Goal: Task Accomplishment & Management: Manage account settings

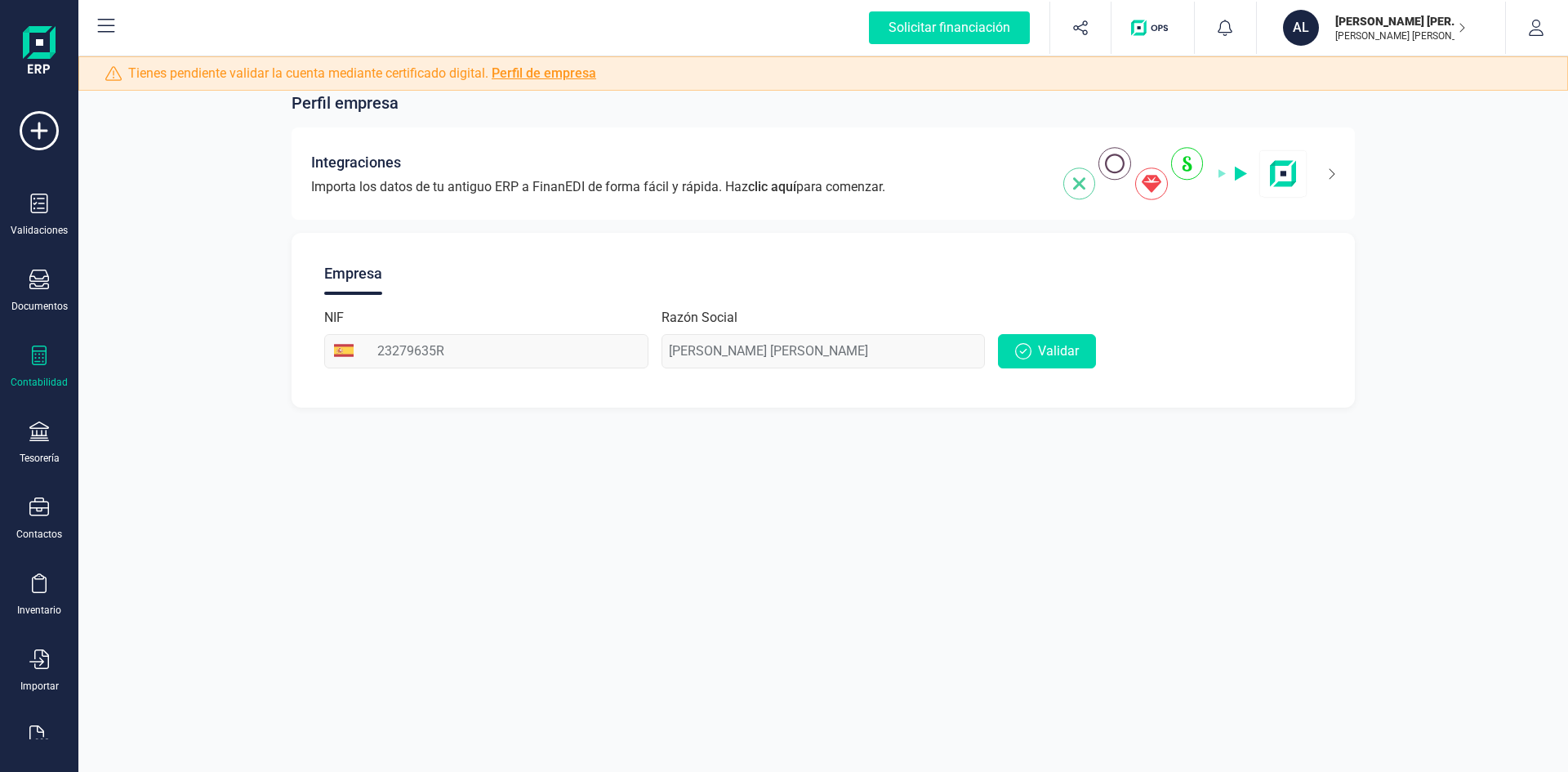
click at [51, 380] on div "Contabilidad" at bounding box center [39, 382] width 57 height 13
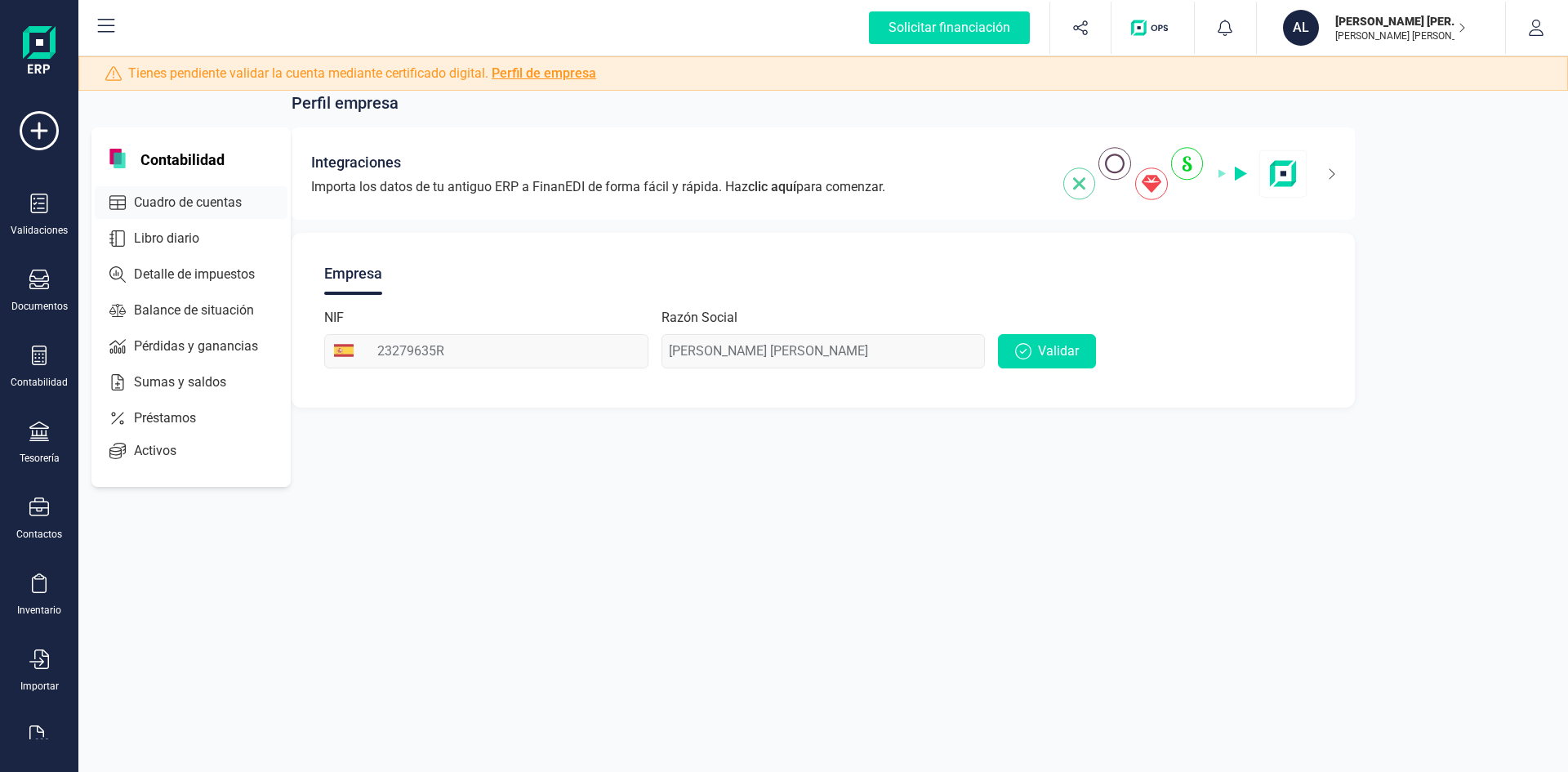
click at [183, 198] on span "Cuadro de cuentas" at bounding box center [199, 202] width 144 height 19
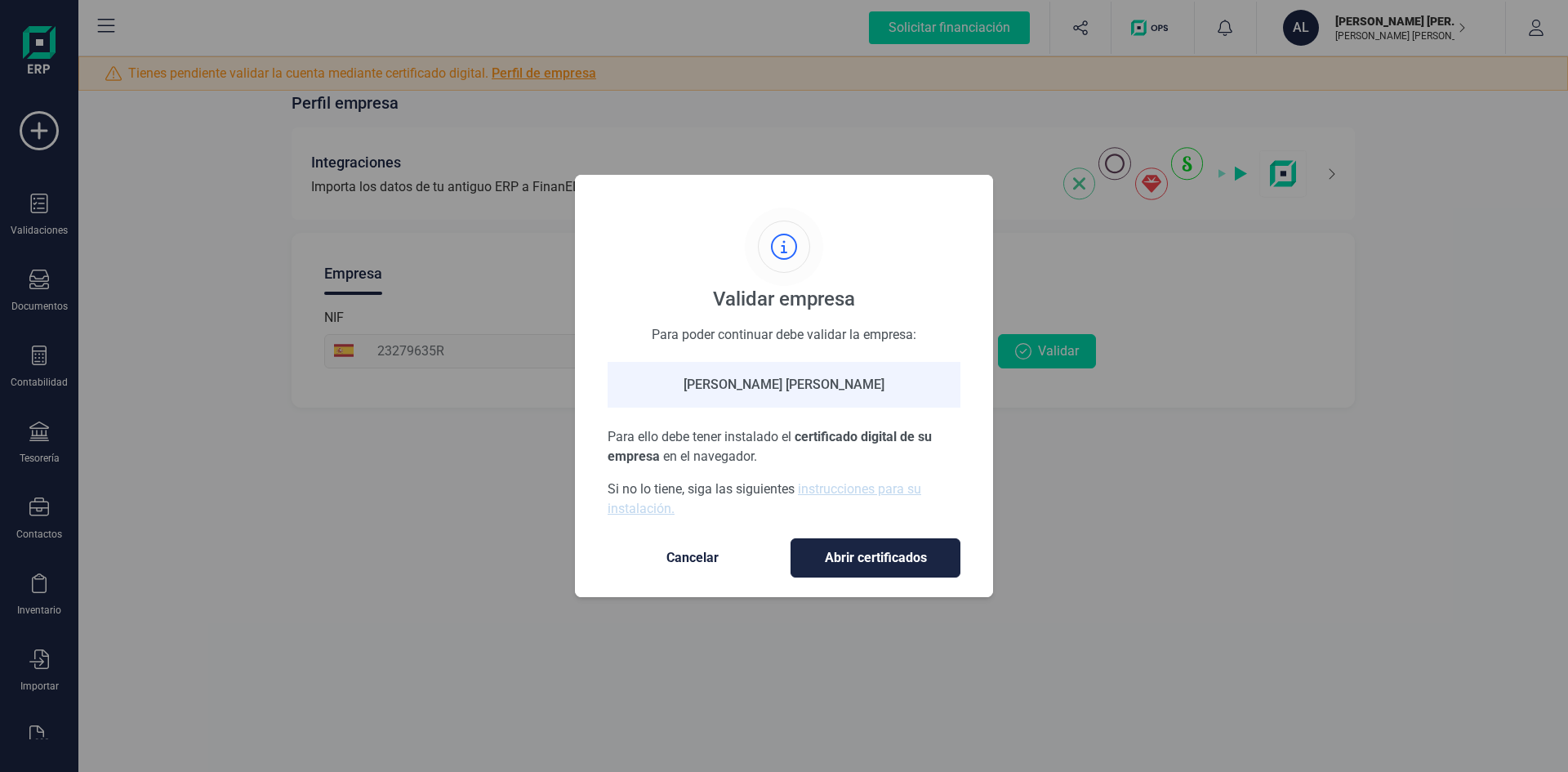
click at [652, 549] on span "Cancelar" at bounding box center [693, 558] width 138 height 19
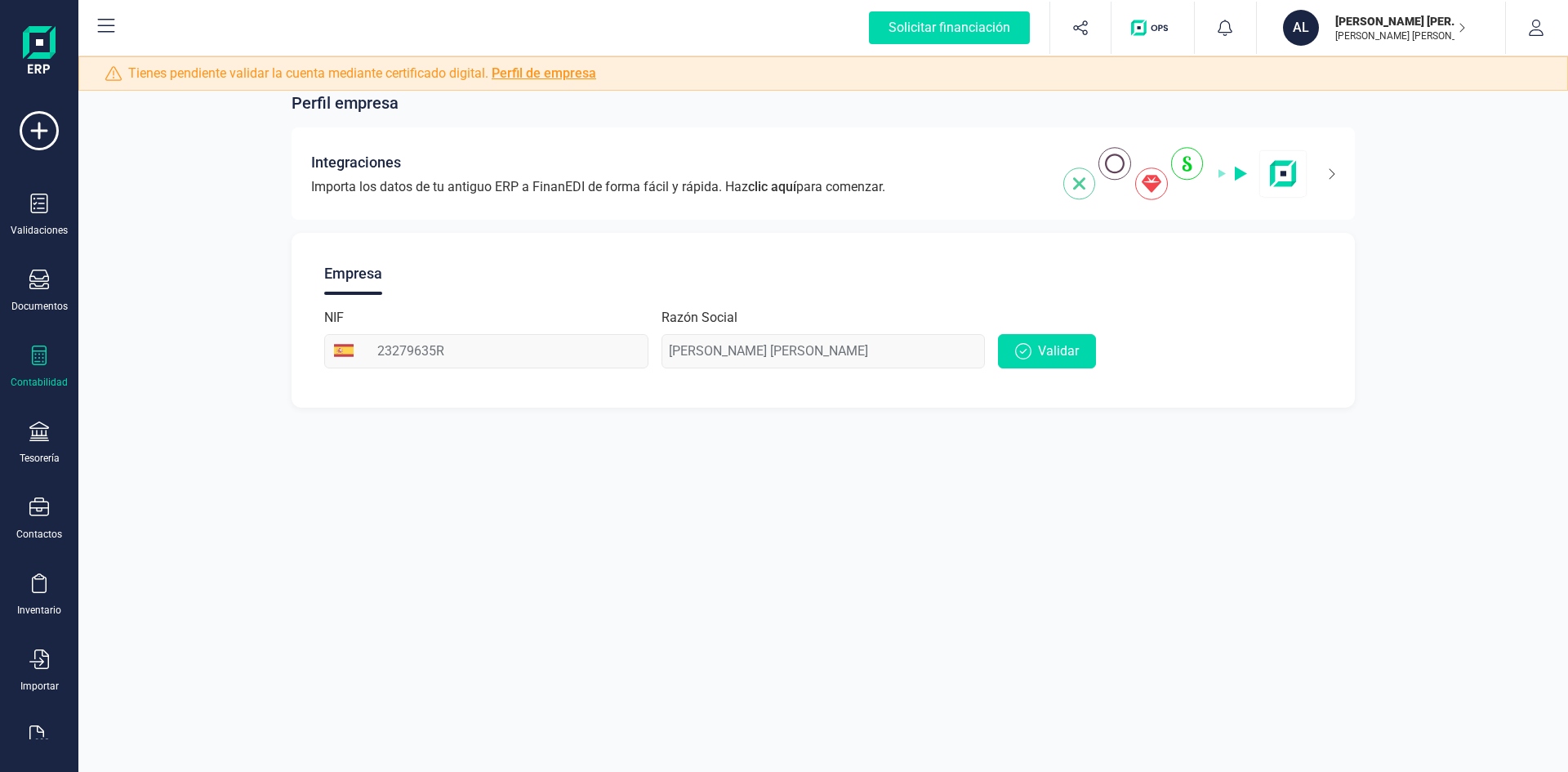
click at [39, 364] on icon at bounding box center [39, 355] width 19 height 19
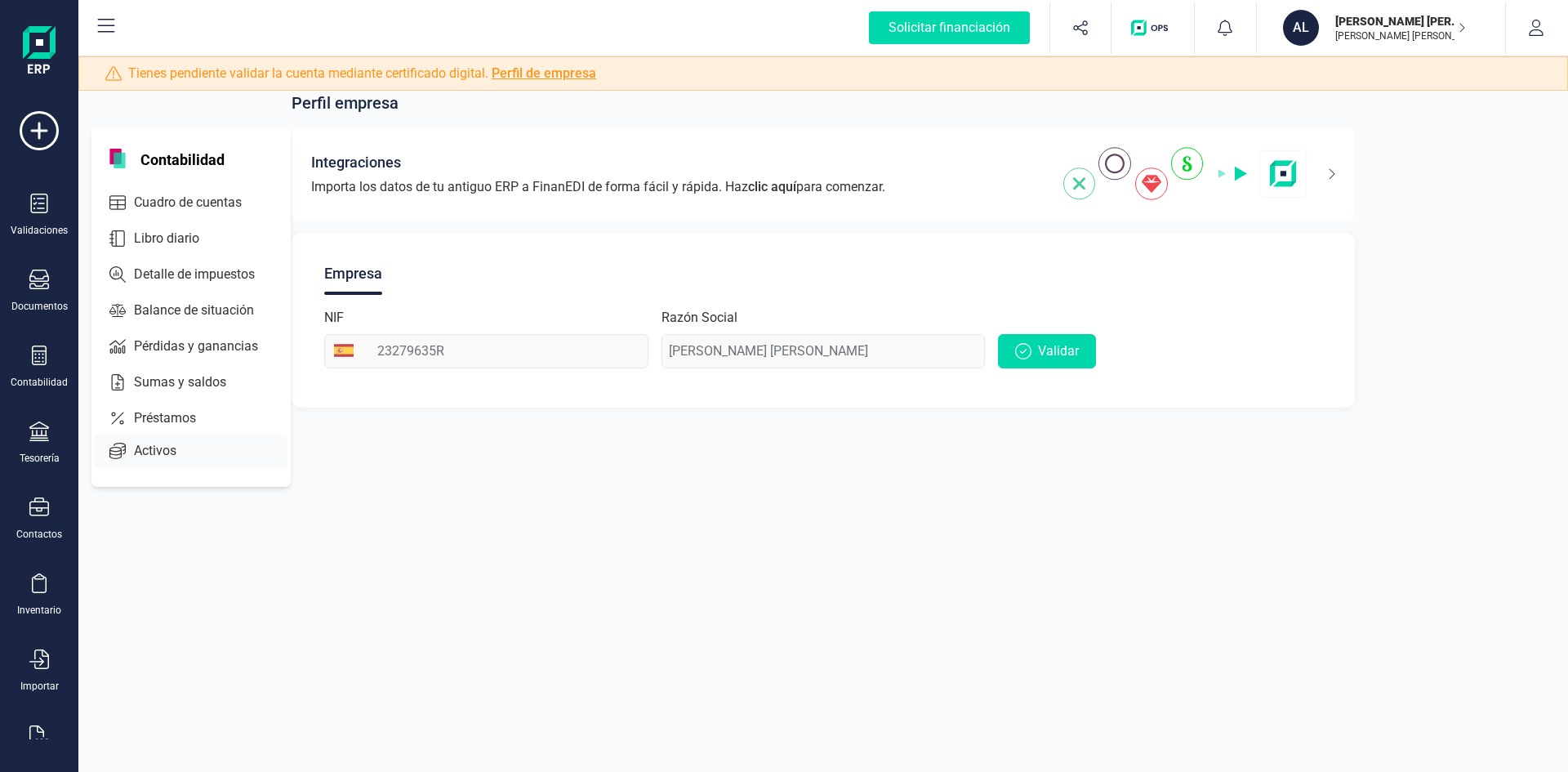
click at [138, 451] on span "Activos" at bounding box center [166, 451] width 78 height 19
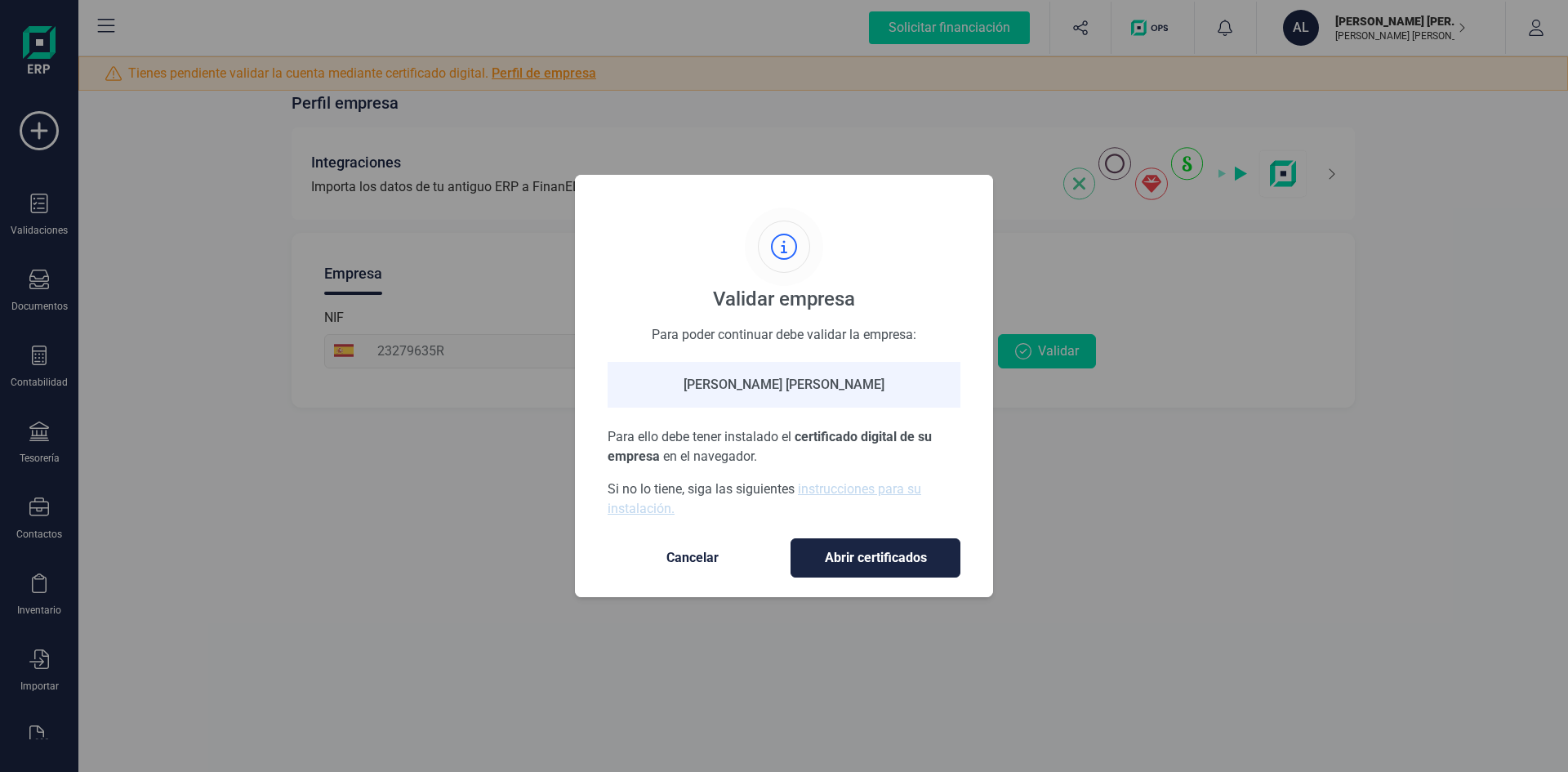
click at [703, 568] on button "Cancelar" at bounding box center [693, 558] width 170 height 39
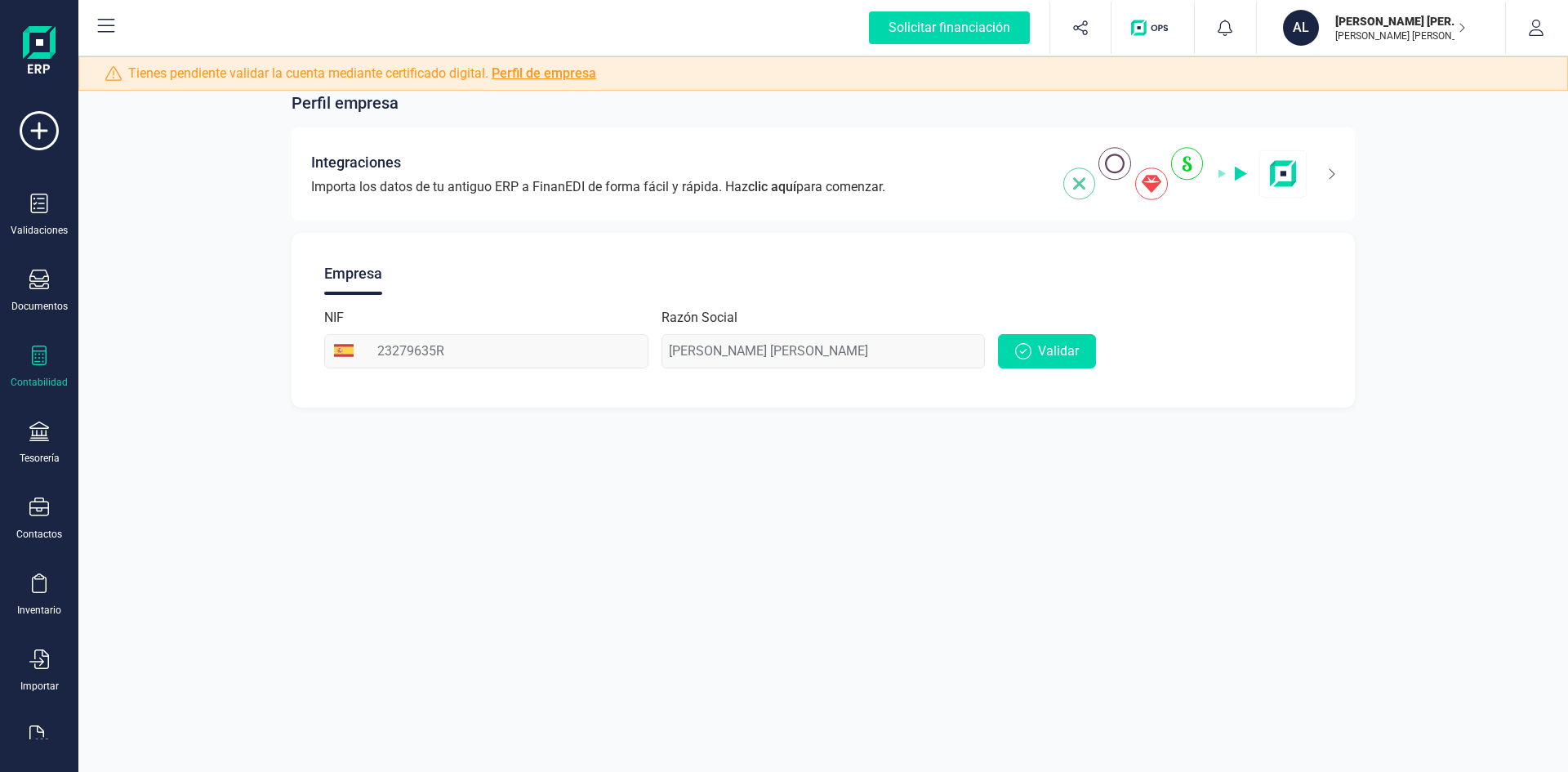
click at [31, 361] on icon at bounding box center [39, 355] width 19 height 19
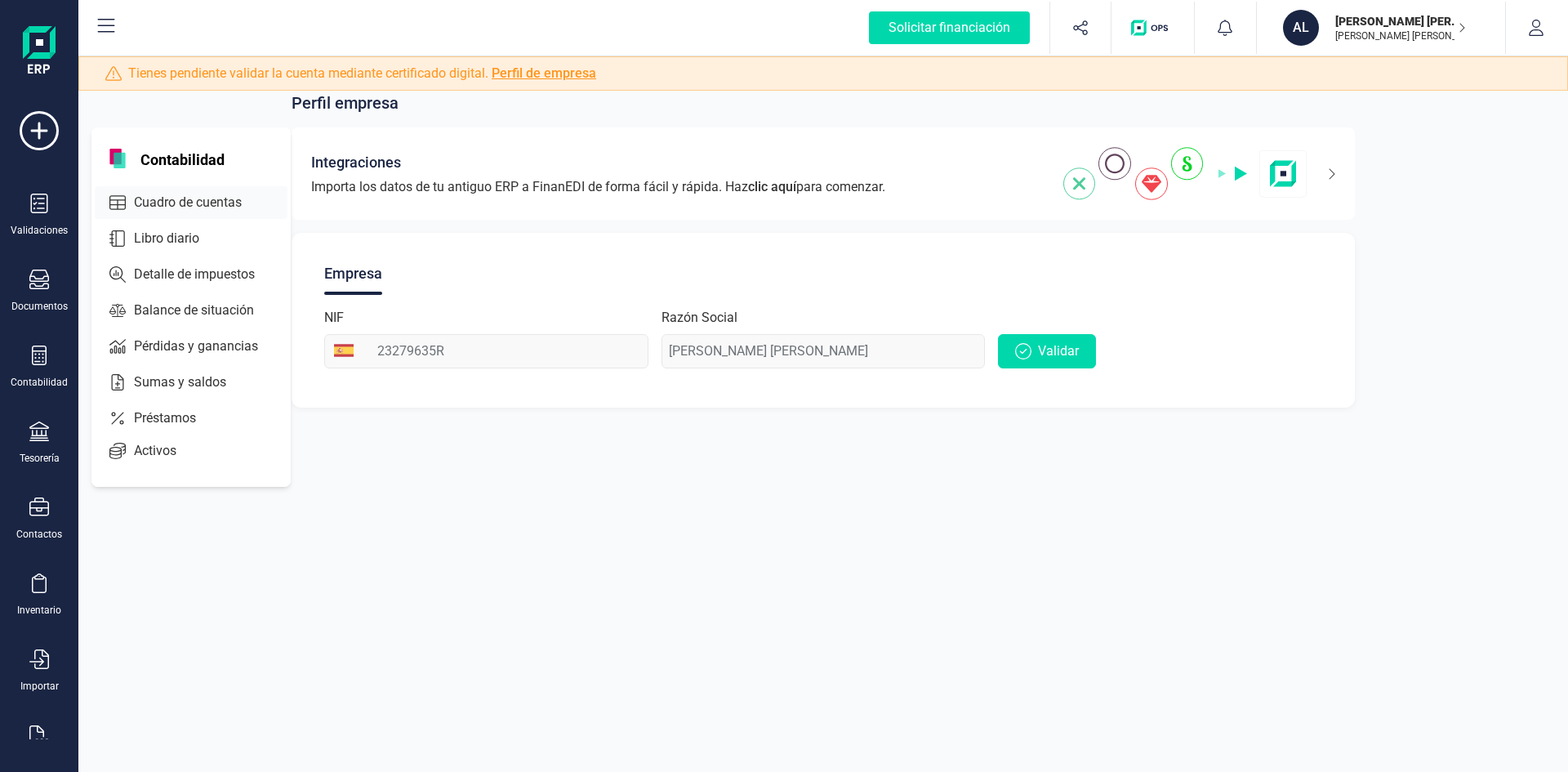
click at [158, 202] on span "Cuadro de cuentas" at bounding box center [199, 202] width 144 height 19
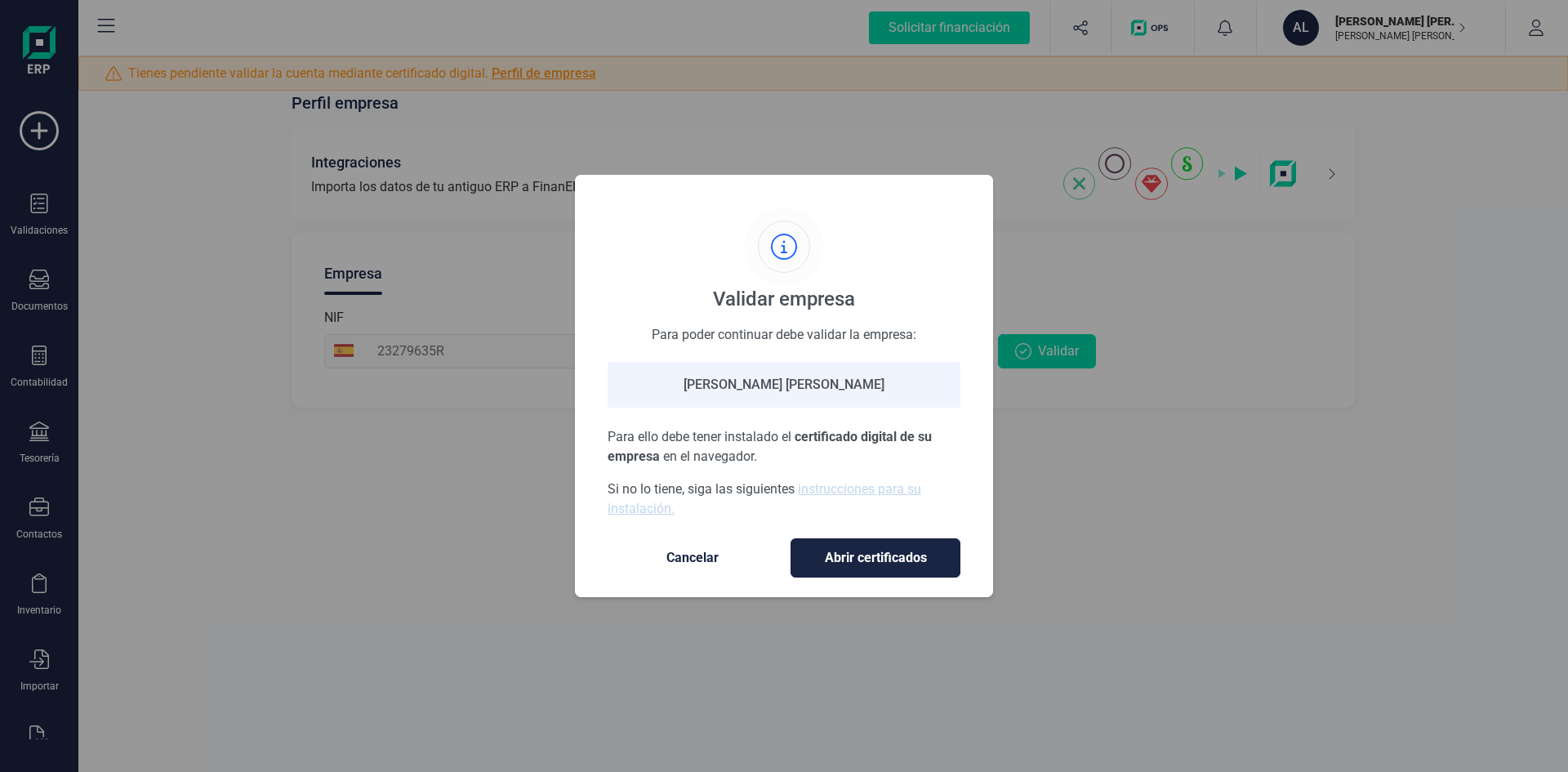
click at [682, 555] on span "Cancelar" at bounding box center [693, 558] width 138 height 19
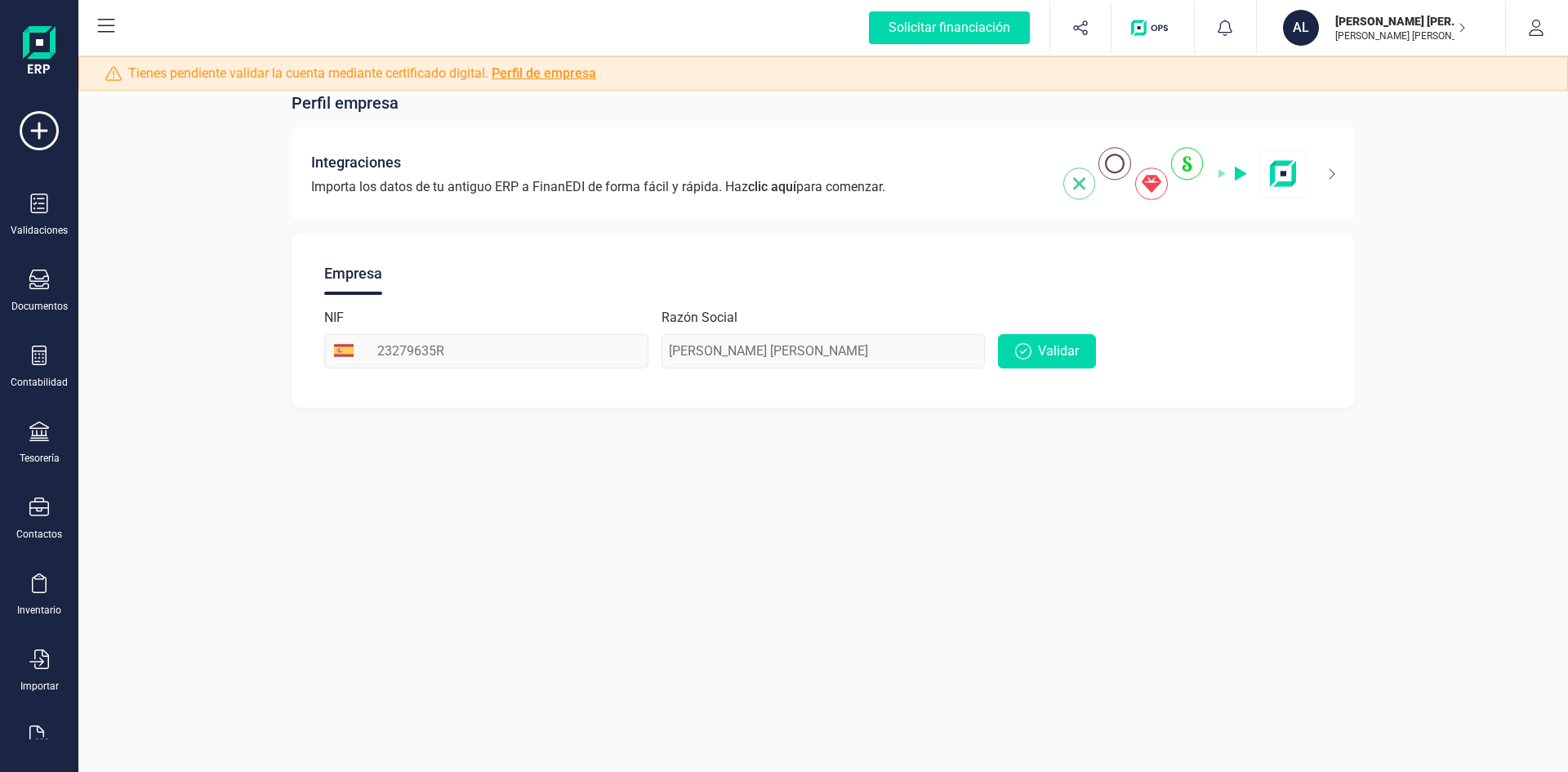
click at [688, 499] on div "Perfil empresa Integraciones Importa los datos de tu antiguo ERP a FinanEDI de …" at bounding box center [823, 386] width 1490 height 772
click at [1400, 45] on div "ALVARO BOSQUE SIMÓN ALVARO BOSQUE SIMÓN" at bounding box center [1392, 28] width 126 height 36
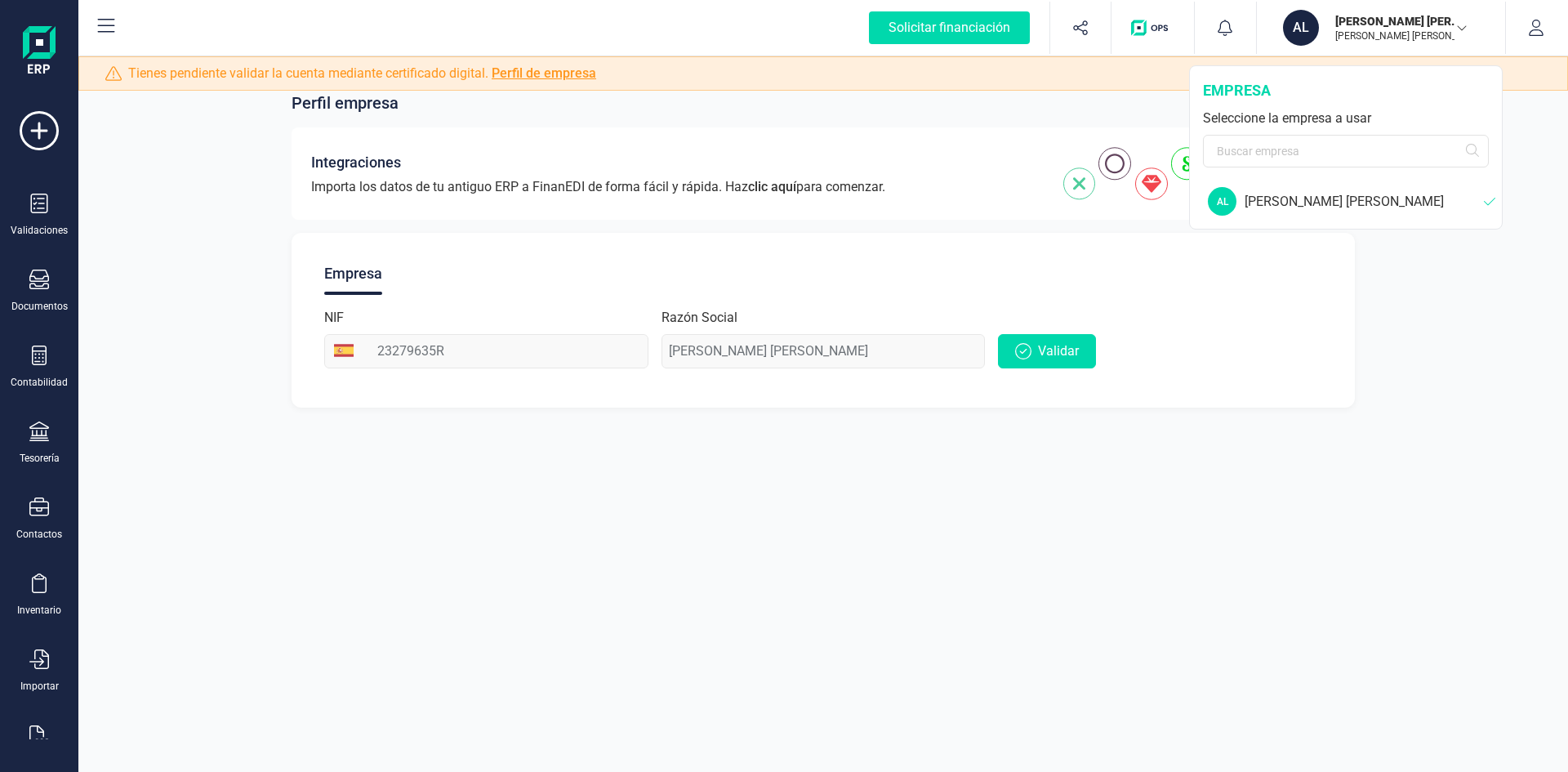
click at [1173, 536] on div "Perfil empresa Integraciones Importa los datos de tu antiguo ERP a FinanEDI de …" at bounding box center [823, 386] width 1490 height 772
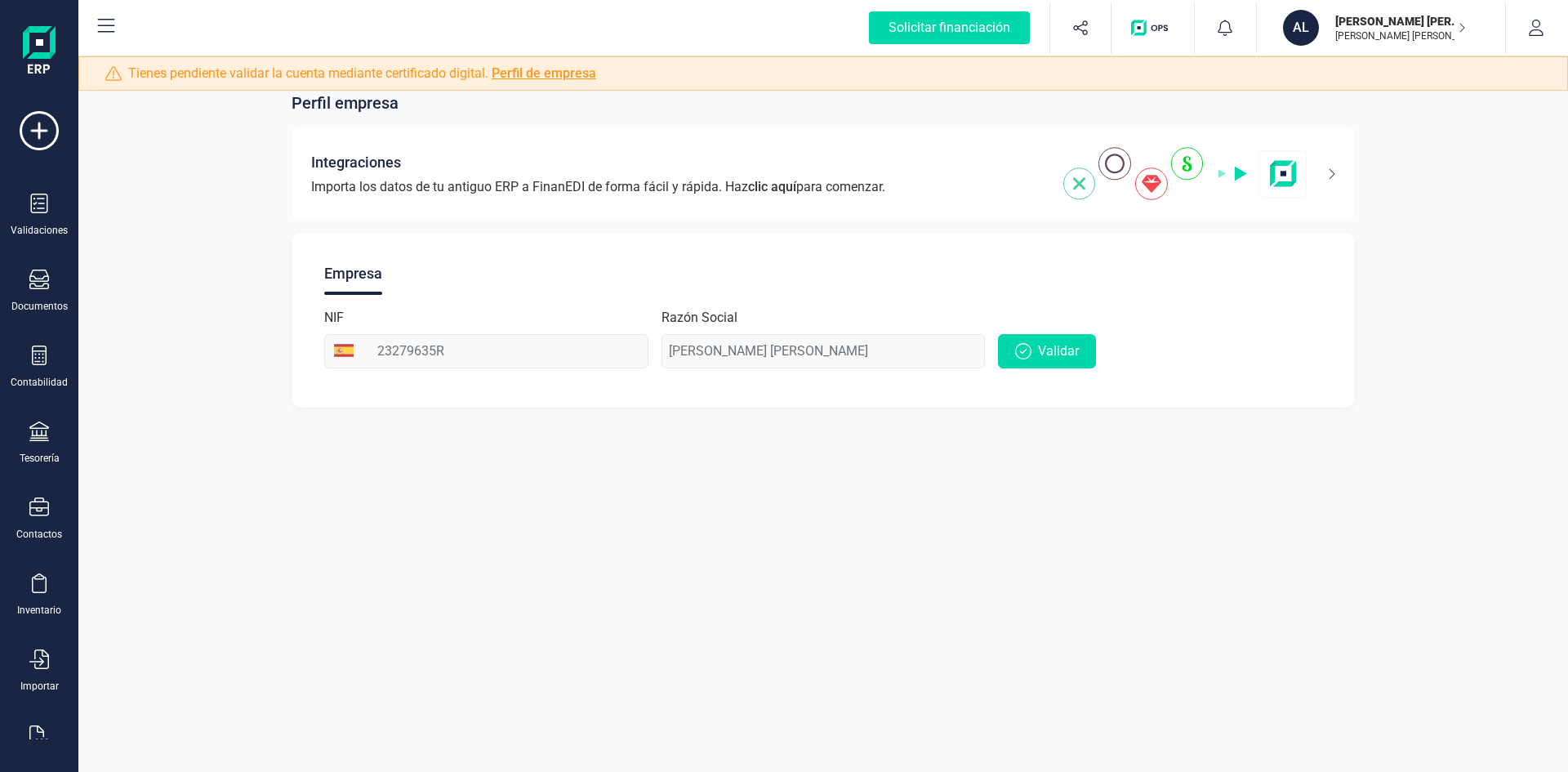
drag, startPoint x: 1131, startPoint y: 513, endPoint x: 1178, endPoint y: 404, distance: 118.7
click at [1131, 509] on div "Perfil empresa Integraciones Importa los datos de tu antiguo ERP a FinanEDI de …" at bounding box center [823, 386] width 1490 height 772
click at [1401, 49] on button "AL ALVARO BOSQUE SIMÓN ALVARO BOSQUE SIMÓN" at bounding box center [1381, 28] width 209 height 53
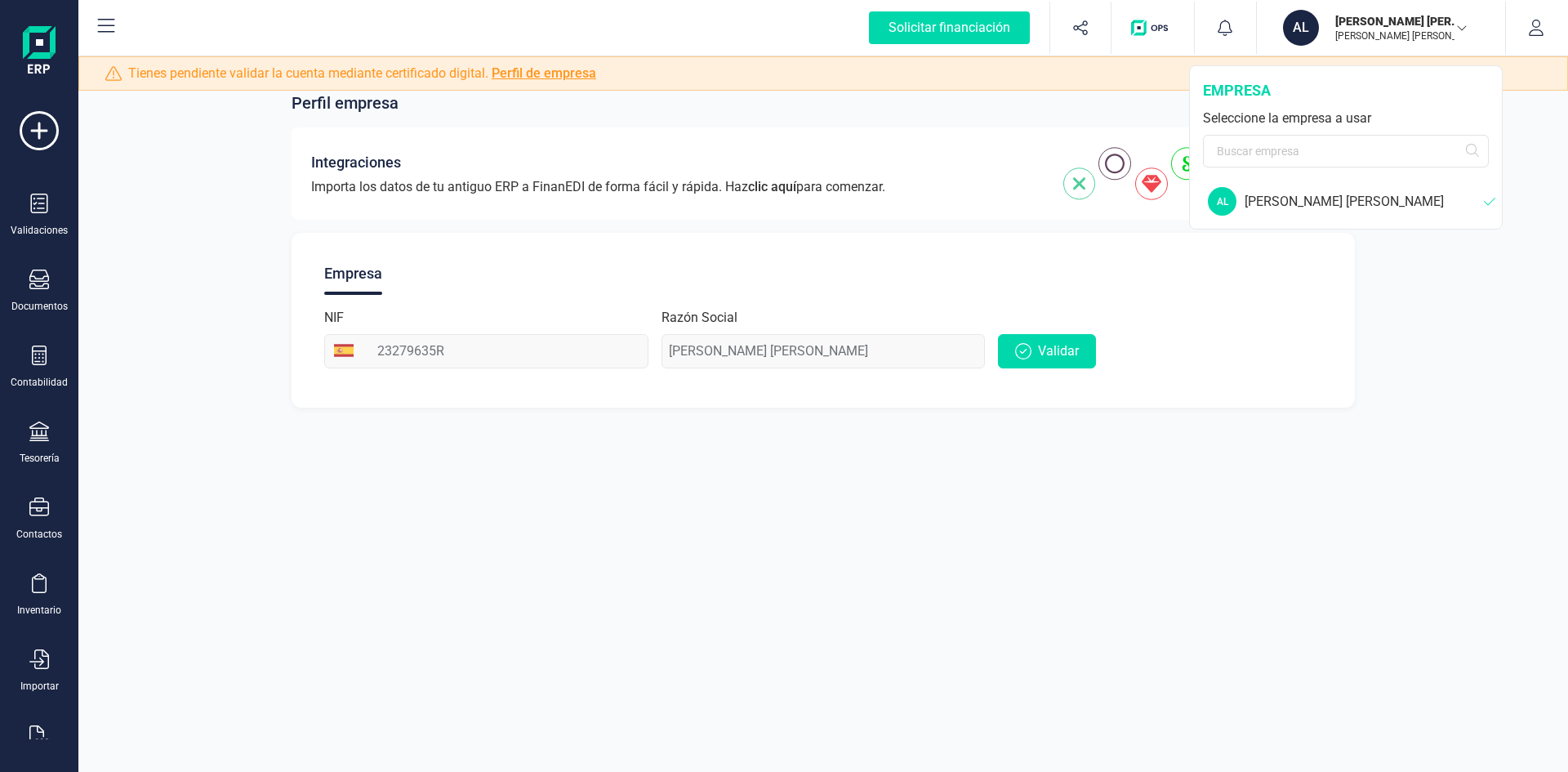
click at [1002, 504] on div "Perfil empresa Integraciones Importa los datos de tu antiguo ERP a FinanEDI de …" at bounding box center [823, 386] width 1490 height 772
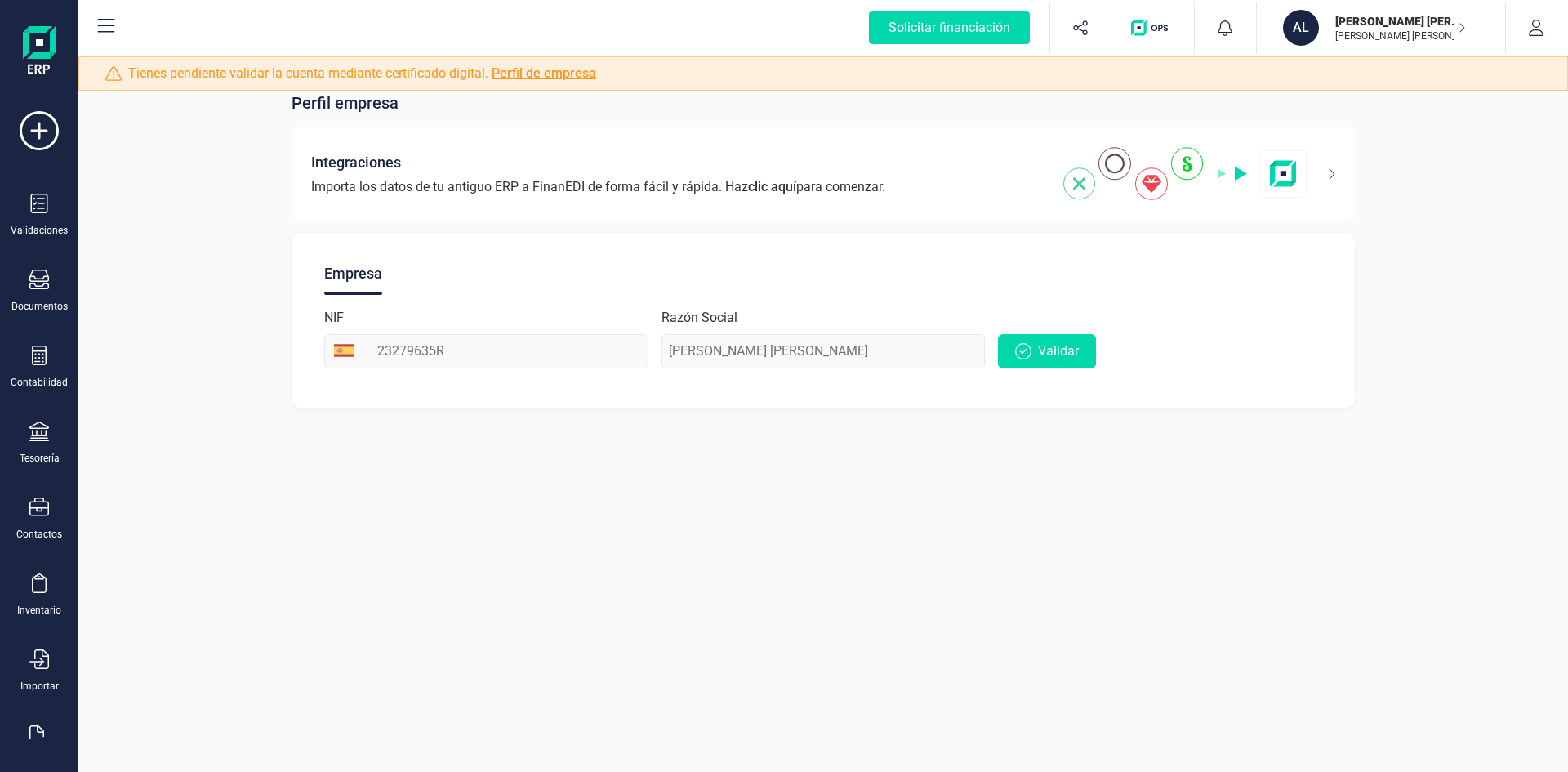
click at [276, 536] on div "Perfil empresa Integraciones Importa los datos de tu antiguo ERP a FinanEDI de …" at bounding box center [823, 386] width 1490 height 772
click at [1547, 39] on button "button" at bounding box center [1537, 28] width 61 height 53
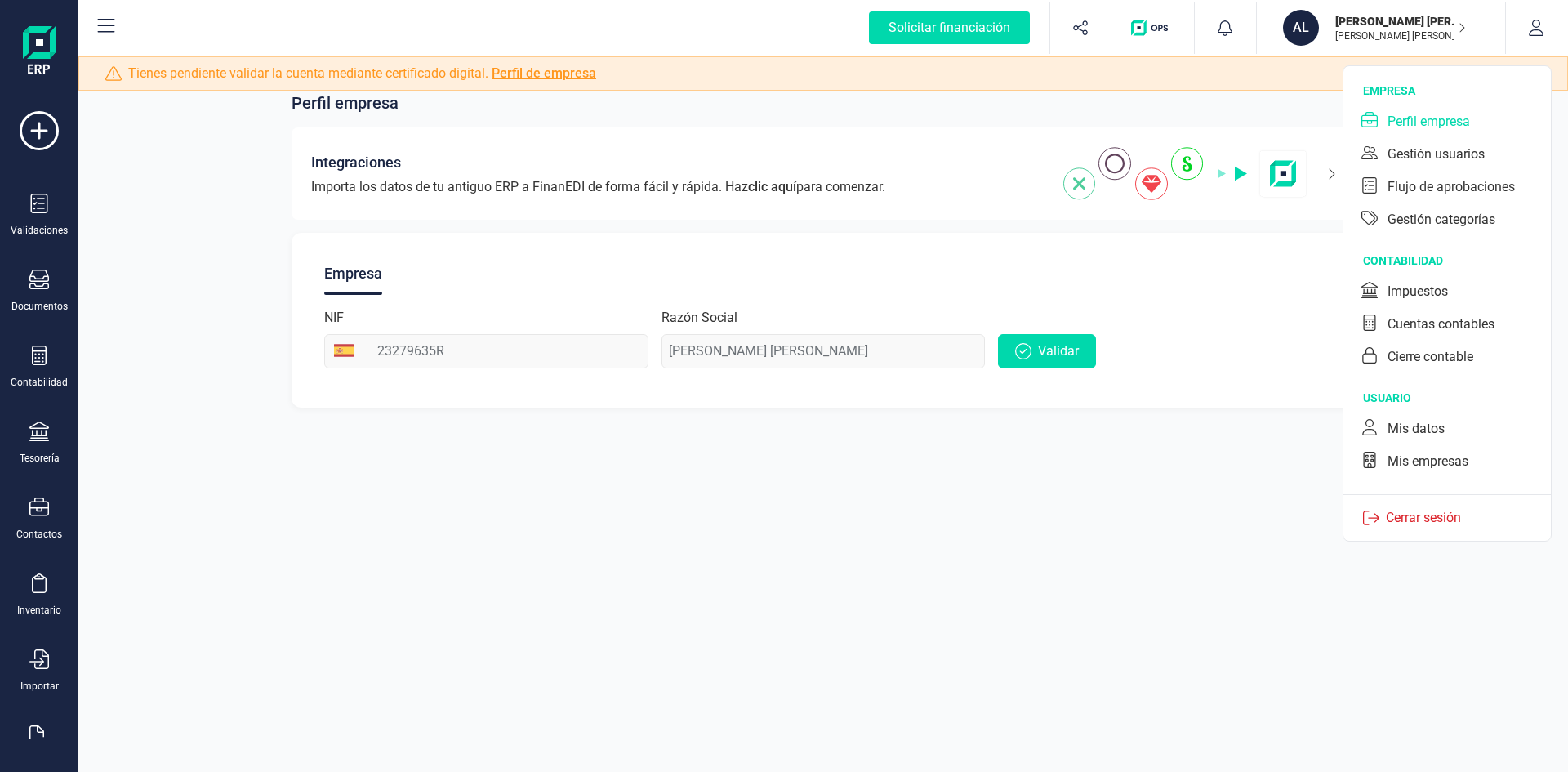
click at [1405, 513] on p "Cerrar sesión" at bounding box center [1424, 517] width 89 height 19
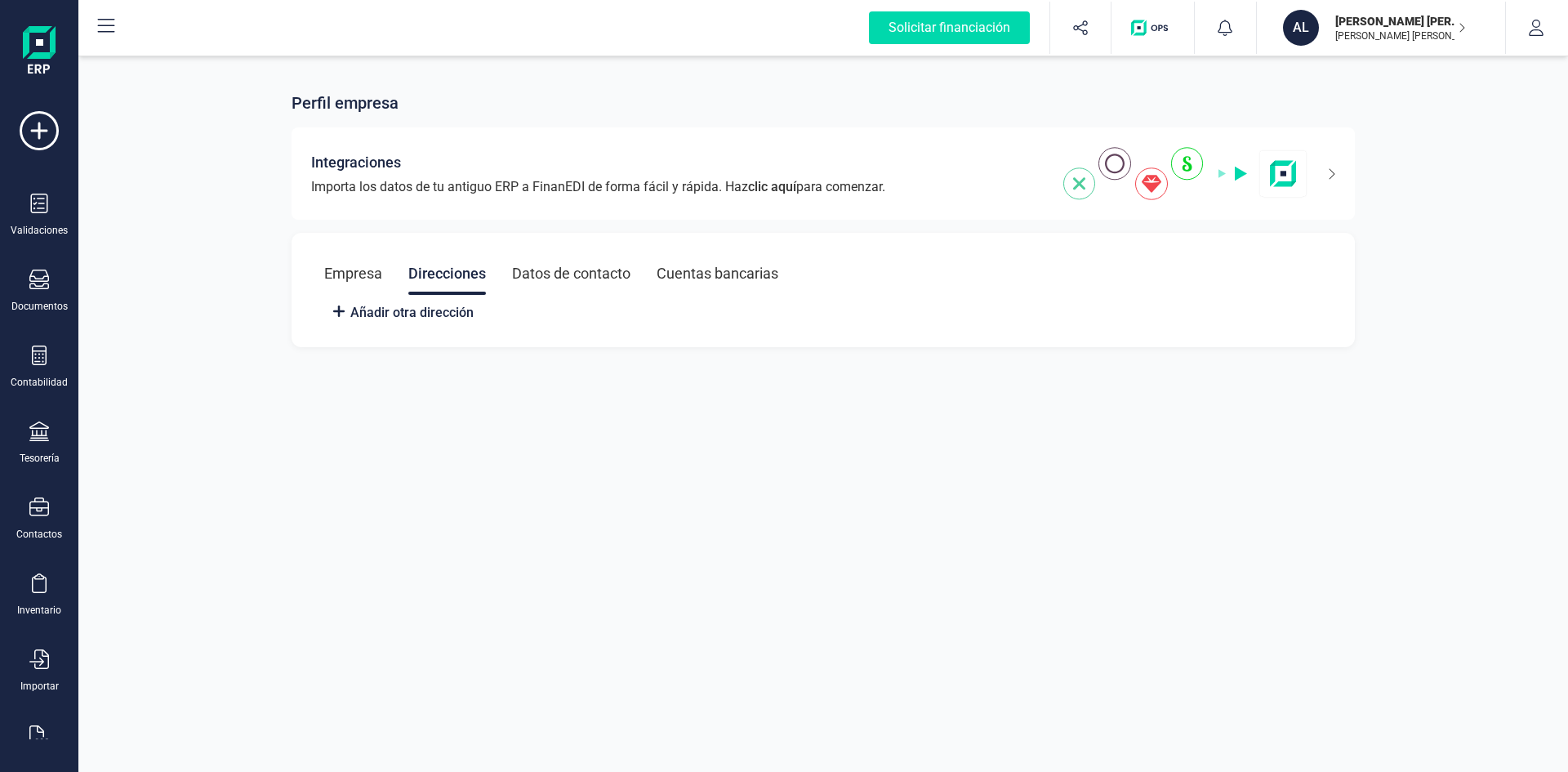
click at [551, 284] on div "Datos de contacto" at bounding box center [572, 273] width 118 height 42
click at [735, 276] on div "Cuentas bancarias" at bounding box center [716, 273] width 122 height 42
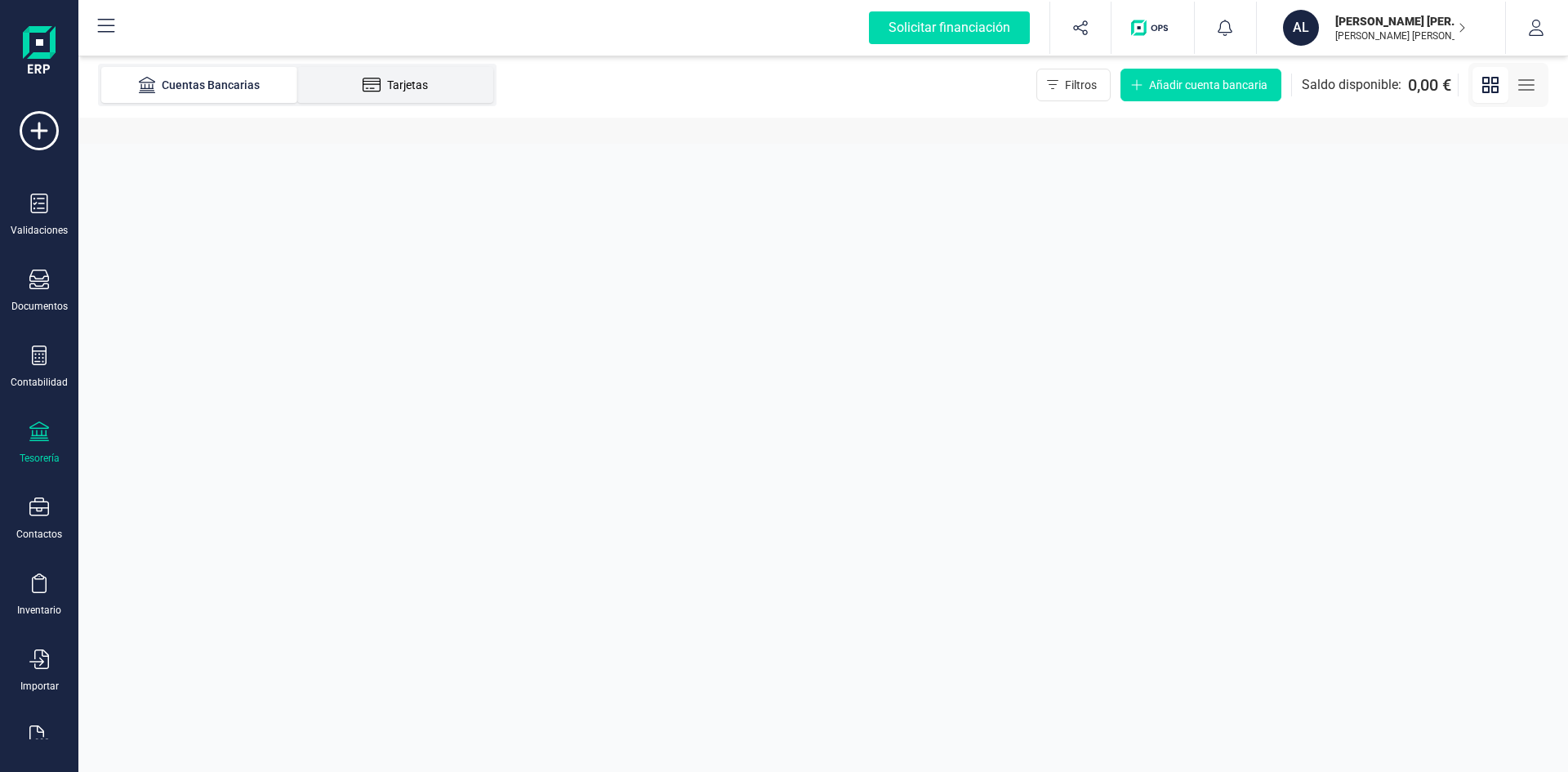
click at [361, 81] on div "Tarjetas" at bounding box center [395, 85] width 131 height 17
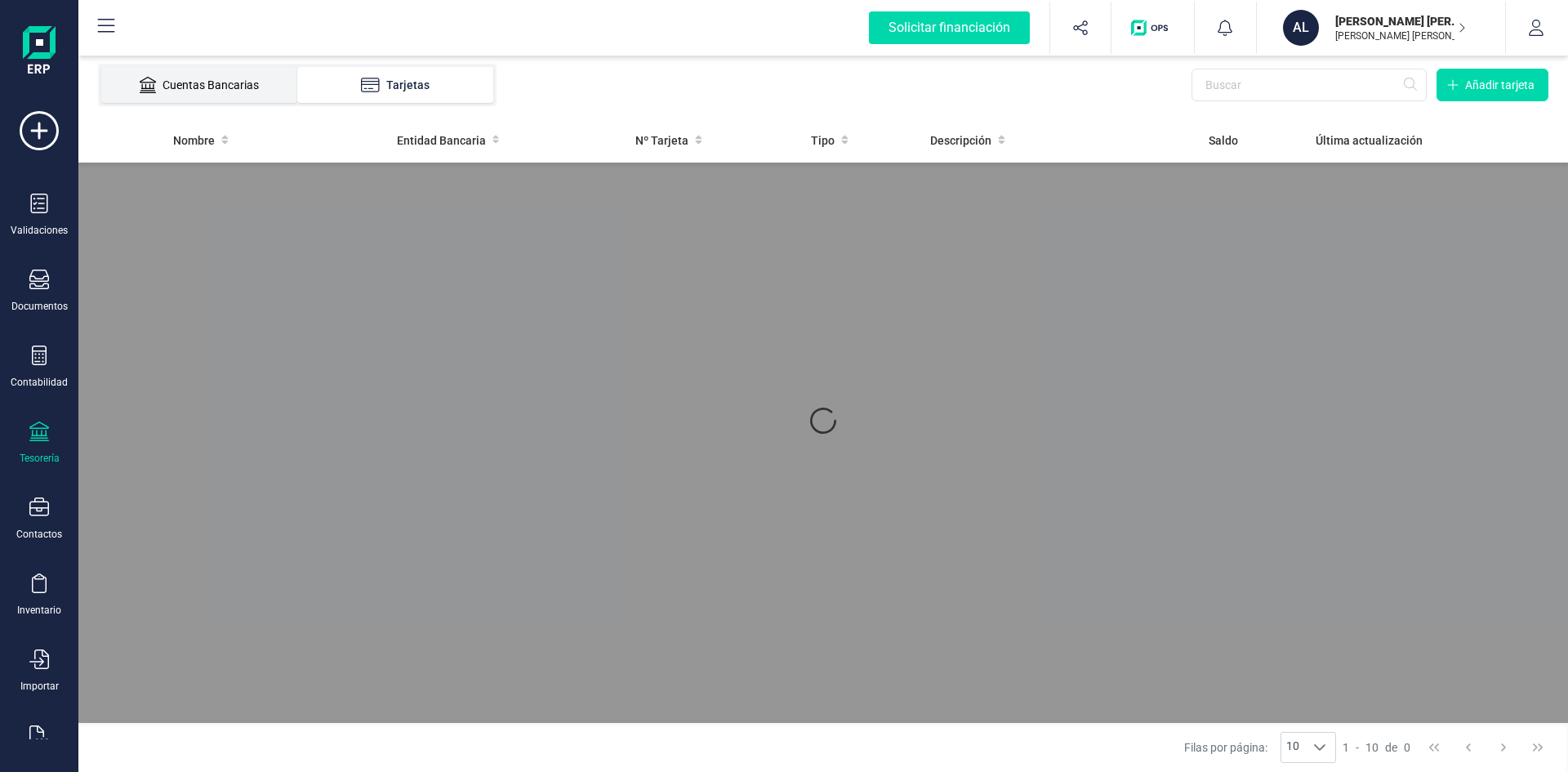
click at [214, 90] on div "Cuentas Bancarias" at bounding box center [199, 85] width 131 height 17
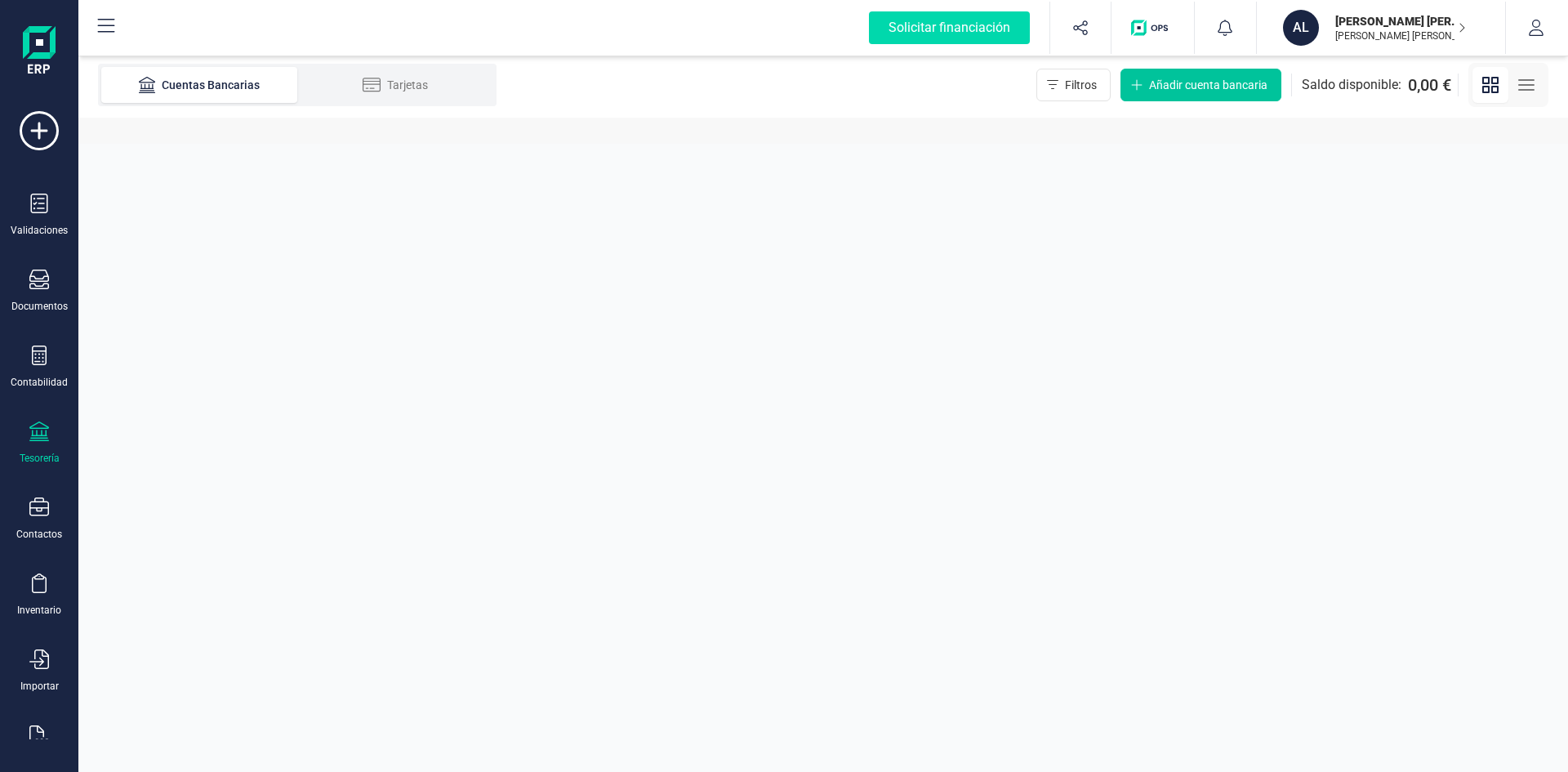
click at [1186, 73] on button "Añadir cuenta bancaria" at bounding box center [1201, 84] width 161 height 32
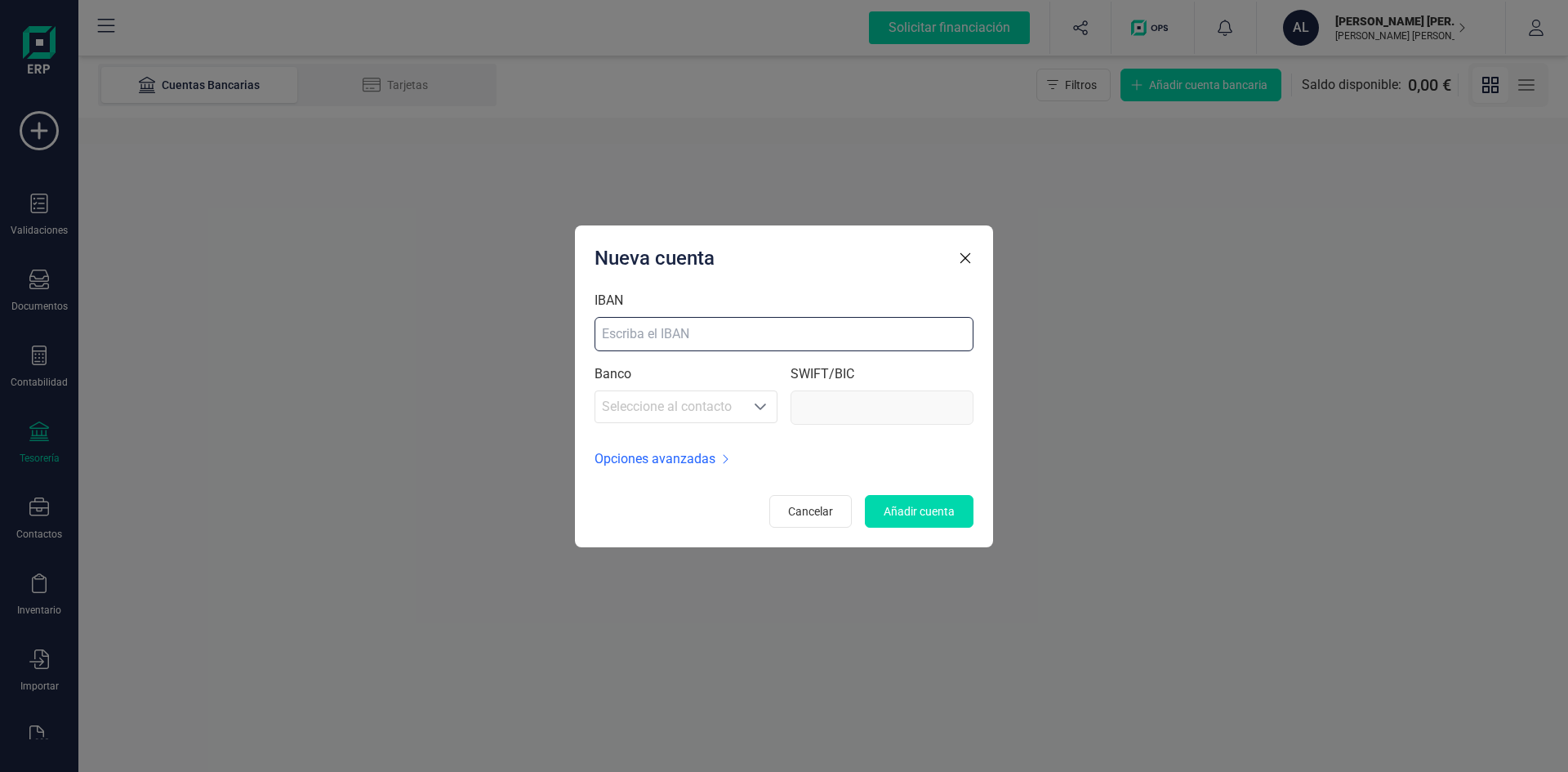
click at [625, 336] on input "IBAN" at bounding box center [784, 333] width 379 height 34
type input "ES6515632626383260525633"
click at [725, 392] on span "Seleccione al contacto" at bounding box center [669, 406] width 149 height 32
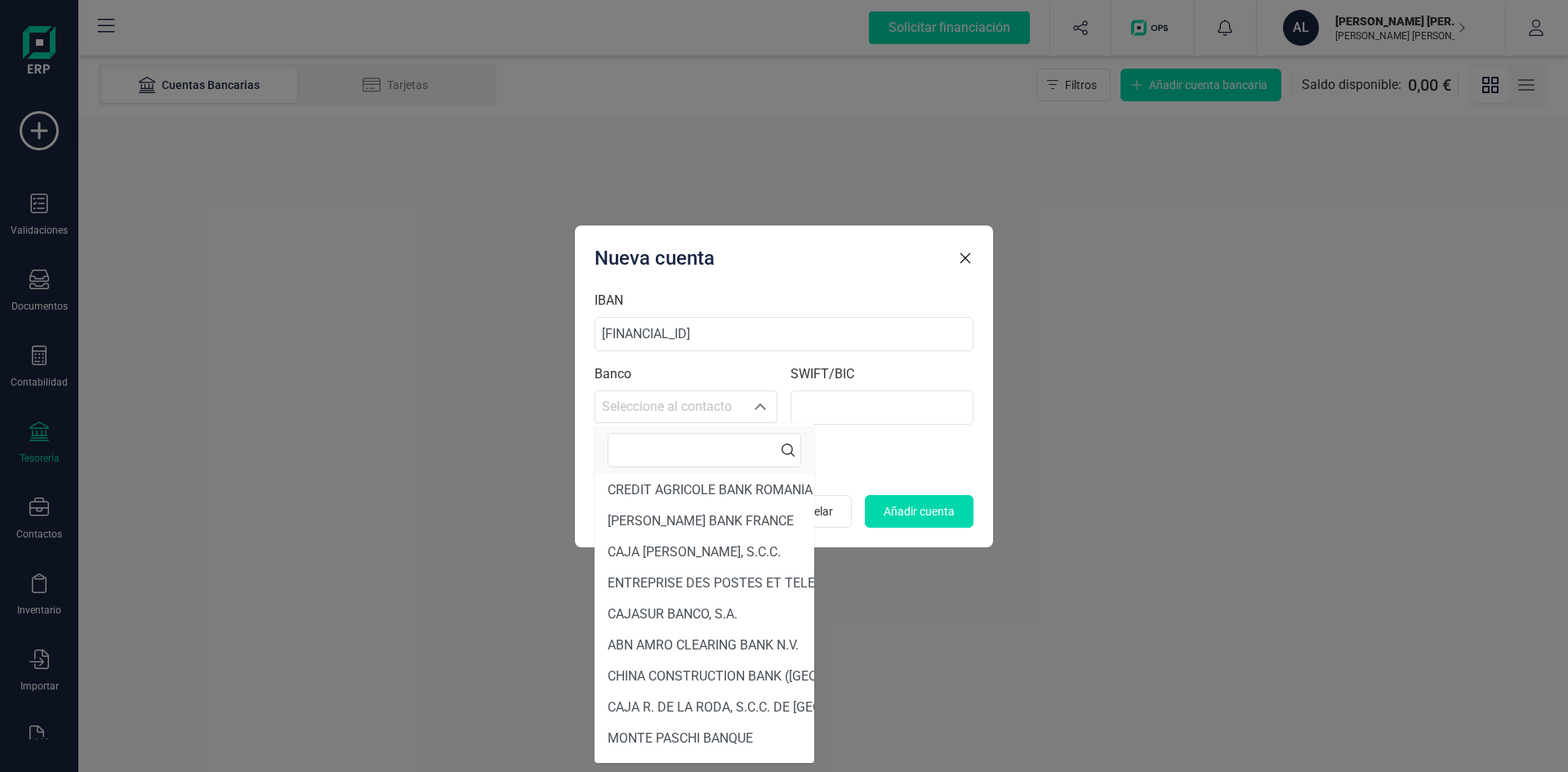
click at [675, 456] on input "text" at bounding box center [705, 450] width 194 height 34
type input "N26"
type input "NTSBDEB1"
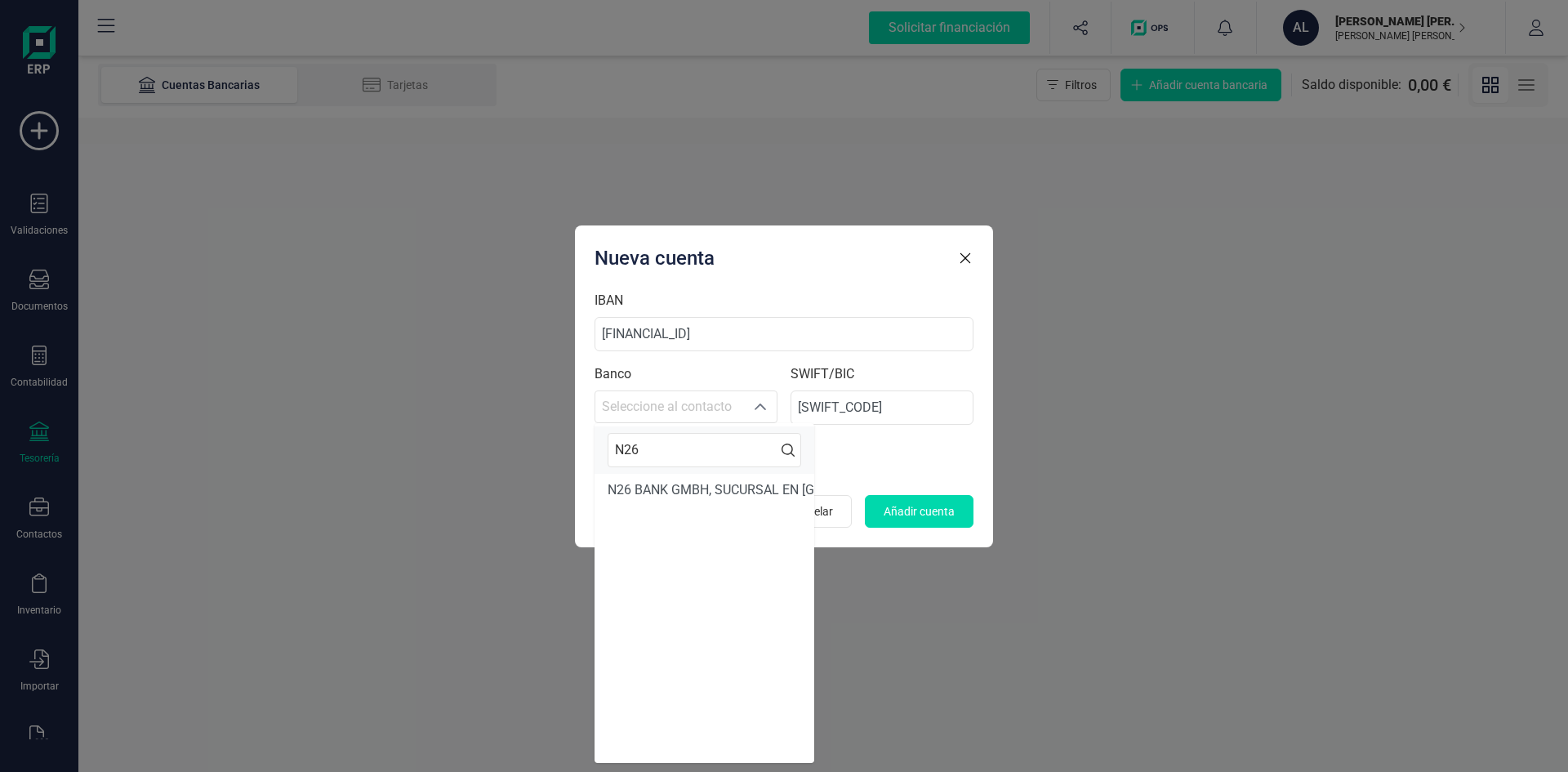
click at [912, 436] on form "IBAN ES6515632626383260525633 Banco Seleccione al contacto Seleccione al contac…" at bounding box center [784, 409] width 379 height 237
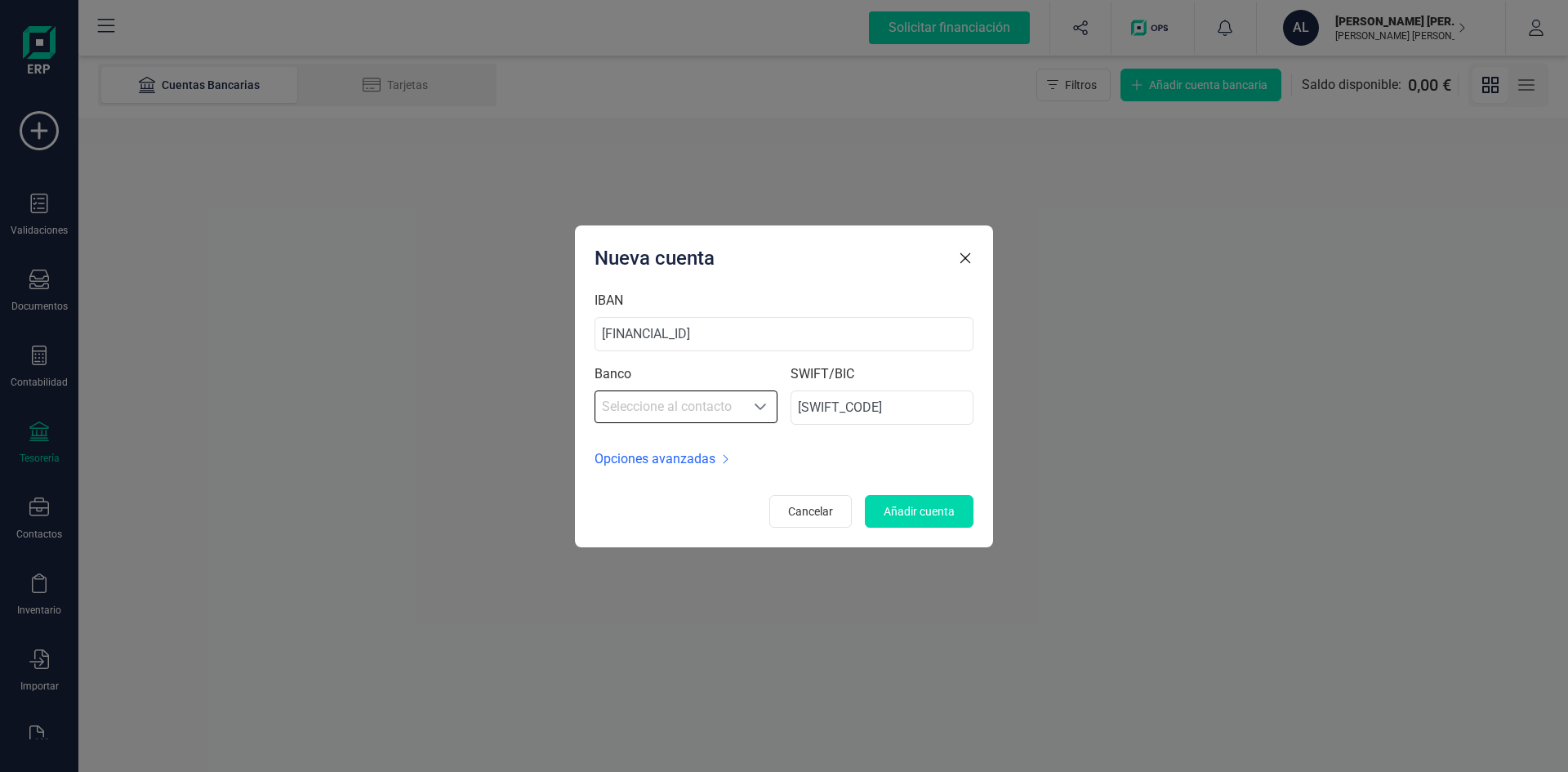
click at [662, 410] on span "Seleccione al contacto" at bounding box center [669, 406] width 149 height 32
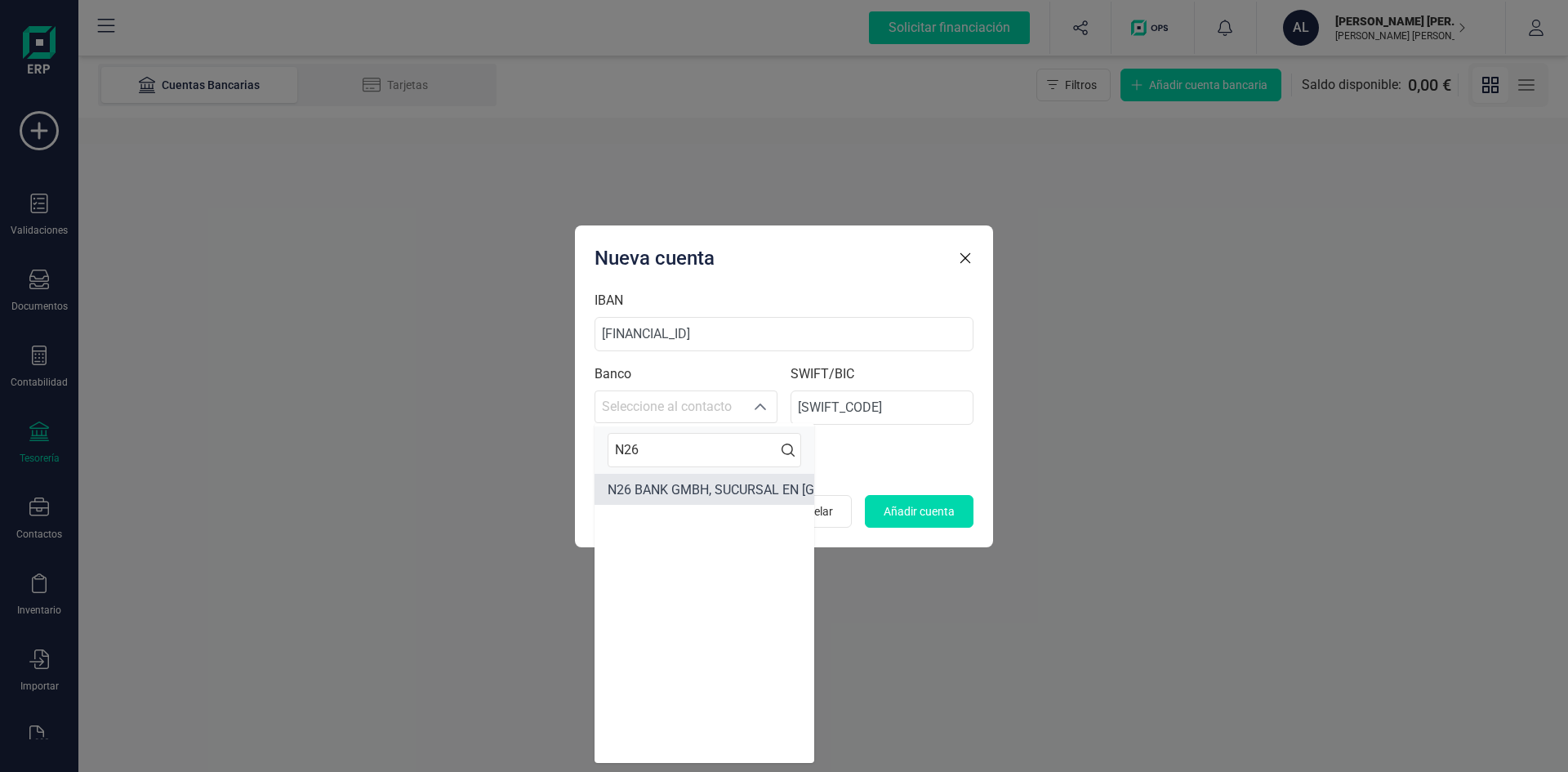
click at [644, 491] on span "N26 BANK GMBH, SUCURSAL EN ESPAÑA" at bounding box center [766, 489] width 318 height 16
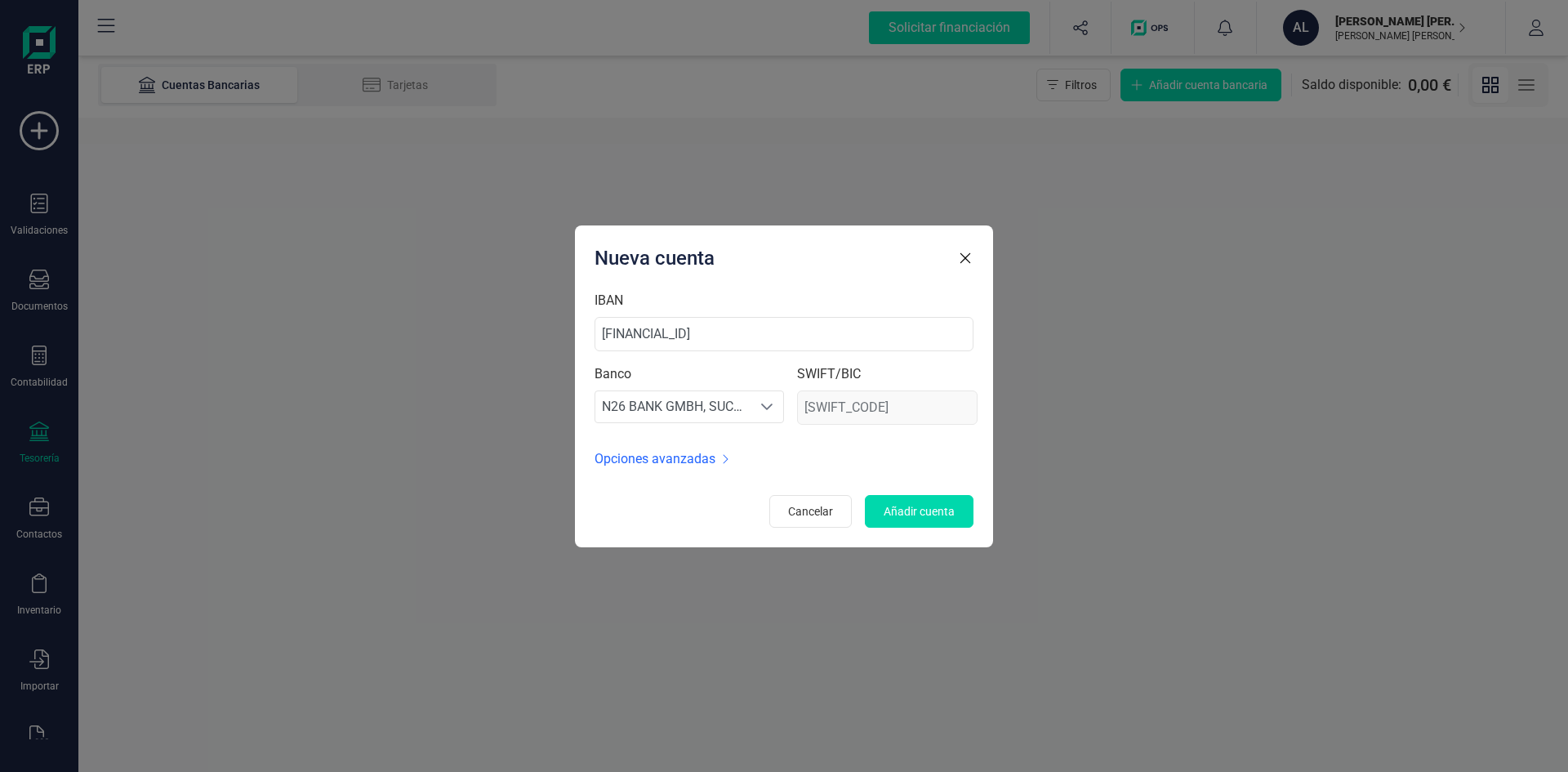
click at [842, 407] on div "NTSBDEB1" at bounding box center [887, 407] width 180 height 34
drag, startPoint x: 853, startPoint y: 407, endPoint x: 810, endPoint y: 407, distance: 43.0
click at [807, 407] on div "NTSBDEB1" at bounding box center [887, 407] width 180 height 34
click at [653, 461] on span "Opciones avanzadas" at bounding box center [655, 459] width 121 height 19
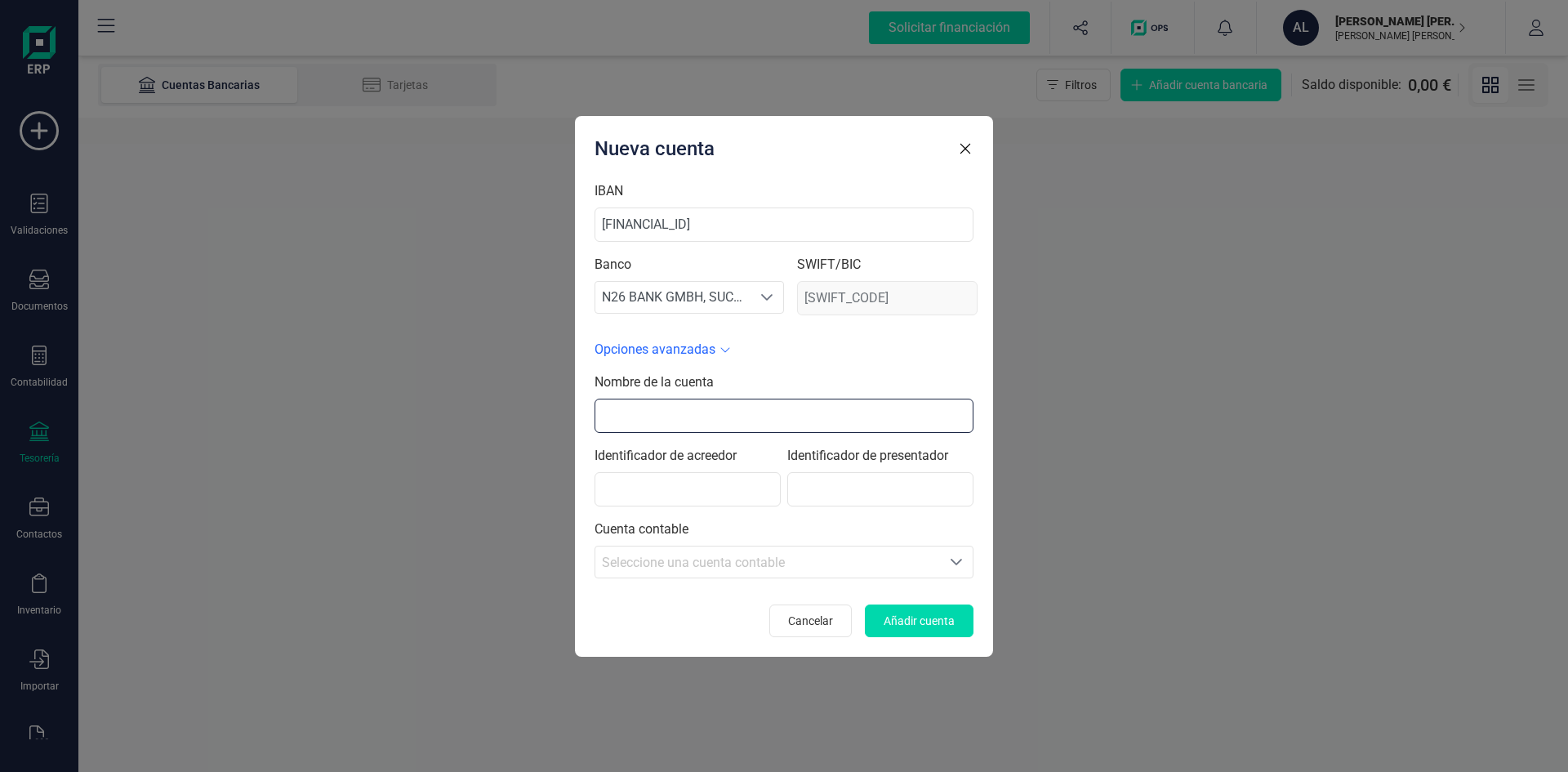
click at [685, 409] on input "text" at bounding box center [784, 416] width 379 height 34
type input "V"
type input "Viajes"
click at [862, 471] on div "Identificador de presentador" at bounding box center [881, 476] width 187 height 60
click at [873, 482] on input "text" at bounding box center [881, 489] width 187 height 34
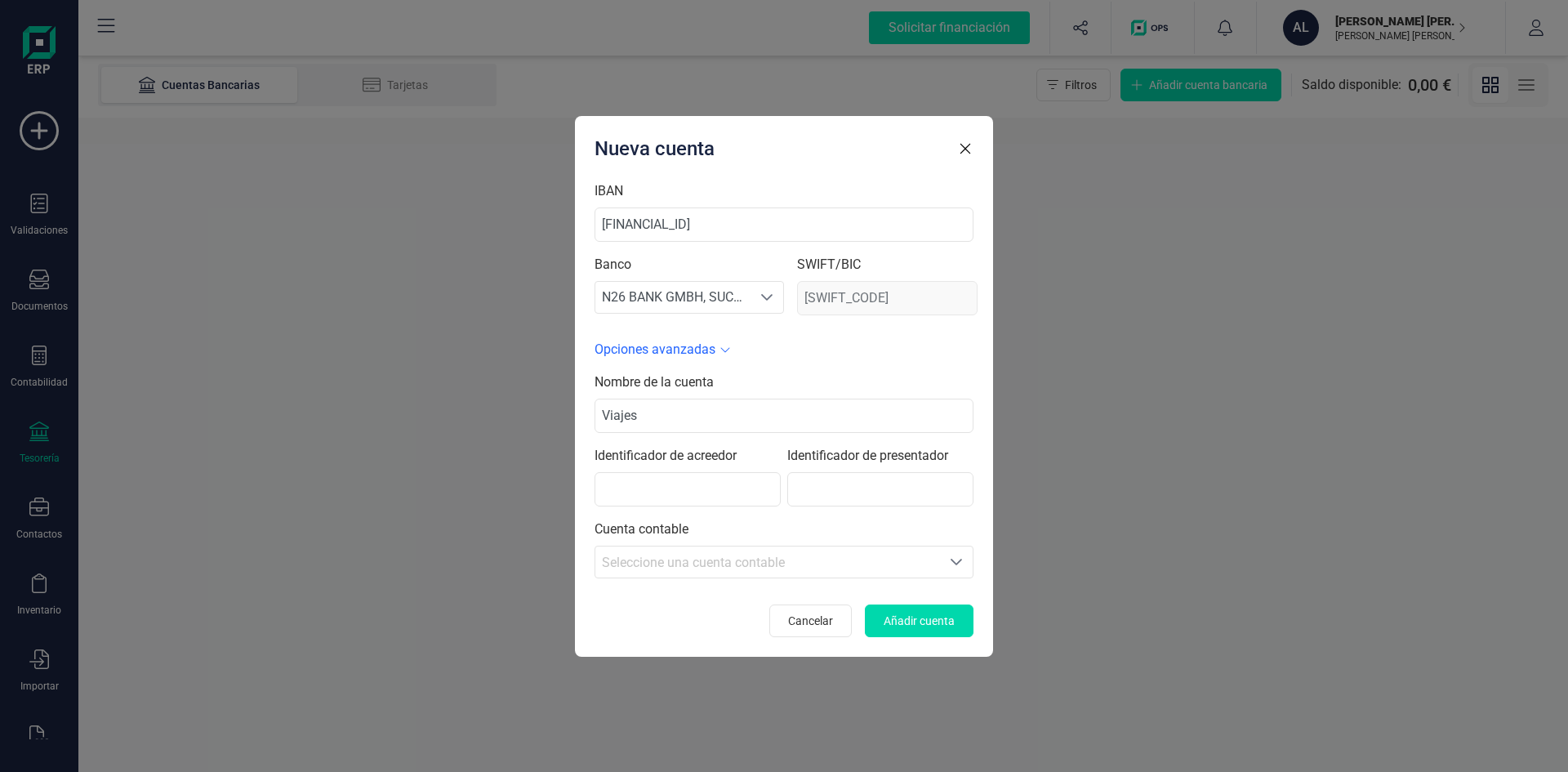
click at [945, 458] on span "Identificador de presentador" at bounding box center [881, 455] width 187 height 19
click at [711, 566] on span "Seleccione una cuenta contable" at bounding box center [694, 562] width 183 height 16
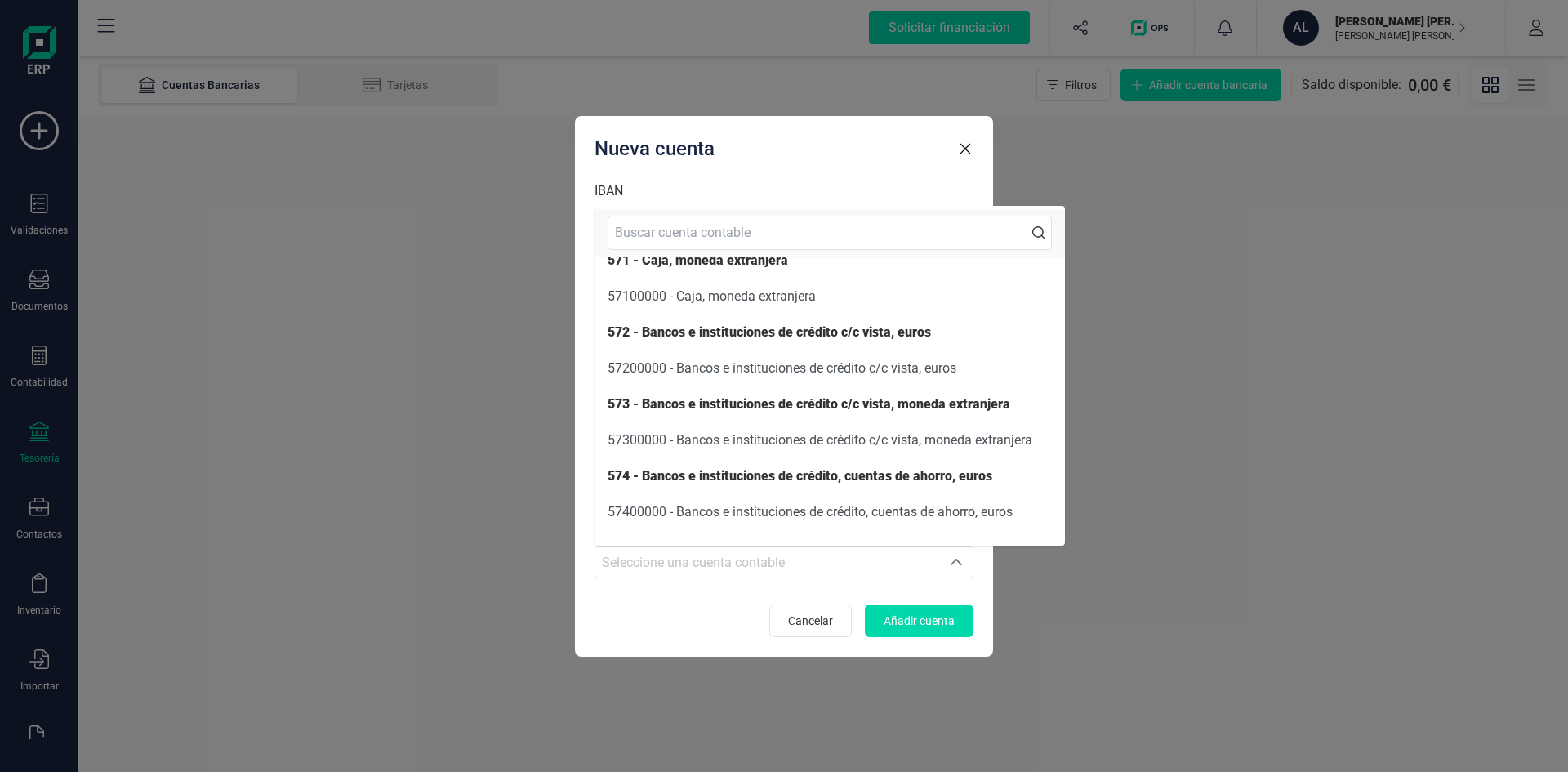
scroll to position [237, 0]
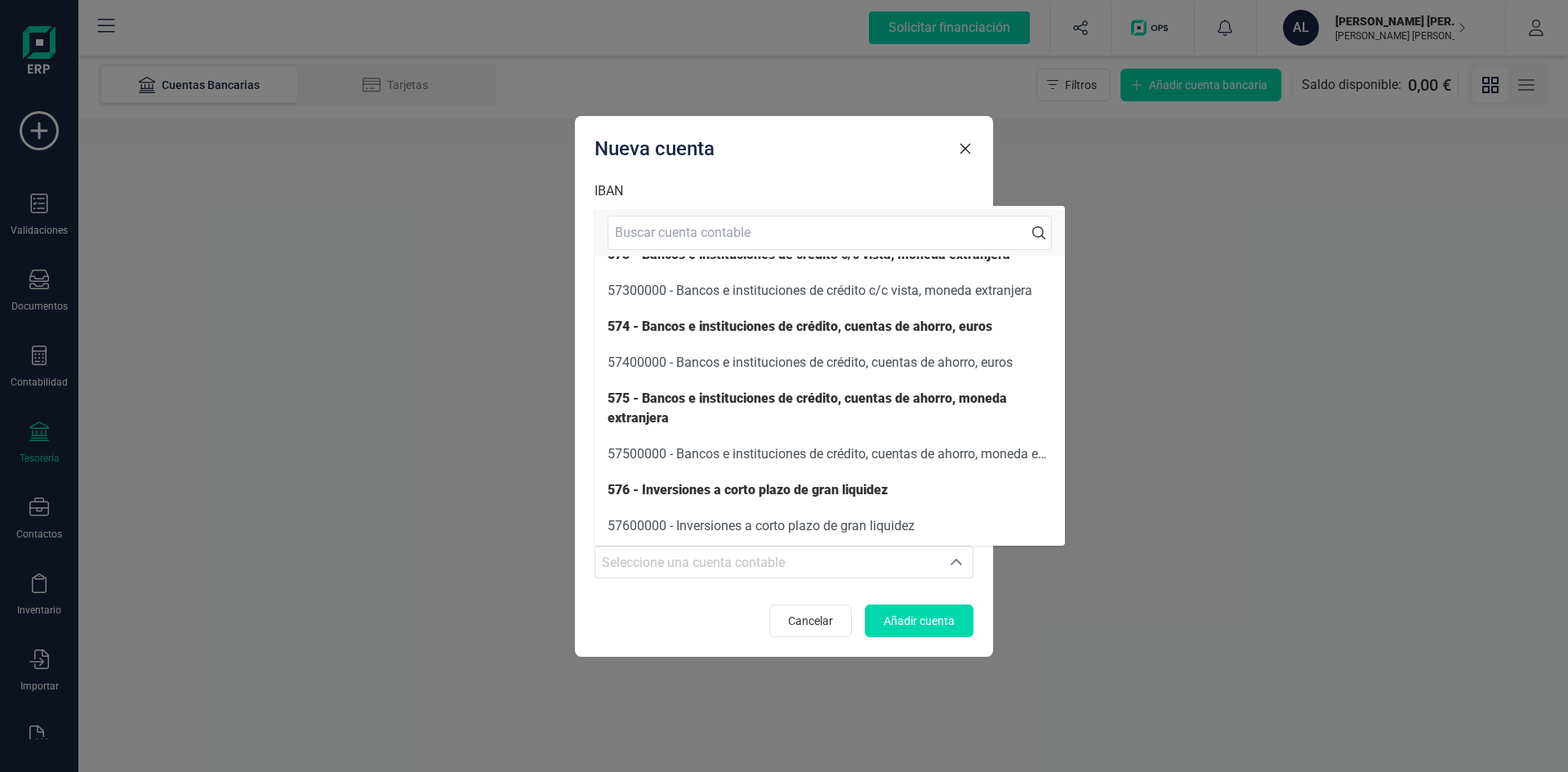
click at [730, 593] on form "IBAN ES6515632626383260525633 Banco N26 BANK GMBH, SUCURSAL EN ESPAÑA N26 BANK …" at bounding box center [784, 409] width 379 height 456
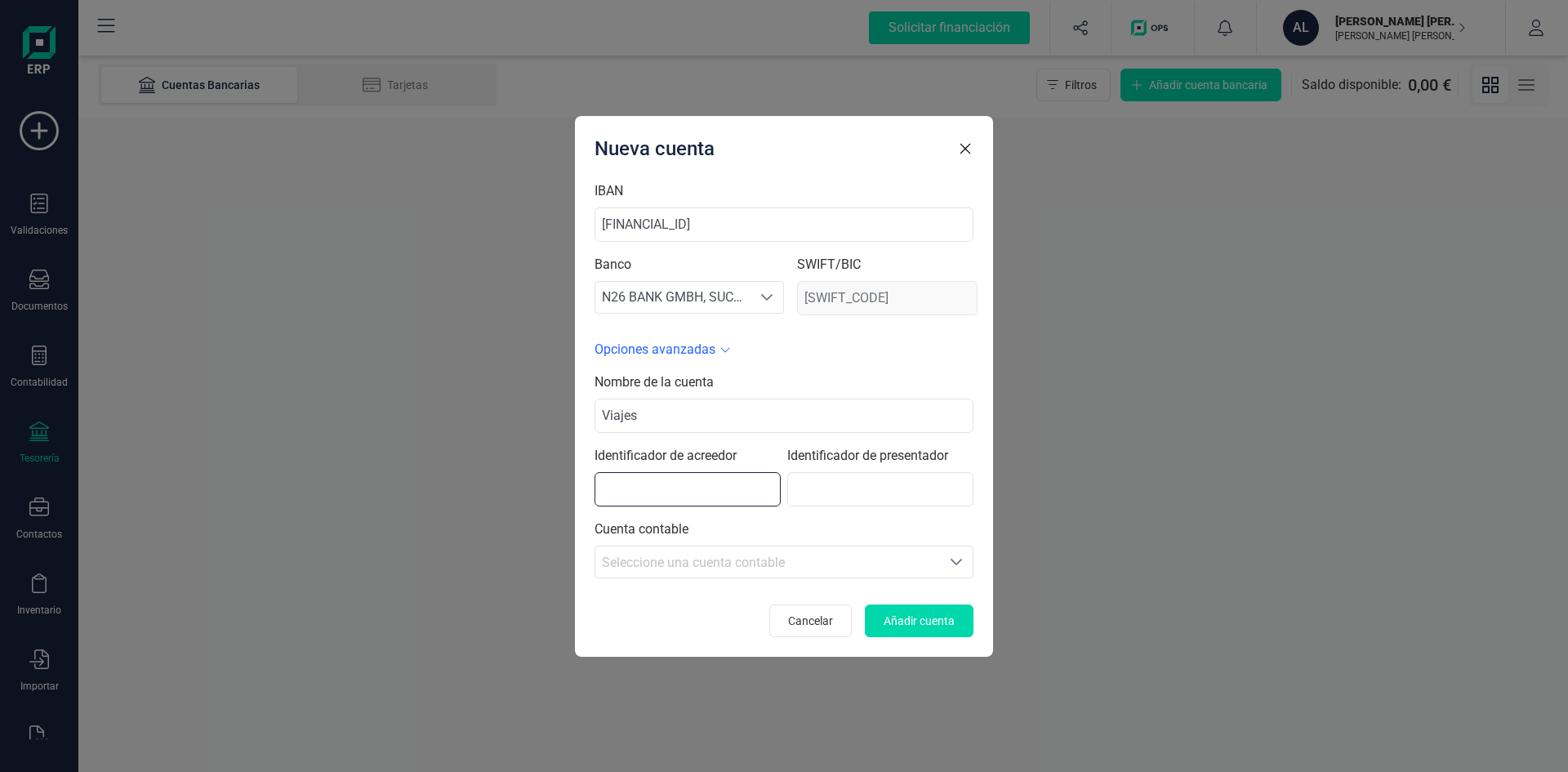
click at [674, 495] on input "text" at bounding box center [688, 489] width 187 height 34
click at [678, 498] on input "text" at bounding box center [688, 489] width 187 height 34
drag, startPoint x: 694, startPoint y: 499, endPoint x: 703, endPoint y: 509, distance: 13.5
click at [703, 509] on div "Nombre de la cuenta Viajes Identificador de acreedor Identificador de presentad…" at bounding box center [784, 475] width 379 height 206
click at [705, 508] on div "Nombre de la cuenta Viajes Identificador de acreedor Identificador de presentad…" at bounding box center [784, 475] width 379 height 206
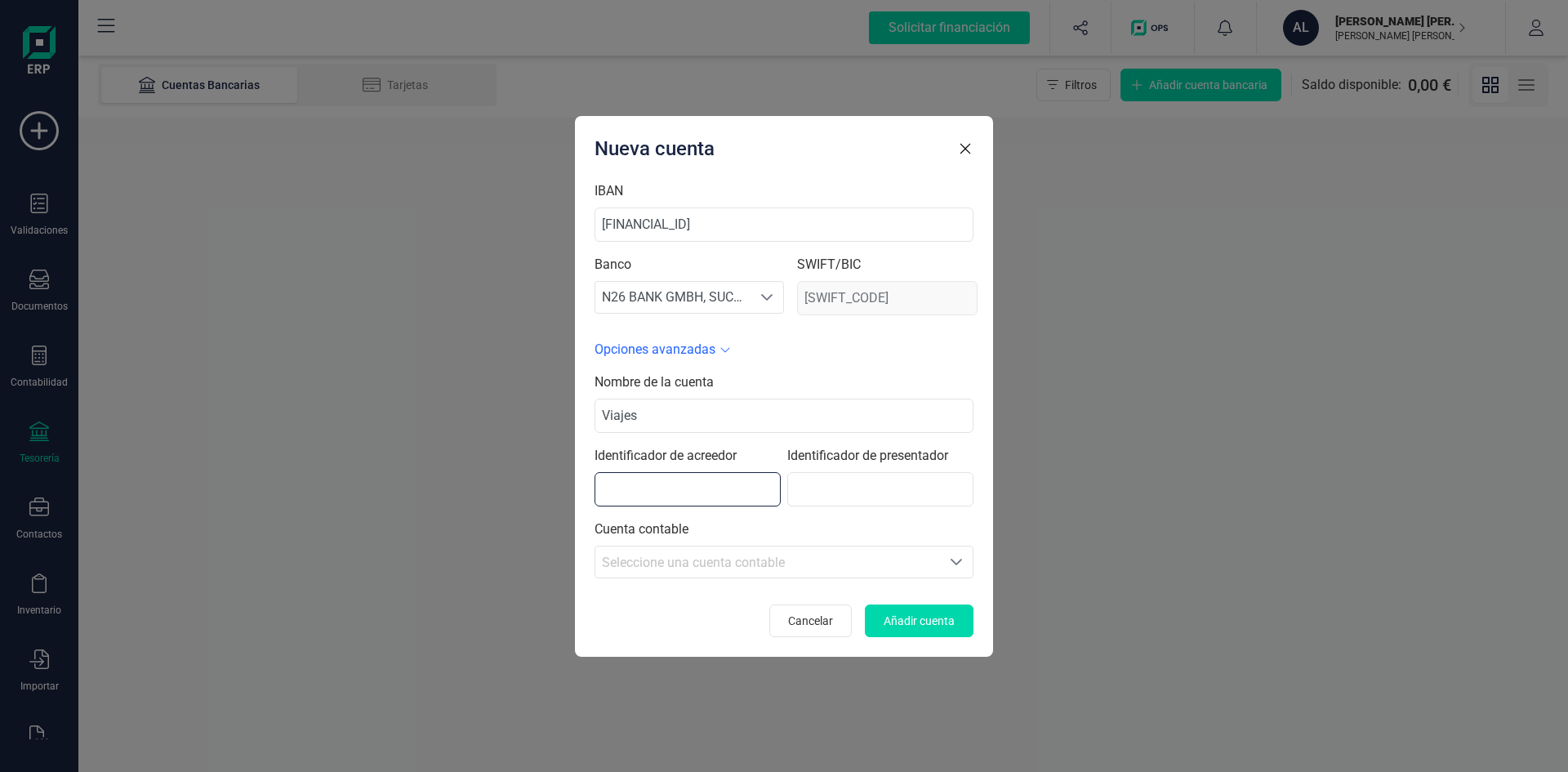
click at [633, 493] on input "text" at bounding box center [688, 489] width 187 height 34
click at [634, 493] on input "text" at bounding box center [688, 489] width 187 height 34
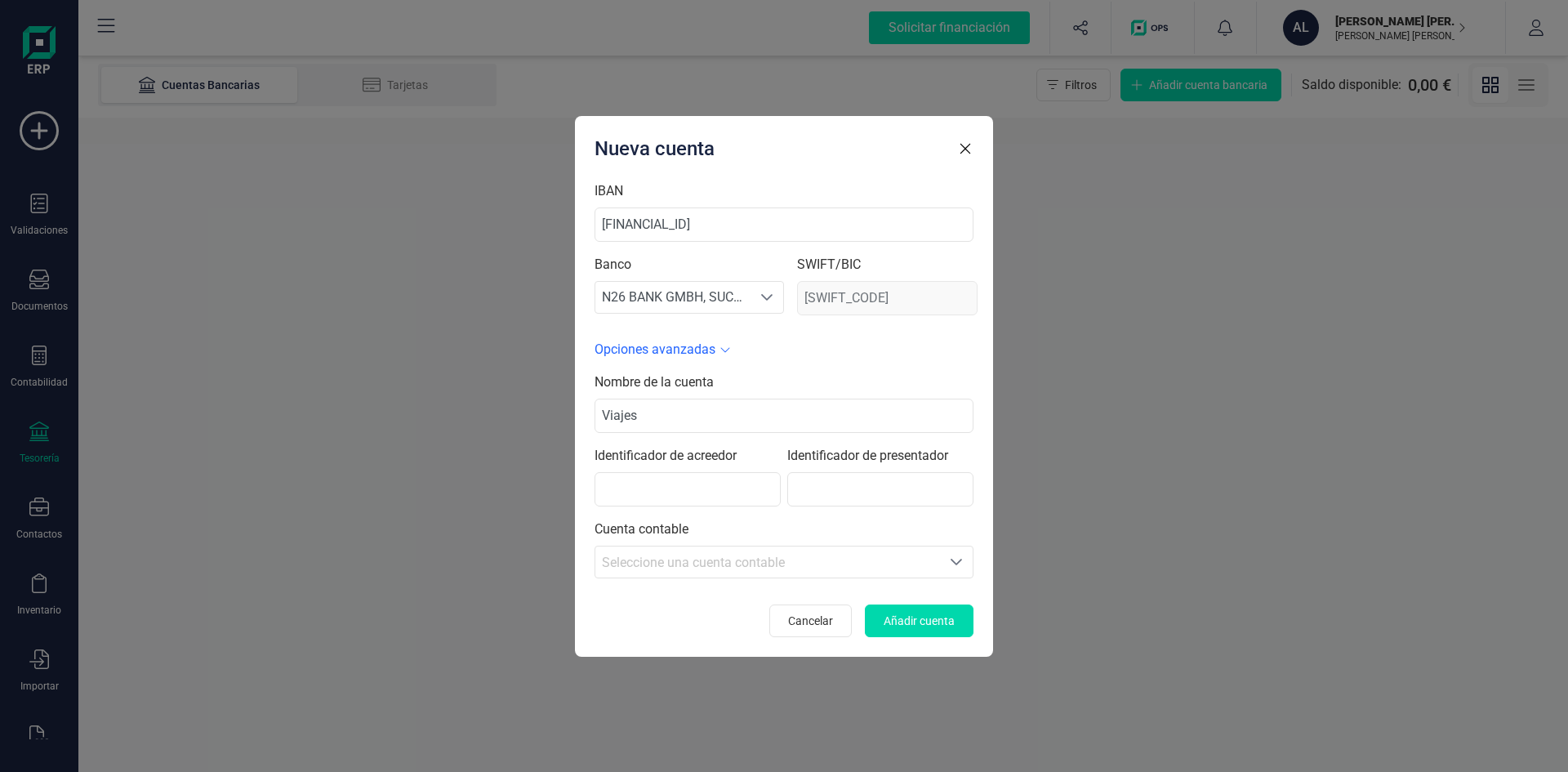
click at [669, 561] on span "Seleccione una cuenta contable" at bounding box center [694, 562] width 183 height 16
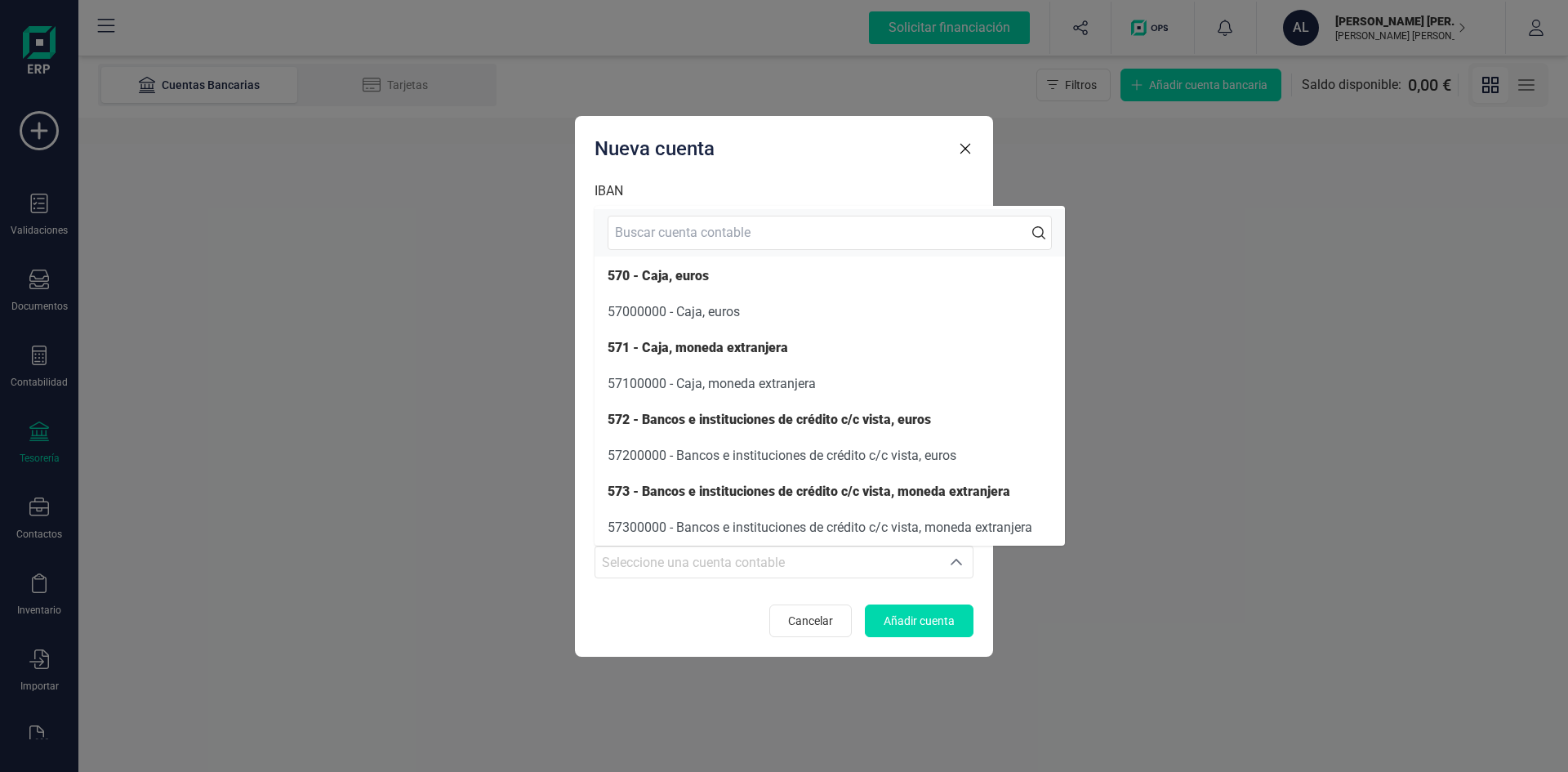
scroll to position [81, 0]
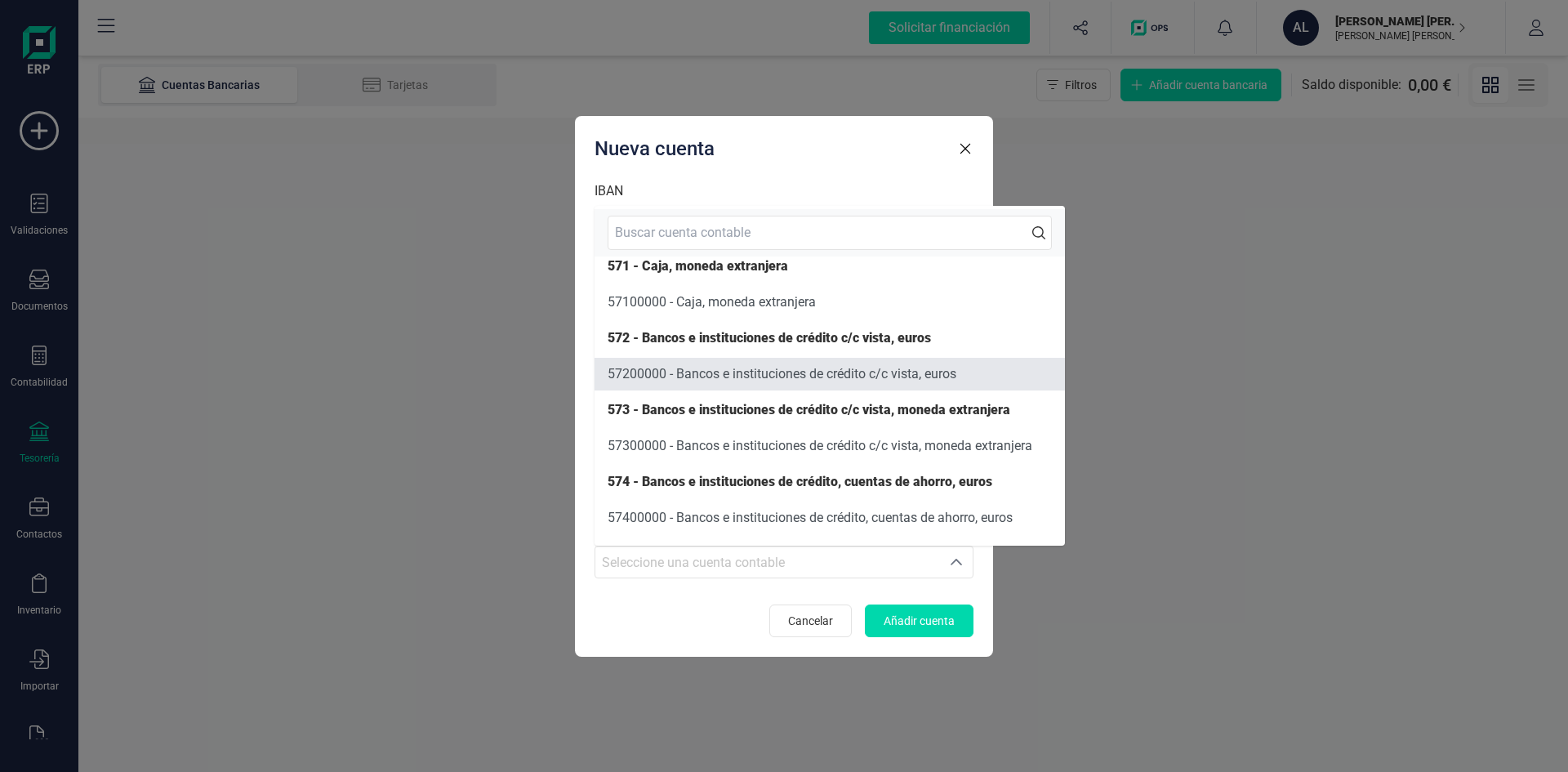
click at [725, 379] on span "57200000 - Bancos e instituciones de crédito c/c vista, euros" at bounding box center [782, 373] width 349 height 16
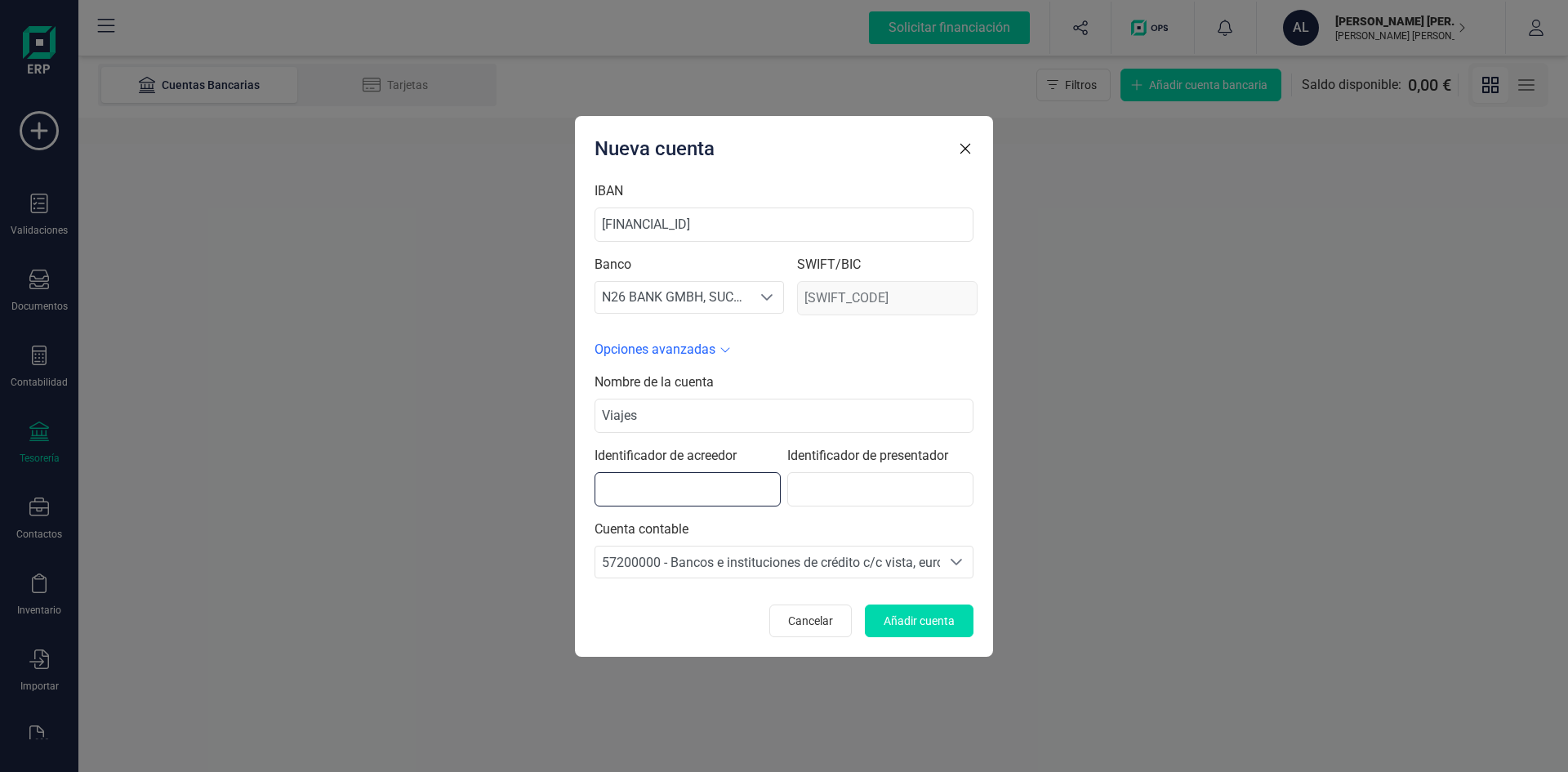
click at [663, 498] on input "text" at bounding box center [688, 489] width 187 height 34
click at [829, 486] on input "text" at bounding box center [881, 489] width 187 height 34
click at [672, 492] on input "text" at bounding box center [688, 489] width 187 height 34
click at [846, 487] on input "text" at bounding box center [881, 489] width 187 height 34
drag, startPoint x: 644, startPoint y: 516, endPoint x: 681, endPoint y: 510, distance: 37.5
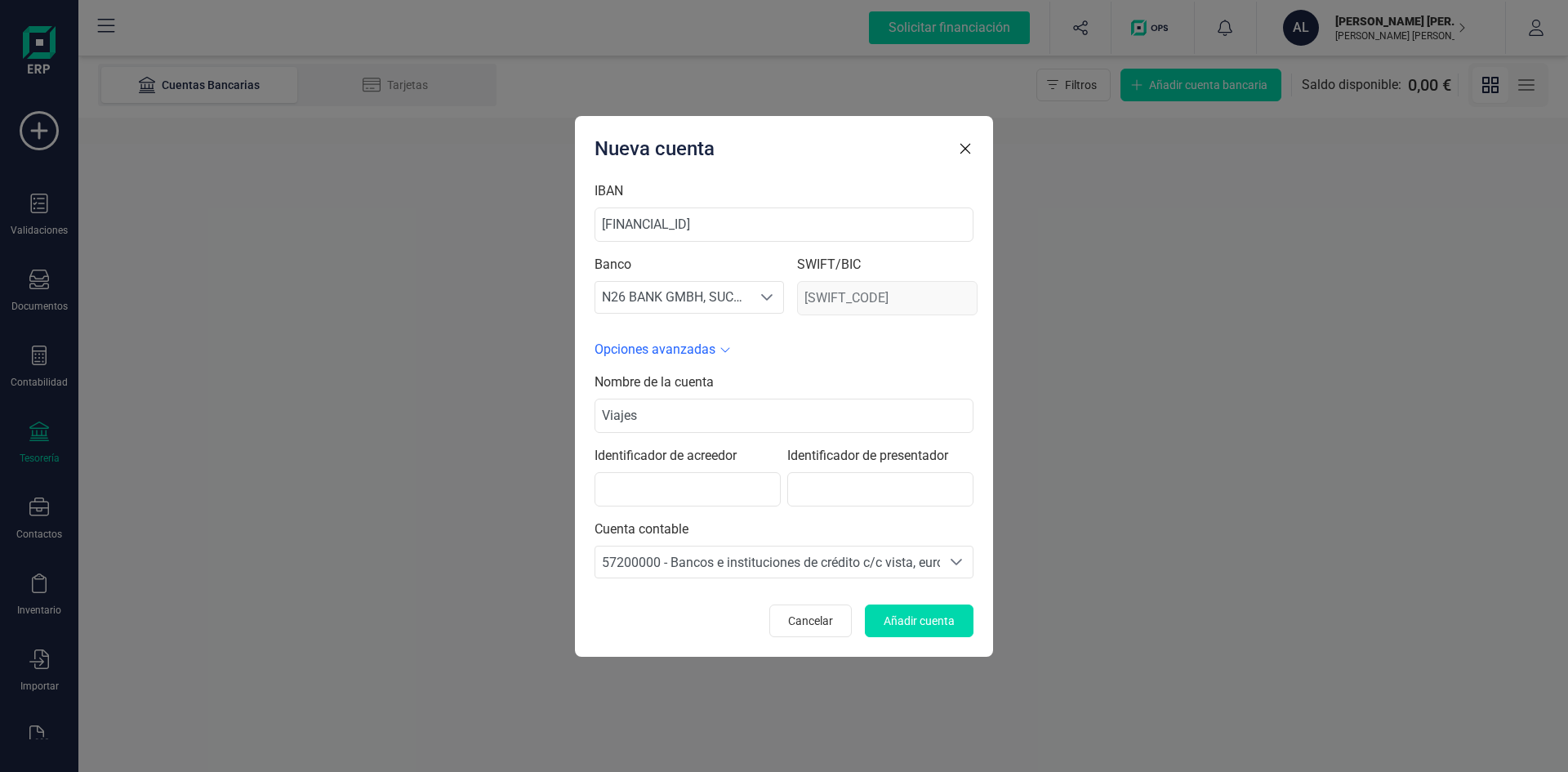
click at [647, 516] on div "Nombre de la cuenta Viajes Identificador de acreedor Identificador de presentad…" at bounding box center [784, 475] width 379 height 206
click at [689, 492] on input "text" at bounding box center [688, 489] width 187 height 34
click at [861, 497] on input "text" at bounding box center [881, 489] width 187 height 34
click at [726, 486] on input "text" at bounding box center [688, 489] width 187 height 34
click at [878, 495] on input "text" at bounding box center [881, 489] width 187 height 34
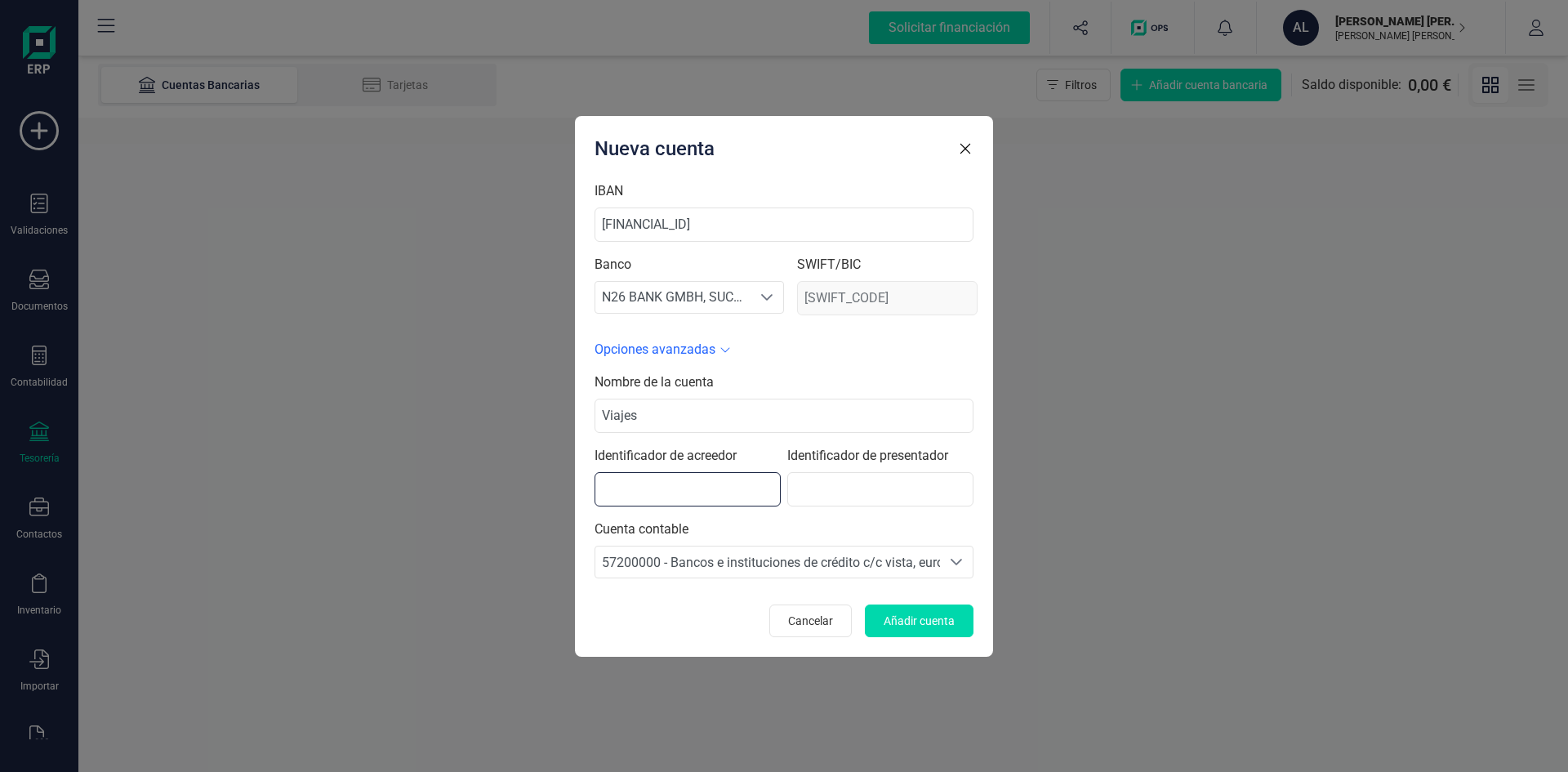
click at [676, 489] on input "text" at bounding box center [688, 489] width 187 height 34
click at [674, 352] on span "Opciones avanzadas" at bounding box center [655, 349] width 121 height 19
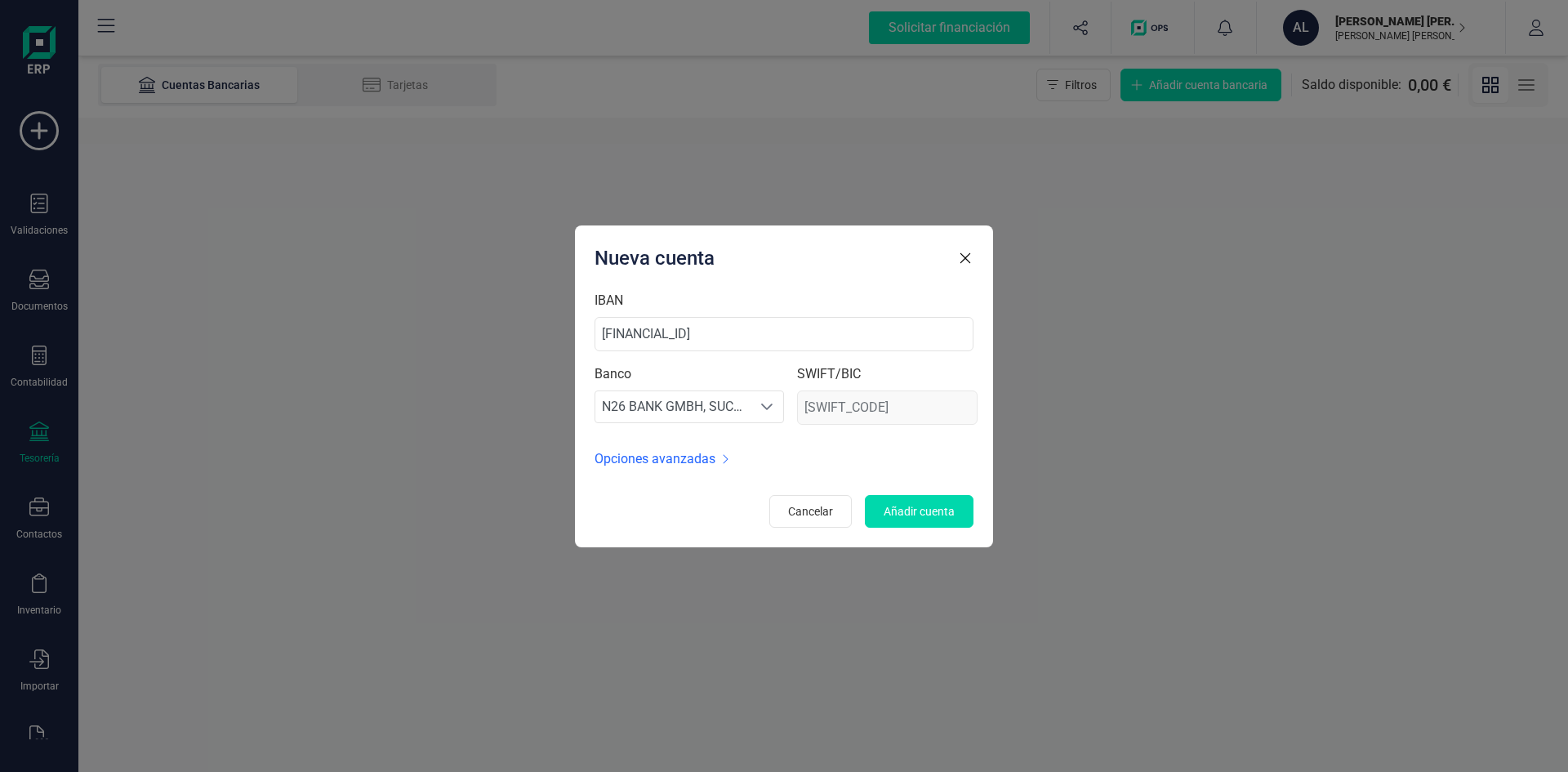
click at [688, 458] on span "Opciones avanzadas" at bounding box center [655, 459] width 121 height 19
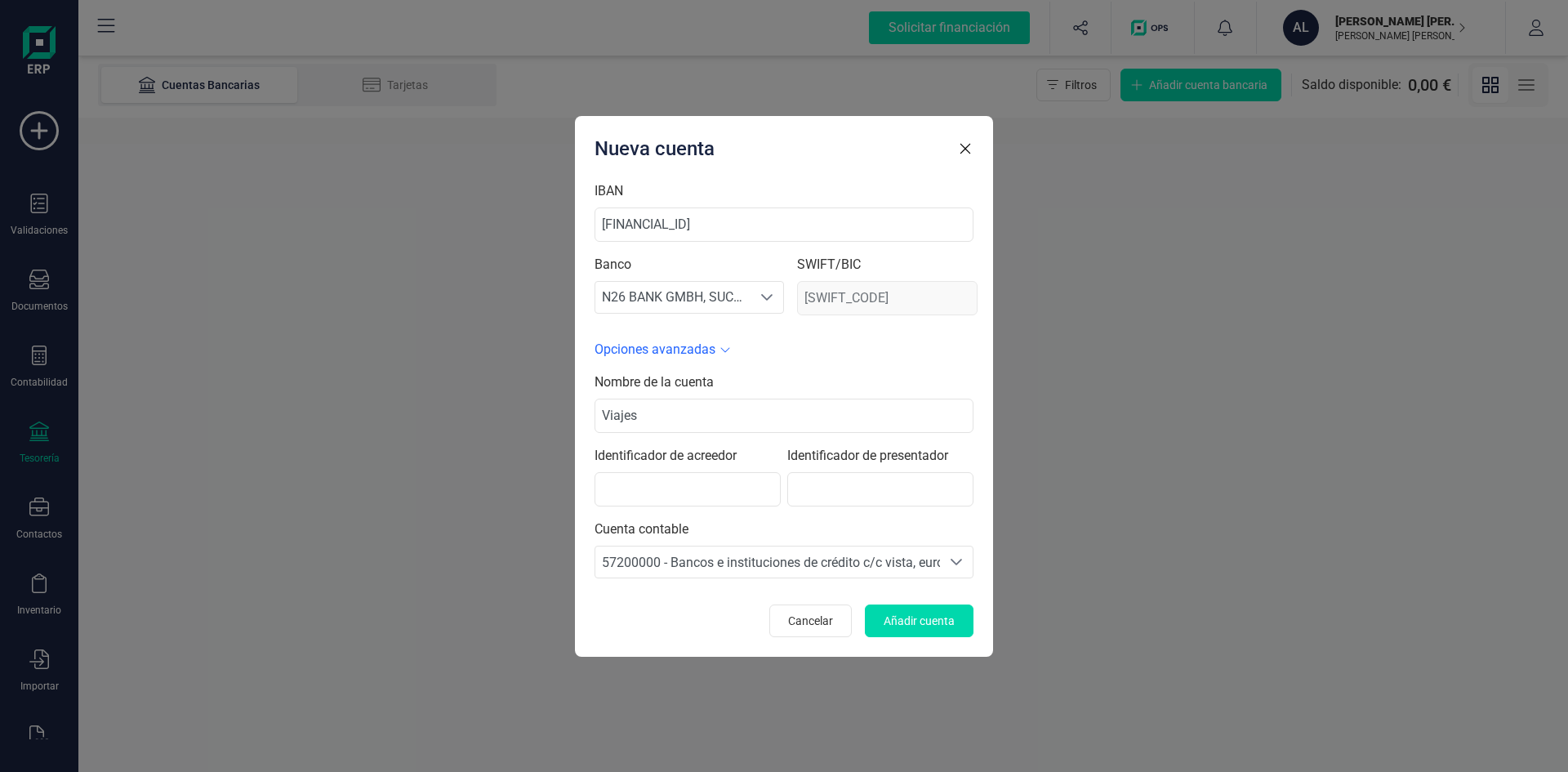
click at [685, 348] on span "Opciones avanzadas" at bounding box center [655, 349] width 121 height 19
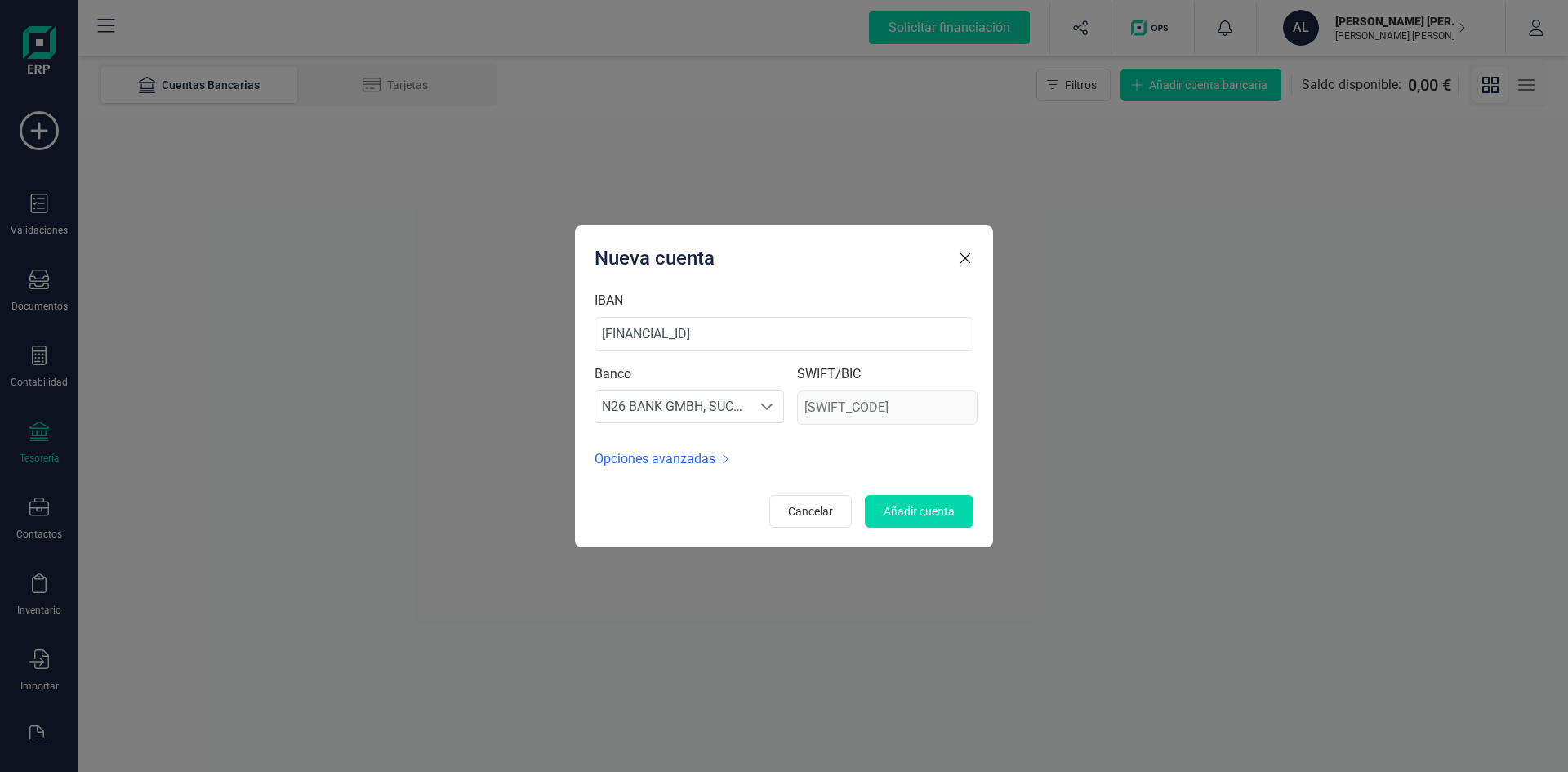
click at [695, 459] on span "Opciones avanzadas" at bounding box center [655, 459] width 121 height 19
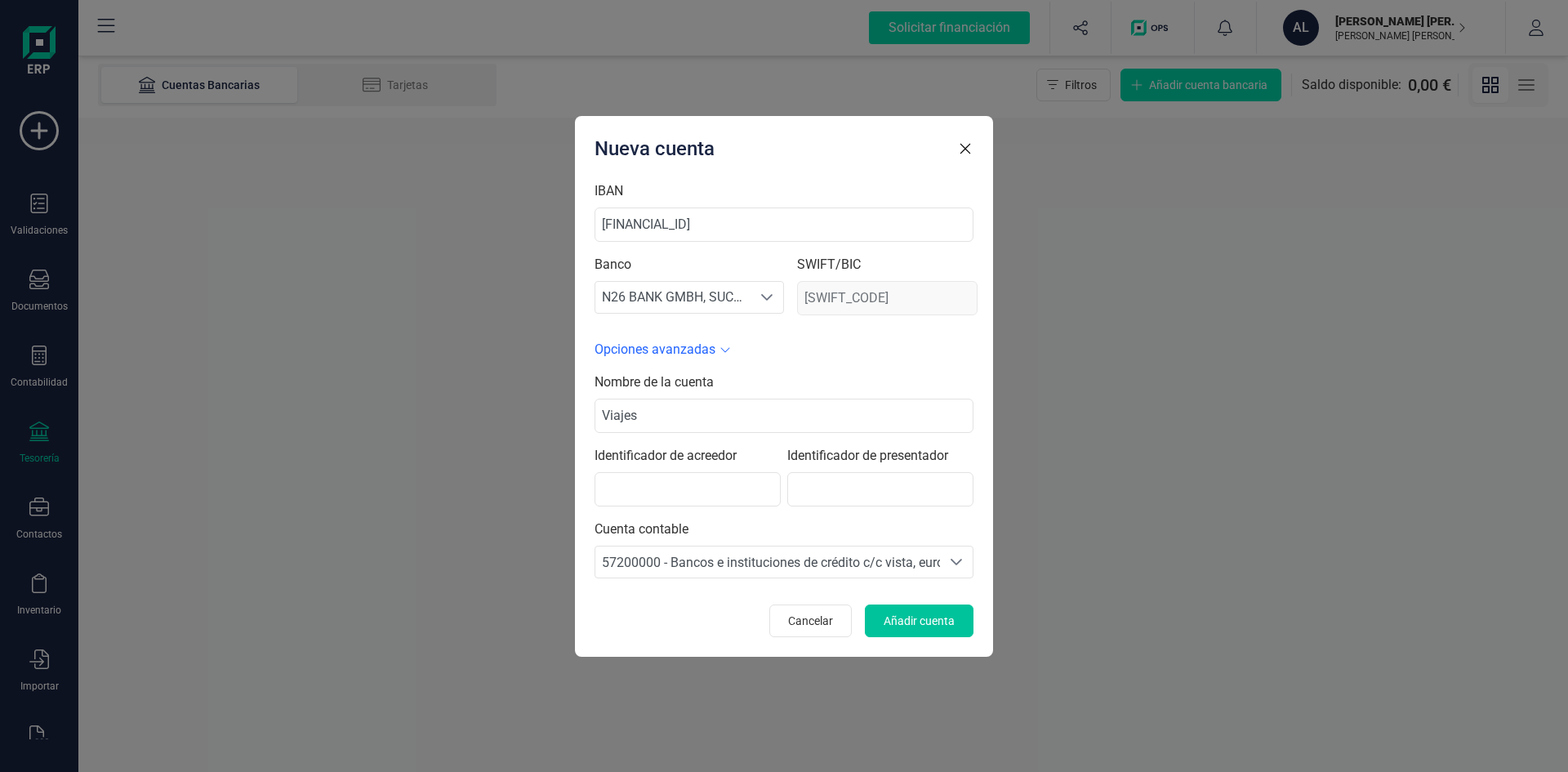
click at [917, 621] on span "Añadir cuenta" at bounding box center [919, 621] width 71 height 17
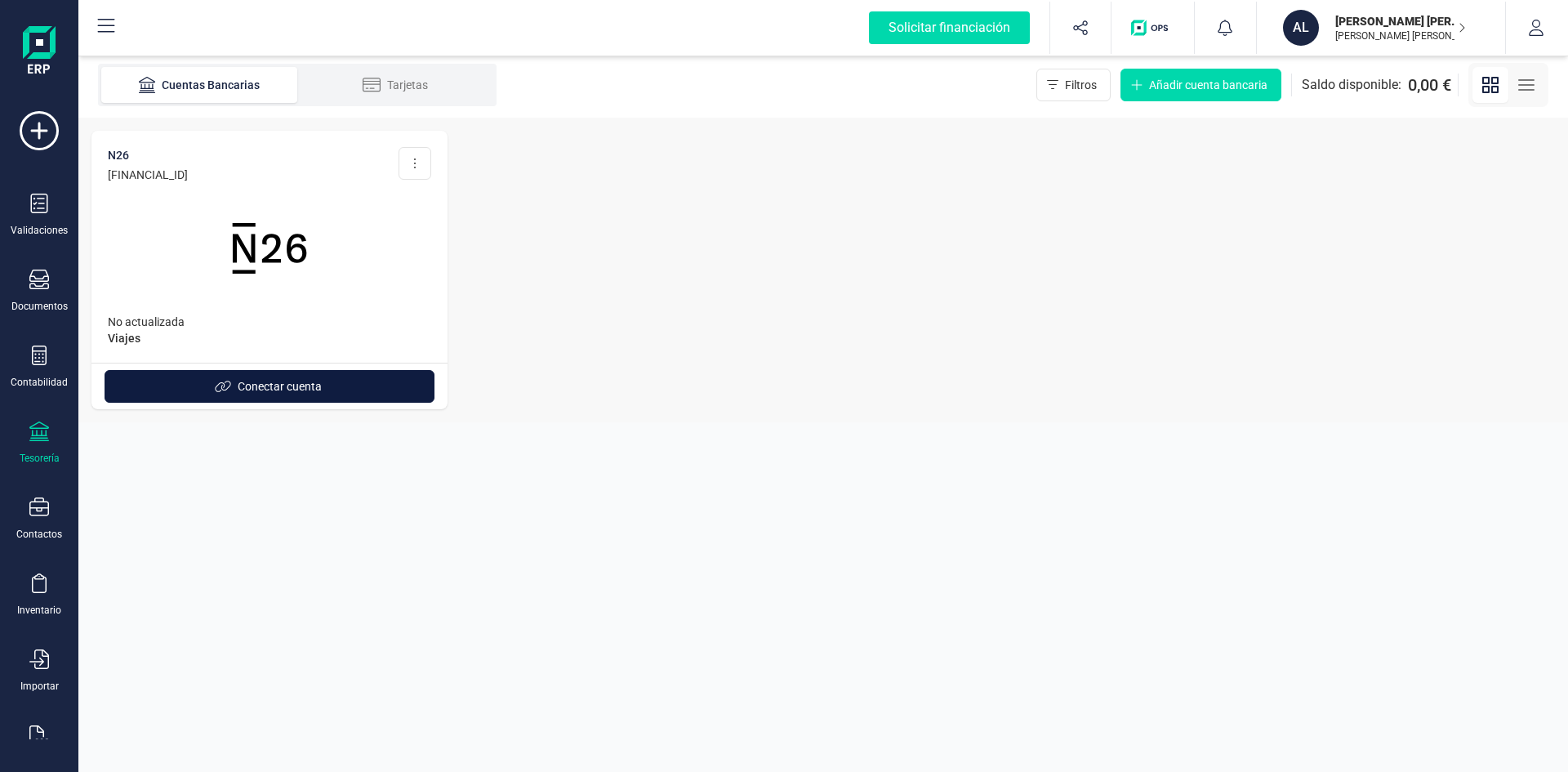
click at [268, 386] on span "Conectar cuenta" at bounding box center [279, 387] width 84 height 17
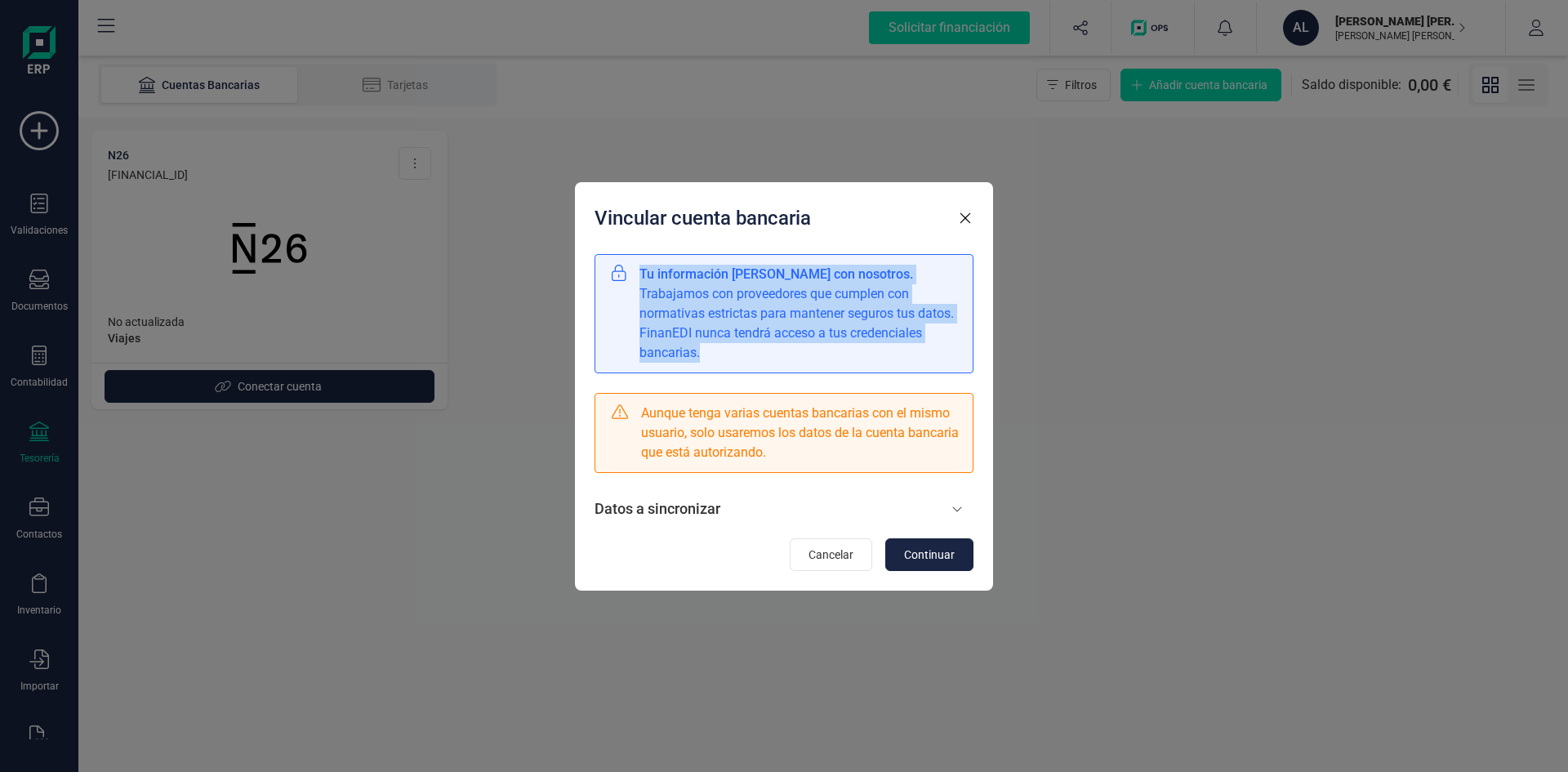
drag, startPoint x: 706, startPoint y: 357, endPoint x: 586, endPoint y: 250, distance: 160.8
click at [586, 250] on div "Vincular cuenta bancaria Tu información está segura con nosotros. Trabajamos co…" at bounding box center [784, 386] width 418 height 408
click at [920, 549] on span "Continuar" at bounding box center [929, 555] width 51 height 17
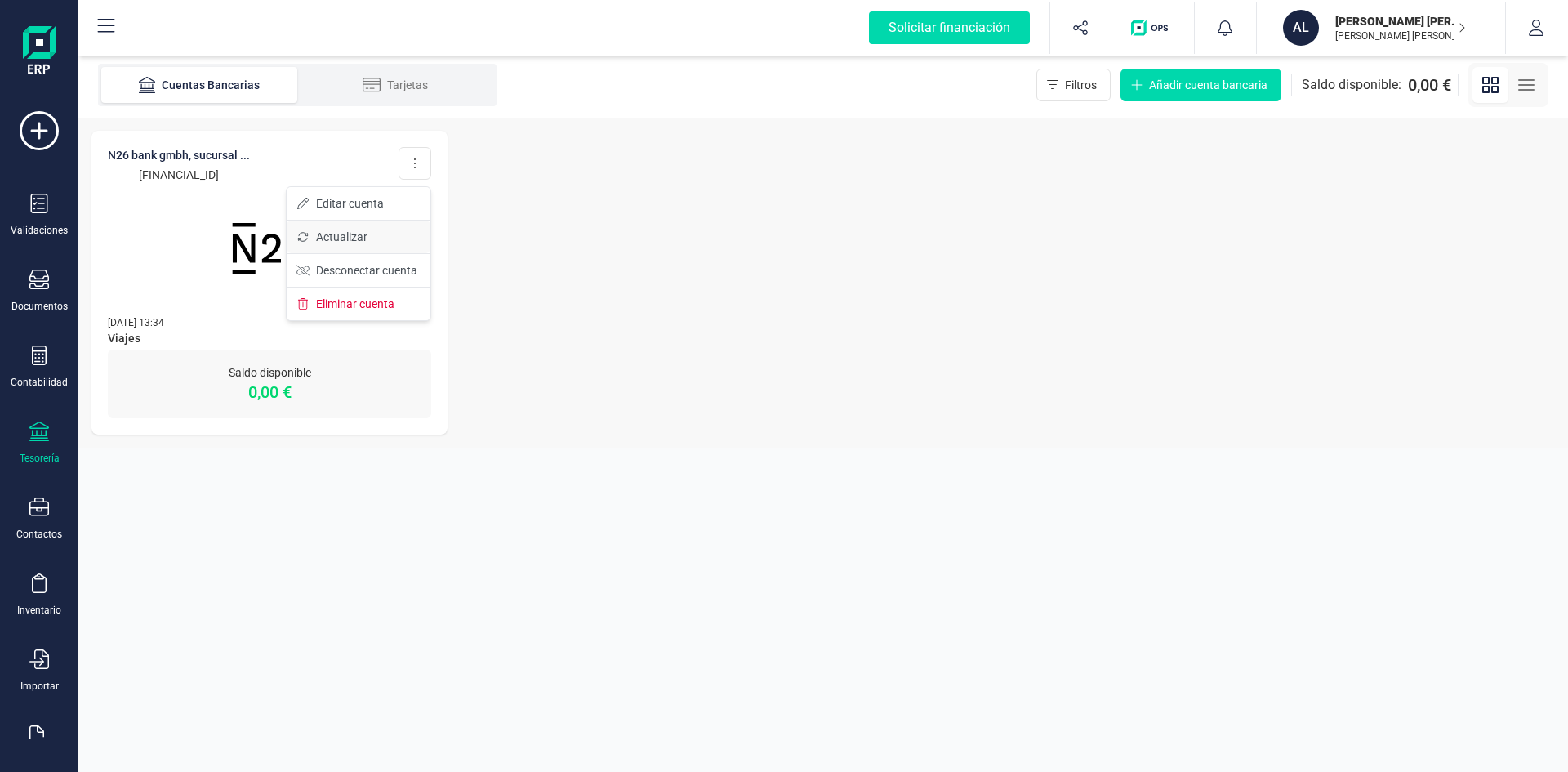
click at [361, 232] on span "Actualizar" at bounding box center [342, 237] width 52 height 17
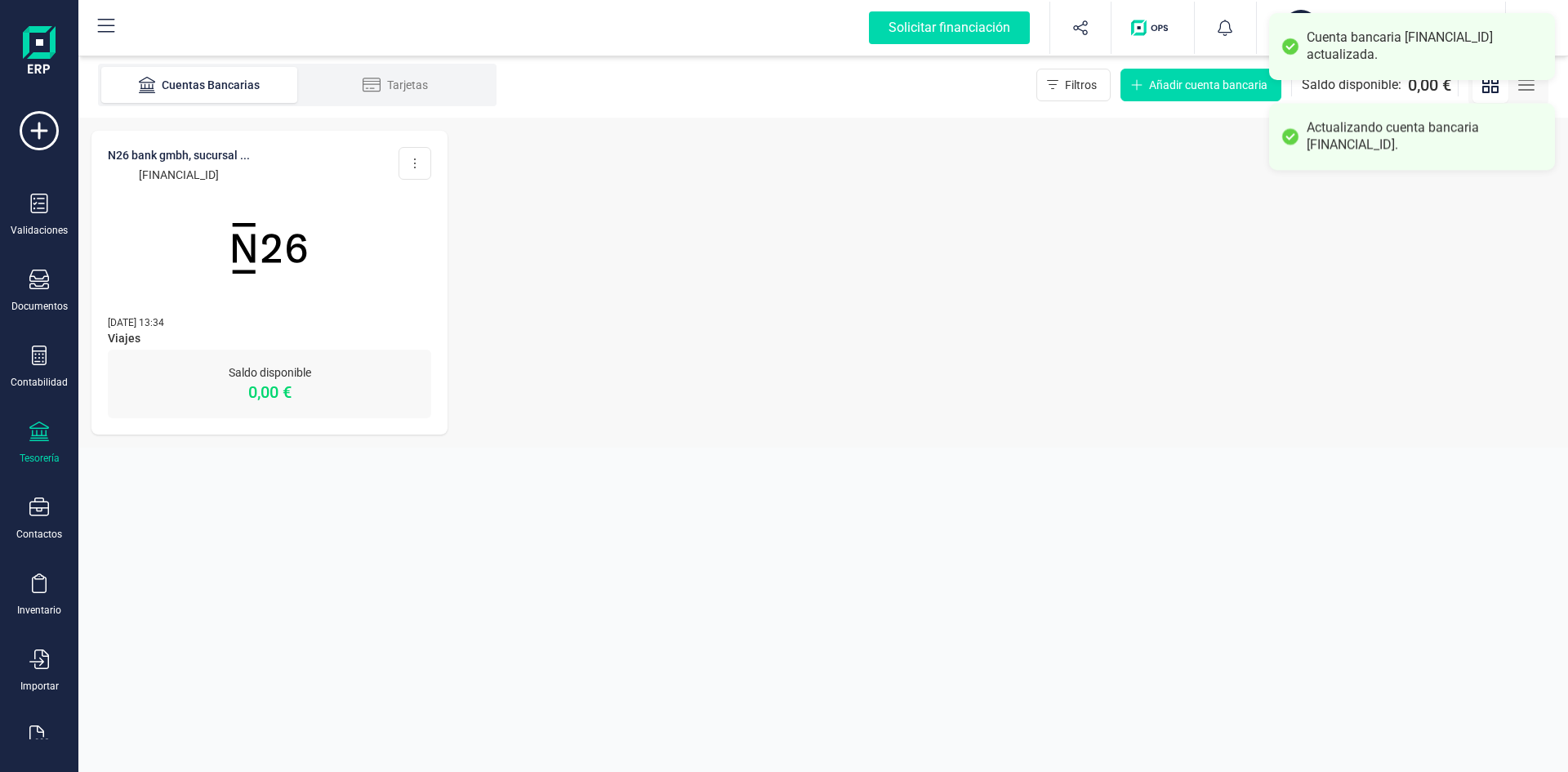
click at [314, 380] on p "0,00 €" at bounding box center [270, 392] width 323 height 23
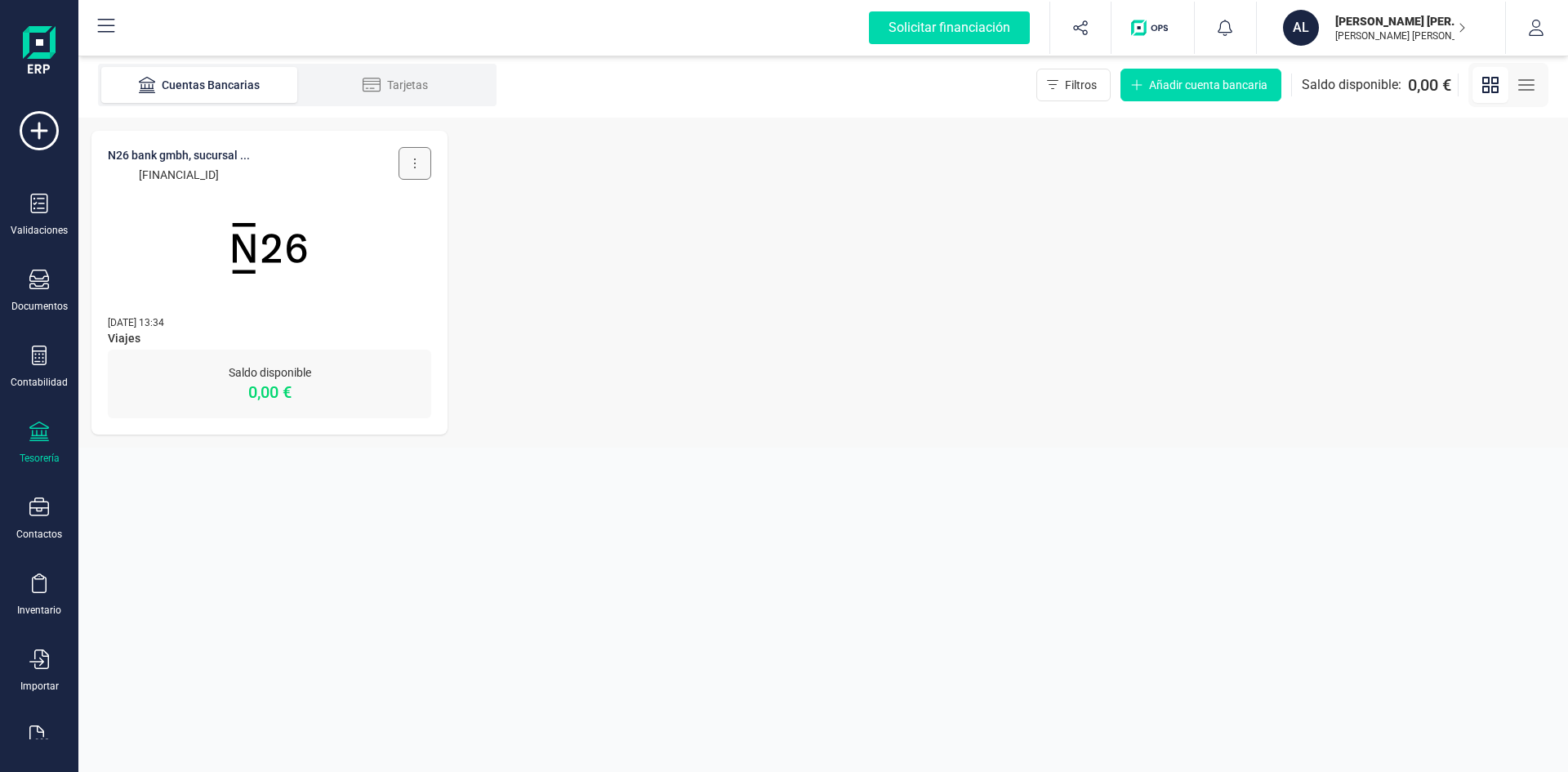
click at [413, 155] on button at bounding box center [415, 163] width 32 height 32
click at [360, 562] on section "Cuentas Bancarias Tarjetas Filtros Añadir cuenta bancaria Saldo disponible: 0,0…" at bounding box center [823, 412] width 1490 height 719
click at [399, 81] on div "Tarjetas" at bounding box center [395, 85] width 131 height 17
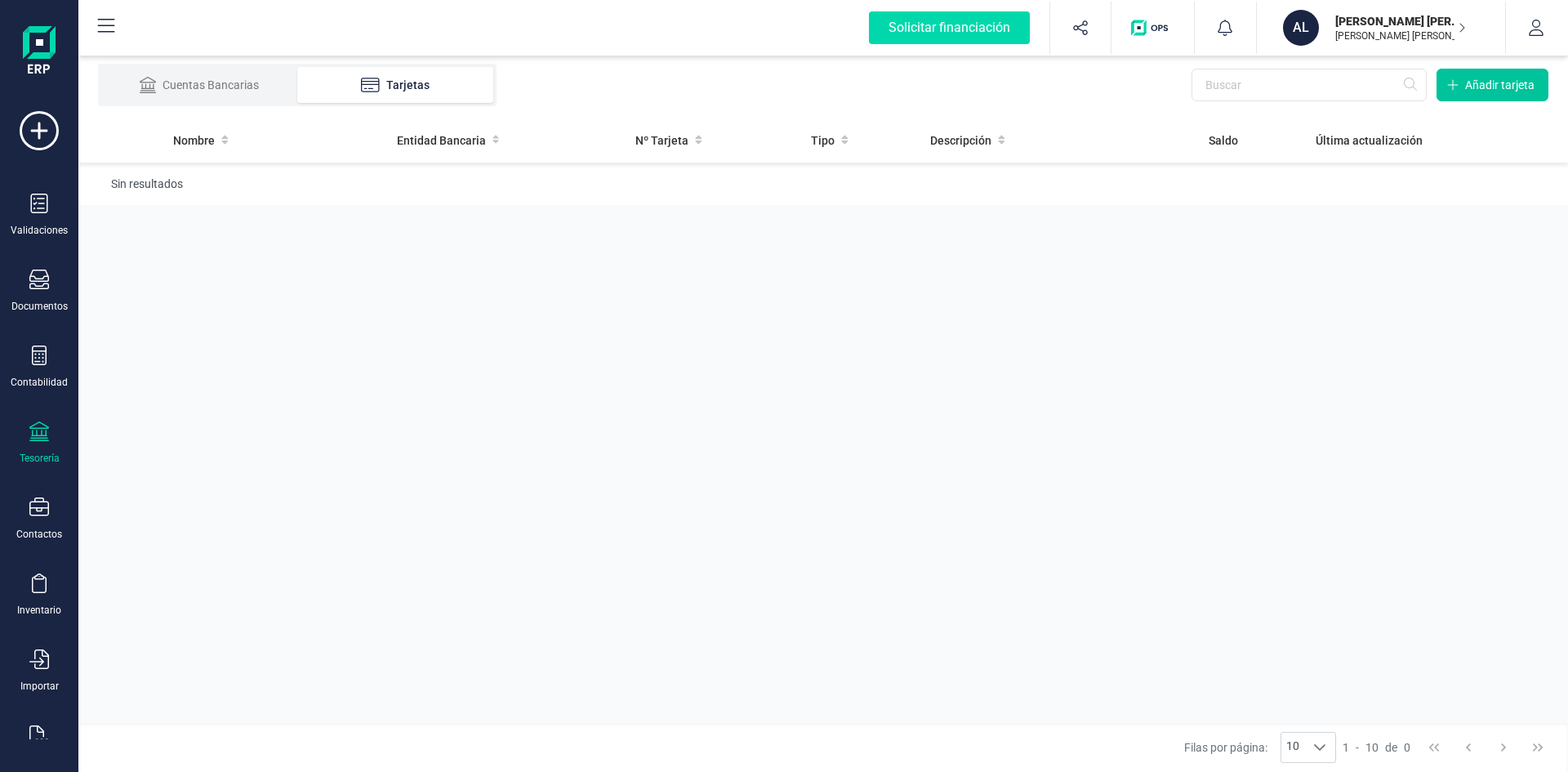
click at [1492, 95] on button "Añadir tarjeta" at bounding box center [1492, 84] width 112 height 32
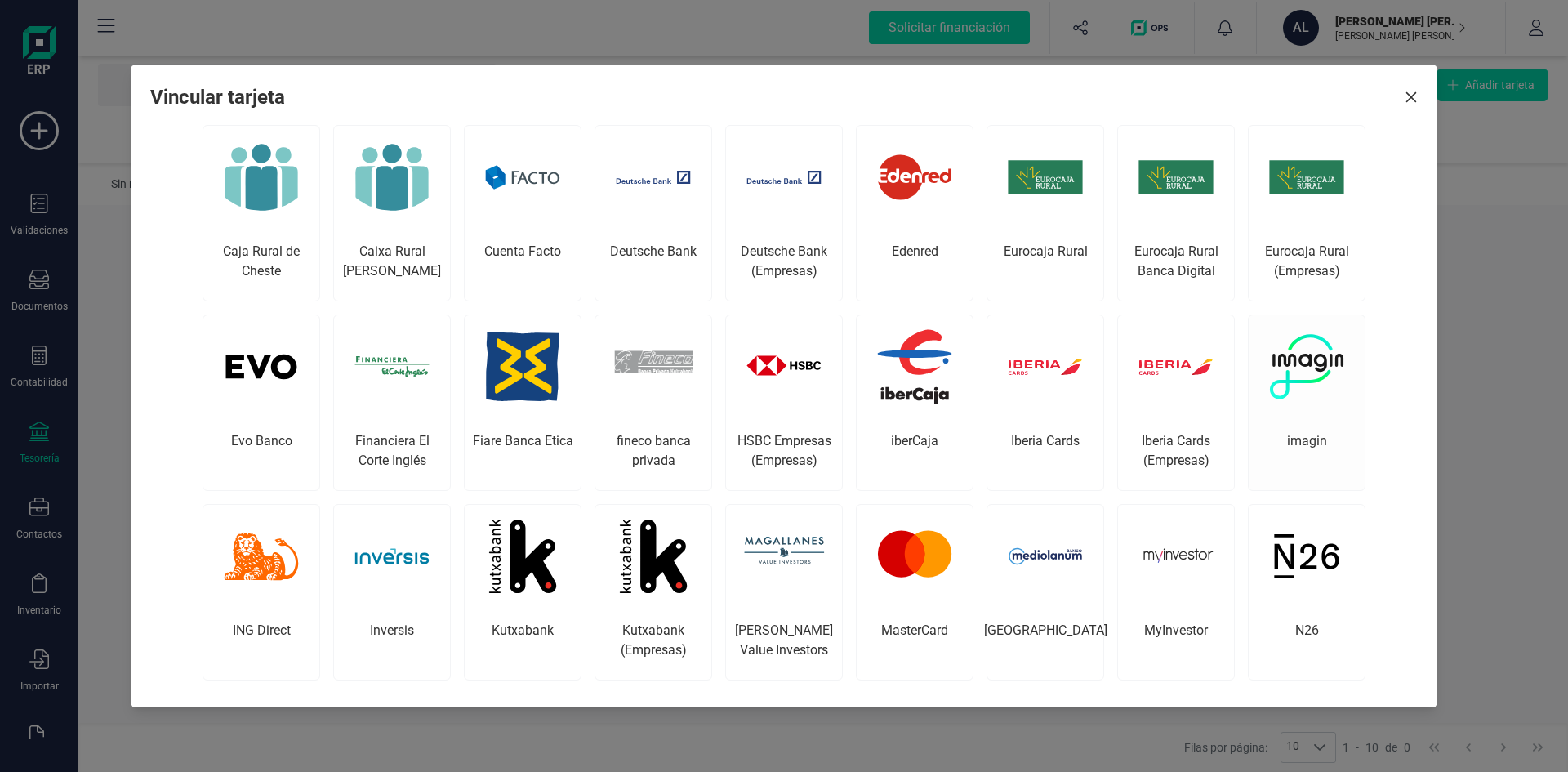
scroll to position [1271, 0]
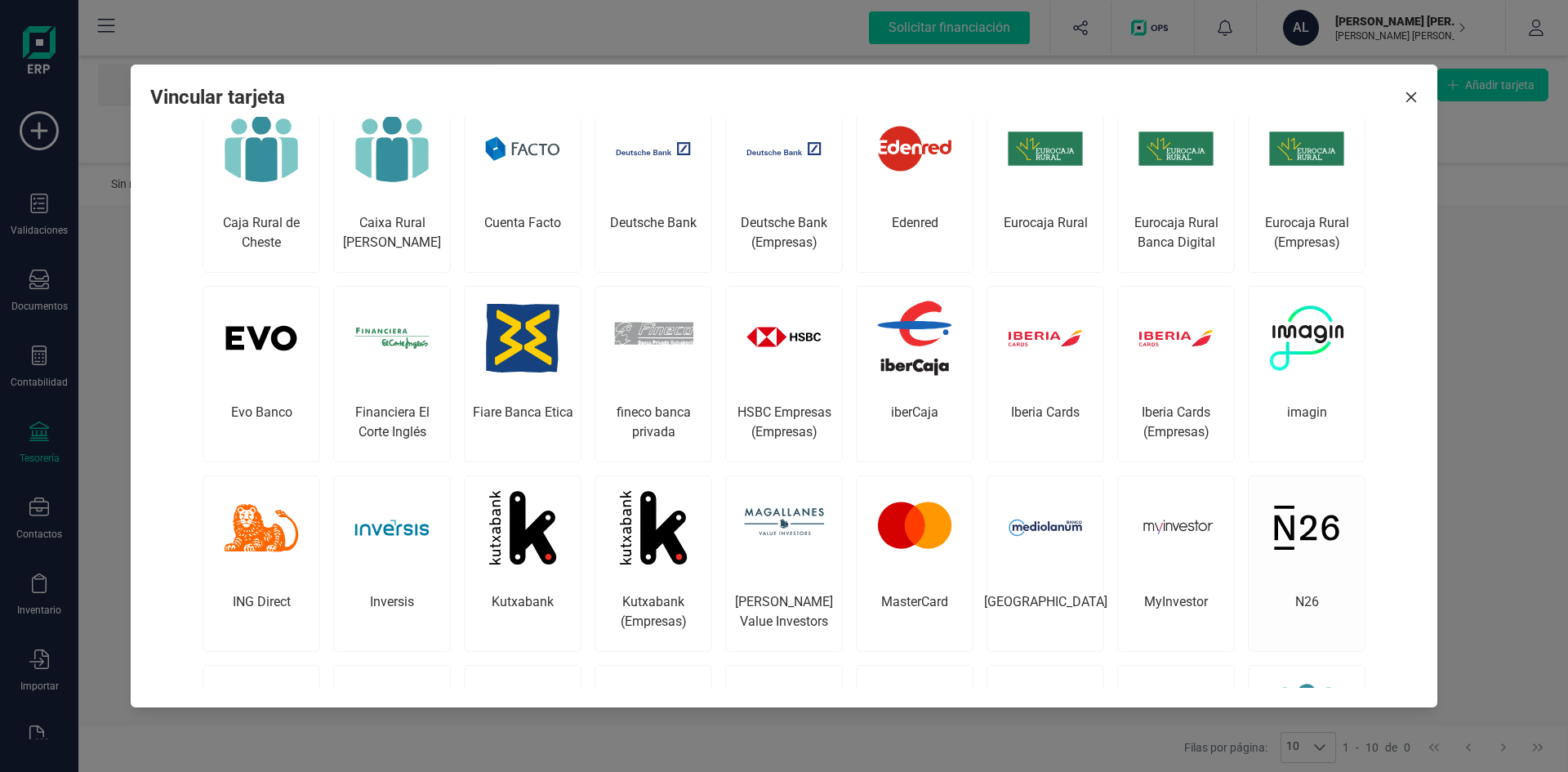
click at [1294, 505] on img at bounding box center [1307, 527] width 103 height 103
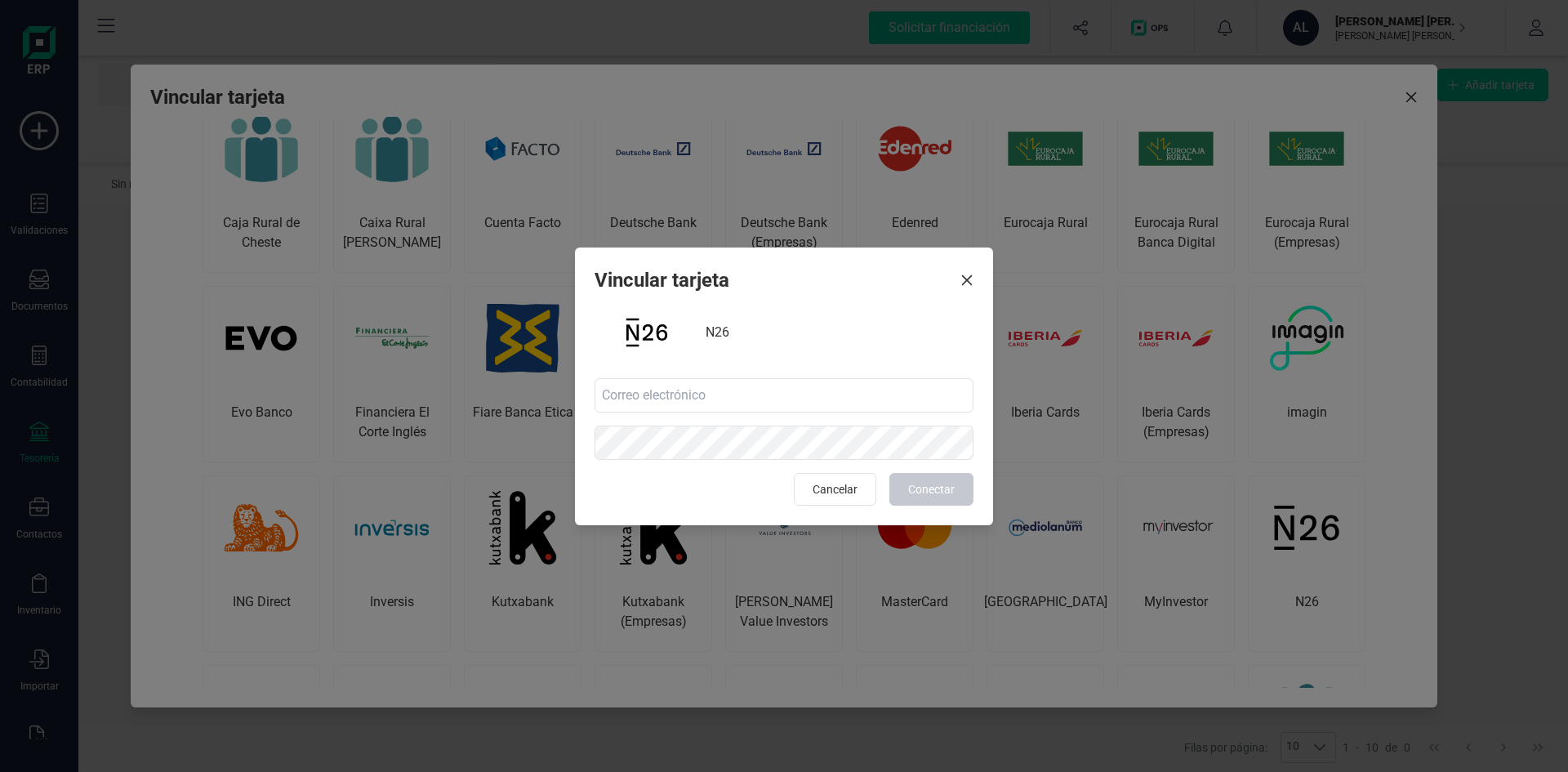
click at [720, 331] on span "N26" at bounding box center [718, 332] width 24 height 19
click at [632, 335] on img at bounding box center [646, 332] width 104 height 66
click at [826, 505] on button "Cancelar" at bounding box center [835, 489] width 82 height 32
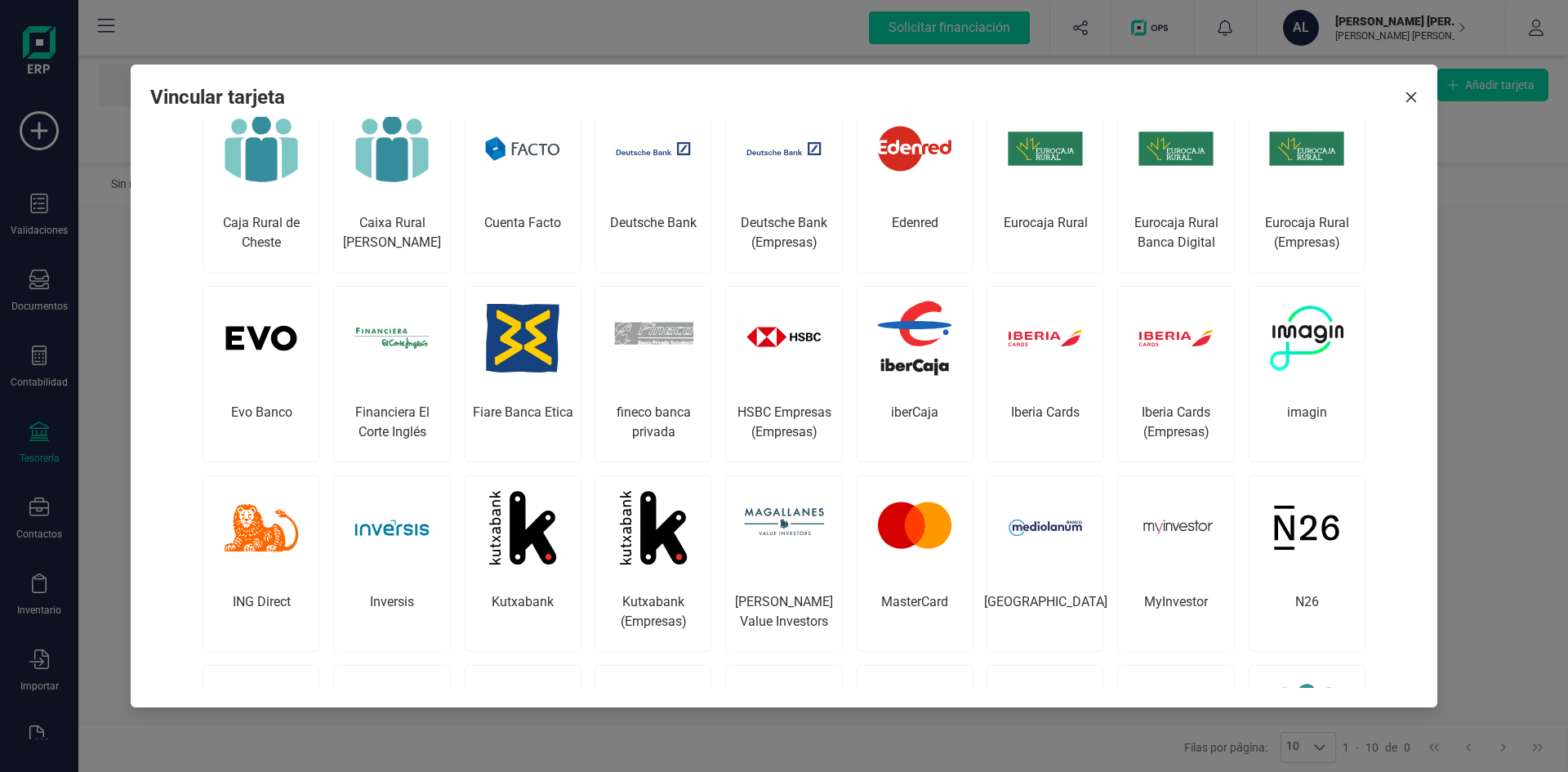
click at [1409, 90] on div "Vincular tarjeta" at bounding box center [784, 97] width 1268 height 26
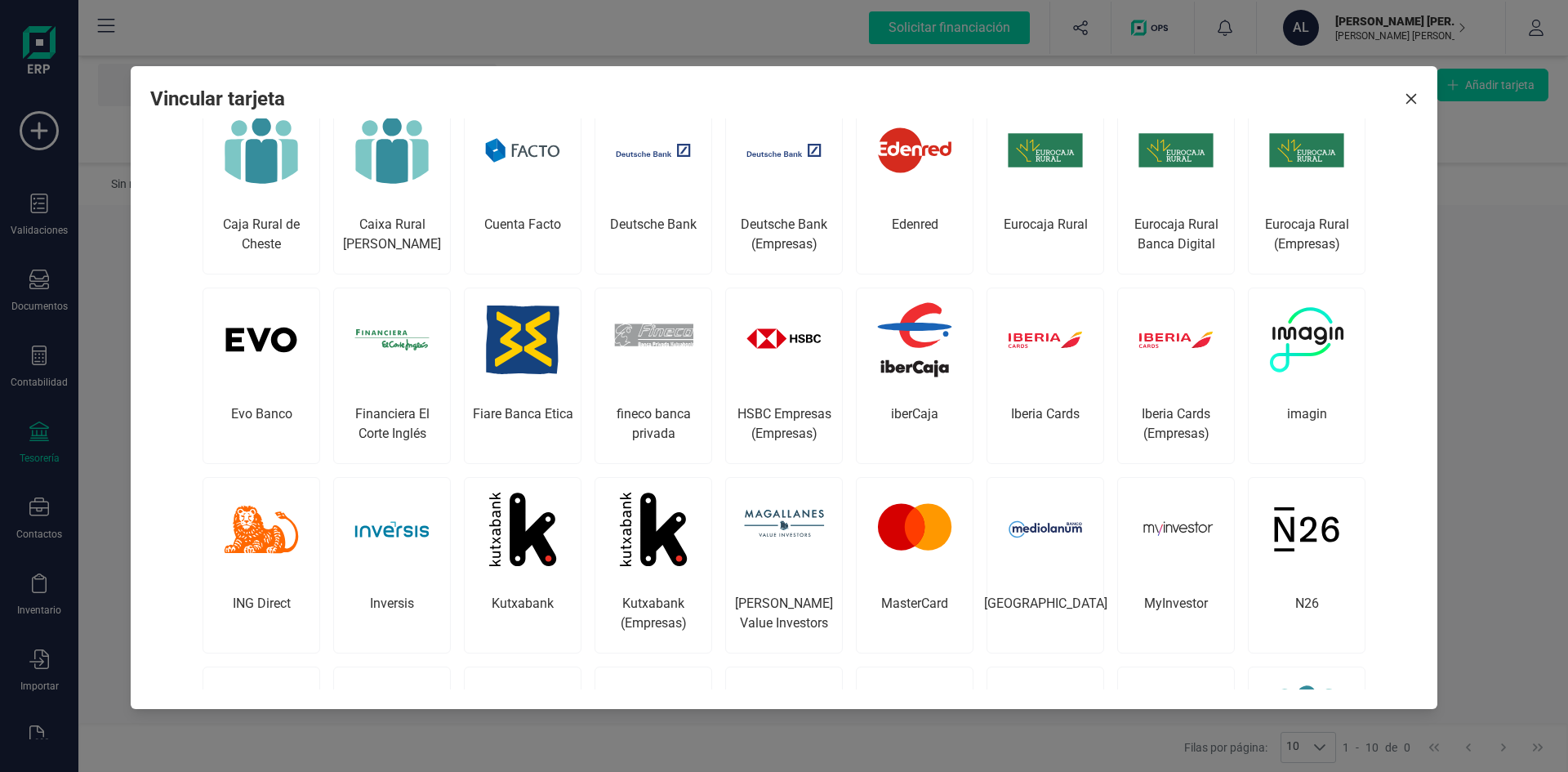
click at [1409, 98] on icon "button" at bounding box center [1411, 99] width 13 height 13
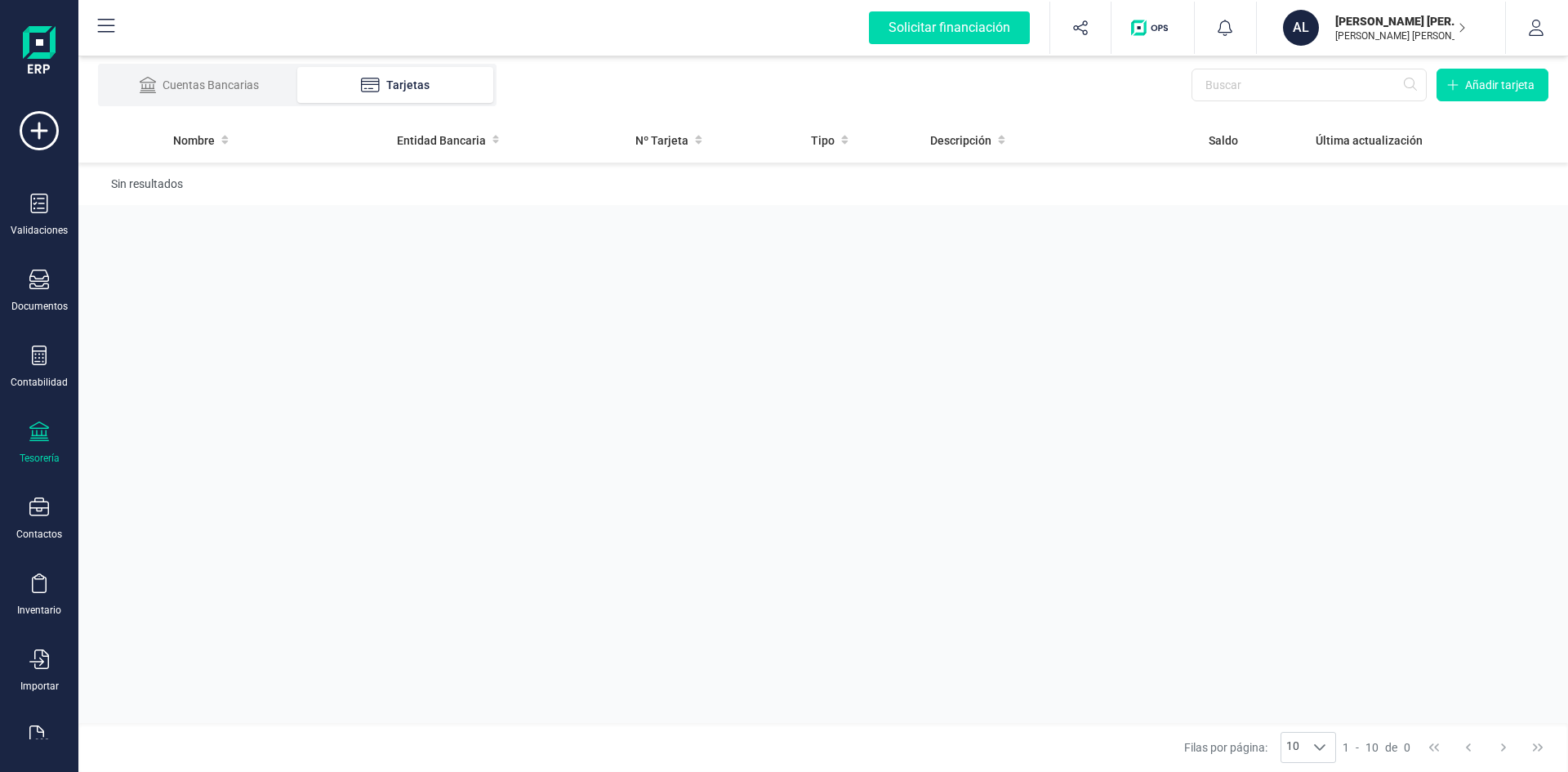
click at [417, 348] on div "Nombre Entidad Bancaria Nº Tarjeta Tipo Descripción Saldo Última actualización …" at bounding box center [823, 419] width 1490 height 605
click at [187, 101] on li "Cuentas Bancarias" at bounding box center [199, 85] width 196 height 36
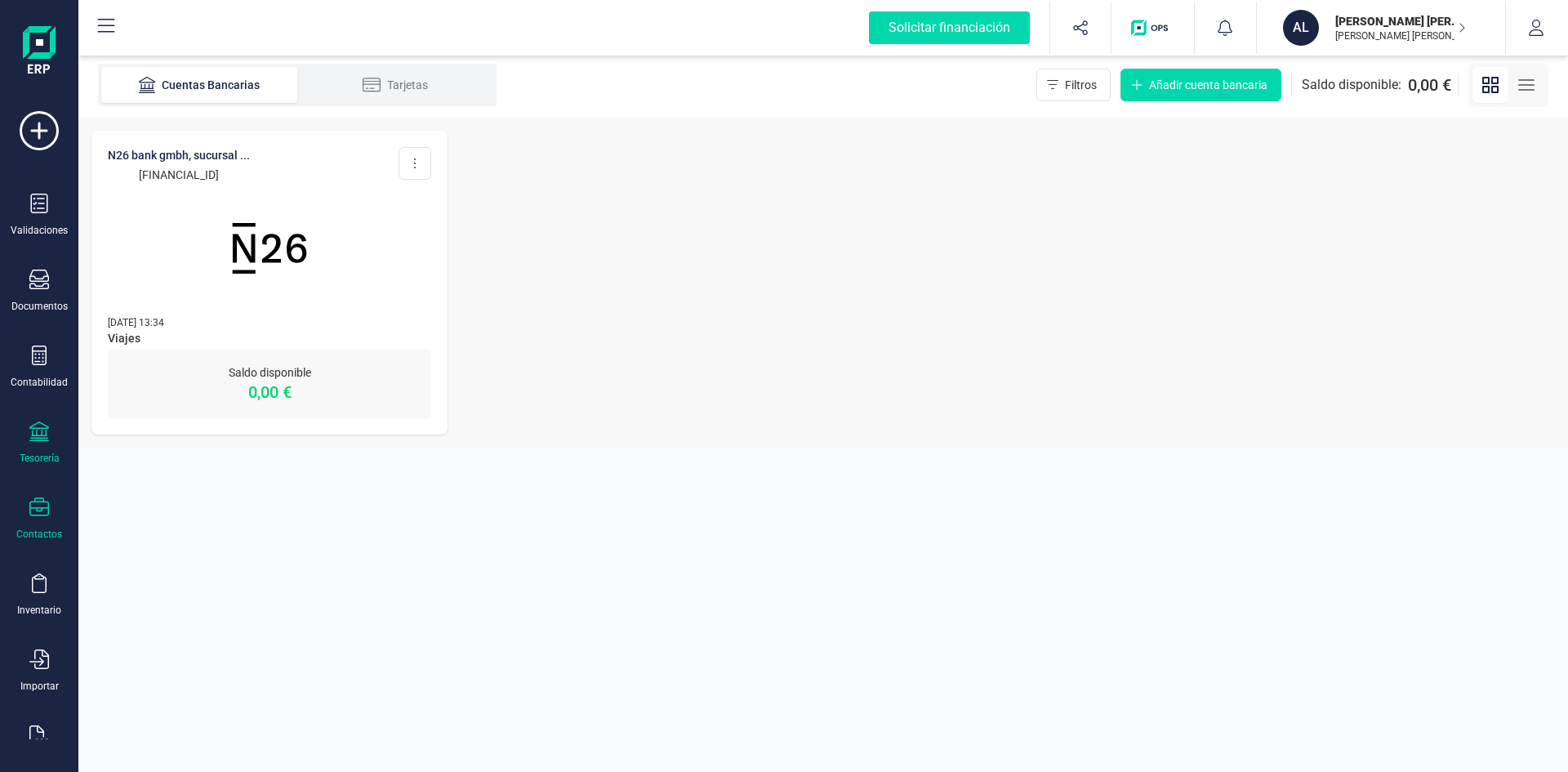
click at [32, 512] on icon at bounding box center [39, 507] width 19 height 19
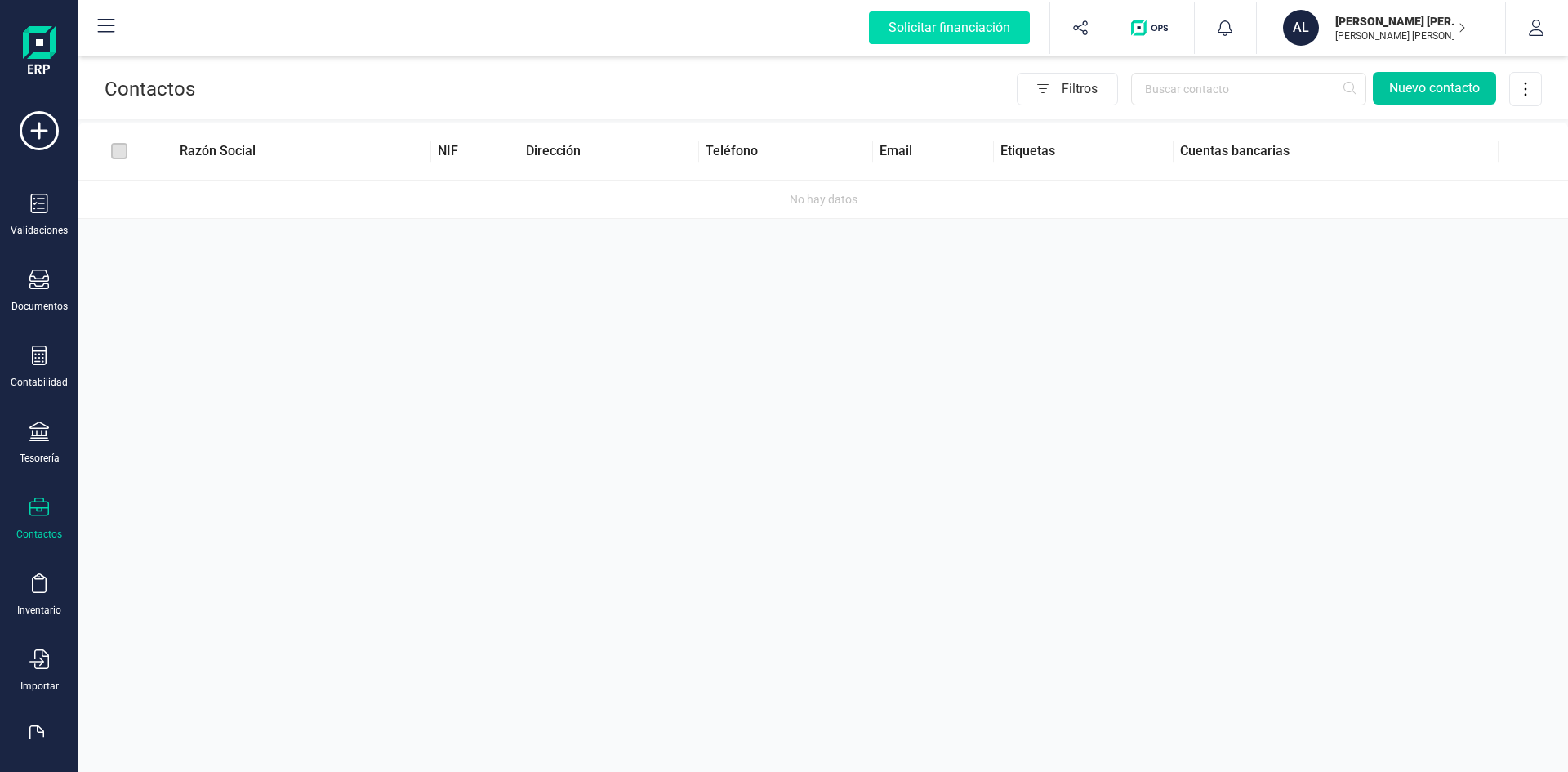
click at [1438, 93] on button "Nuevo contacto" at bounding box center [1435, 88] width 124 height 32
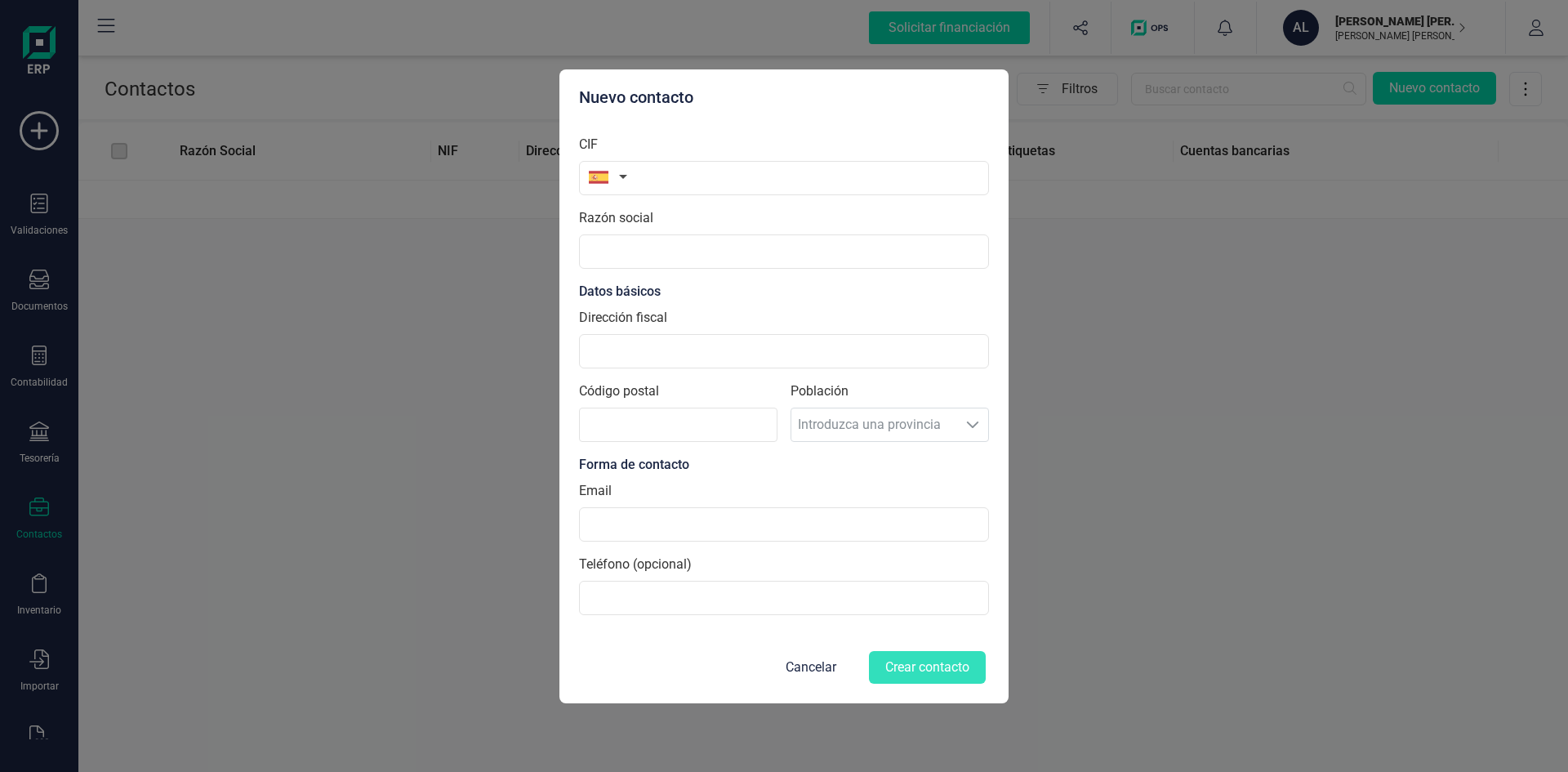
click at [857, 425] on div "Población Introduzca una provincia Introduzca una provincia" at bounding box center [889, 418] width 199 height 74
click at [602, 350] on input "Dirección fiscal" at bounding box center [784, 351] width 410 height 34
click at [609, 248] on input "text" at bounding box center [784, 251] width 410 height 34
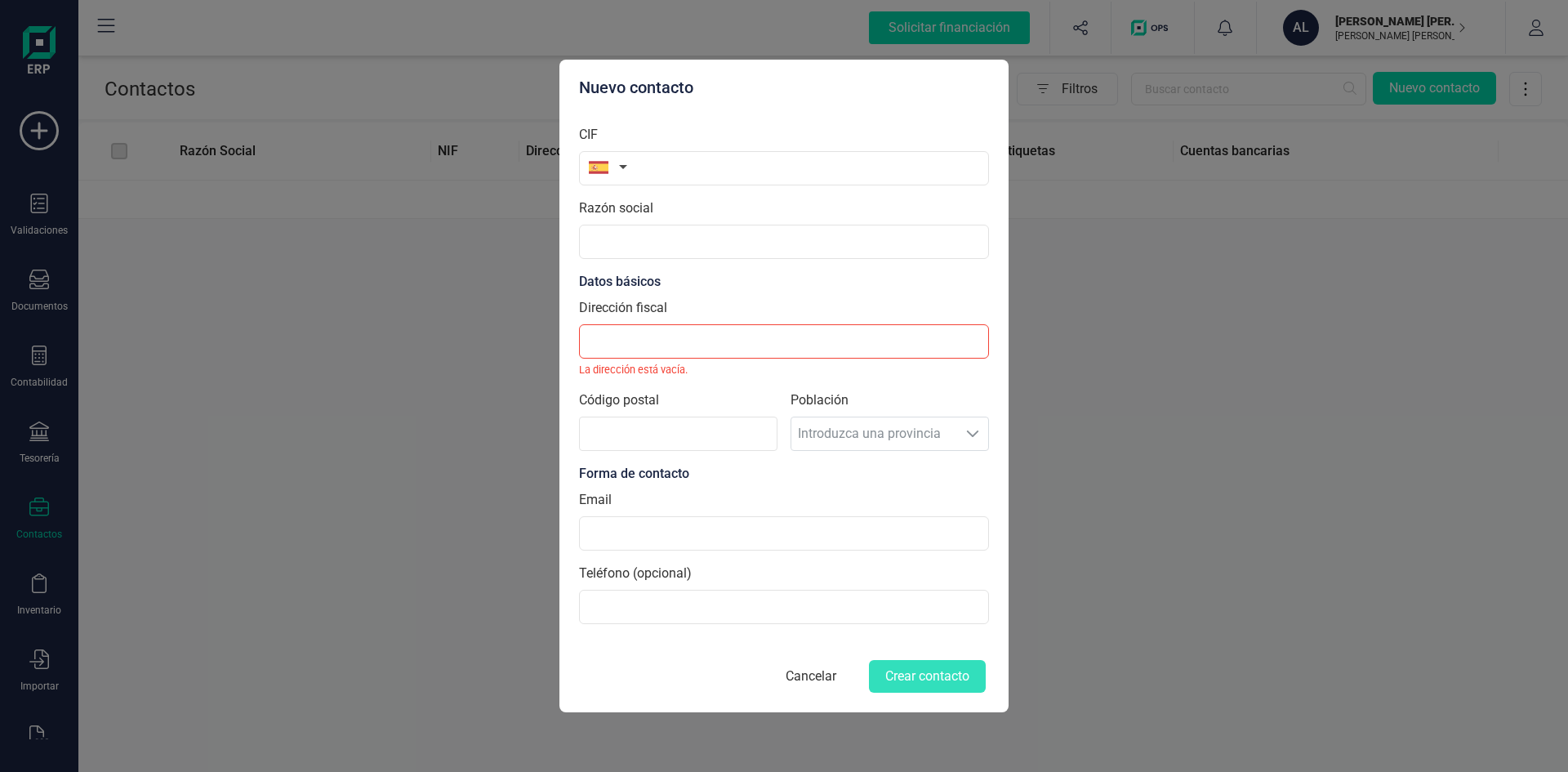
click at [802, 672] on button "Cancelar" at bounding box center [811, 676] width 90 height 39
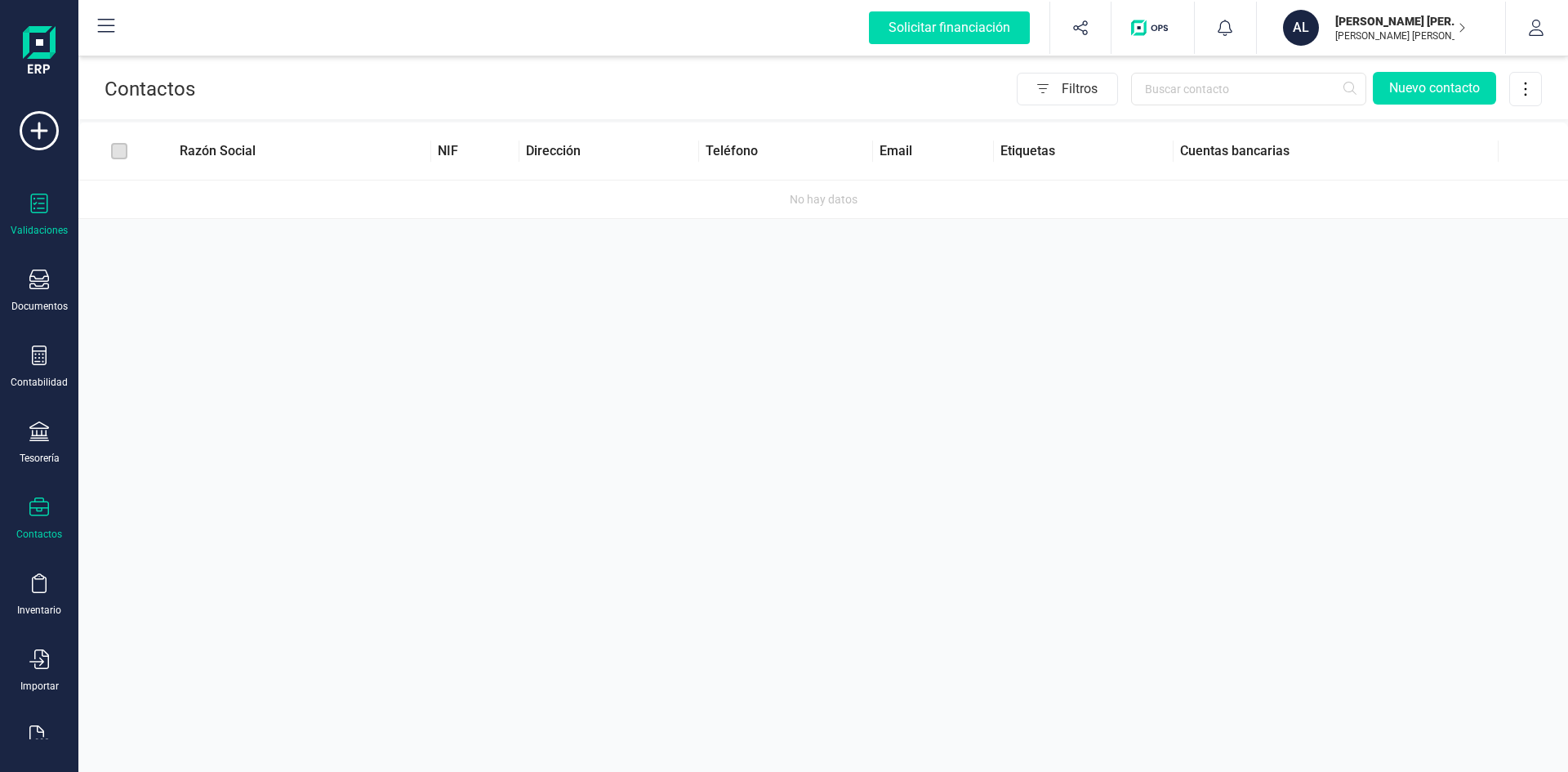
click at [46, 216] on div at bounding box center [39, 206] width 19 height 24
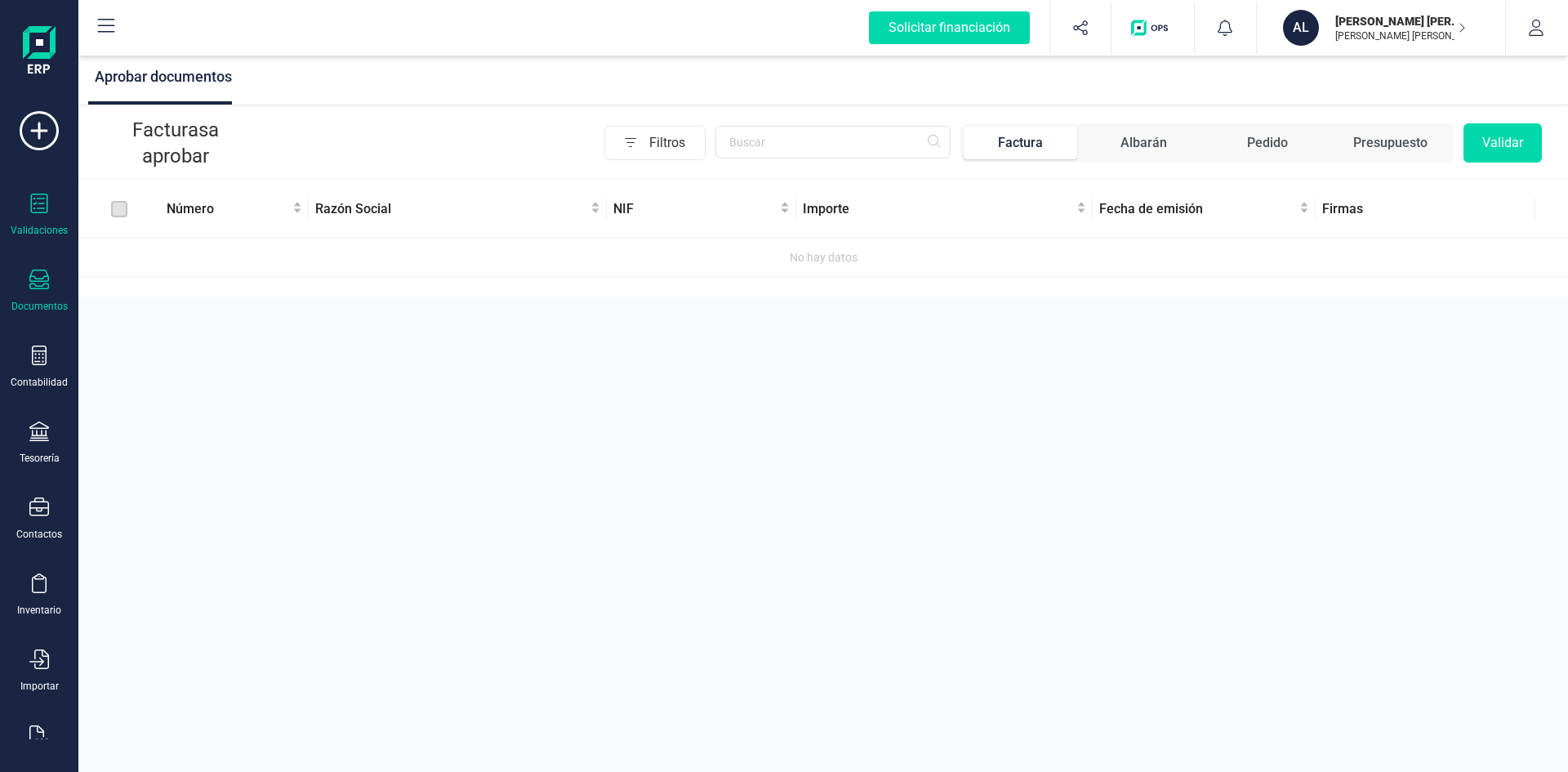
click at [47, 295] on div "Documentos" at bounding box center [39, 291] width 66 height 43
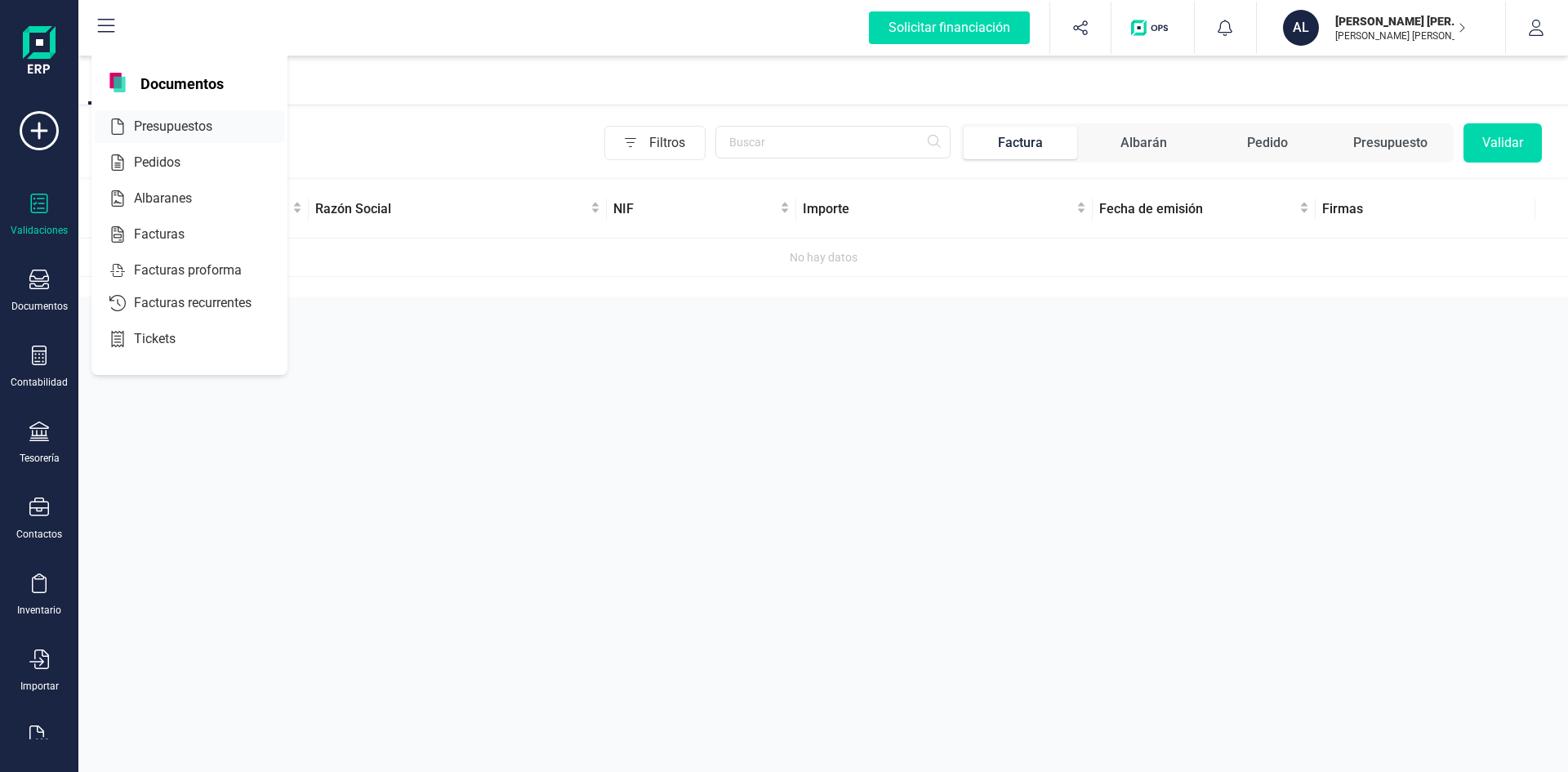
click at [152, 131] on span "Presupuestos" at bounding box center [185, 126] width 115 height 19
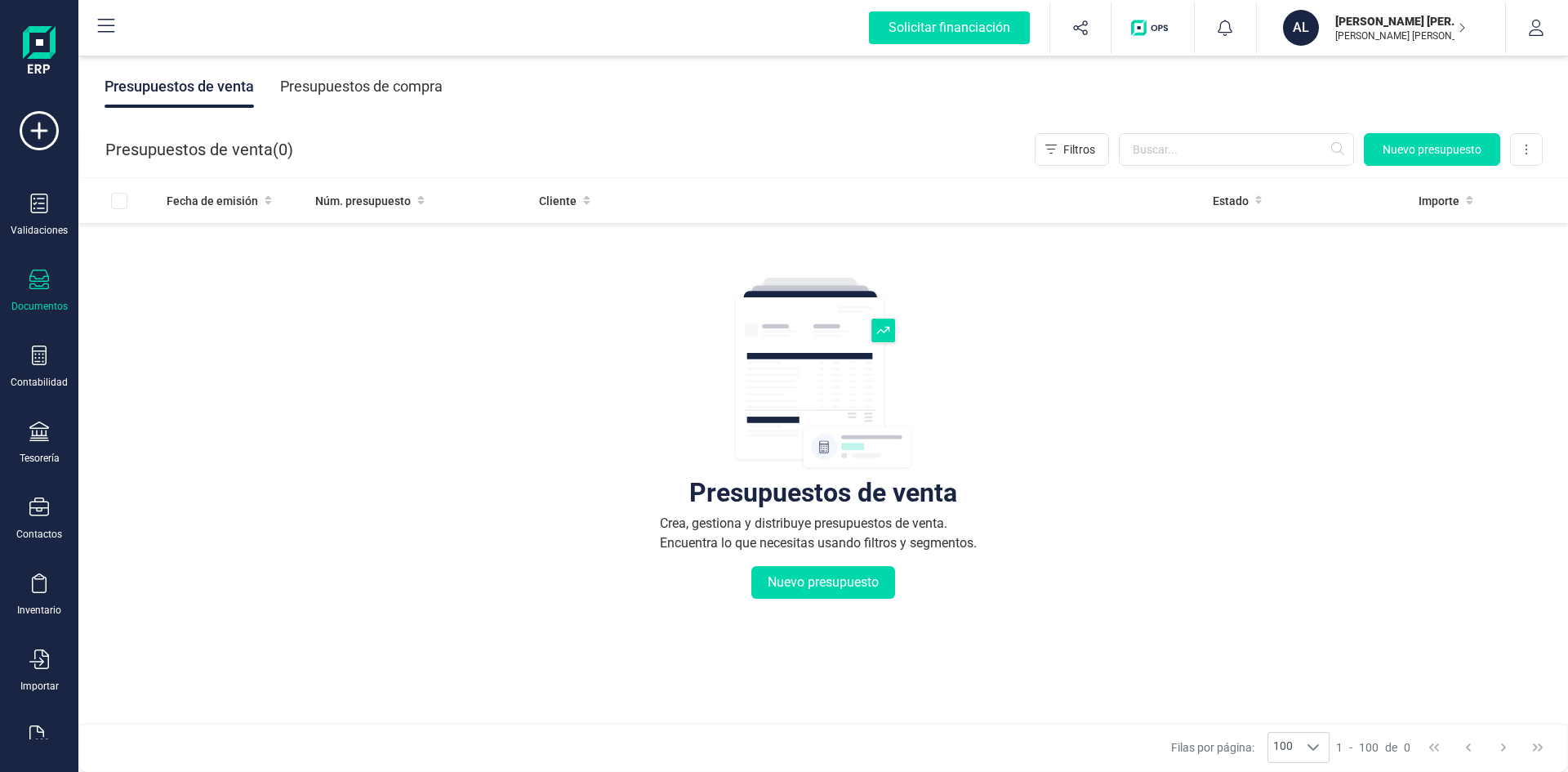
click at [38, 286] on icon at bounding box center [39, 279] width 19 height 19
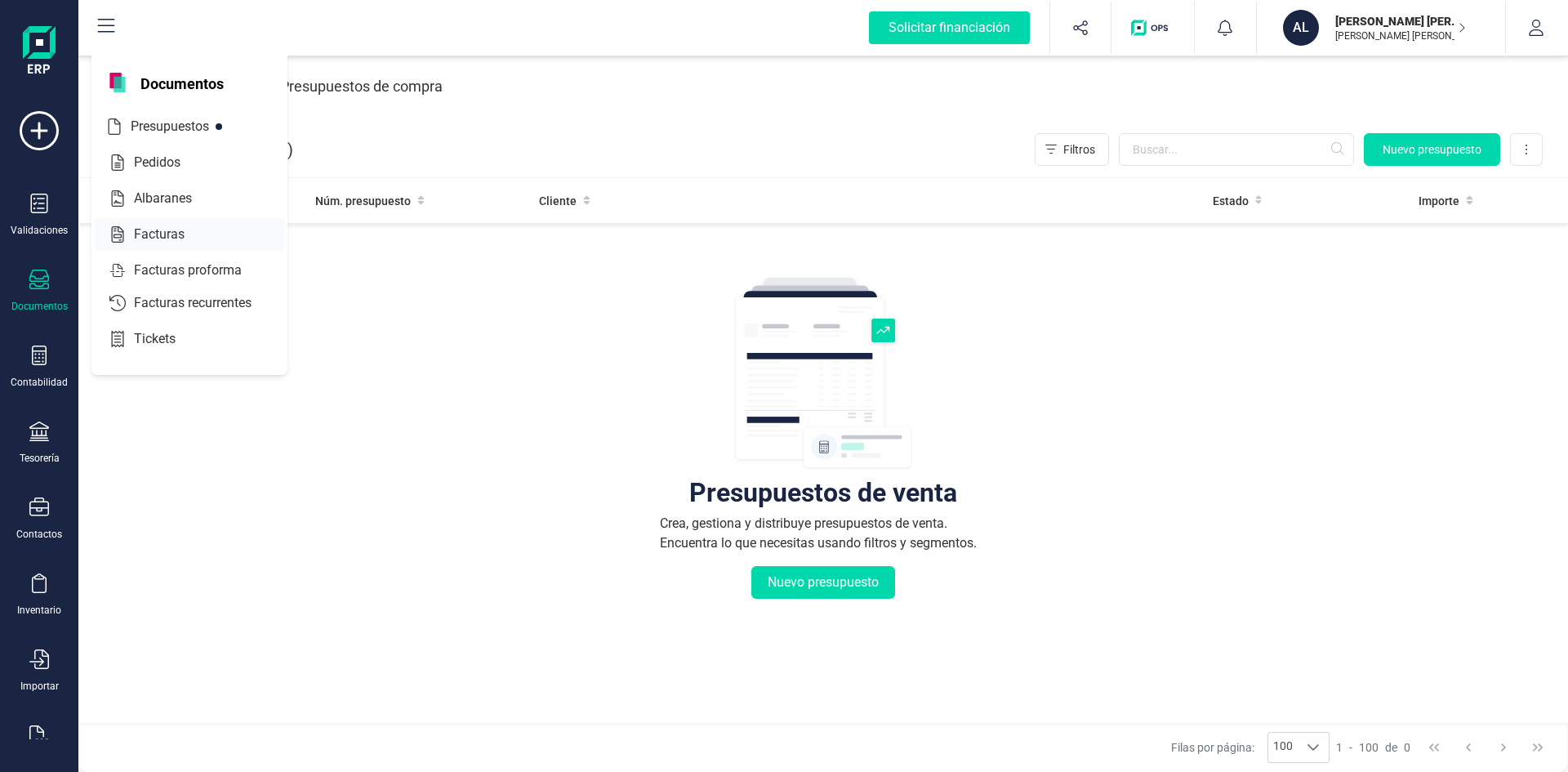
click at [158, 228] on span "Facturas" at bounding box center [171, 234] width 87 height 19
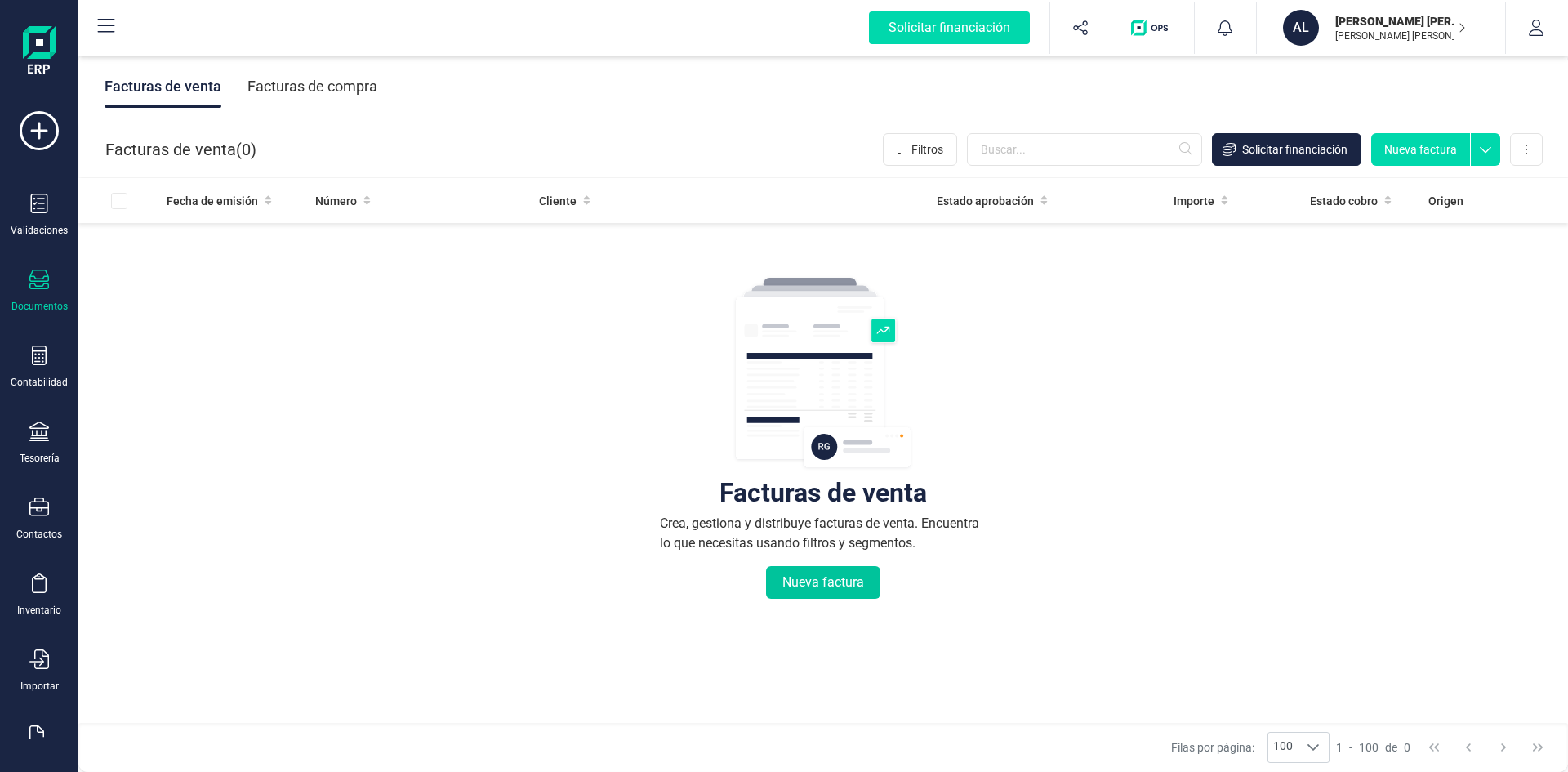
click at [813, 578] on button "Nueva factura" at bounding box center [824, 582] width 115 height 32
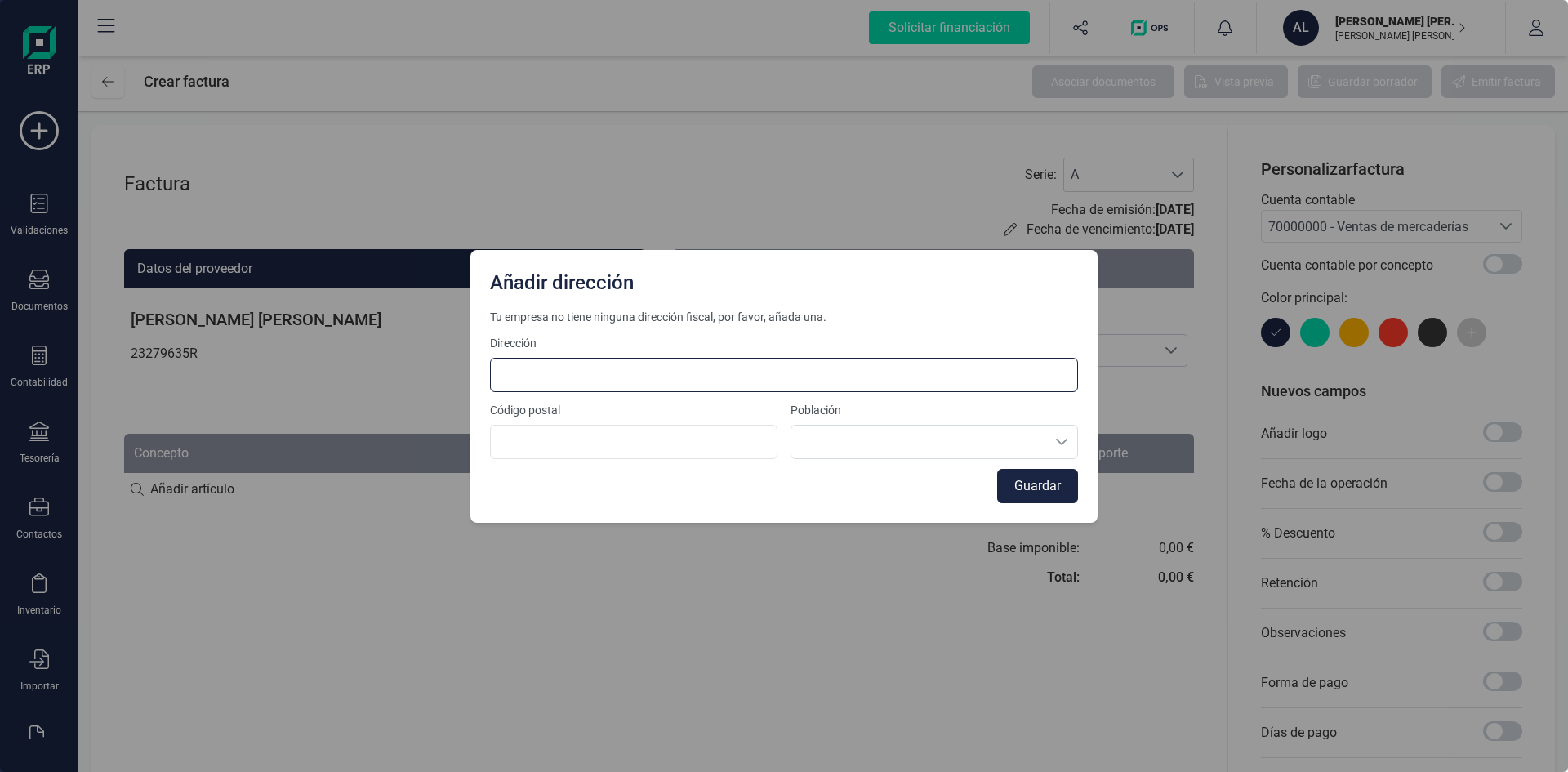
click at [537, 380] on input at bounding box center [784, 374] width 588 height 34
type input "c"
type input "Calle Aniceto, 42"
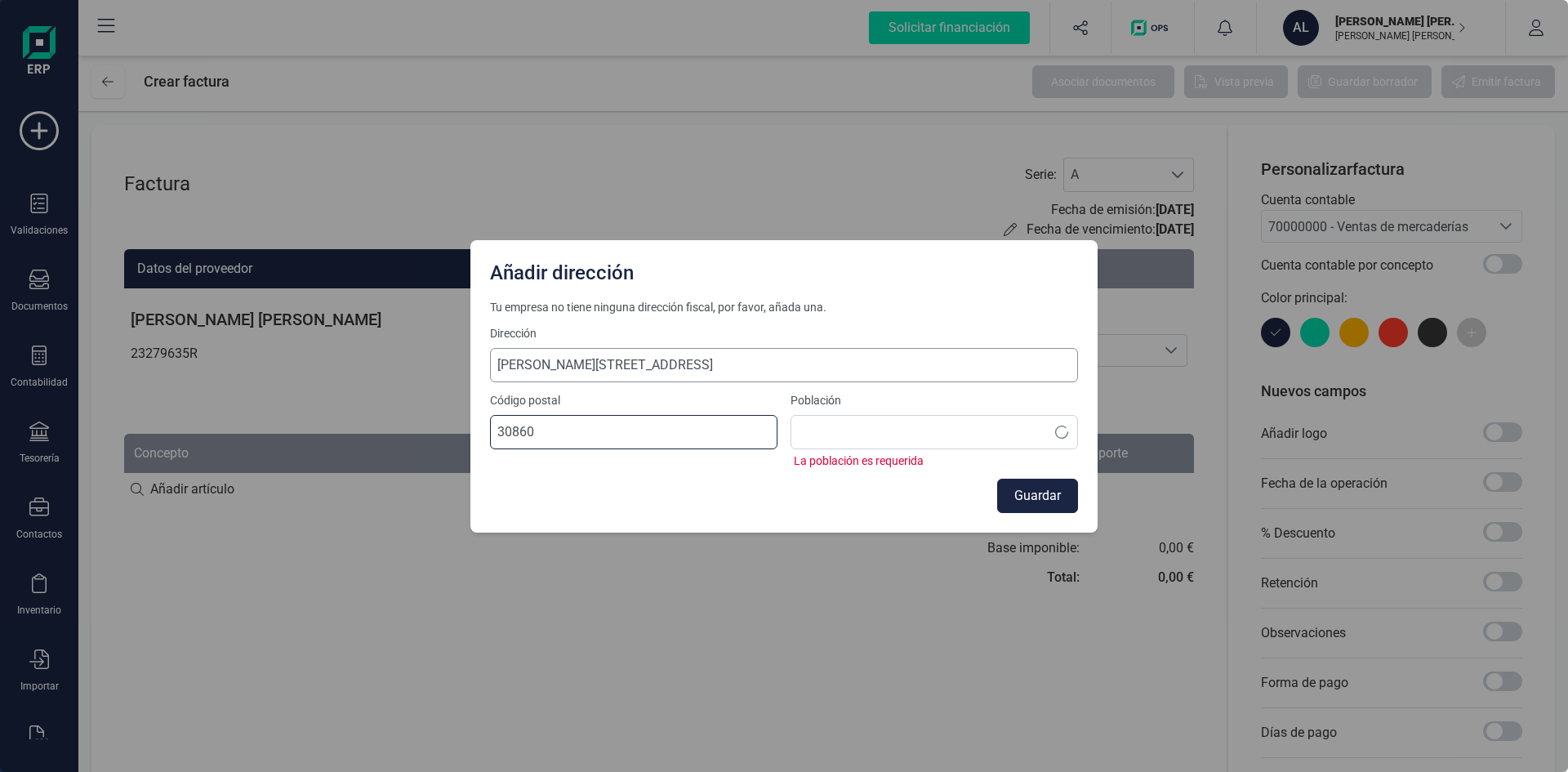
type input "30860"
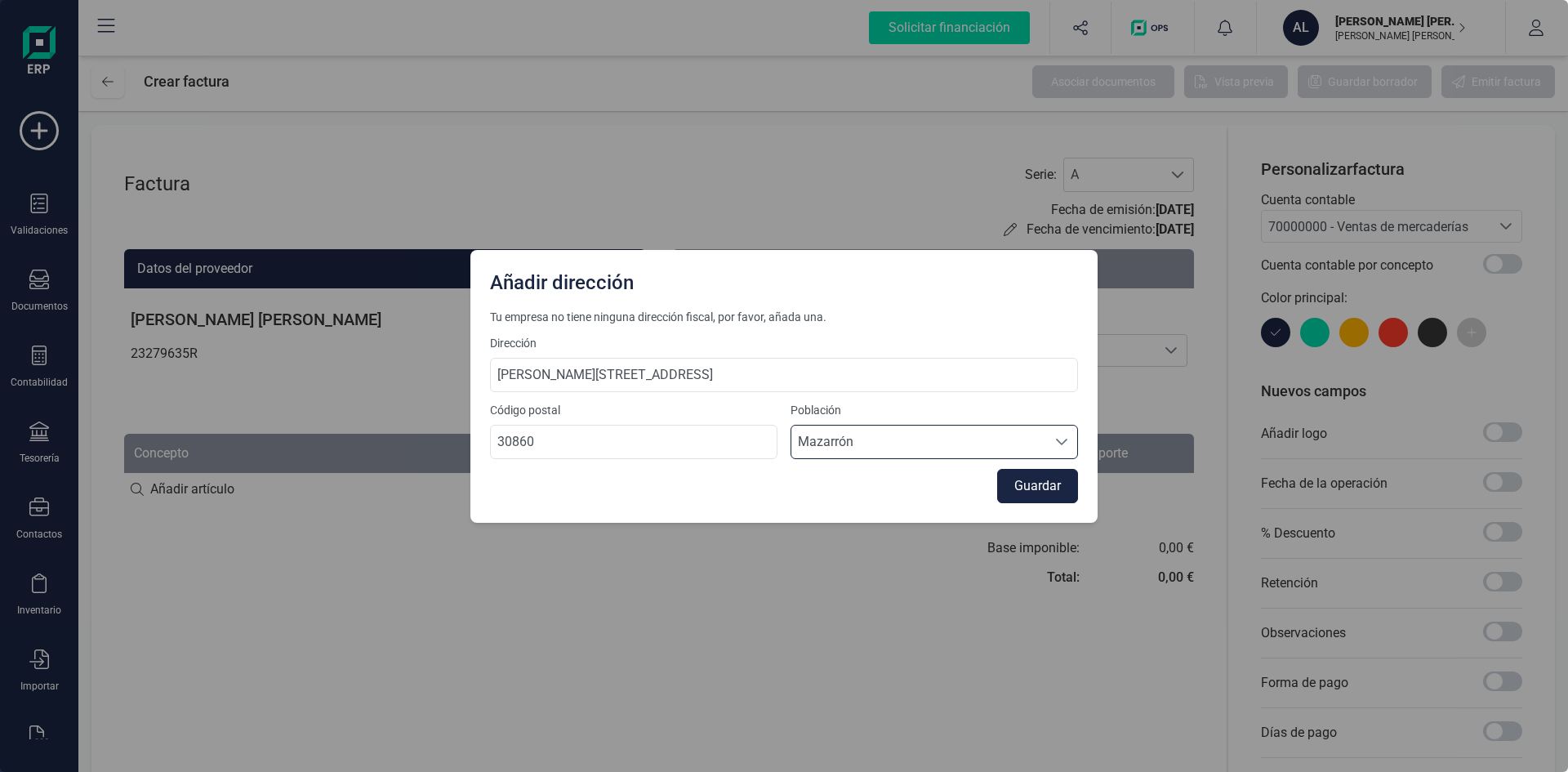
click at [901, 442] on span "Mazarrón" at bounding box center [919, 441] width 255 height 32
click at [1023, 486] on button "Guardar" at bounding box center [1038, 486] width 81 height 34
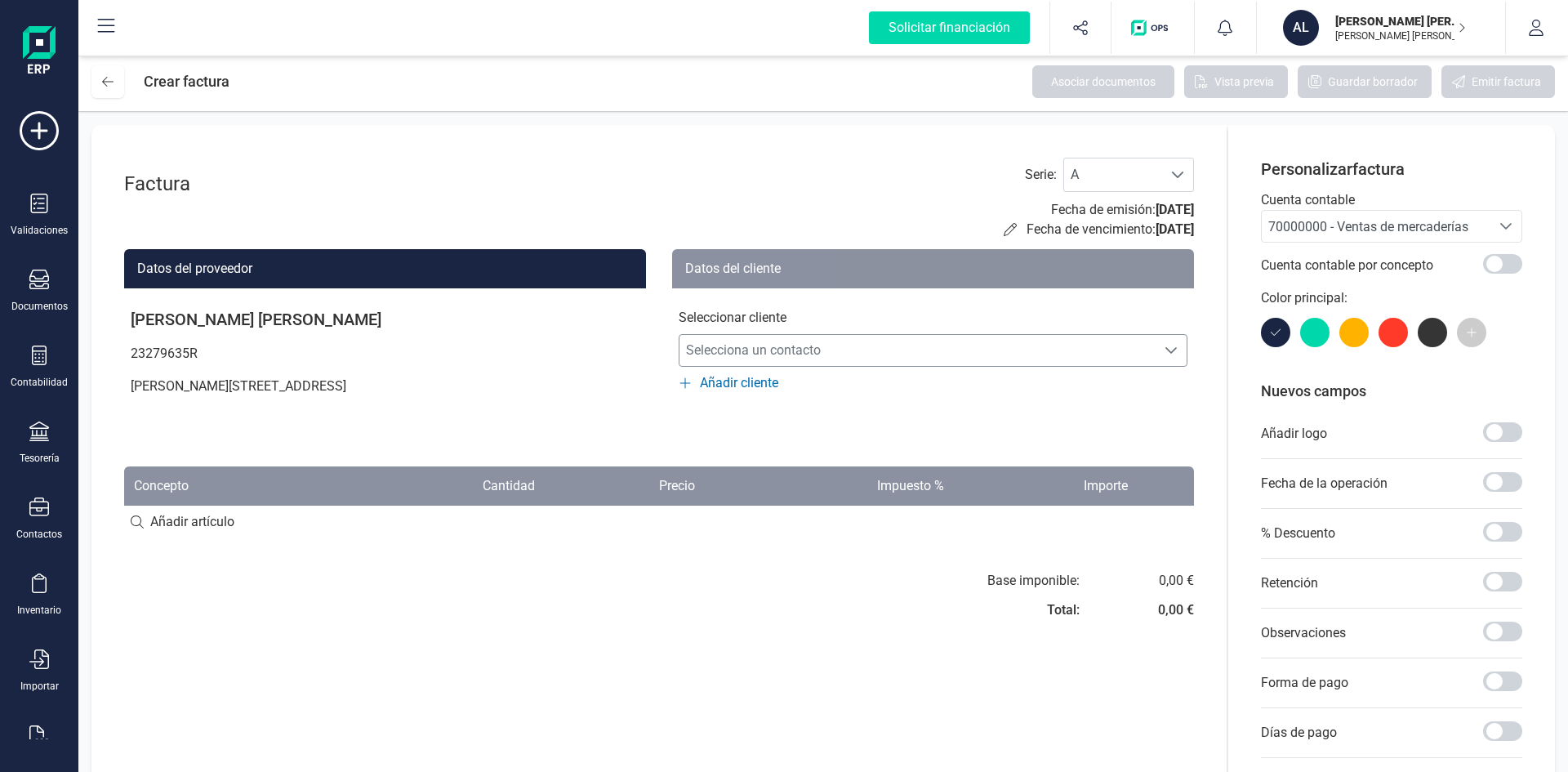
click at [754, 350] on span "Selecciona un contacto" at bounding box center [918, 350] width 476 height 32
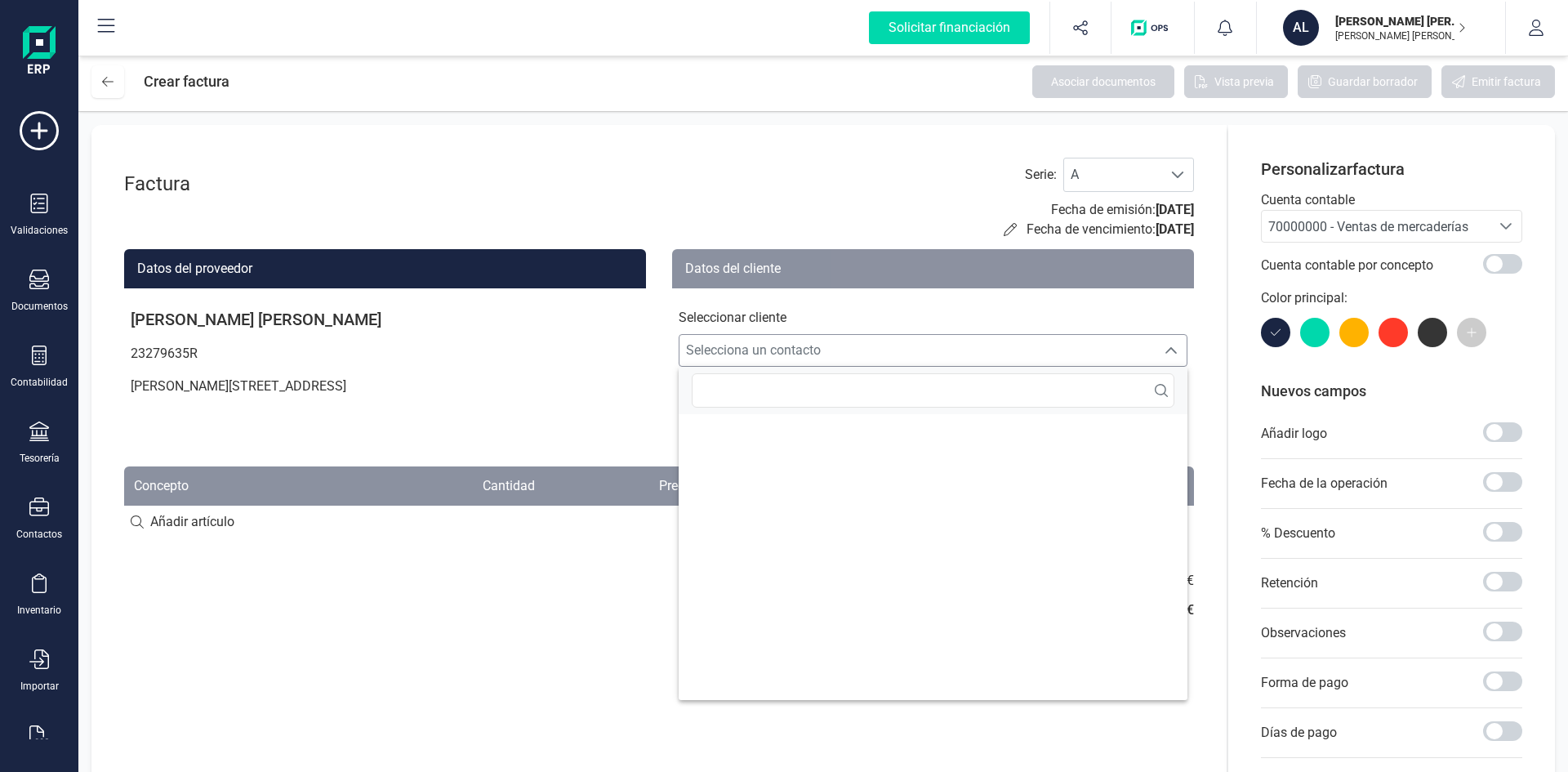
click at [754, 351] on span "Selecciona un contacto" at bounding box center [918, 350] width 476 height 32
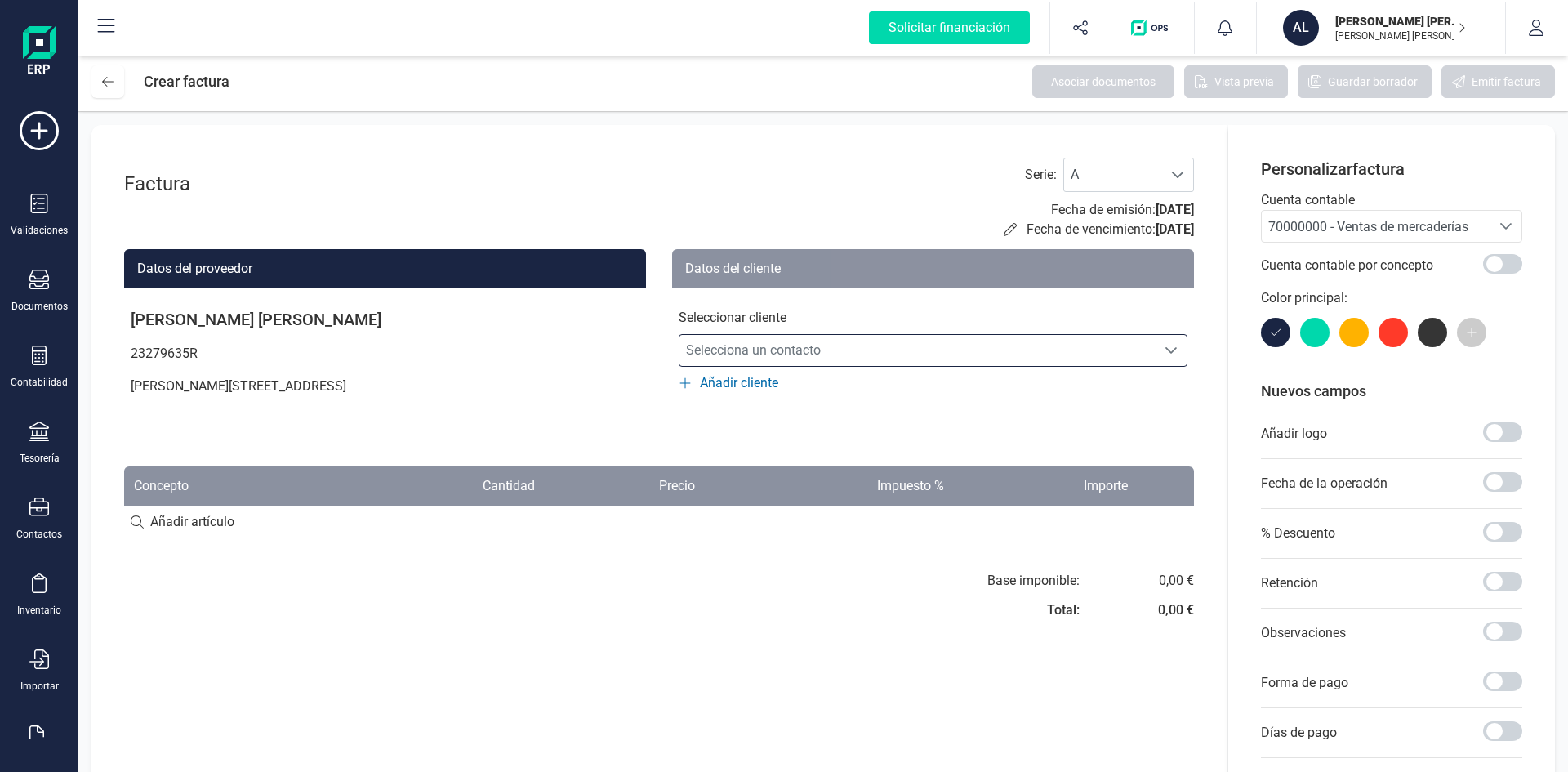
click at [606, 570] on div "Factura Serie : A A Fecha de emisión: 22/08/2025 Fecha de vencimiento: 22/08/20…" at bounding box center [659, 514] width 1136 height 780
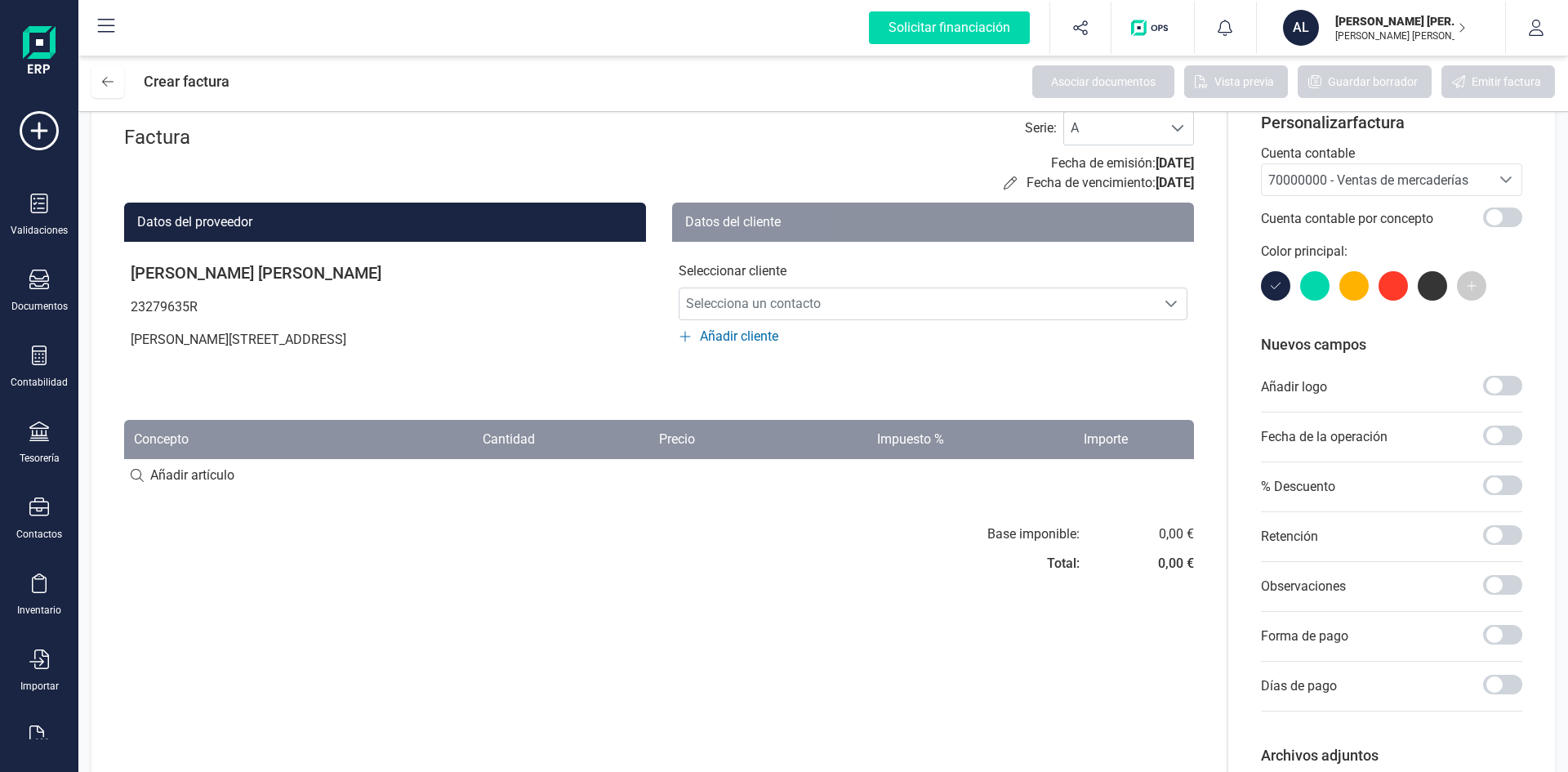
scroll to position [0, 0]
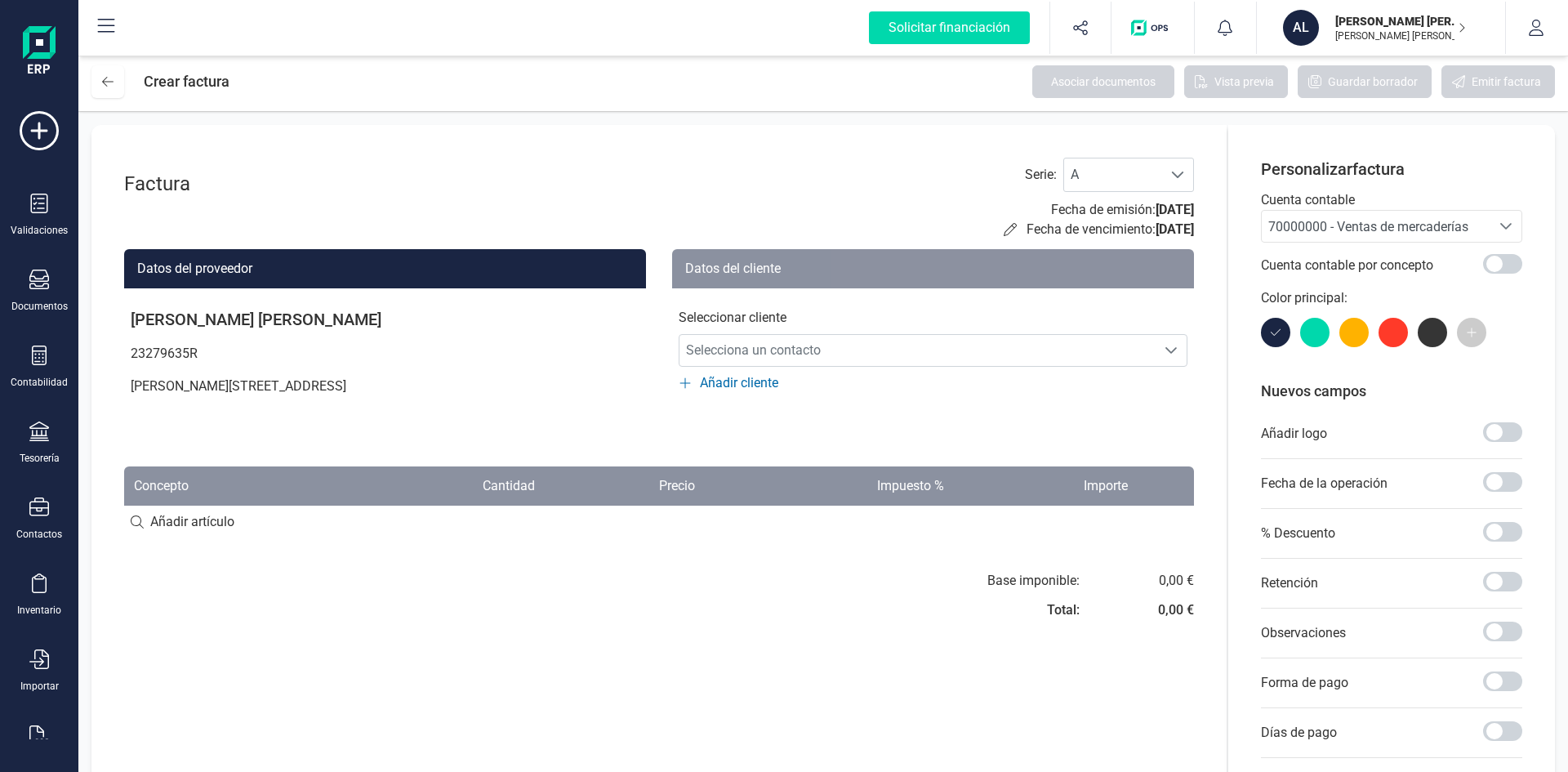
click at [1320, 336] on div at bounding box center [1315, 332] width 30 height 30
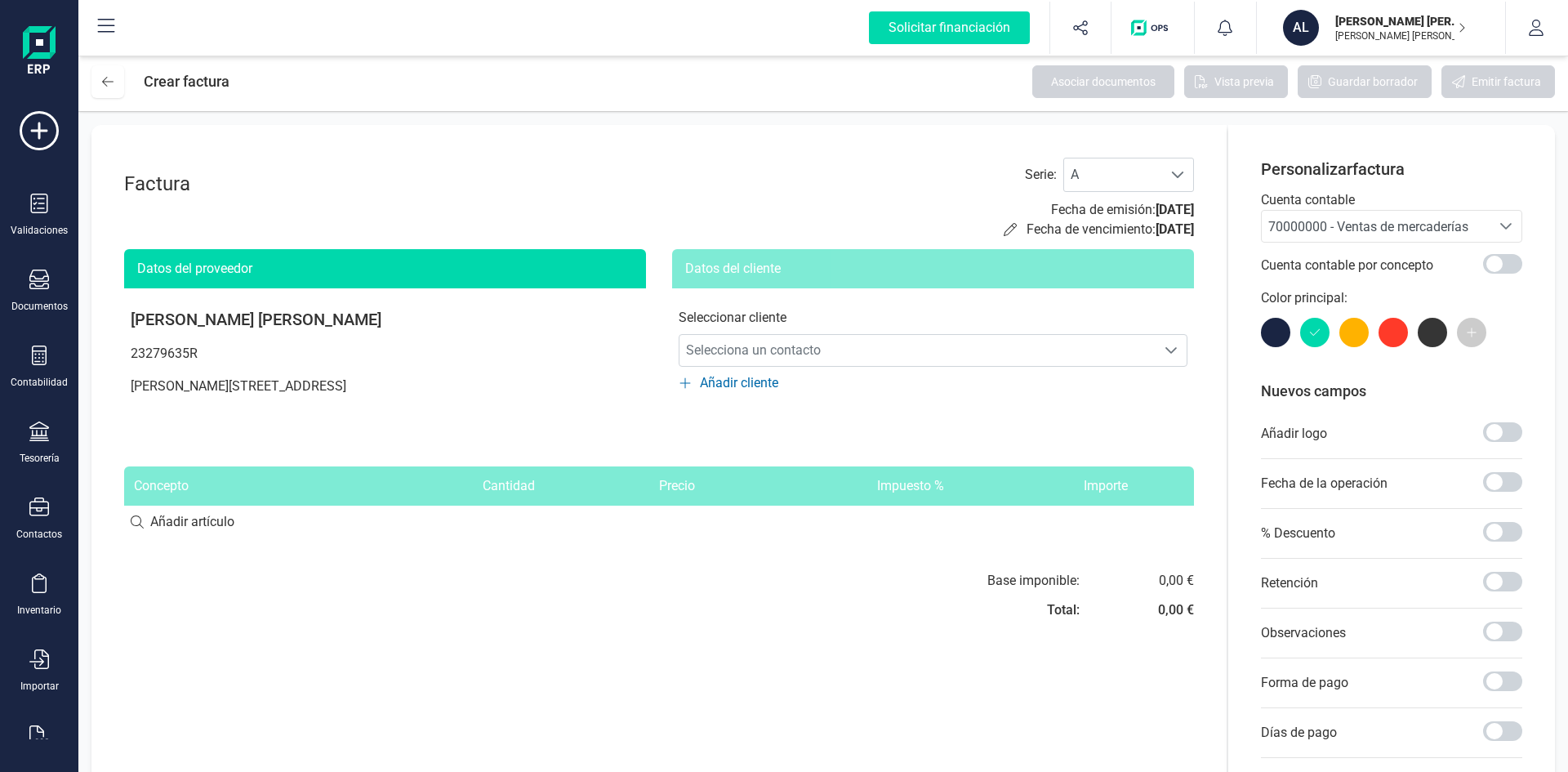
click at [1277, 336] on div at bounding box center [1276, 332] width 30 height 30
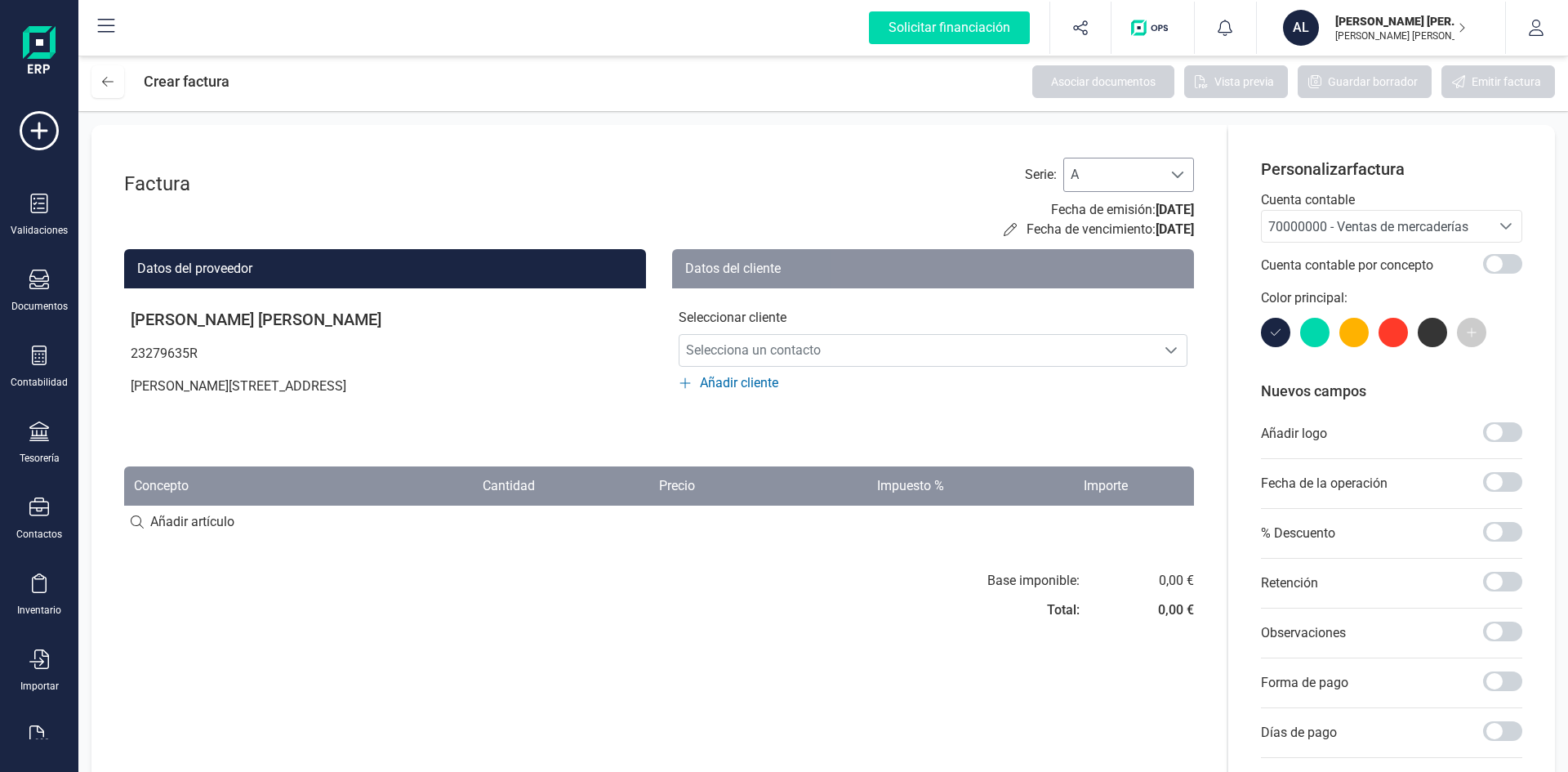
click at [1145, 163] on span "A" at bounding box center [1114, 175] width 98 height 32
click at [1110, 239] on li "B" at bounding box center [1129, 247] width 131 height 32
click at [1115, 182] on span "B" at bounding box center [1114, 175] width 98 height 32
click at [1110, 273] on li "C" at bounding box center [1129, 280] width 131 height 32
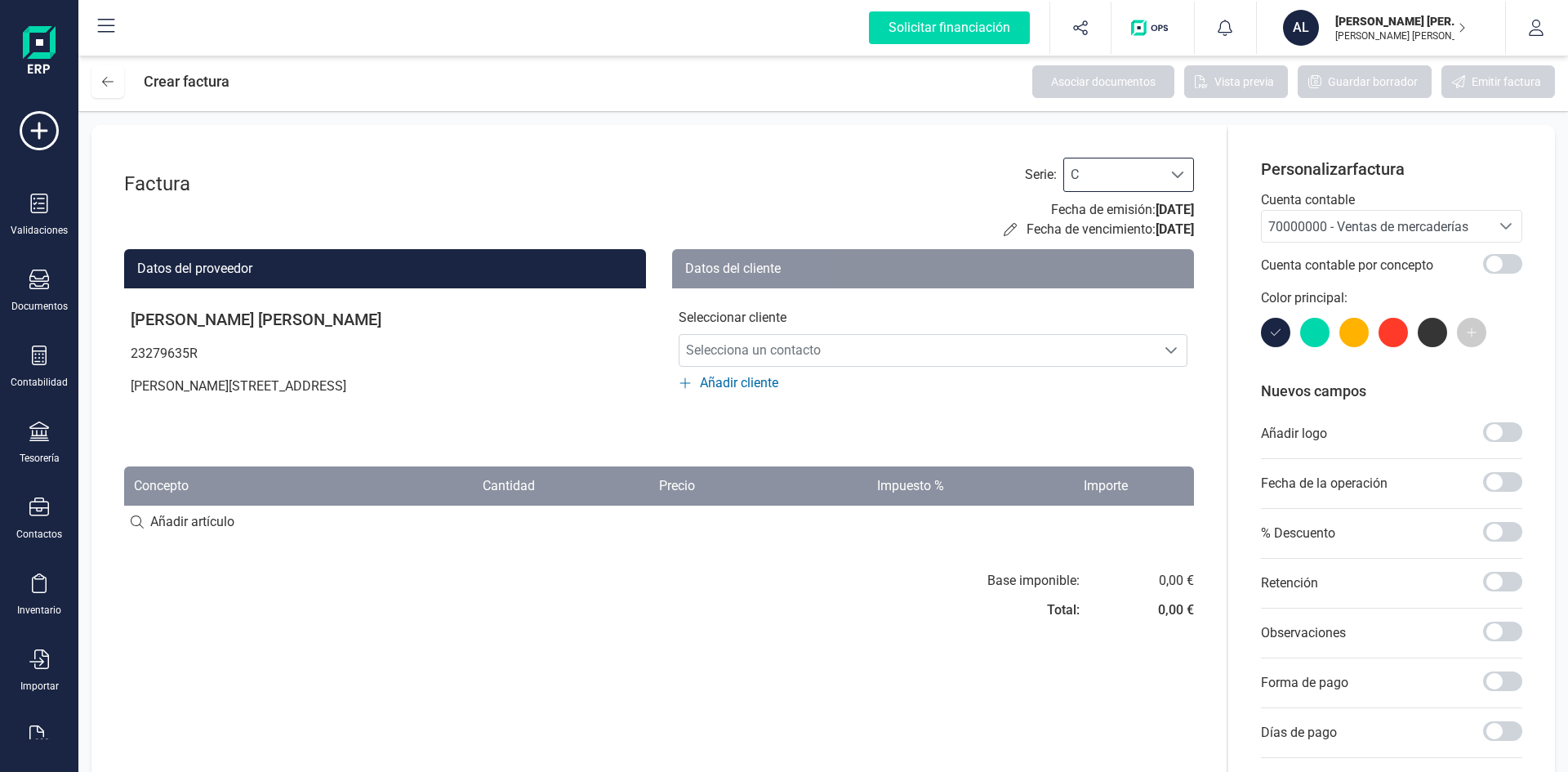
click at [1142, 175] on span "C" at bounding box center [1114, 175] width 98 height 32
click at [1097, 212] on li "A" at bounding box center [1129, 214] width 131 height 32
click at [1004, 228] on icon at bounding box center [1010, 229] width 13 height 13
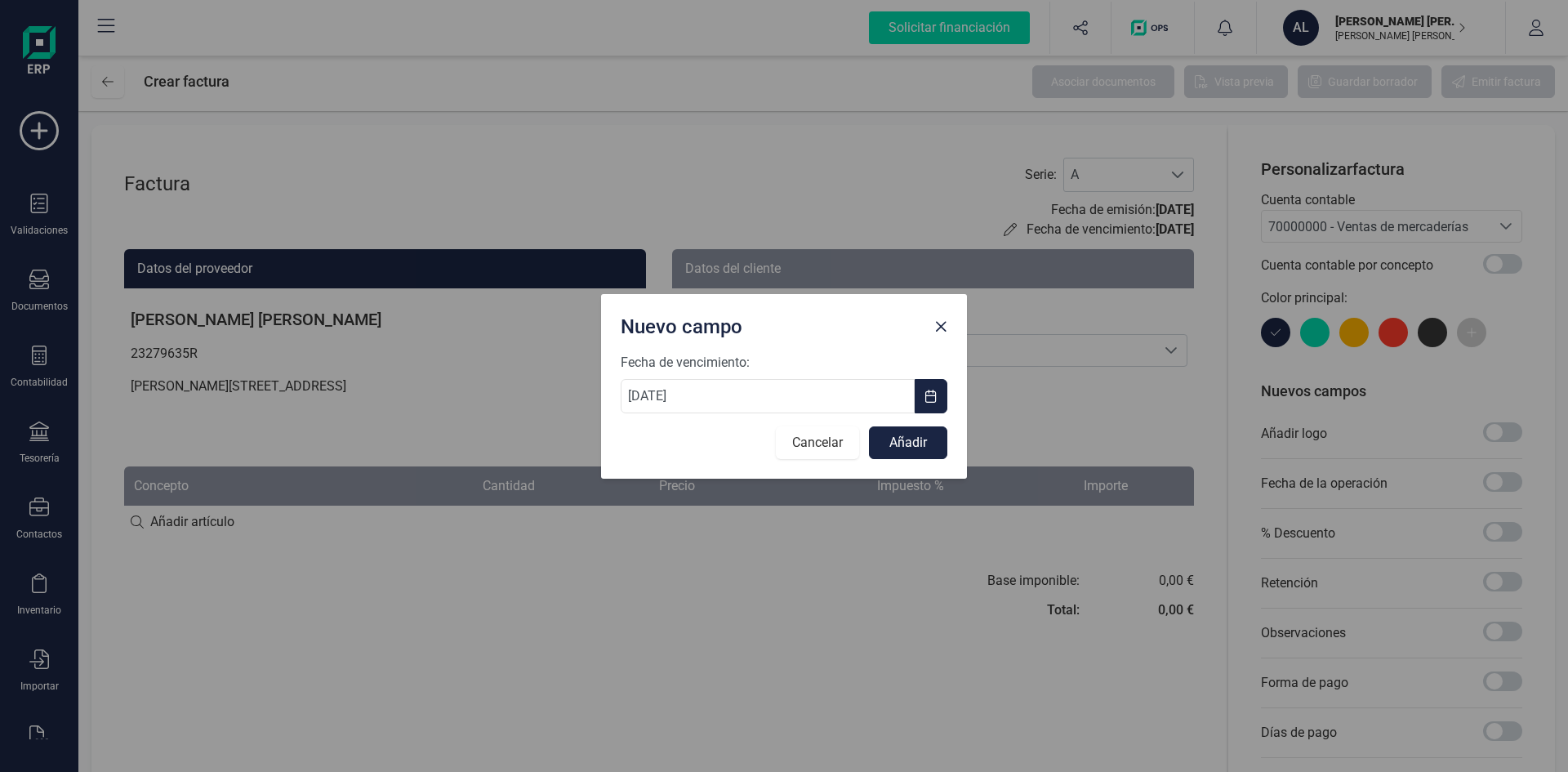
click at [828, 442] on button "Cancelar" at bounding box center [817, 442] width 83 height 32
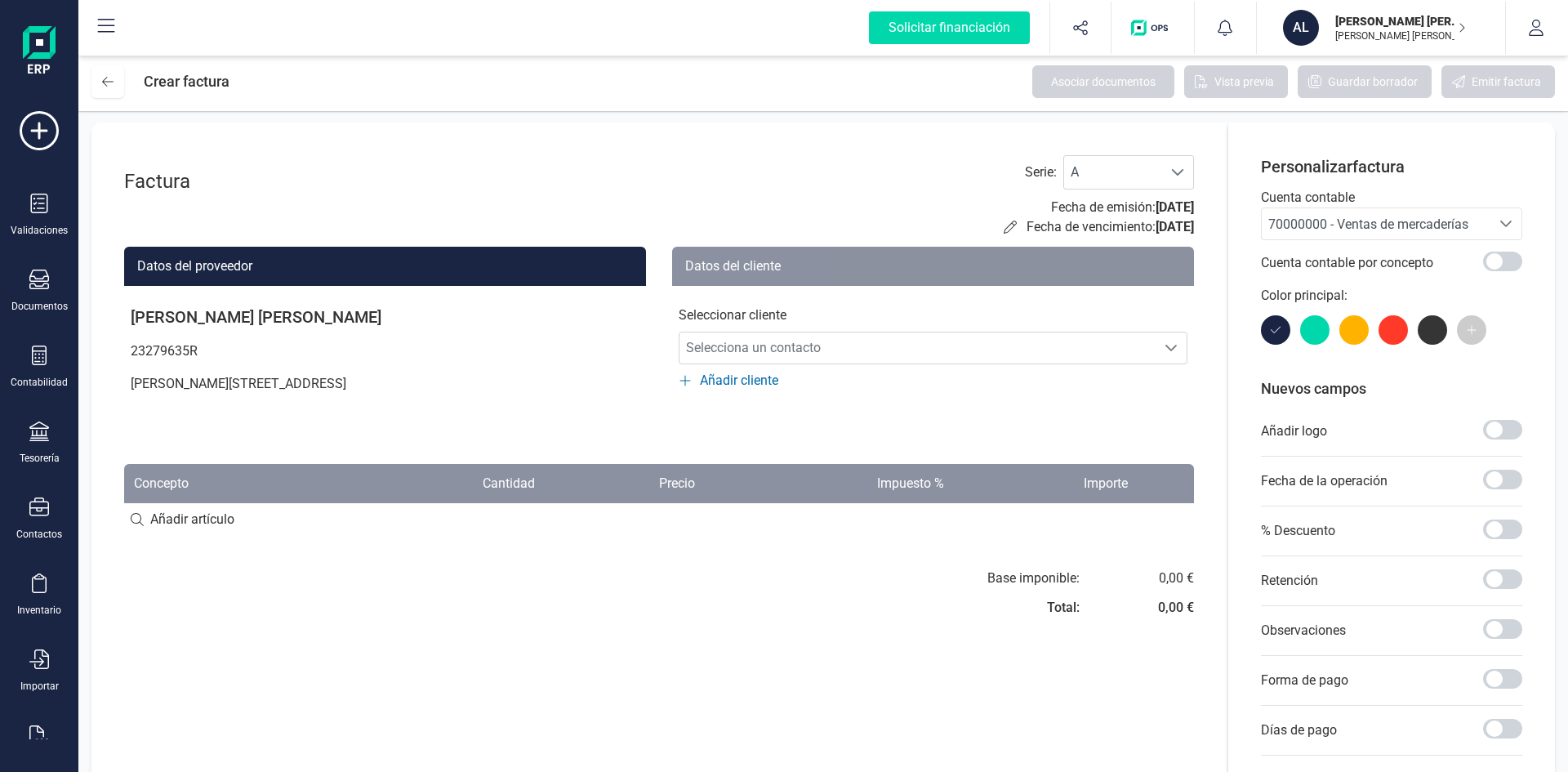
scroll to position [0, 0]
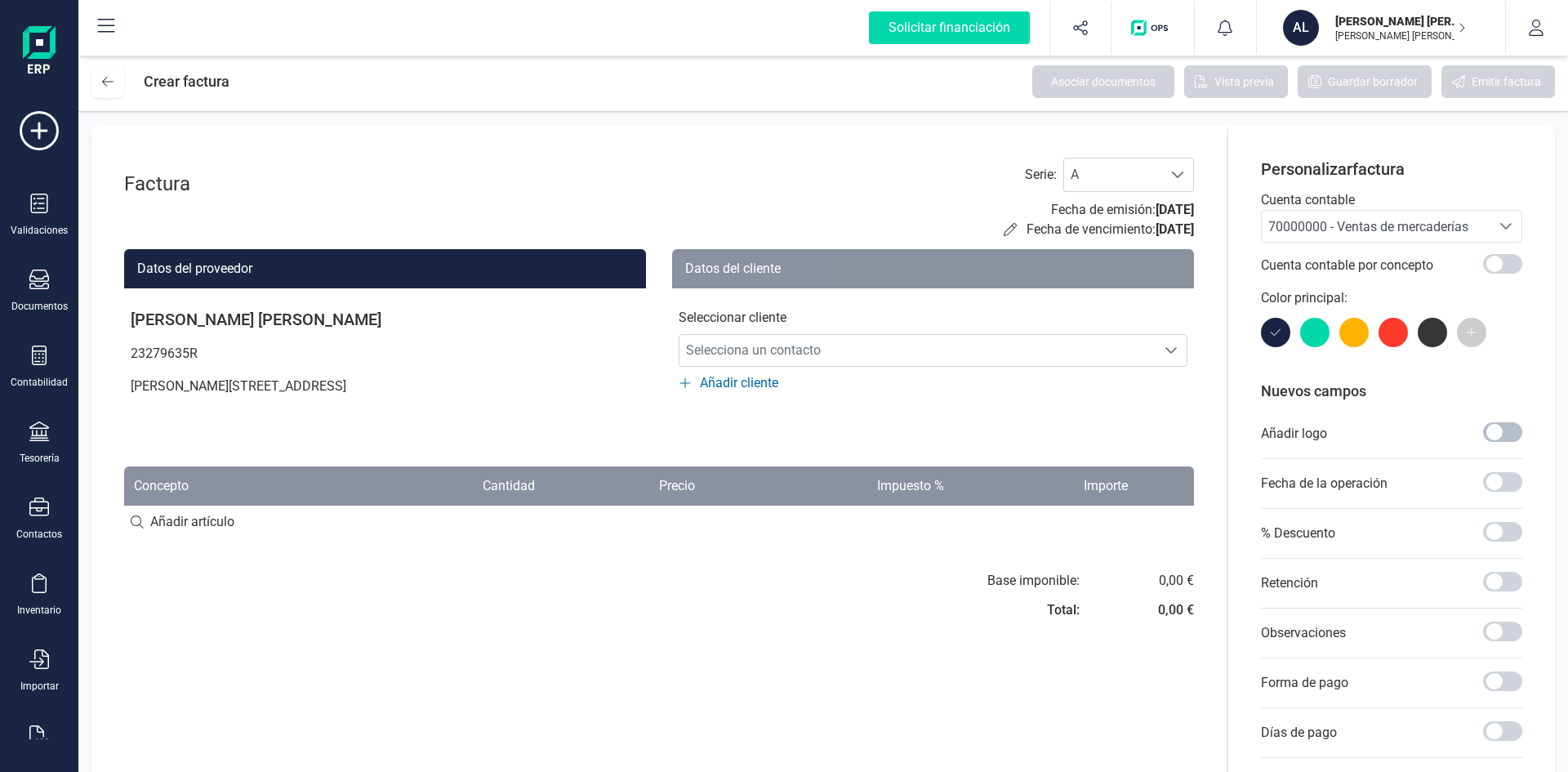
click at [1508, 431] on span at bounding box center [1502, 431] width 39 height 19
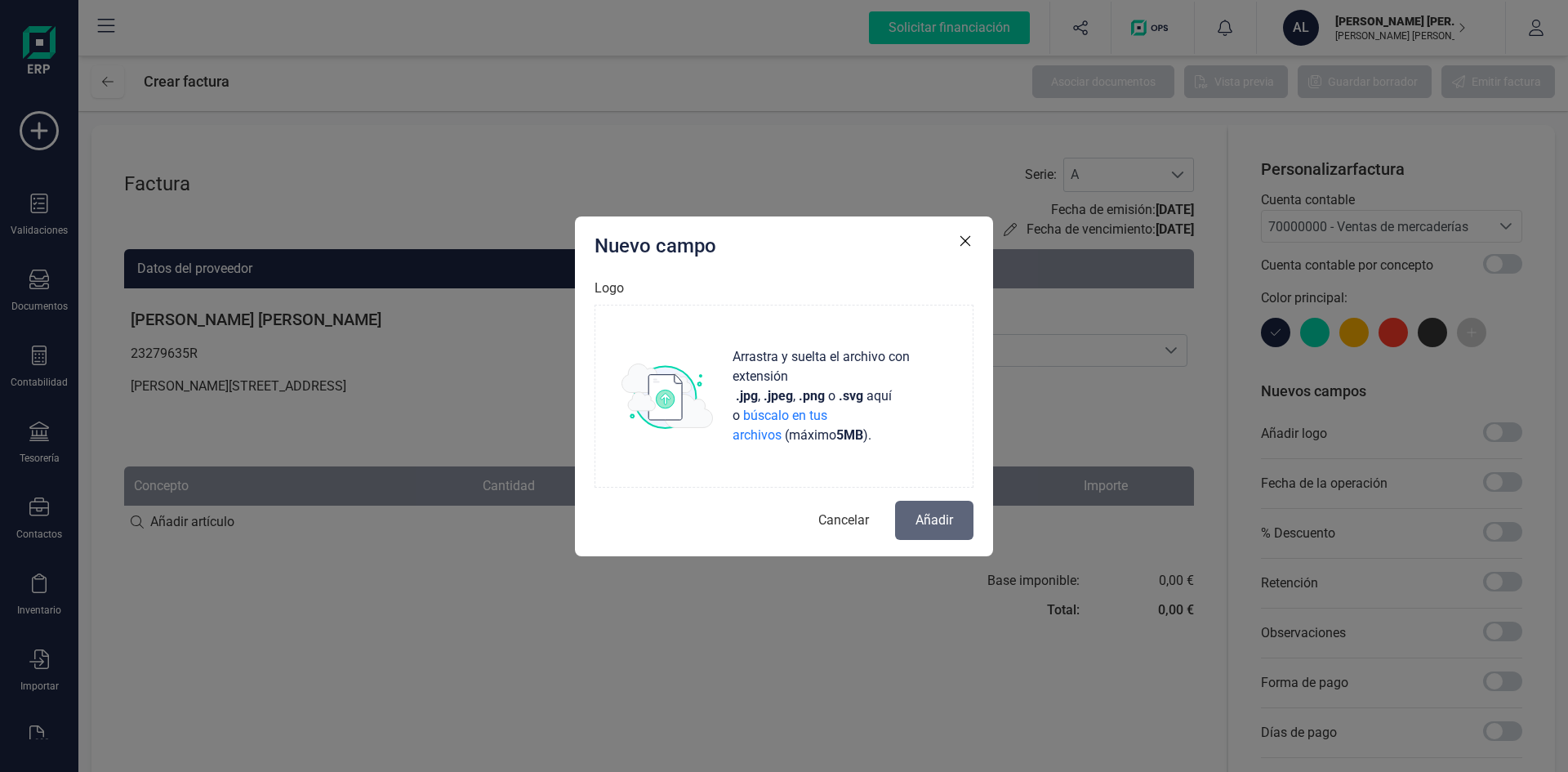
click at [847, 520] on span "Cancelar" at bounding box center [843, 520] width 51 height 19
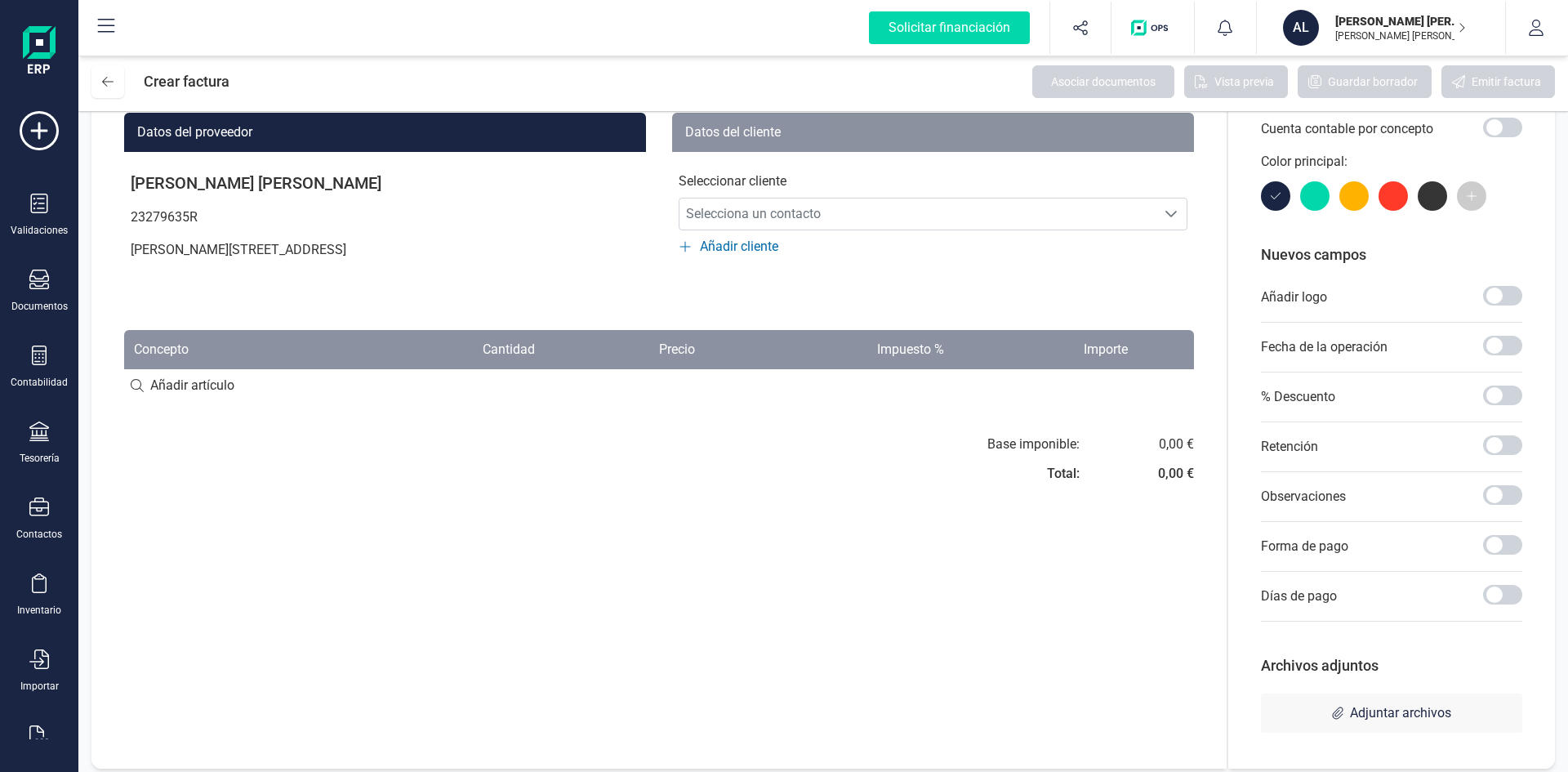
scroll to position [146, 0]
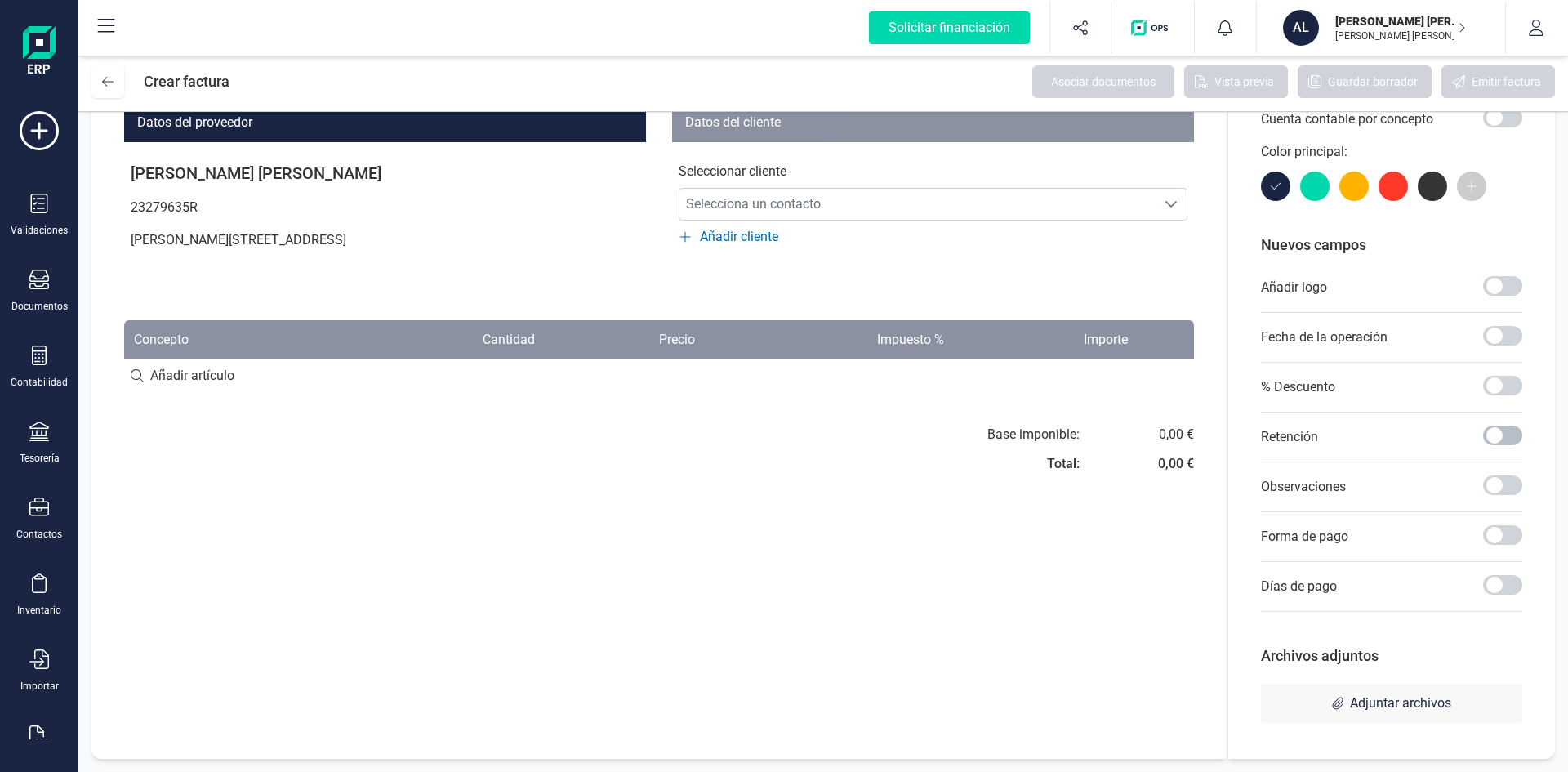
click at [1505, 440] on span at bounding box center [1502, 435] width 39 height 19
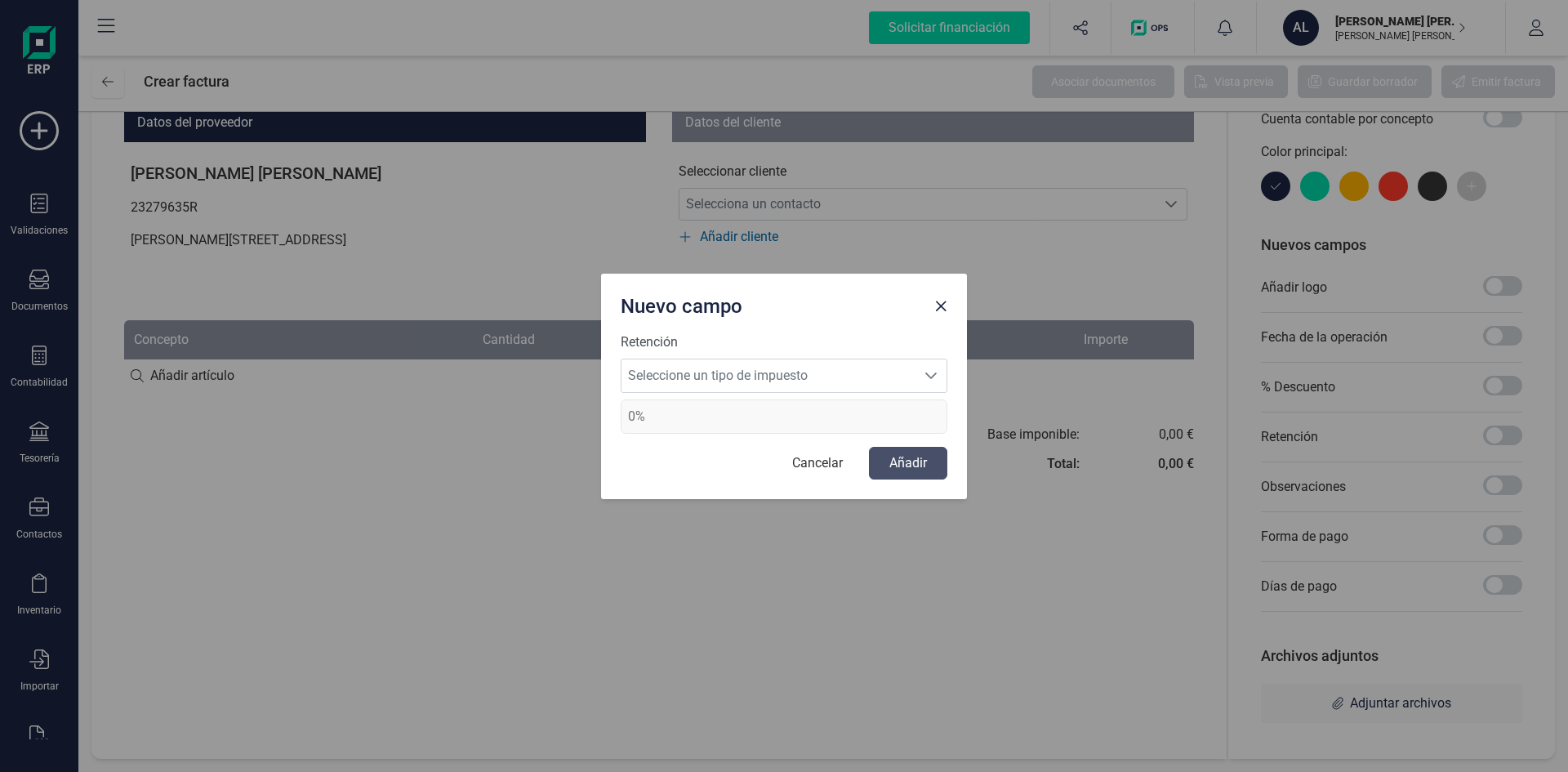
click at [699, 421] on span "0%" at bounding box center [784, 416] width 327 height 34
click at [628, 421] on span "0%" at bounding box center [784, 416] width 327 height 34
click at [676, 384] on span "Seleccione un tipo de impuesto" at bounding box center [768, 375] width 294 height 32
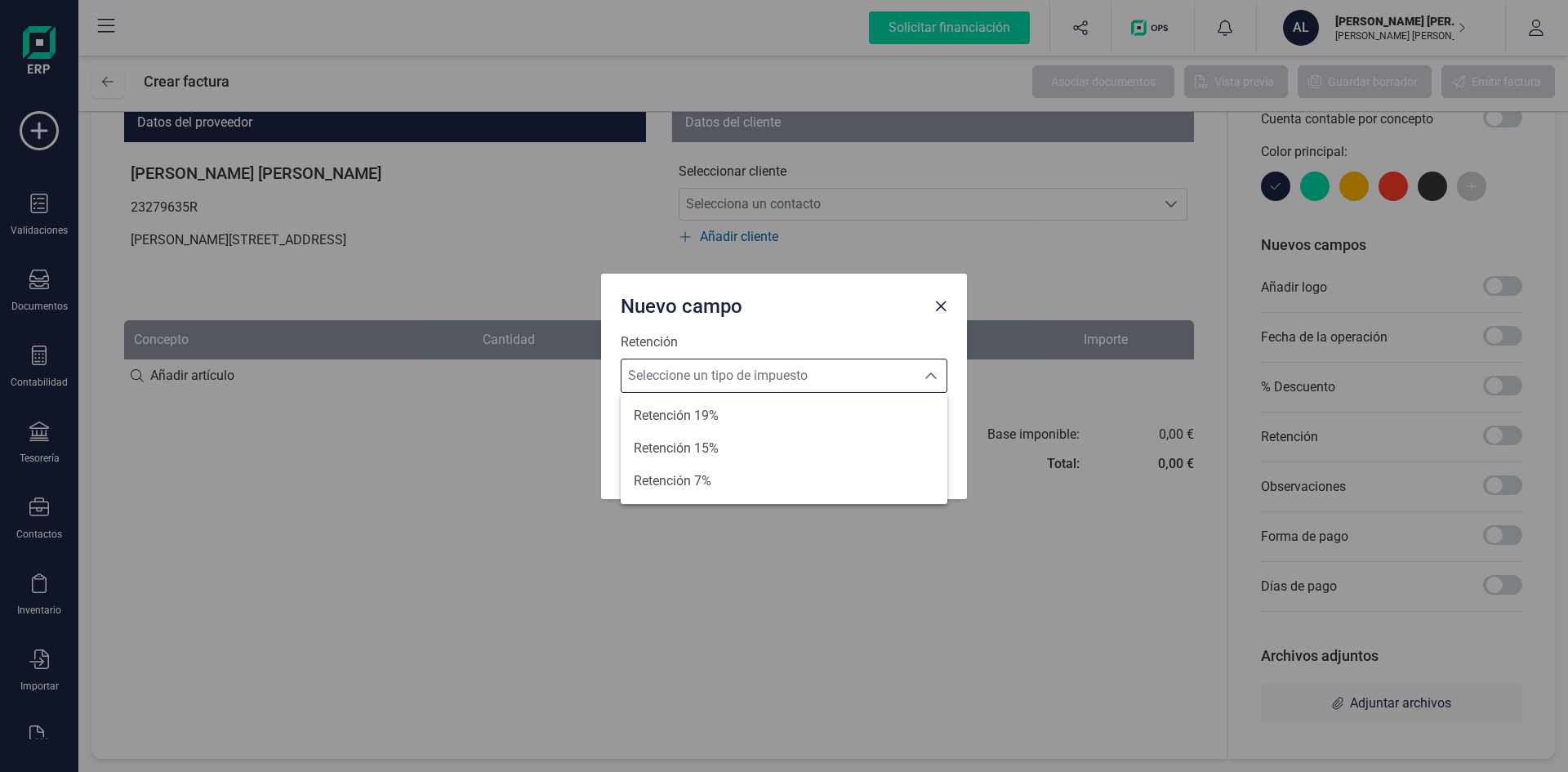
click at [677, 384] on span "Seleccione un tipo de impuesto" at bounding box center [768, 375] width 294 height 32
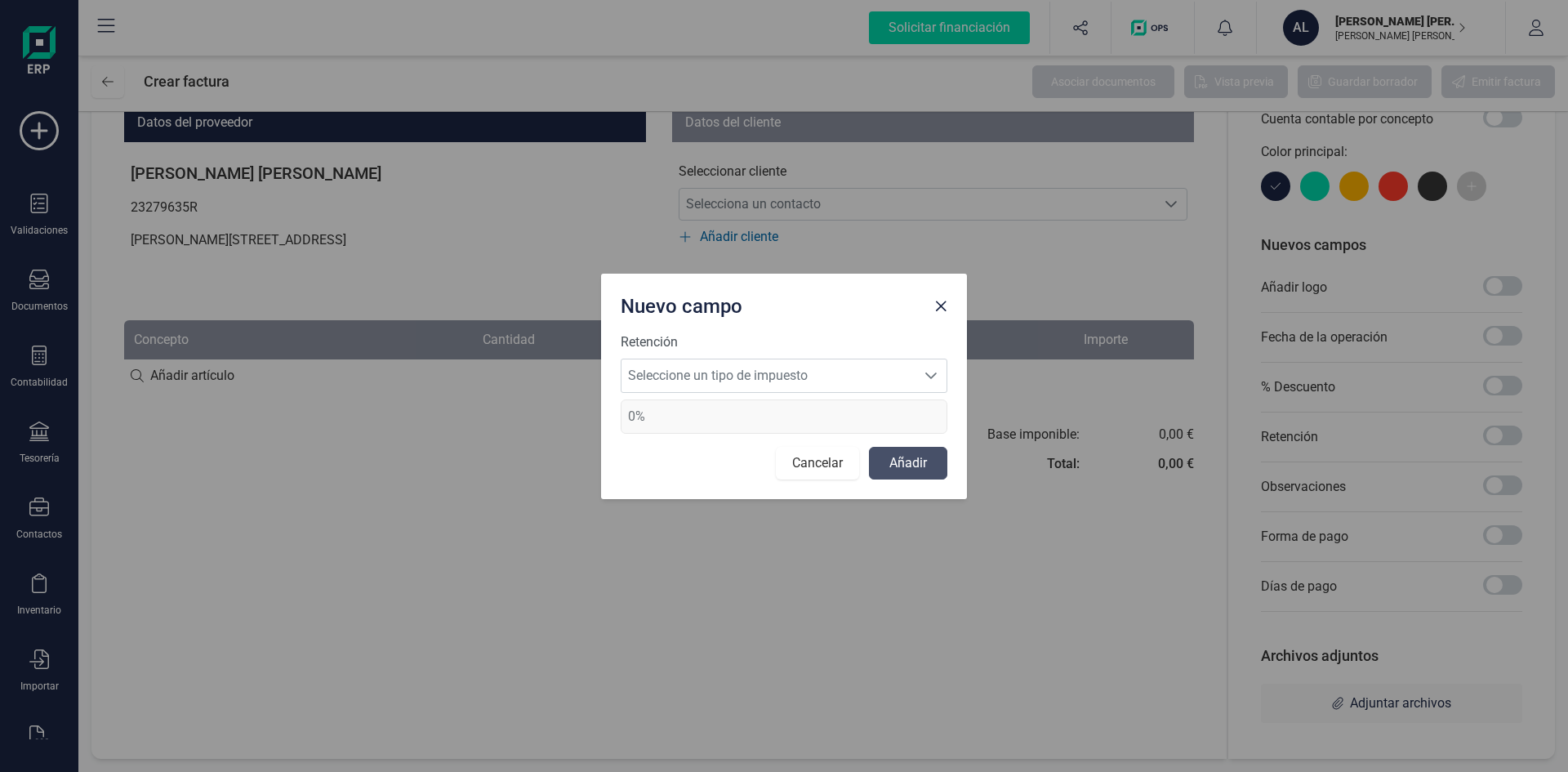
click at [827, 456] on button "Cancelar" at bounding box center [817, 463] width 83 height 32
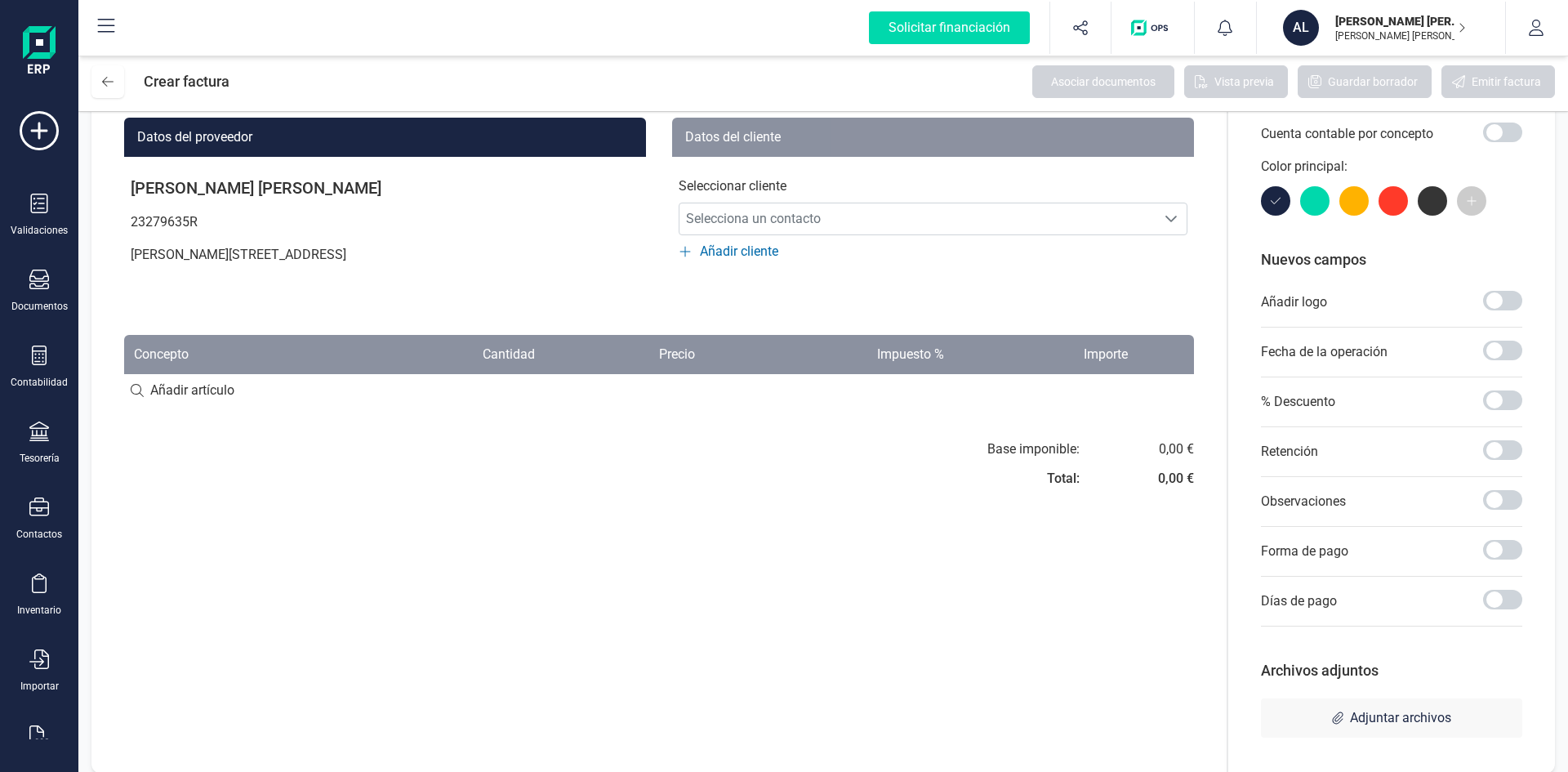
scroll to position [146, 0]
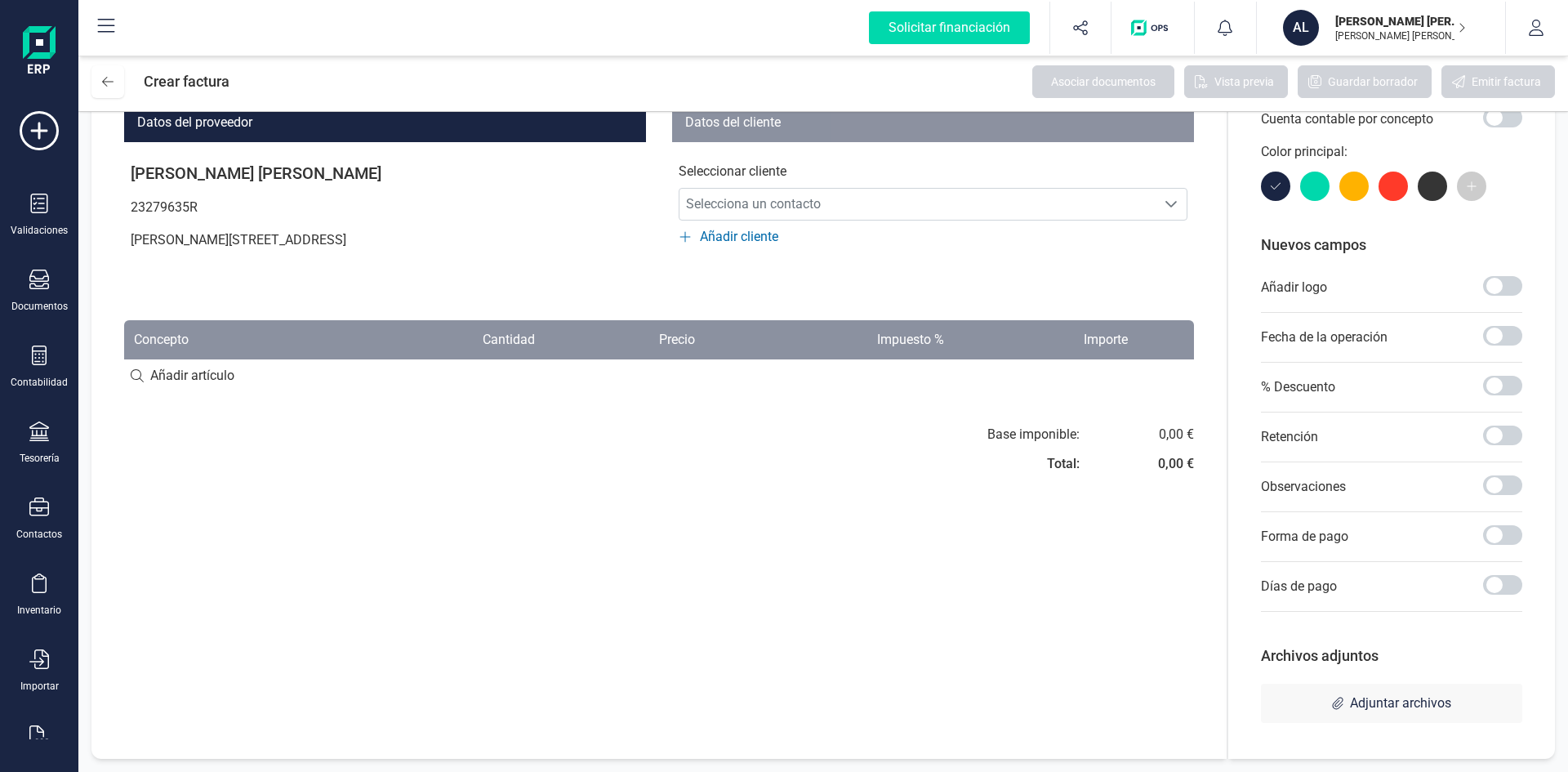
click at [1297, 484] on p "Observaciones" at bounding box center [1304, 487] width 85 height 19
click at [1493, 477] on span at bounding box center [1502, 485] width 39 height 19
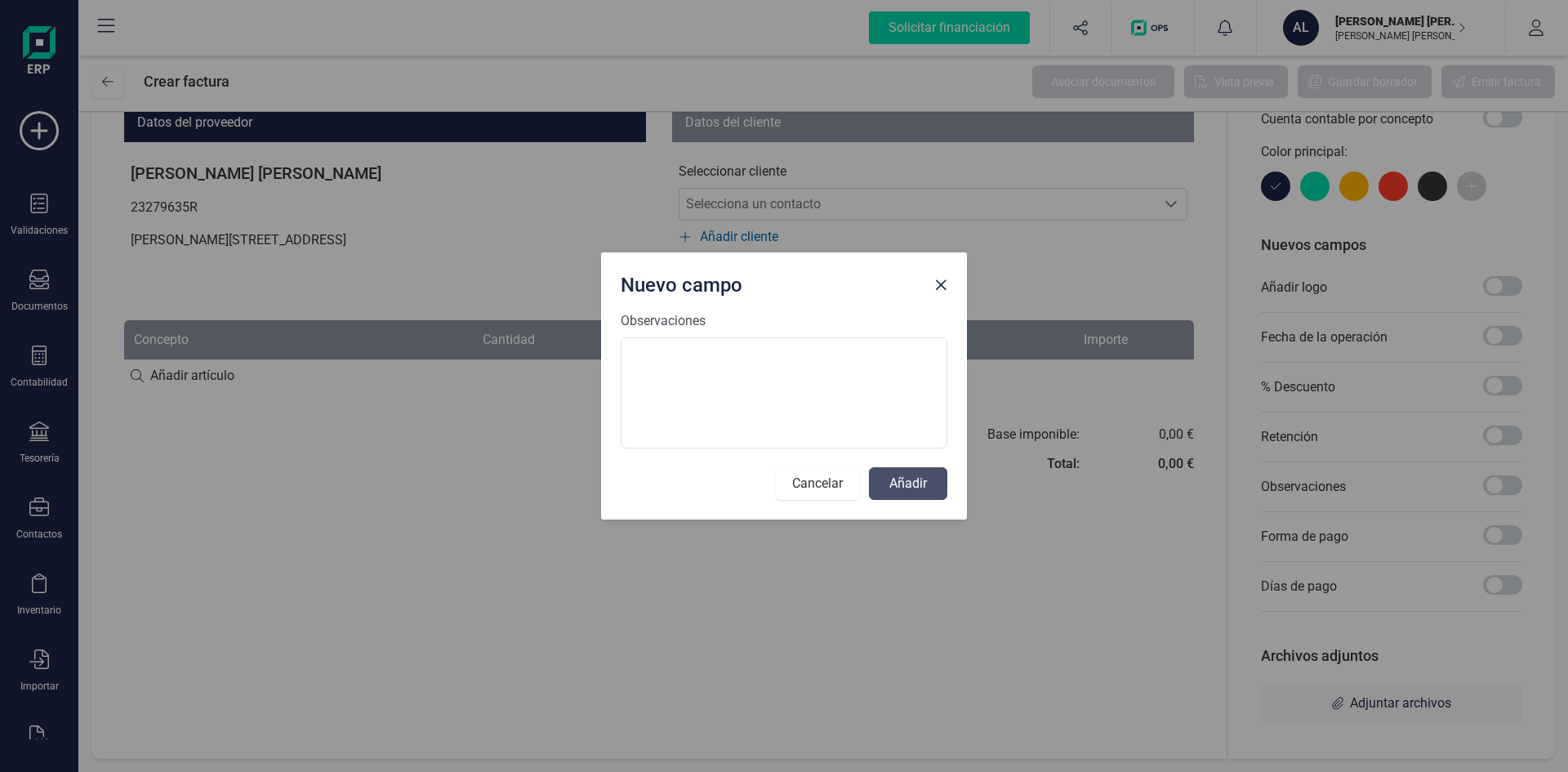
click at [802, 485] on button "Cancelar" at bounding box center [817, 483] width 83 height 32
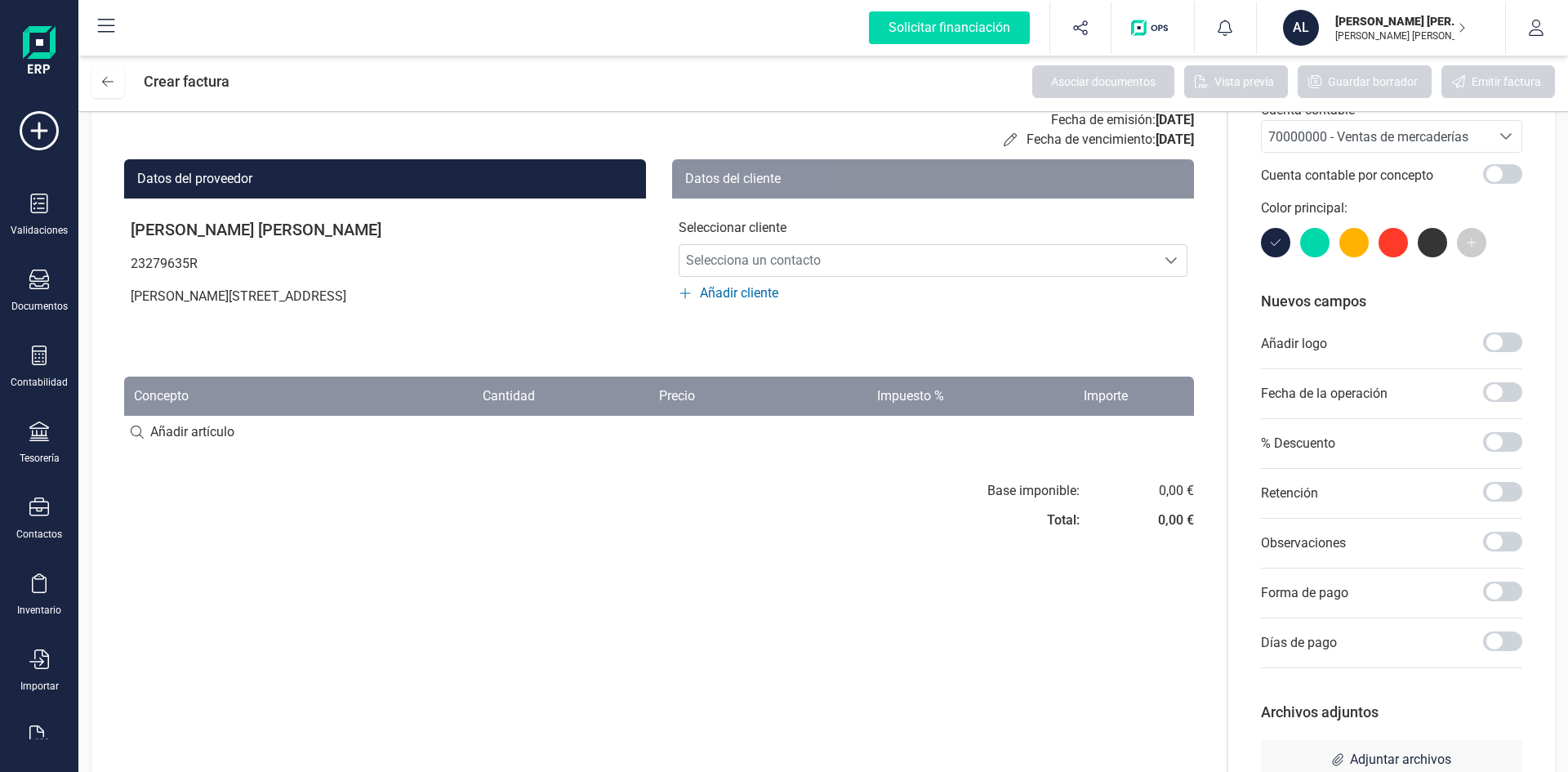
scroll to position [0, 0]
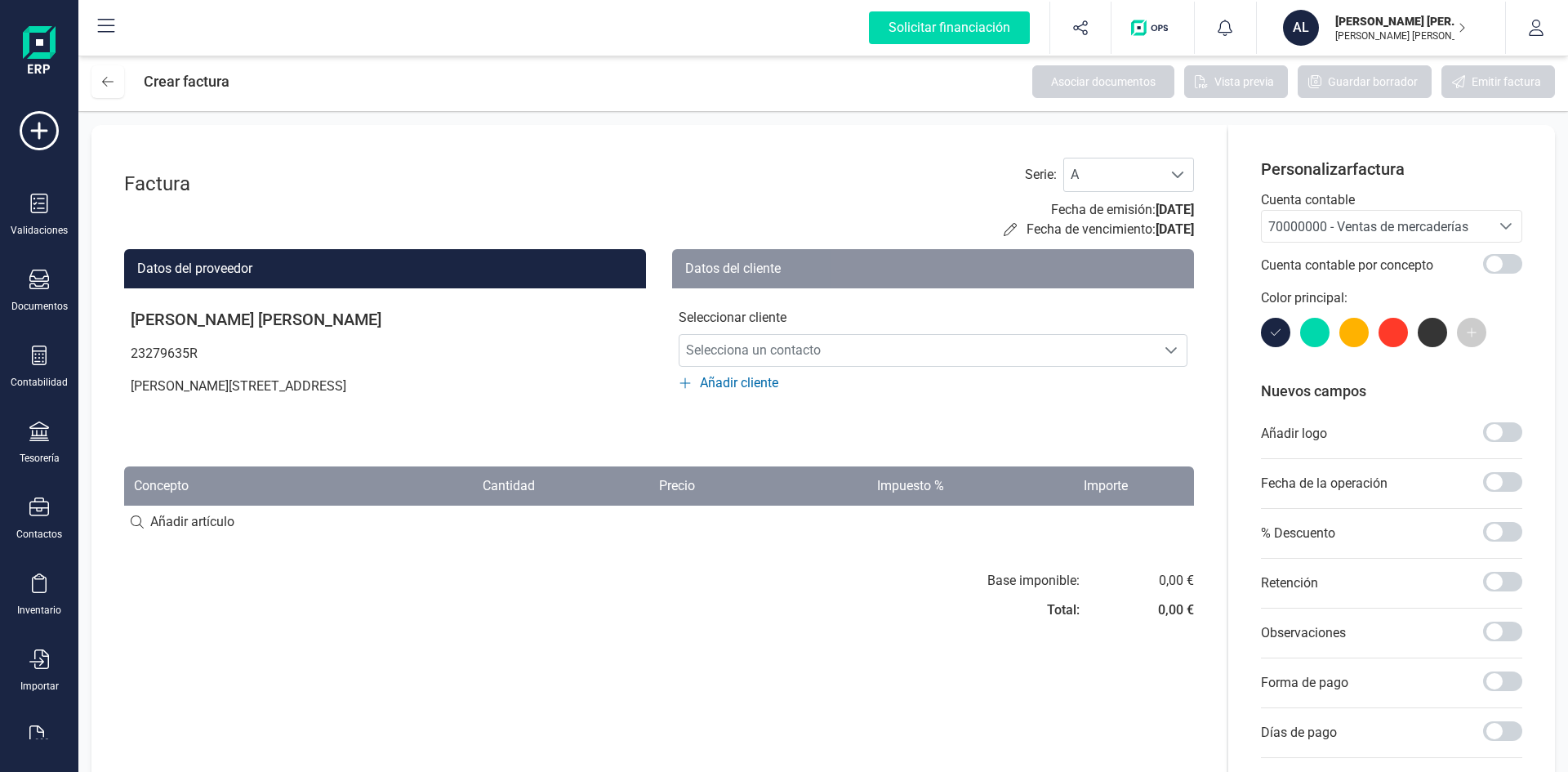
click at [1426, 230] on span "70000000 - Ventas de mercaderías" at bounding box center [1369, 226] width 200 height 16
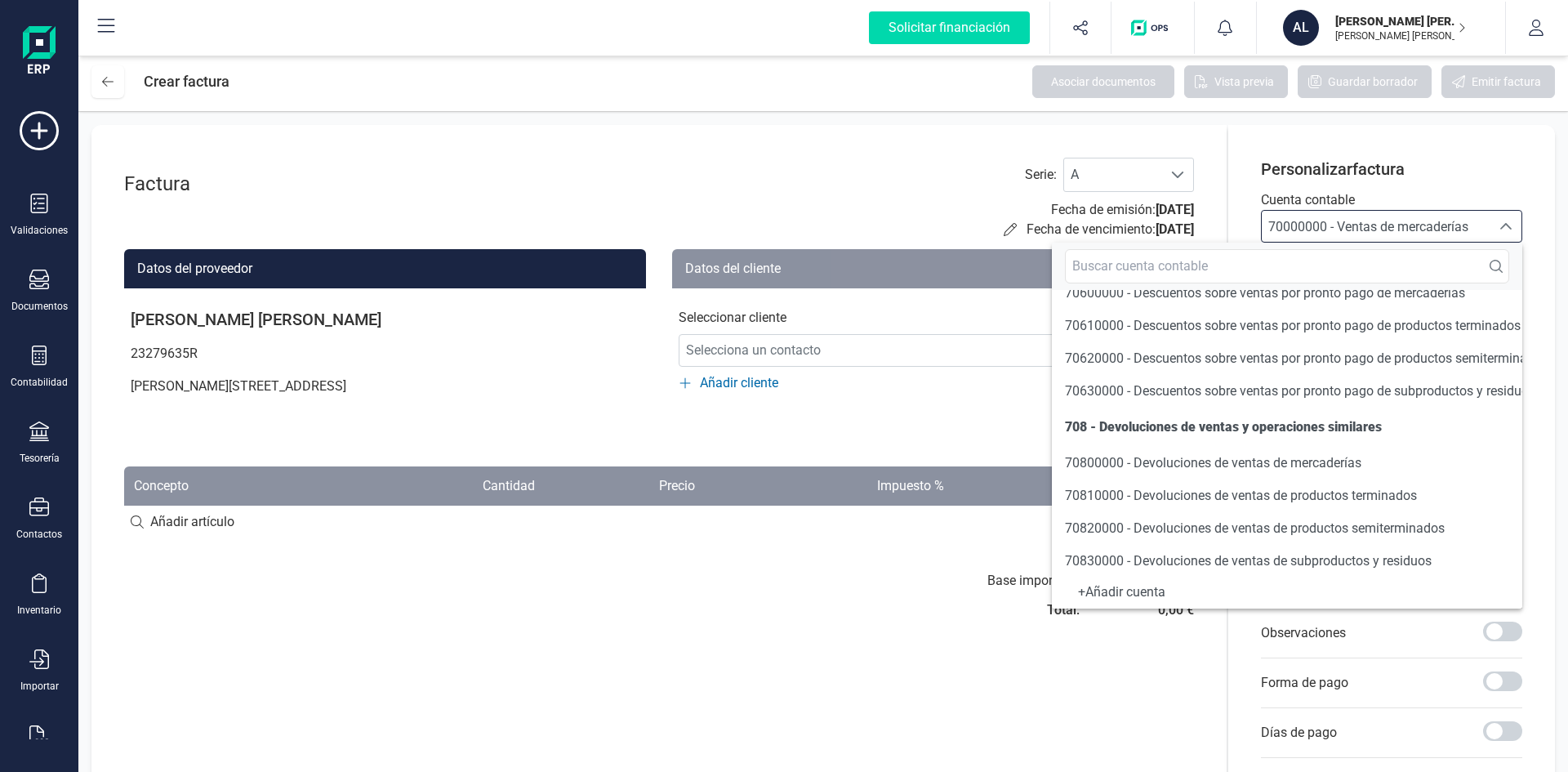
scroll to position [572, 0]
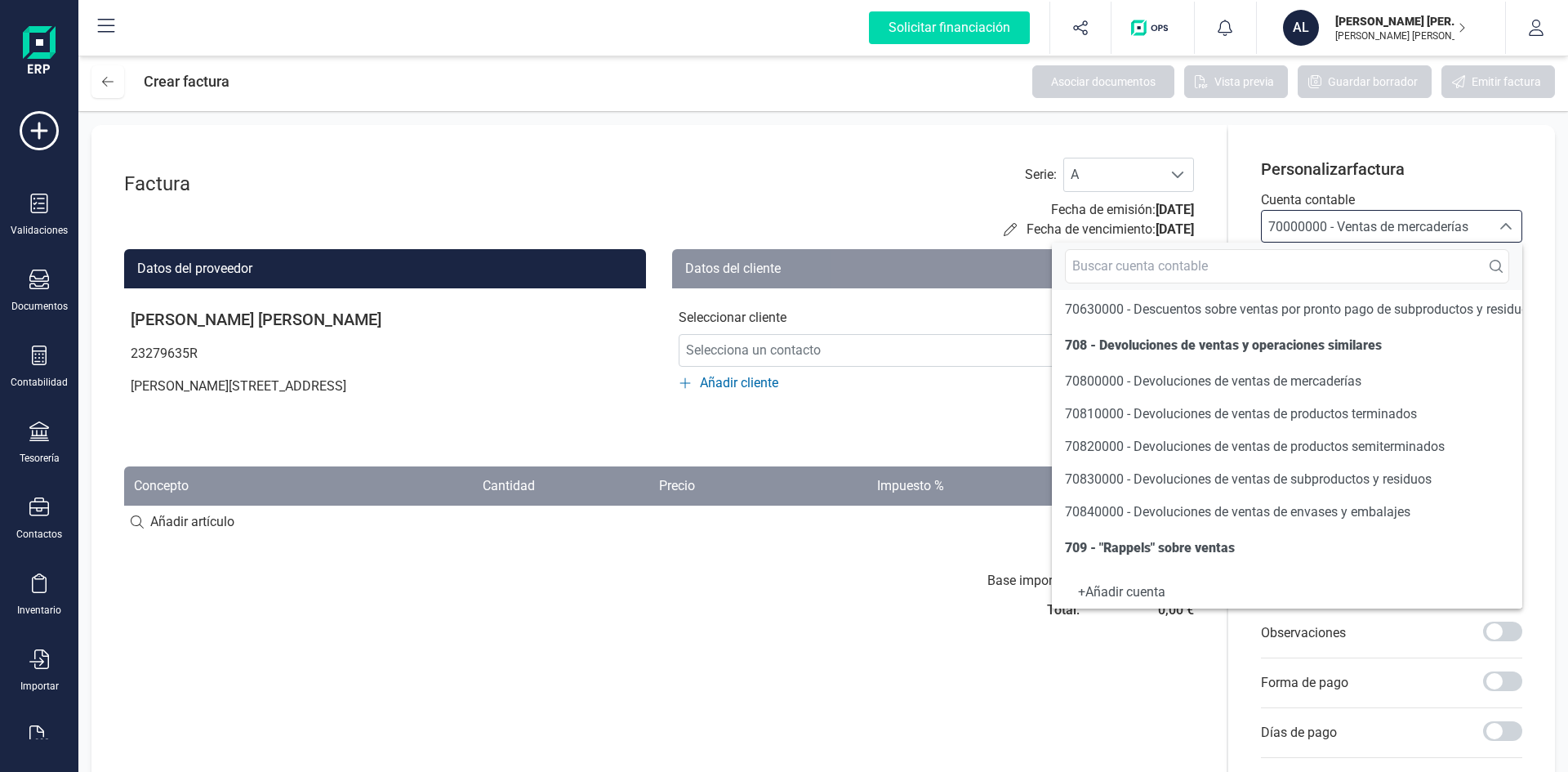
click at [623, 606] on div "Base imponible: Total: 0,00 € 0,00 €" at bounding box center [658, 600] width 1070 height 59
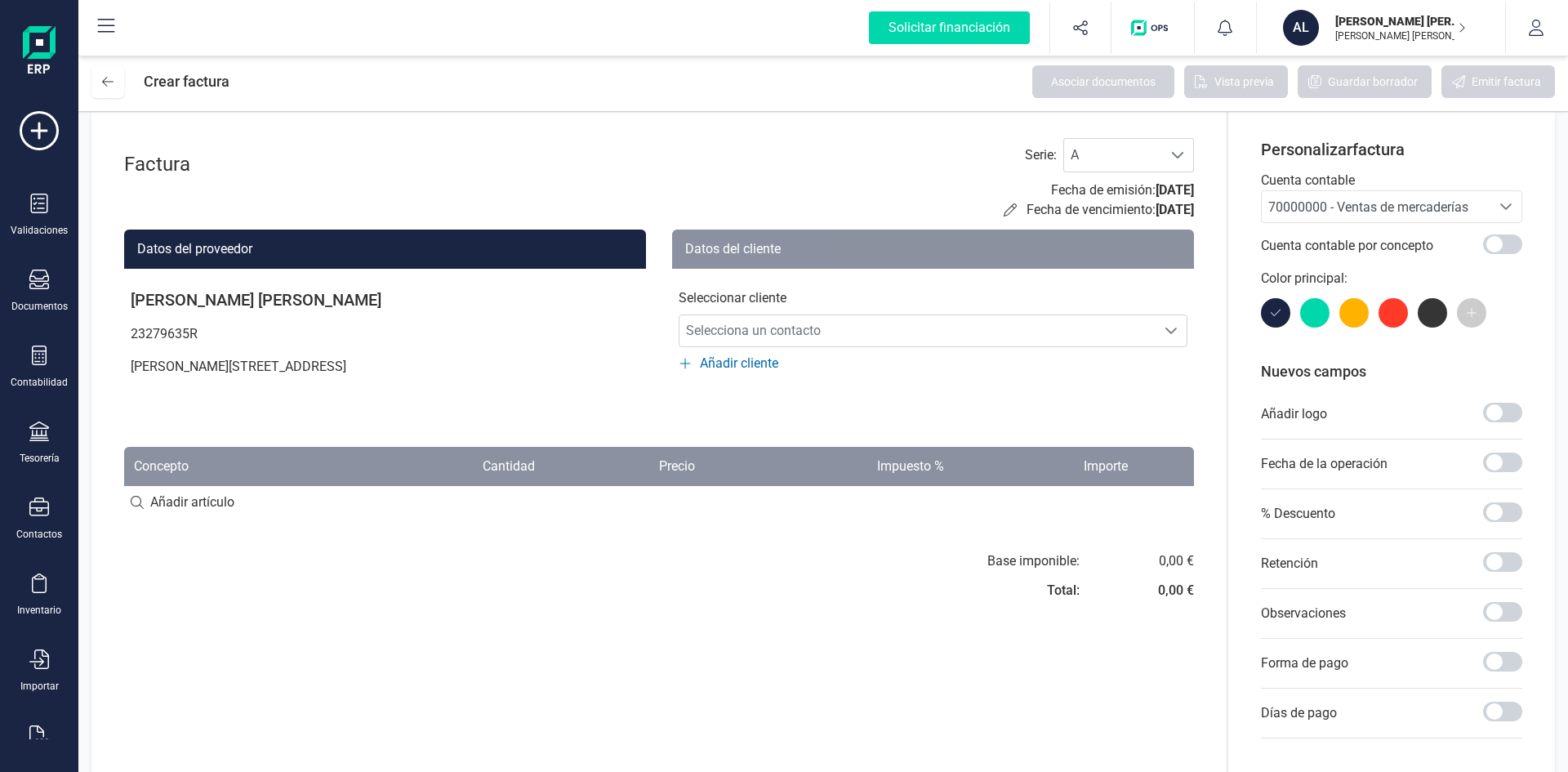
scroll to position [0, 0]
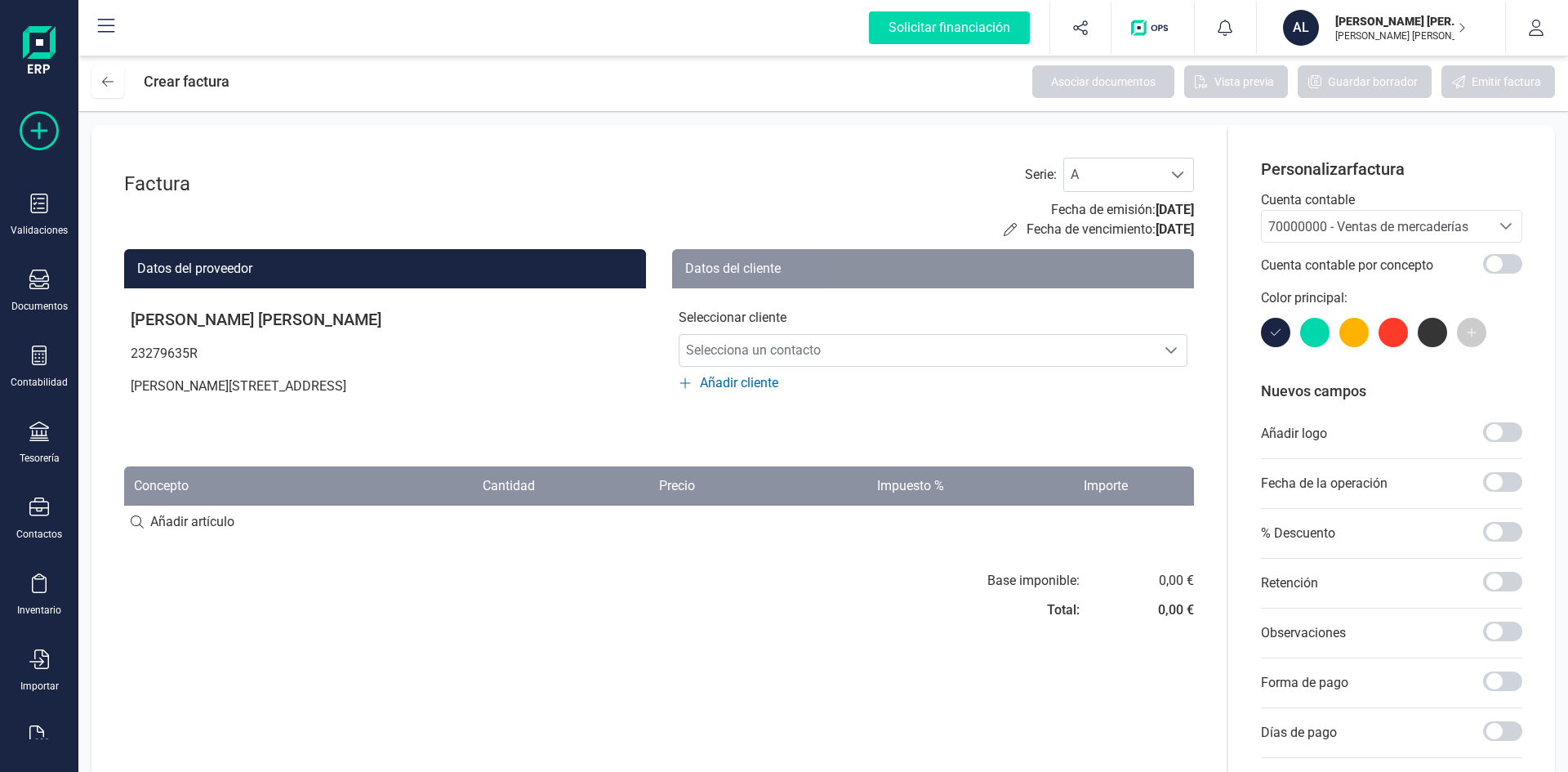
click at [39, 133] on icon at bounding box center [39, 130] width 39 height 39
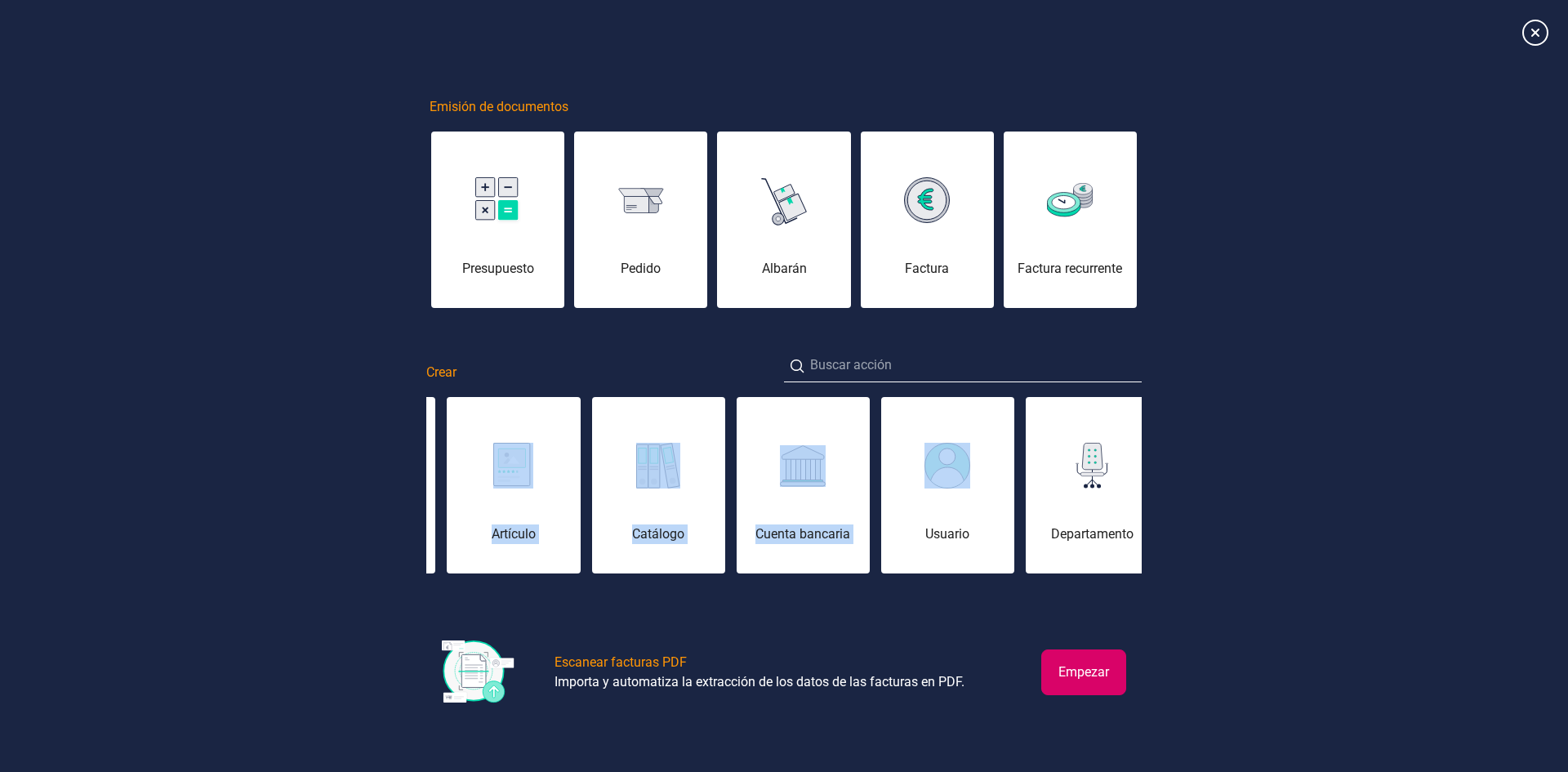
scroll to position [0, 831]
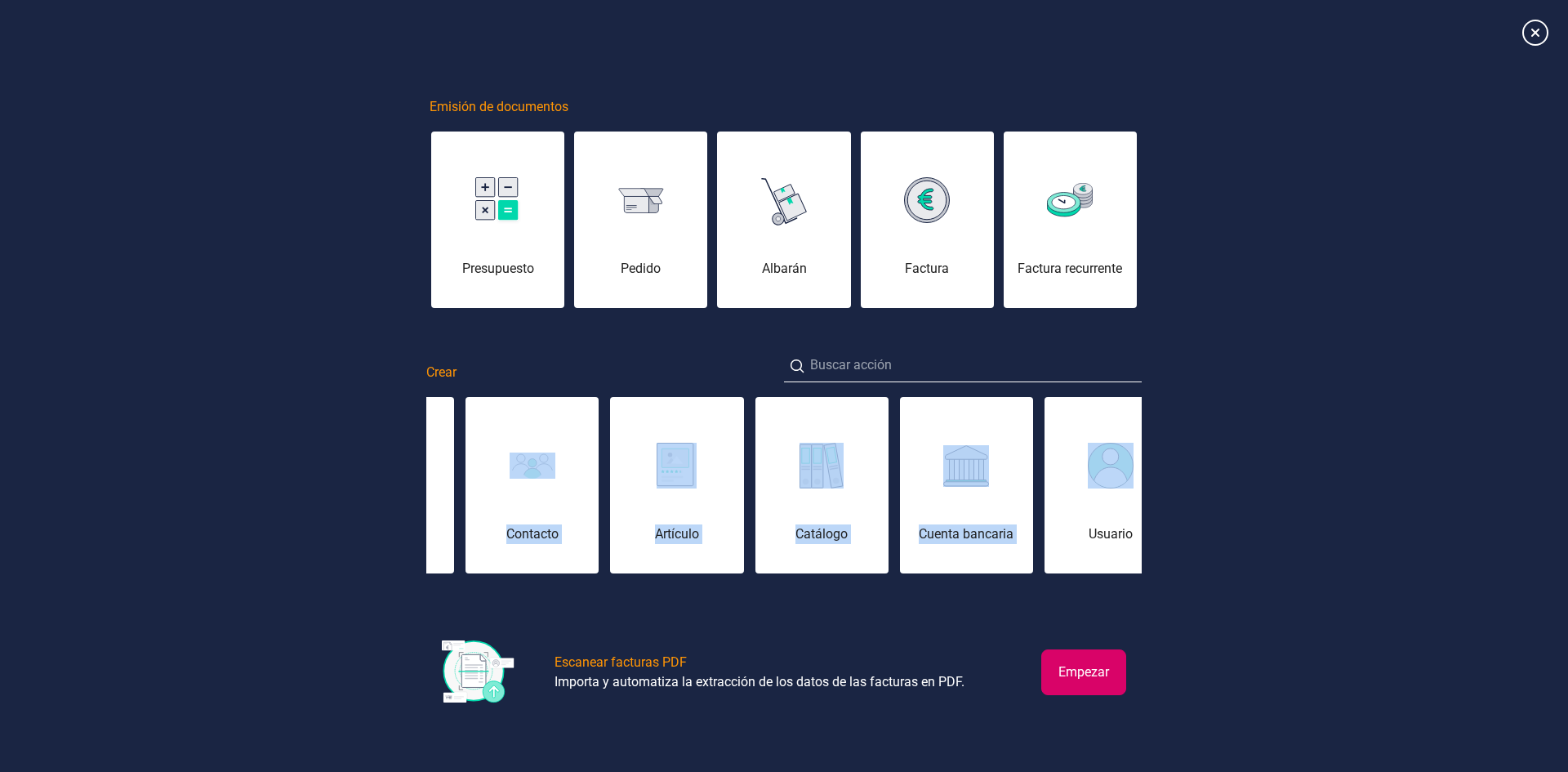
drag, startPoint x: 600, startPoint y: 477, endPoint x: 979, endPoint y: 494, distance: 379.4
click at [979, 498] on div "Remesa (Cobro) Remesa (Pago) Asiento contable Cuenta contable Pago Cobro Contac…" at bounding box center [784, 485] width 716 height 180
click at [201, 501] on div "Emisión de documentos Presupuesto Pedido Albarán Factura Factura recurrente Cre…" at bounding box center [784, 385] width 1568 height 734
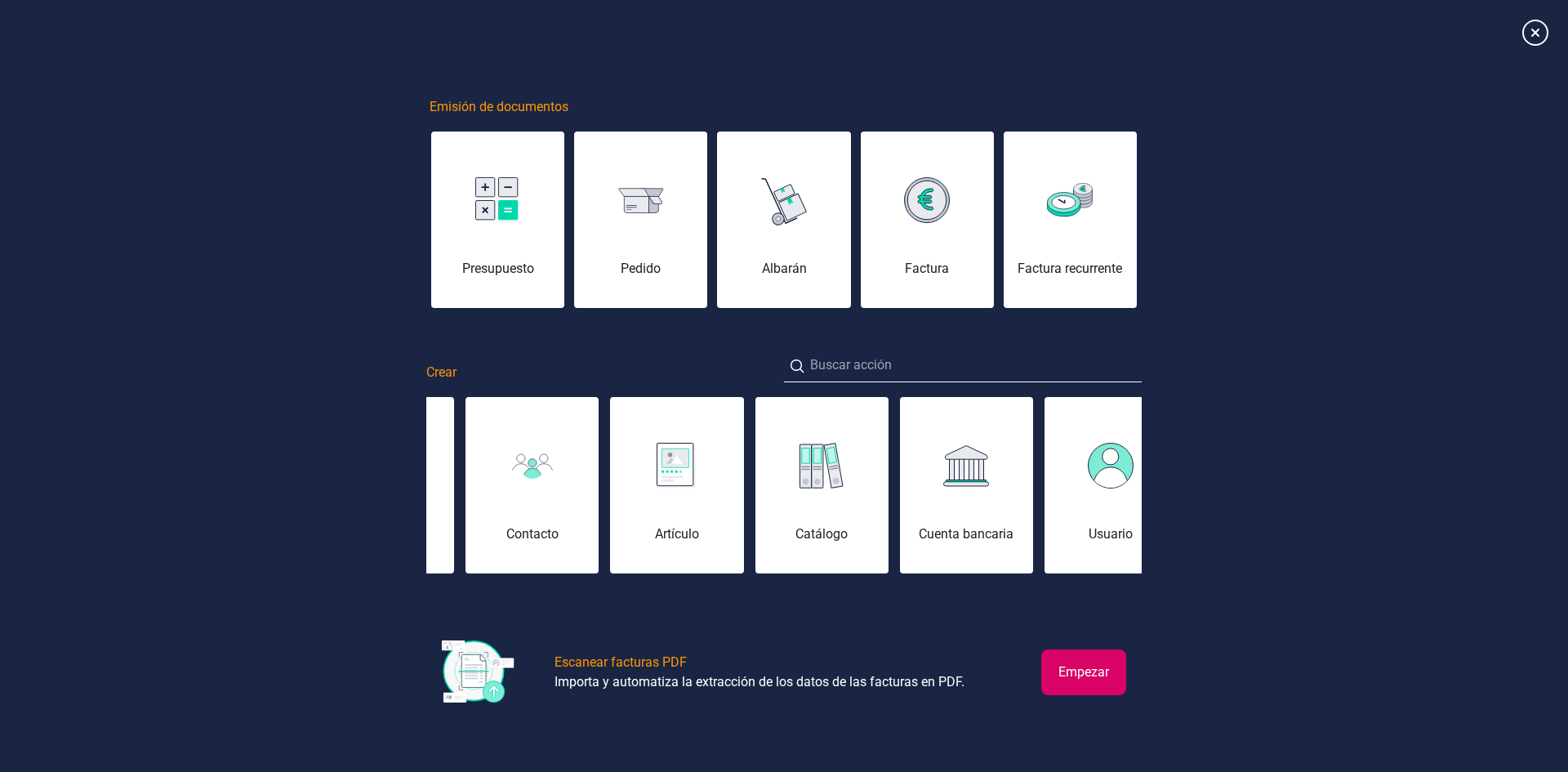
scroll to position [0, 749]
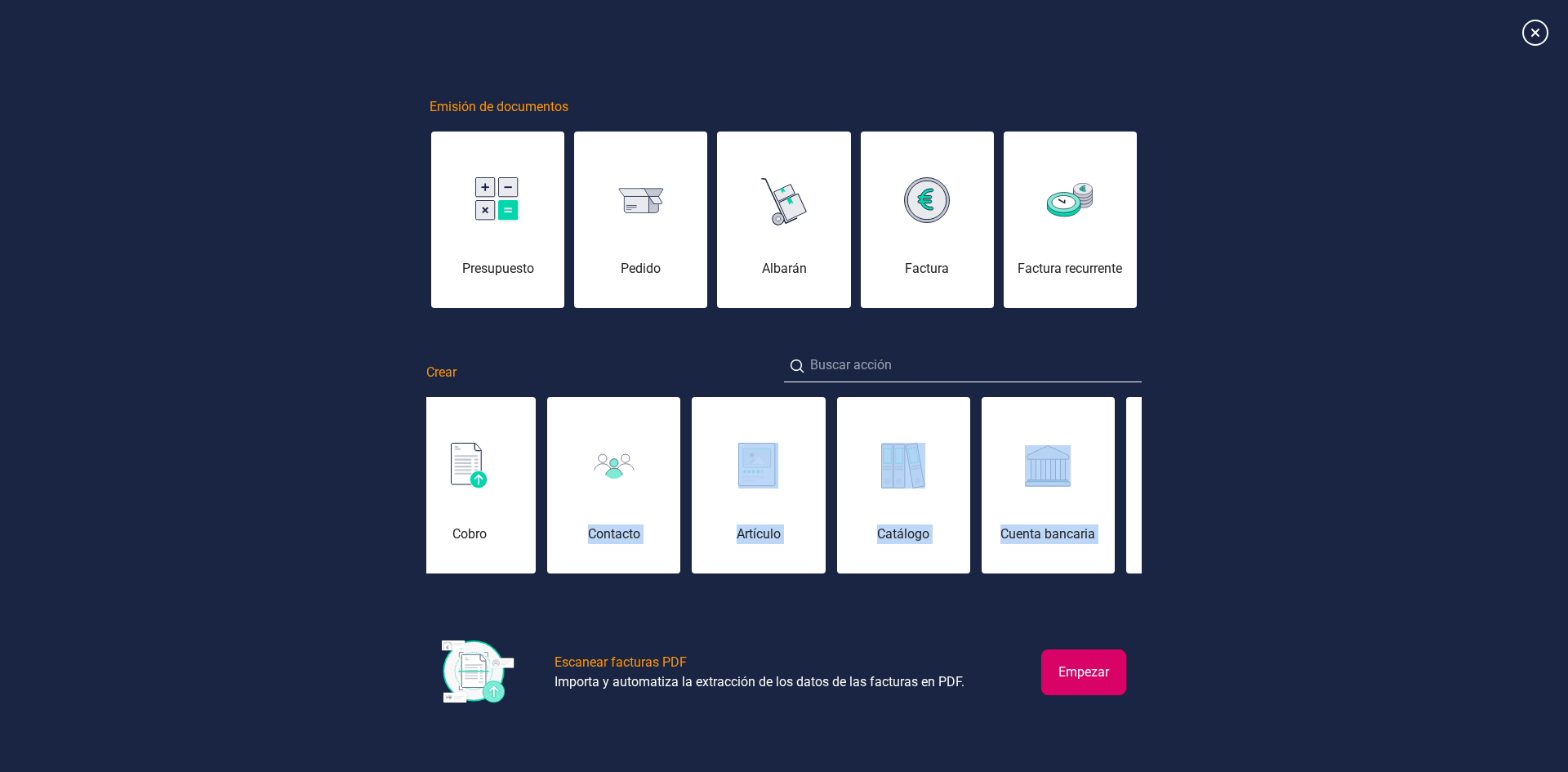
drag, startPoint x: 570, startPoint y: 505, endPoint x: 1271, endPoint y: 478, distance: 701.5
click at [1271, 478] on div "Emisión de documentos Presupuesto Pedido Albarán Factura Factura recurrente Cre…" at bounding box center [784, 385] width 1568 height 734
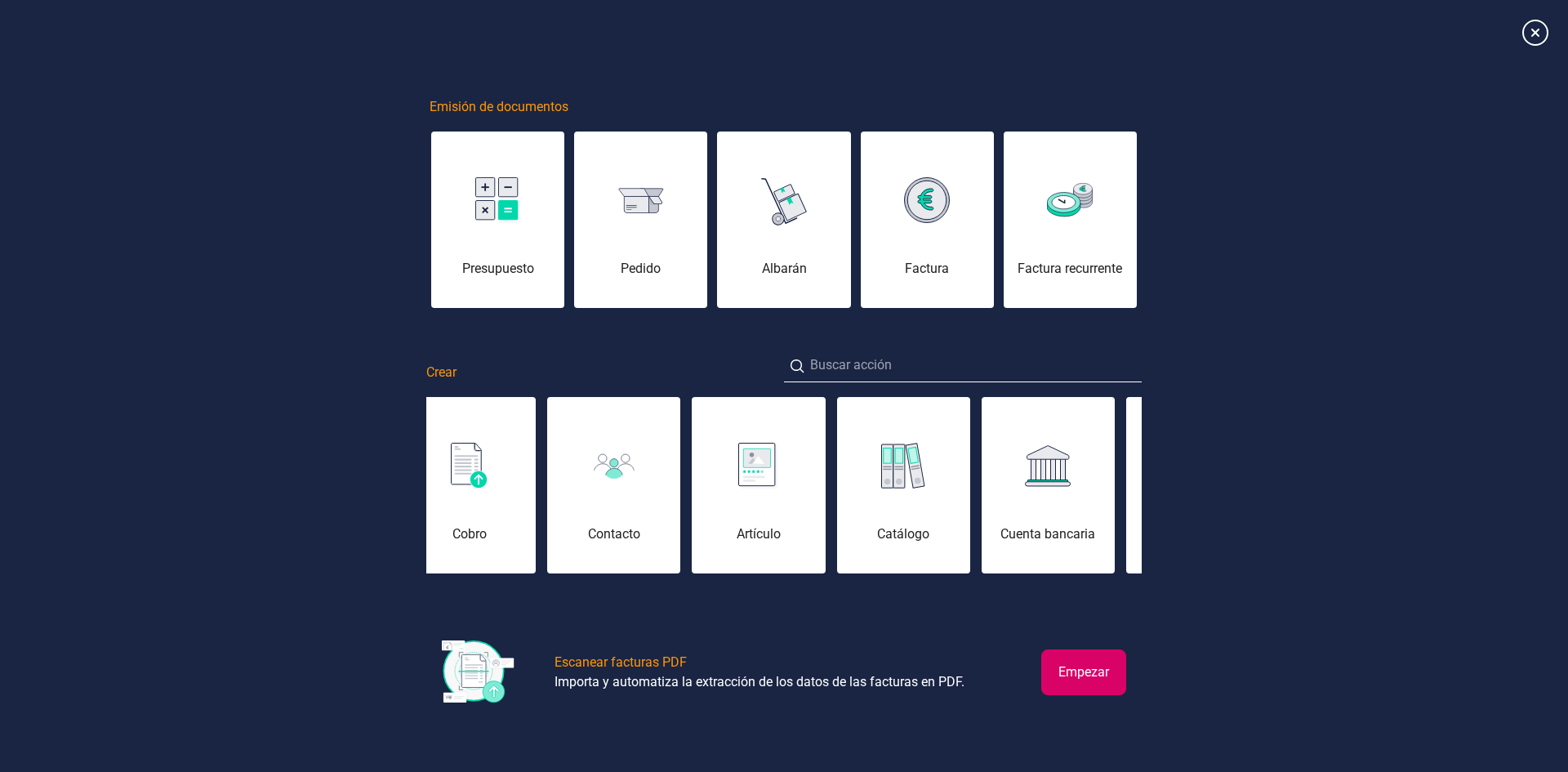
click at [363, 468] on div "Emisión de documentos Presupuesto Pedido Albarán Factura Factura recurrente Cre…" at bounding box center [784, 385] width 1568 height 734
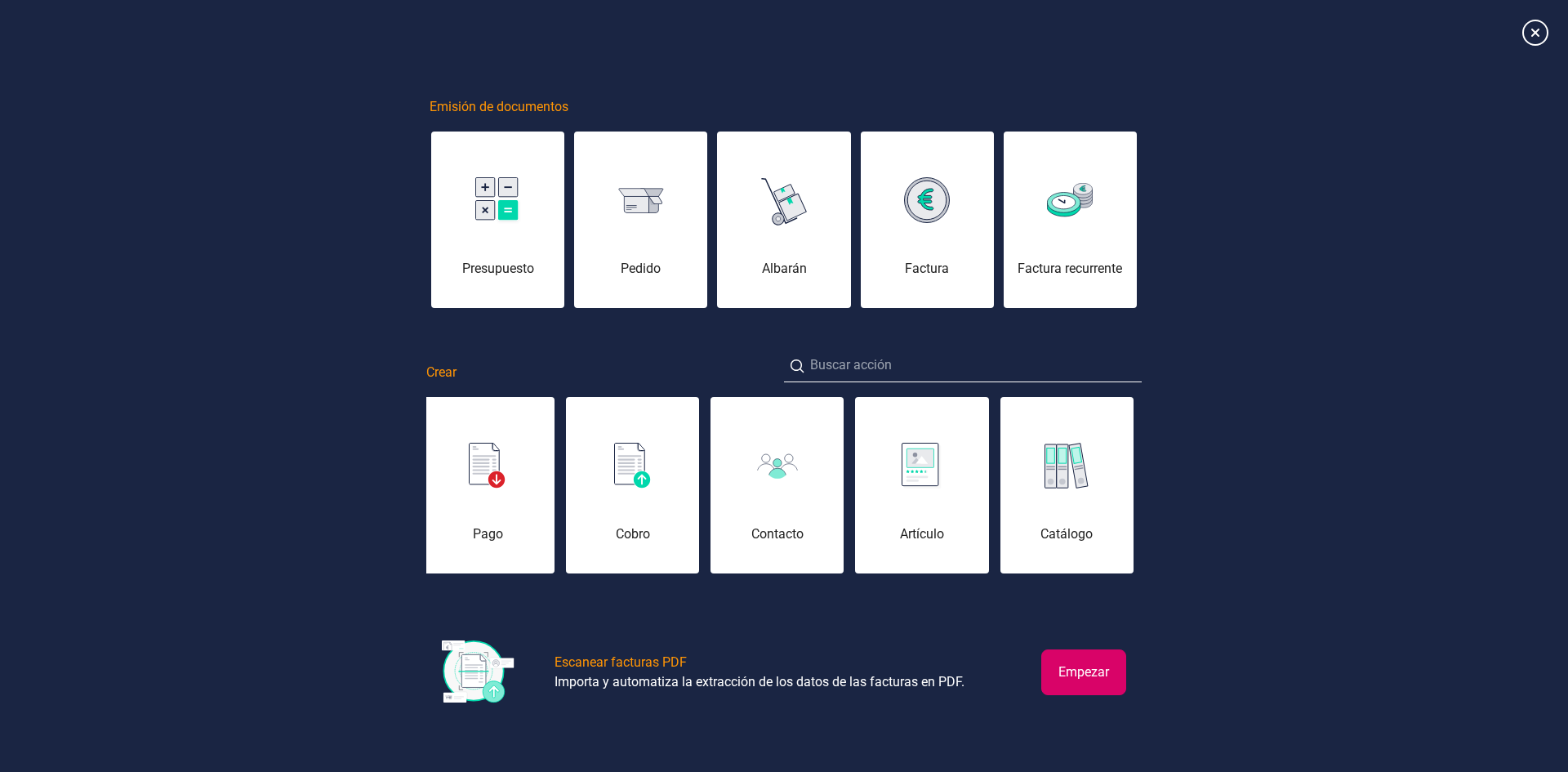
drag, startPoint x: 554, startPoint y: 517, endPoint x: 1103, endPoint y: 504, distance: 549.2
click at [1103, 504] on div "Remesa (Cobro) Remesa (Pago) Asiento contable Cuenta contable Pago Cobro Contac…" at bounding box center [784, 485] width 716 height 180
click at [286, 469] on div "Emisión de documentos Presupuesto Pedido Albarán Factura Factura recurrente Cre…" at bounding box center [784, 385] width 1568 height 734
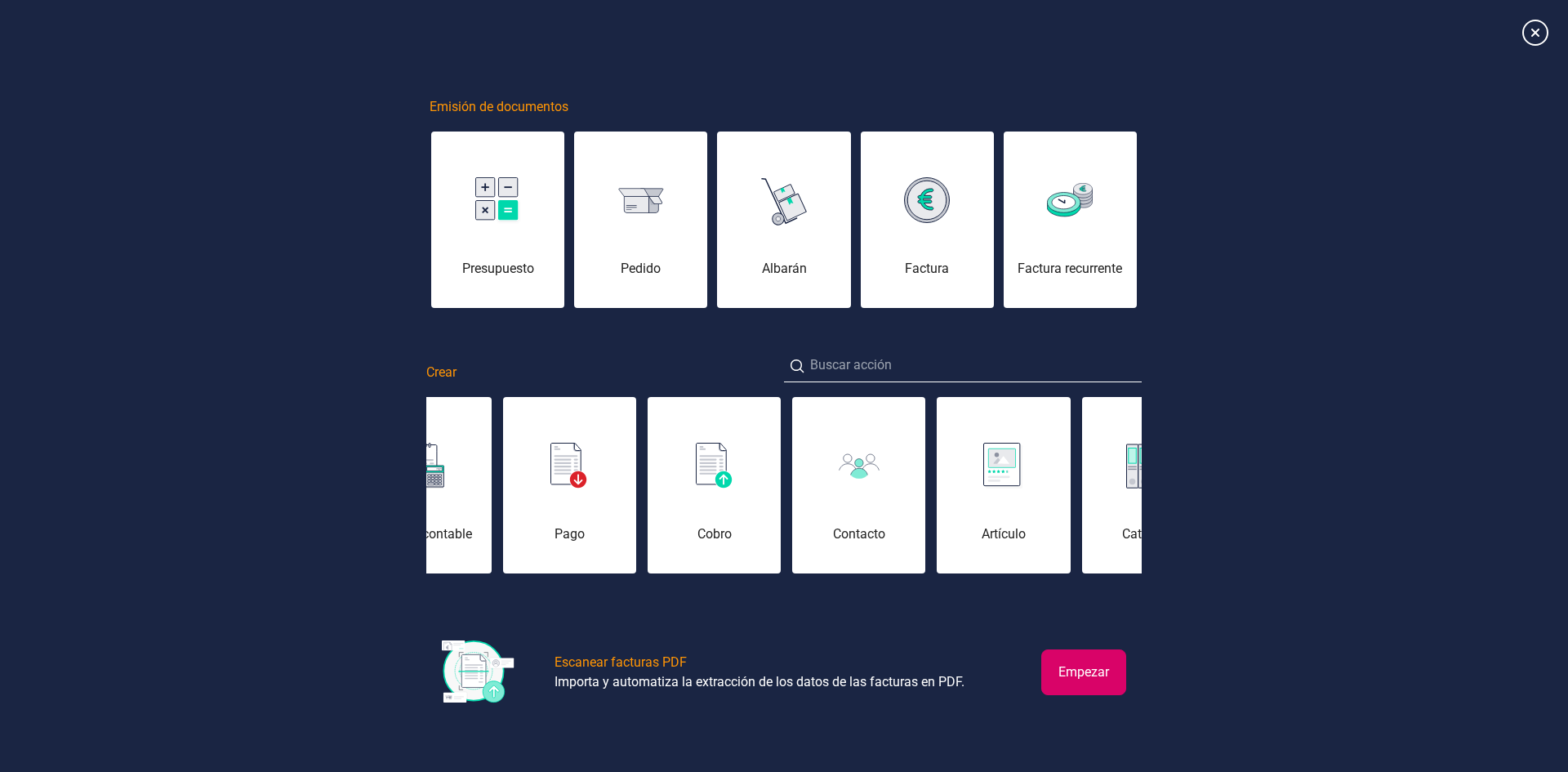
drag, startPoint x: 811, startPoint y: 502, endPoint x: 56, endPoint y: 562, distance: 757.4
click at [56, 562] on div "Emisión de documentos Presupuesto Pedido Albarán Factura Factura recurrente Cre…" at bounding box center [784, 385] width 1568 height 734
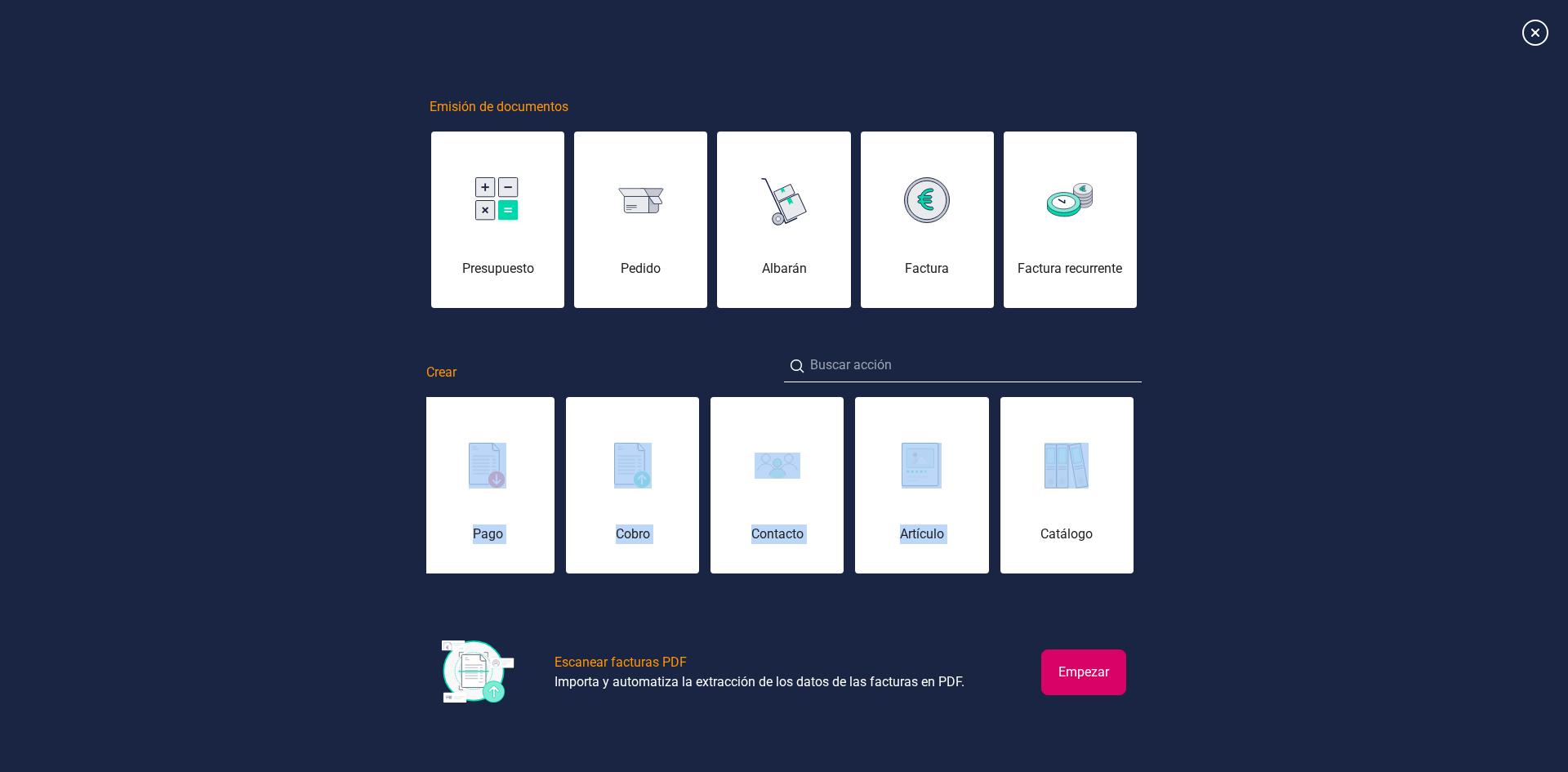
drag, startPoint x: 1037, startPoint y: 527, endPoint x: 384, endPoint y: 554, distance: 653.6
click at [386, 555] on div "Emisión de documentos Presupuesto Pedido Albarán Factura Factura recurrente Cre…" at bounding box center [784, 385] width 1568 height 734
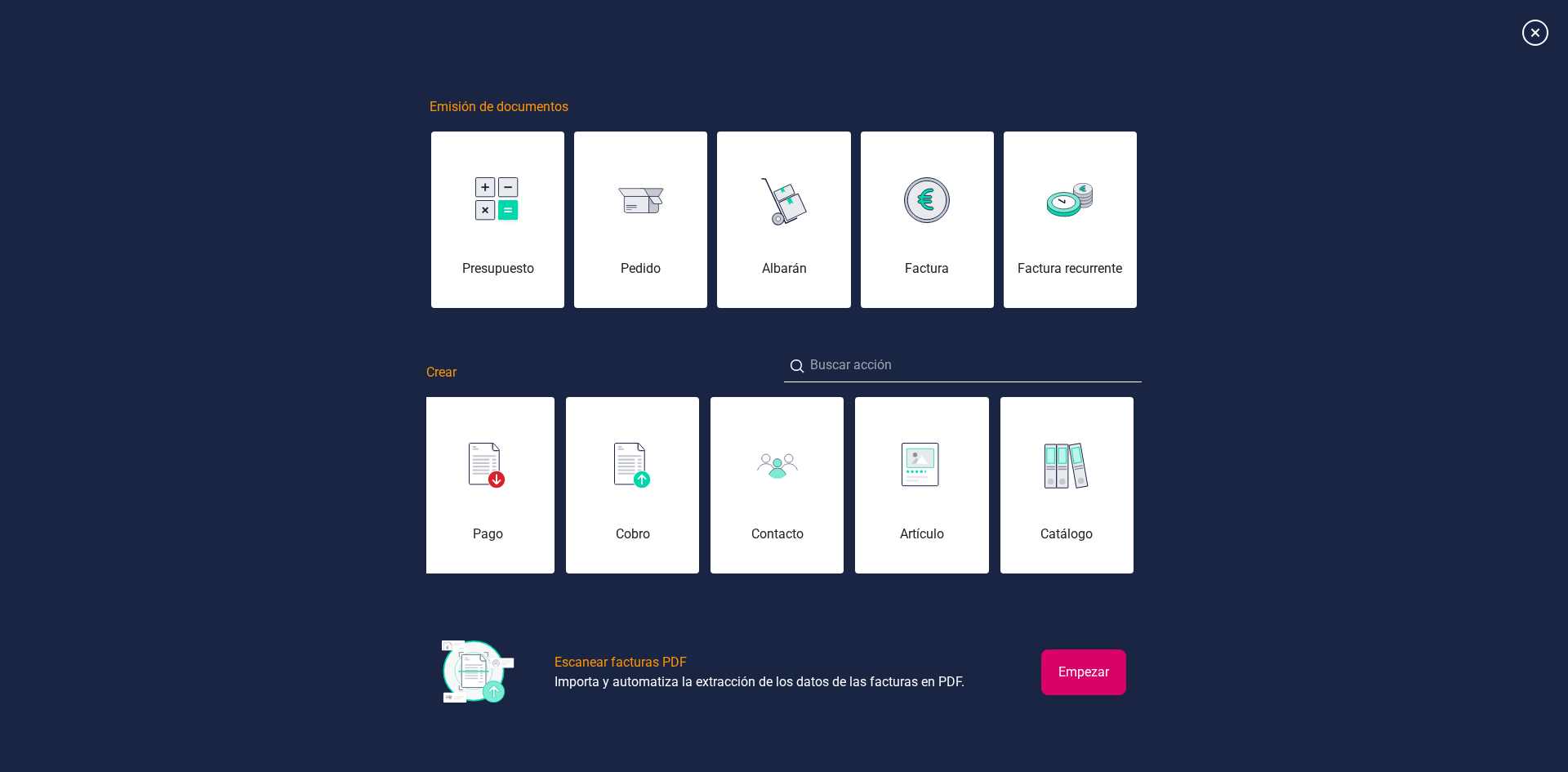
click at [290, 469] on div "Emisión de documentos Presupuesto Pedido Albarán Factura Factura recurrente Cre…" at bounding box center [784, 385] width 1568 height 734
click at [1536, 36] on icon at bounding box center [1535, 31] width 29 height 29
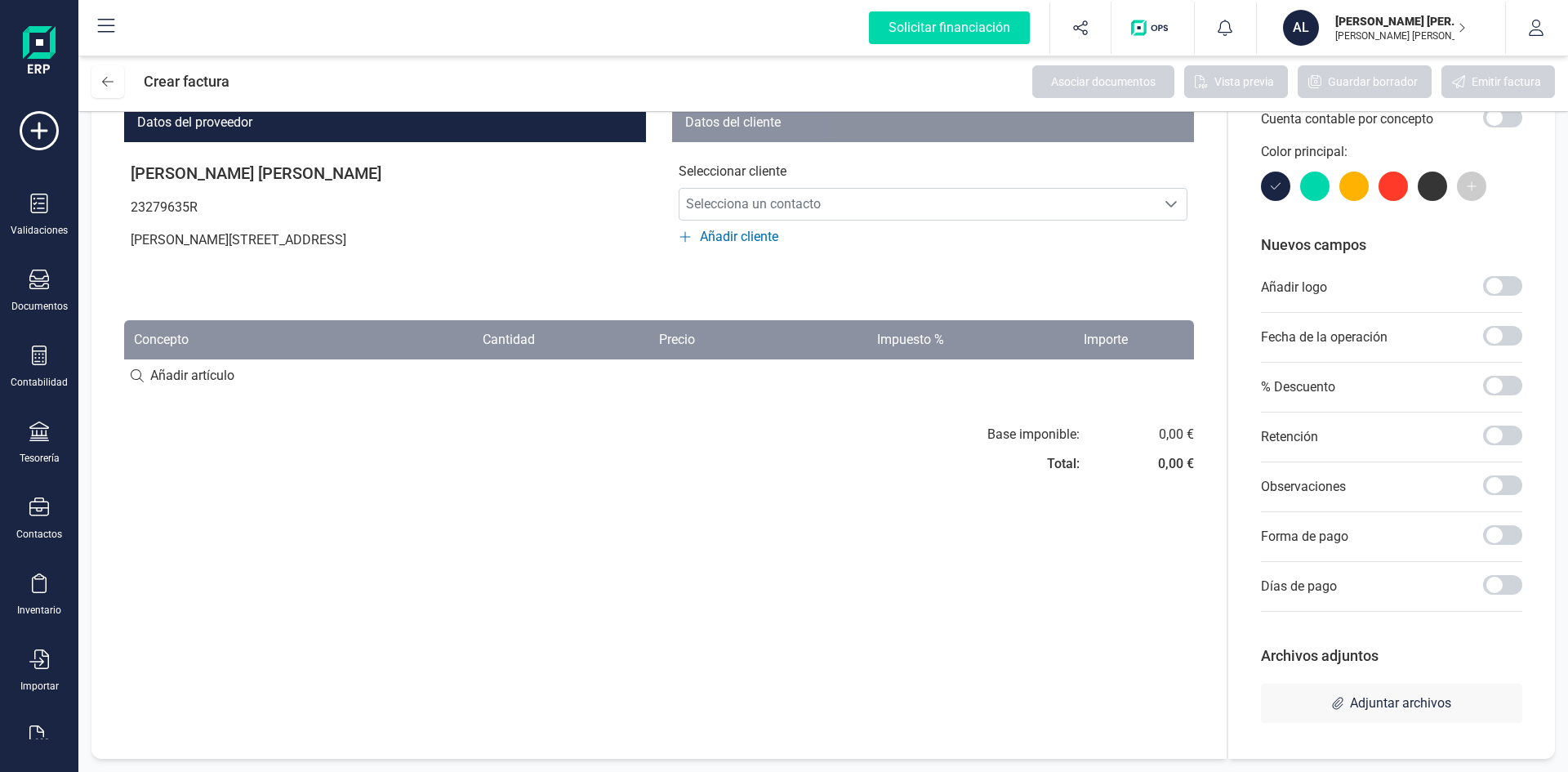
scroll to position [0, 0]
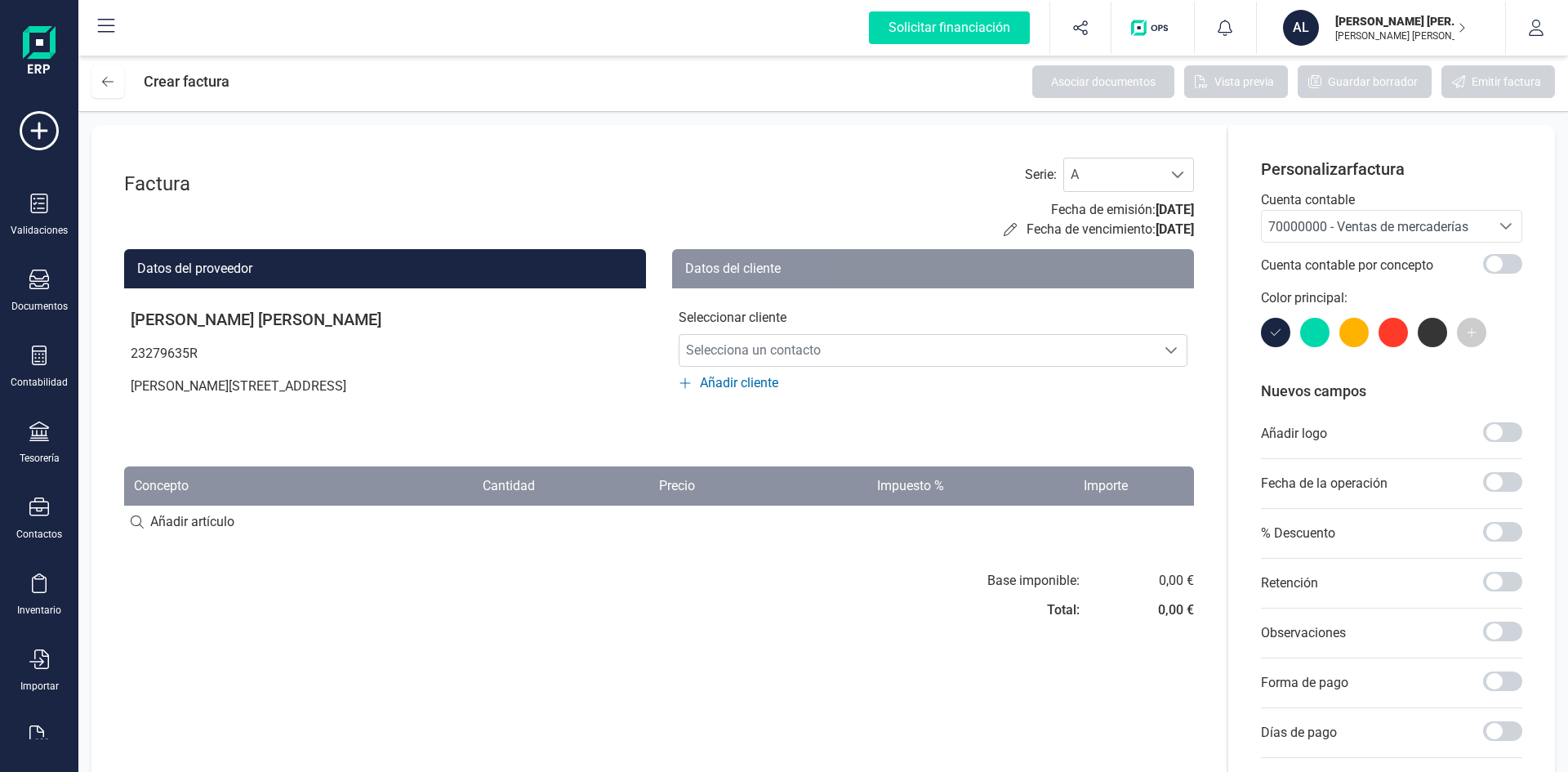
click at [1336, 218] on div "70000000 - Ventas de mercaderías" at bounding box center [1377, 226] width 216 height 19
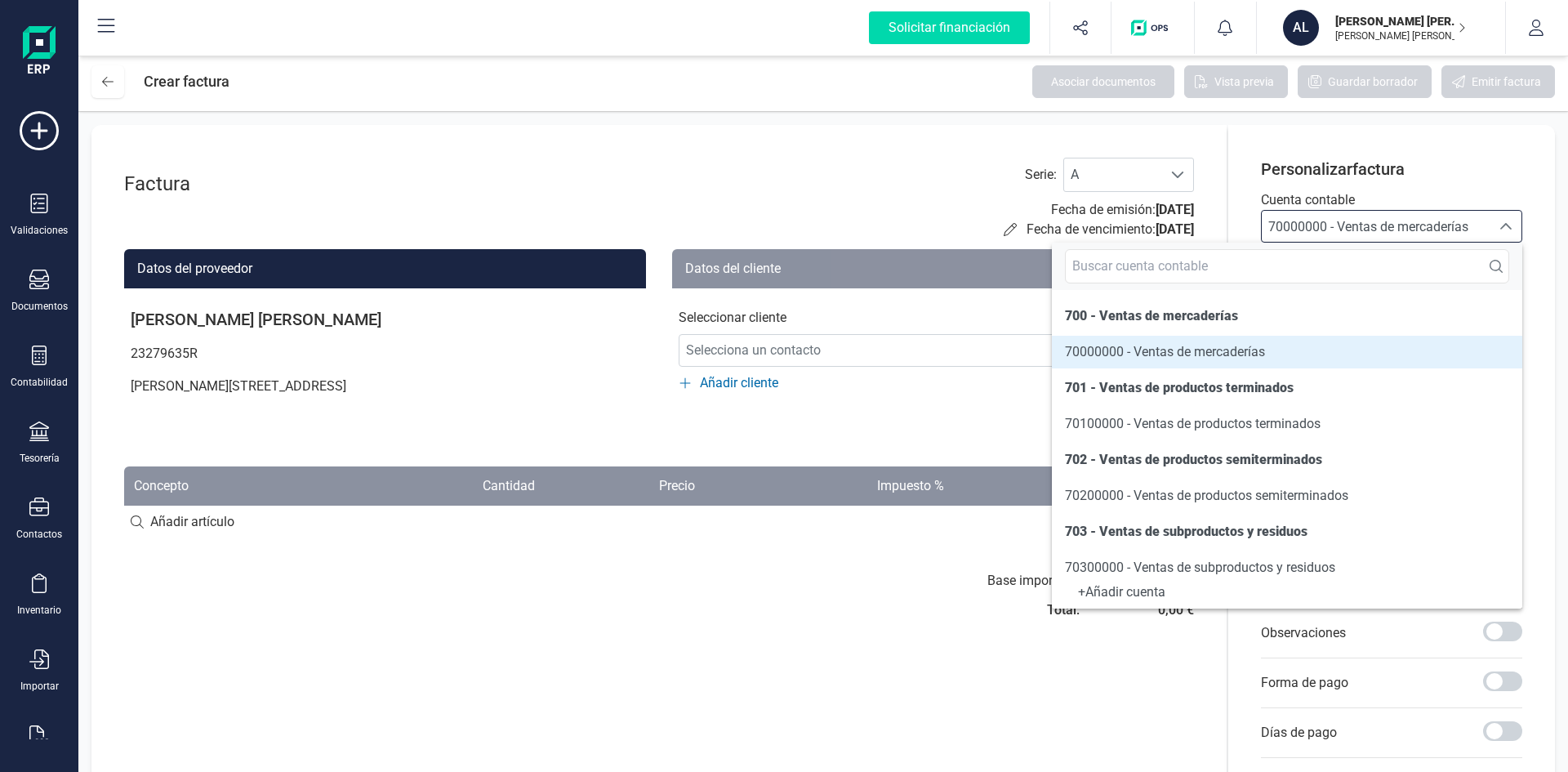
click at [1535, 216] on div "Personalizar factura Cuenta contable 70000000 - Ventas de mercaderías 70000000 …" at bounding box center [1392, 514] width 327 height 780
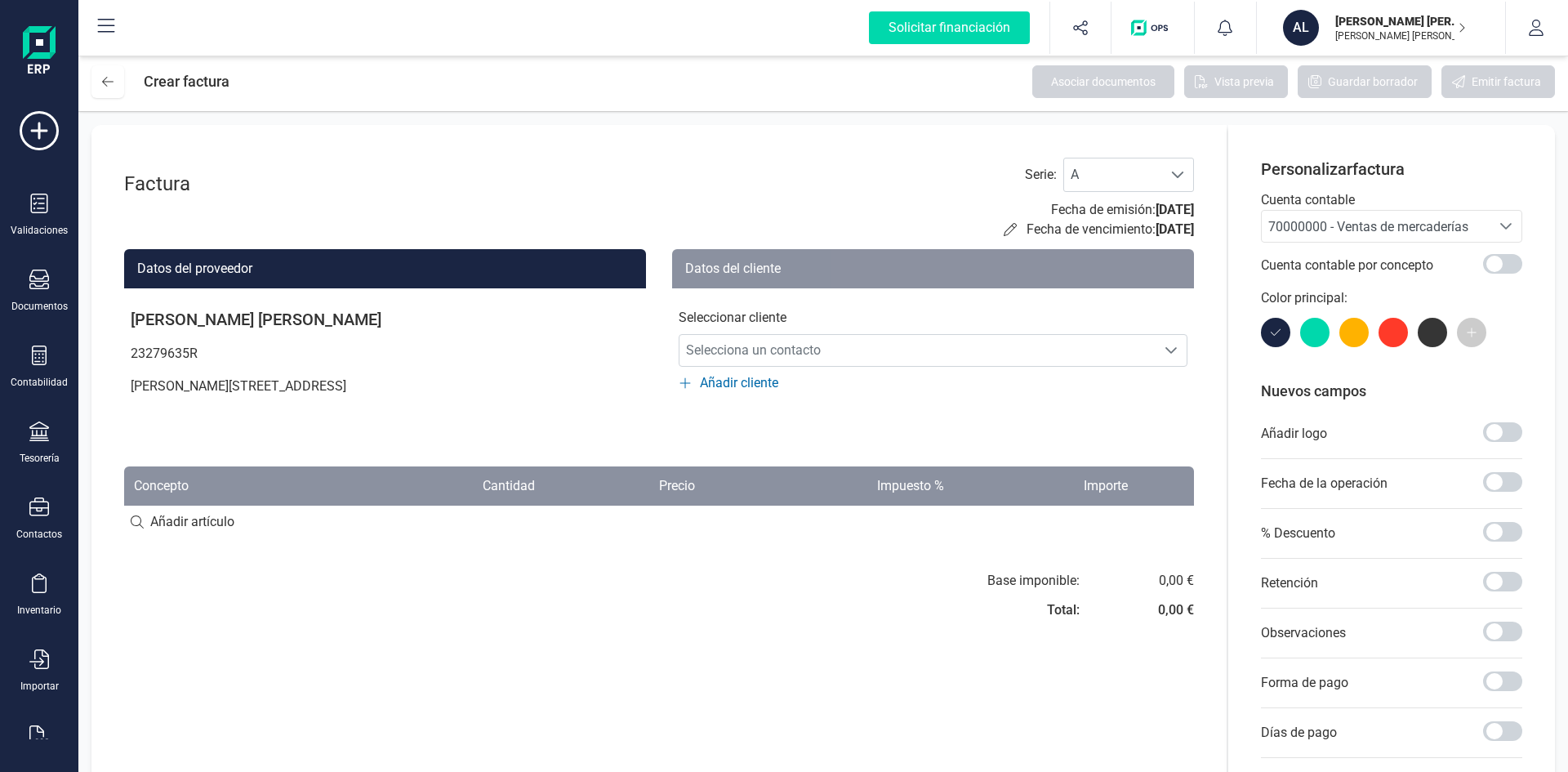
click at [1490, 223] on div "Seleccione una cuenta" at bounding box center [1506, 226] width 31 height 31
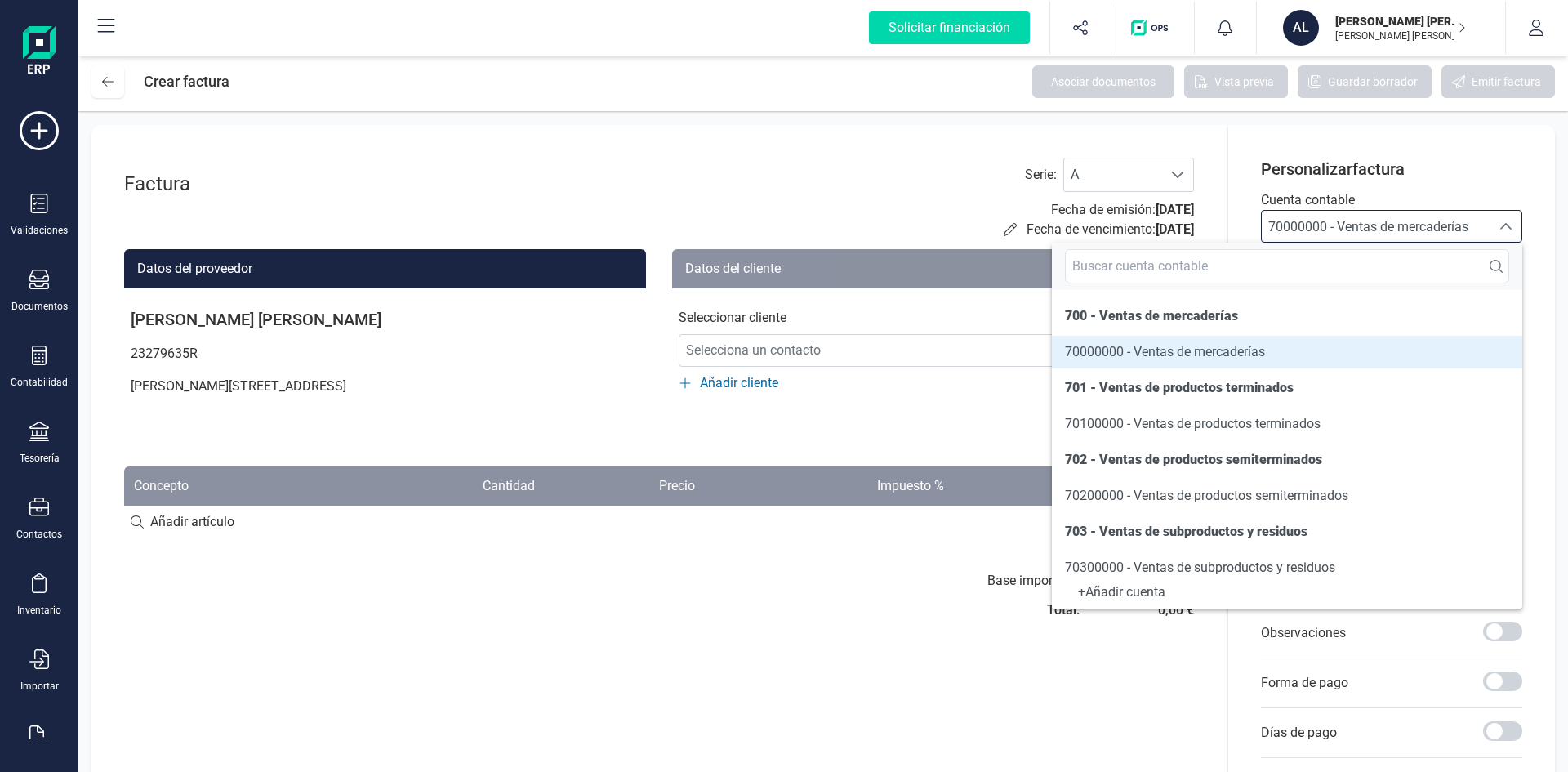
click at [1518, 174] on p "Personalizar factura" at bounding box center [1392, 169] width 261 height 23
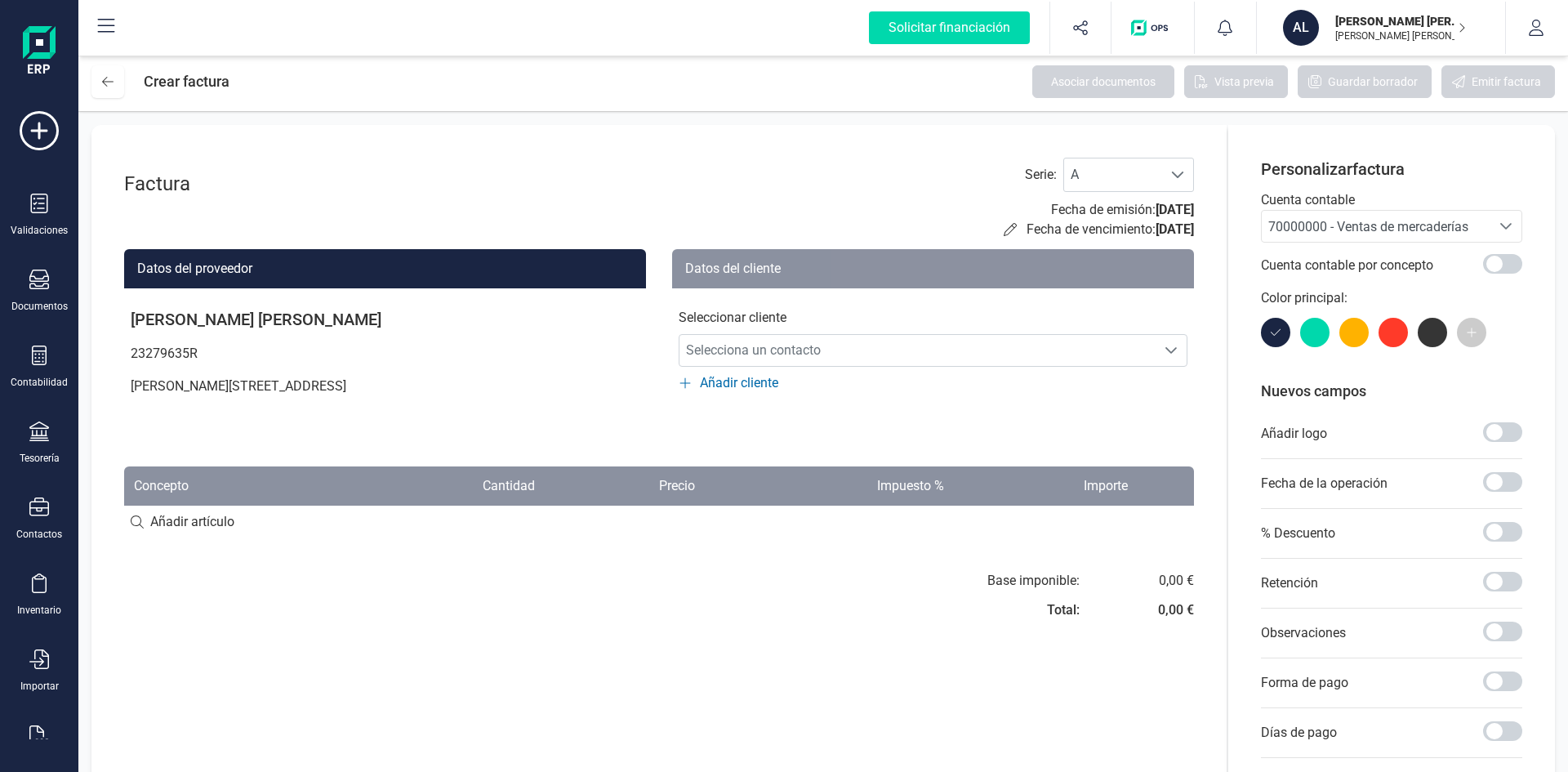
click at [697, 385] on div "Añadir cliente" at bounding box center [933, 382] width 509 height 19
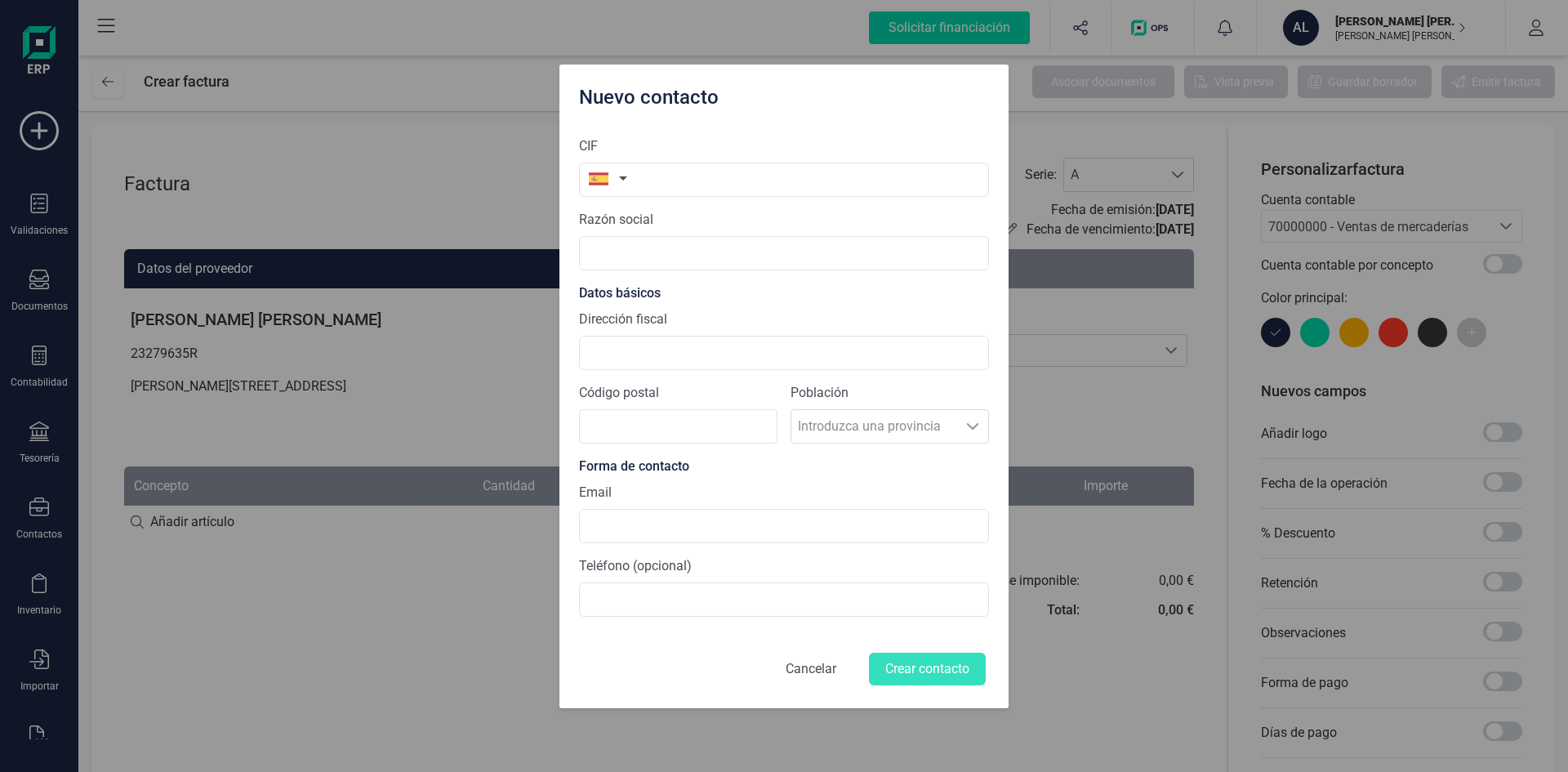
click at [829, 675] on button "Cancelar" at bounding box center [811, 669] width 90 height 39
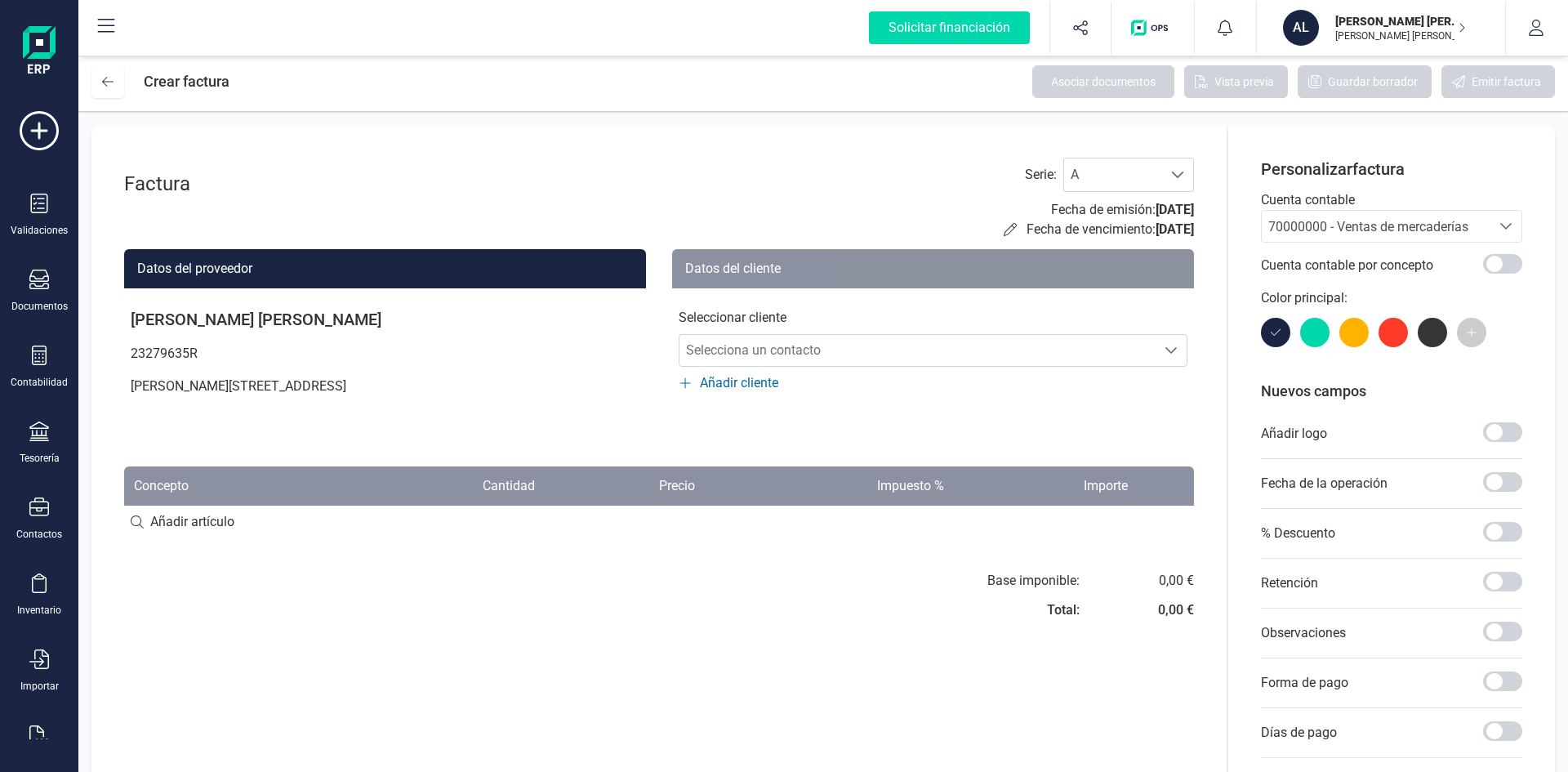
click at [739, 387] on span "Añadir cliente" at bounding box center [739, 382] width 78 height 19
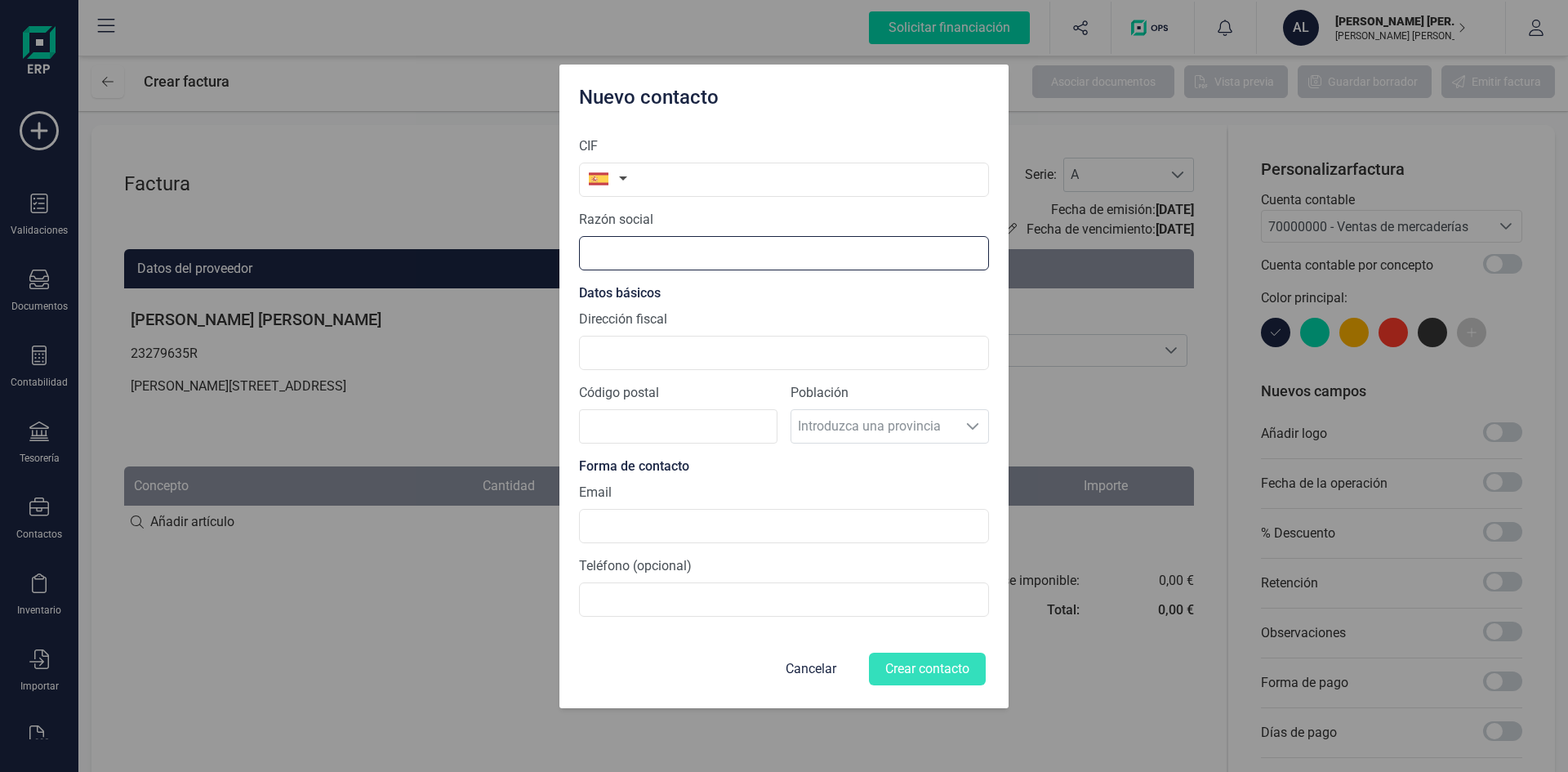
click at [641, 244] on input "text" at bounding box center [784, 253] width 410 height 34
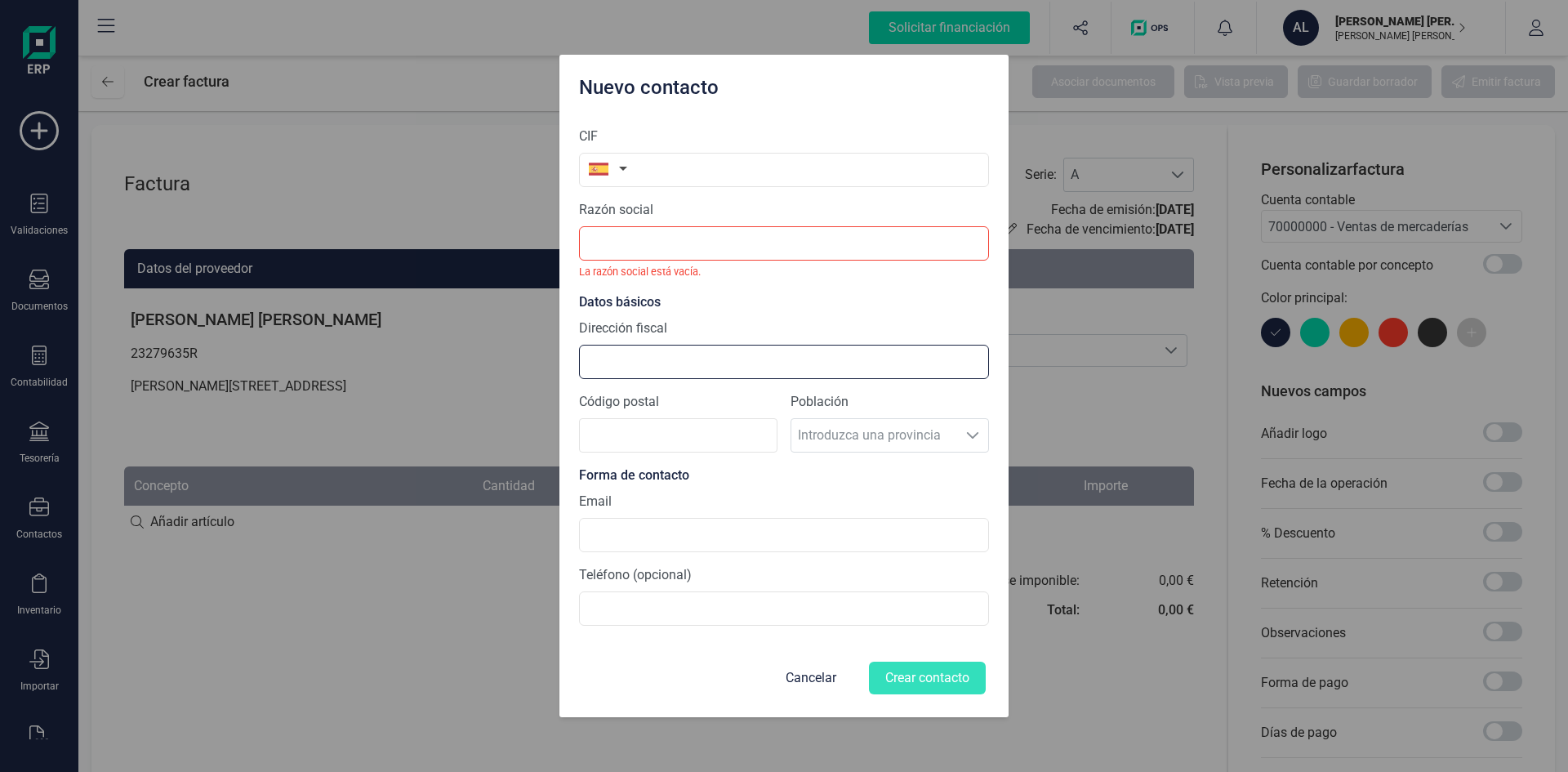
click at [653, 360] on input "Dirección fiscal" at bounding box center [784, 361] width 410 height 34
click at [637, 234] on input "text" at bounding box center [784, 243] width 410 height 34
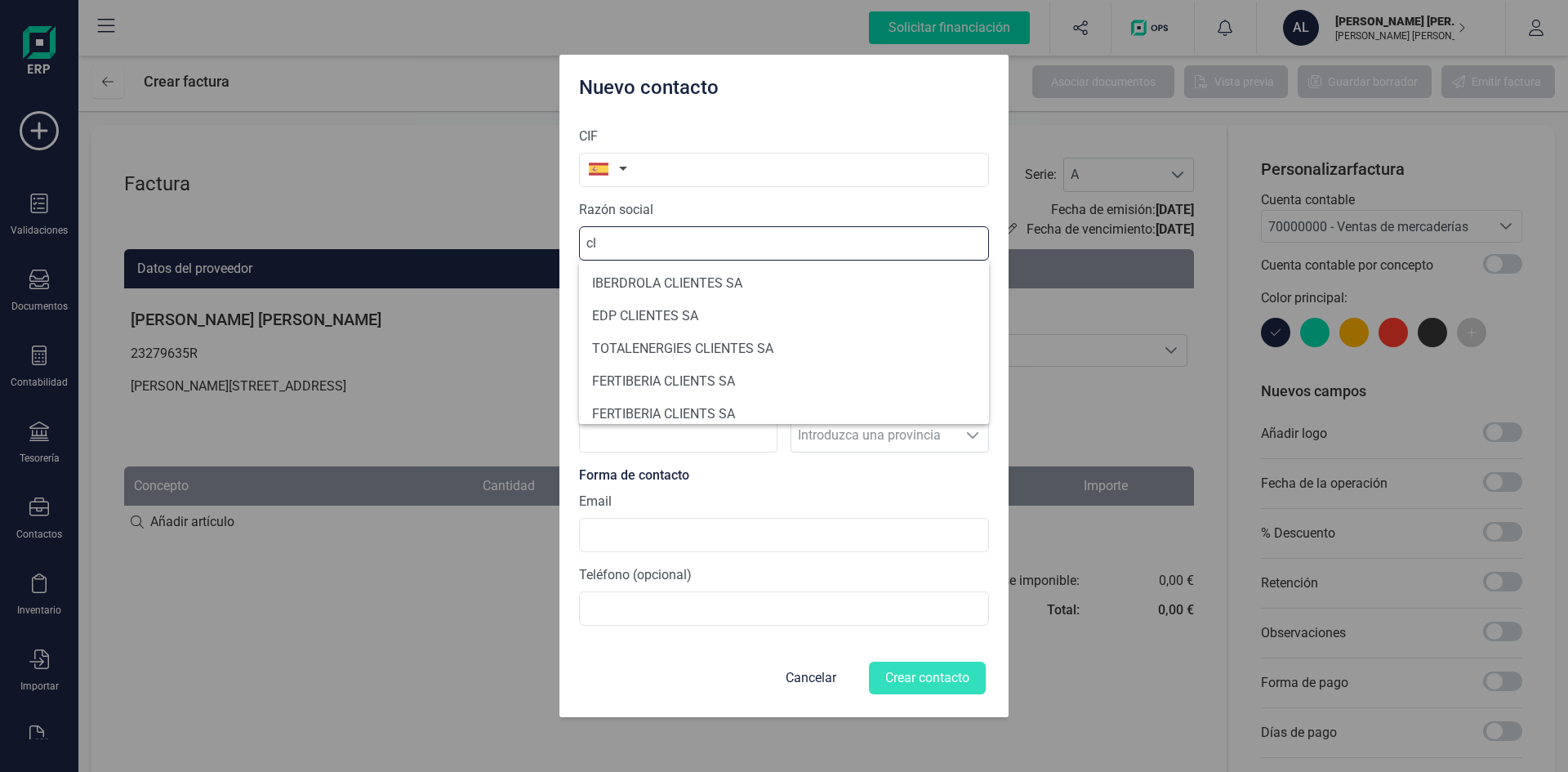
type input "c"
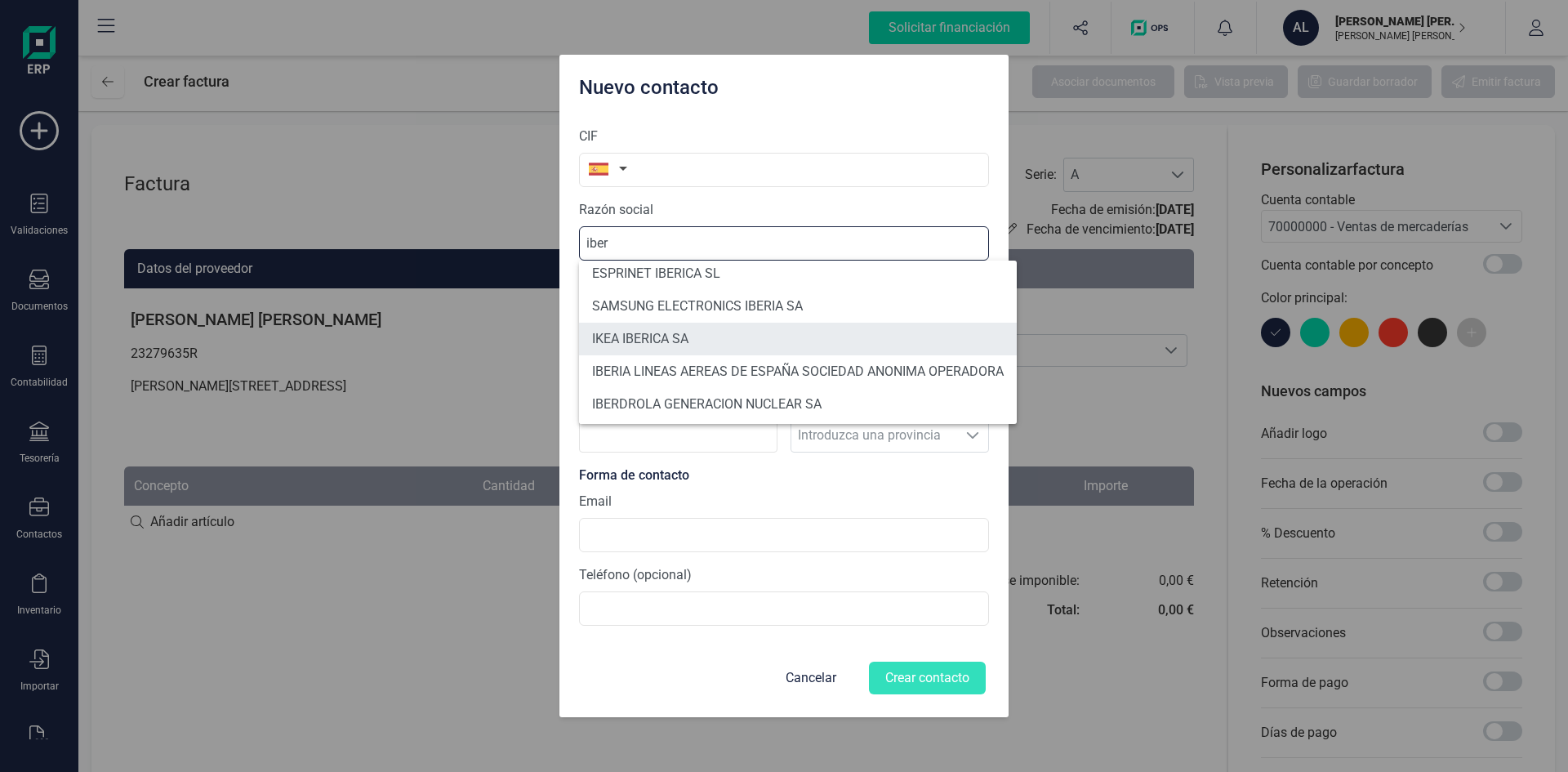
scroll to position [176, 0]
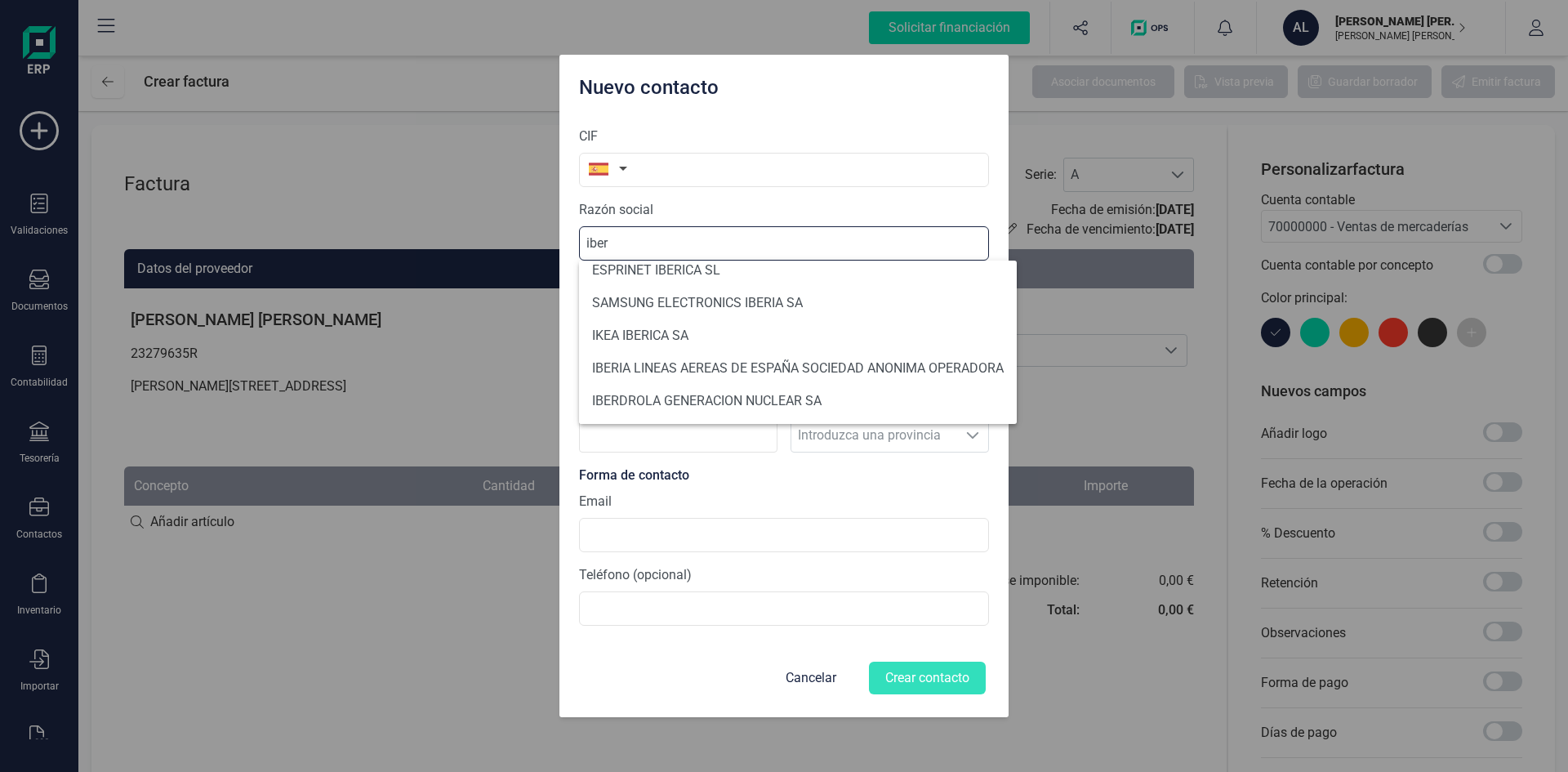
drag, startPoint x: 642, startPoint y: 246, endPoint x: 485, endPoint y: 237, distance: 157.3
click at [485, 237] on div "Nuevo contacto CIF Razón social iber Datos básicos Dirección fiscal La direcció…" at bounding box center [784, 386] width 1568 height 772
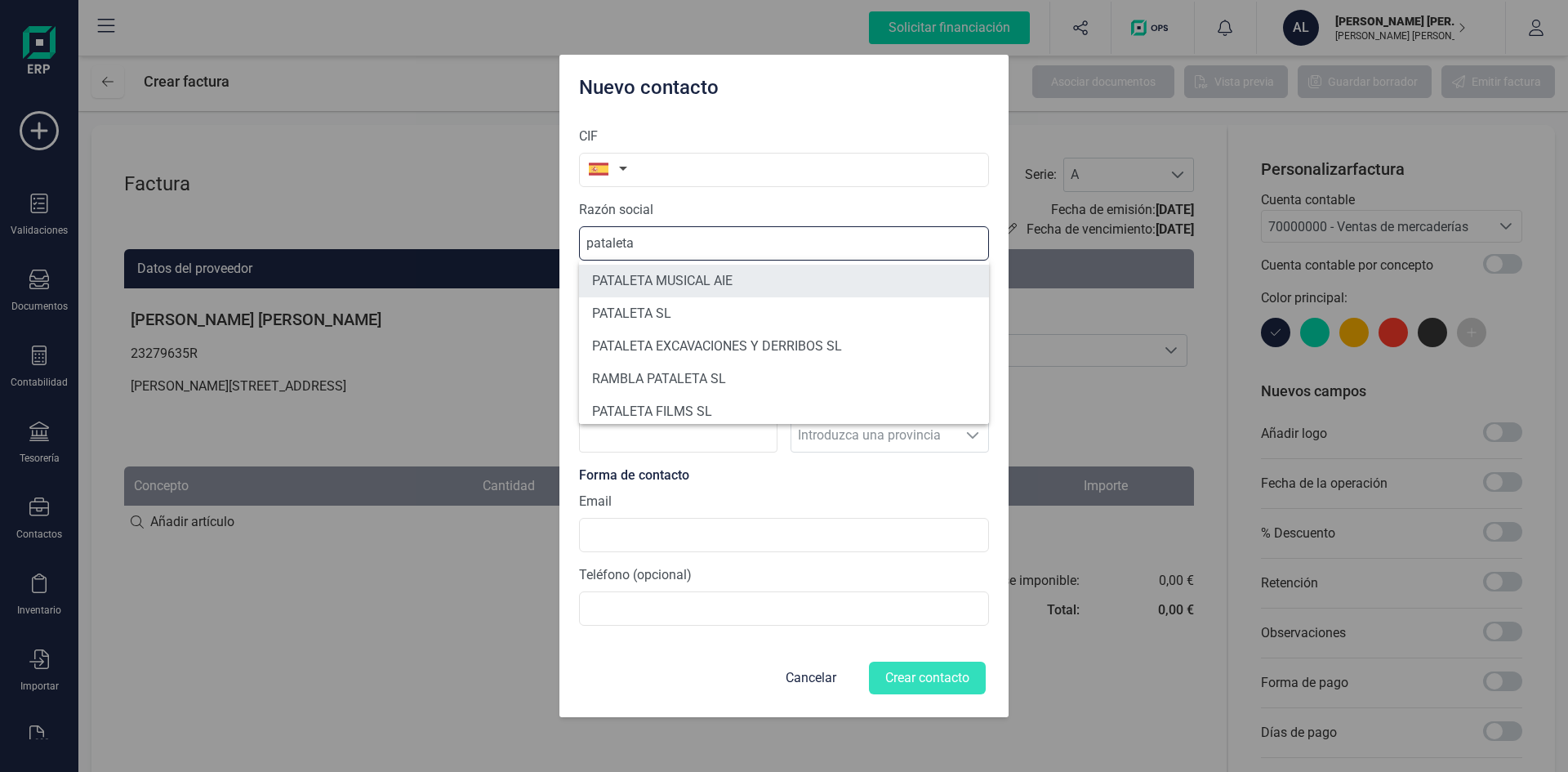
scroll to position [0, 0]
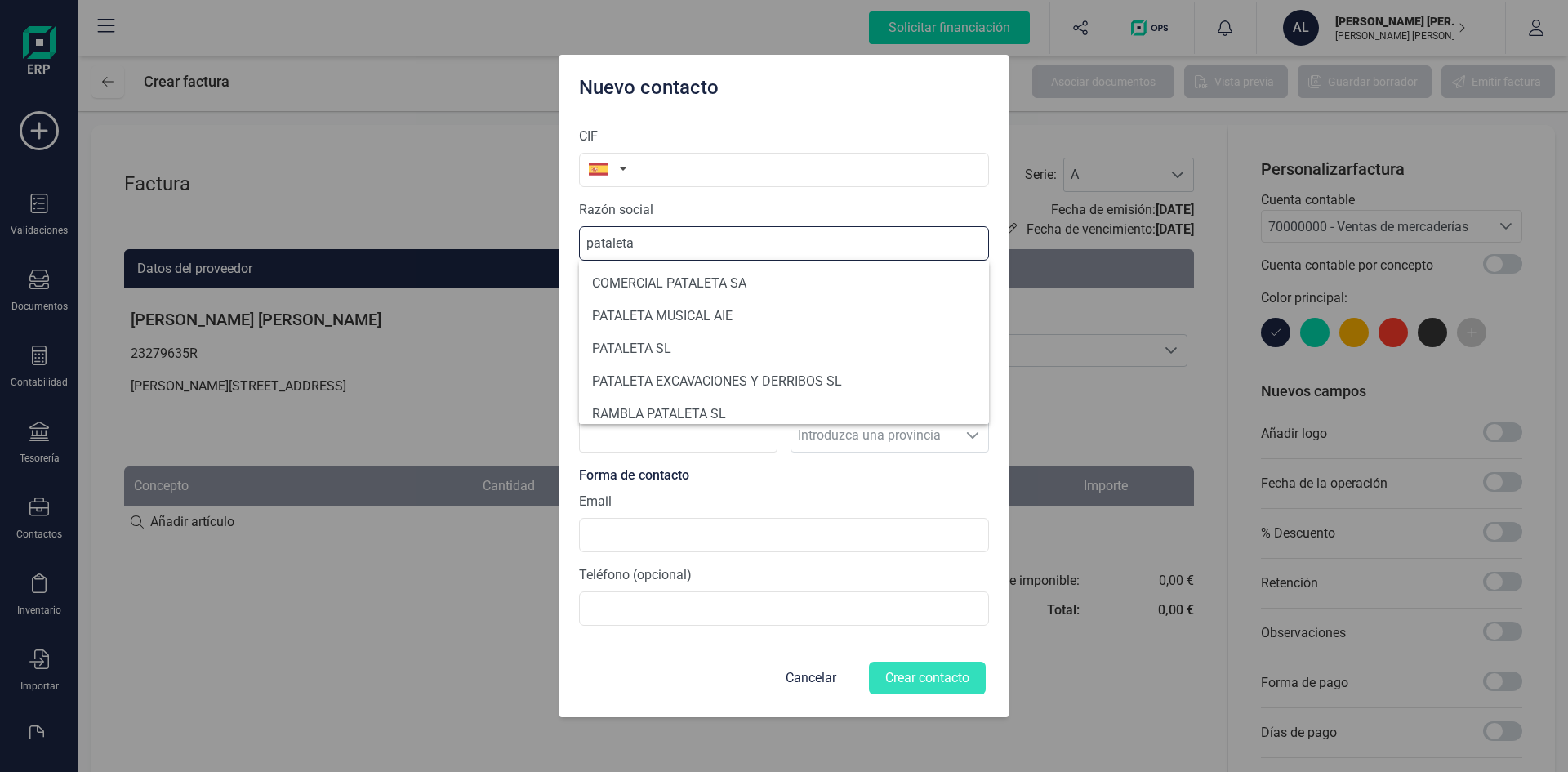
drag, startPoint x: 675, startPoint y: 251, endPoint x: 556, endPoint y: 231, distance: 120.7
click at [556, 231] on div "Nuevo contacto CIF Razón social pataleta Datos básicos Dirección fiscal La dire…" at bounding box center [784, 386] width 1568 height 772
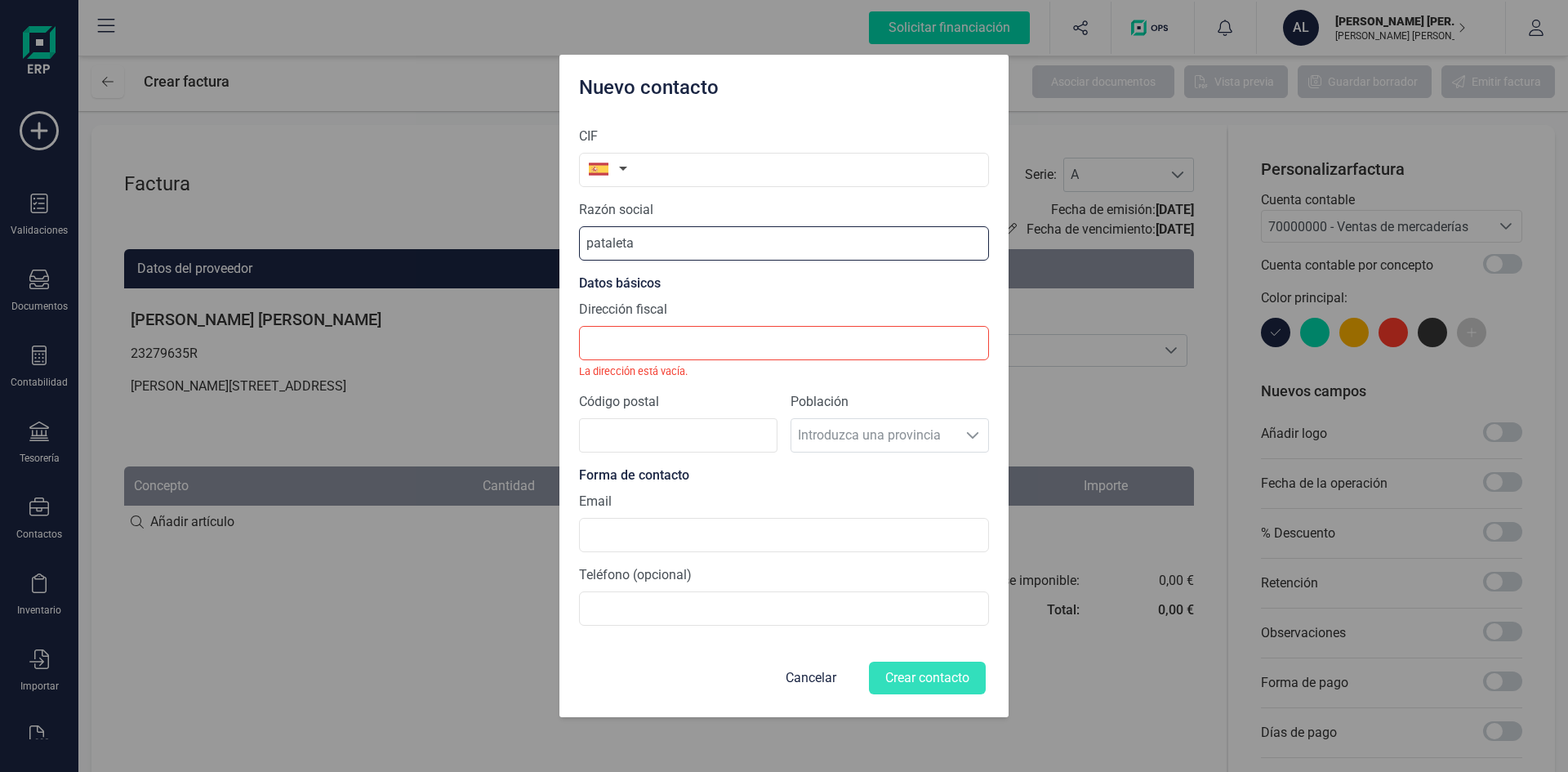
click at [655, 247] on input "pataleta" at bounding box center [784, 243] width 410 height 34
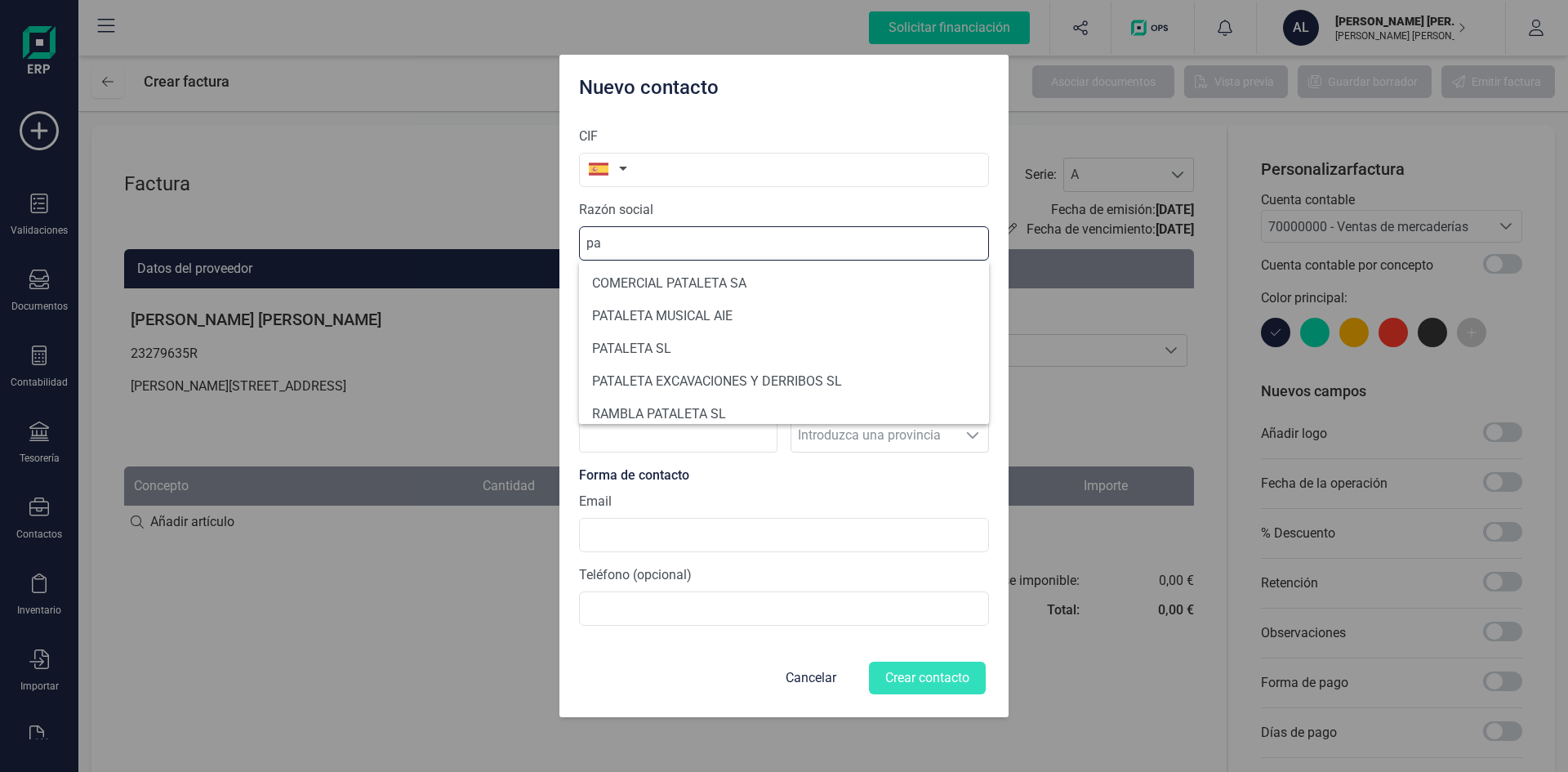
type input "p"
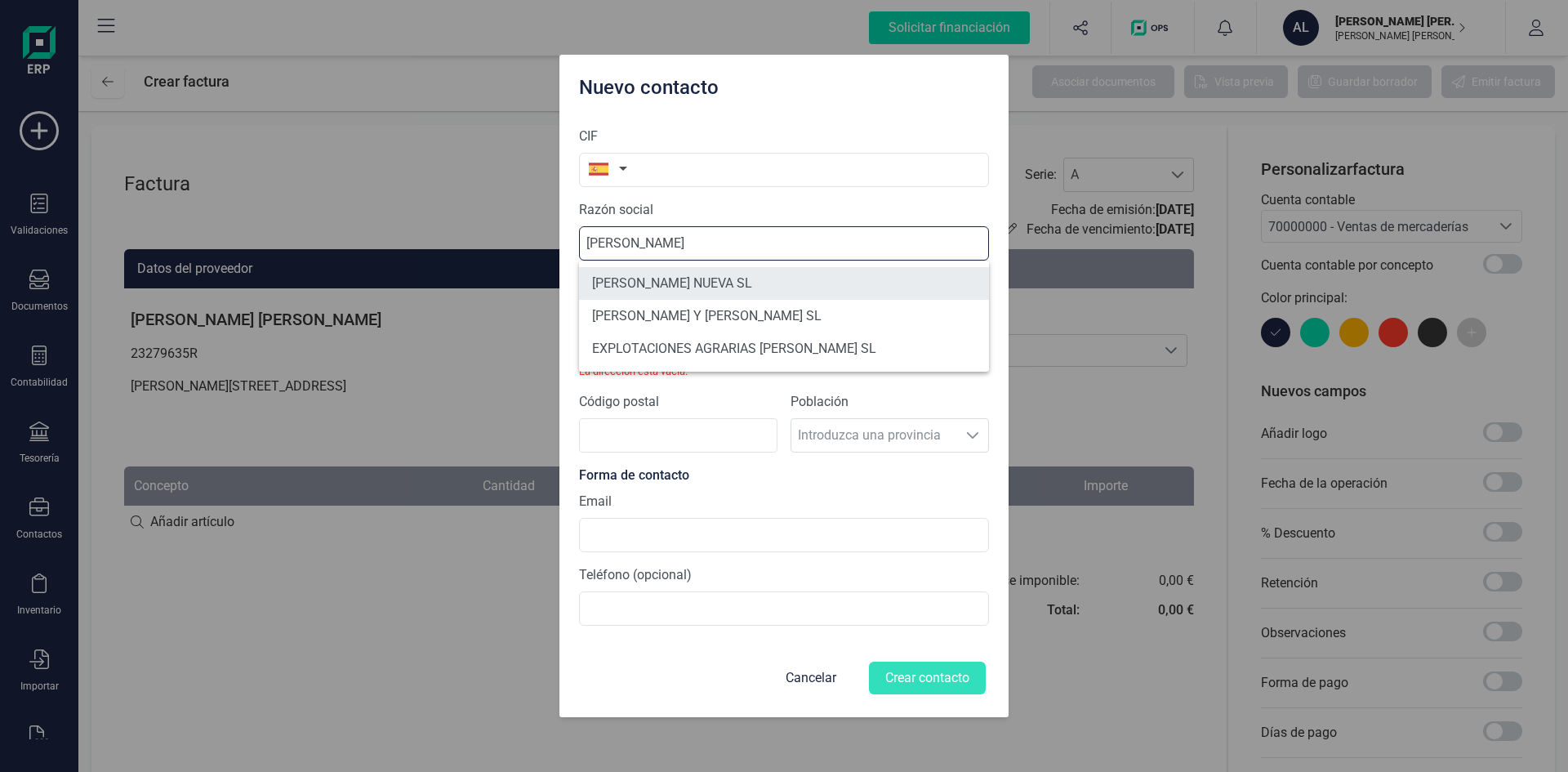
type input "Susaña"
click at [715, 281] on li "SUSAÑA NUEVA SL" at bounding box center [784, 283] width 410 height 32
type input "B30591721"
type input "SUSAÑA NUEVA SL"
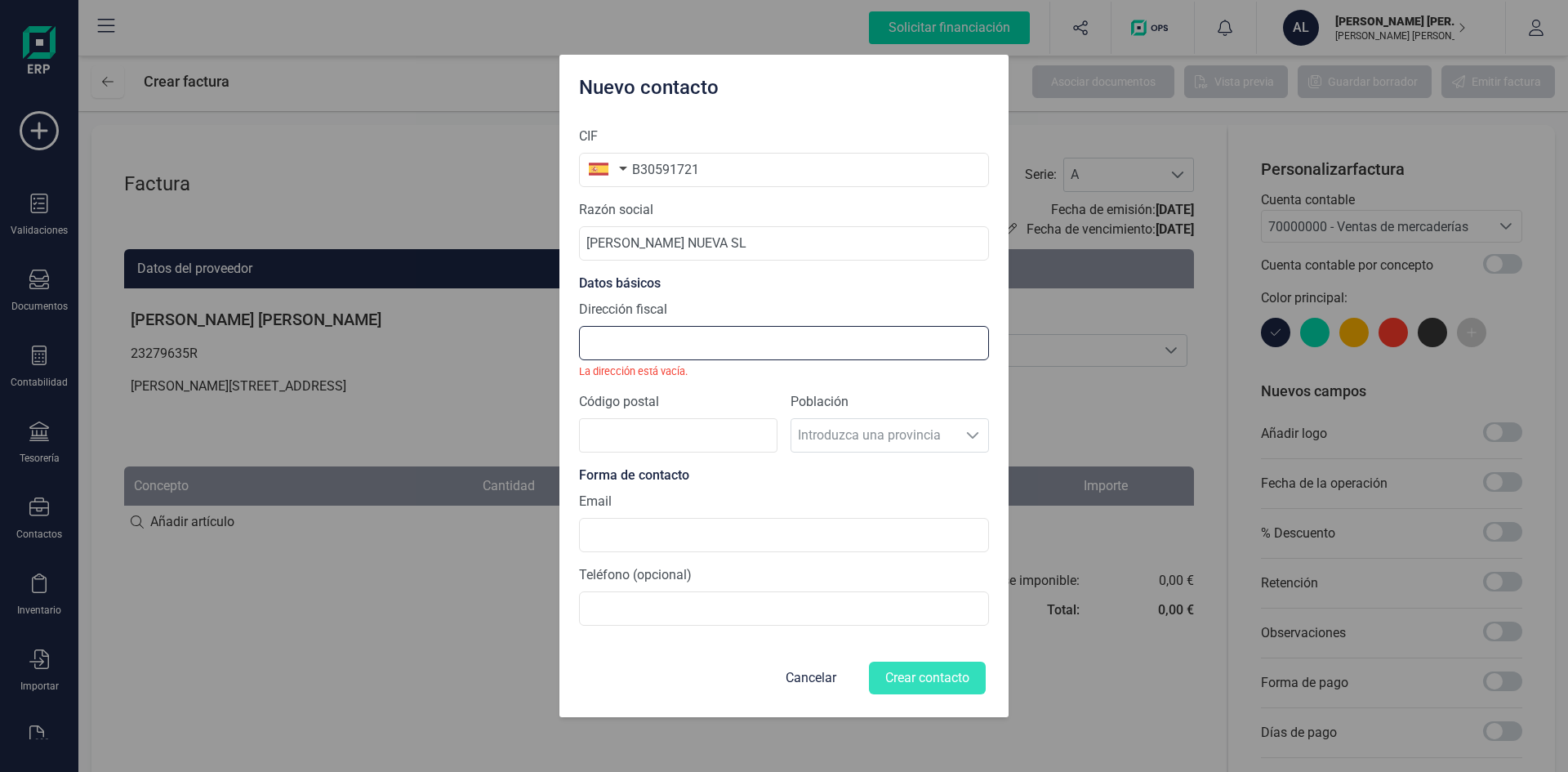
click at [682, 335] on input "Dirección fiscal" at bounding box center [784, 343] width 410 height 34
click at [661, 420] on input "Código postal" at bounding box center [678, 435] width 199 height 34
click at [641, 338] on input "Dirección fiscal" at bounding box center [784, 343] width 410 height 34
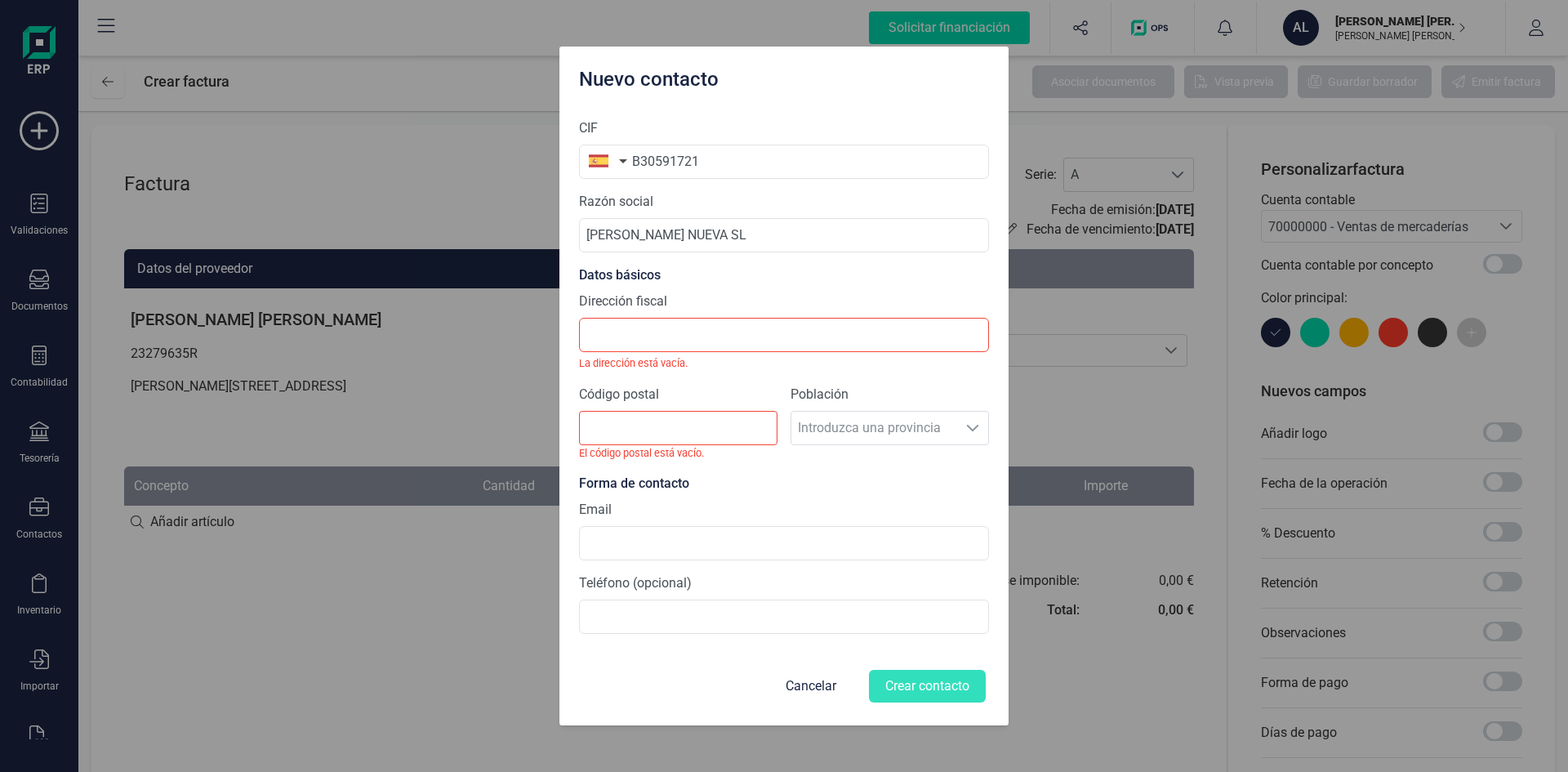
click at [892, 420] on div "Población Introduzca una provincia Introduzca una provincia" at bounding box center [889, 429] width 199 height 89
click at [678, 435] on input "Código postal" at bounding box center [678, 428] width 199 height 34
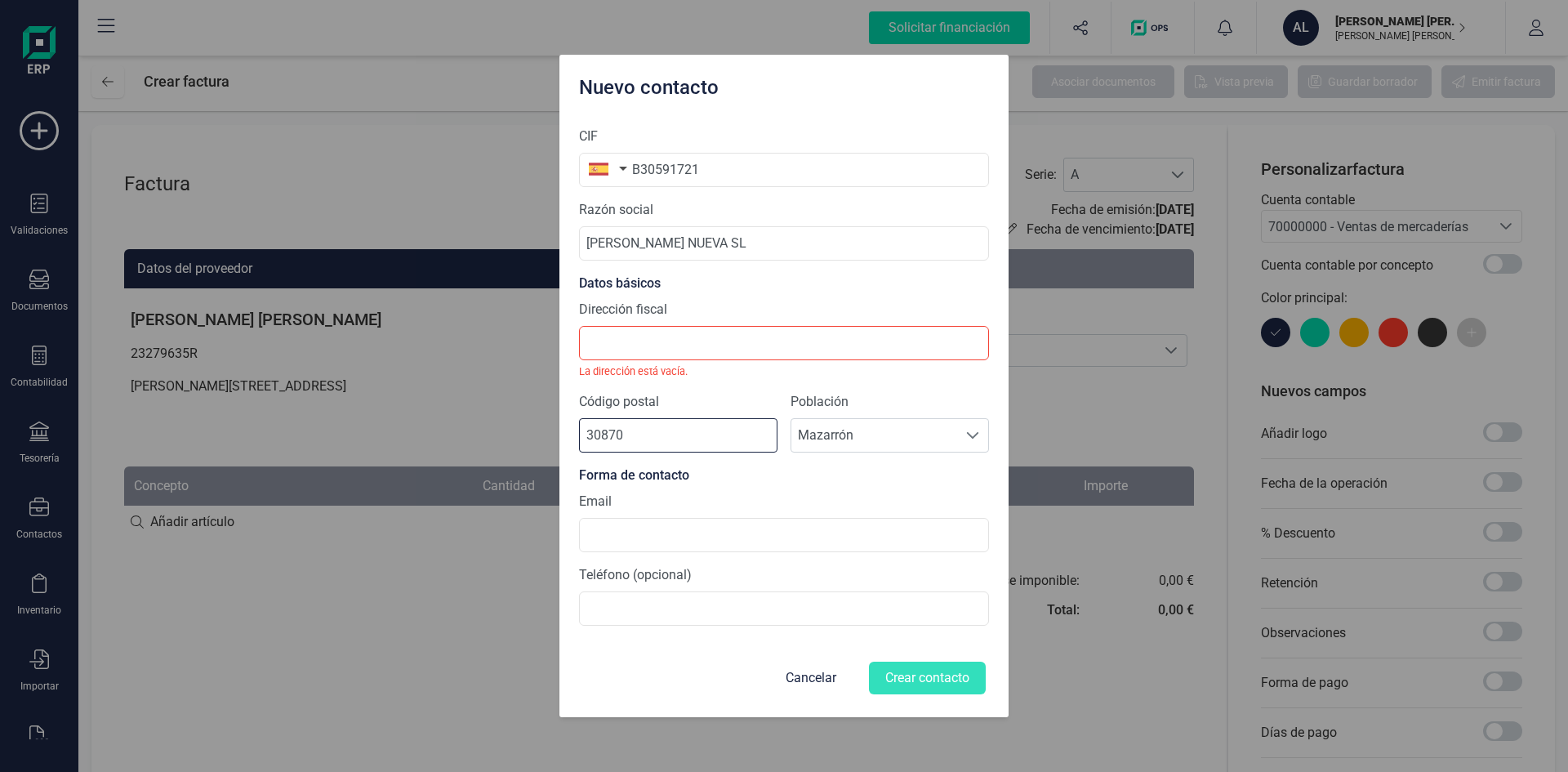
type input "30870"
click at [616, 562] on section "CIF B30591721 Razón social SUSAÑA NUEVA SL Datos básicos Dirección fiscal La di…" at bounding box center [784, 376] width 410 height 525
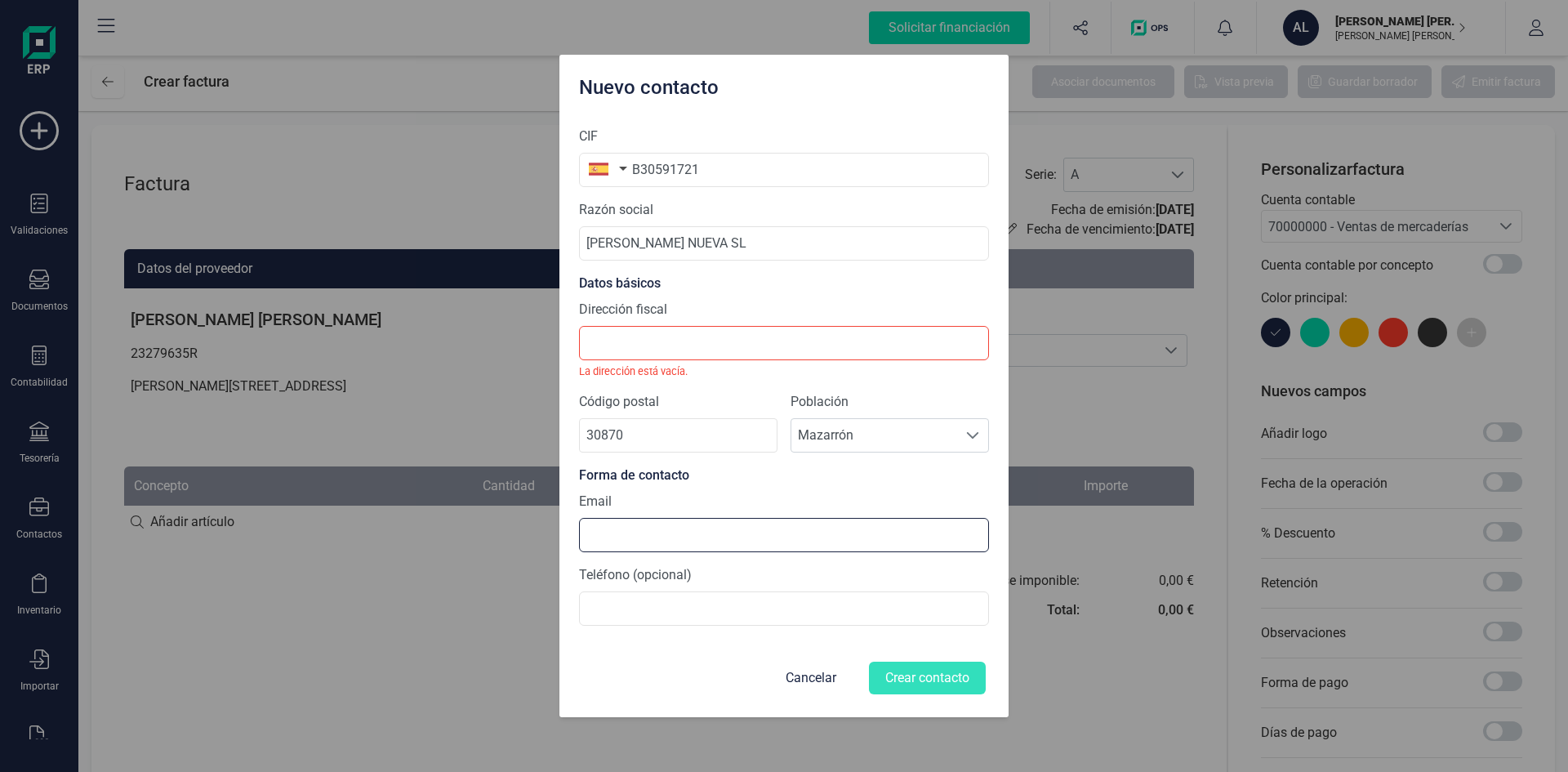
click at [631, 539] on input at bounding box center [784, 535] width 410 height 34
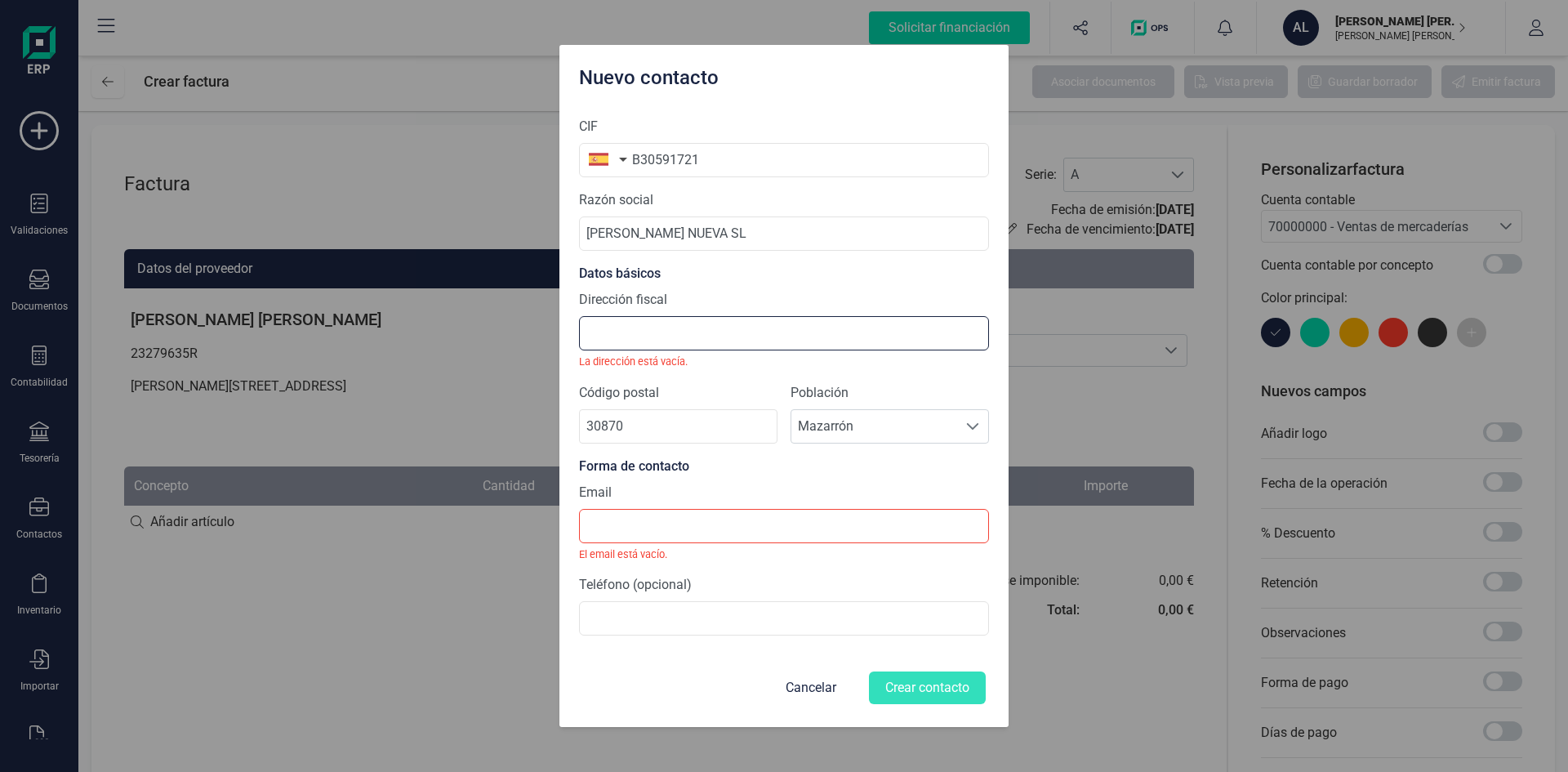
click at [641, 340] on input "Dirección fiscal" at bounding box center [784, 332] width 410 height 34
click at [739, 235] on input "SUSAÑA NUEVA SL" at bounding box center [784, 233] width 410 height 34
type input "S"
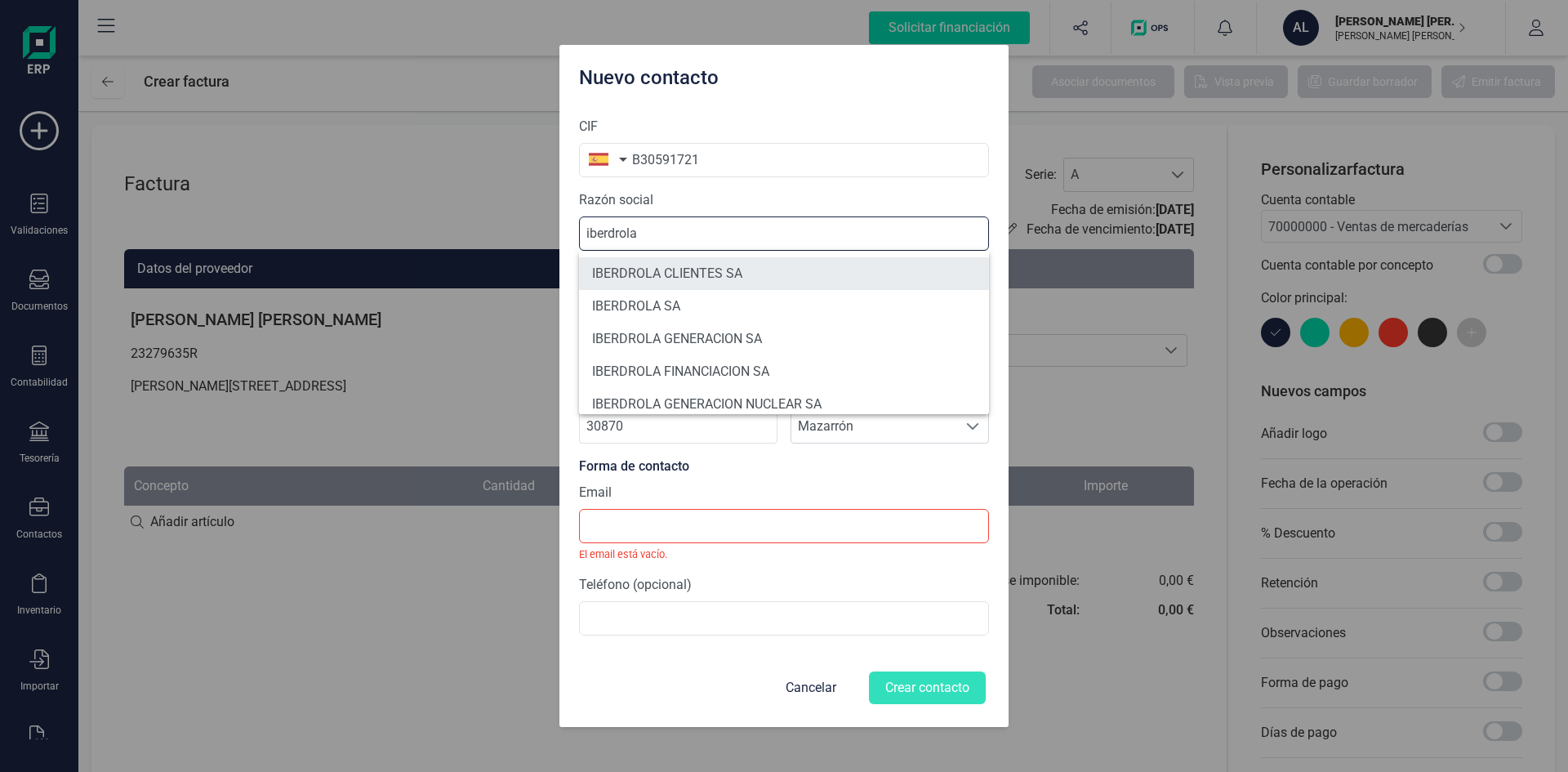
type input "iberdrola"
click at [741, 280] on li "IBERDROLA CLIENTES SA" at bounding box center [784, 273] width 410 height 32
type input "A95758389"
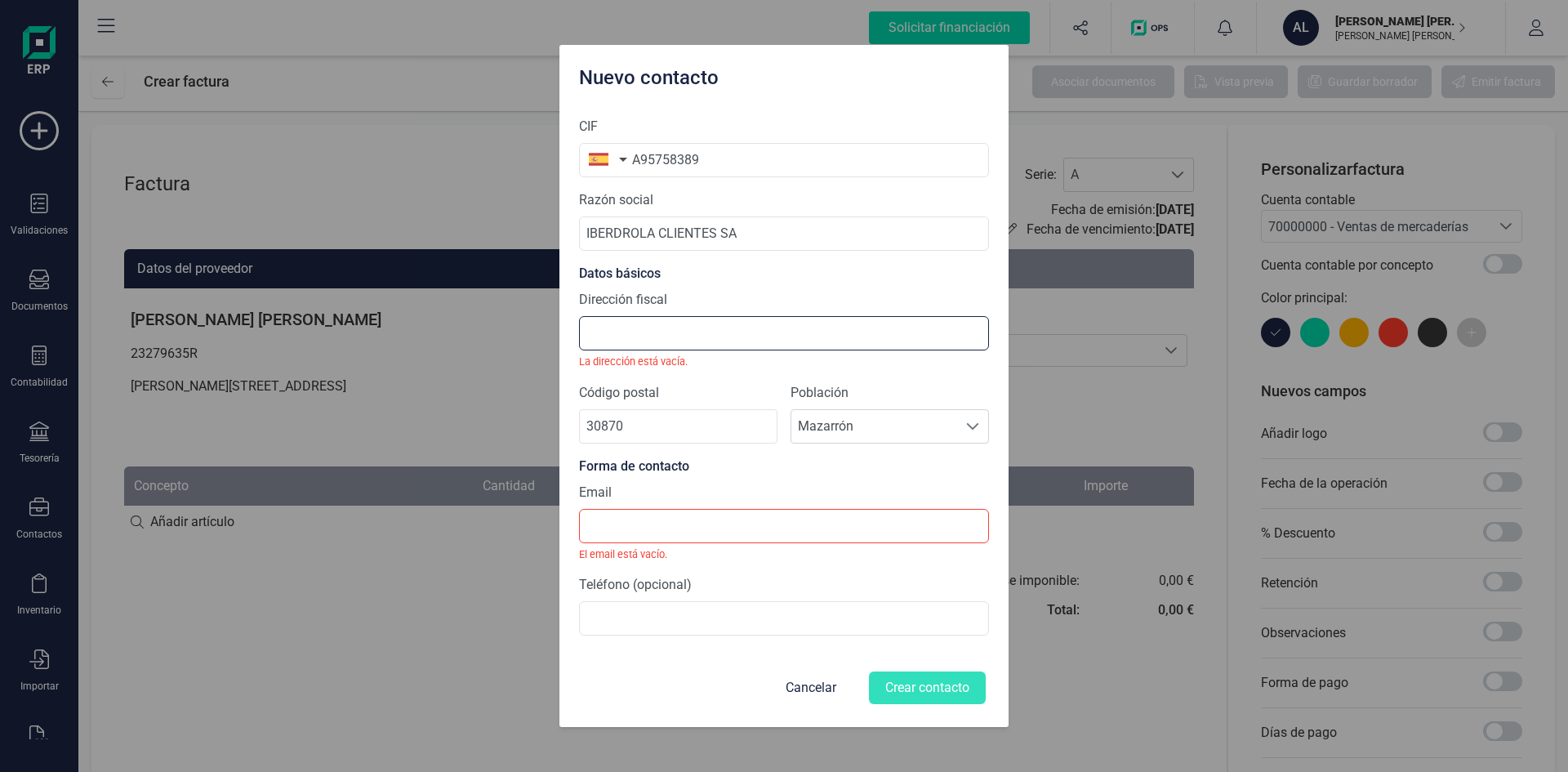
click at [690, 336] on input "Dirección fiscal" at bounding box center [784, 332] width 410 height 34
click at [752, 232] on input "IBERDROLA CLIENTES SA" at bounding box center [784, 233] width 410 height 34
drag, startPoint x: 766, startPoint y: 223, endPoint x: 535, endPoint y: 223, distance: 231.0
click at [535, 223] on div "Nuevo contacto CIF A95758389 Razón social IBERDROLA CLIENTES SA Datos básicos D…" at bounding box center [784, 386] width 1568 height 772
paste input "berdrola Clientes, S.A.U."
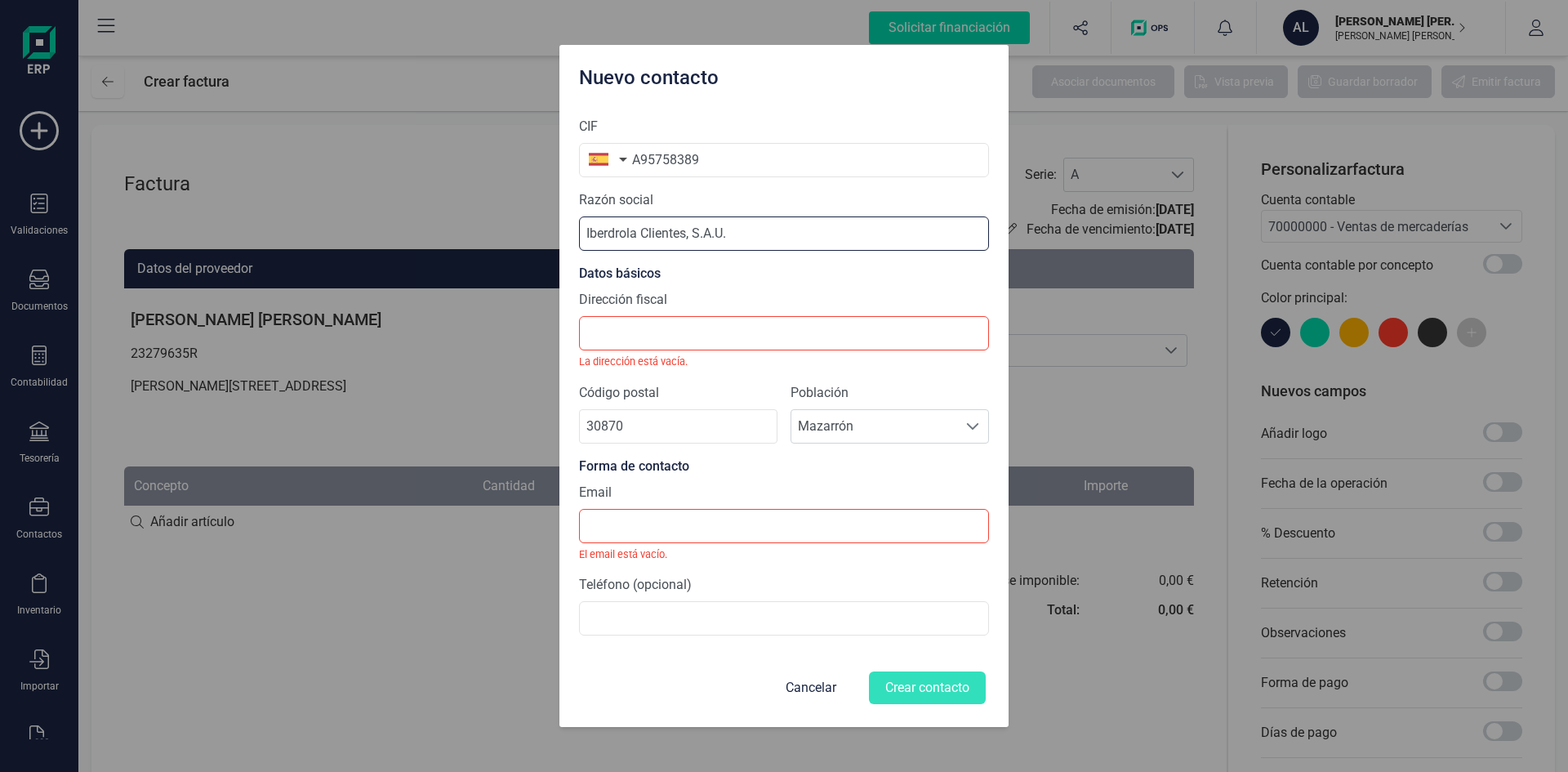
drag, startPoint x: 687, startPoint y: 235, endPoint x: 527, endPoint y: 255, distance: 161.2
click at [534, 250] on div "Nuevo contacto CIF A95758389 Razón social Iberdrola Clientes, S.A.U. Datos bási…" at bounding box center [784, 386] width 1568 height 772
type input "IBERDROLA CLIENTES, S.A.U."
click at [633, 332] on input "Dirección fiscal" at bounding box center [784, 332] width 410 height 34
click at [619, 336] on input "Dirección fiscal" at bounding box center [784, 332] width 410 height 34
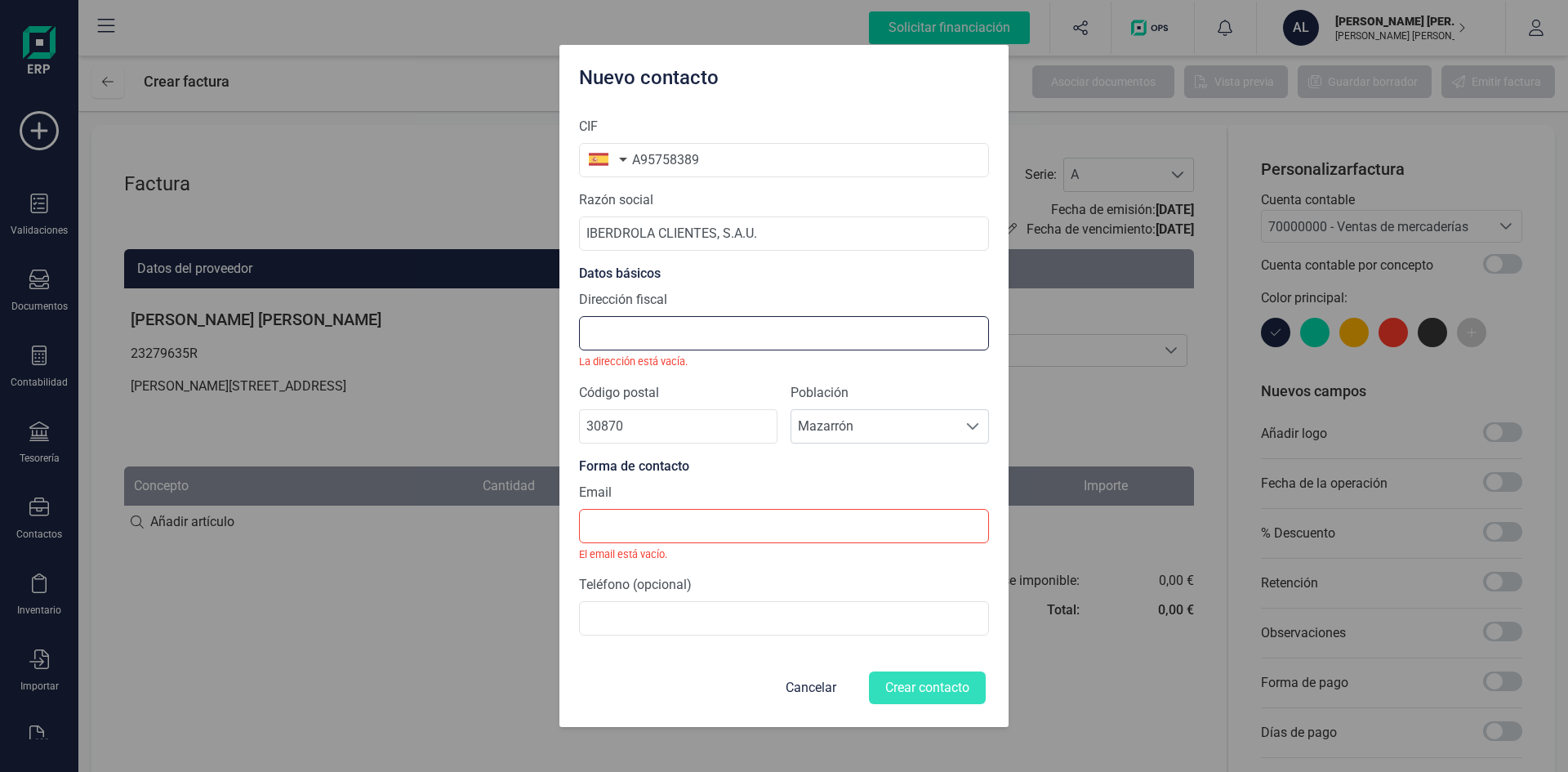
paste input "Calle Tomás Redondo 1, 28033 Madrid"
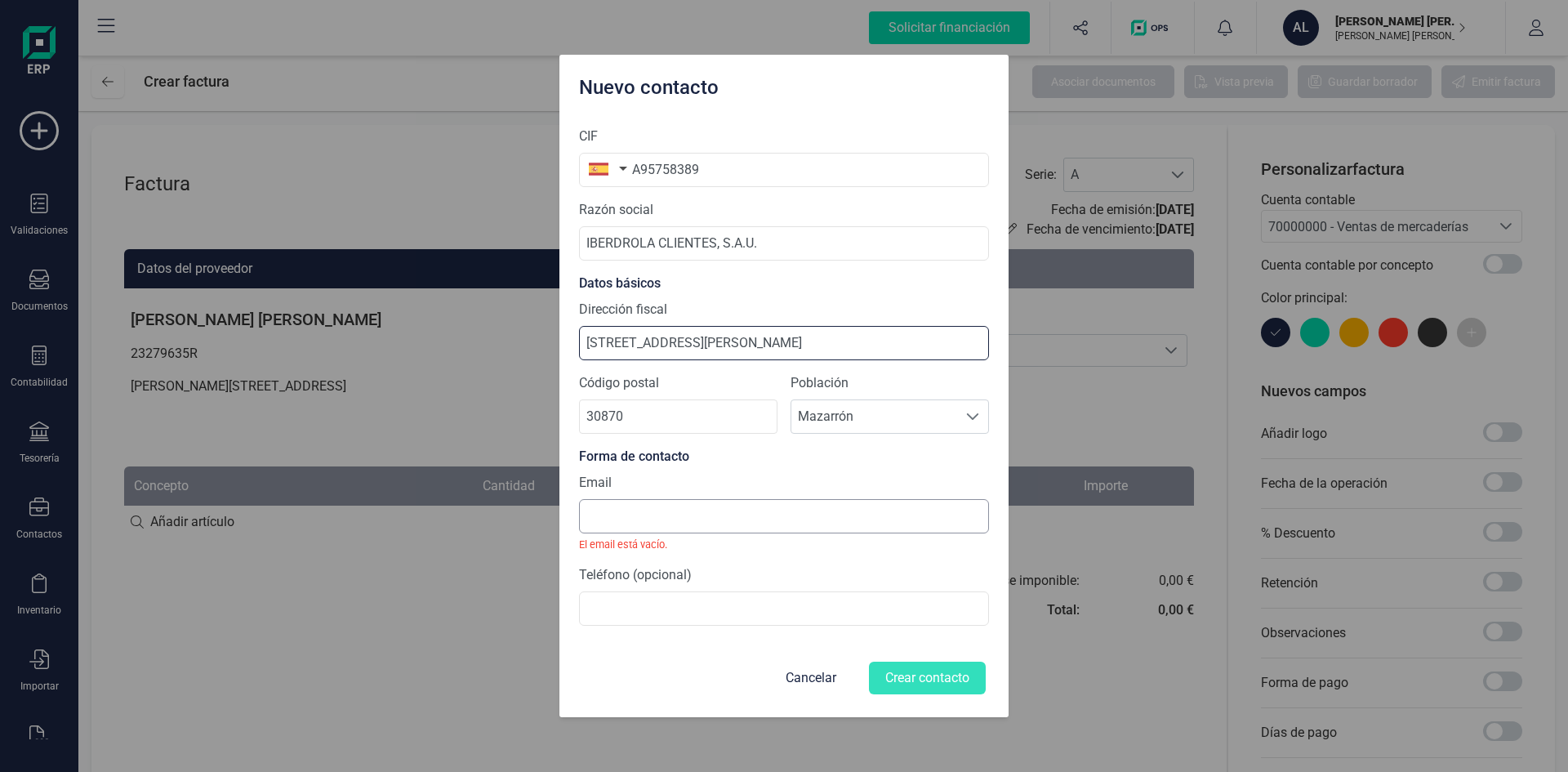
type input "Calle Tomás Redondo 1, 28033 Madrid"
drag, startPoint x: 670, startPoint y: 530, endPoint x: 665, endPoint y: 517, distance: 13.9
click at [669, 530] on input at bounding box center [784, 515] width 410 height 34
drag, startPoint x: 649, startPoint y: 416, endPoint x: 524, endPoint y: 411, distance: 125.1
click at [524, 409] on div "Nuevo contacto CIF A95758389 Razón social IBERDROLA CLIENTES, S.A.U. Datos bási…" at bounding box center [784, 386] width 1568 height 772
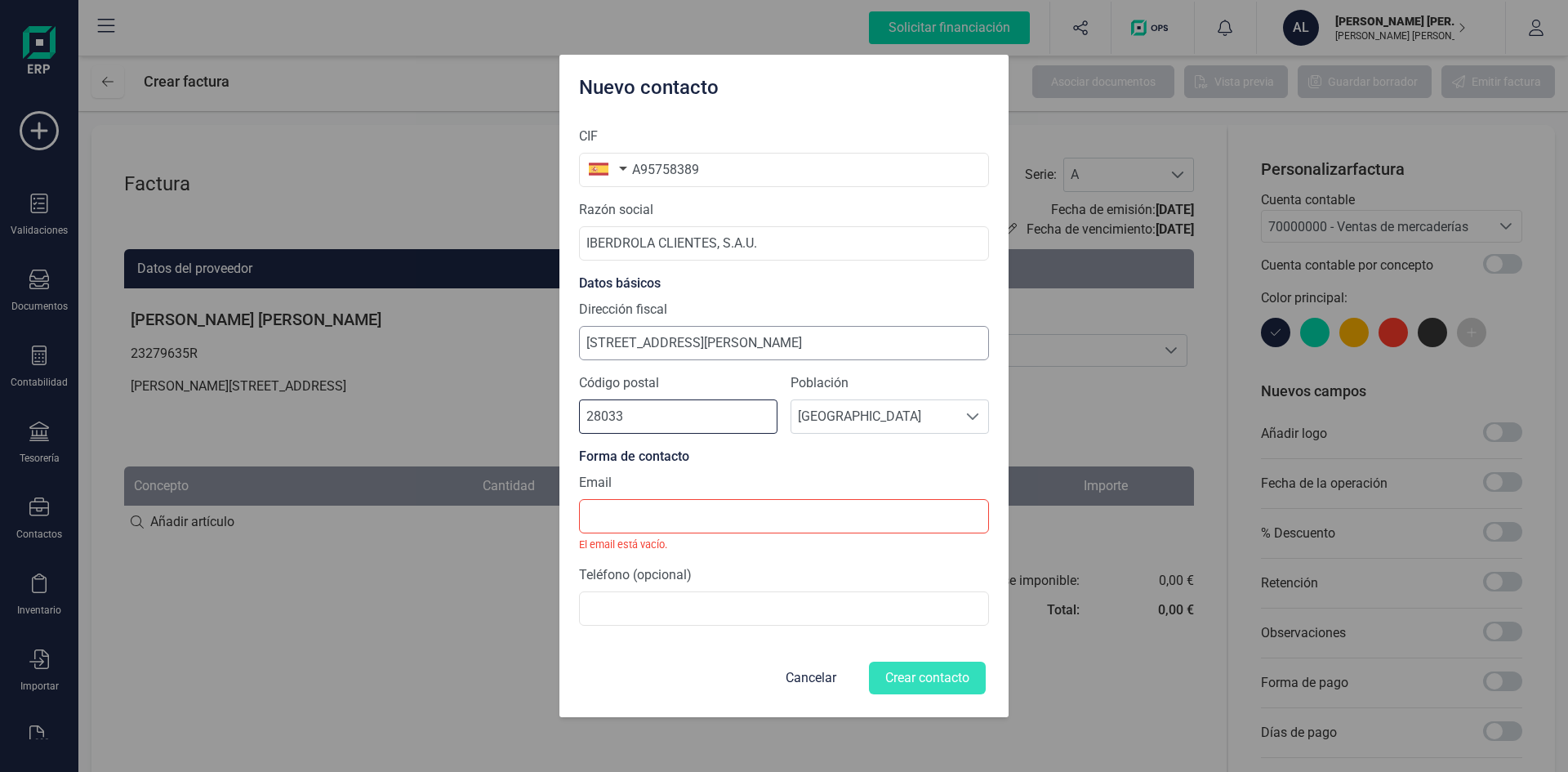
type input "28033"
drag, startPoint x: 814, startPoint y: 346, endPoint x: 730, endPoint y: 349, distance: 84.1
click at [730, 349] on input "Calle Tomás Redondo 1, 28033 Madrid" at bounding box center [784, 343] width 410 height 34
type input "Calle Tomás Redondo 1"
click at [606, 526] on input at bounding box center [784, 515] width 410 height 34
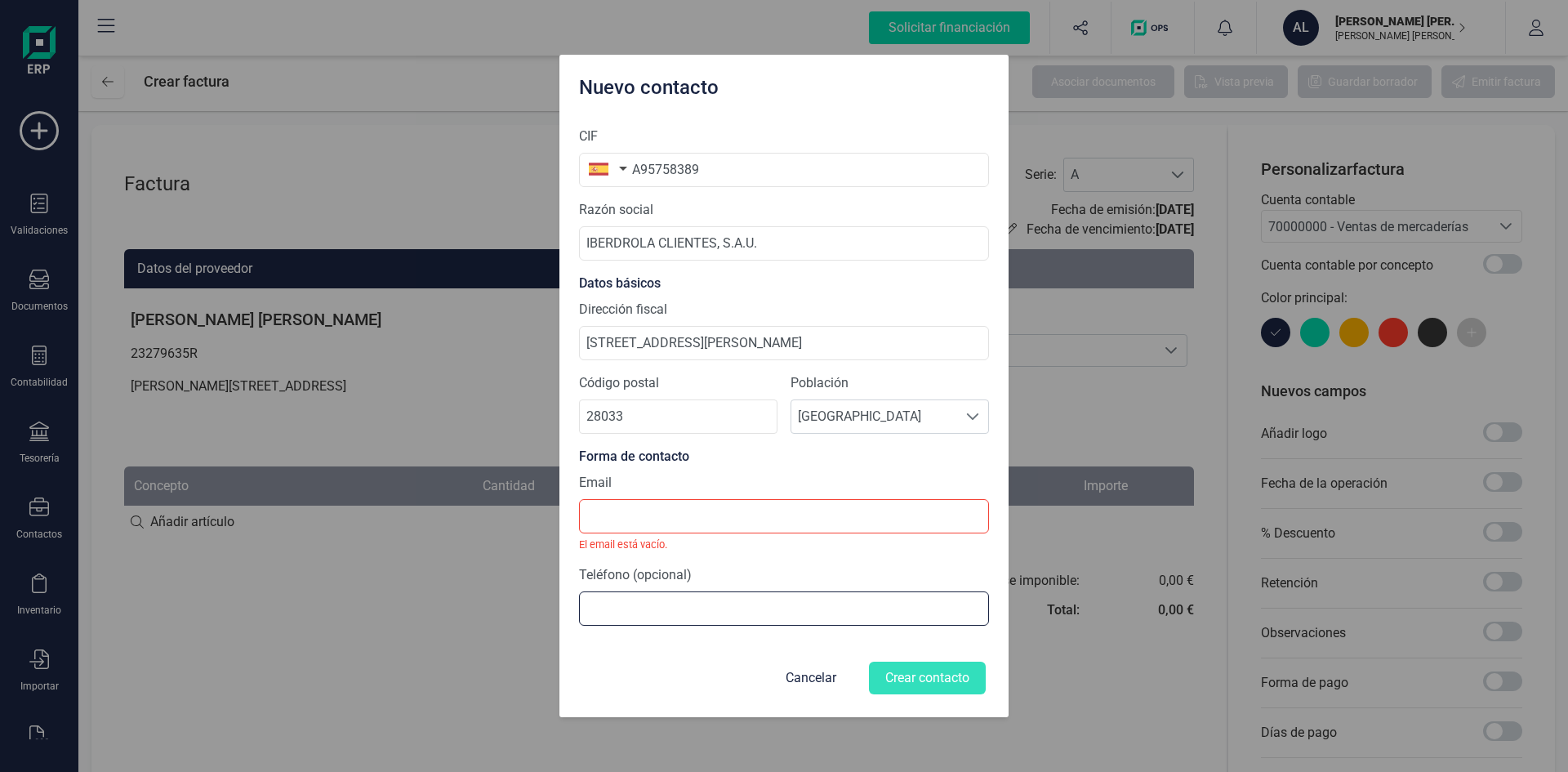
click at [634, 604] on input at bounding box center [784, 608] width 410 height 34
click at [605, 530] on input at bounding box center [784, 515] width 410 height 34
type input "A"
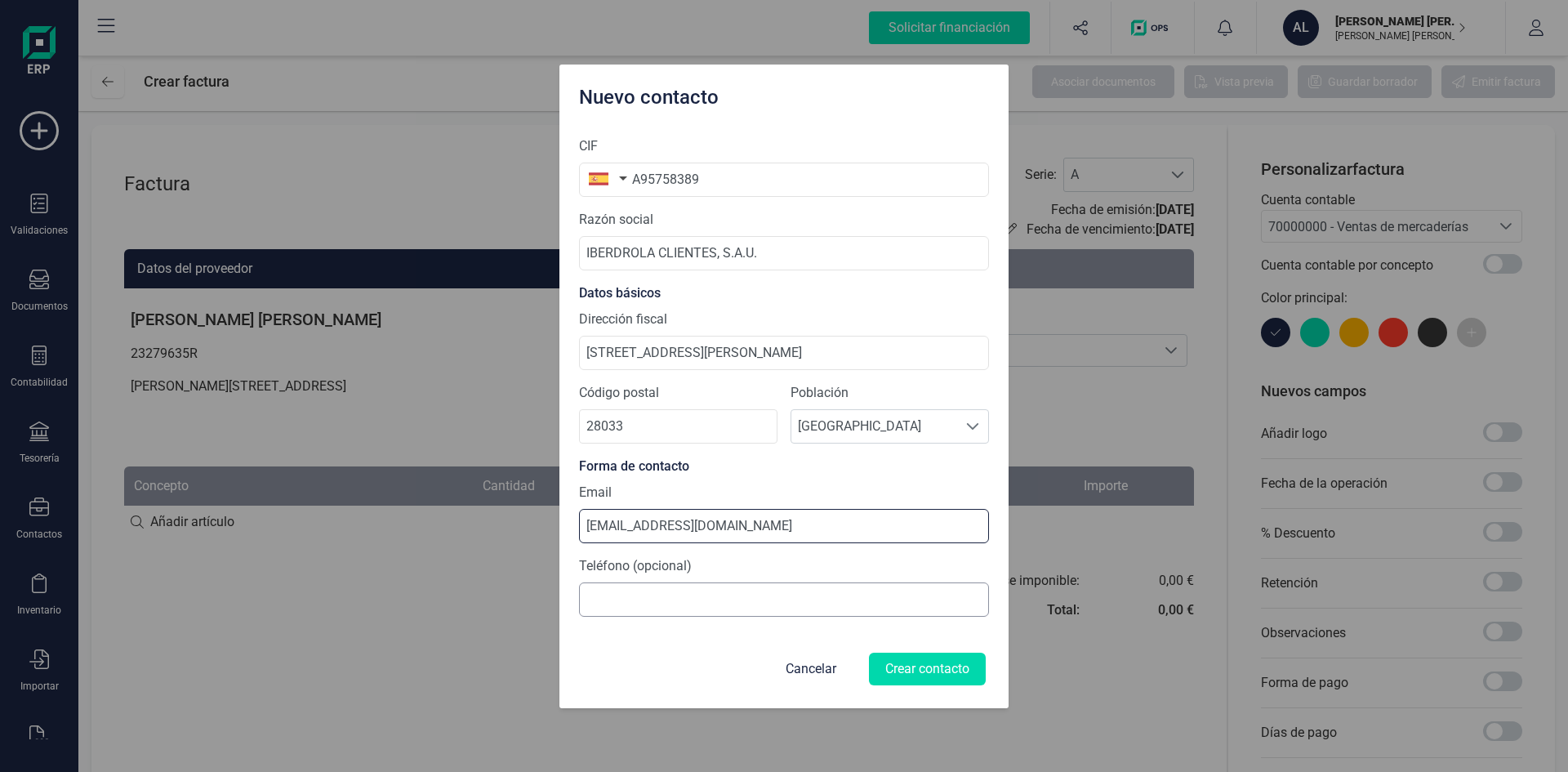
type input "iberdrola@iberdrola.es"
click at [630, 612] on input at bounding box center [784, 599] width 410 height 34
click at [911, 671] on button "Crear contacto" at bounding box center [927, 669] width 116 height 32
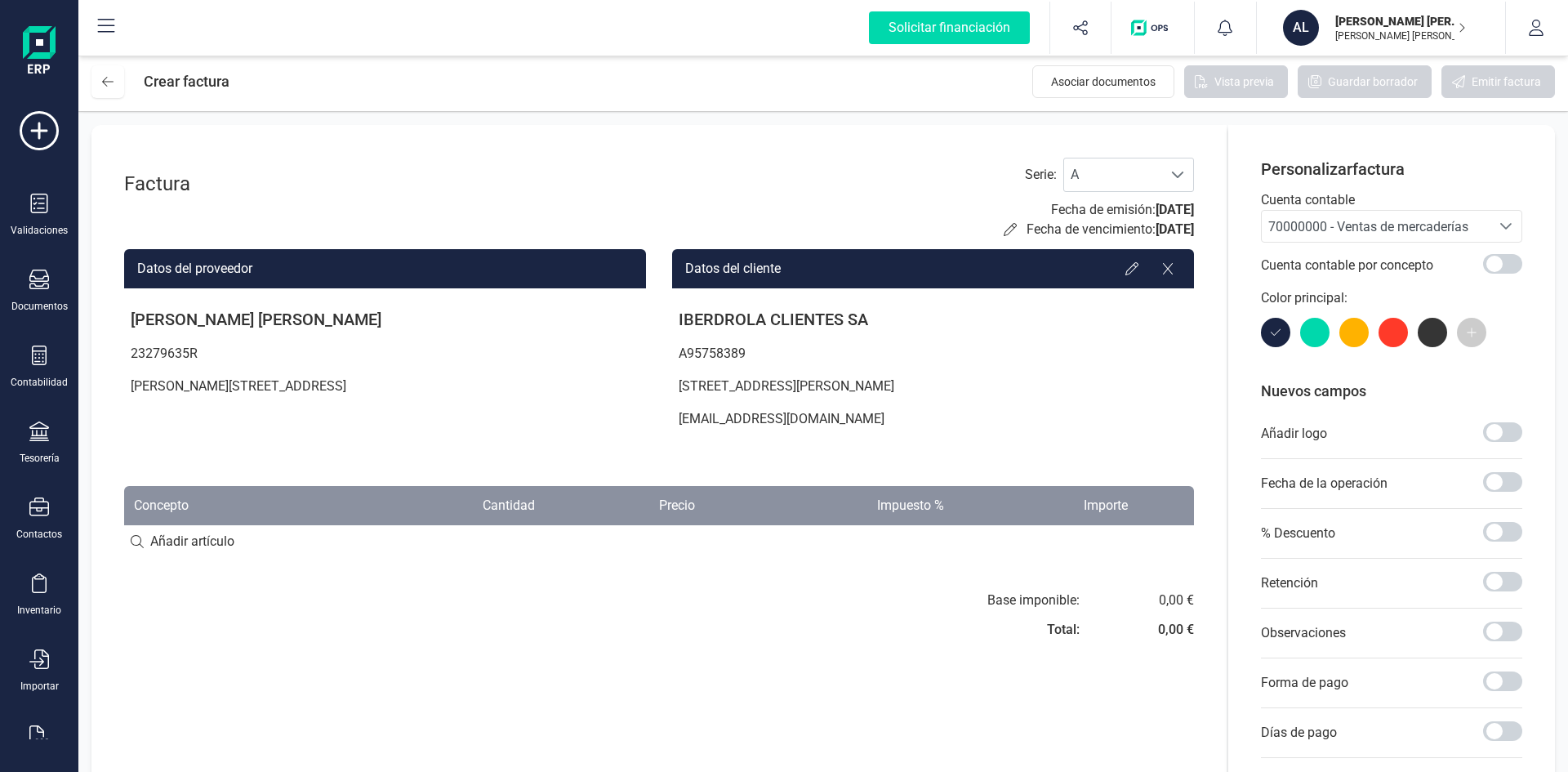
click at [1297, 251] on div "Cuenta contable por concepto" at bounding box center [1392, 266] width 261 height 46
click at [1296, 233] on span "70000000 - Ventas de mercaderías" at bounding box center [1369, 226] width 200 height 16
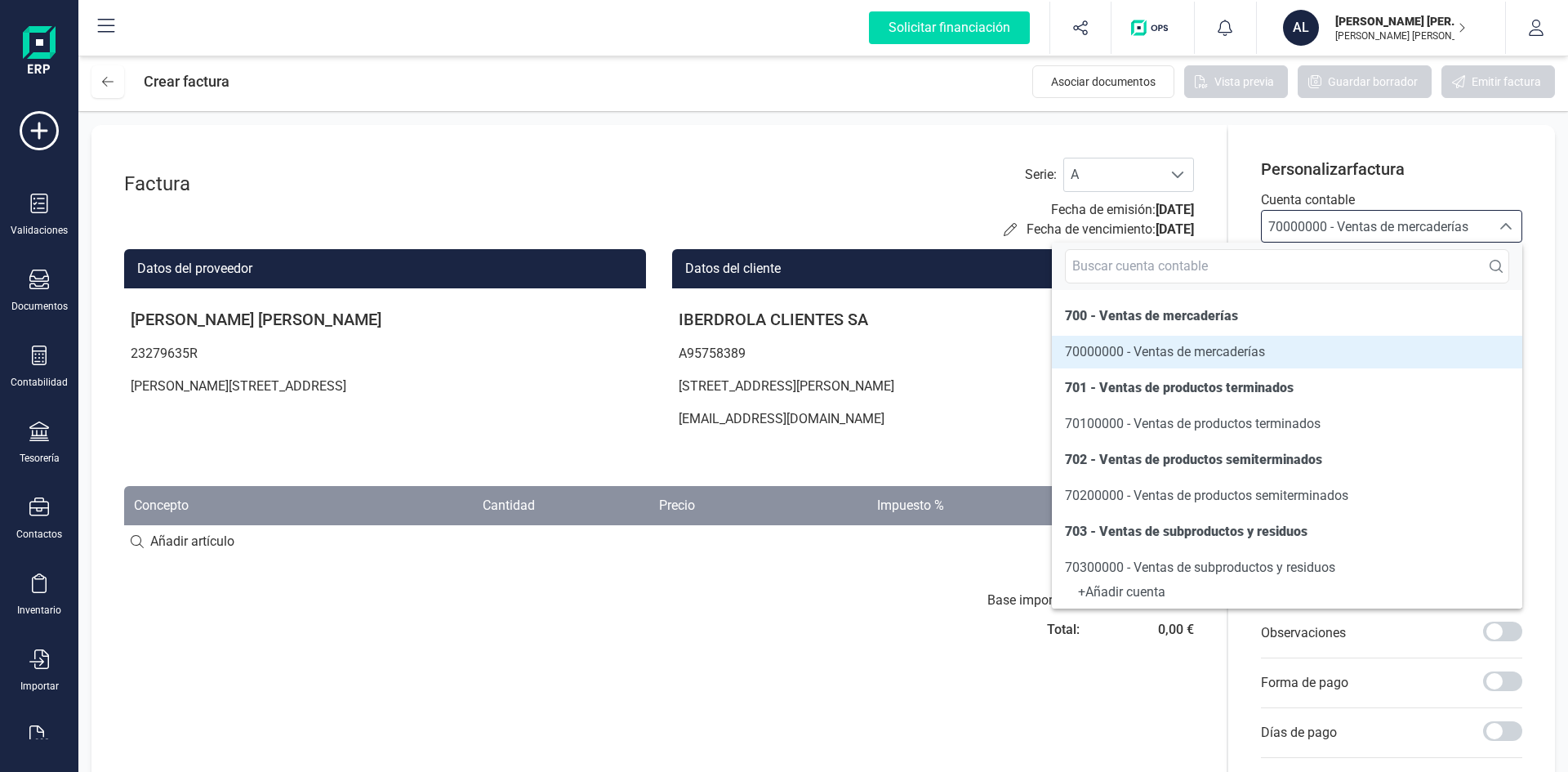
scroll to position [1249, 0]
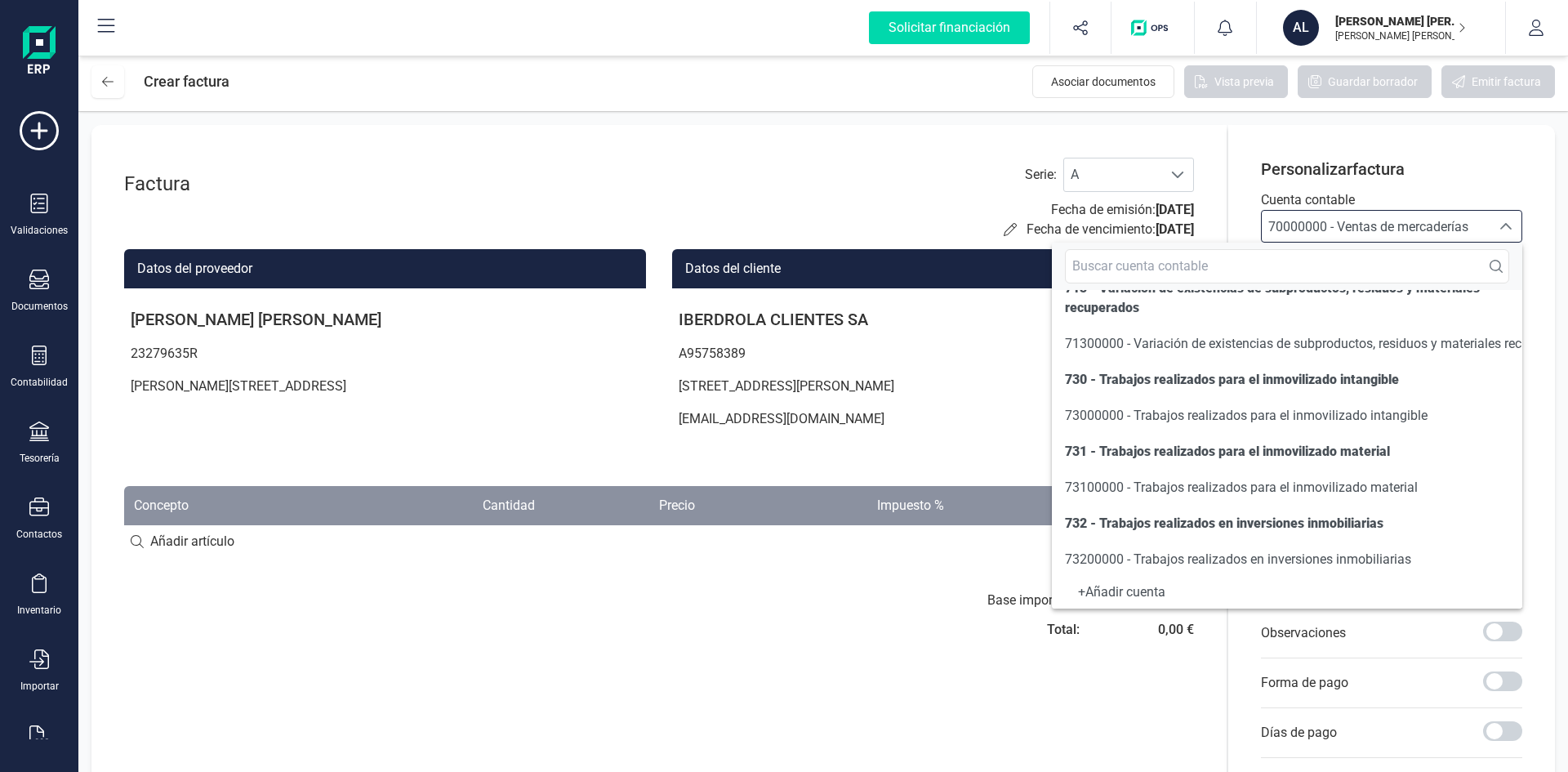
click at [591, 625] on div "Base imponible: Total: 0,00 € 0,00 €" at bounding box center [658, 621] width 1070 height 59
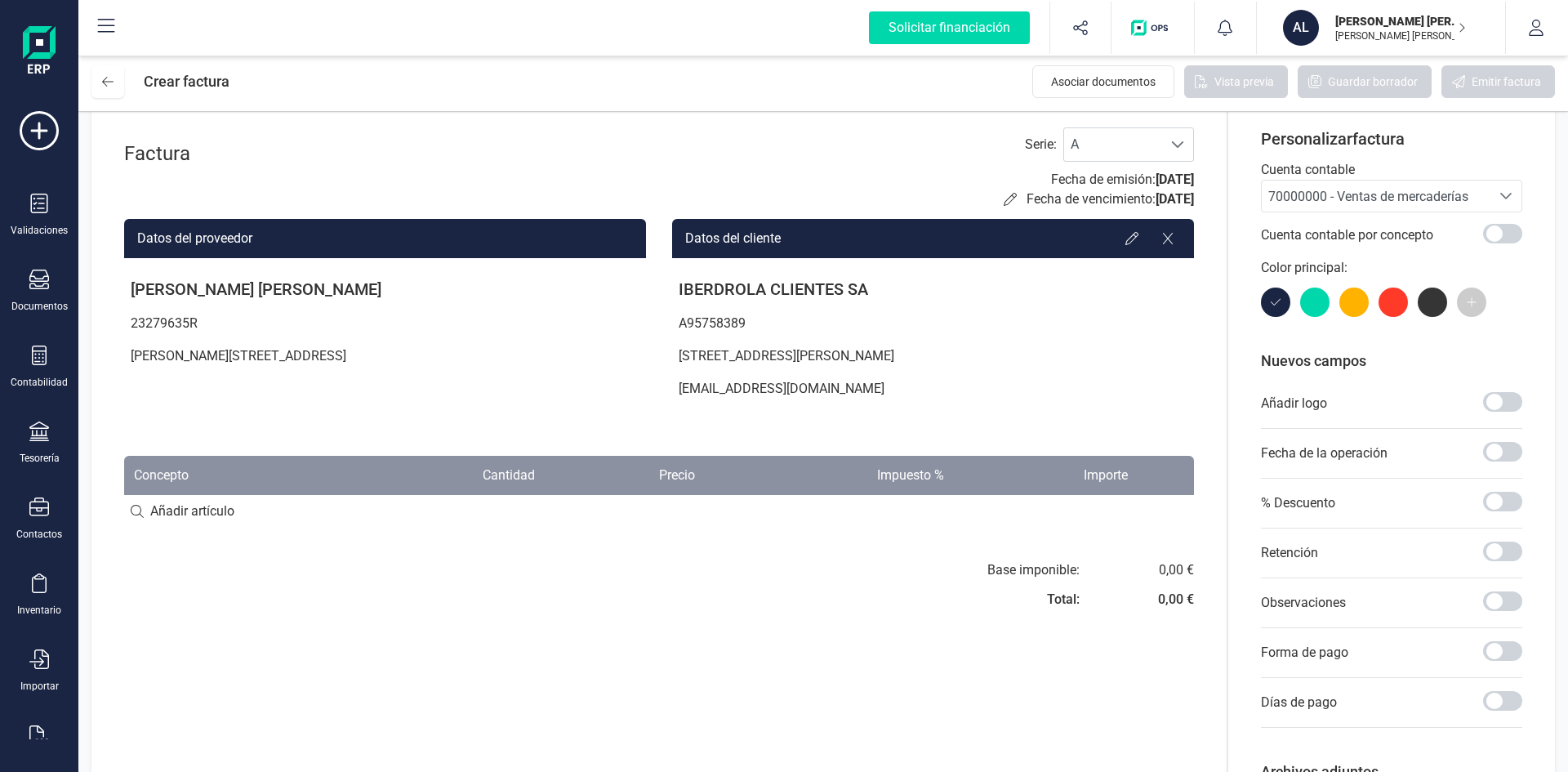
scroll to position [0, 0]
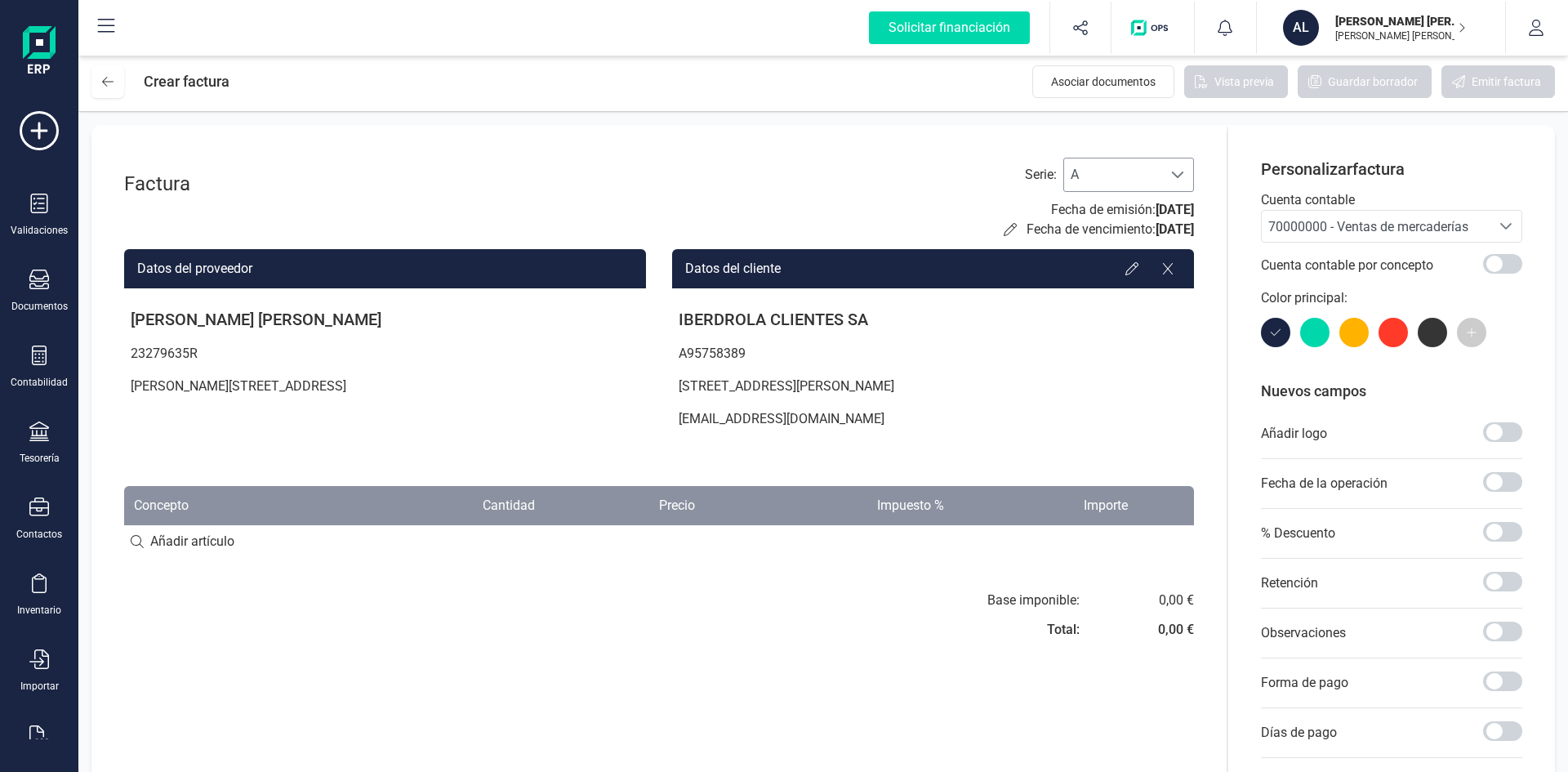
click at [1108, 175] on span "A" at bounding box center [1114, 175] width 98 height 32
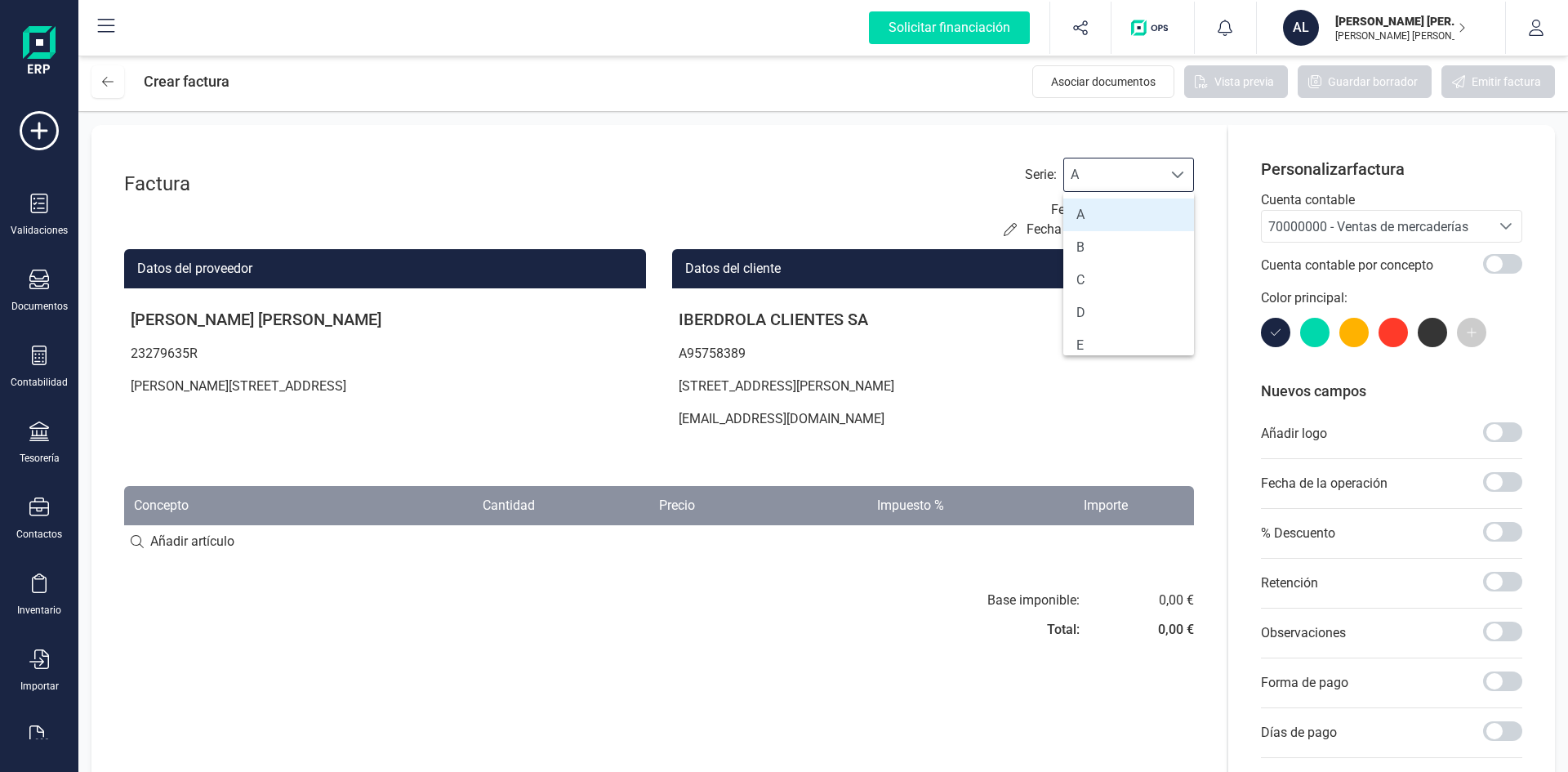
click at [1114, 211] on li "A" at bounding box center [1129, 214] width 131 height 32
click at [1387, 223] on span "70000000 - Ventas de mercaderías" at bounding box center [1369, 226] width 200 height 16
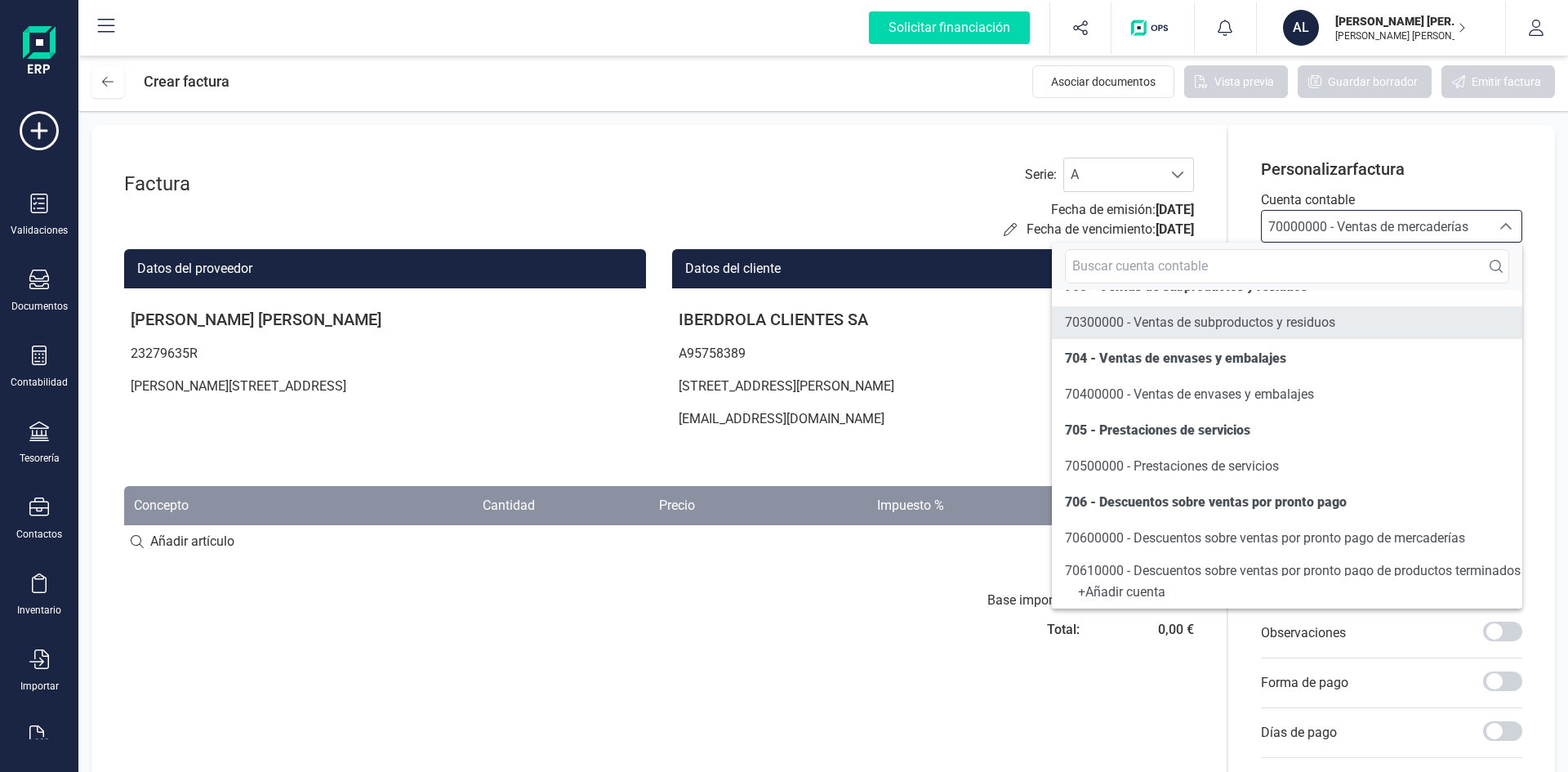
scroll to position [327, 0]
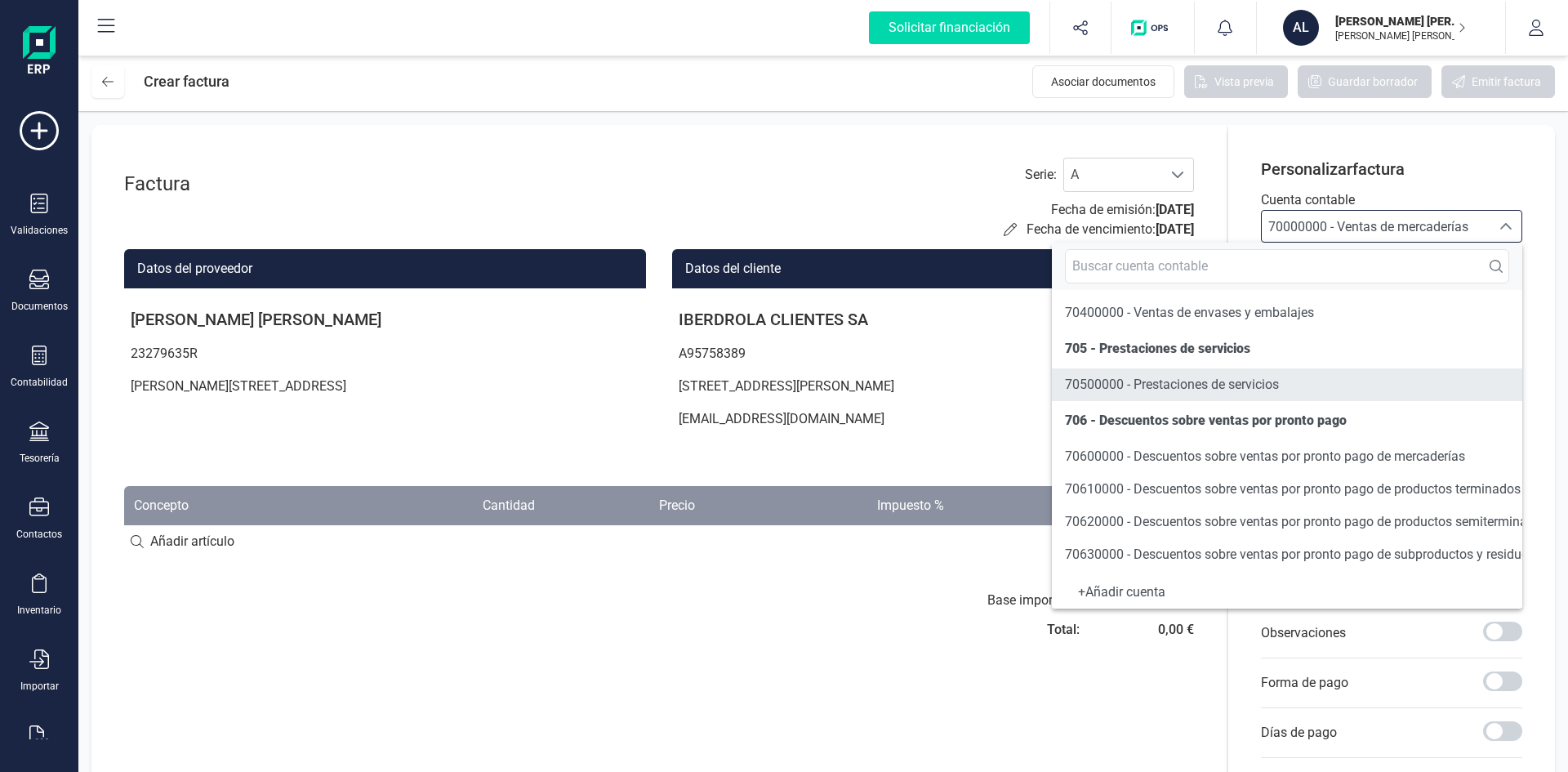
click at [1212, 385] on span "70500000 - Prestaciones de servicios" at bounding box center [1173, 384] width 214 height 16
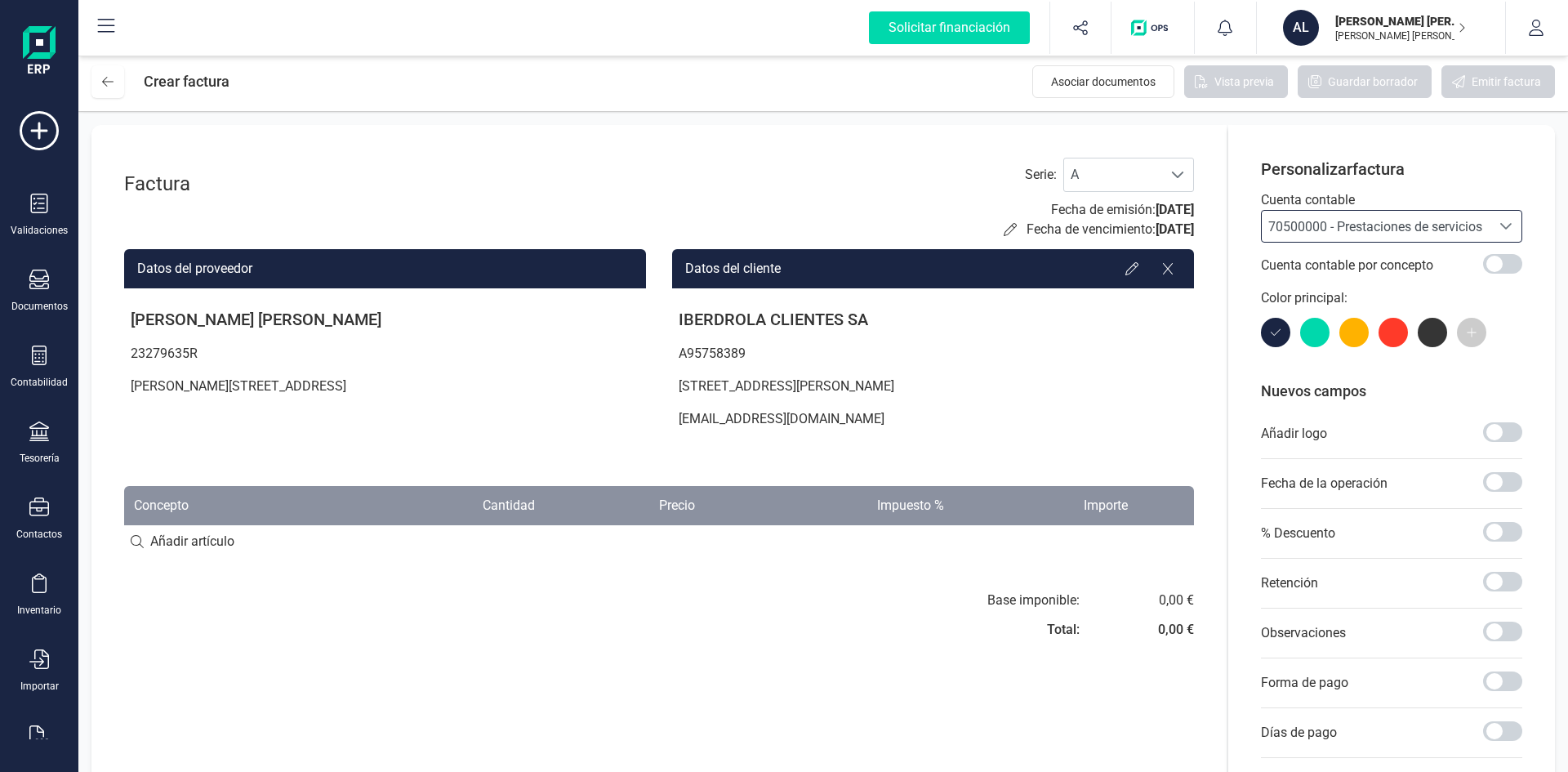
click at [623, 662] on div "Factura Serie : A A Fecha de emisión: 22/08/2025 Fecha de vencimiento: 22/08/20…" at bounding box center [659, 514] width 1136 height 780
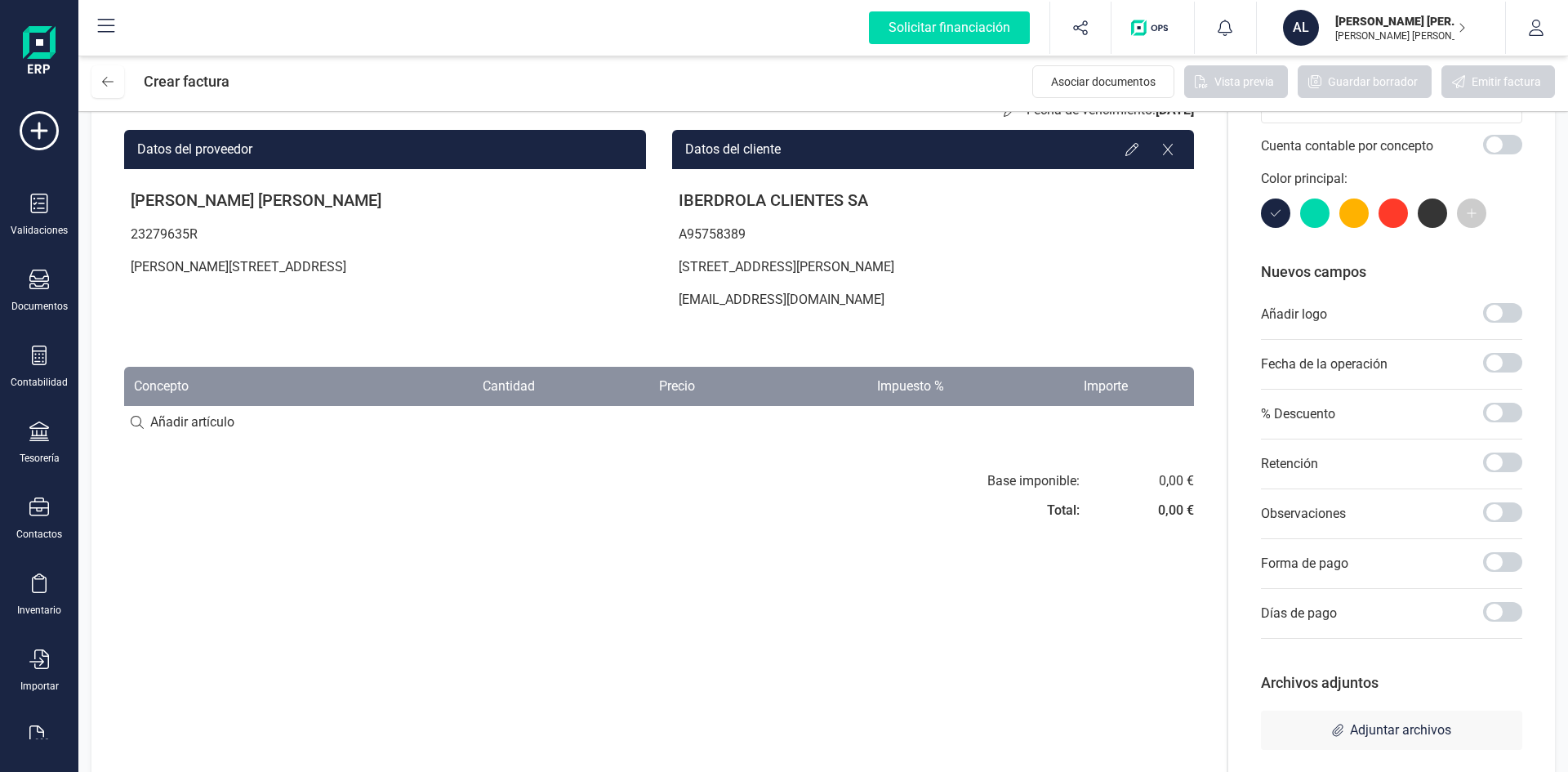
scroll to position [146, 0]
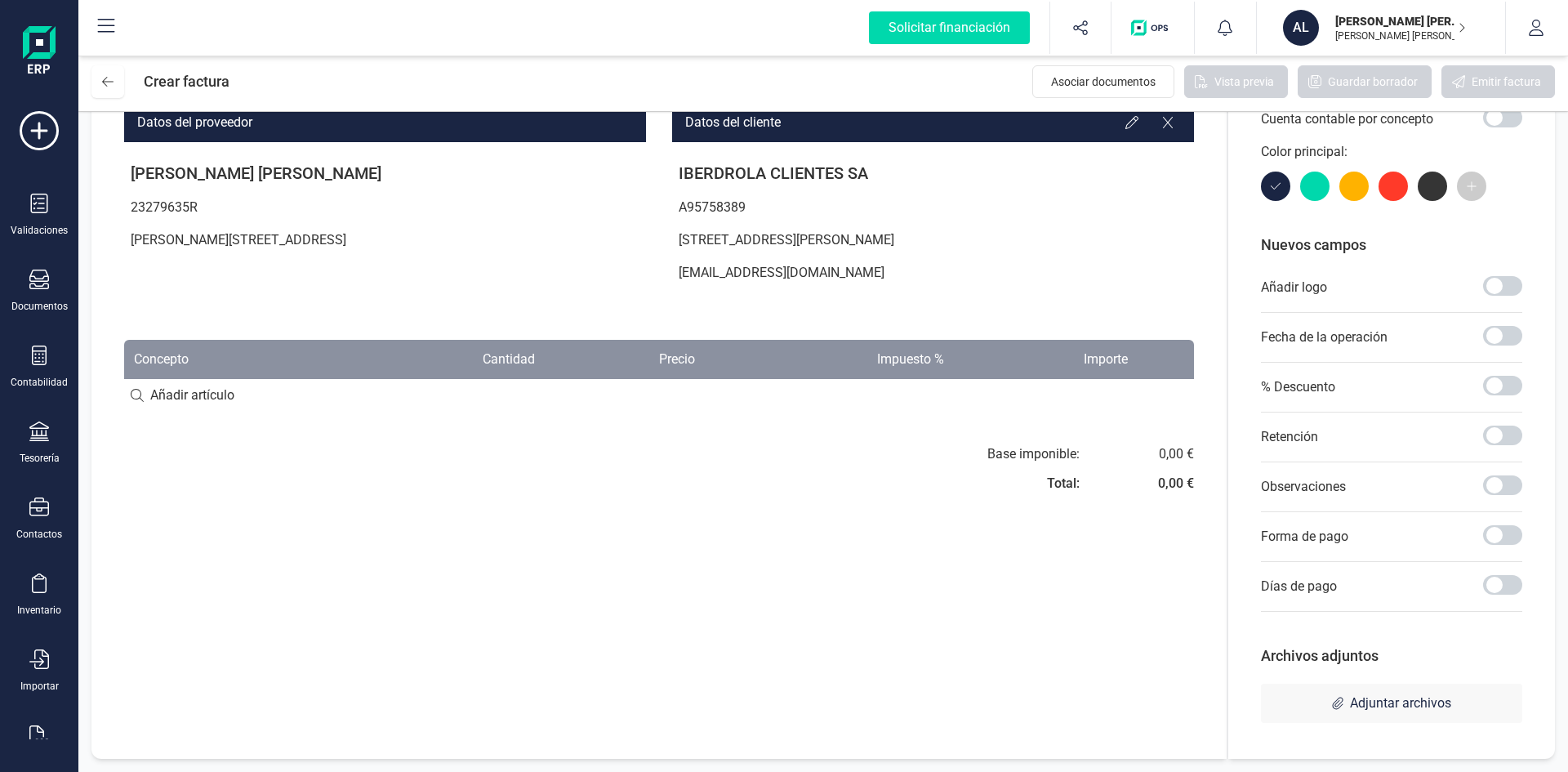
click at [1348, 187] on div at bounding box center [1355, 187] width 30 height 30
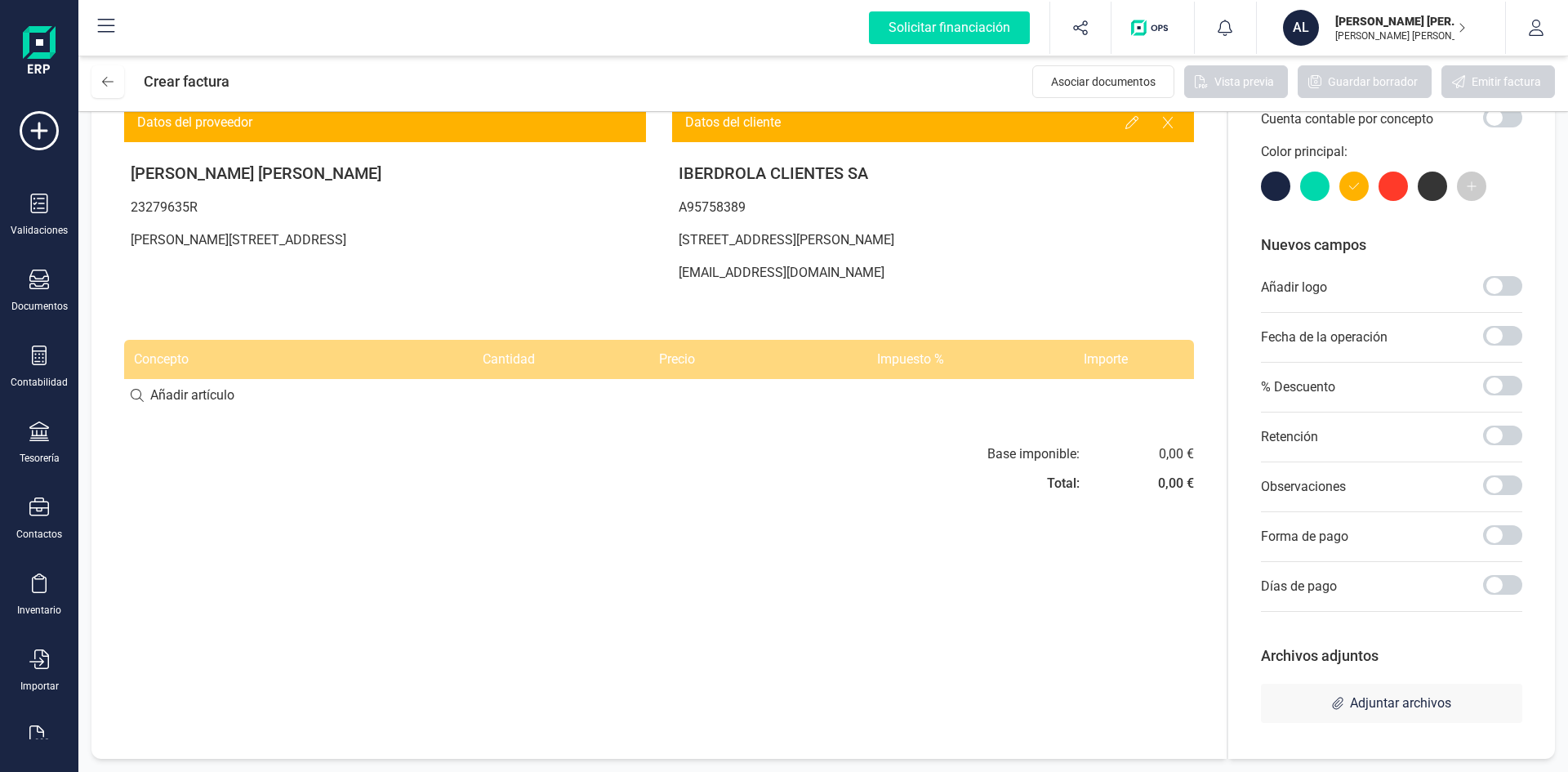
click at [1392, 187] on div at bounding box center [1393, 187] width 30 height 30
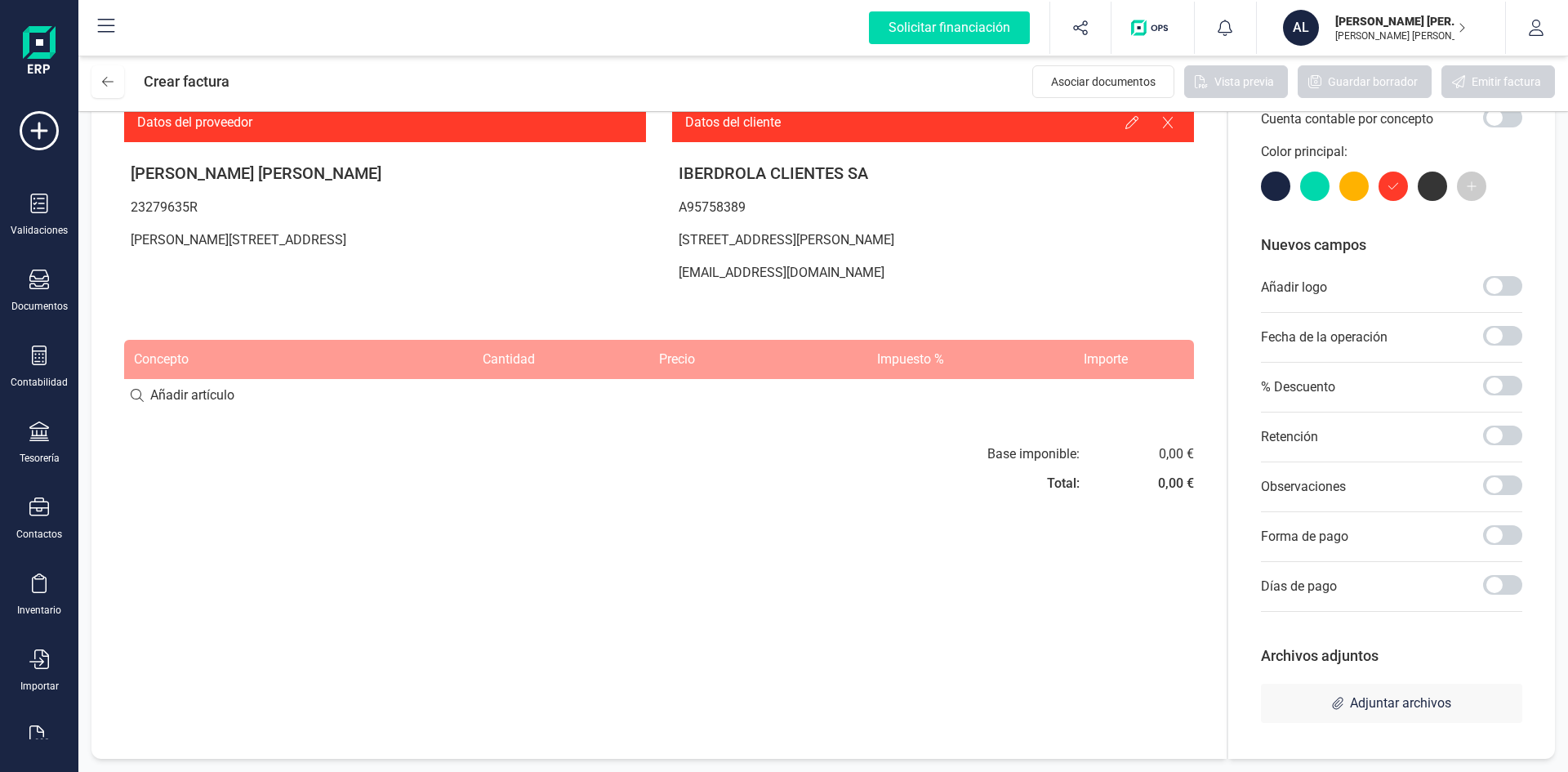
click at [1426, 186] on div at bounding box center [1433, 187] width 30 height 30
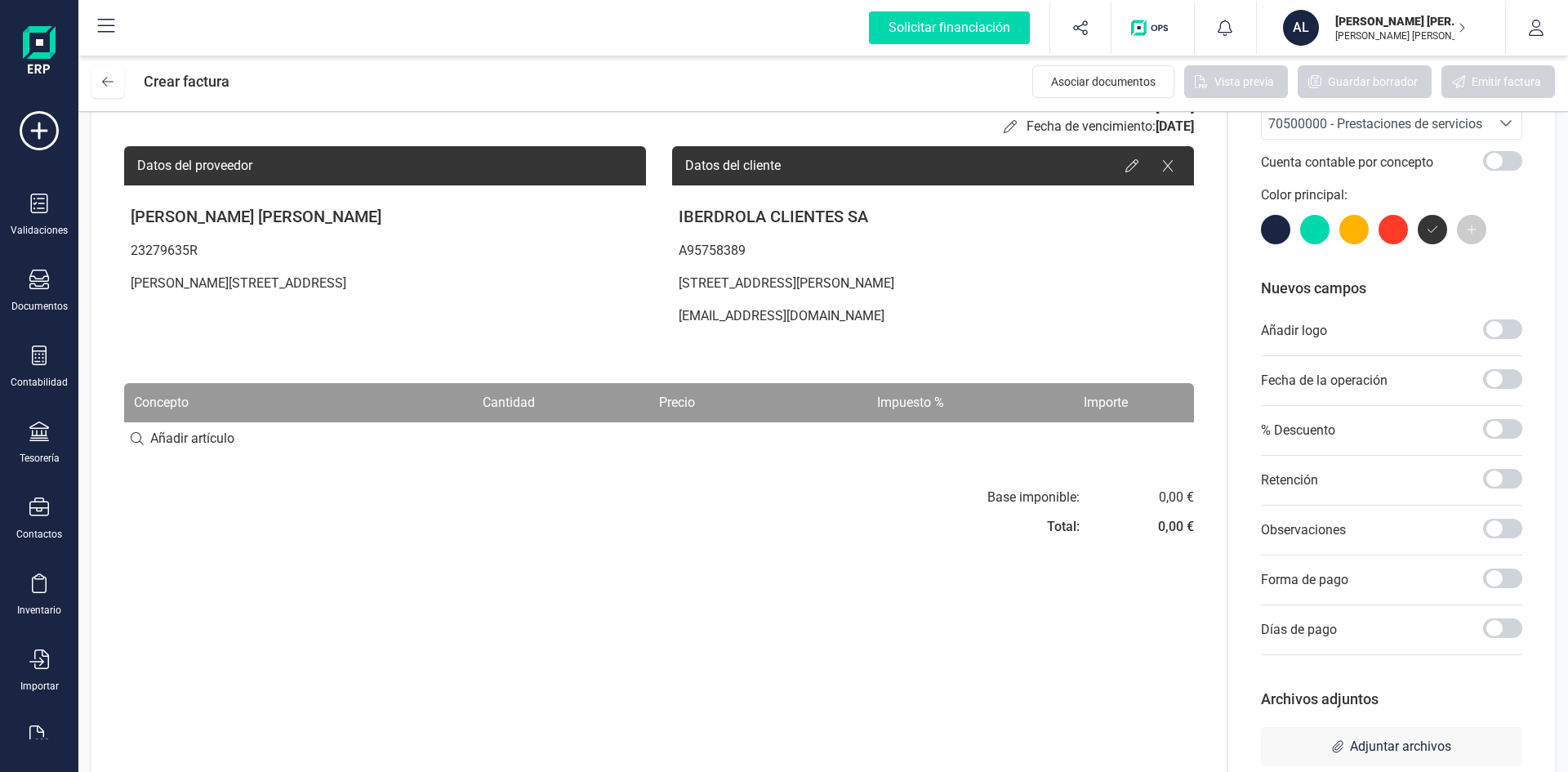
scroll to position [65, 0]
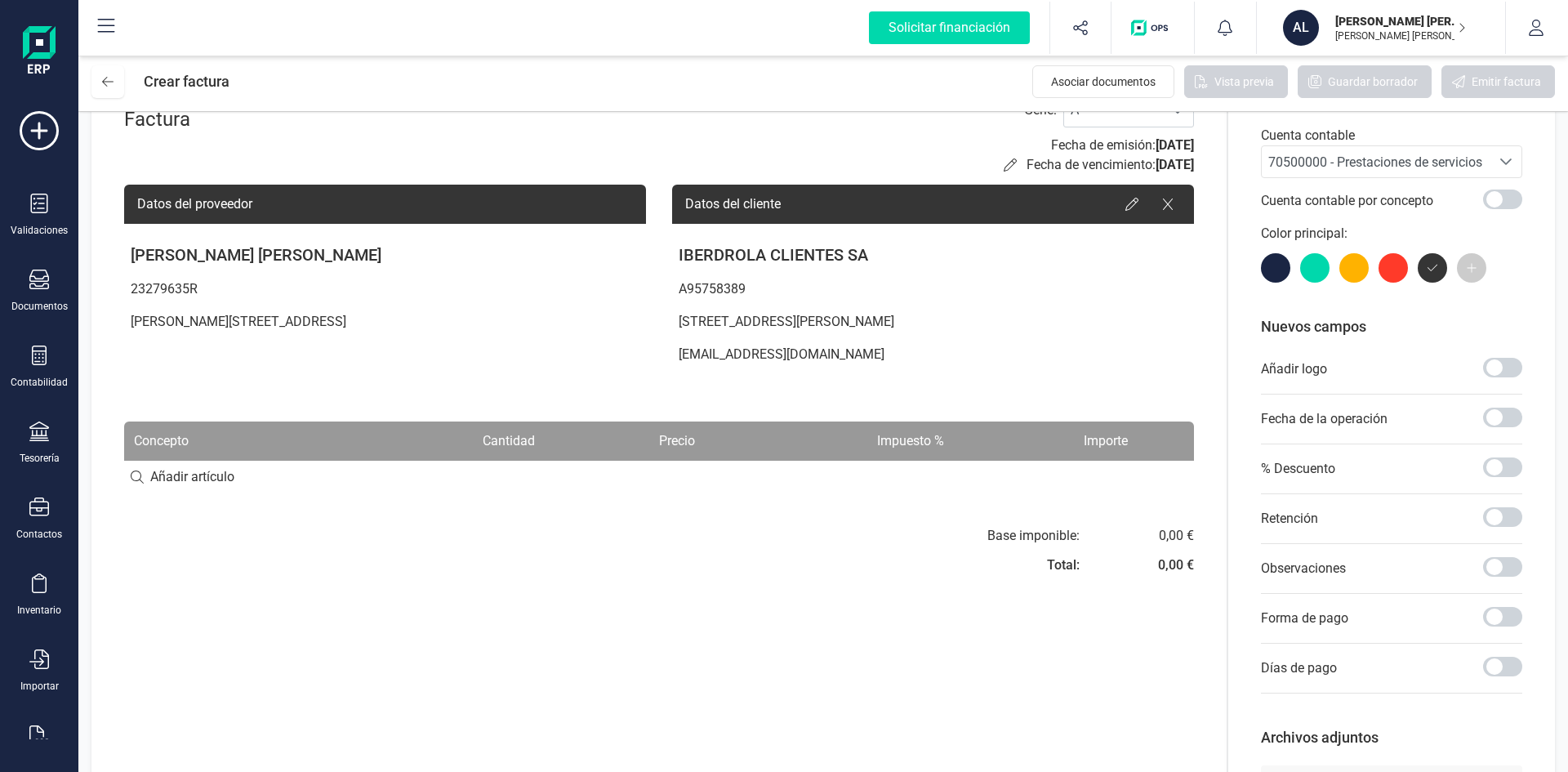
click at [1270, 268] on div at bounding box center [1276, 268] width 30 height 30
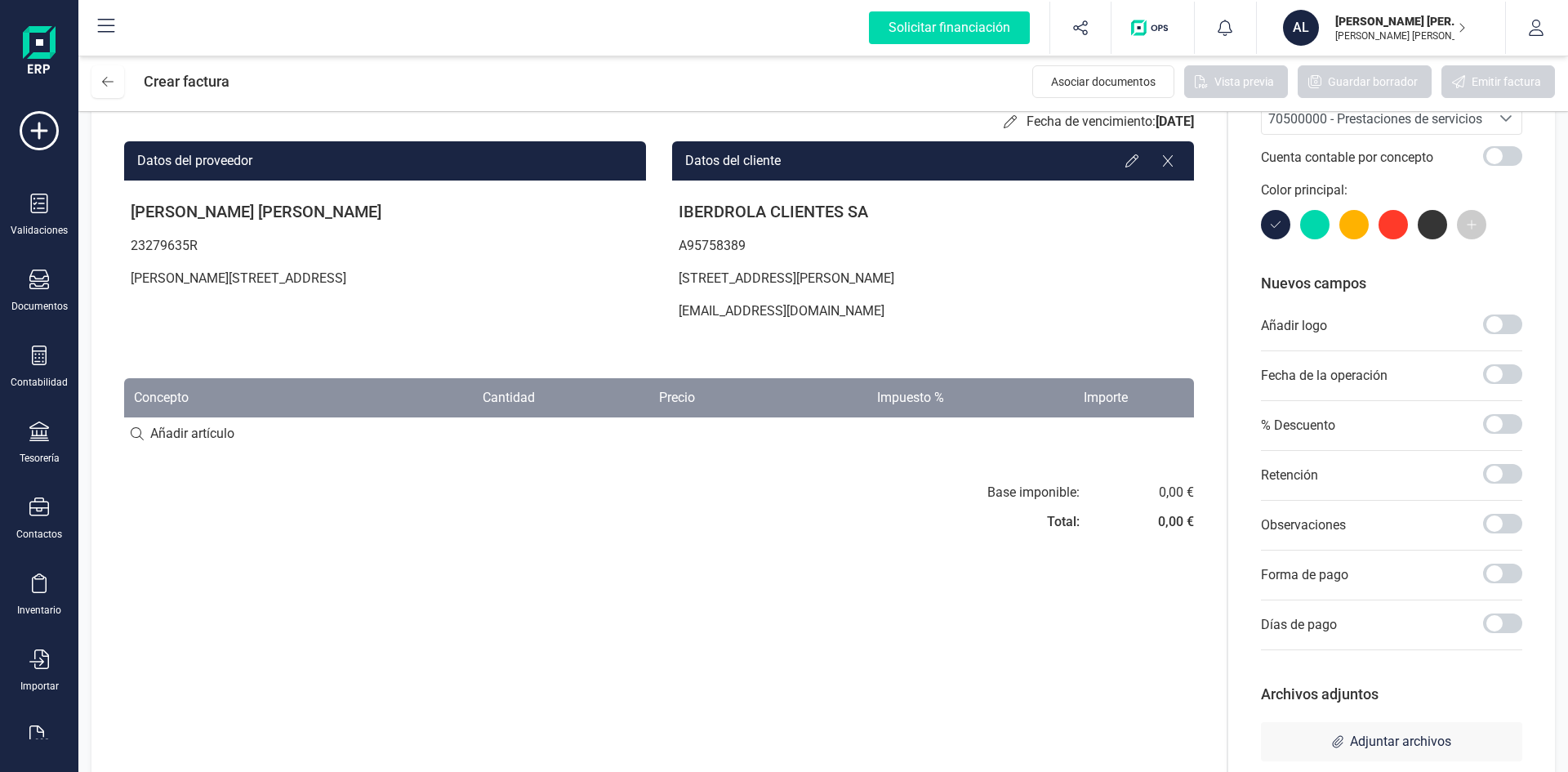
scroll to position [146, 0]
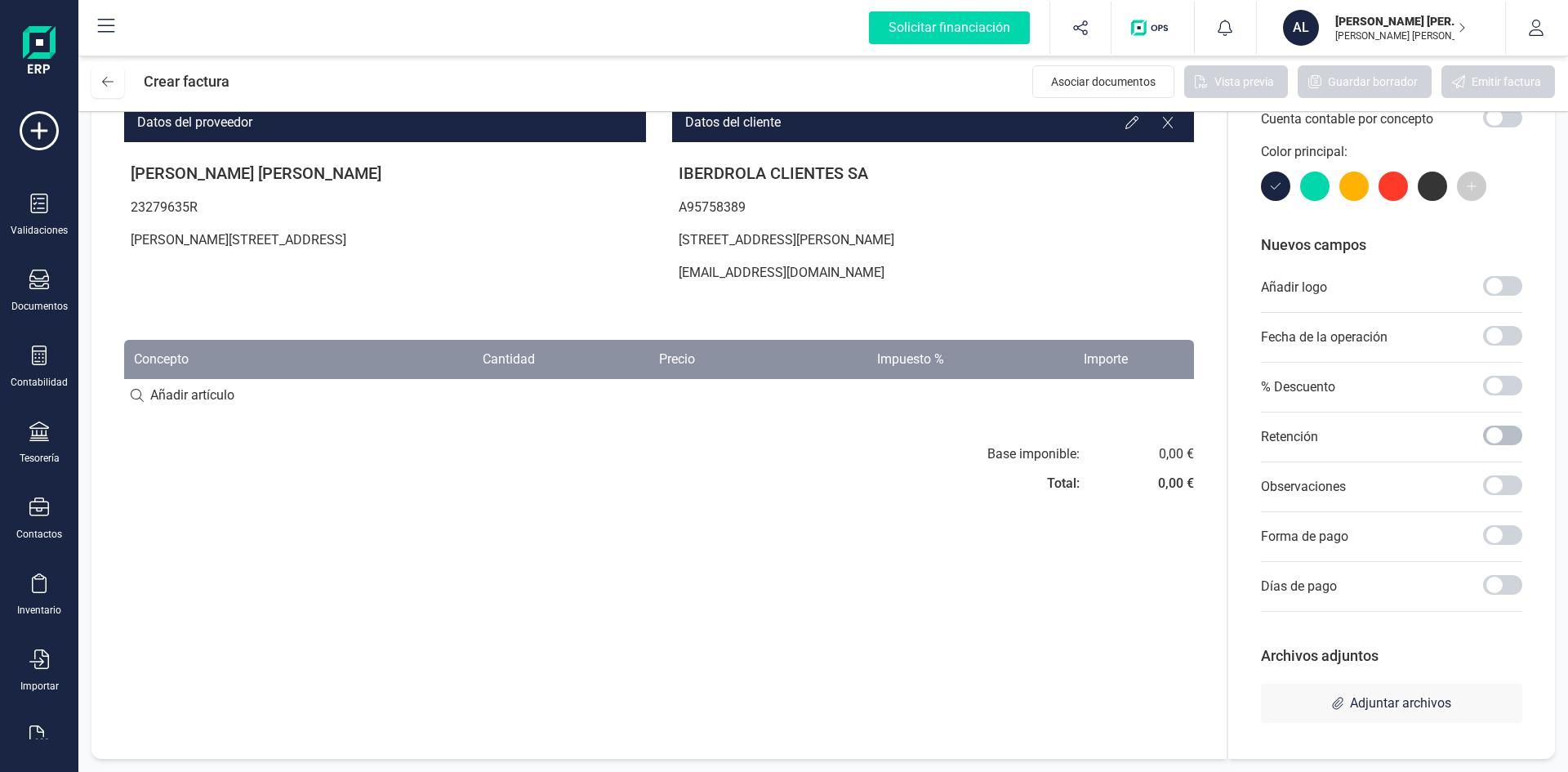
click at [1494, 435] on span at bounding box center [1502, 435] width 39 height 19
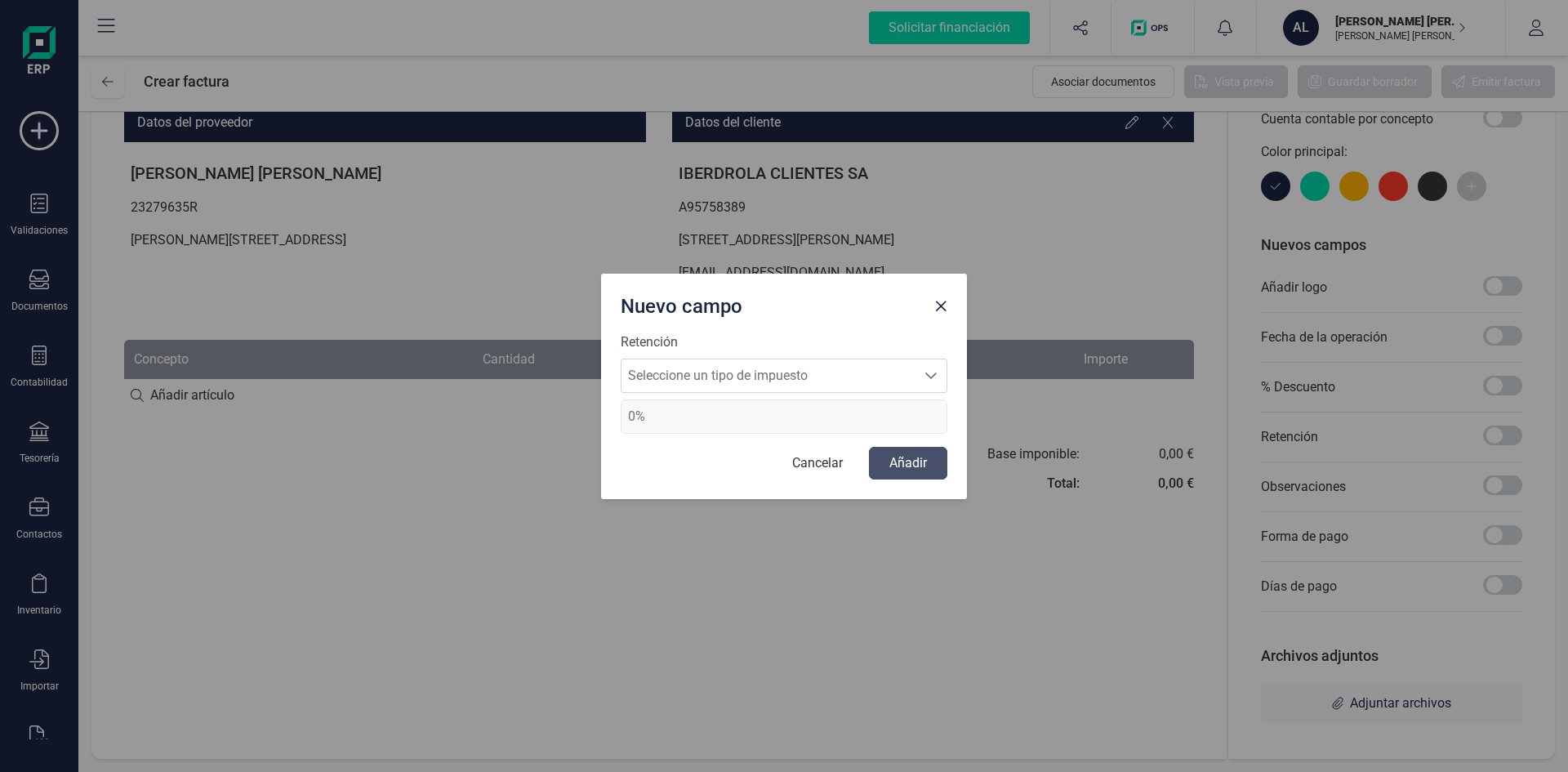
click at [669, 410] on span "0%" at bounding box center [784, 416] width 327 height 34
click at [677, 382] on span "Seleccione un tipo de impuesto" at bounding box center [768, 375] width 294 height 32
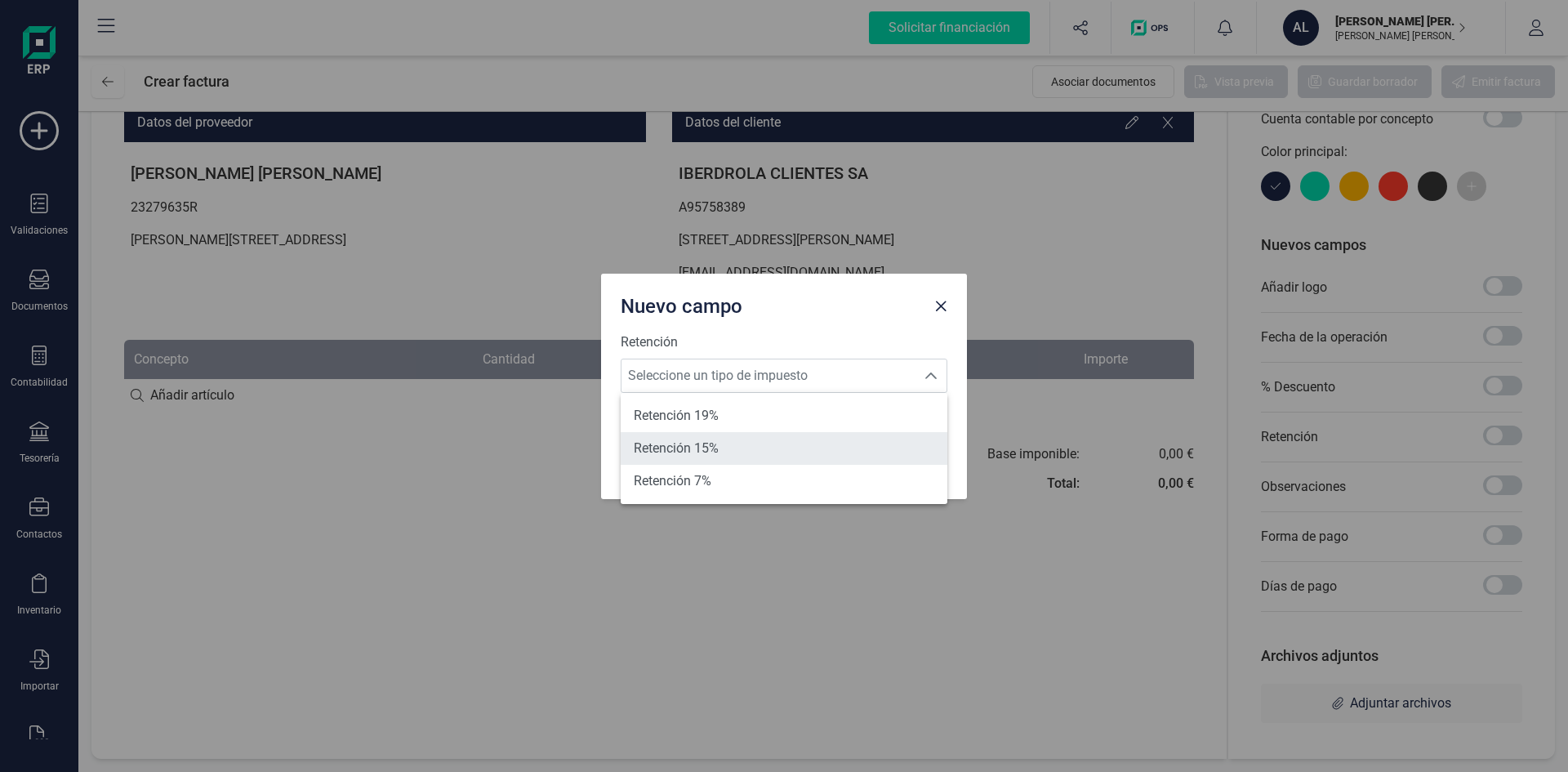
click at [680, 449] on span "Retención 15%" at bounding box center [676, 448] width 85 height 19
type input "15%"
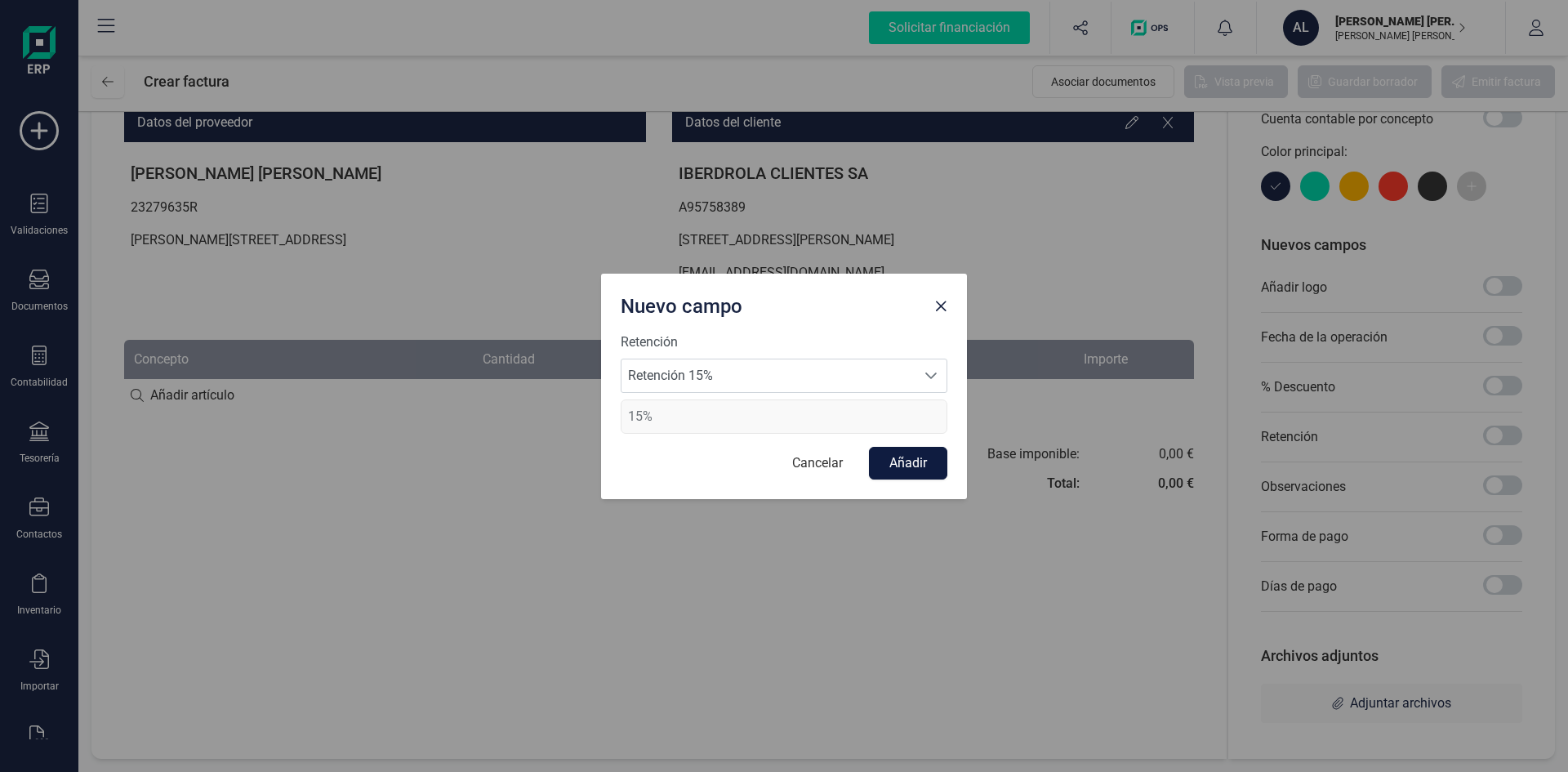
click at [885, 469] on button "Añadir" at bounding box center [908, 463] width 78 height 32
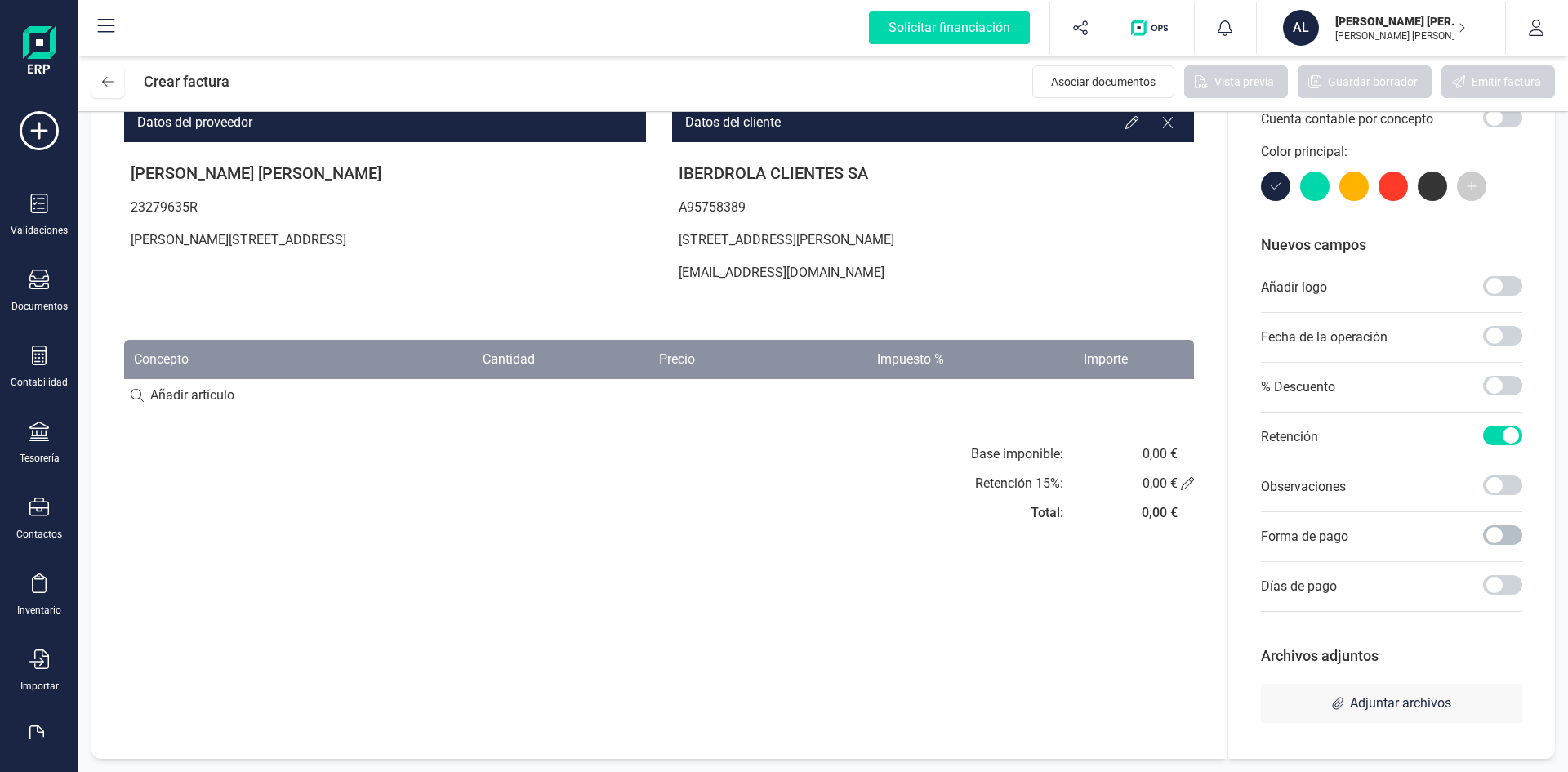
click at [1495, 533] on span at bounding box center [1502, 535] width 39 height 19
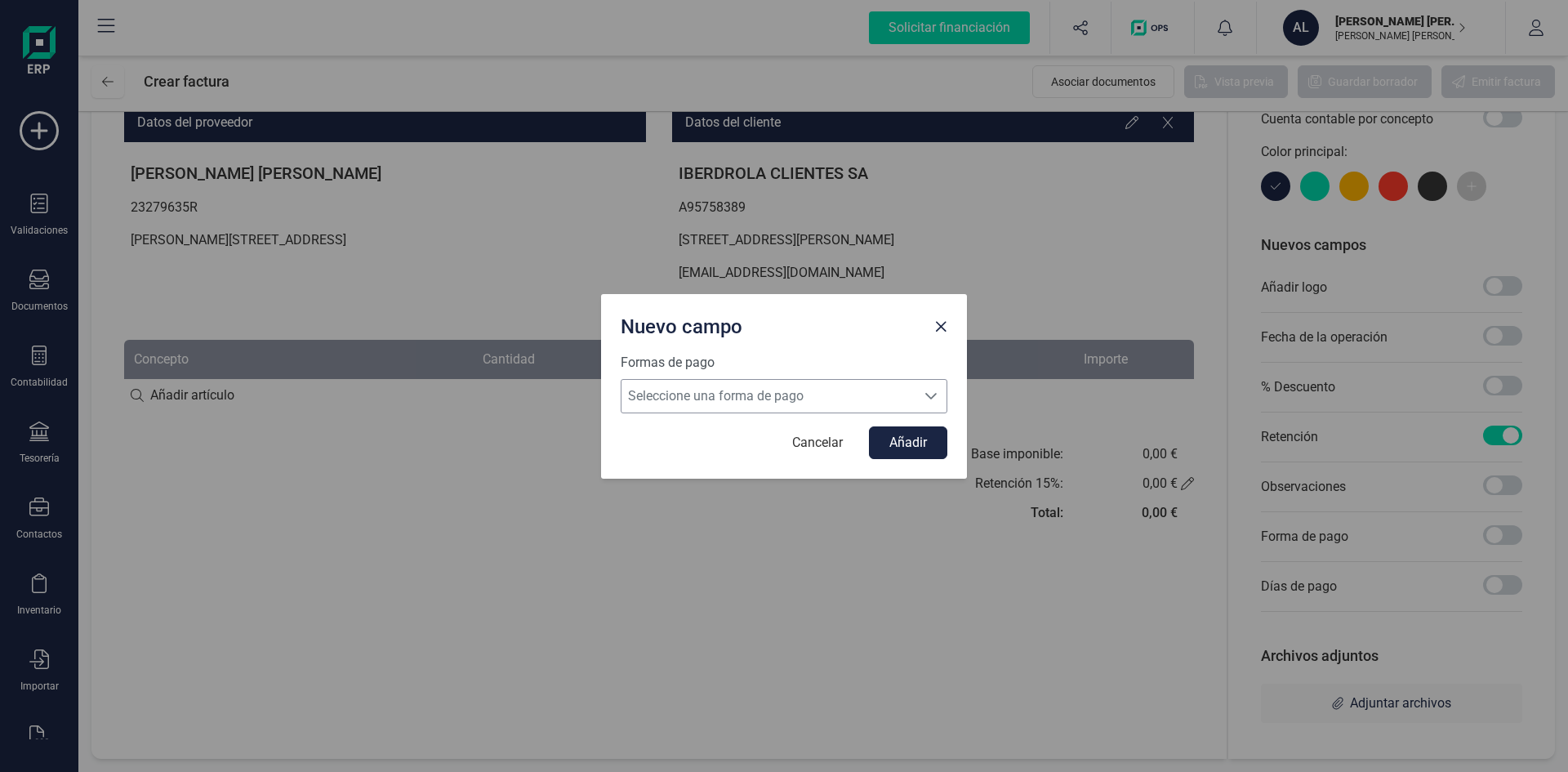
click at [792, 406] on span "Seleccione una forma de pago" at bounding box center [768, 395] width 294 height 32
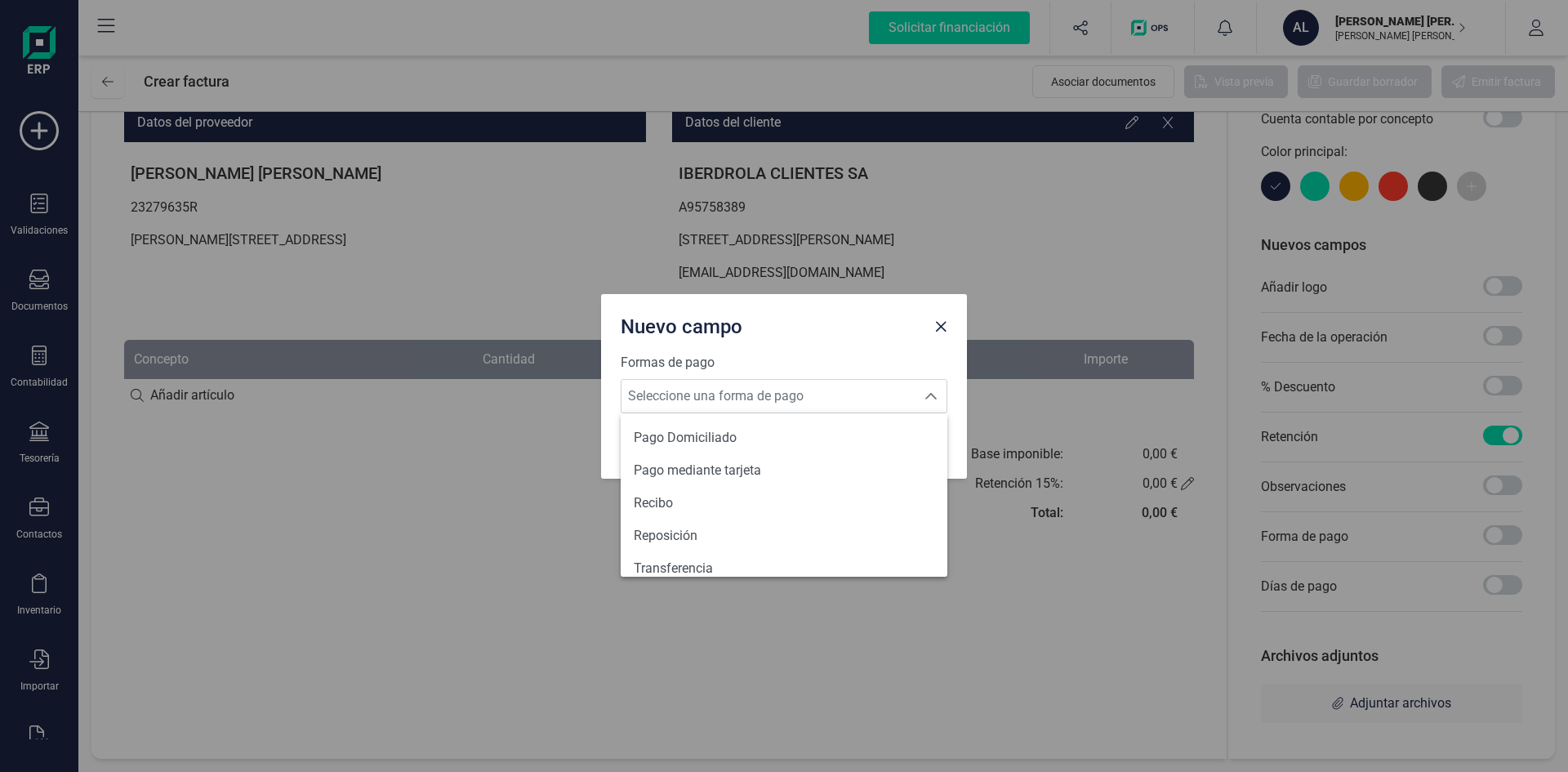
scroll to position [601, 0]
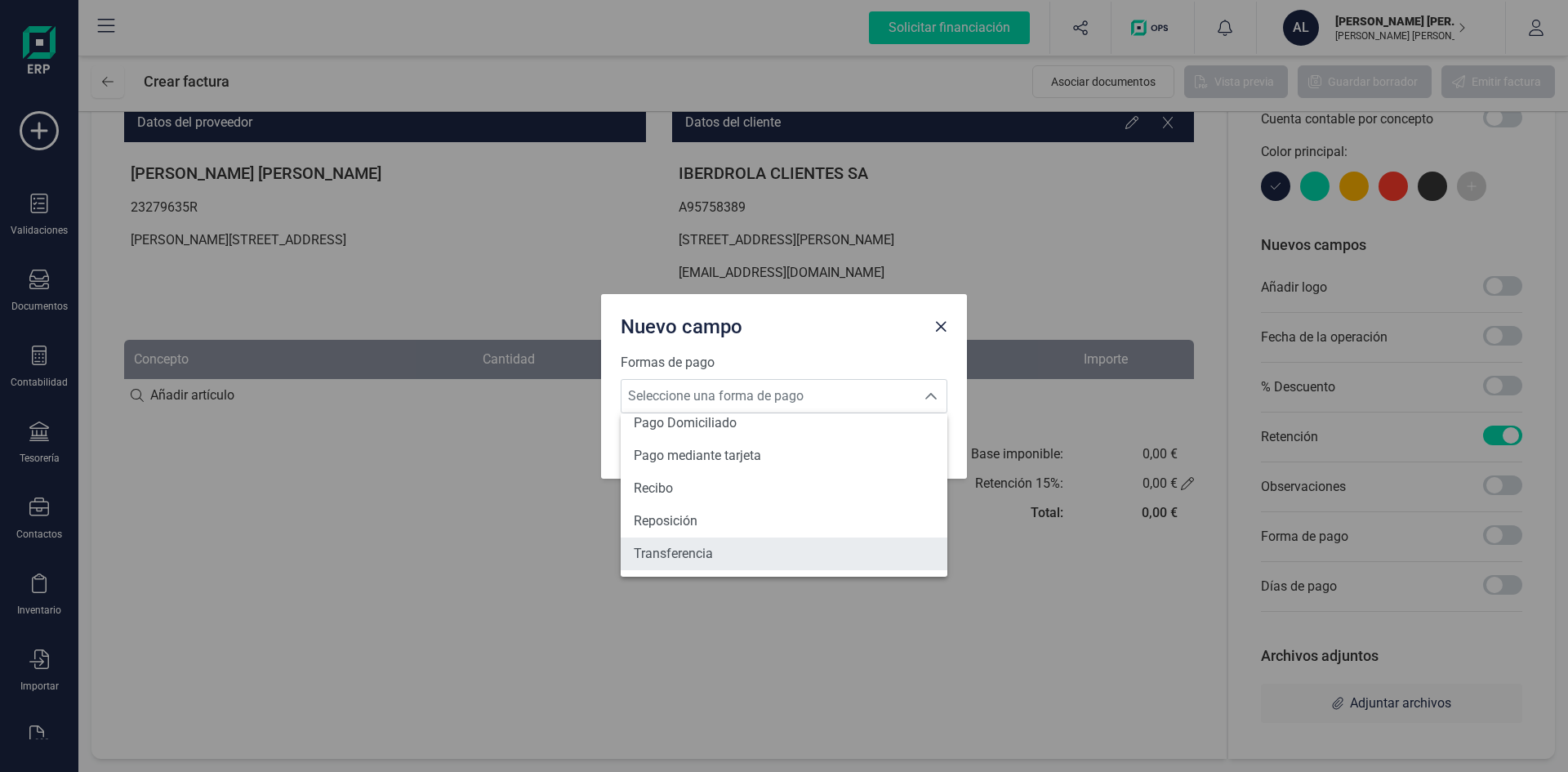
click at [735, 549] on li "Transferencia" at bounding box center [784, 553] width 327 height 32
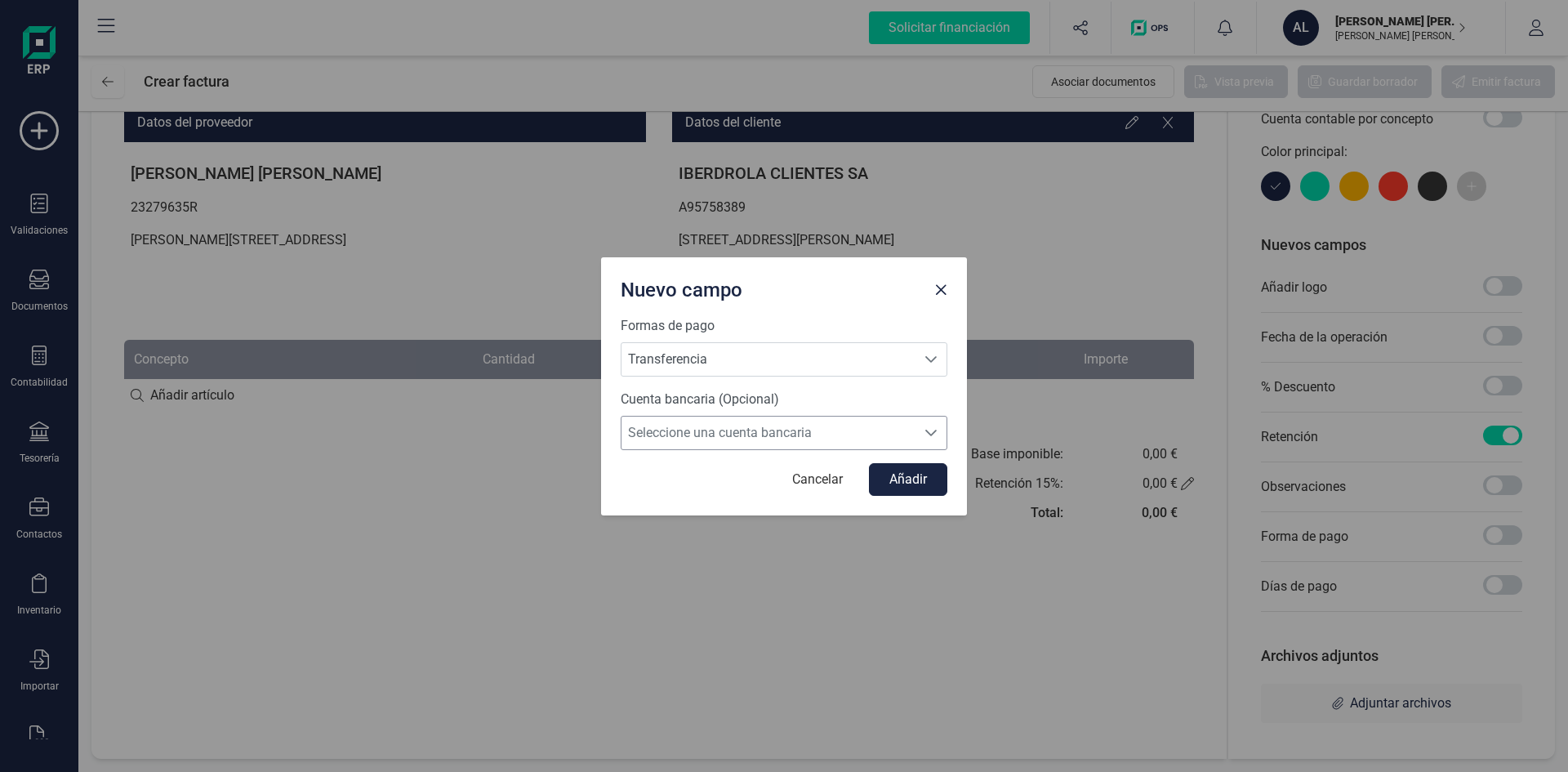
click at [738, 439] on span "Seleccione una cuenta bancaria" at bounding box center [768, 432] width 294 height 32
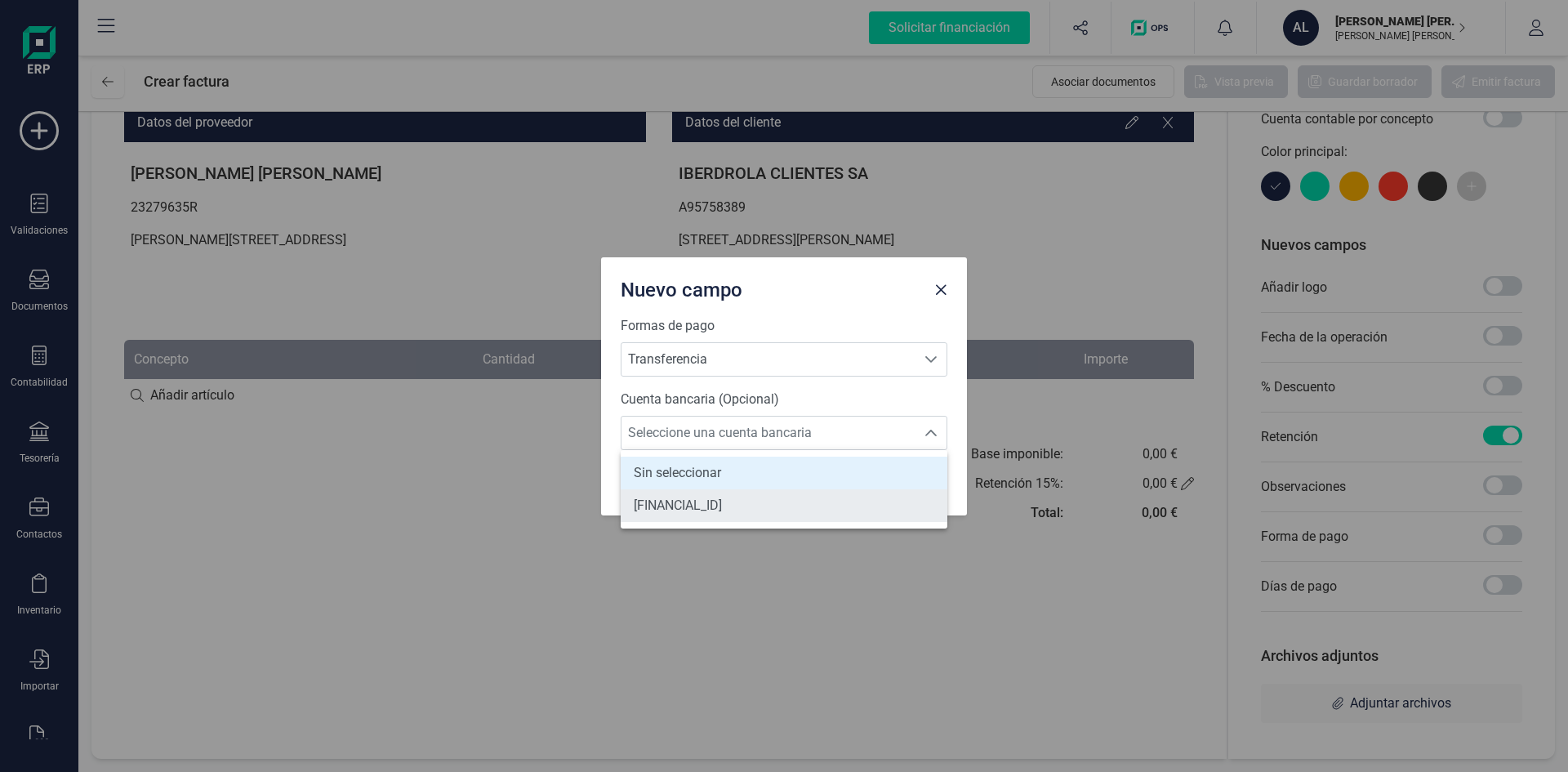
click at [722, 510] on span "ES6515632626383260525633" at bounding box center [678, 505] width 89 height 19
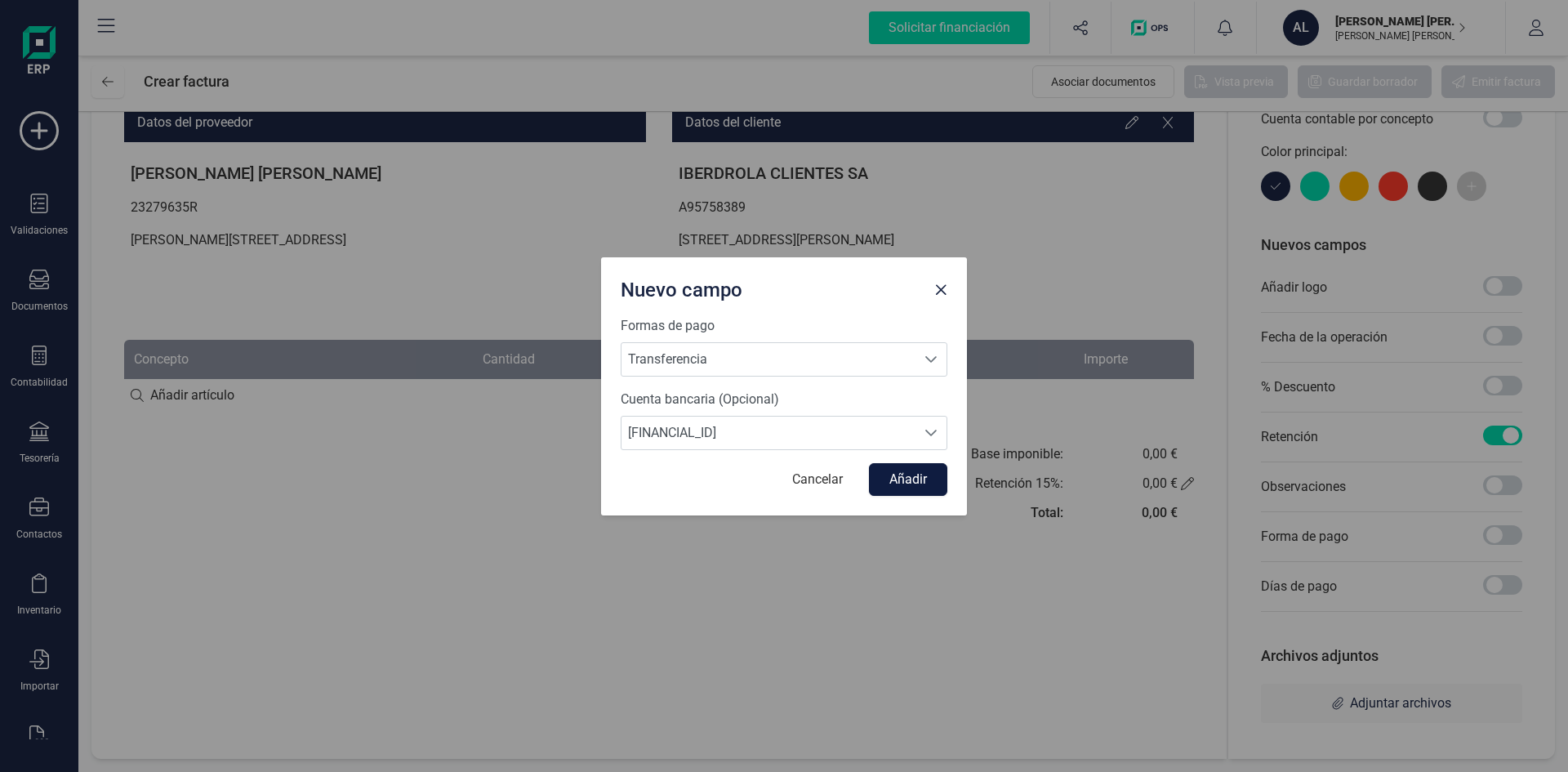
click at [914, 476] on button "Añadir" at bounding box center [908, 479] width 78 height 32
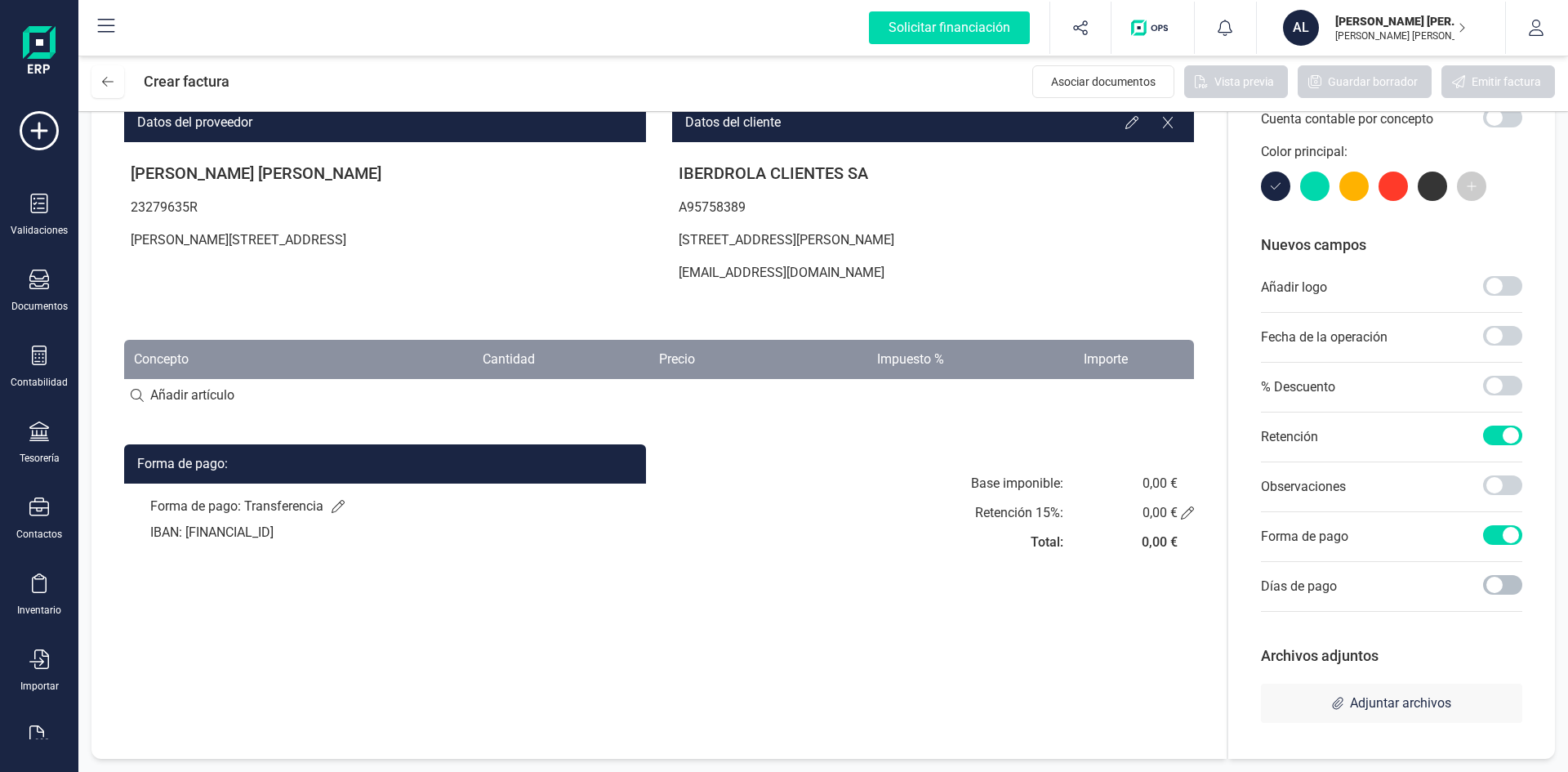
click at [1500, 584] on span at bounding box center [1502, 585] width 39 height 19
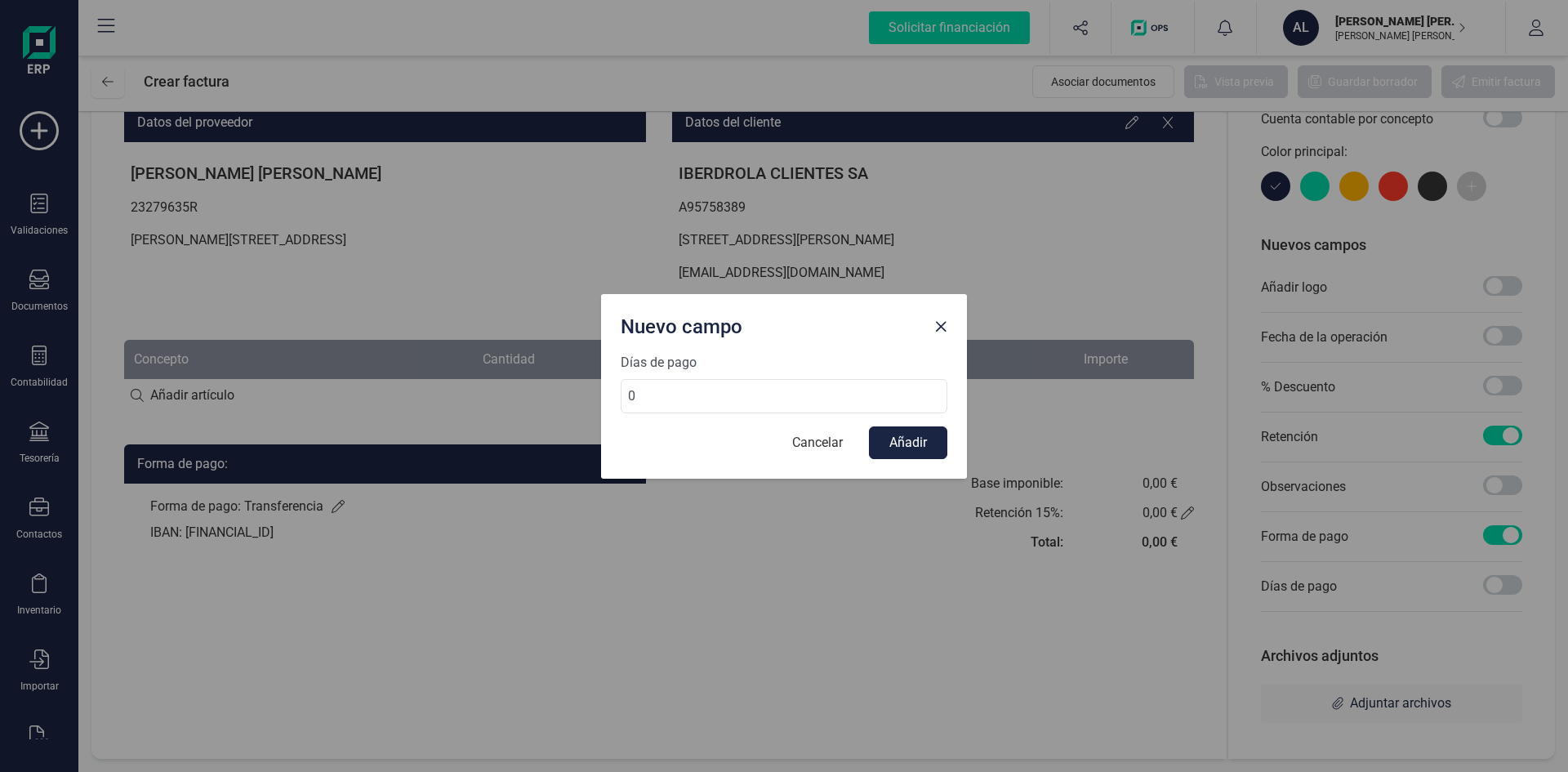
drag, startPoint x: 651, startPoint y: 400, endPoint x: 592, endPoint y: 397, distance: 59.1
click at [592, 397] on div "Nuevo campo Días de pago 0 Cancelar Añadir" at bounding box center [784, 386] width 1568 height 772
drag, startPoint x: 636, startPoint y: 398, endPoint x: 615, endPoint y: 394, distance: 21.4
click at [615, 394] on div "Días de pago 2 Cancelar Añadir" at bounding box center [784, 416] width 366 height 126
type input "30"
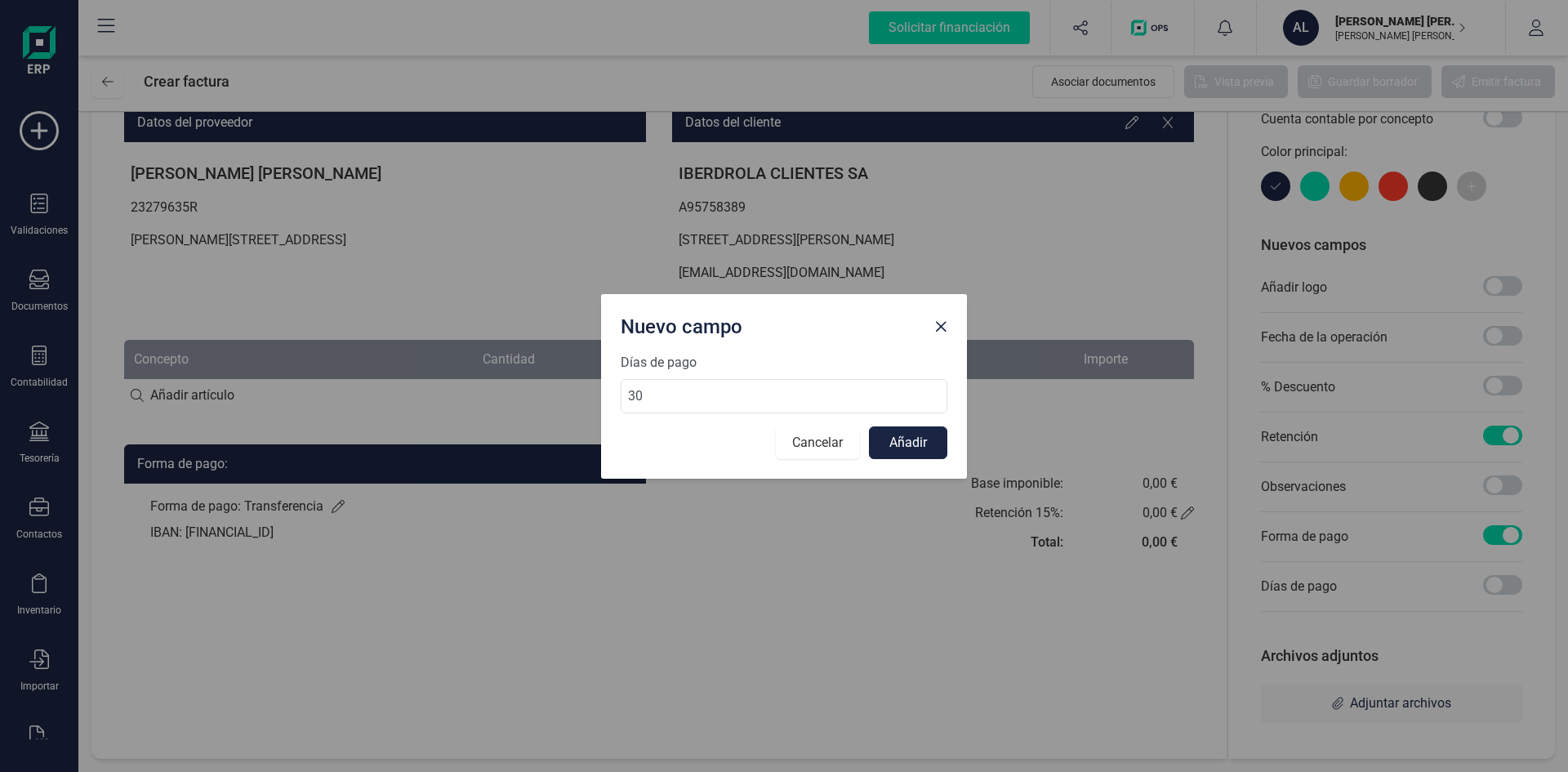
click at [817, 446] on button "Cancelar" at bounding box center [817, 442] width 83 height 32
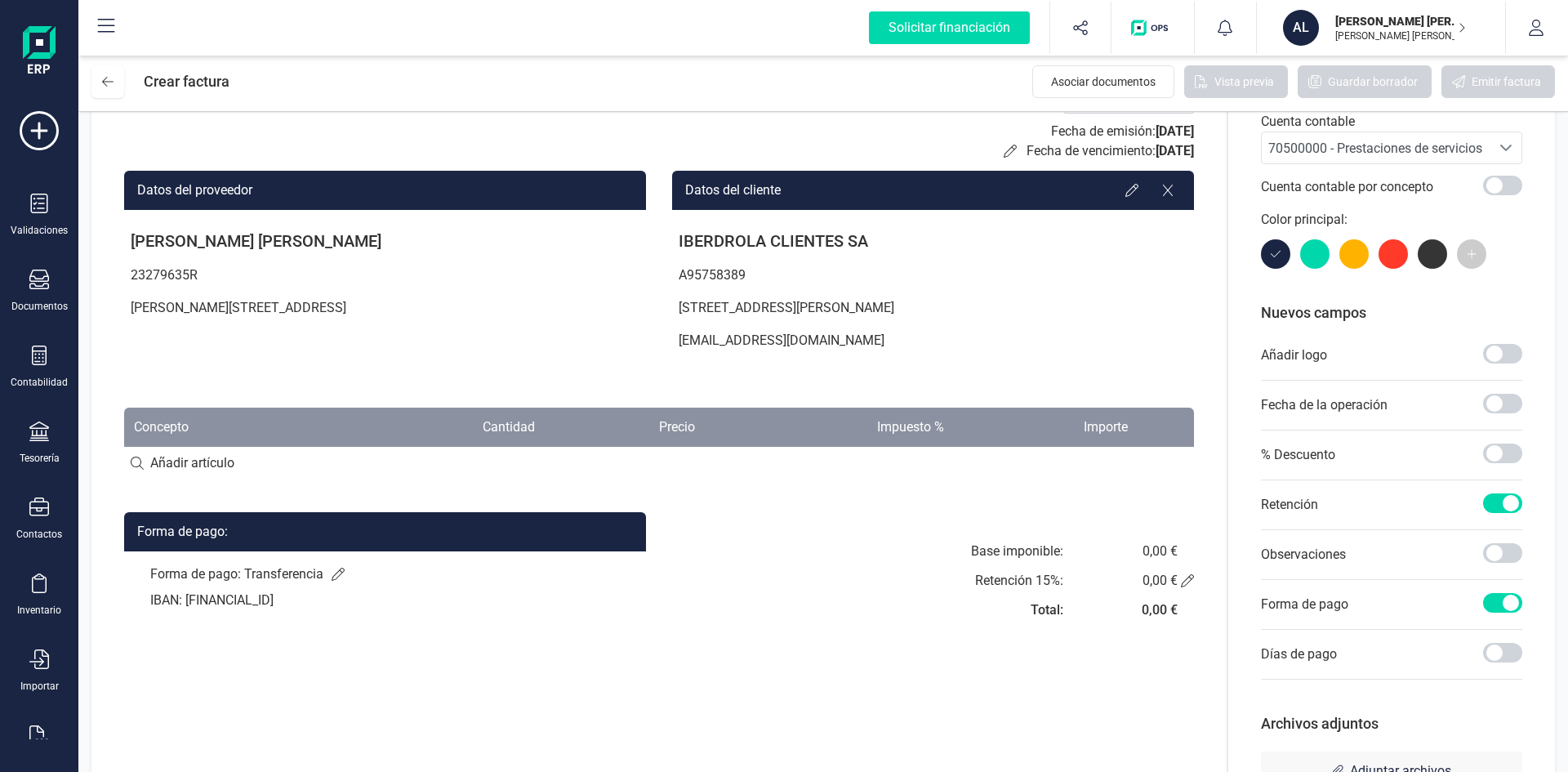
scroll to position [0, 0]
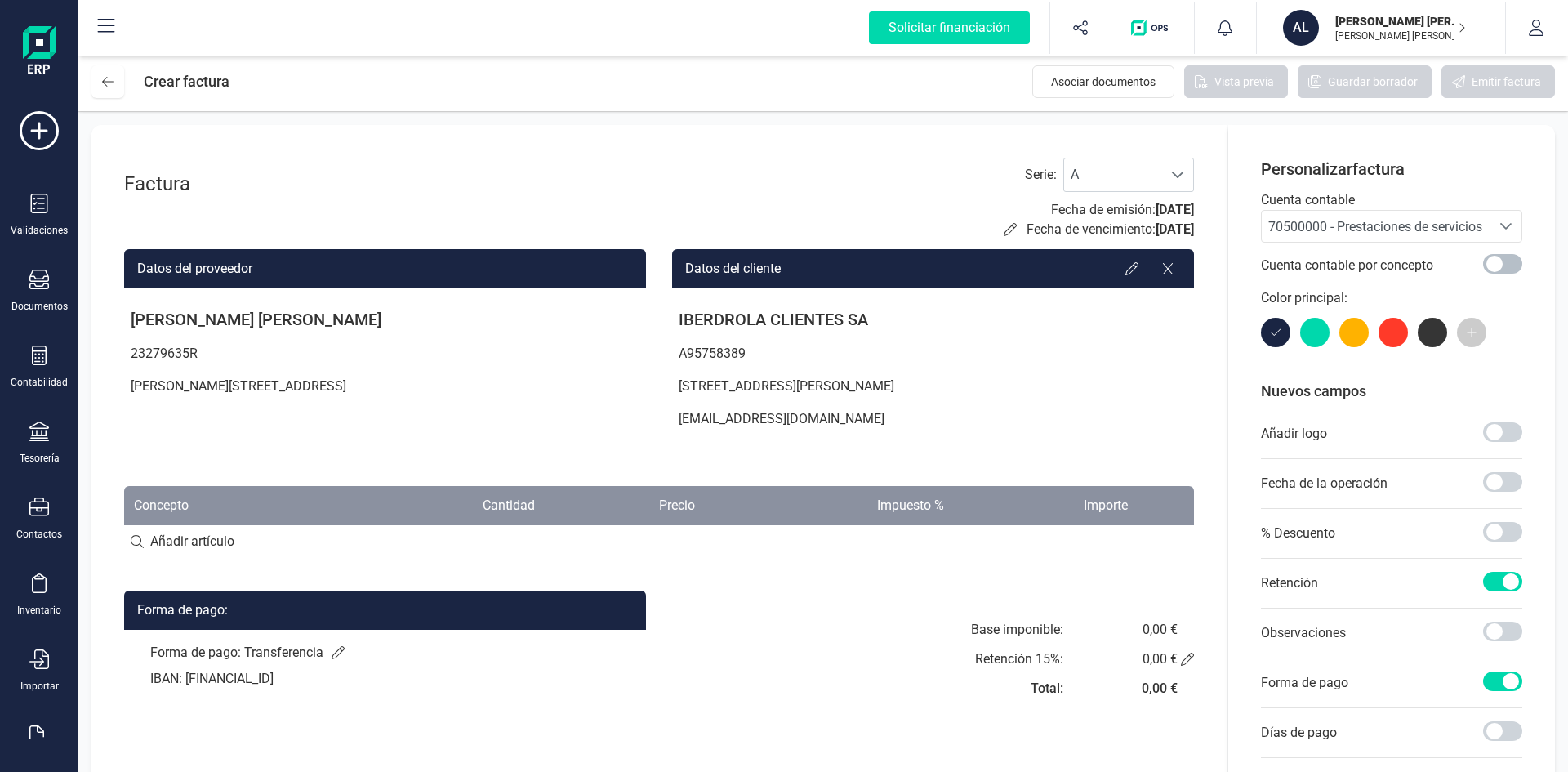
click at [1491, 265] on span at bounding box center [1502, 263] width 39 height 19
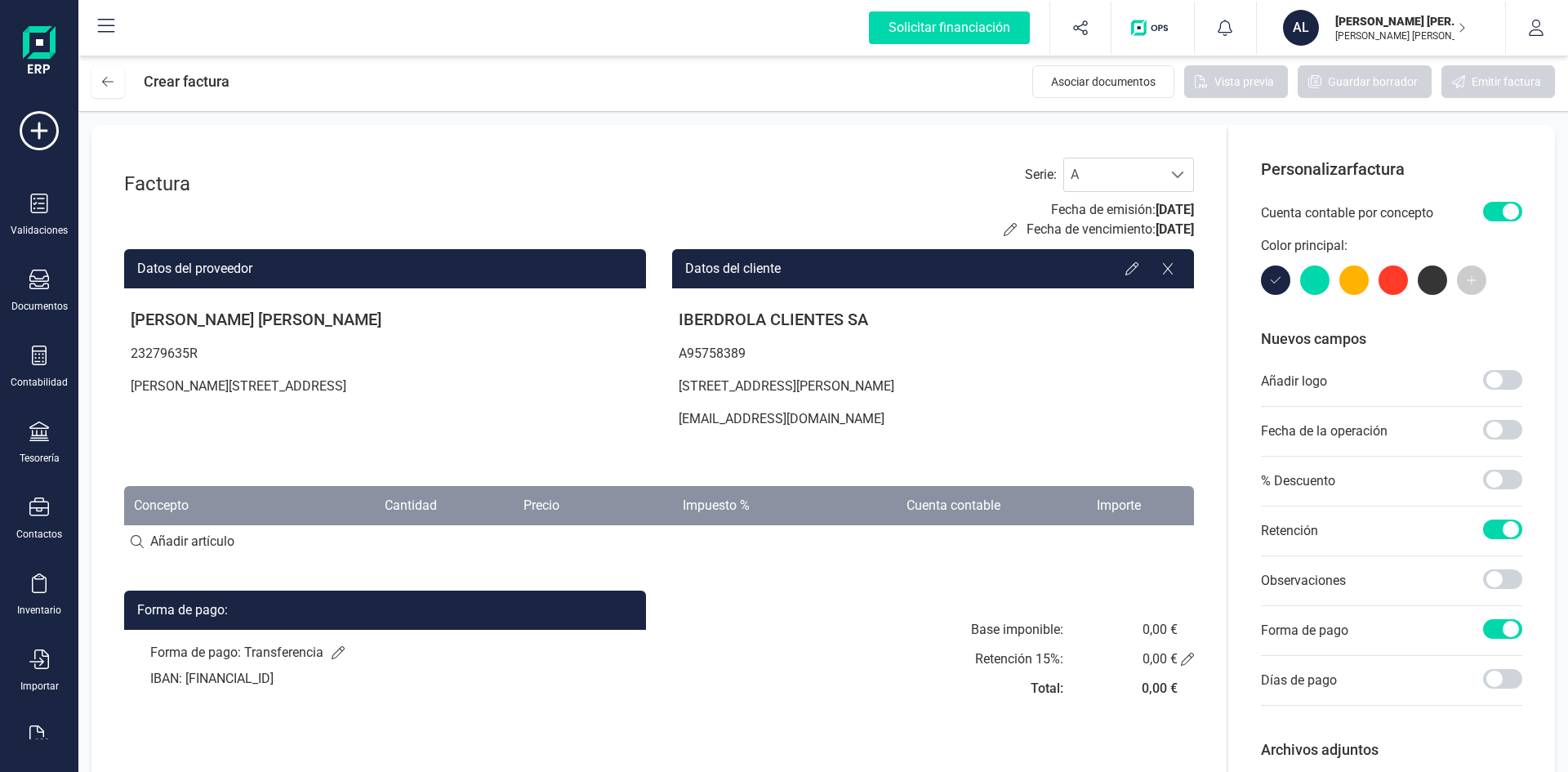
click at [1503, 220] on span at bounding box center [1502, 211] width 39 height 19
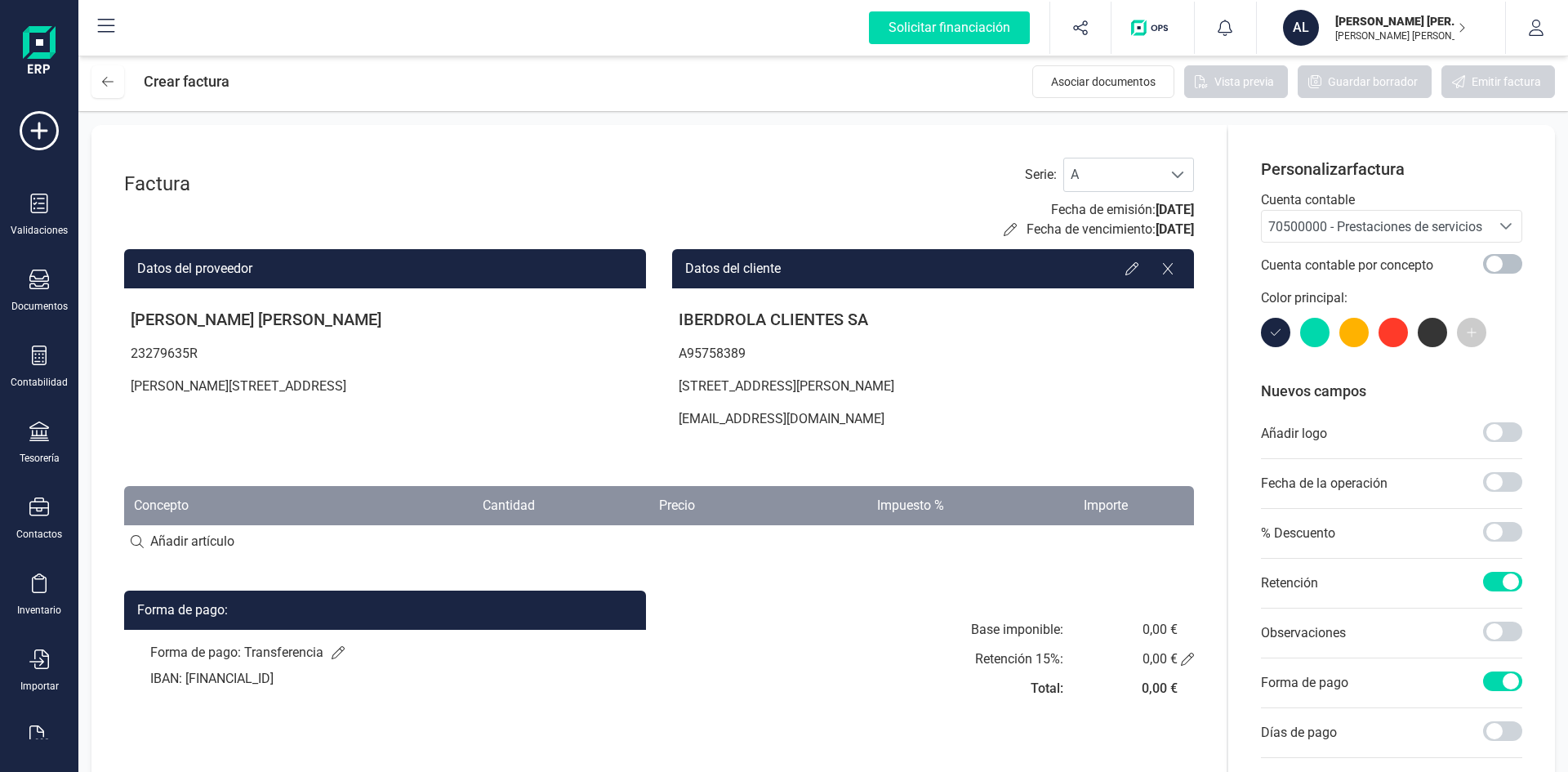
click at [1490, 260] on span at bounding box center [1502, 263] width 39 height 19
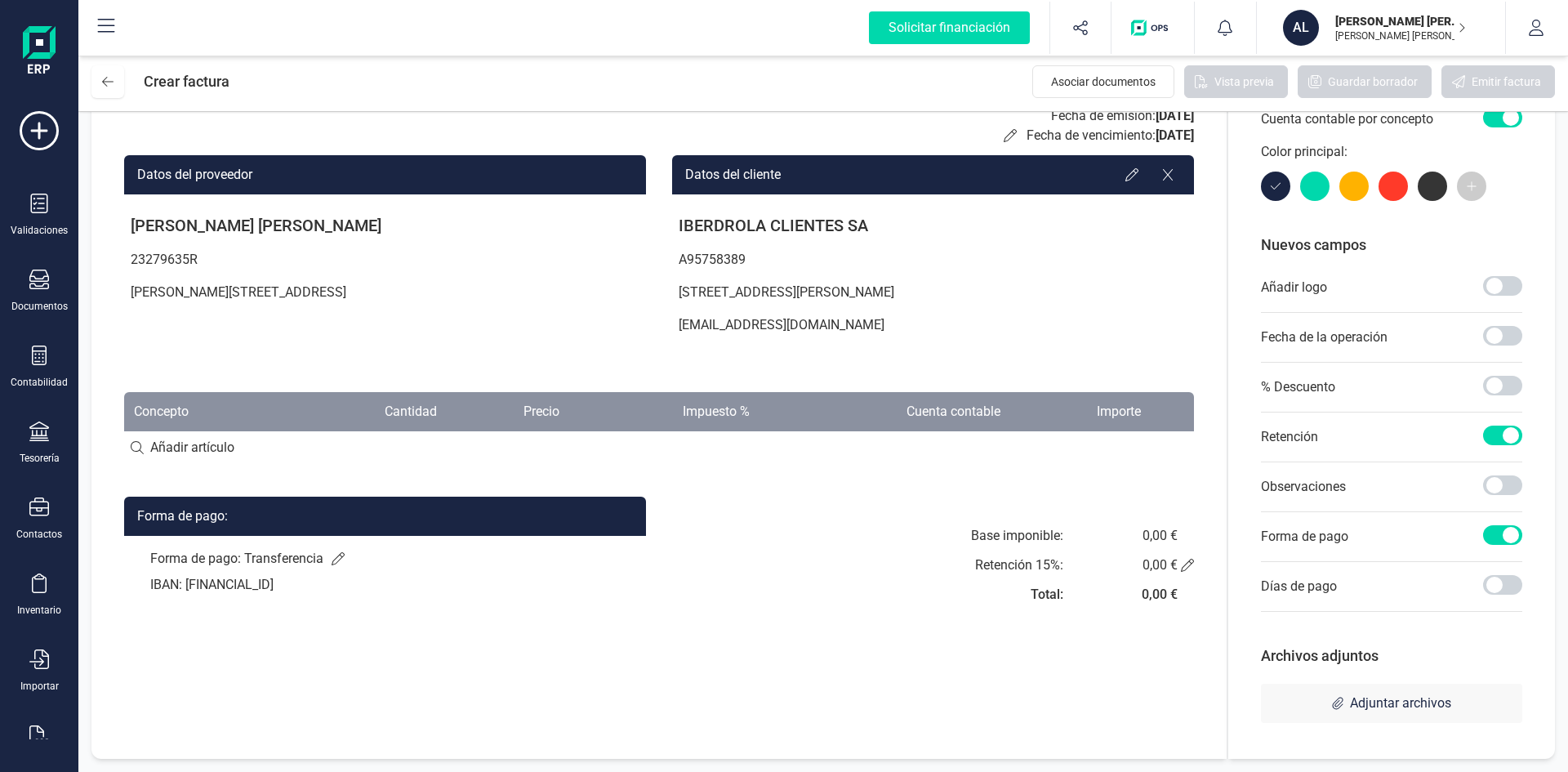
scroll to position [12, 0]
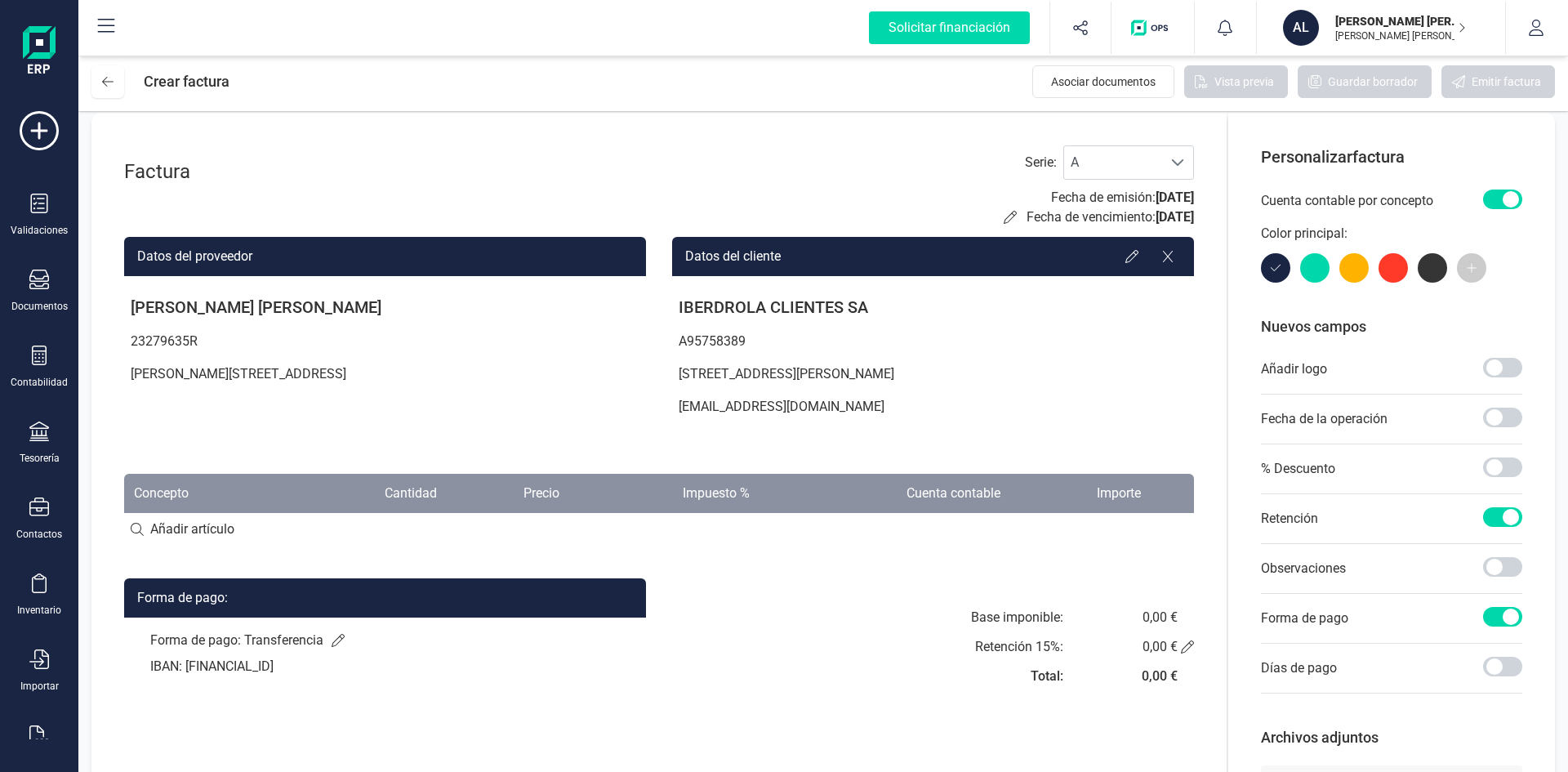
click at [1489, 199] on span at bounding box center [1502, 199] width 39 height 19
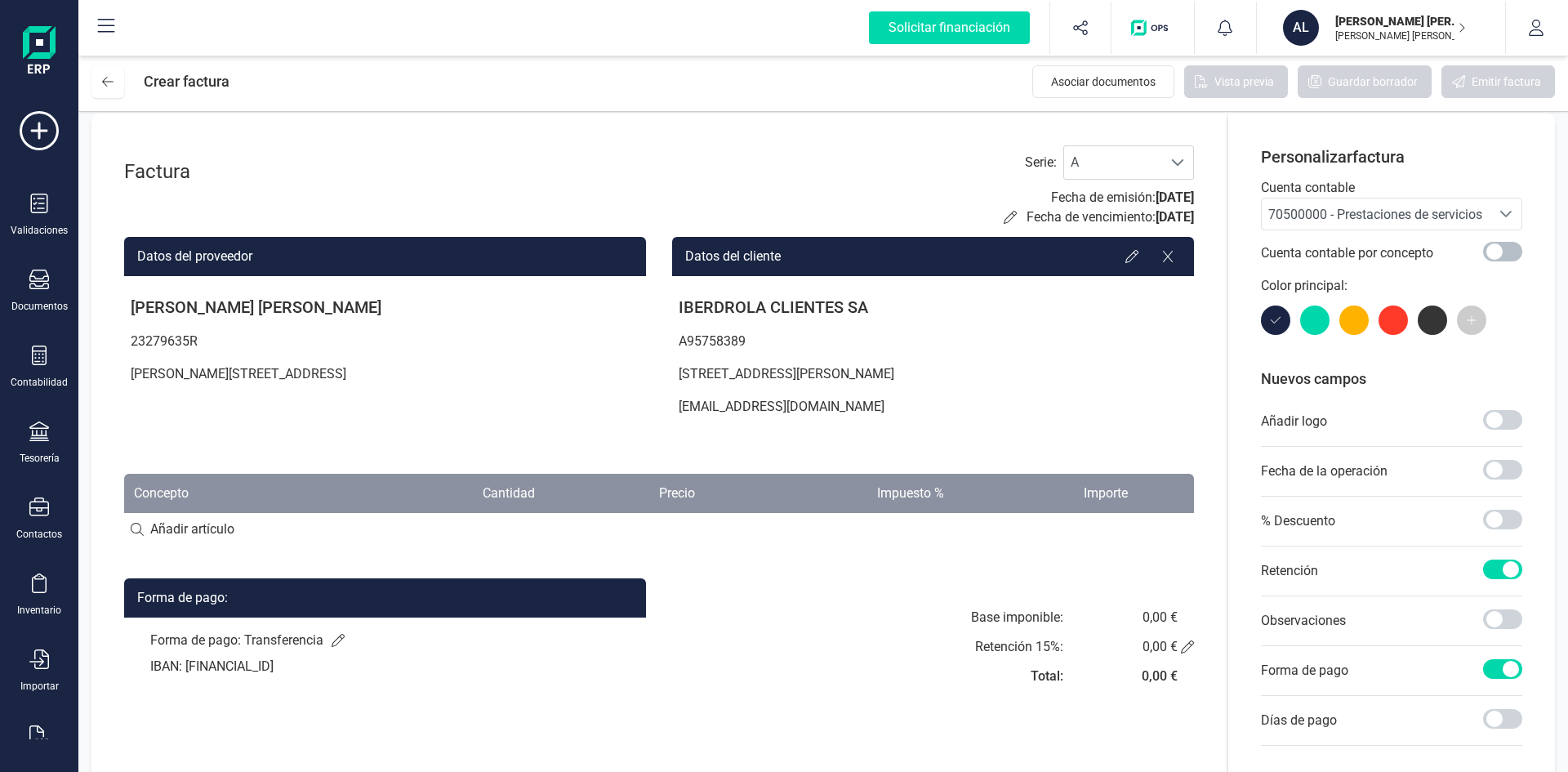
click at [1488, 250] on span at bounding box center [1502, 251] width 39 height 19
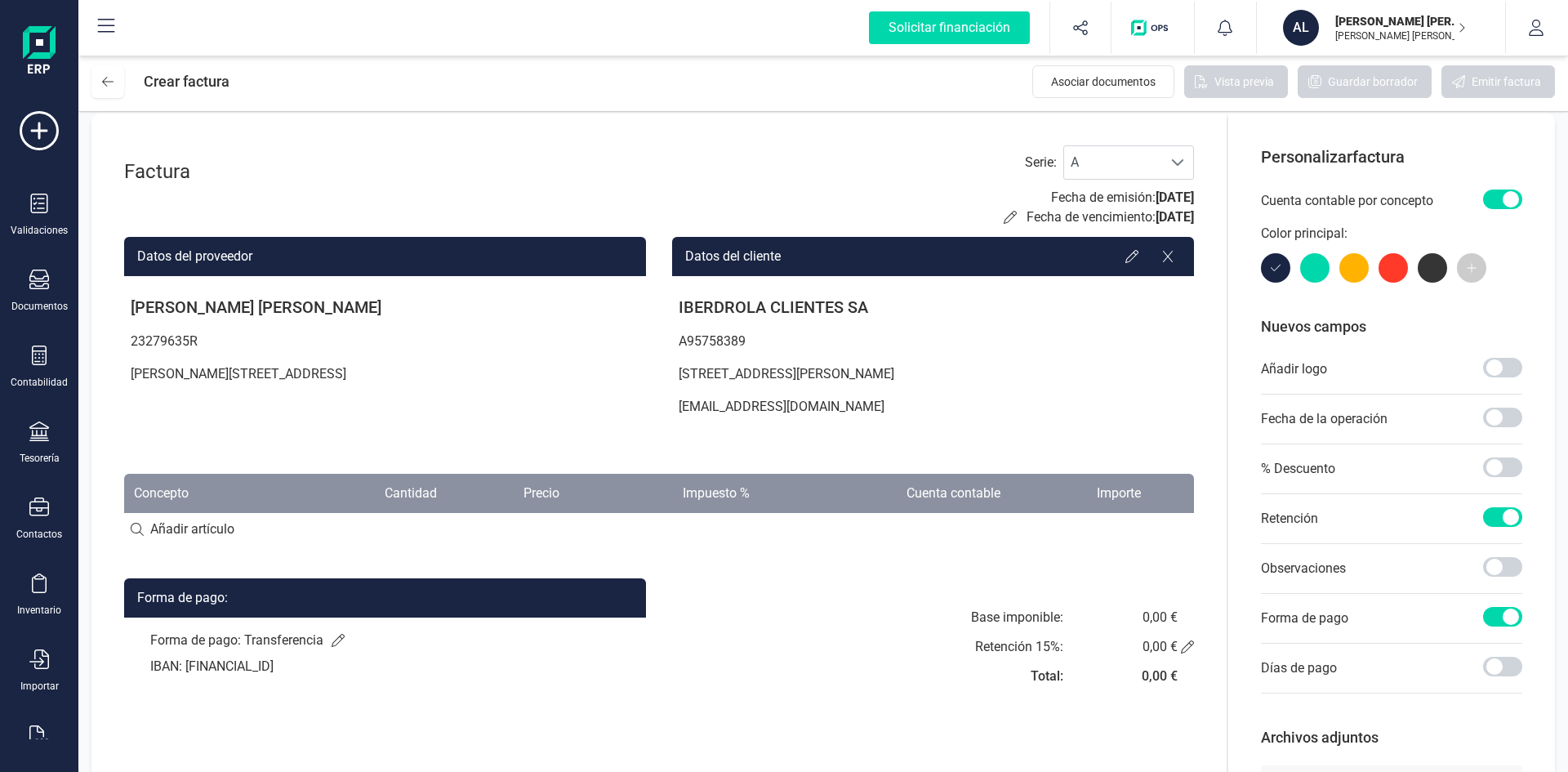
click at [1500, 199] on span at bounding box center [1502, 199] width 39 height 19
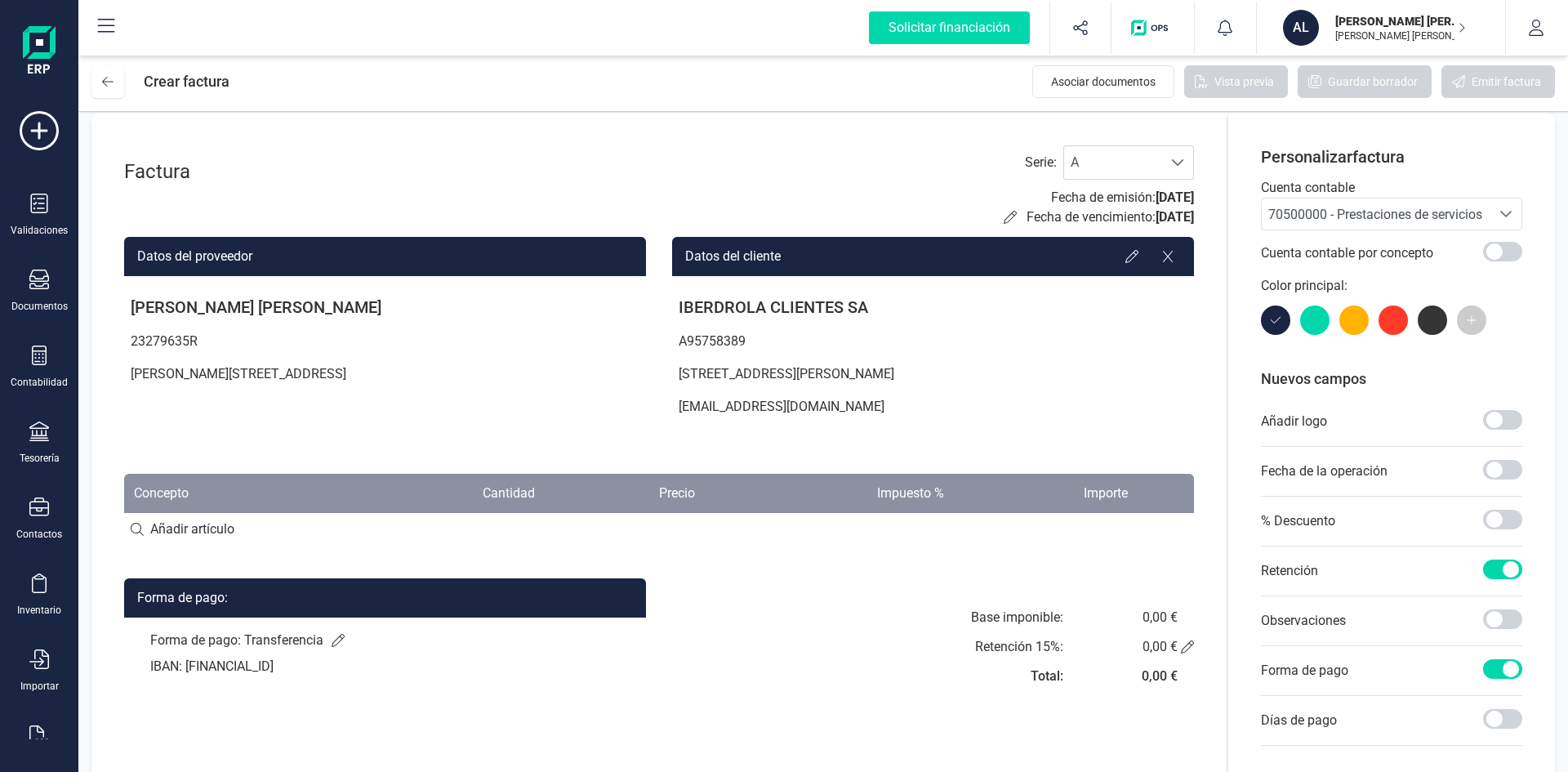
click at [1492, 211] on div "Seleccione una cuenta" at bounding box center [1506, 214] width 31 height 31
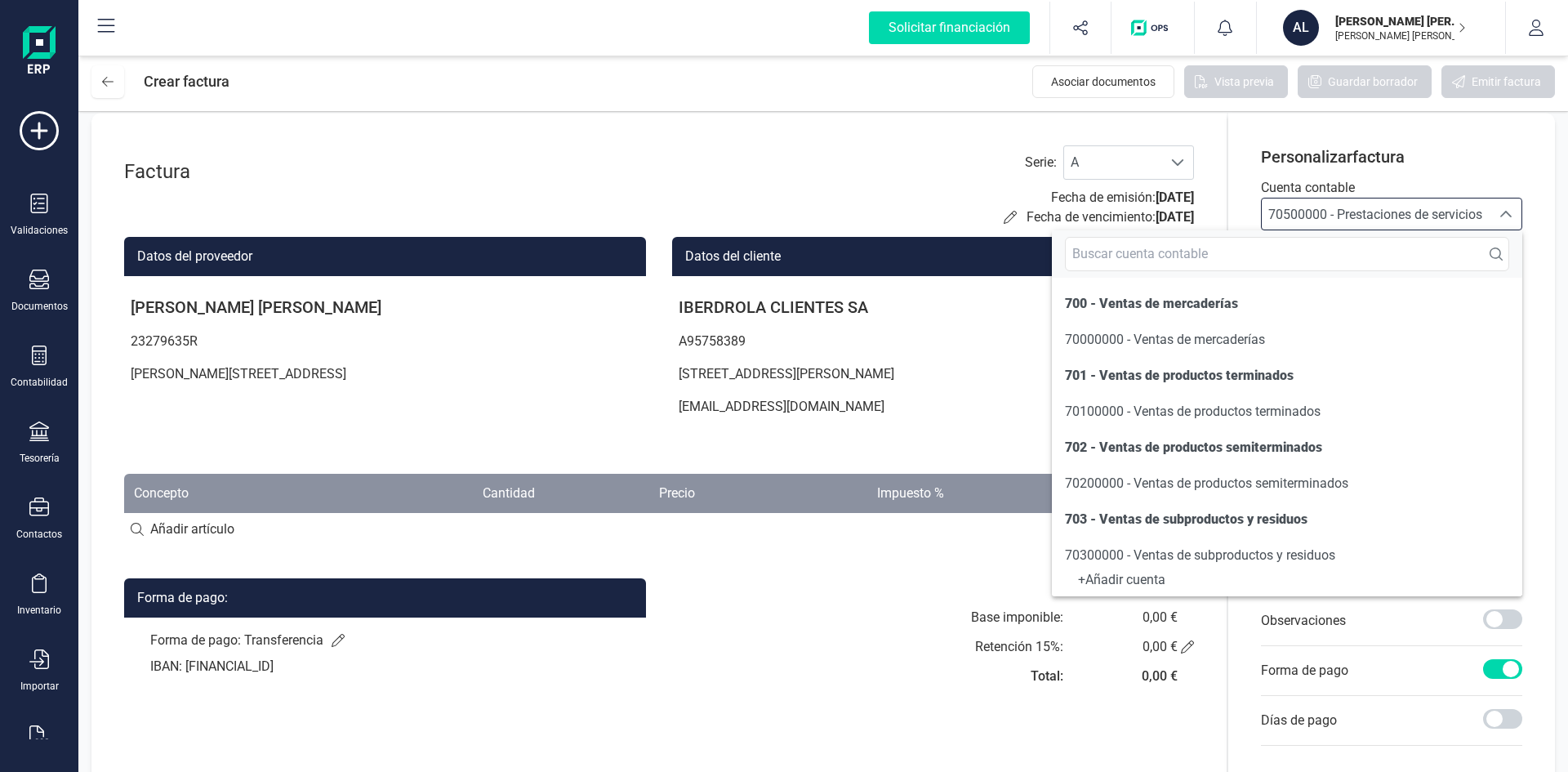
scroll to position [152, 0]
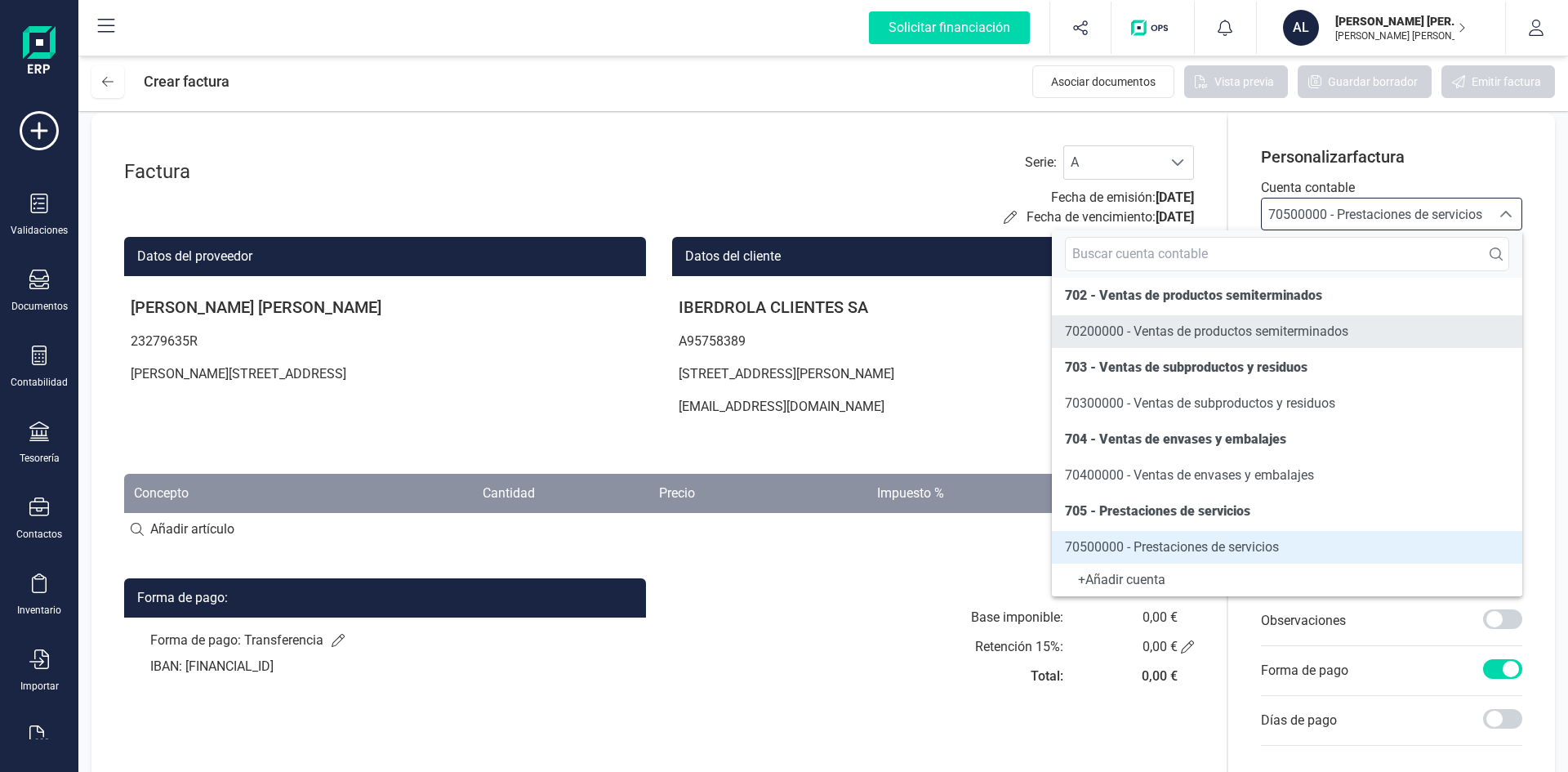
click at [1266, 332] on span "70200000 - Ventas de productos semiterminados" at bounding box center [1207, 331] width 283 height 16
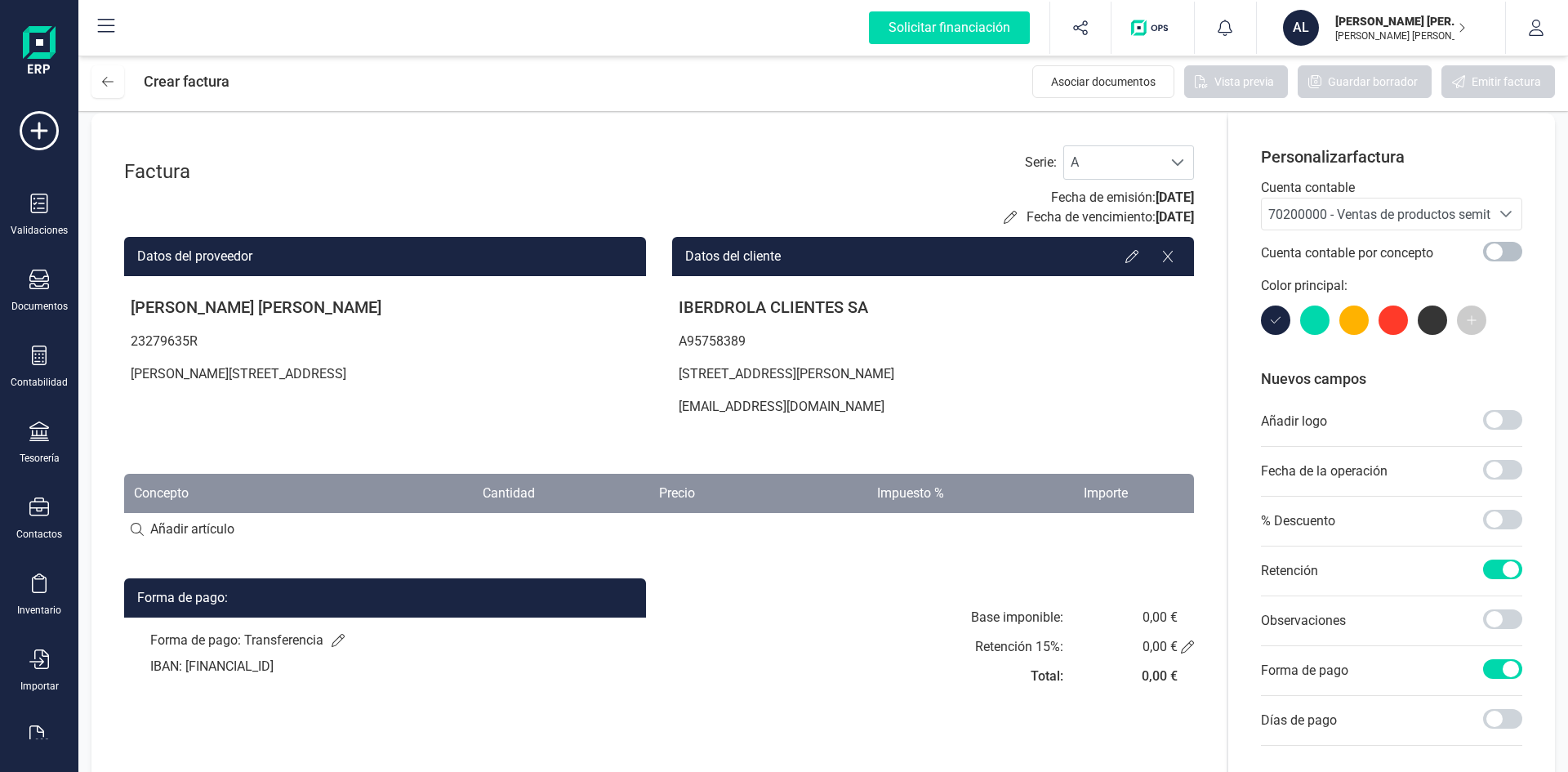
click at [1497, 251] on span at bounding box center [1502, 251] width 39 height 19
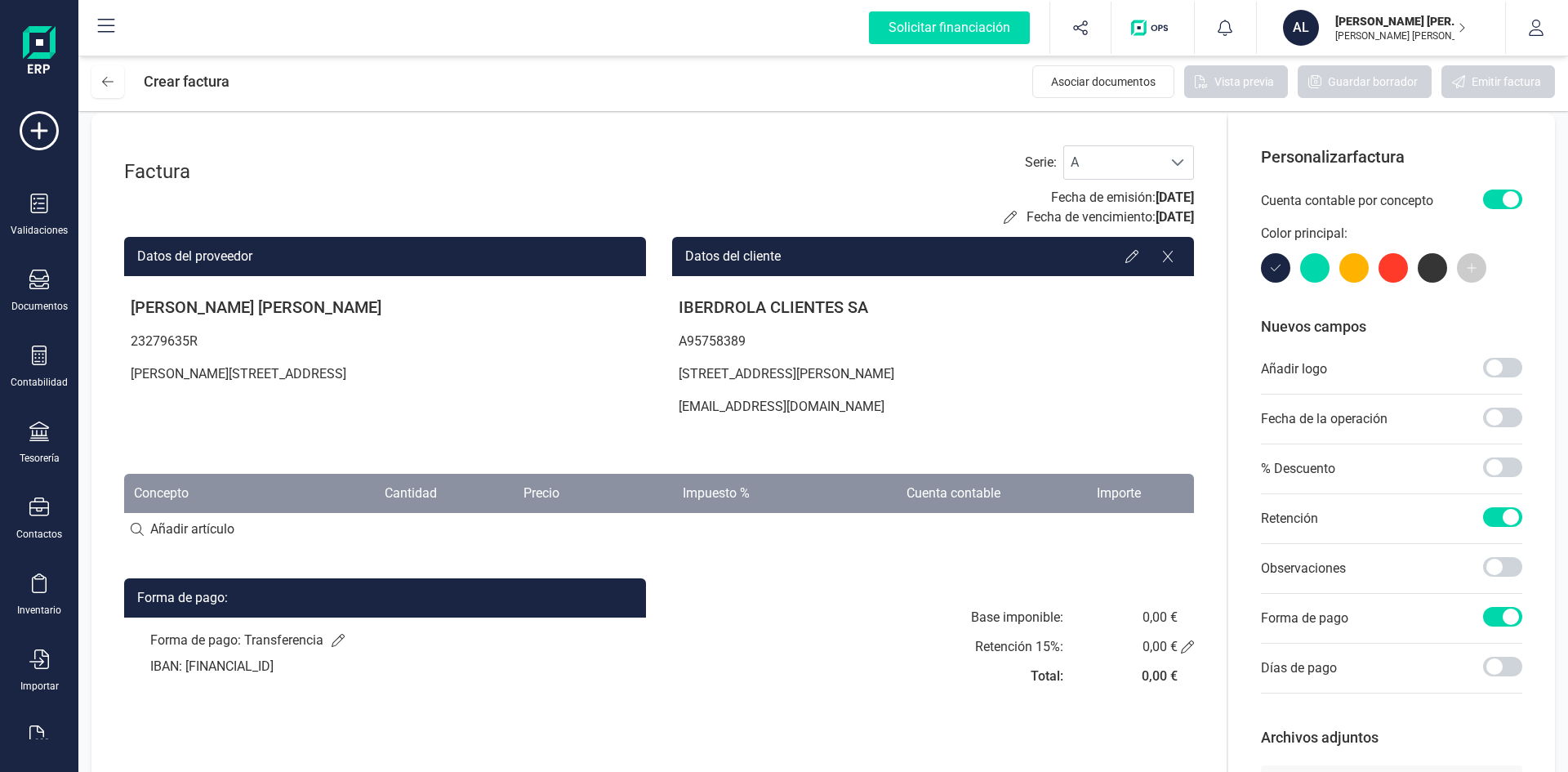
click at [1505, 201] on span at bounding box center [1502, 199] width 39 height 19
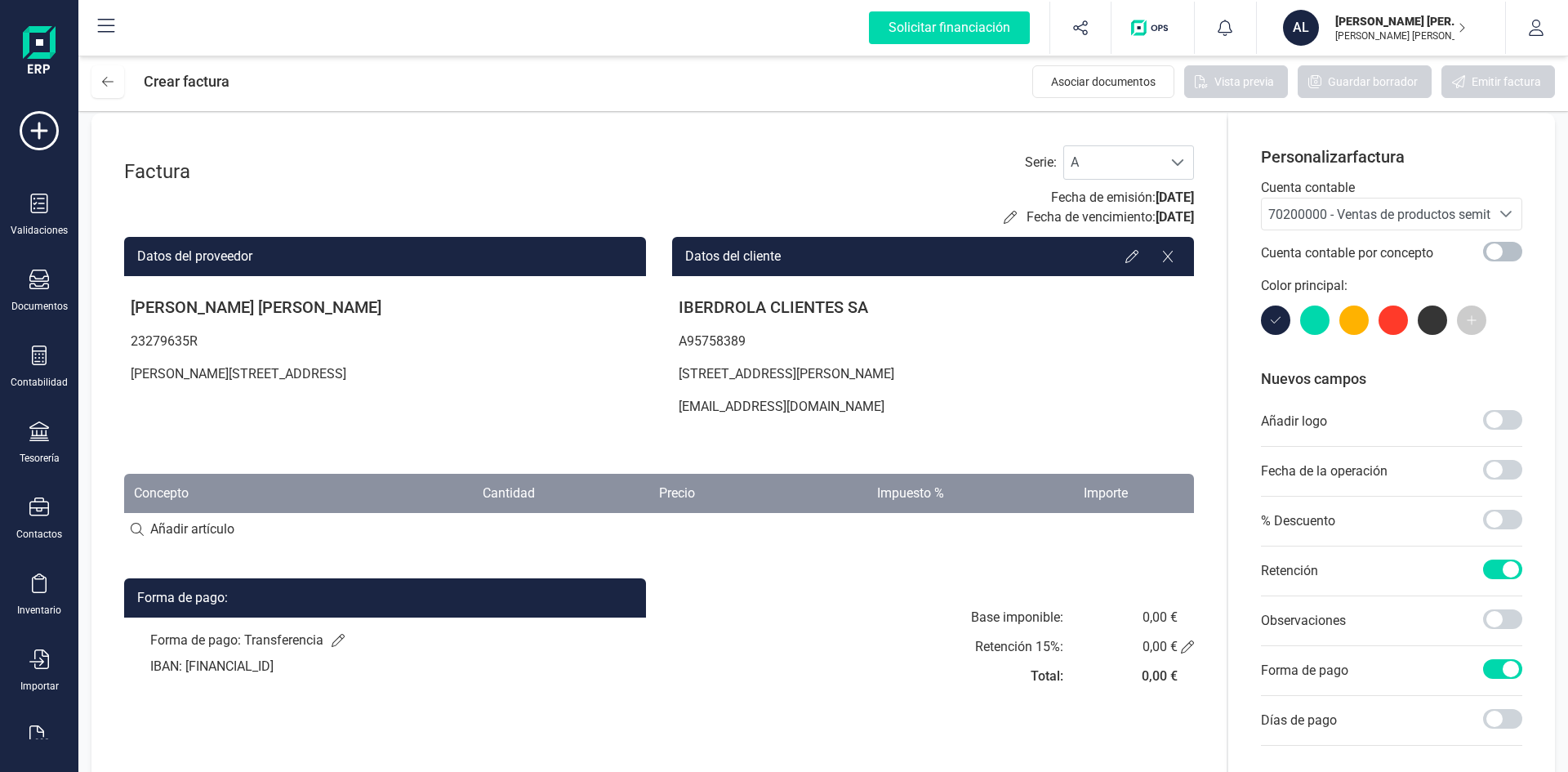
click at [1493, 251] on span at bounding box center [1502, 251] width 39 height 19
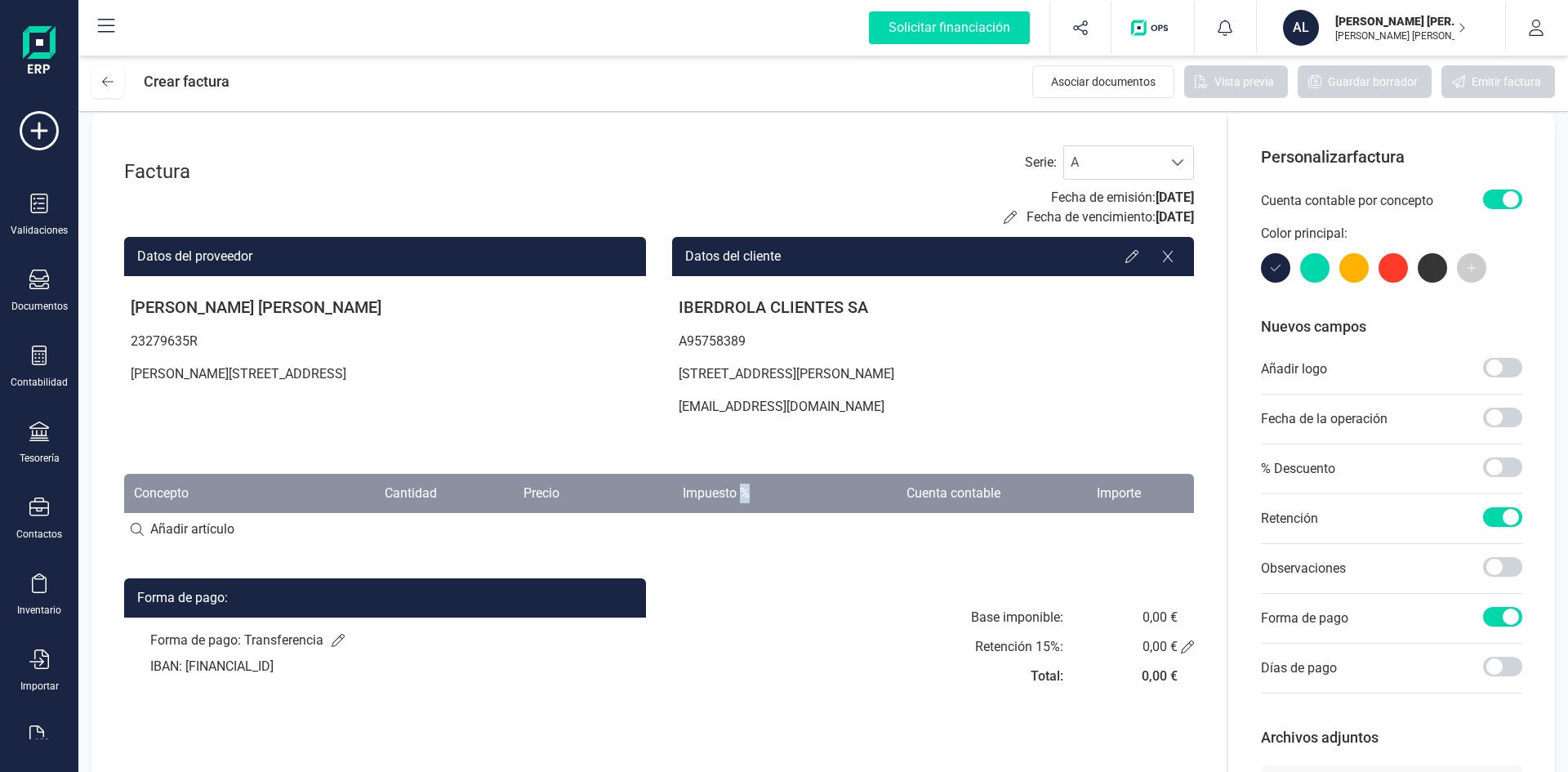
drag, startPoint x: 740, startPoint y: 493, endPoint x: 755, endPoint y: 492, distance: 15.0
click at [755, 492] on th "Impuesto %" at bounding box center [665, 493] width 191 height 39
drag, startPoint x: 707, startPoint y: 503, endPoint x: 719, endPoint y: 500, distance: 12.4
click at [708, 503] on th "Impuesto %" at bounding box center [665, 493] width 191 height 39
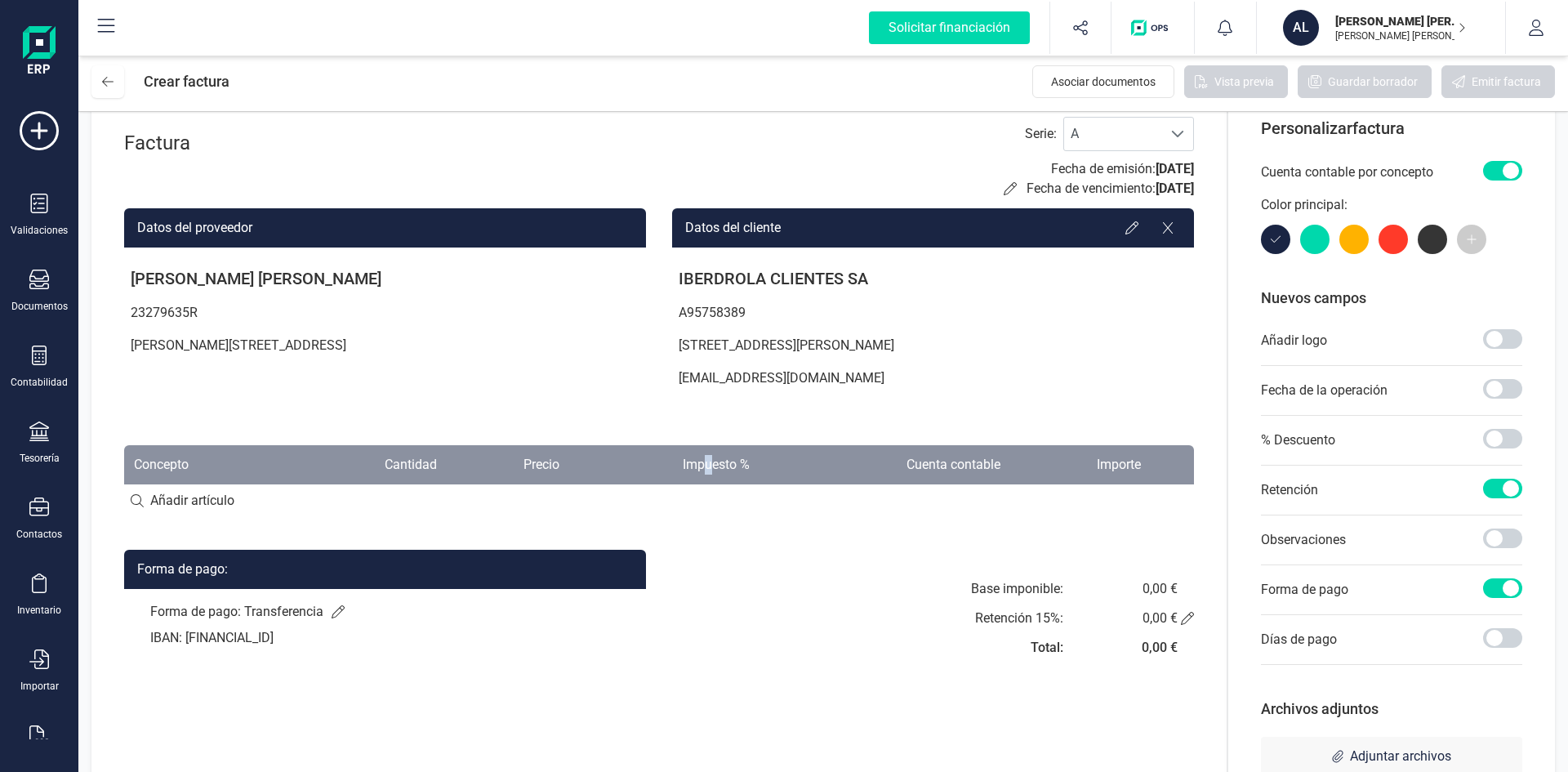
scroll to position [12, 0]
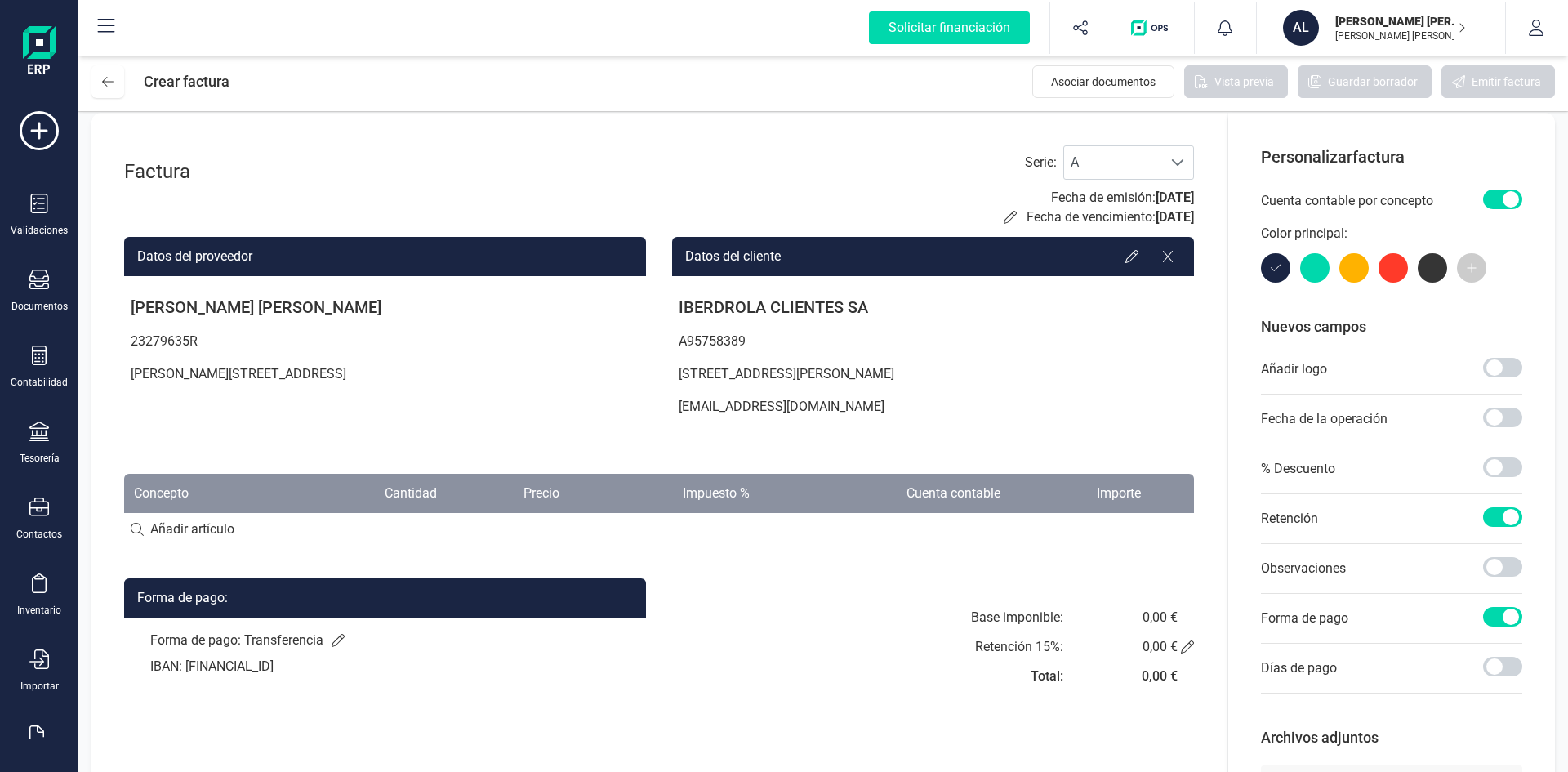
click at [1489, 197] on span at bounding box center [1502, 199] width 39 height 19
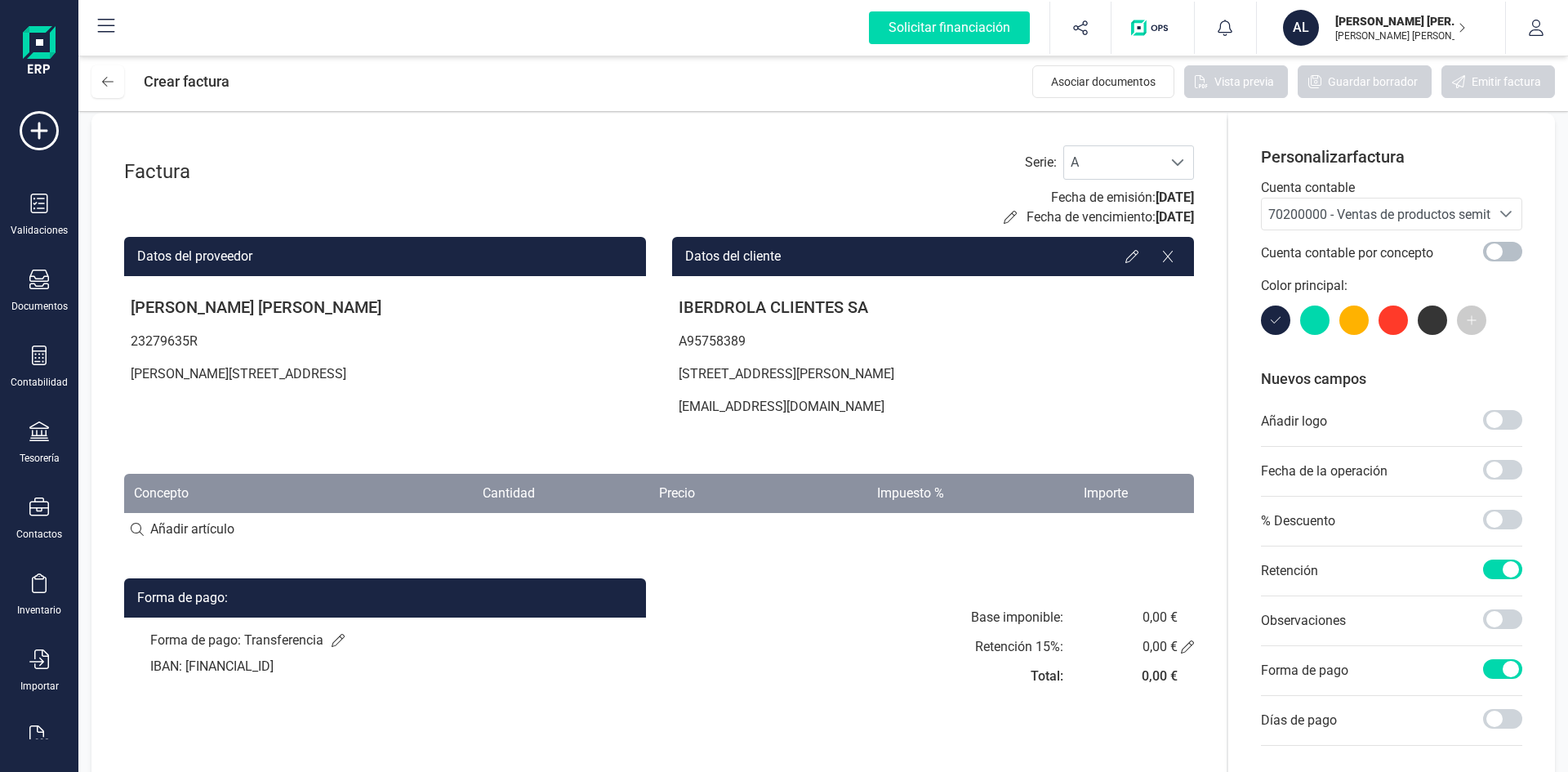
click at [1504, 252] on span at bounding box center [1502, 251] width 39 height 19
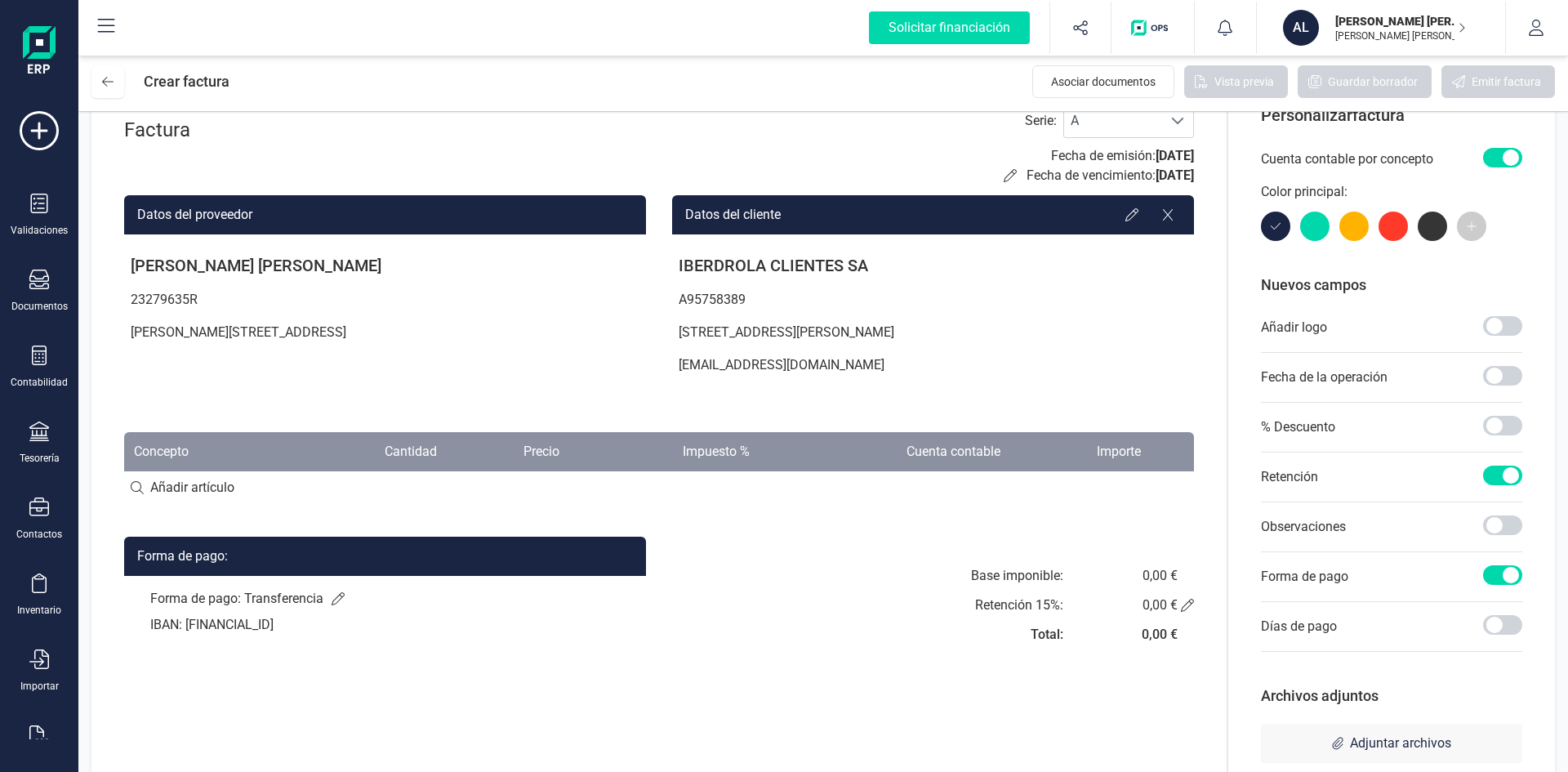
scroll to position [94, 0]
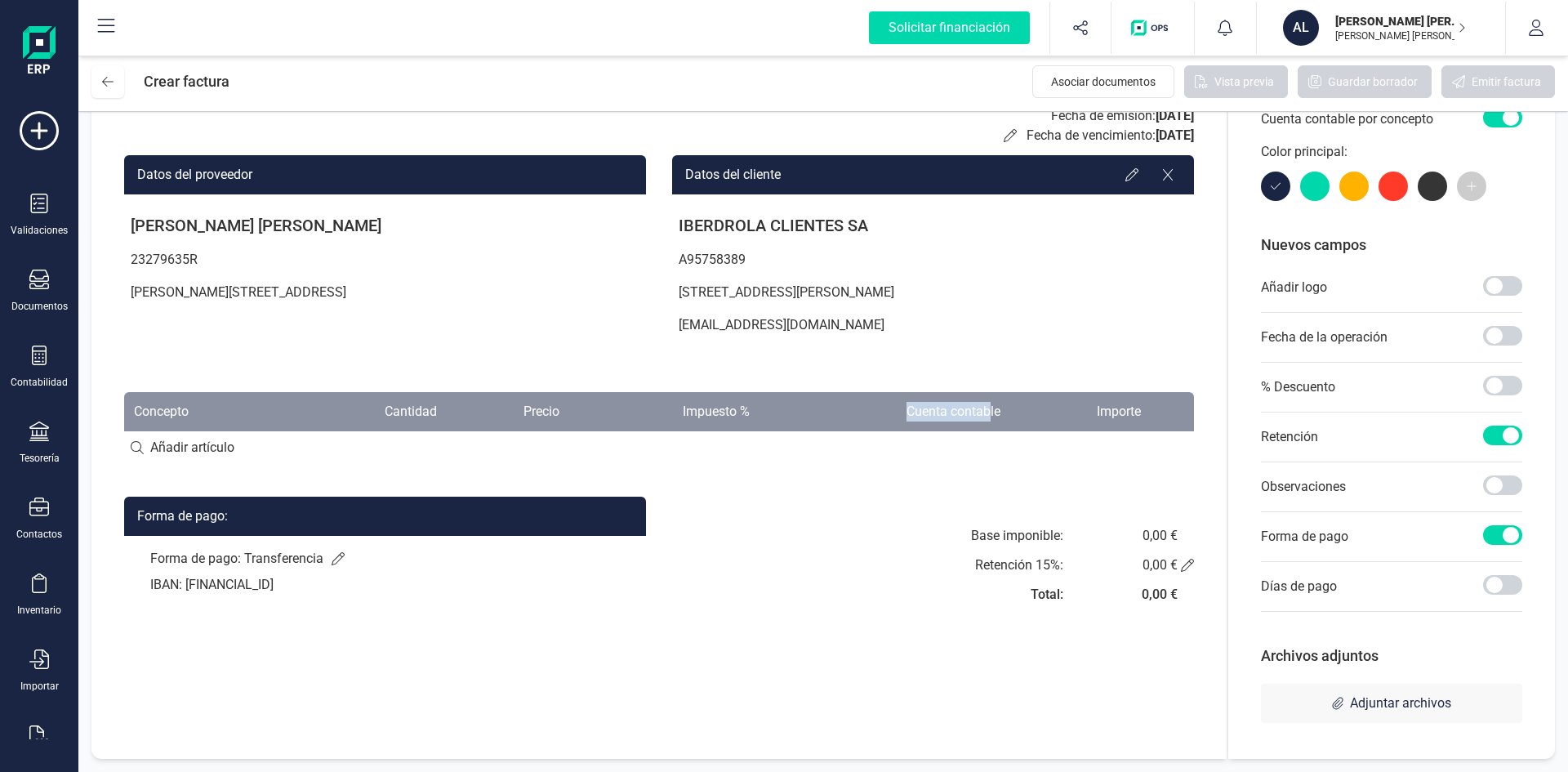
drag, startPoint x: 918, startPoint y: 413, endPoint x: 989, endPoint y: 415, distance: 71.0
click at [989, 415] on th "Cuenta contable" at bounding box center [886, 412] width 251 height 39
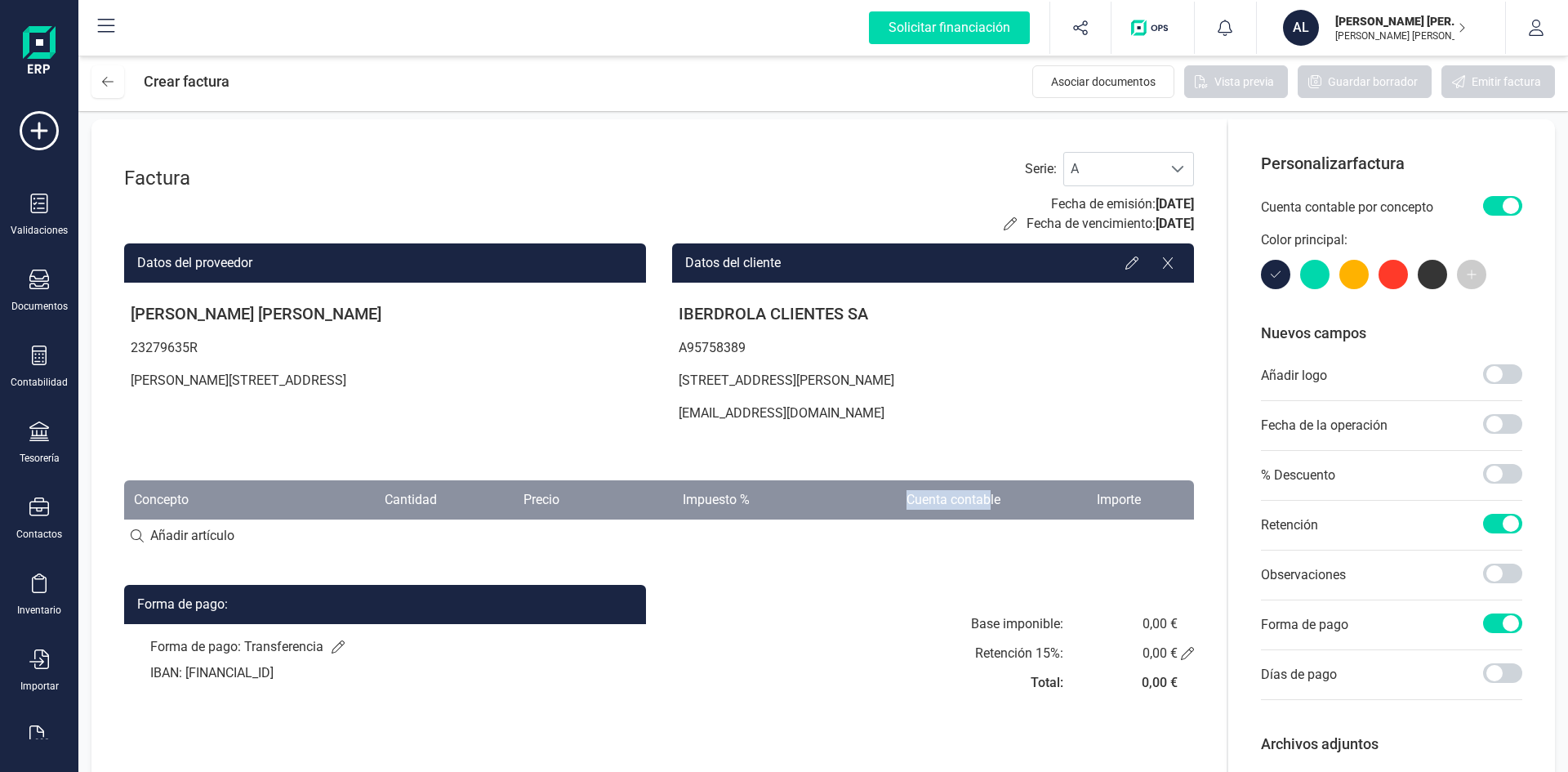
scroll to position [0, 0]
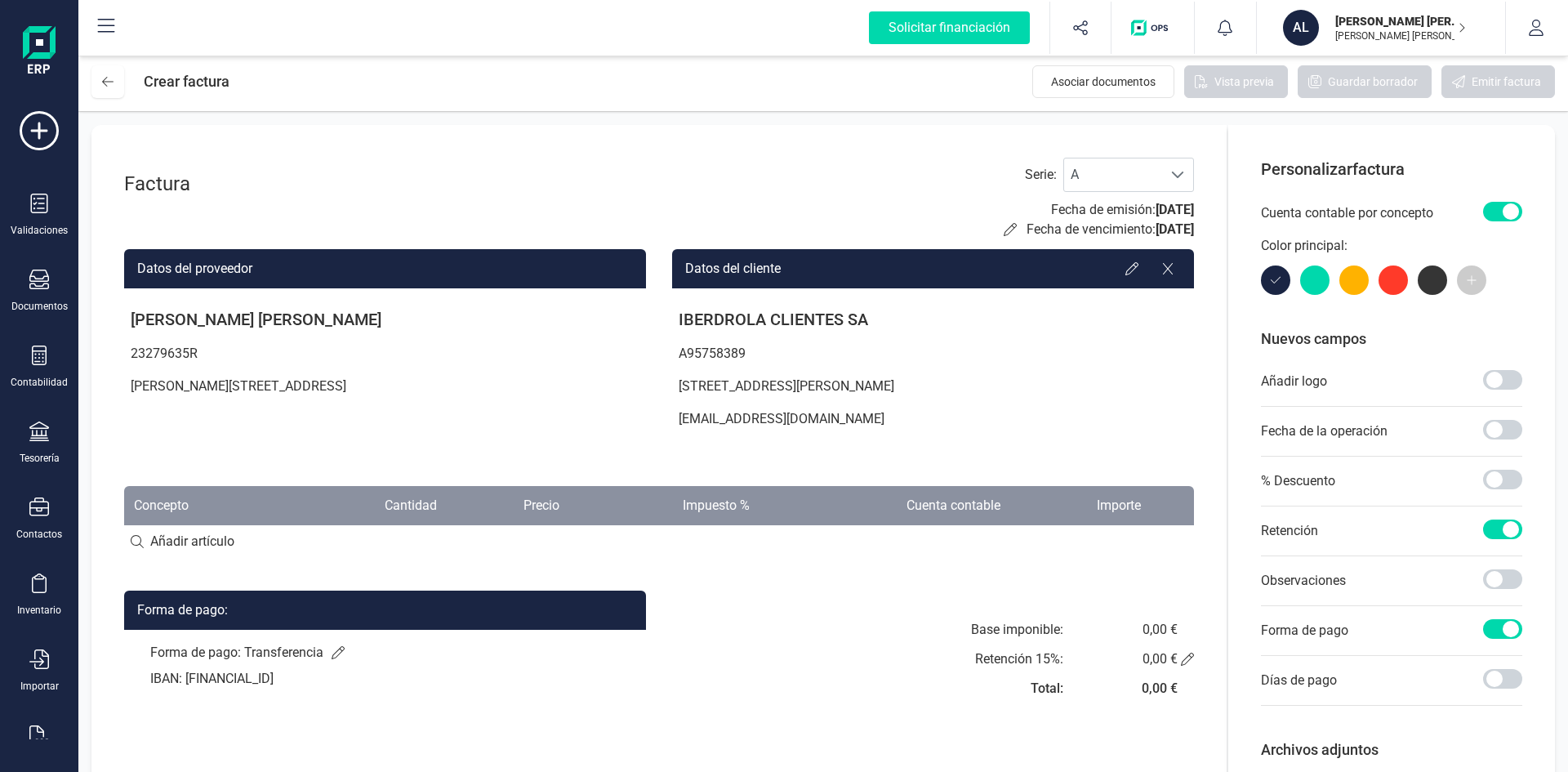
click at [1502, 203] on span at bounding box center [1502, 211] width 39 height 19
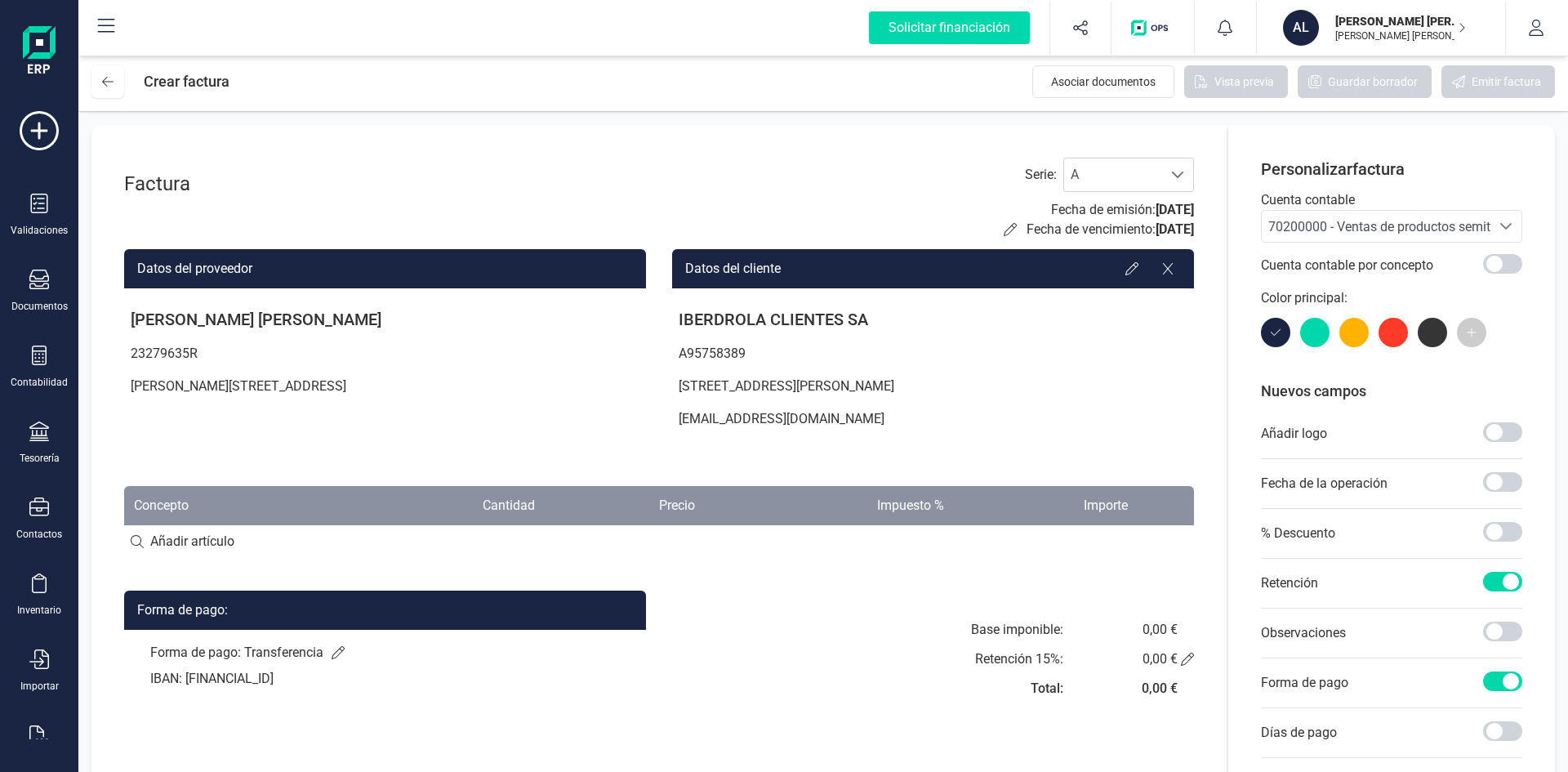
click at [1444, 223] on span "70200000 - Ventas de productos semiterminados" at bounding box center [1410, 226] width 283 height 16
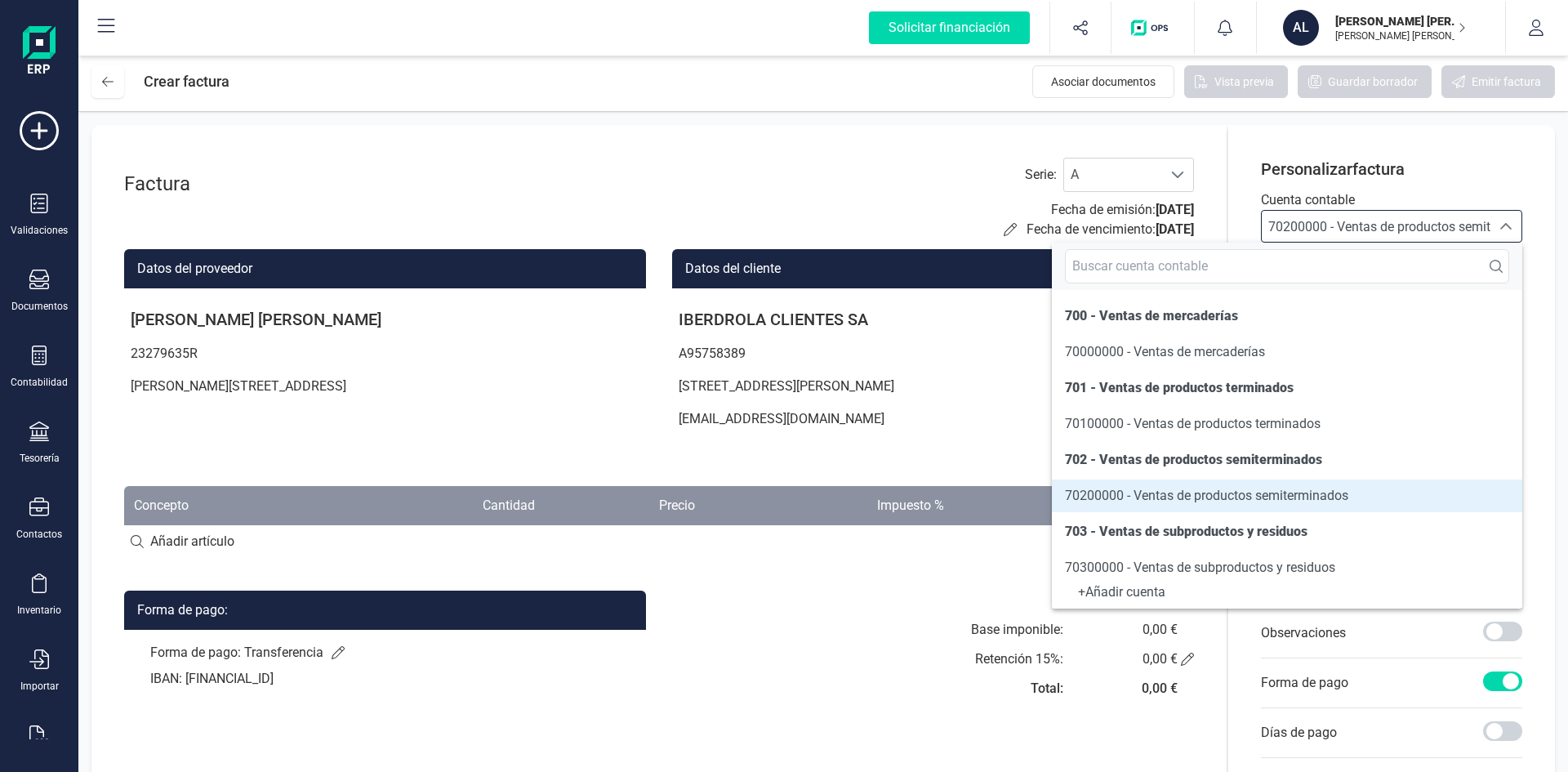
scroll to position [8, 0]
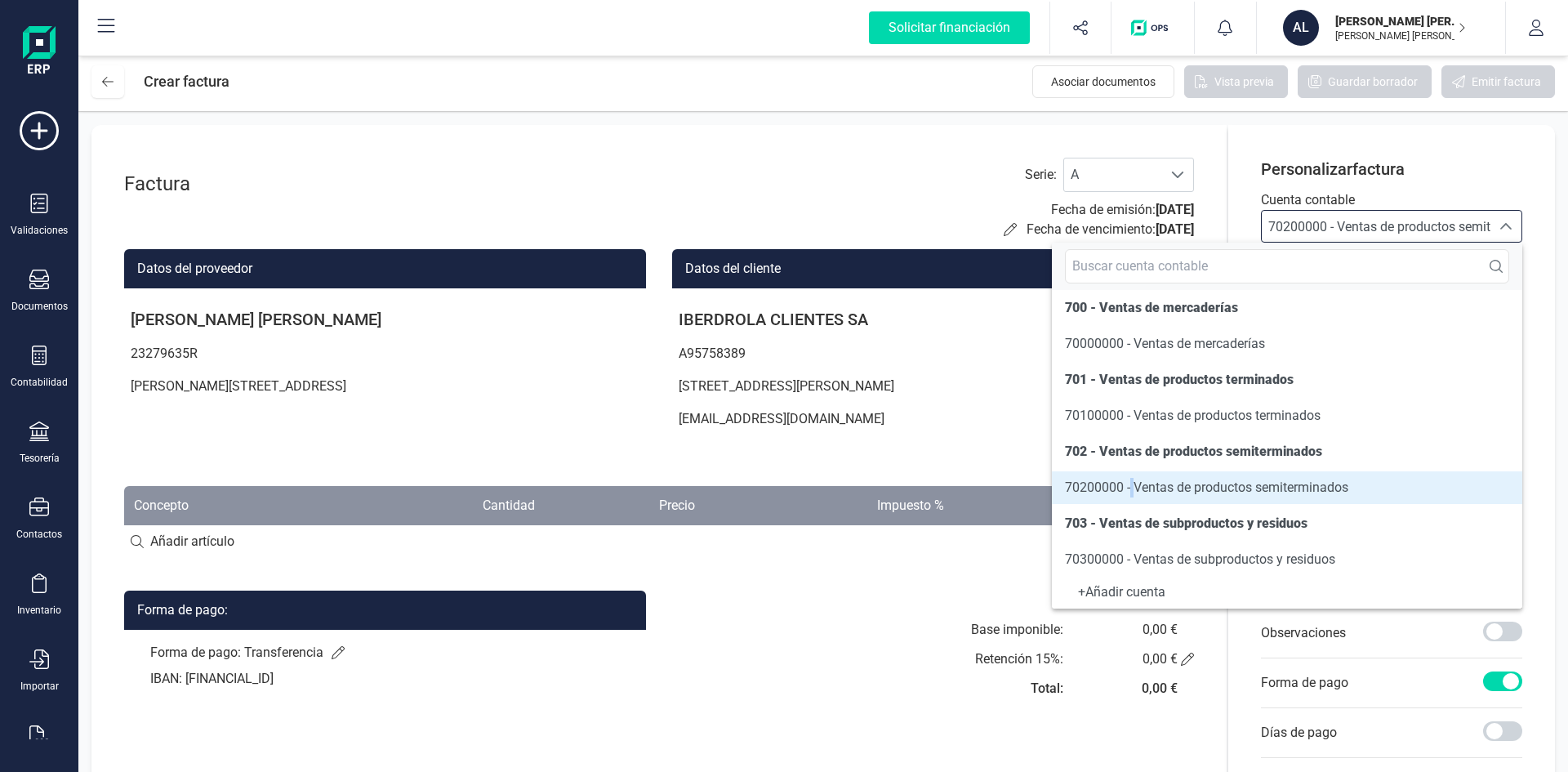
click at [1132, 485] on span "70200000 - Ventas de productos semiterminados" at bounding box center [1207, 487] width 283 height 16
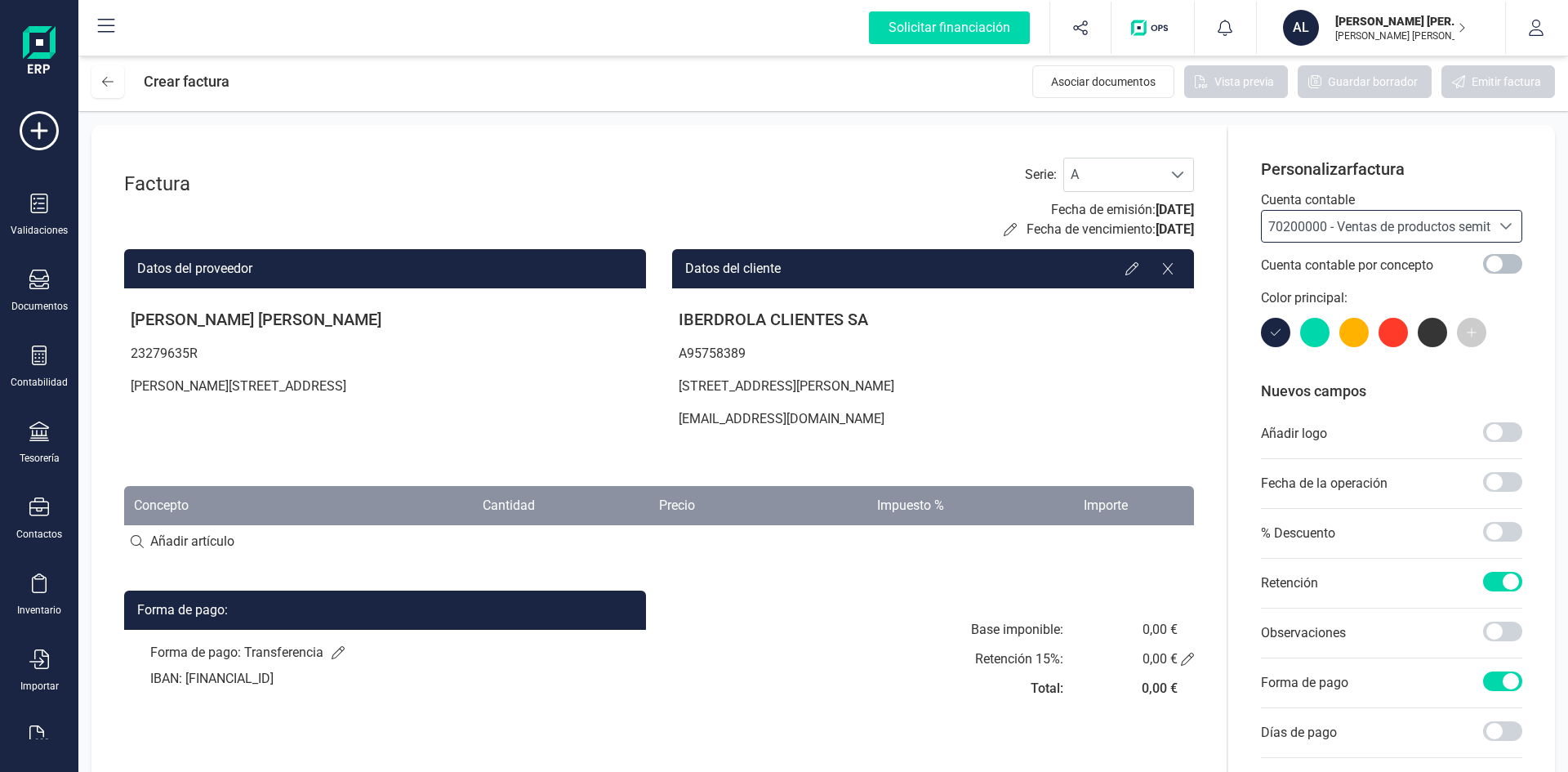
click at [1493, 261] on span at bounding box center [1502, 263] width 39 height 19
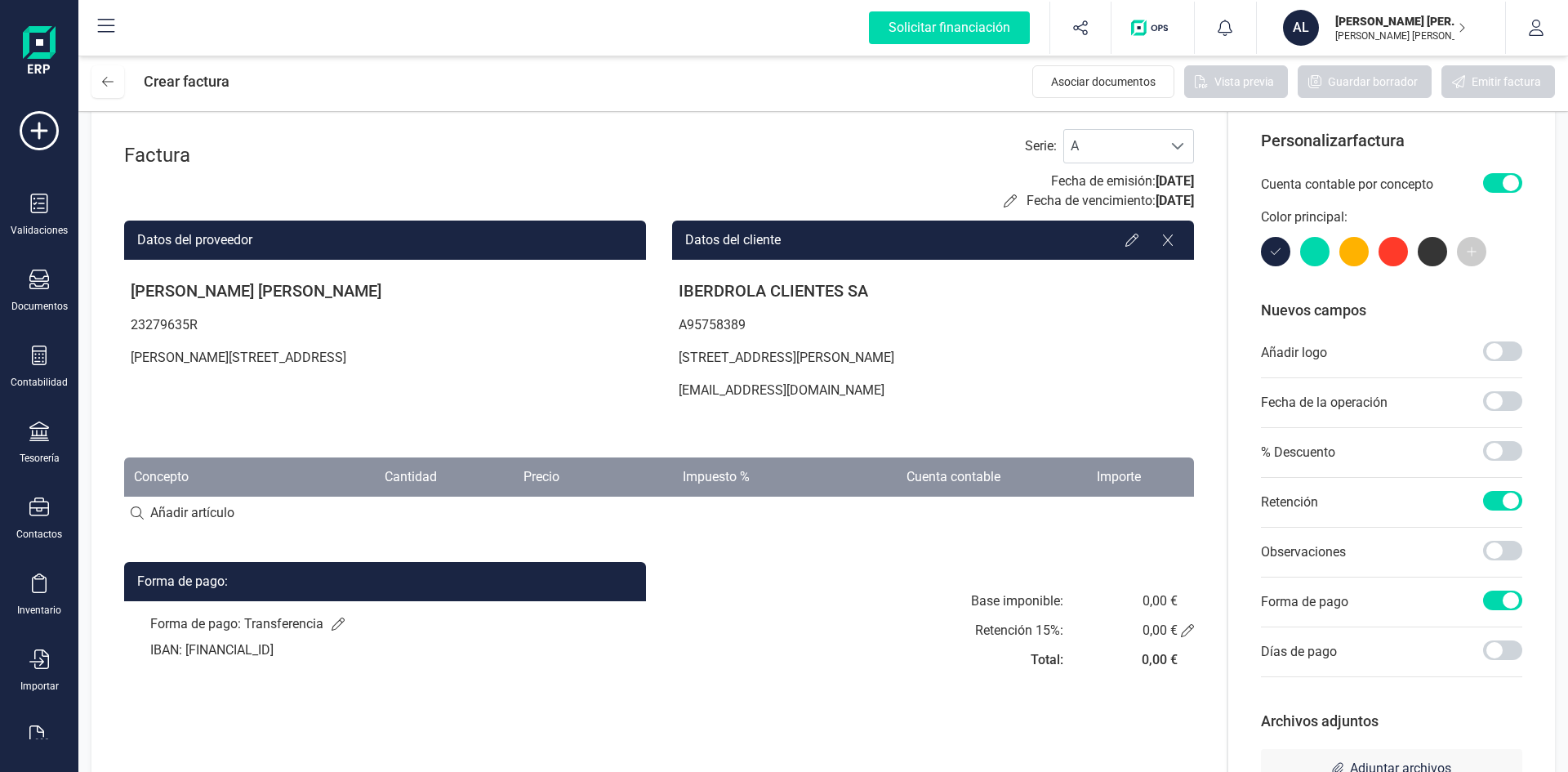
scroll to position [0, 0]
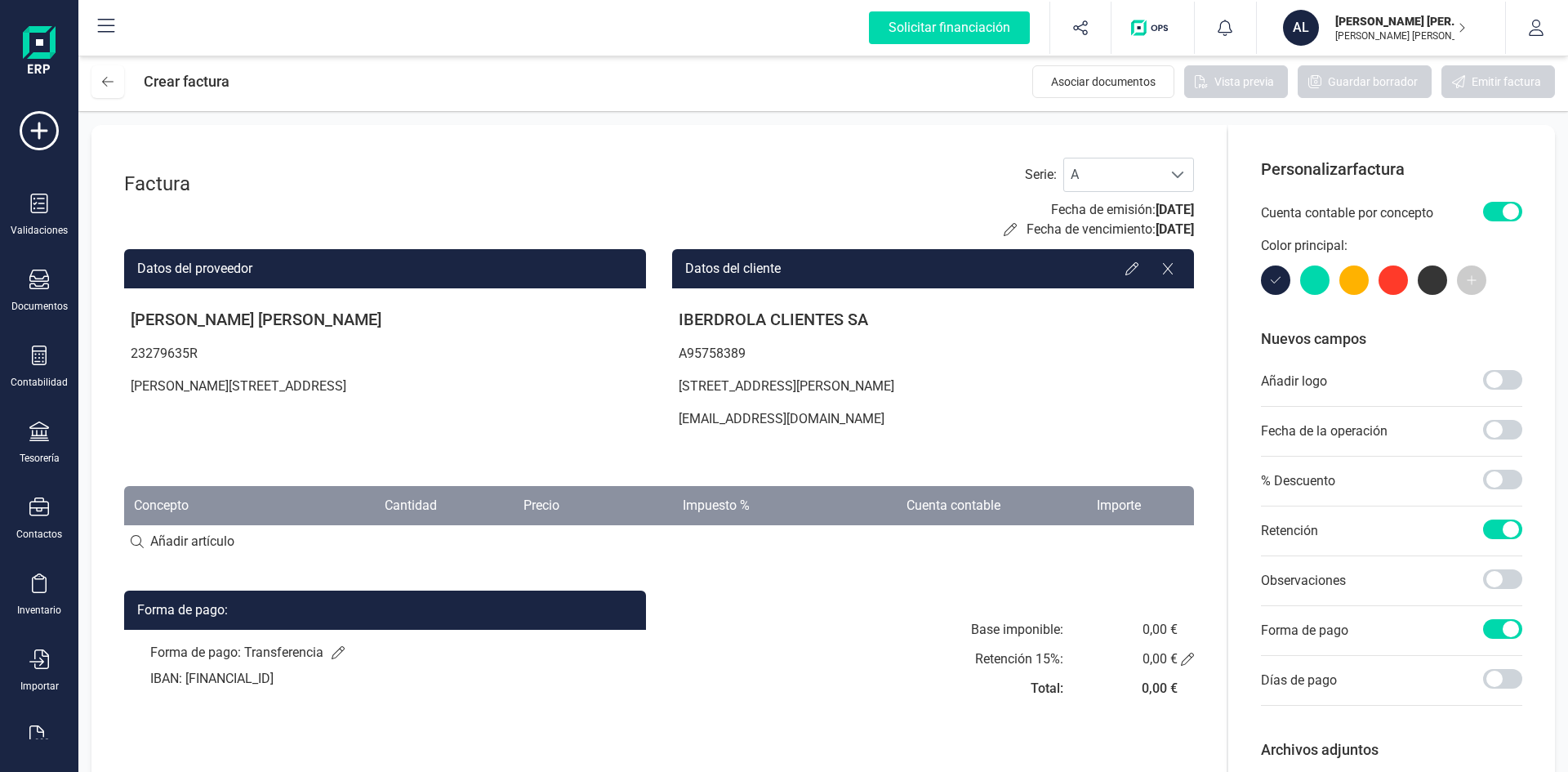
click at [1498, 211] on span at bounding box center [1502, 211] width 39 height 19
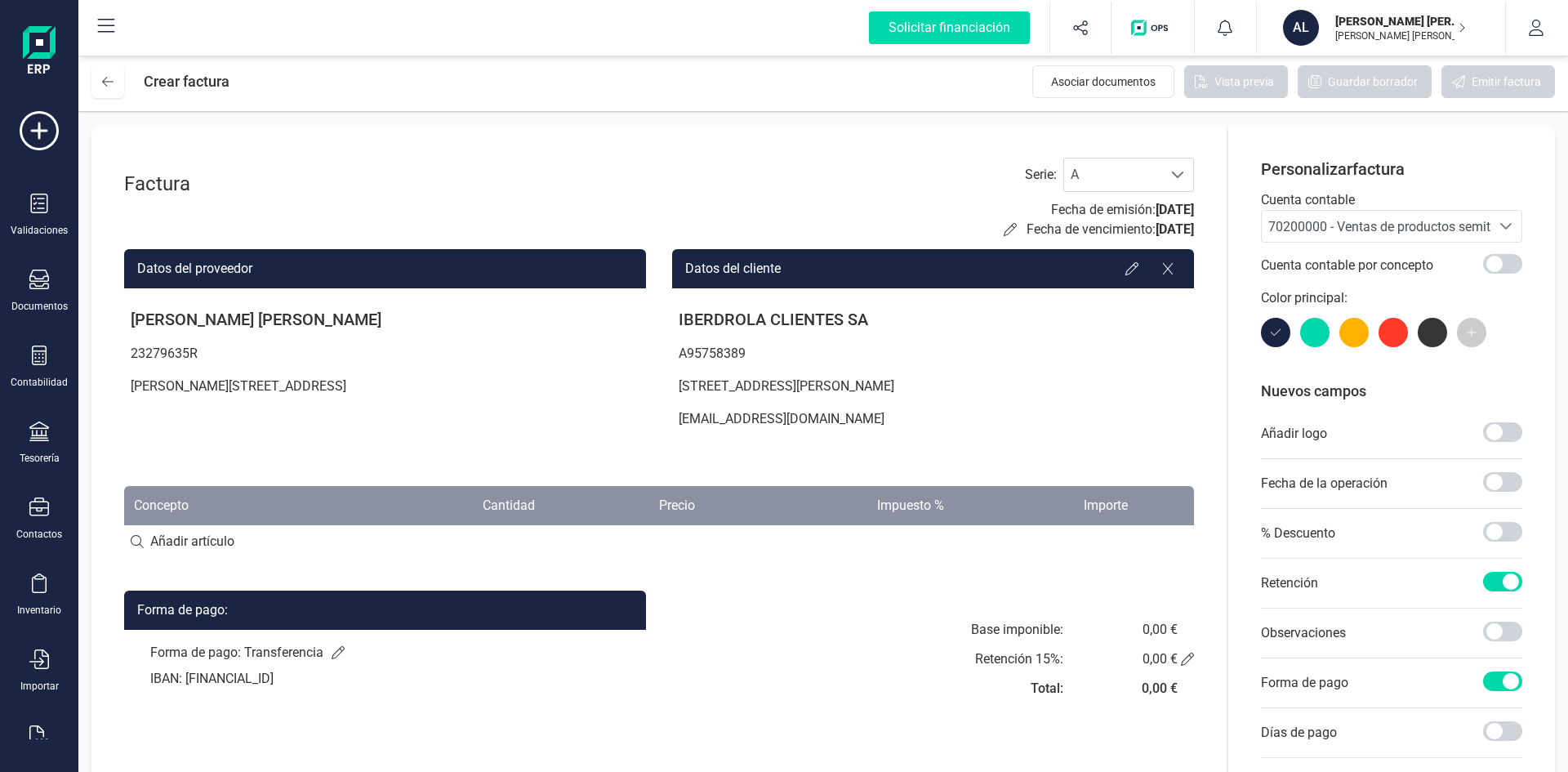
click at [1446, 224] on span "70200000 - Ventas de productos semiterminados" at bounding box center [1410, 226] width 283 height 16
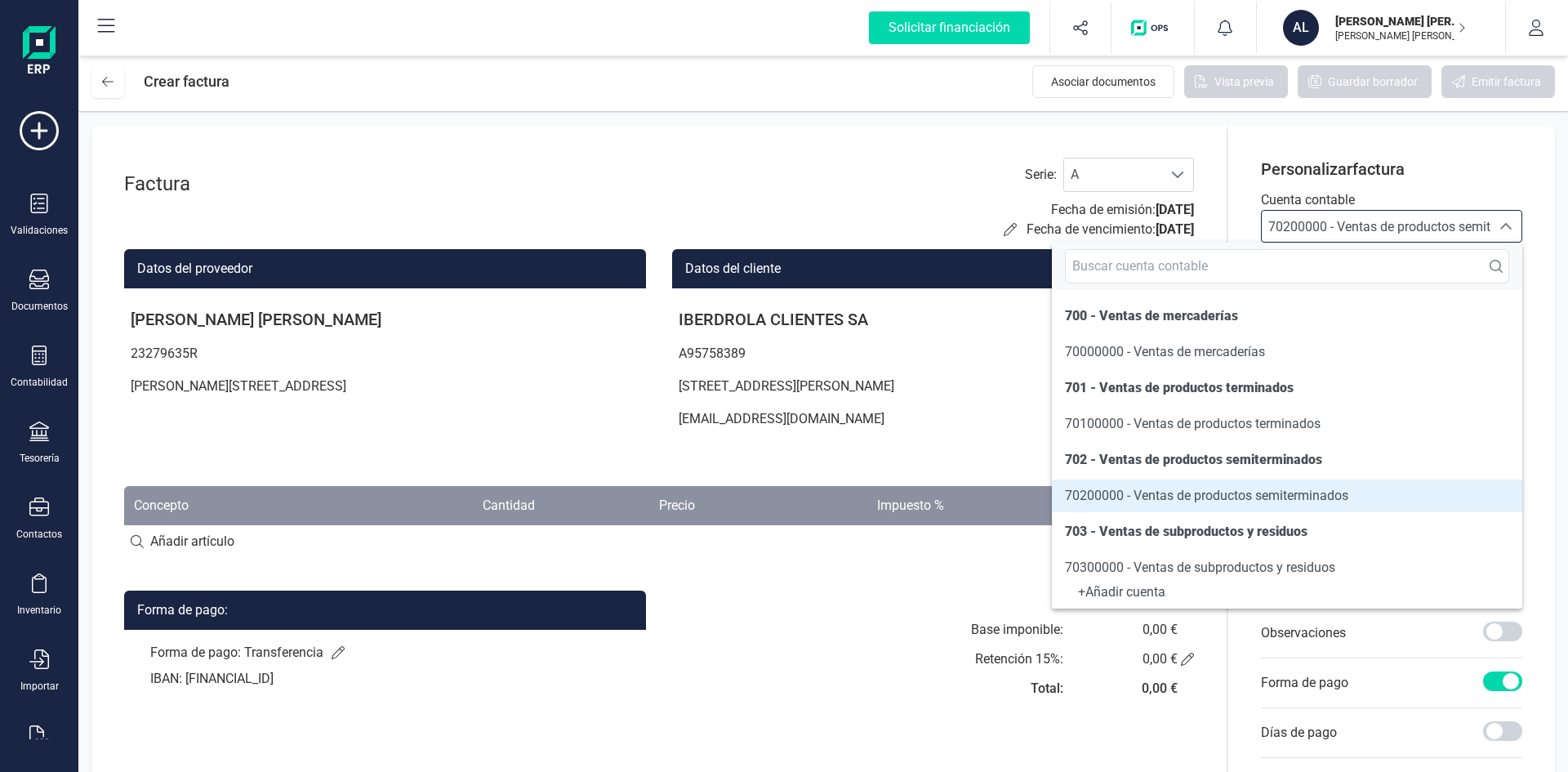
click at [1250, 505] on span "70200000 - Ventas de productos semiterminados" at bounding box center [1207, 495] width 283 height 19
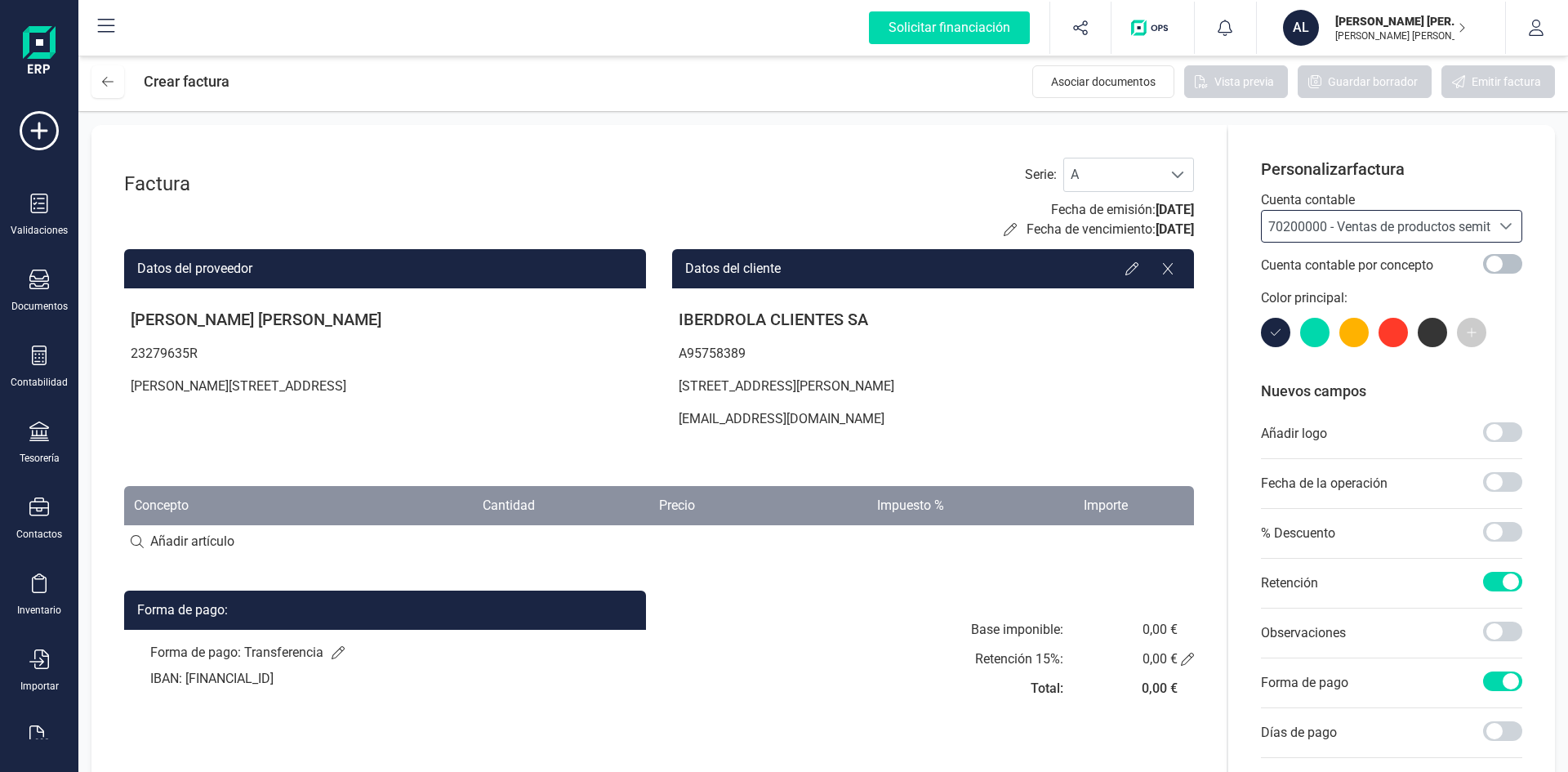
click at [1497, 259] on span at bounding box center [1502, 263] width 39 height 19
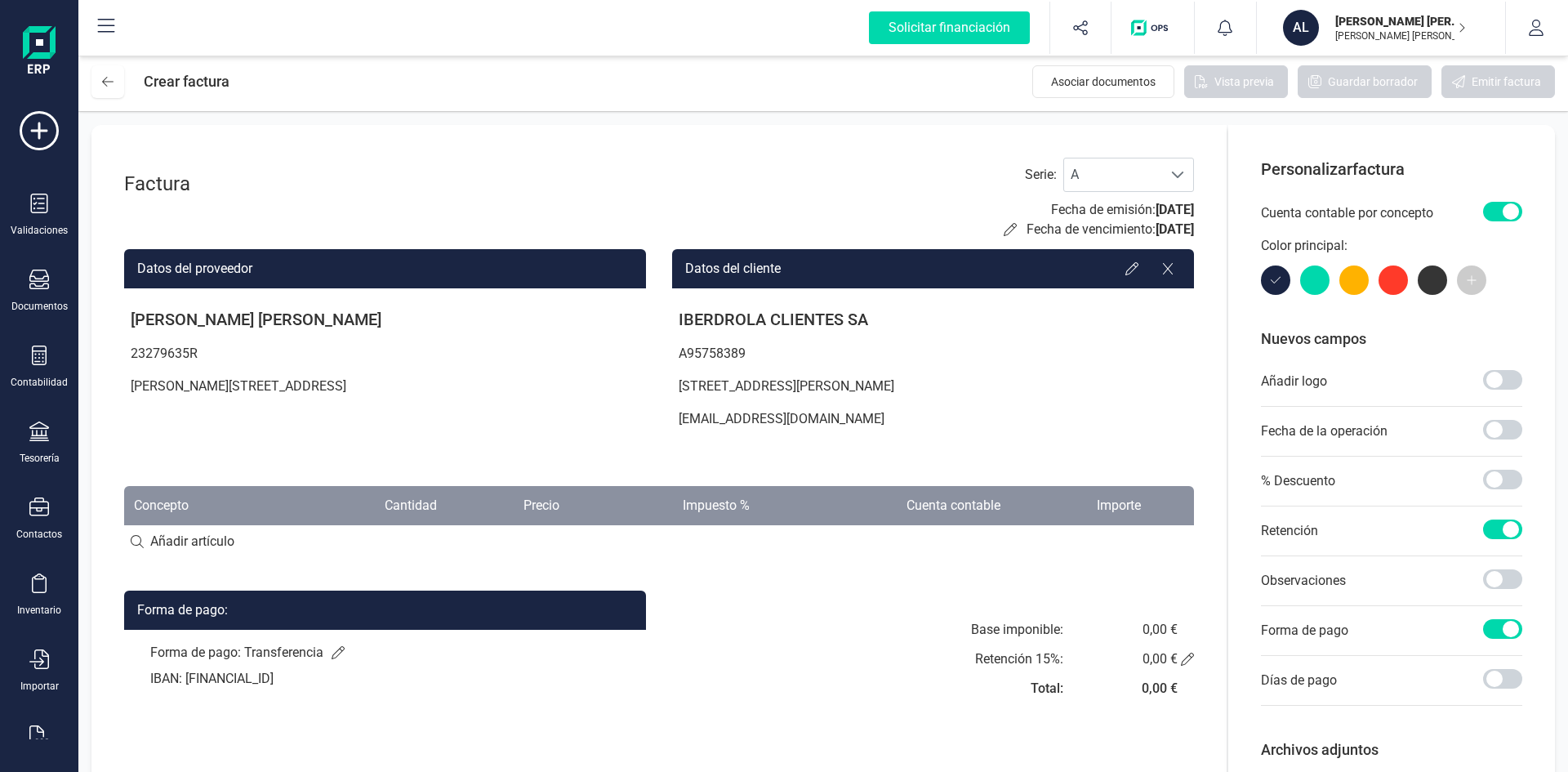
click at [192, 543] on input at bounding box center [658, 541] width 1070 height 32
click at [149, 543] on input at bounding box center [658, 541] width 1070 height 32
type input "d"
type input "CONSUMO DE AGUA"
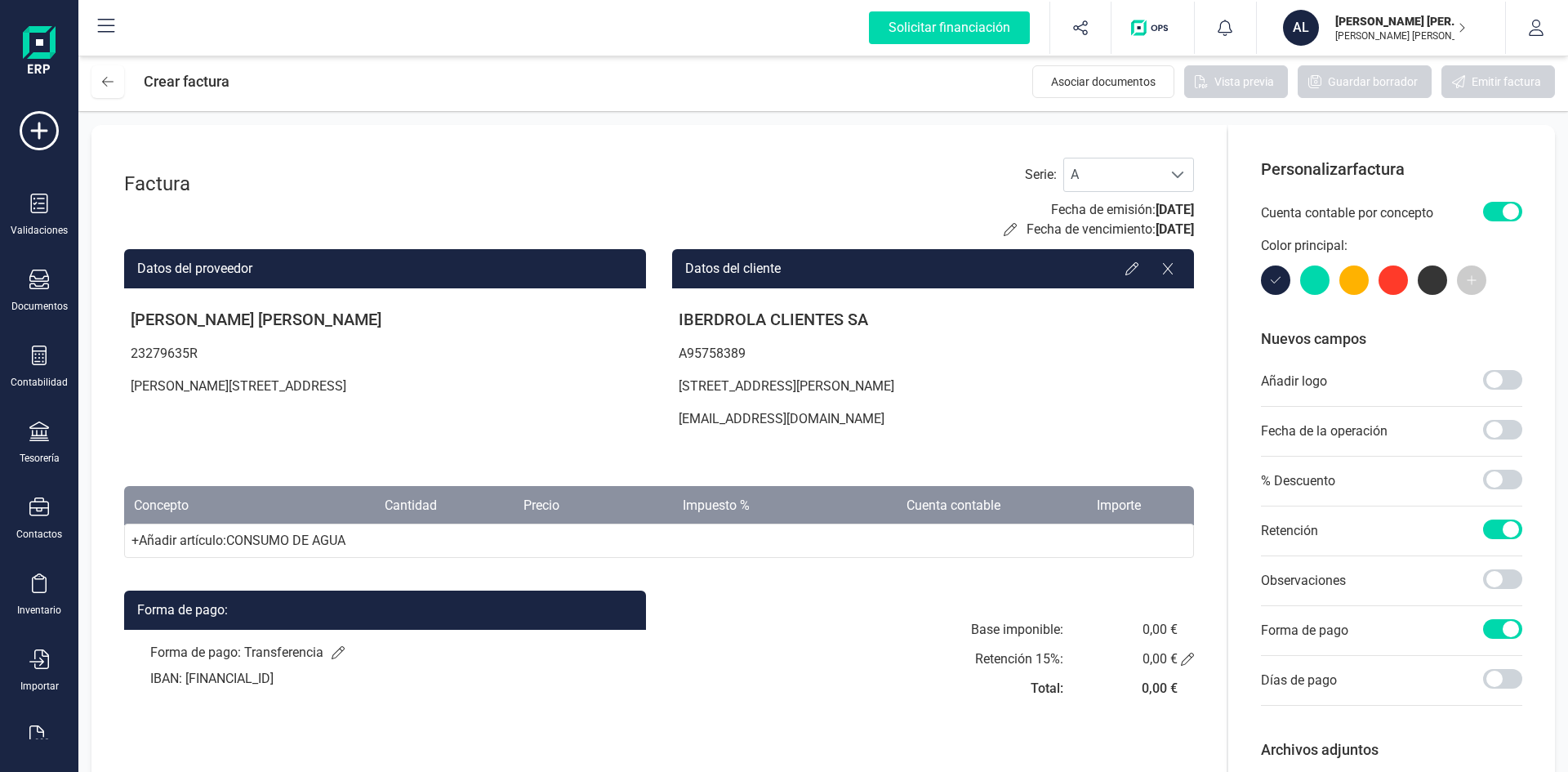
click at [138, 541] on div "+ Añadir artículo : CONSUMO DE AGUA" at bounding box center [658, 540] width 1070 height 34
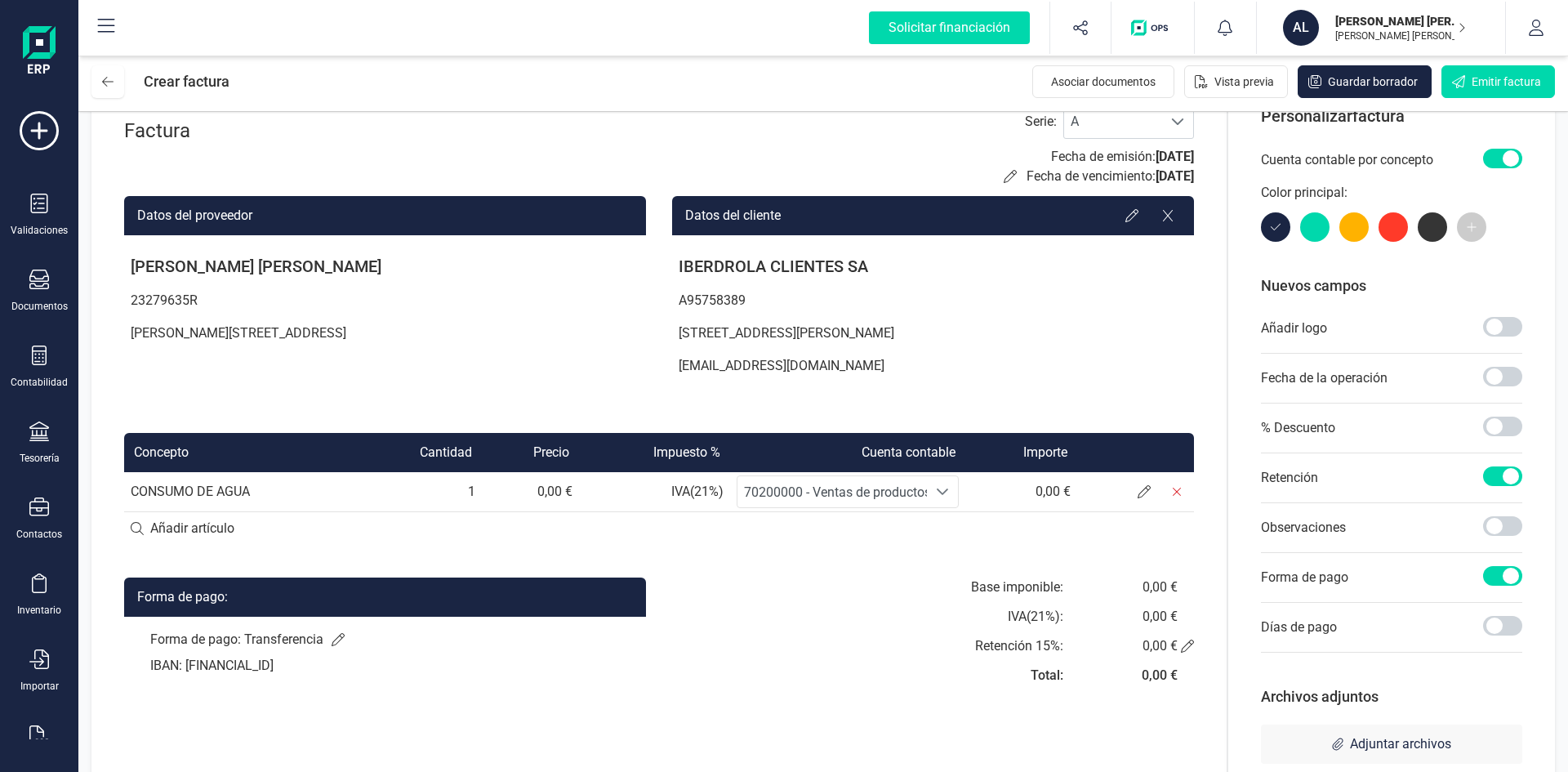
scroll to position [81, 0]
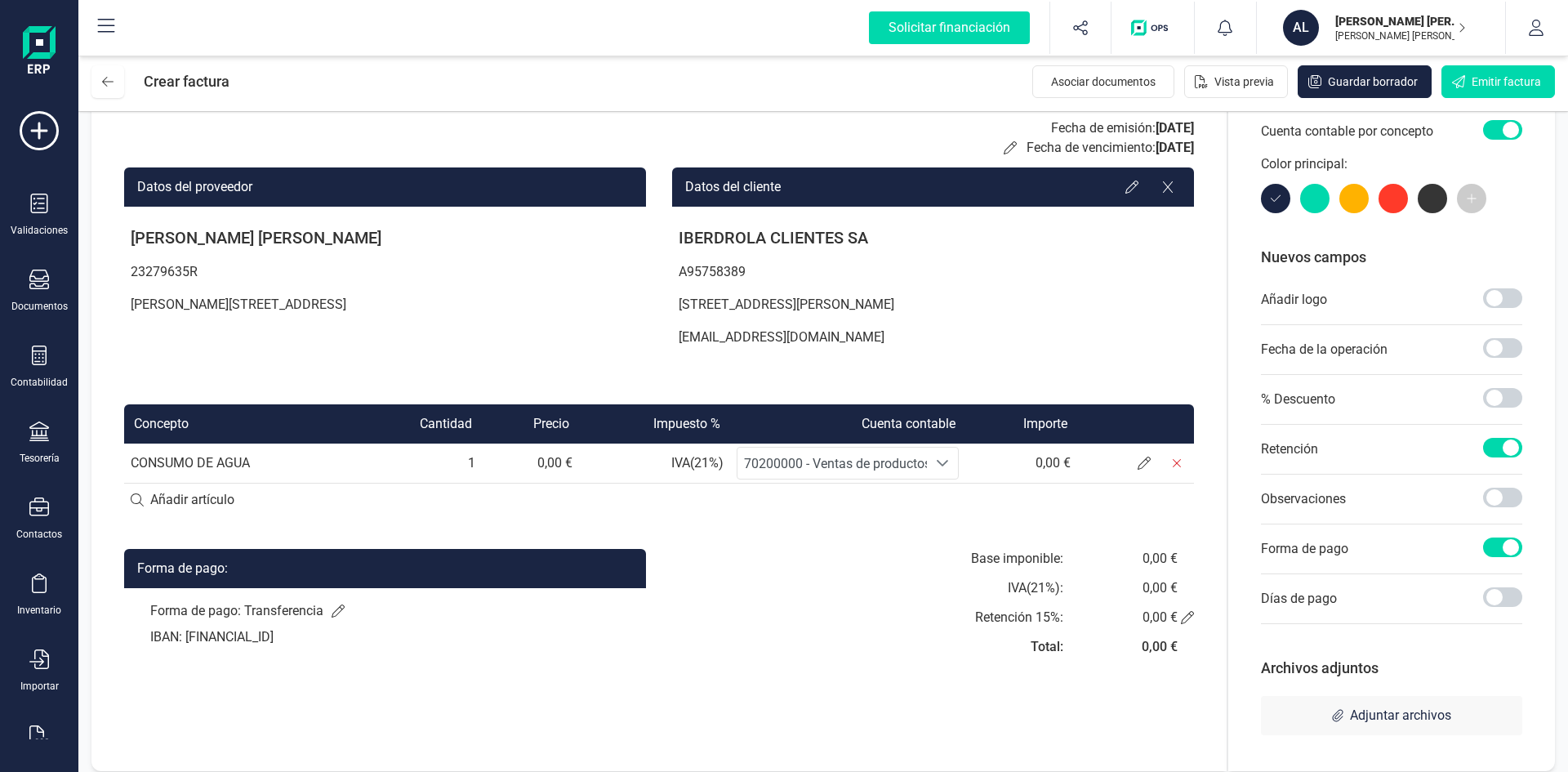
click at [874, 460] on span "70200000 - Ventas de productos semiterminados" at bounding box center [886, 464] width 283 height 16
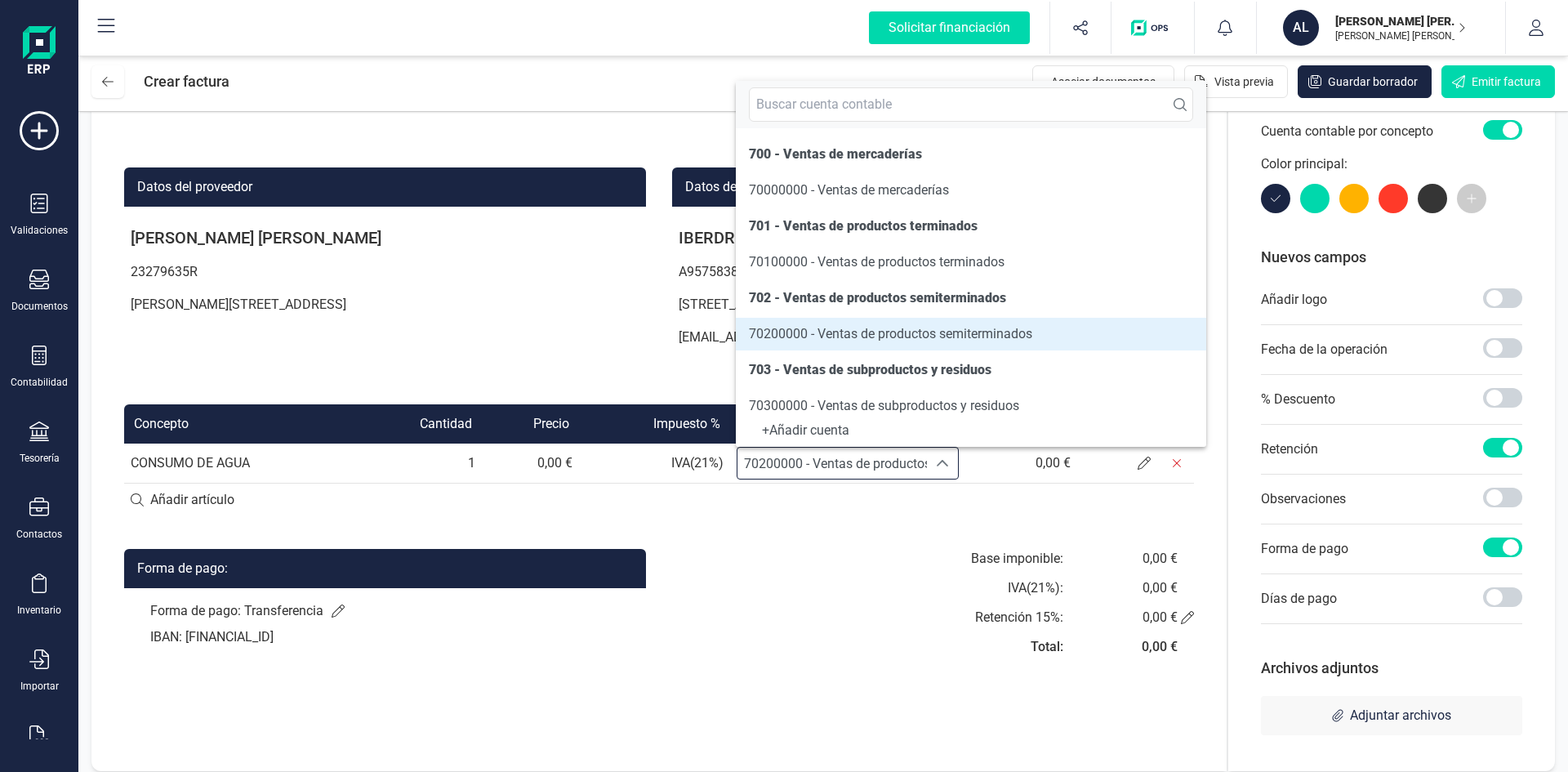
scroll to position [8, 0]
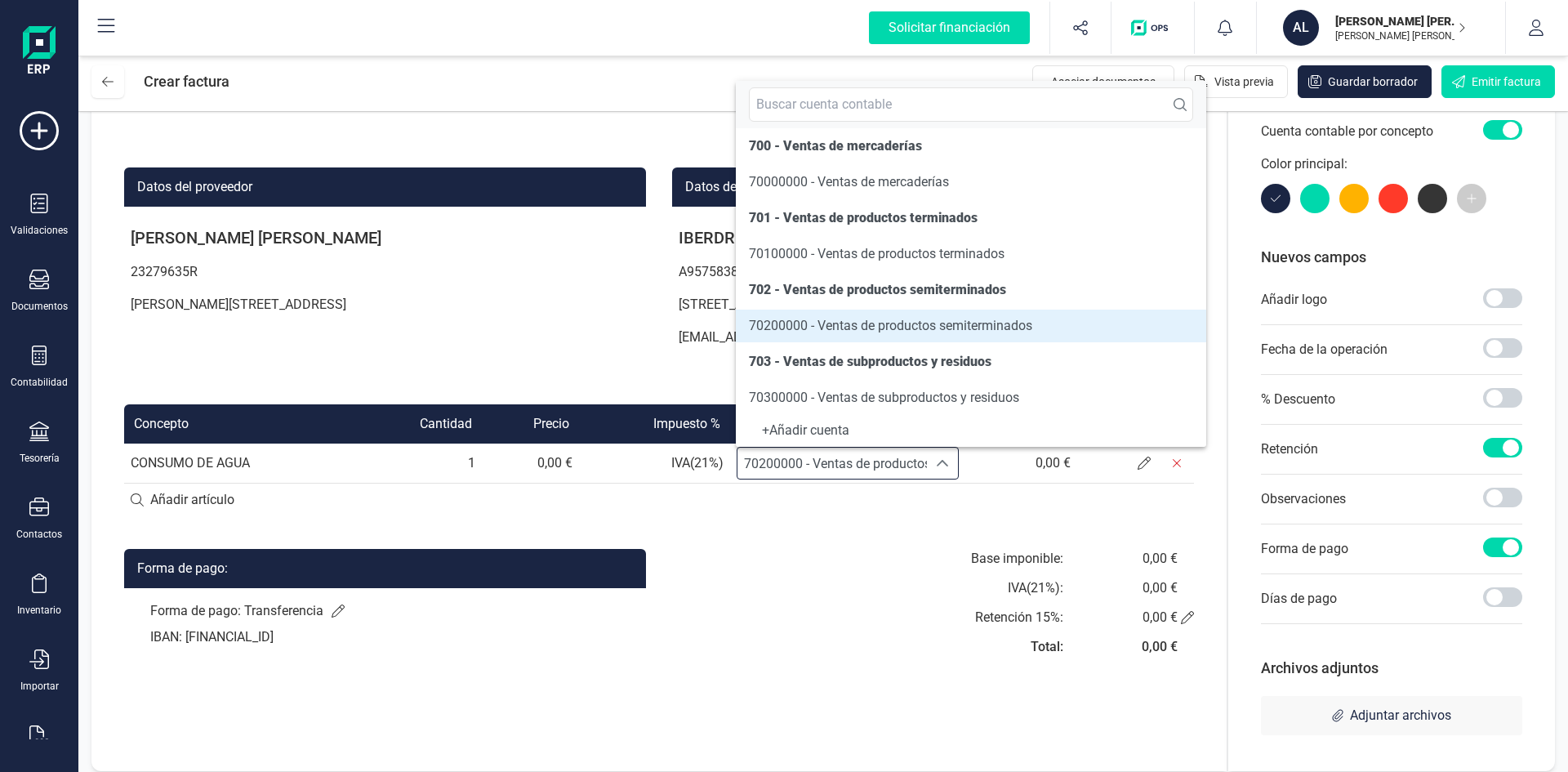
click at [834, 328] on span "70200000 - Ventas de productos semiterminados" at bounding box center [890, 325] width 283 height 16
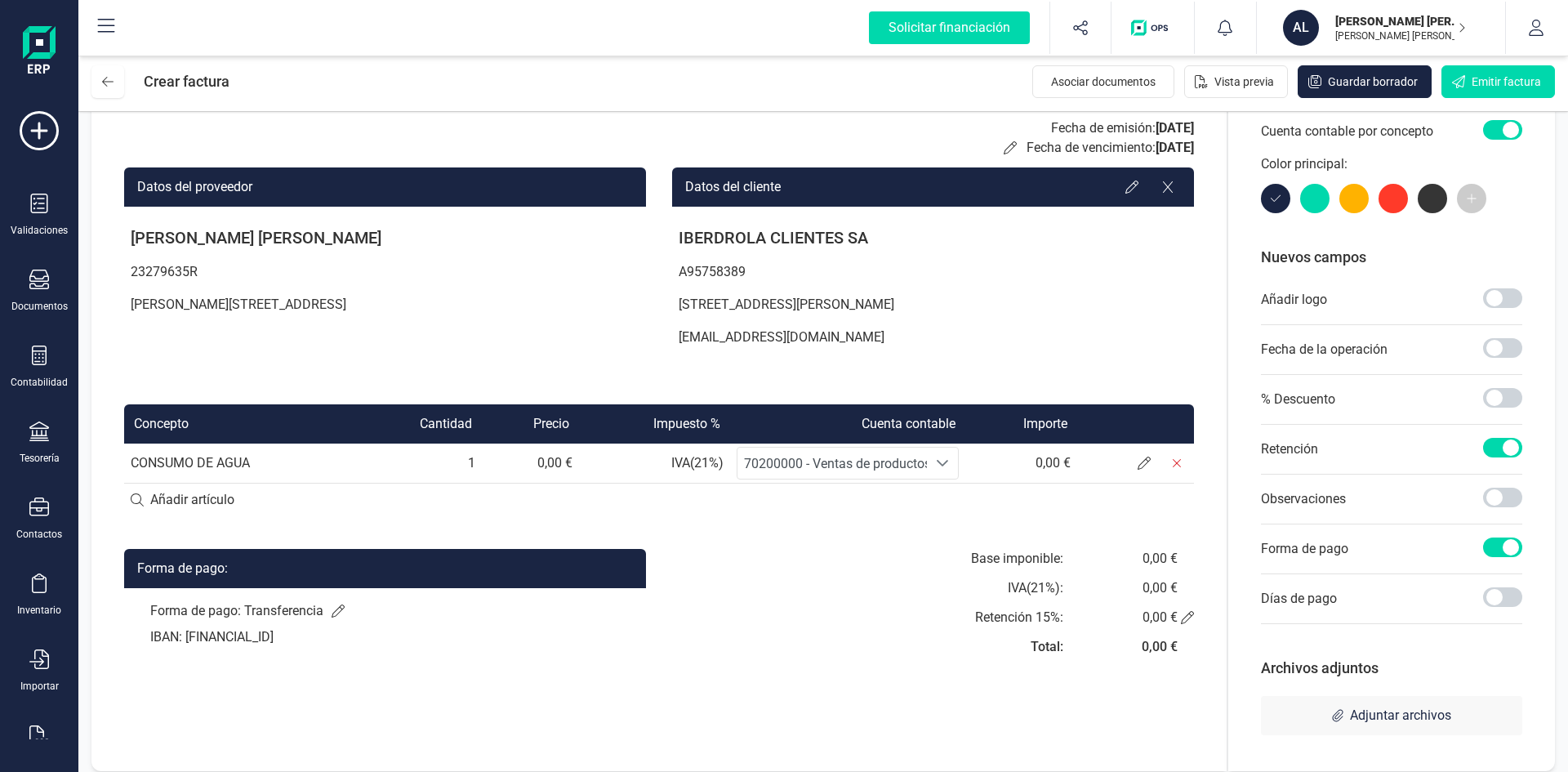
drag, startPoint x: 137, startPoint y: 501, endPoint x: 145, endPoint y: 501, distance: 8.0
click at [138, 501] on input at bounding box center [658, 500] width 1070 height 32
type input "CONSUMO DE ELECTRICIDAD"
click at [794, 492] on div "+ Añadir artículo : CONSUMO DE ELECTRICIDAD" at bounding box center [658, 499] width 1070 height 34
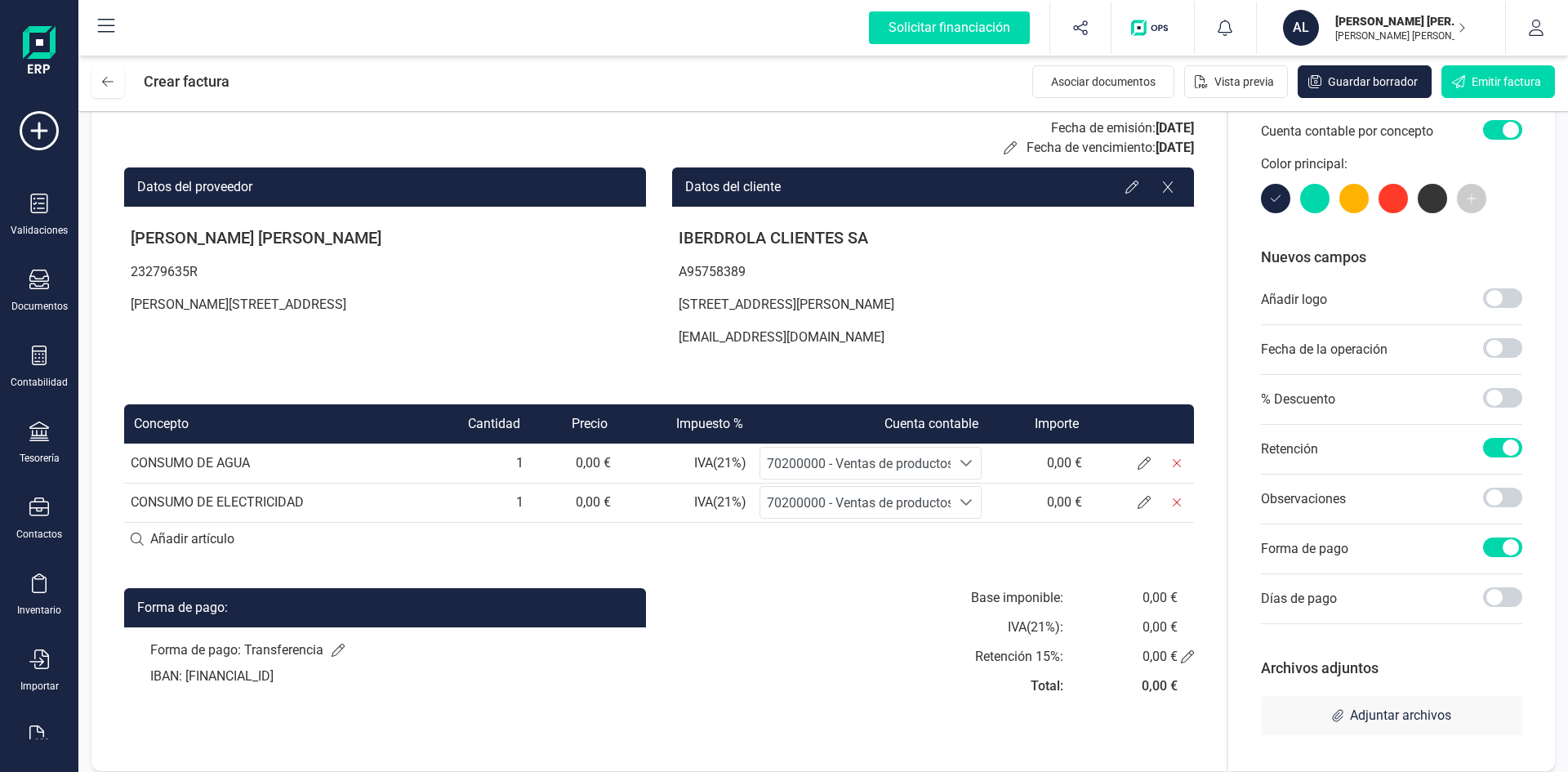
click at [815, 506] on span "70200000 - Ventas de productos semiterminados" at bounding box center [909, 502] width 283 height 16
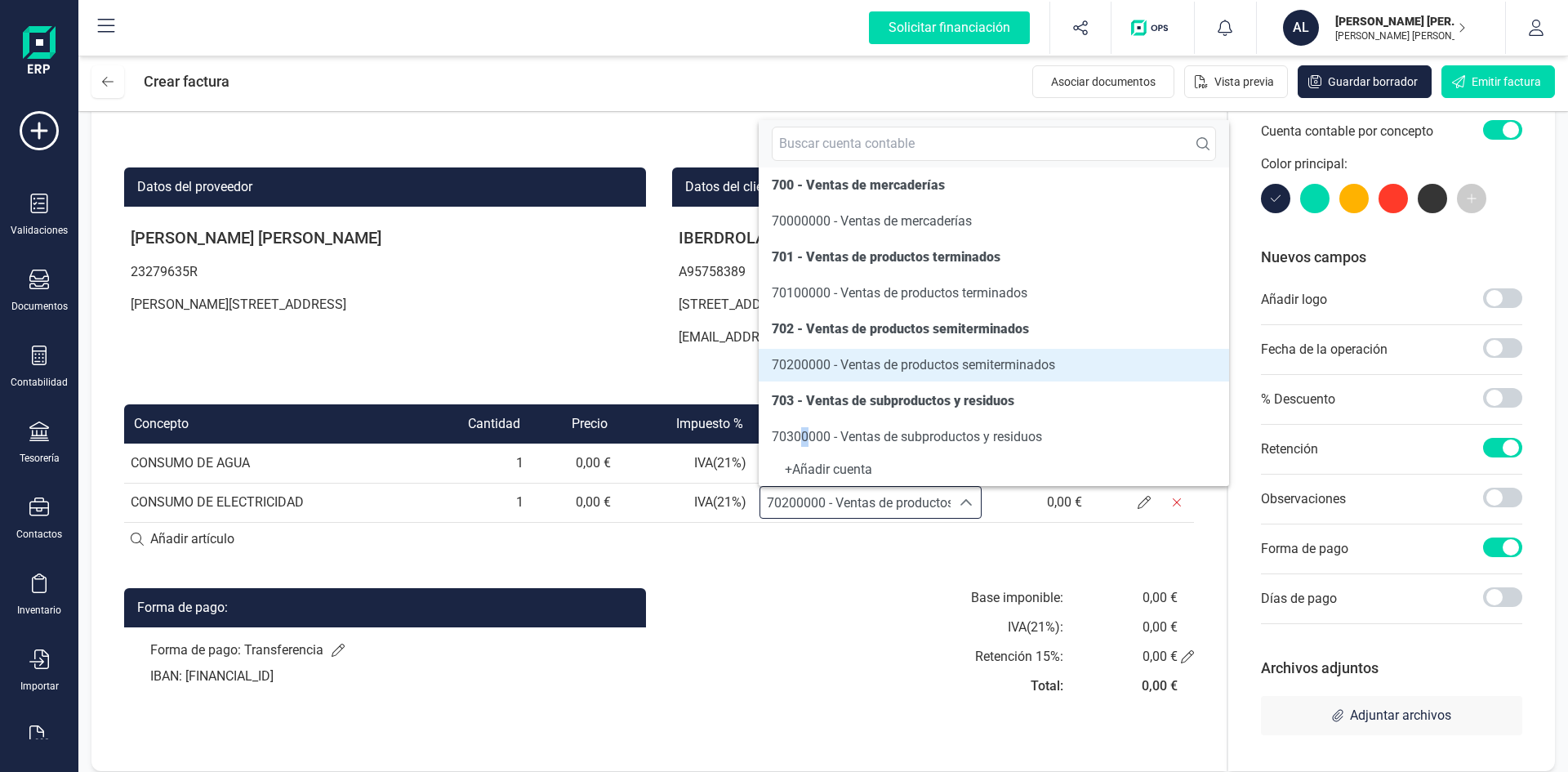
drag, startPoint x: 804, startPoint y: 440, endPoint x: 808, endPoint y: 450, distance: 10.8
click at [805, 440] on li "70300000 - Ventas de subproductos y residuos" at bounding box center [995, 437] width 471 height 32
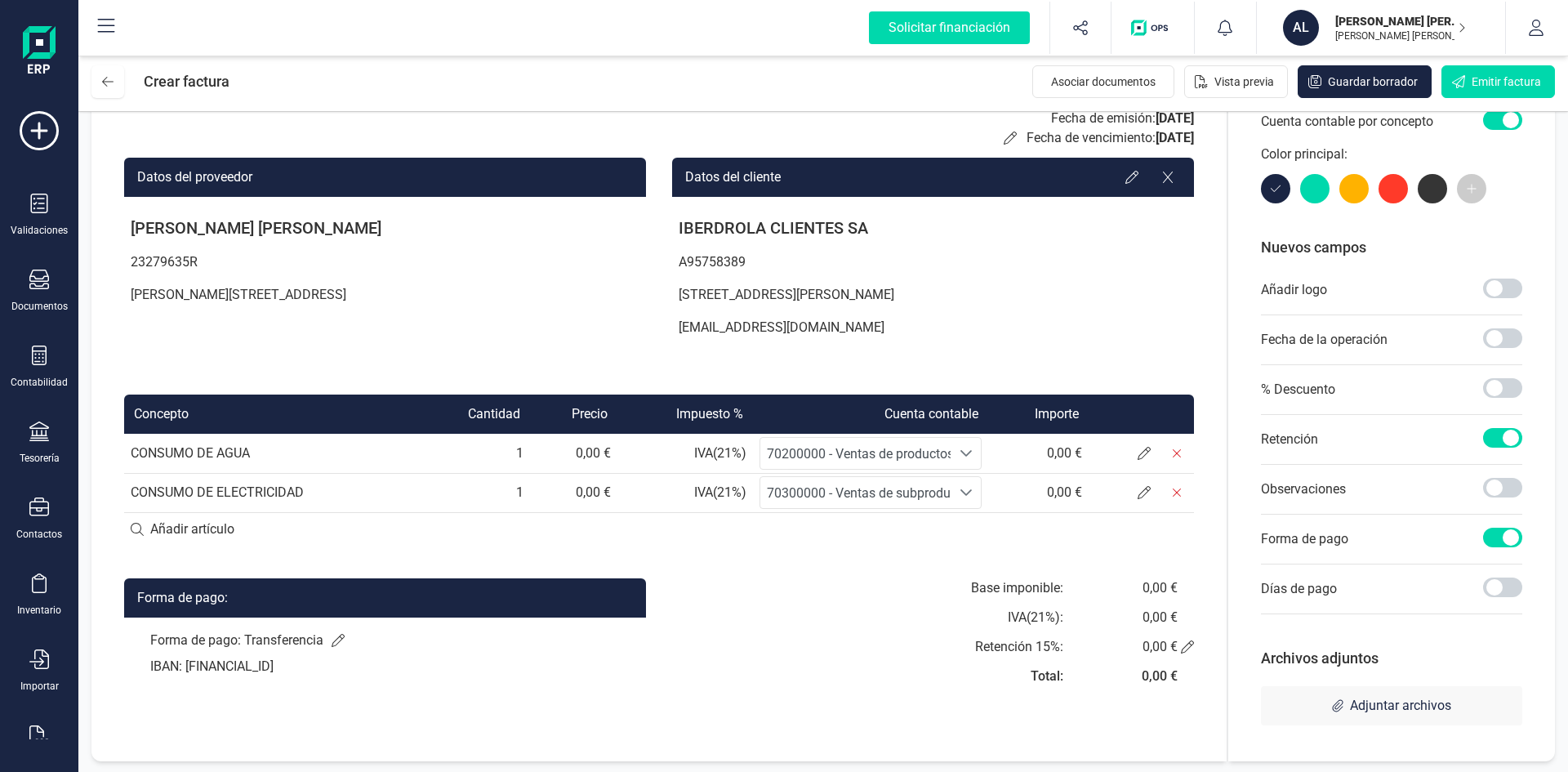
scroll to position [94, 0]
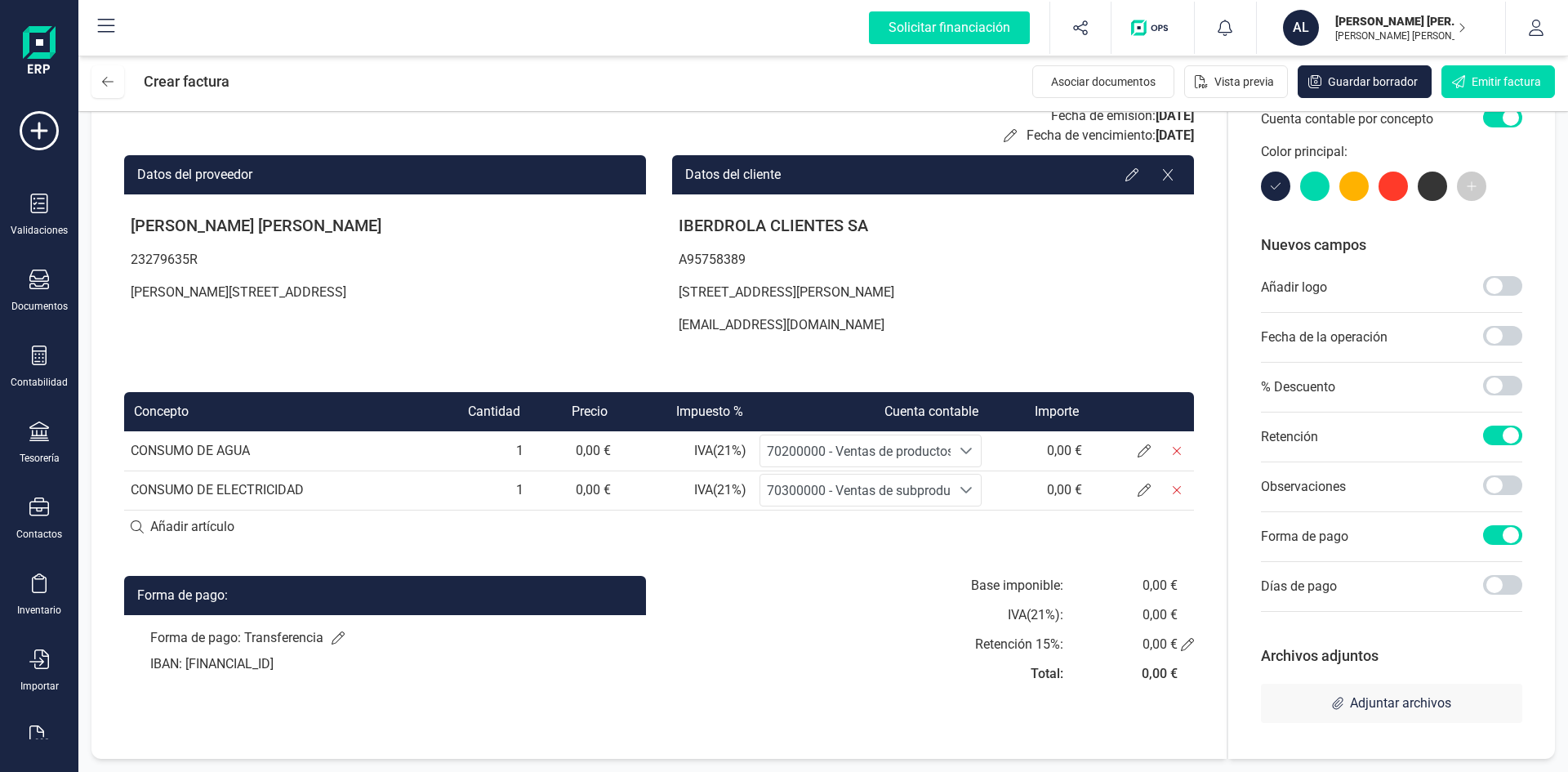
click at [907, 489] on span "70300000 - Ventas de subproductos y residuos" at bounding box center [902, 490] width 271 height 16
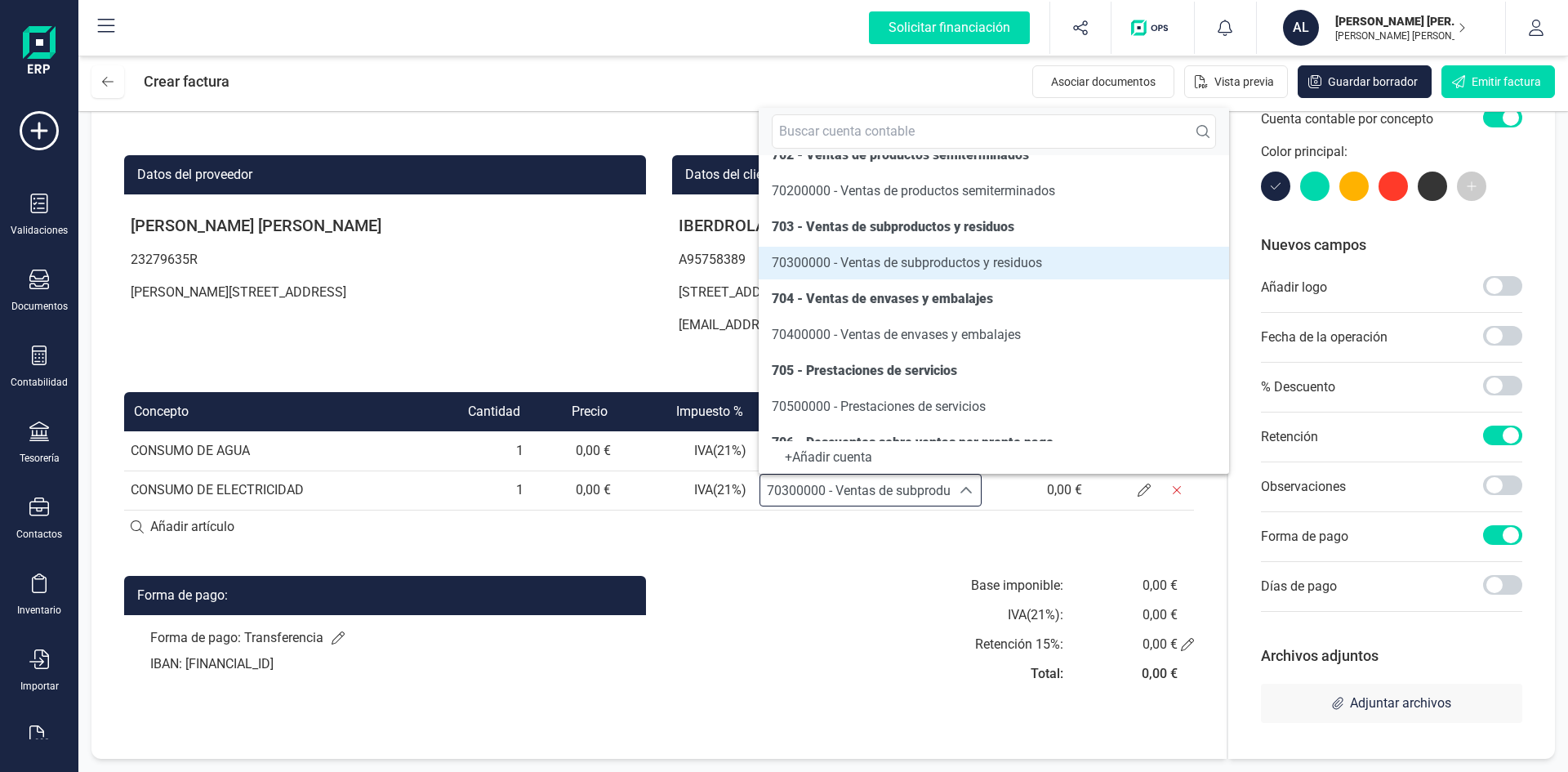
scroll to position [172, 0]
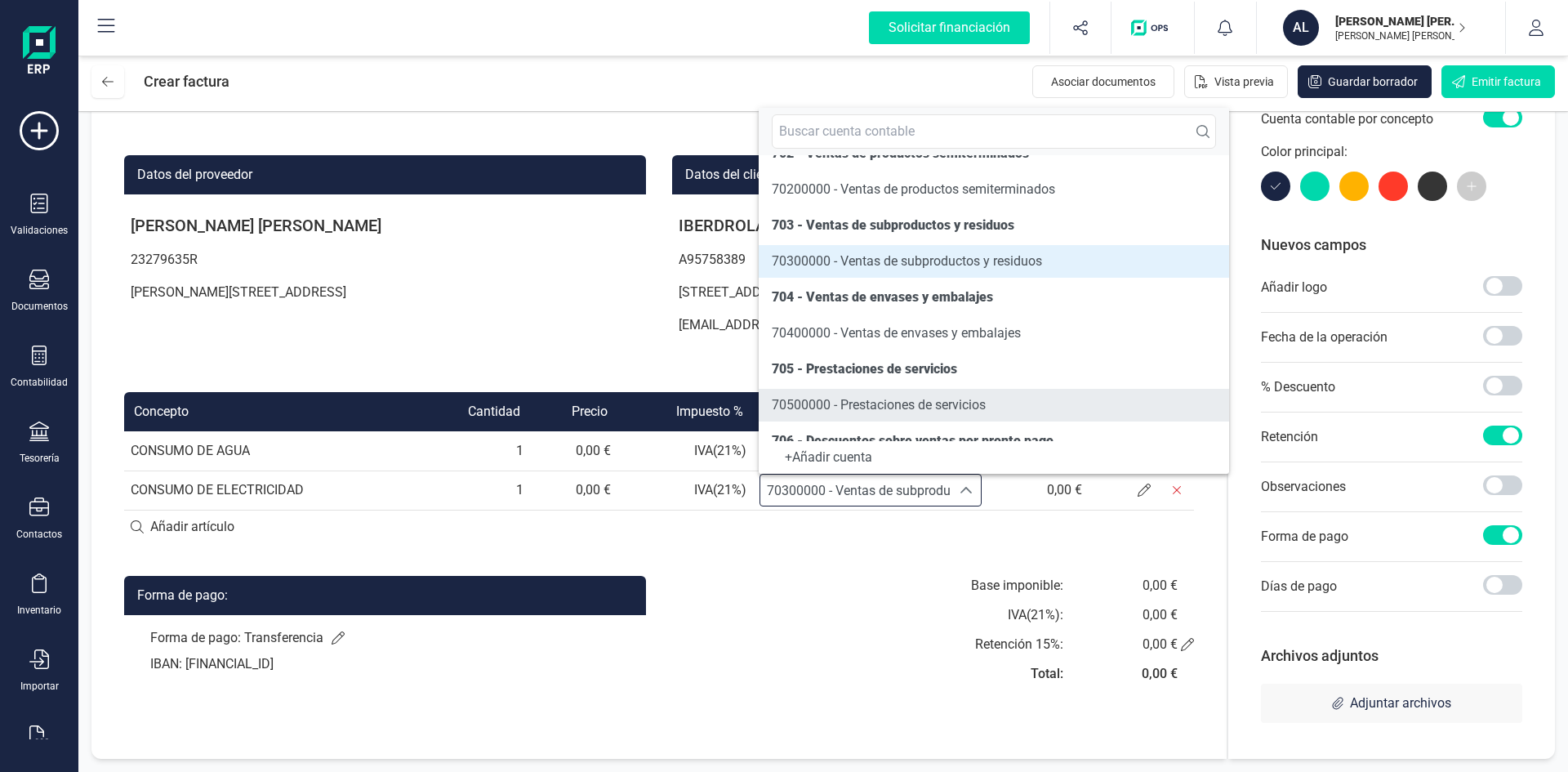
click at [933, 404] on span "70500000 - Prestaciones de servicios" at bounding box center [879, 404] width 214 height 16
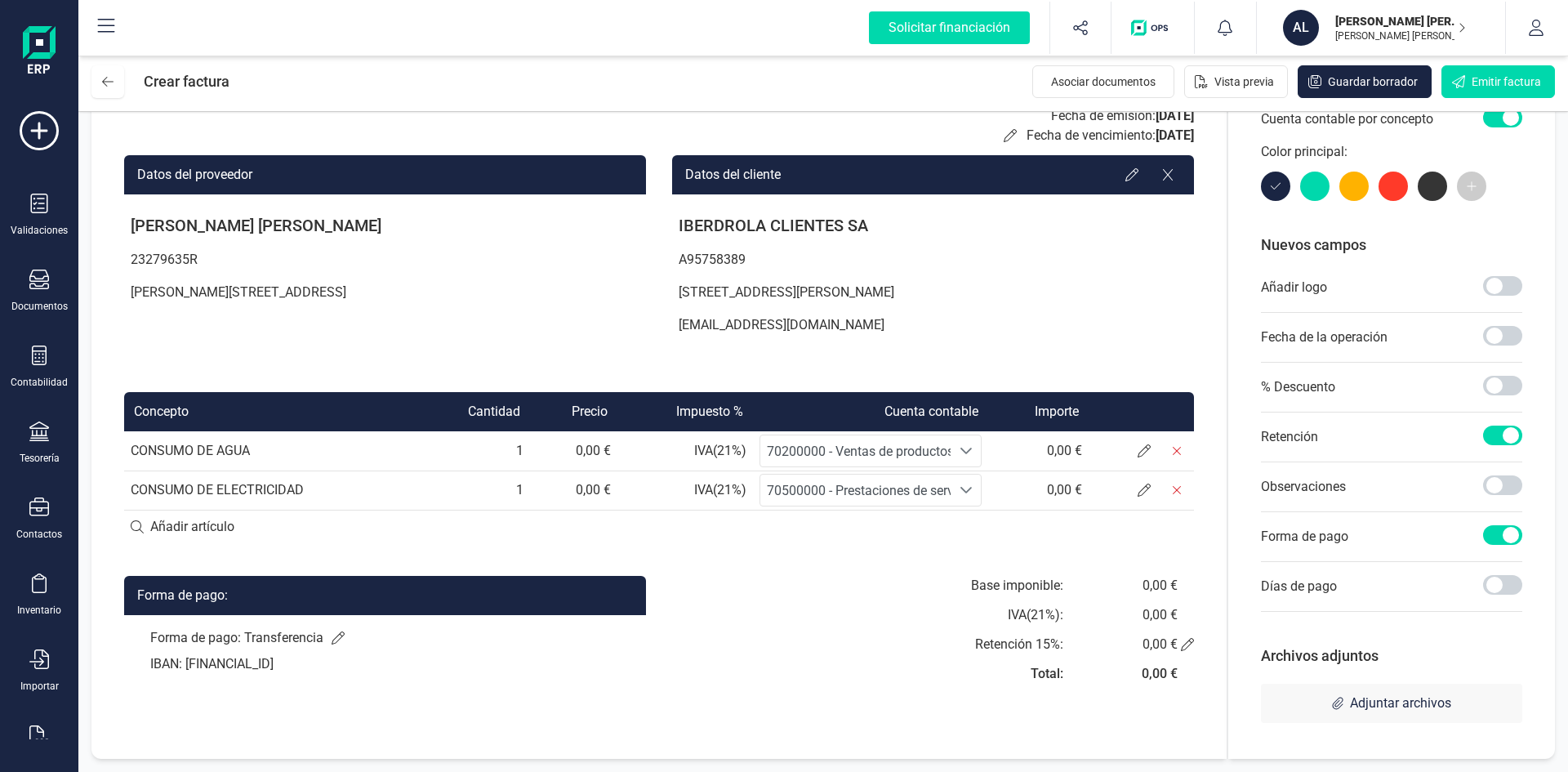
click at [917, 462] on span "70200000 - Ventas de productos semiterminados" at bounding box center [855, 451] width 189 height 31
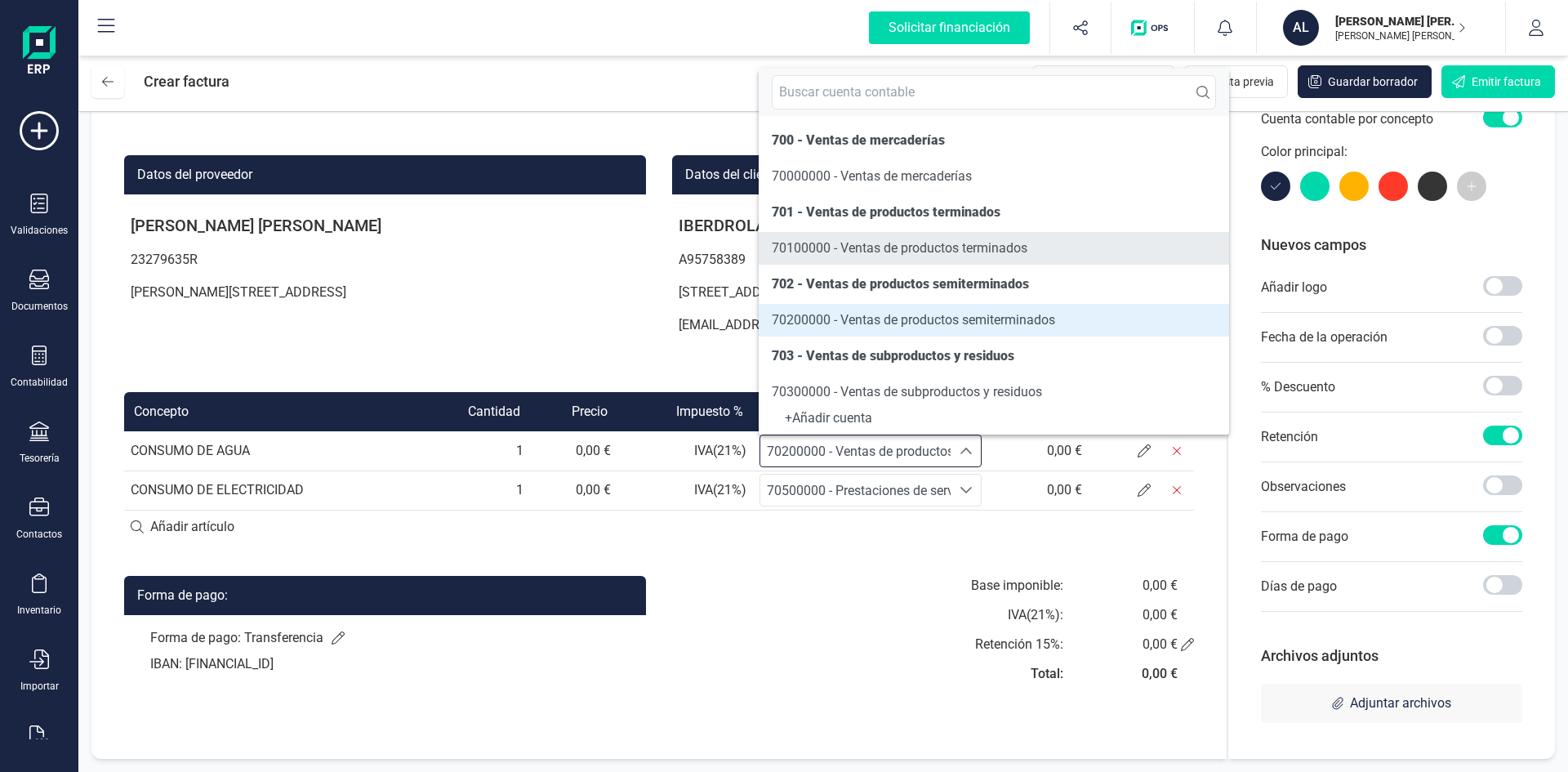
scroll to position [0, 0]
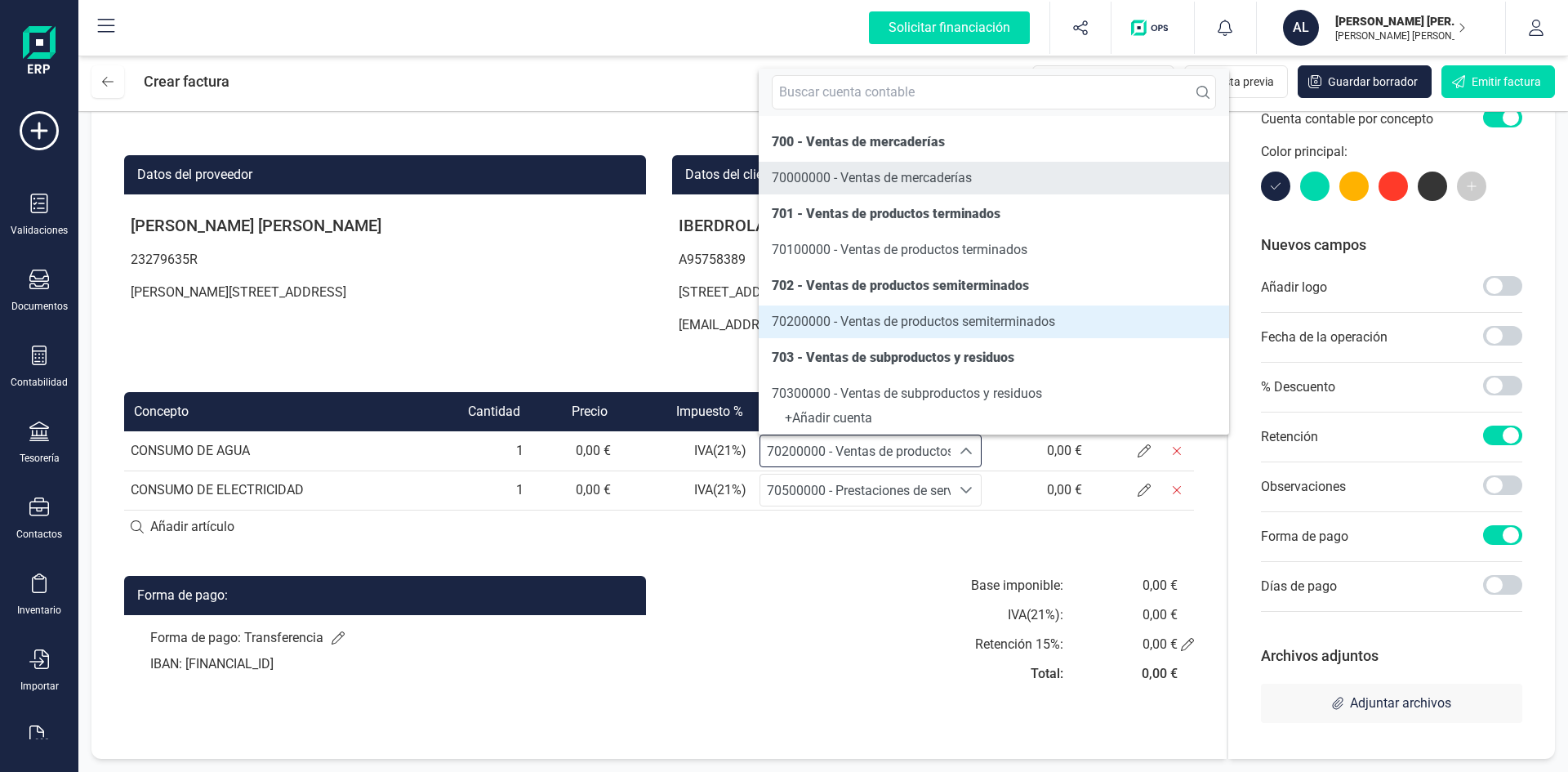
click at [900, 178] on span "70000000 - Ventas de mercaderías" at bounding box center [872, 177] width 200 height 16
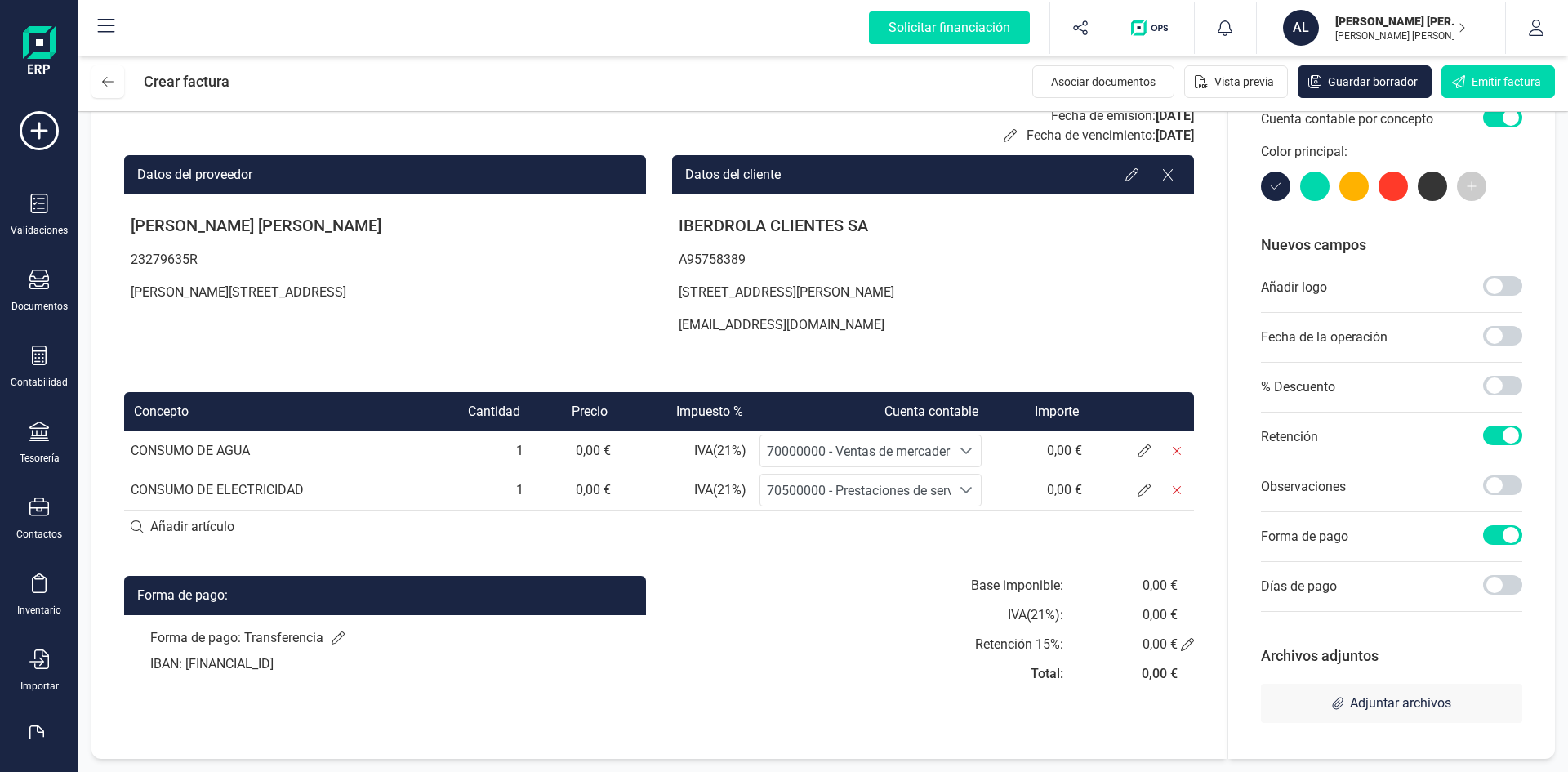
click at [573, 454] on td "0,00 €" at bounding box center [573, 451] width 88 height 39
click at [582, 454] on td "0,00 €" at bounding box center [573, 451] width 88 height 39
drag, startPoint x: 577, startPoint y: 452, endPoint x: 567, endPoint y: 451, distance: 10.0
click at [567, 451] on td "0,00 €" at bounding box center [573, 451] width 88 height 39
click at [583, 489] on td "0,00 €" at bounding box center [573, 490] width 88 height 39
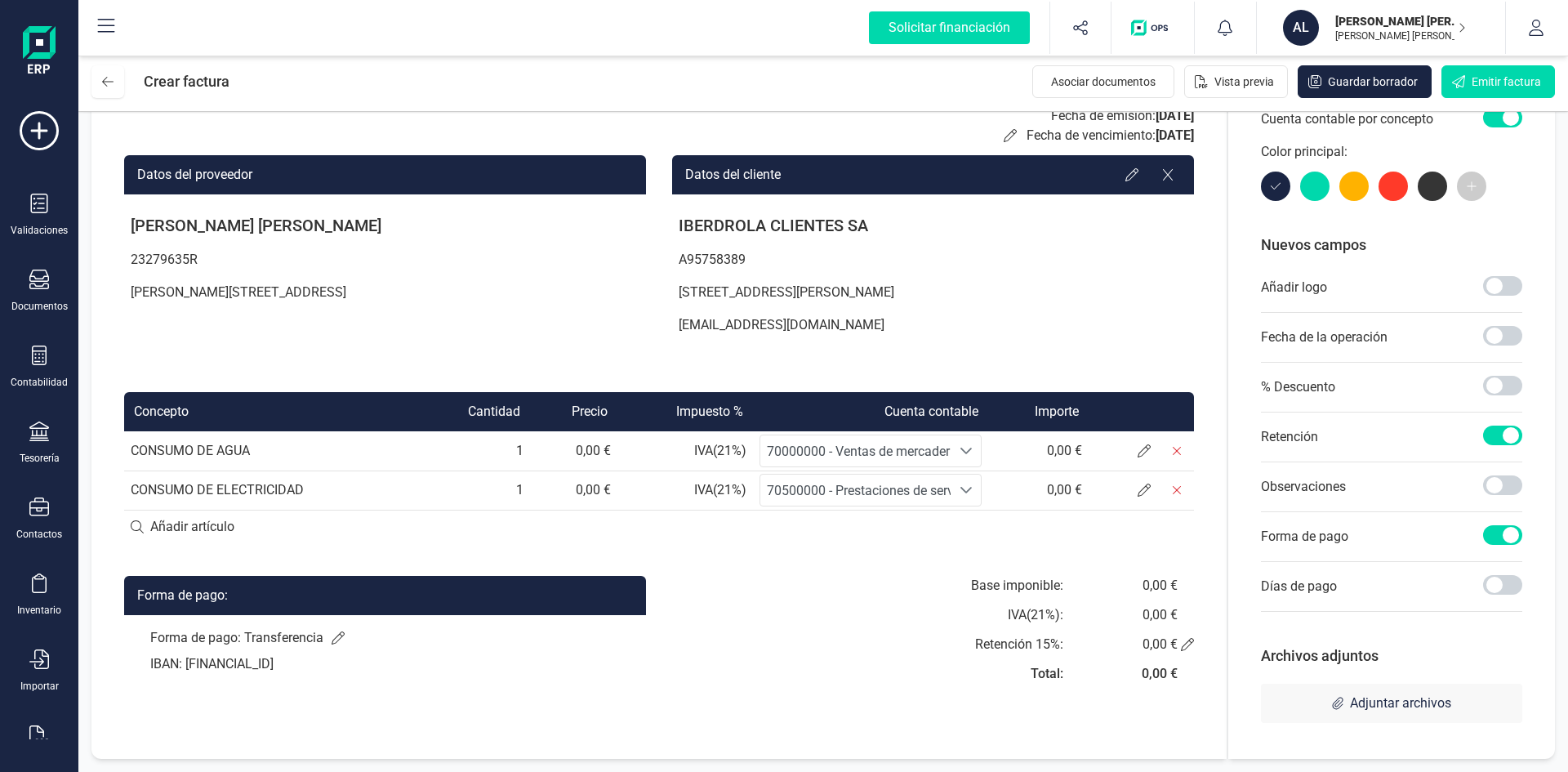
click at [585, 450] on td "0,00 €" at bounding box center [573, 451] width 88 height 39
click at [1056, 443] on td "0,00 €" at bounding box center [1038, 451] width 101 height 39
click at [1146, 451] on icon at bounding box center [1144, 451] width 13 height 13
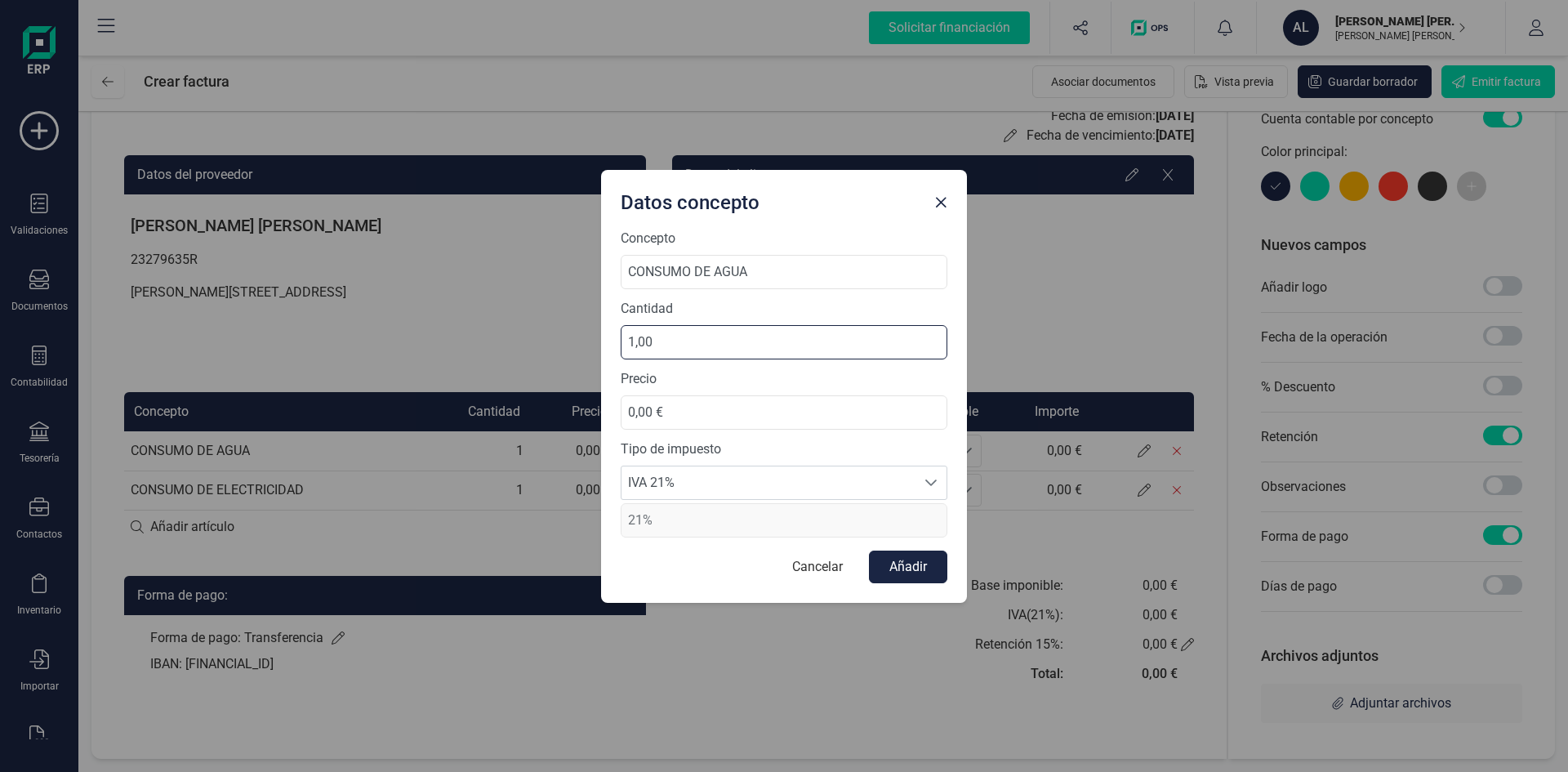
drag, startPoint x: 694, startPoint y: 355, endPoint x: 556, endPoint y: 349, distance: 138.1
click at [556, 349] on div "Datos concepto Concepto CONSUMO DE AGUA Cantidad 1,00 Precio 0,00 € Tipo de imp…" at bounding box center [784, 386] width 1568 height 772
drag, startPoint x: 620, startPoint y: 416, endPoint x: 559, endPoint y: 414, distance: 61.0
click at [559, 414] on div "Datos concepto Concepto CONSUMO DE AGUA Cantidad 1,00 Precio 0,00 € Tipo de imp…" at bounding box center [784, 386] width 1568 height 772
type input "25,00 €"
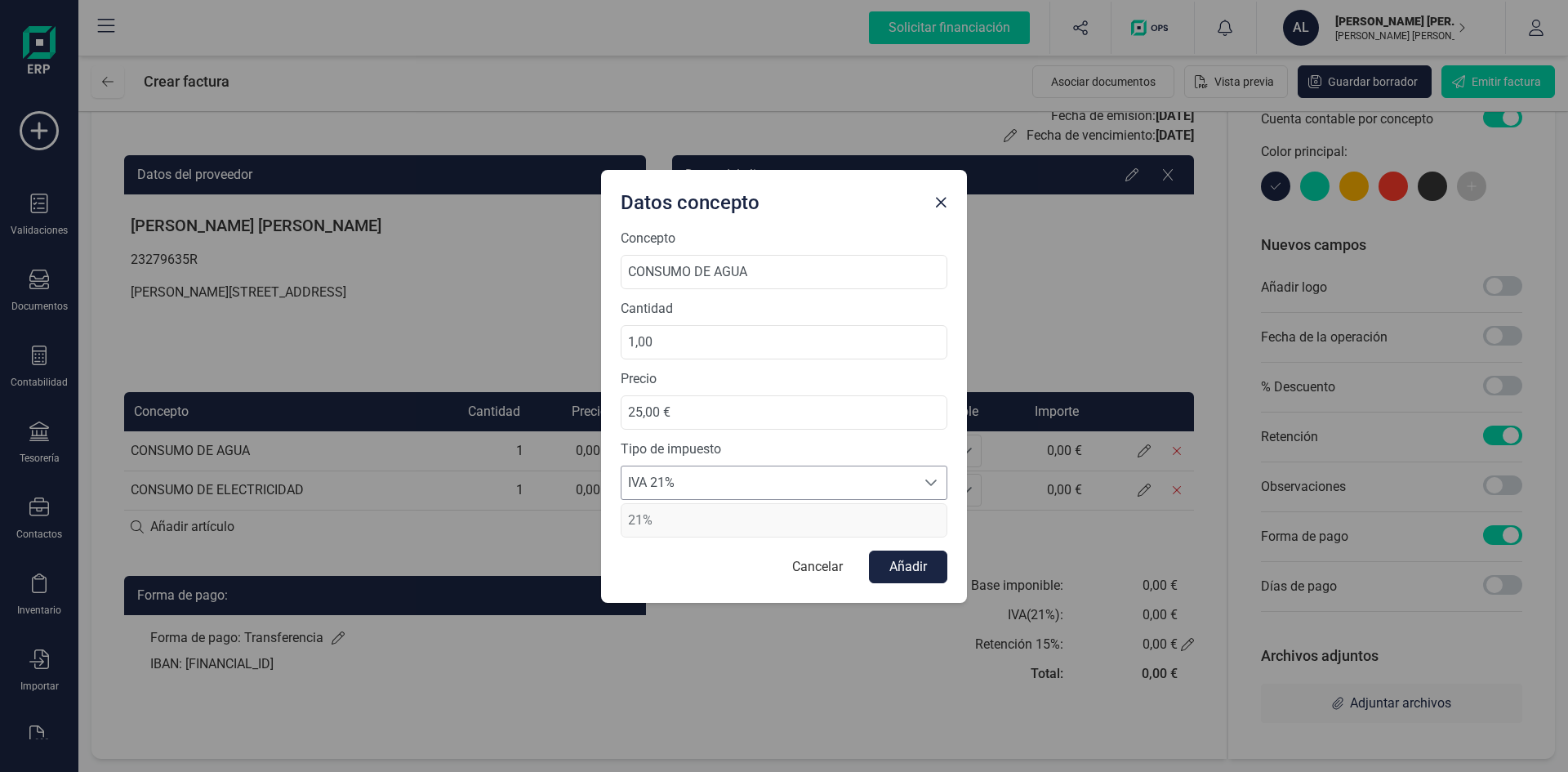
click at [697, 490] on span "IVA 21%" at bounding box center [768, 482] width 294 height 32
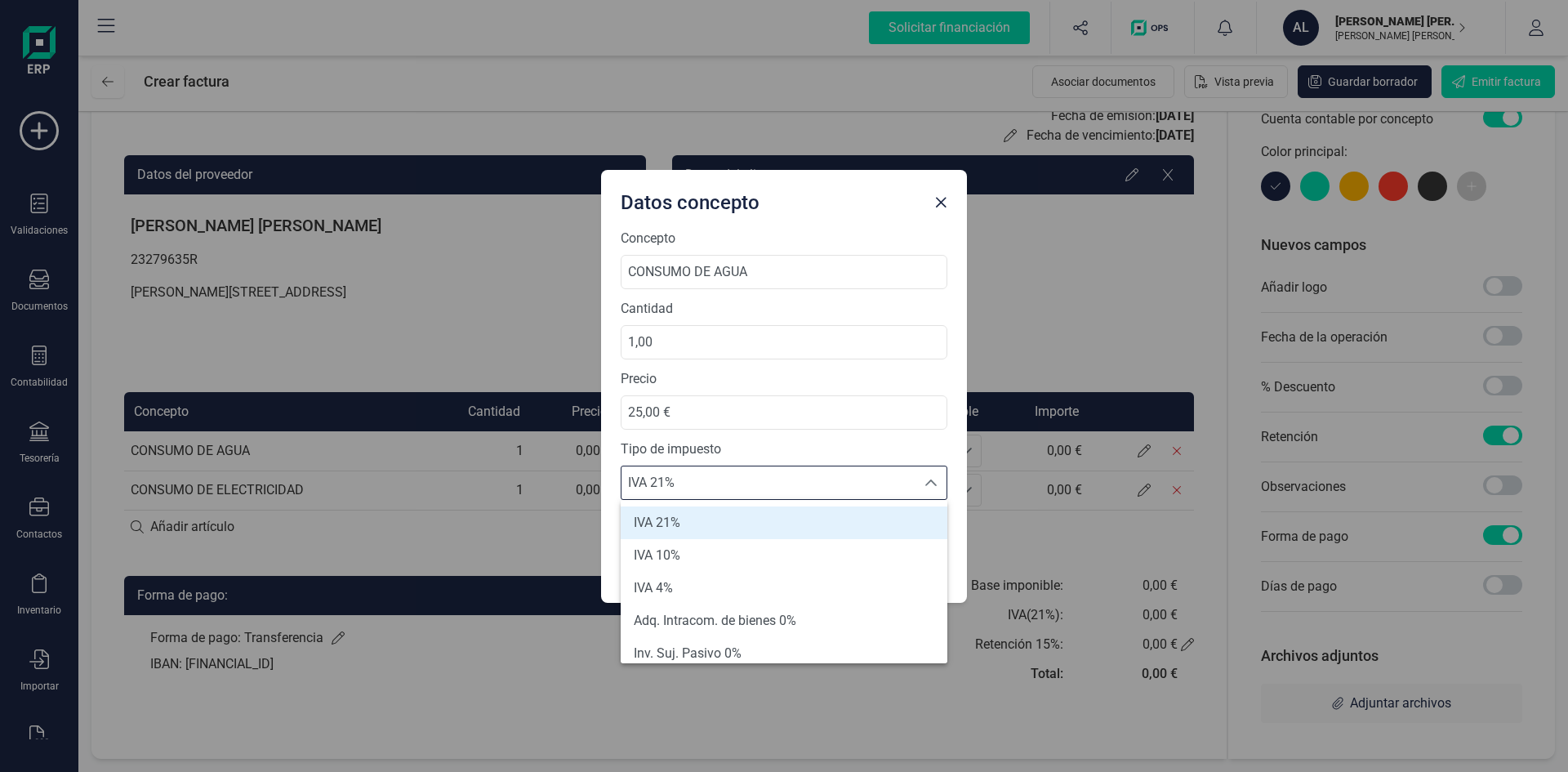
click at [687, 524] on li "IVA 21%" at bounding box center [784, 522] width 327 height 32
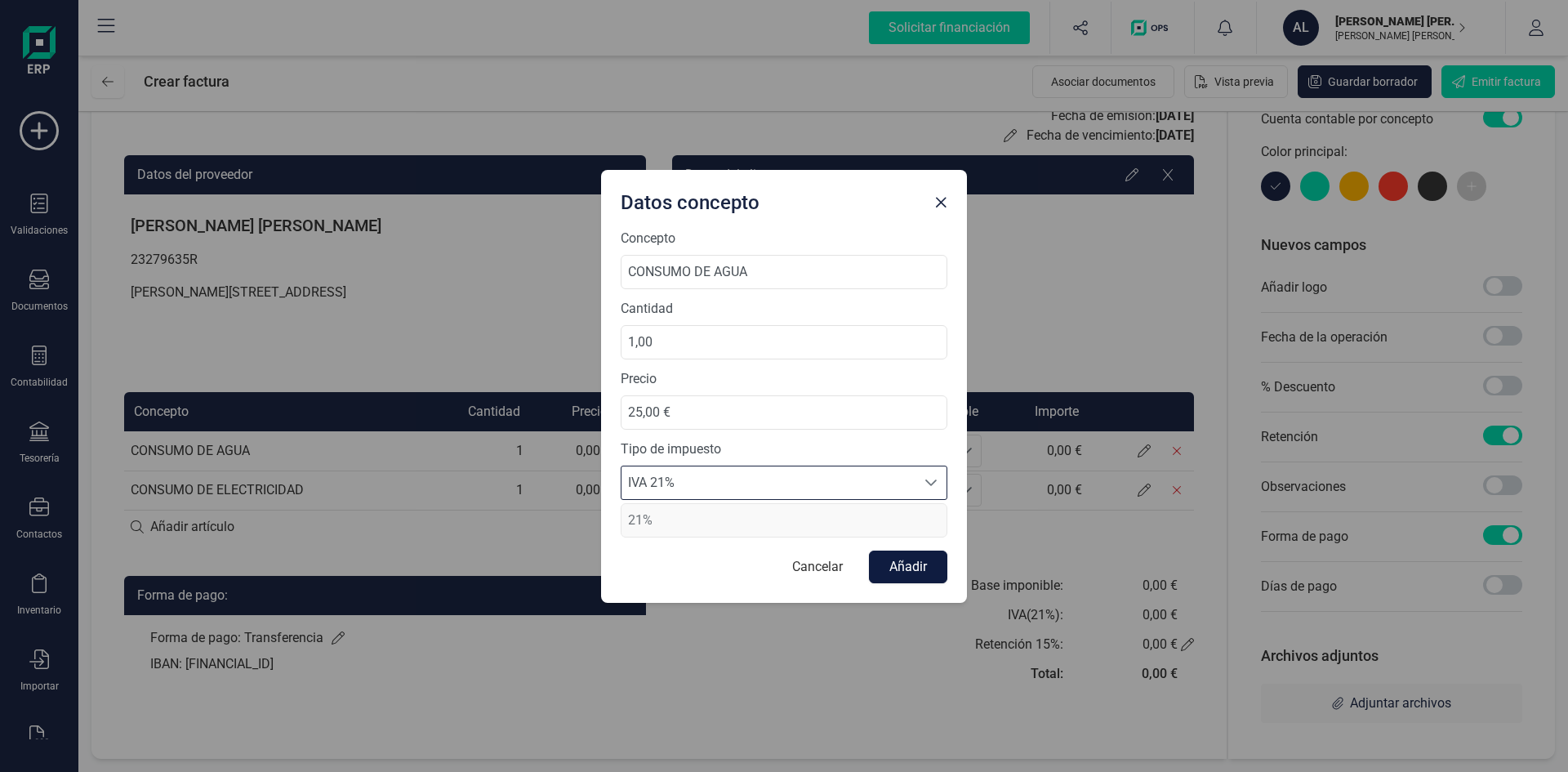
click at [911, 571] on button "Añadir" at bounding box center [908, 566] width 78 height 32
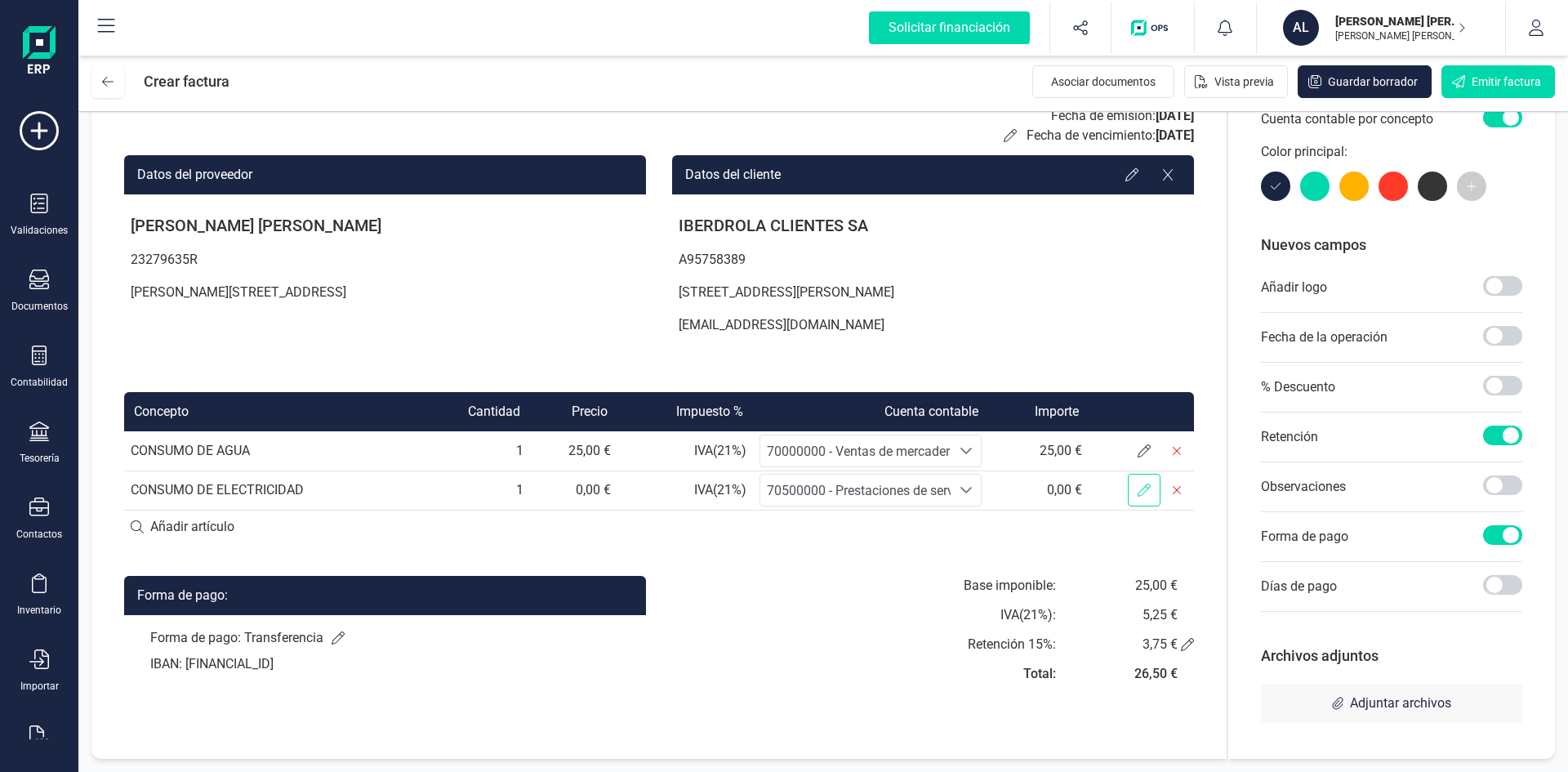
click at [1144, 496] on icon at bounding box center [1144, 490] width 13 height 13
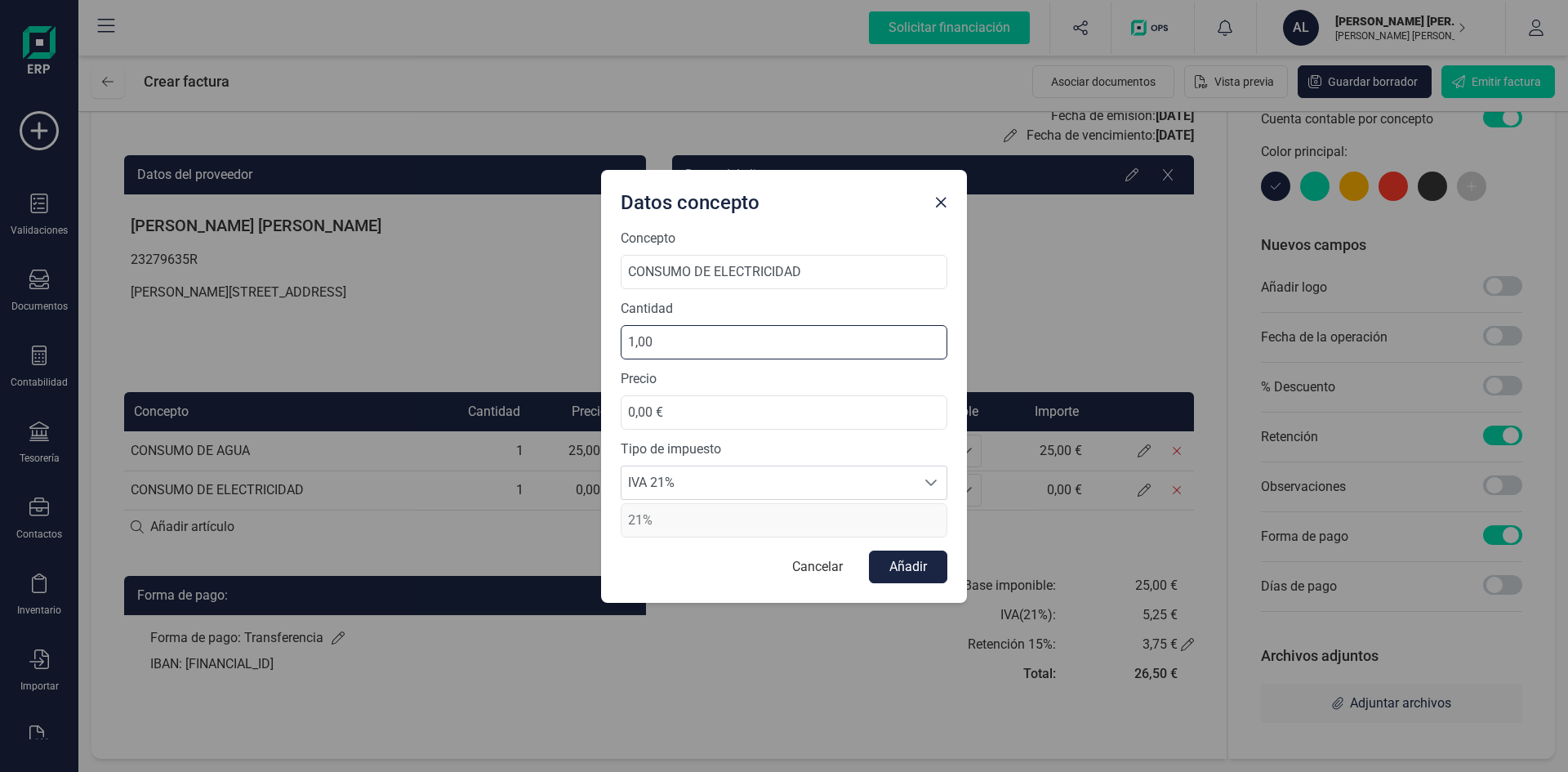
drag, startPoint x: 718, startPoint y: 344, endPoint x: 500, endPoint y: 319, distance: 219.4
click at [500, 319] on div "Datos concepto Concepto CONSUMO DE ELECTRICIDAD Cantidad 1,00 Precio 0,00 € Tip…" at bounding box center [784, 386] width 1568 height 772
click at [688, 485] on span "IVA 21%" at bounding box center [768, 482] width 294 height 32
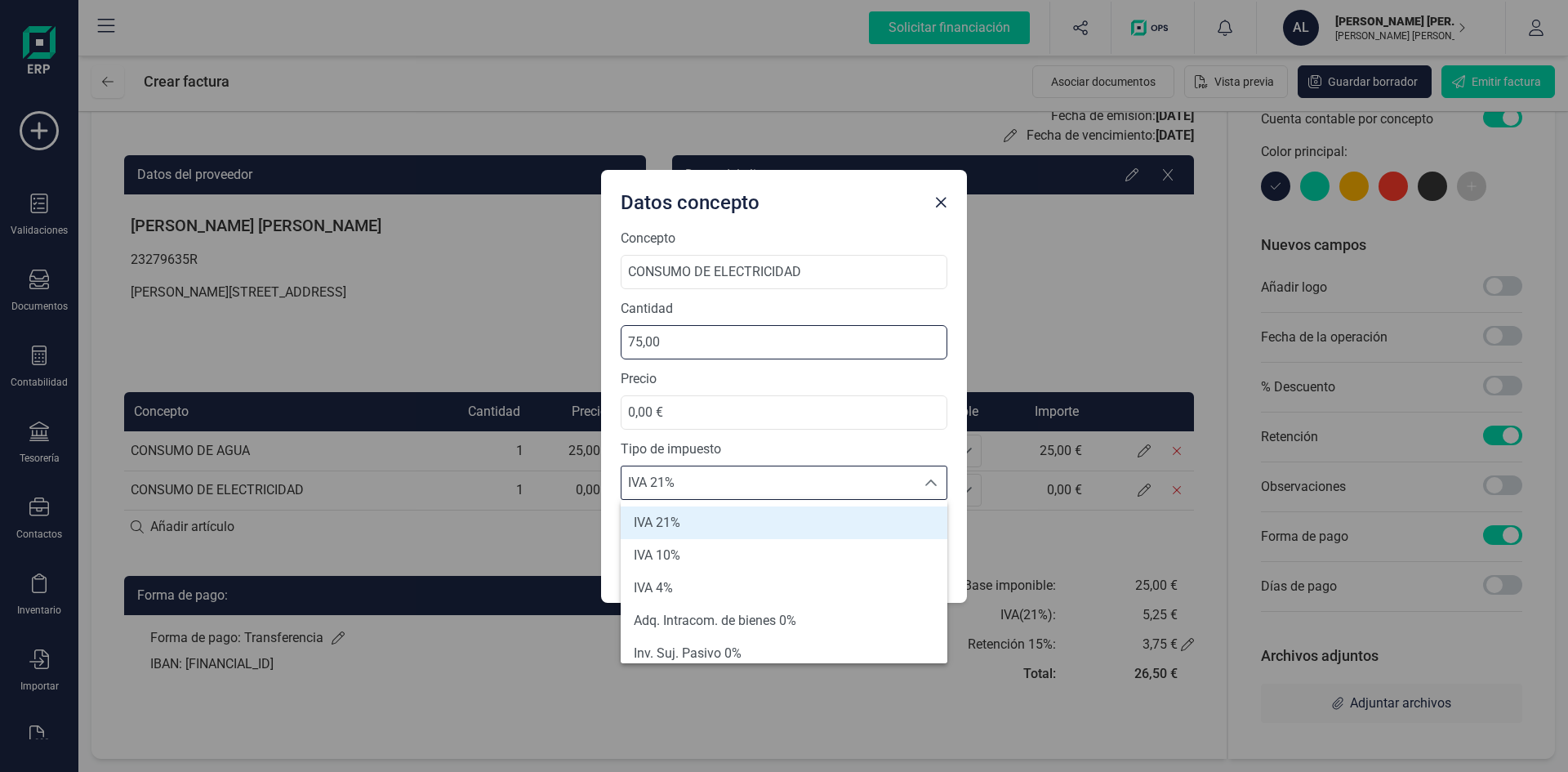
drag, startPoint x: 683, startPoint y: 347, endPoint x: 577, endPoint y: 334, distance: 106.8
click at [577, 334] on div "Datos concepto Concepto CONSUMO DE ELECTRICIDAD Cantidad 75,00 Precio 0,00 € Ti…" at bounding box center [784, 386] width 1568 height 772
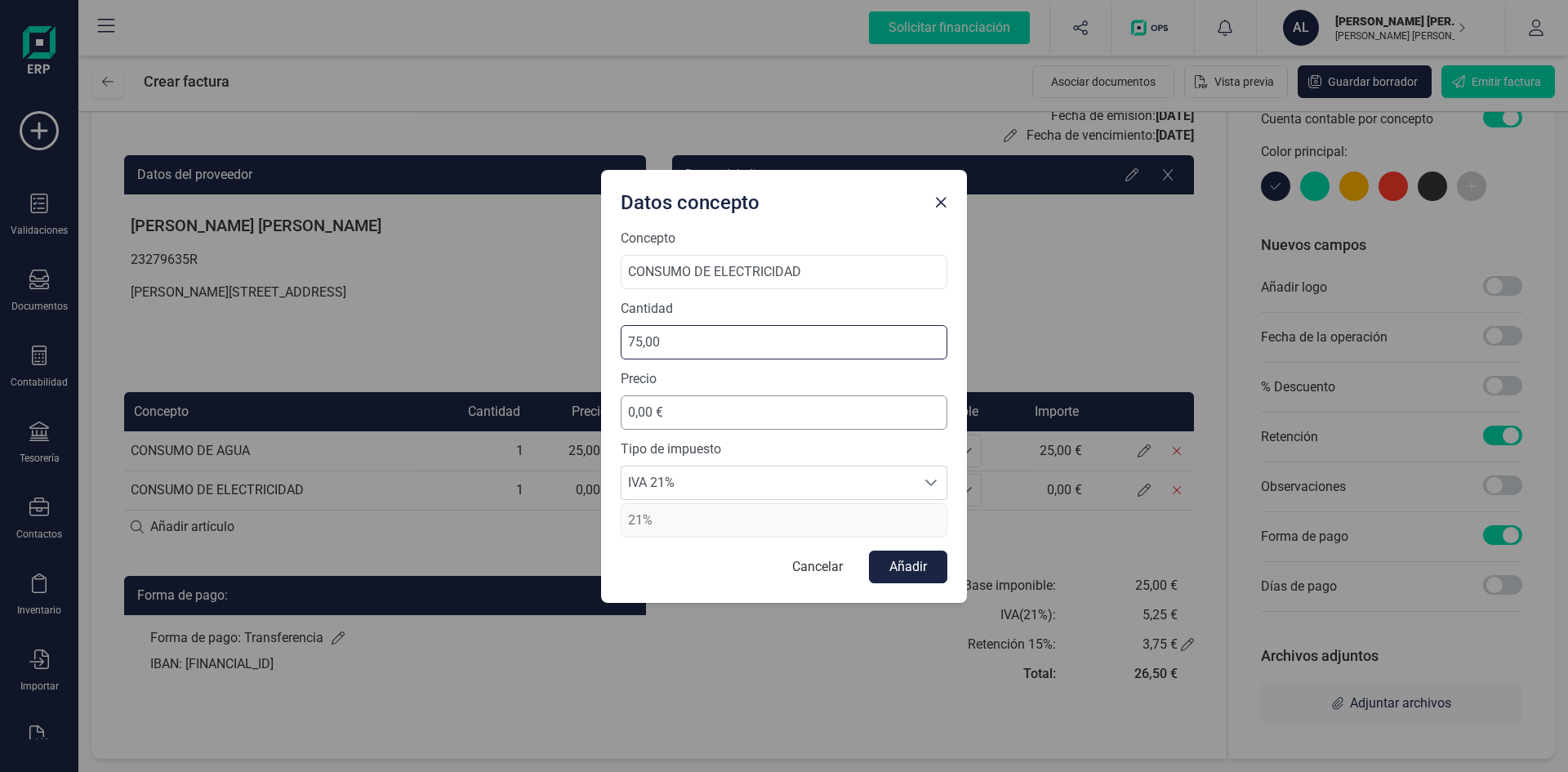
type input "1,00"
drag, startPoint x: 694, startPoint y: 422, endPoint x: 568, endPoint y: 411, distance: 126.5
click at [569, 409] on div "Datos concepto Concepto CONSUMO DE ELECTRICIDAD Cantidad 1,00 Precio 0,00 € Tip…" at bounding box center [784, 386] width 1568 height 772
type input "75,00 €"
click at [696, 480] on span "IVA 21%" at bounding box center [768, 482] width 294 height 32
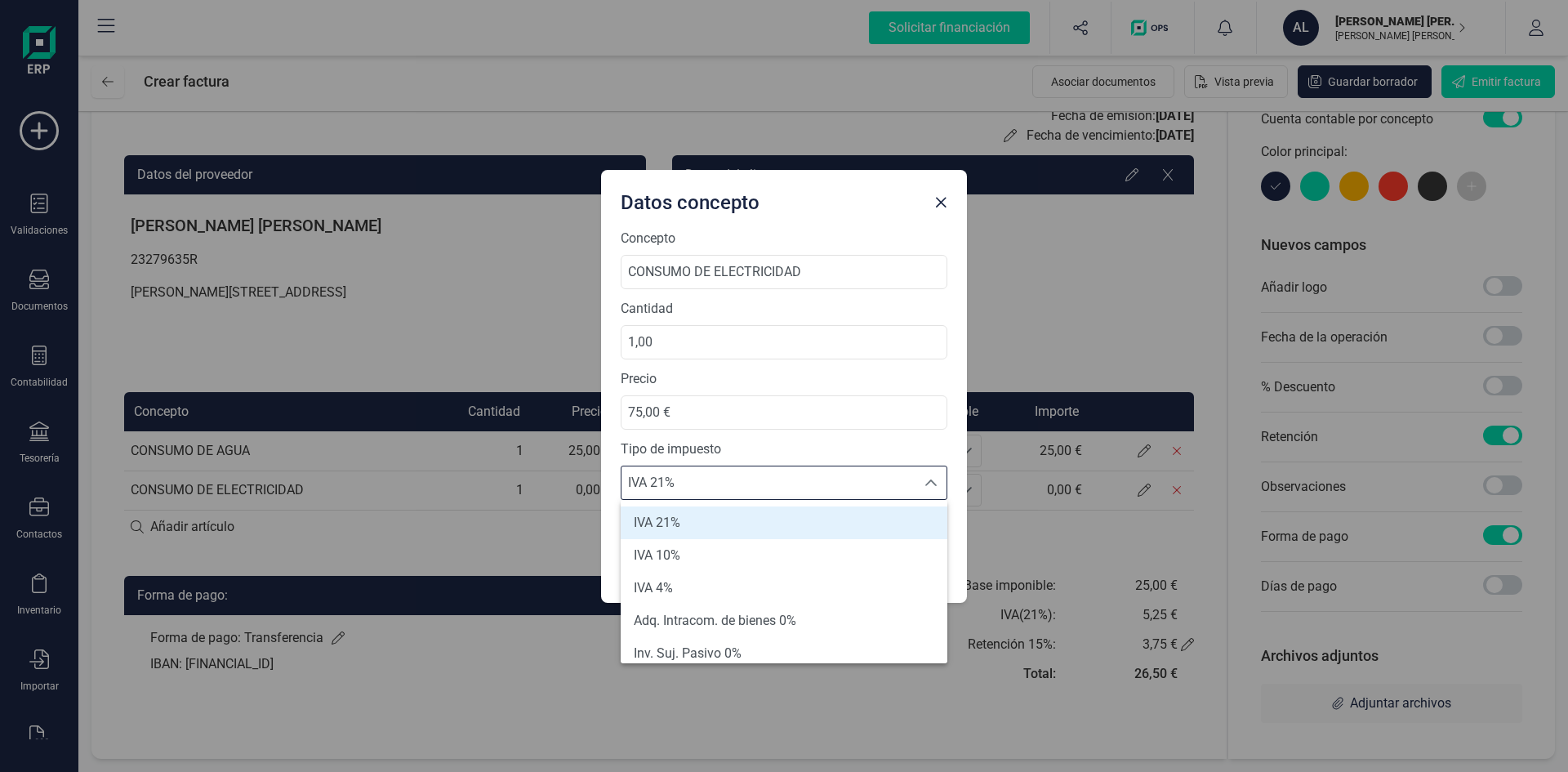
click at [698, 476] on span "IVA 21%" at bounding box center [768, 482] width 294 height 32
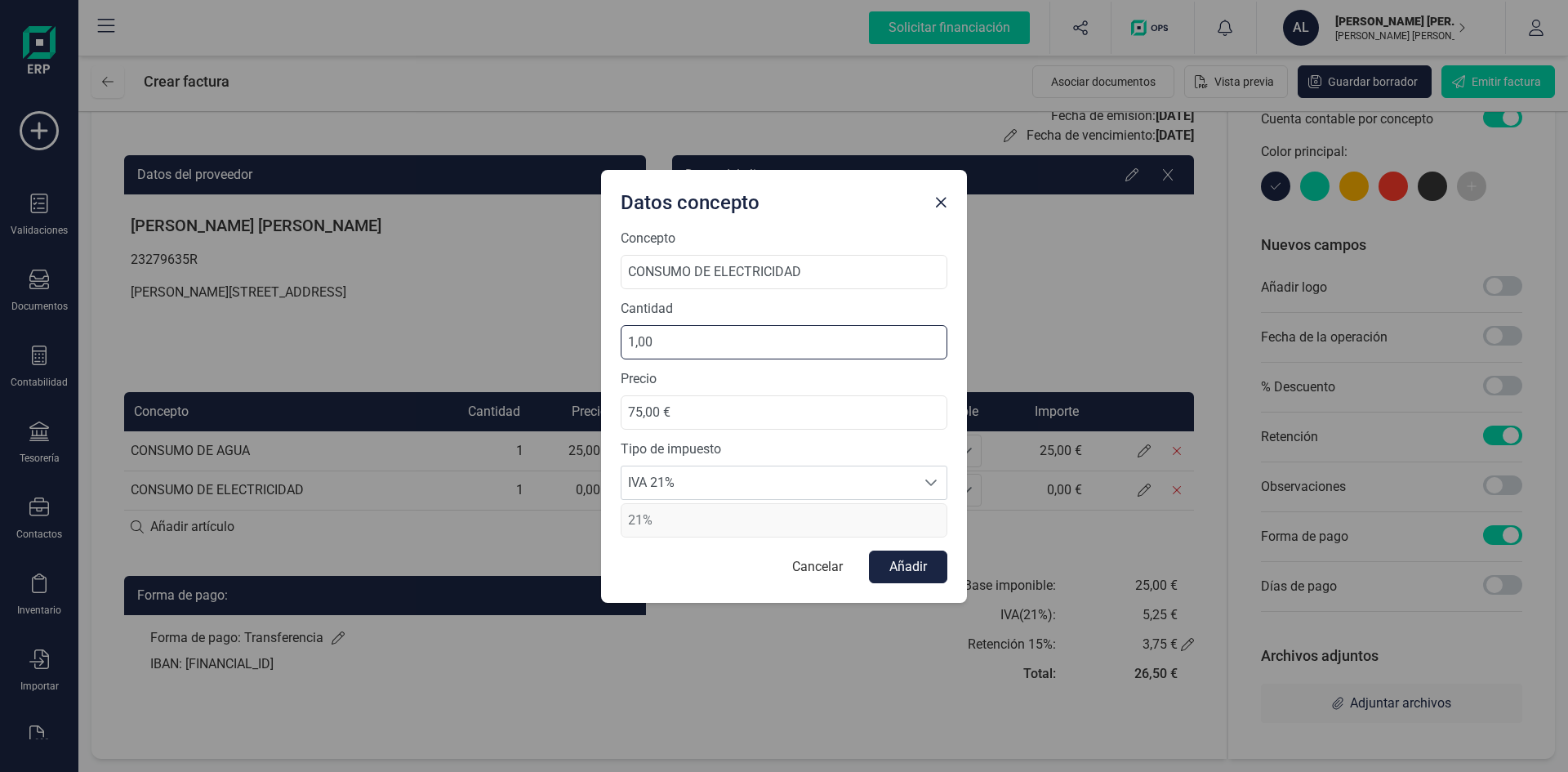
drag, startPoint x: 678, startPoint y: 354, endPoint x: 578, endPoint y: 351, distance: 100.0
click at [578, 351] on div "Datos concepto Concepto CONSUMO DE ELECTRICIDAD Cantidad 1,00 Precio 75,00 € Ti…" at bounding box center [784, 386] width 1568 height 772
type input "2,00"
click at [678, 424] on input "75,00 €" at bounding box center [784, 412] width 327 height 34
click at [688, 489] on span "IVA 21%" at bounding box center [768, 482] width 294 height 32
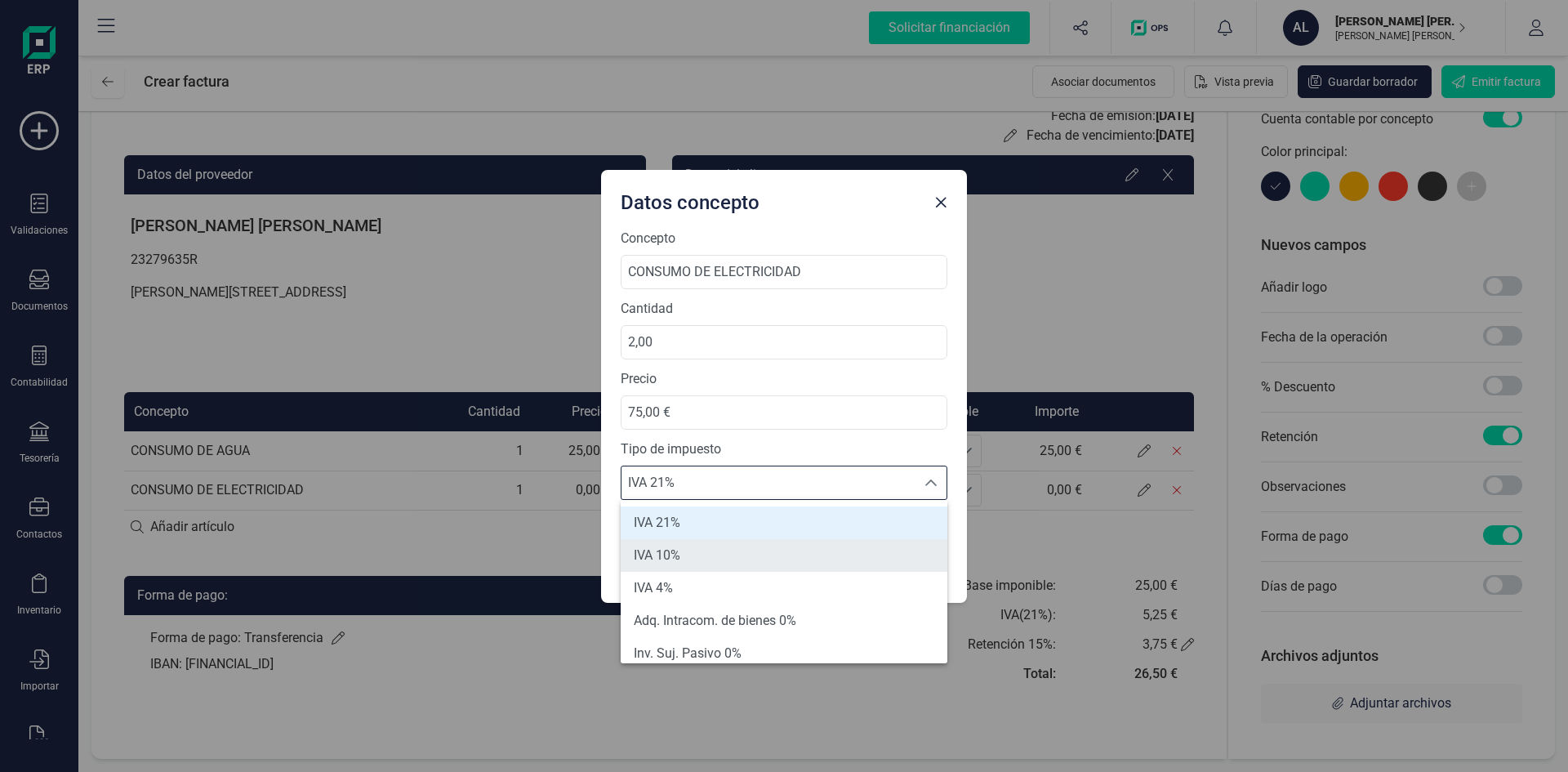
click at [689, 557] on li "IVA 10%" at bounding box center [784, 555] width 327 height 32
type input "10%"
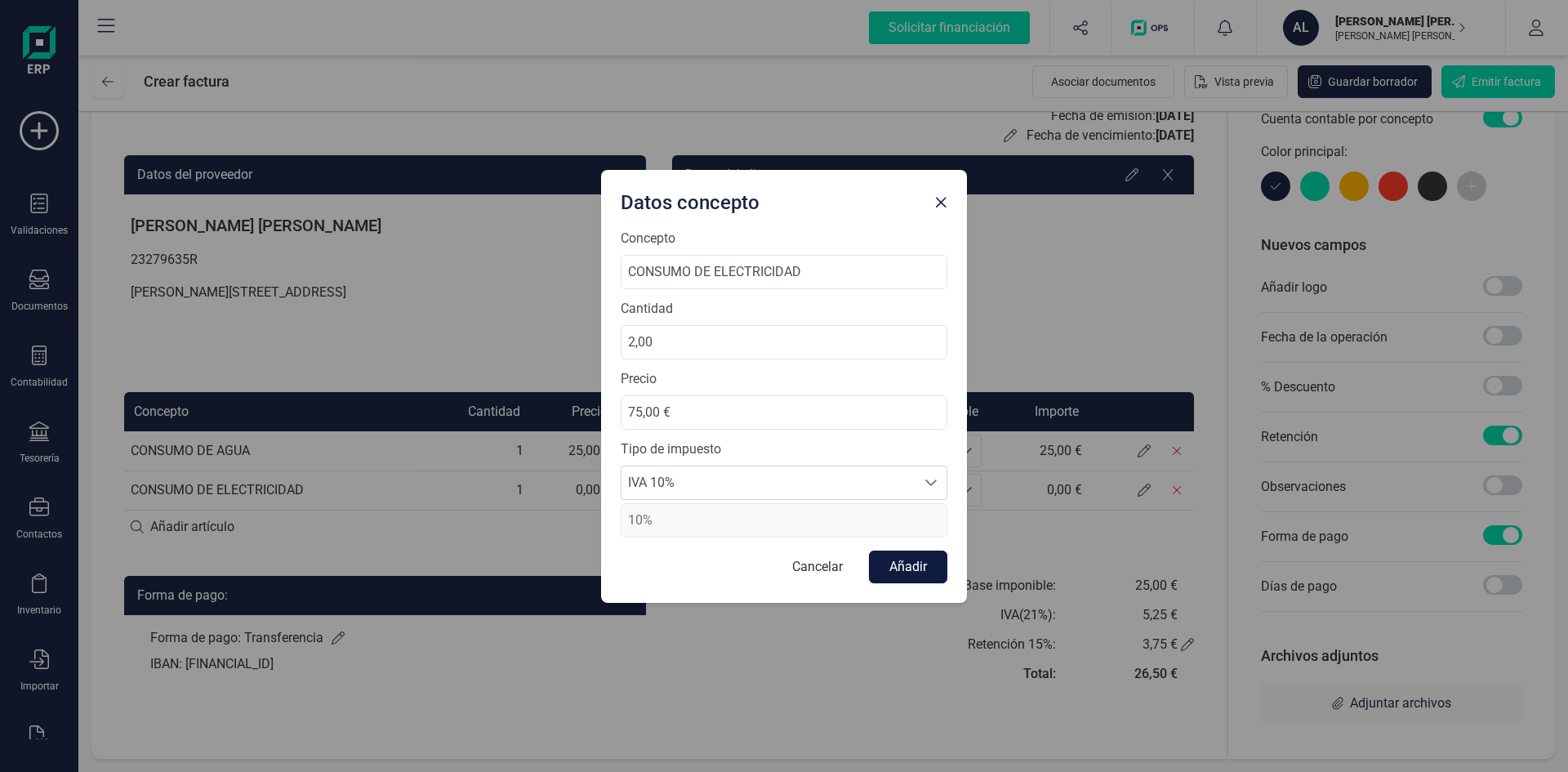
click at [905, 564] on button "Añadir" at bounding box center [908, 566] width 78 height 32
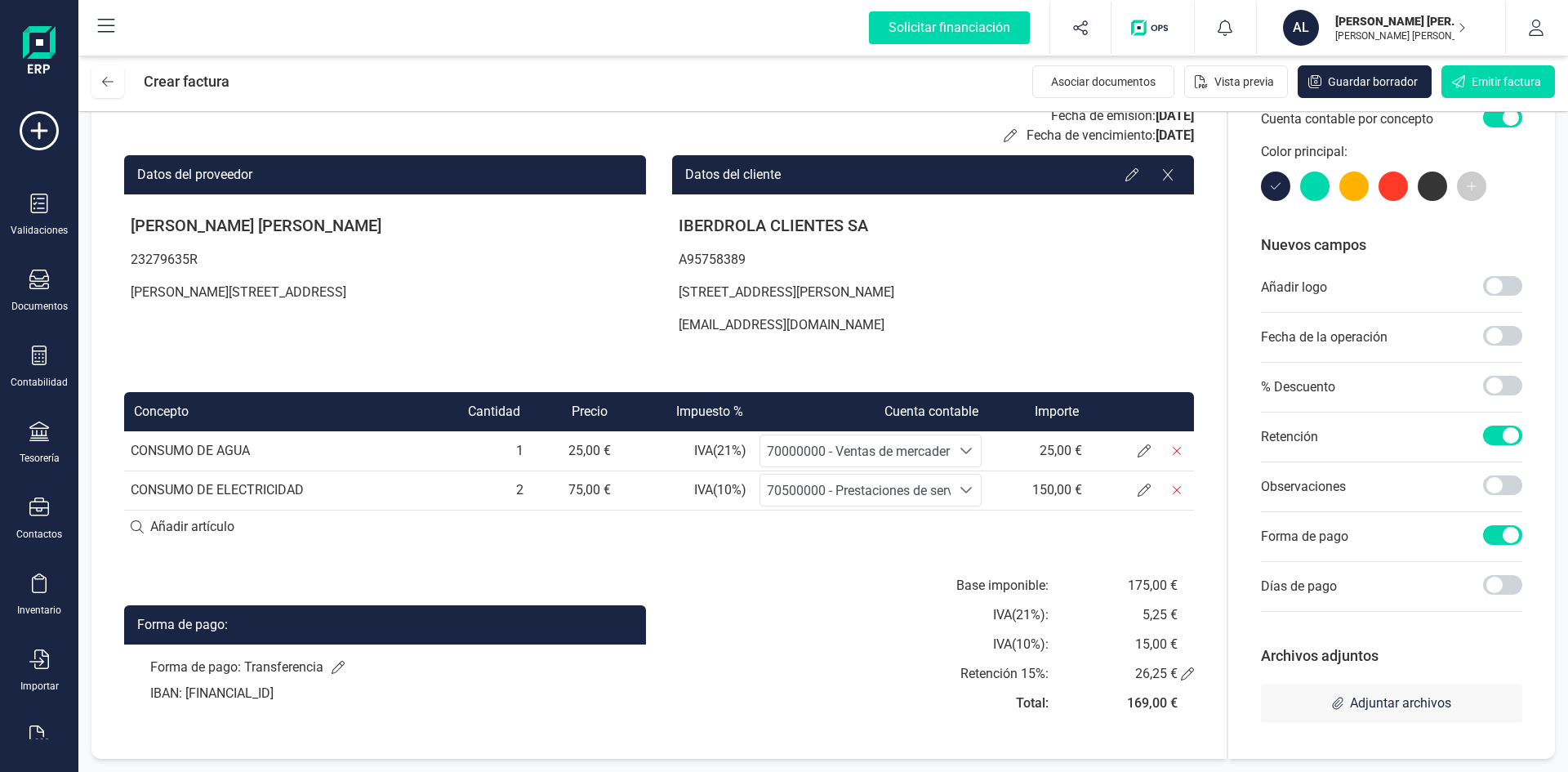
click at [1503, 440] on span at bounding box center [1502, 435] width 39 height 19
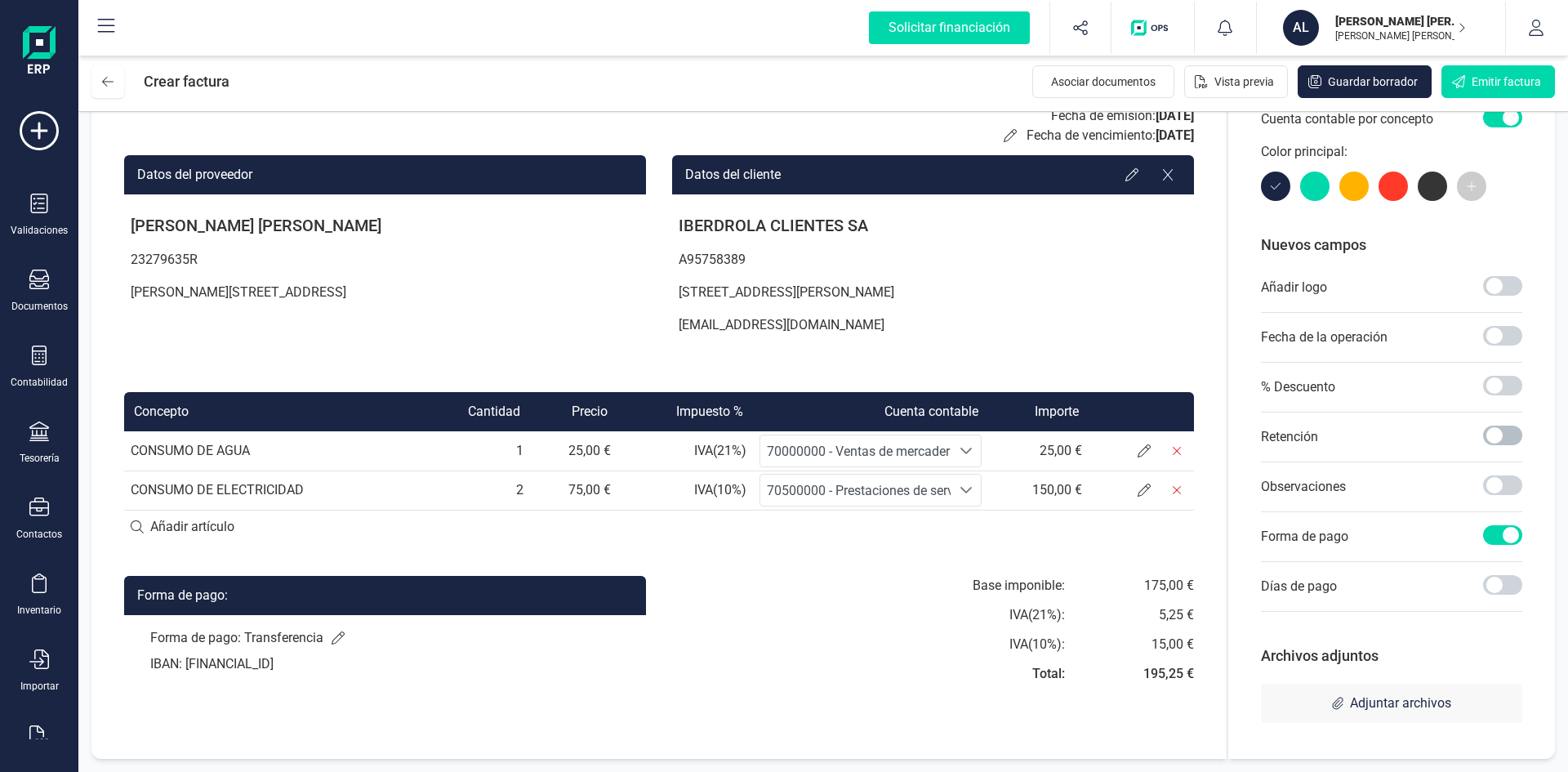
click at [1502, 440] on span at bounding box center [1502, 435] width 39 height 19
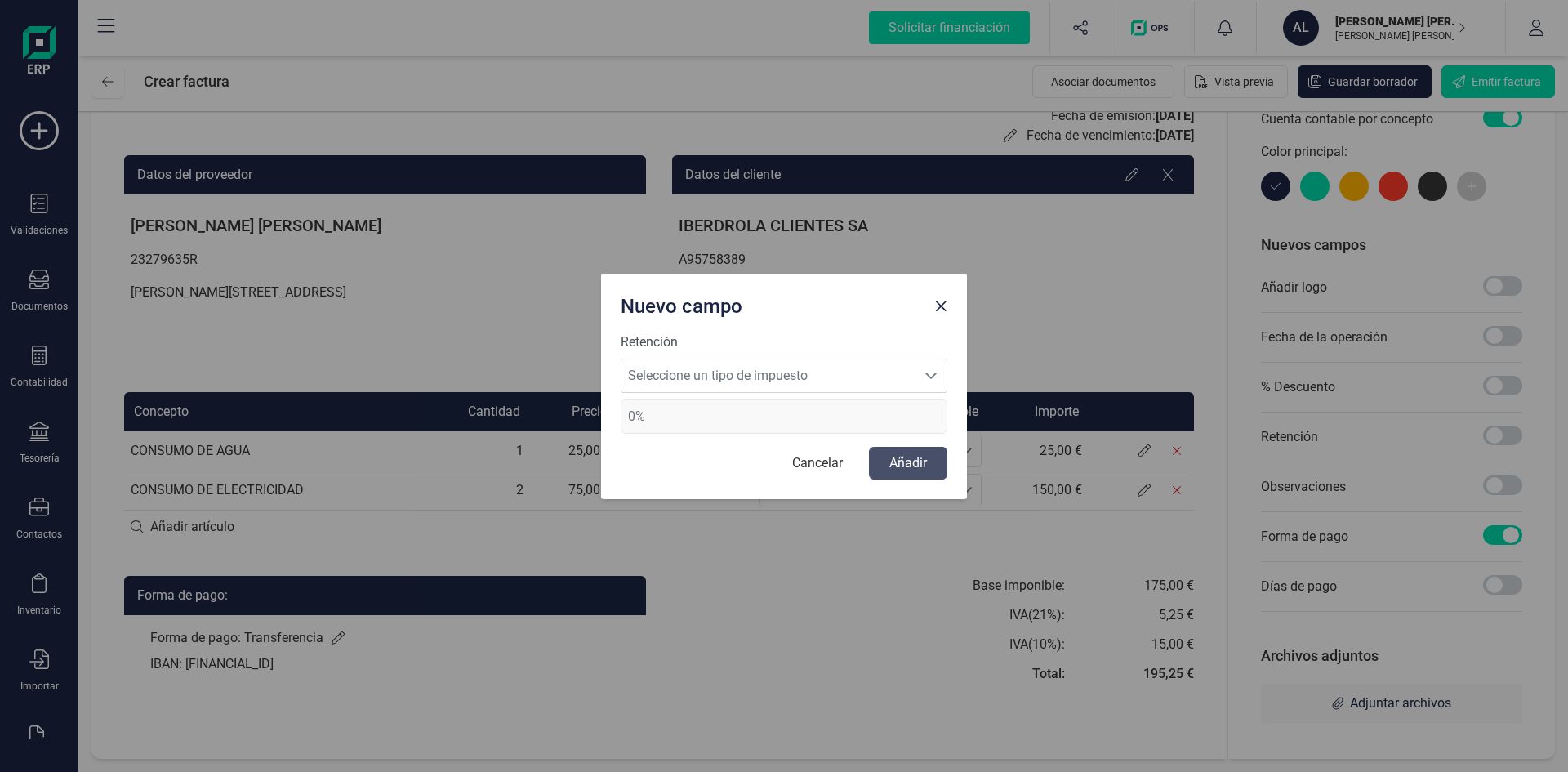
click at [572, 411] on div "Nuevo campo Retención Seleccione un tipo de impuesto Seleccione un tipo de impu…" at bounding box center [784, 386] width 1568 height 772
click at [649, 413] on span "0%" at bounding box center [784, 416] width 327 height 34
click at [669, 383] on span "Seleccione un tipo de impuesto" at bounding box center [768, 375] width 294 height 32
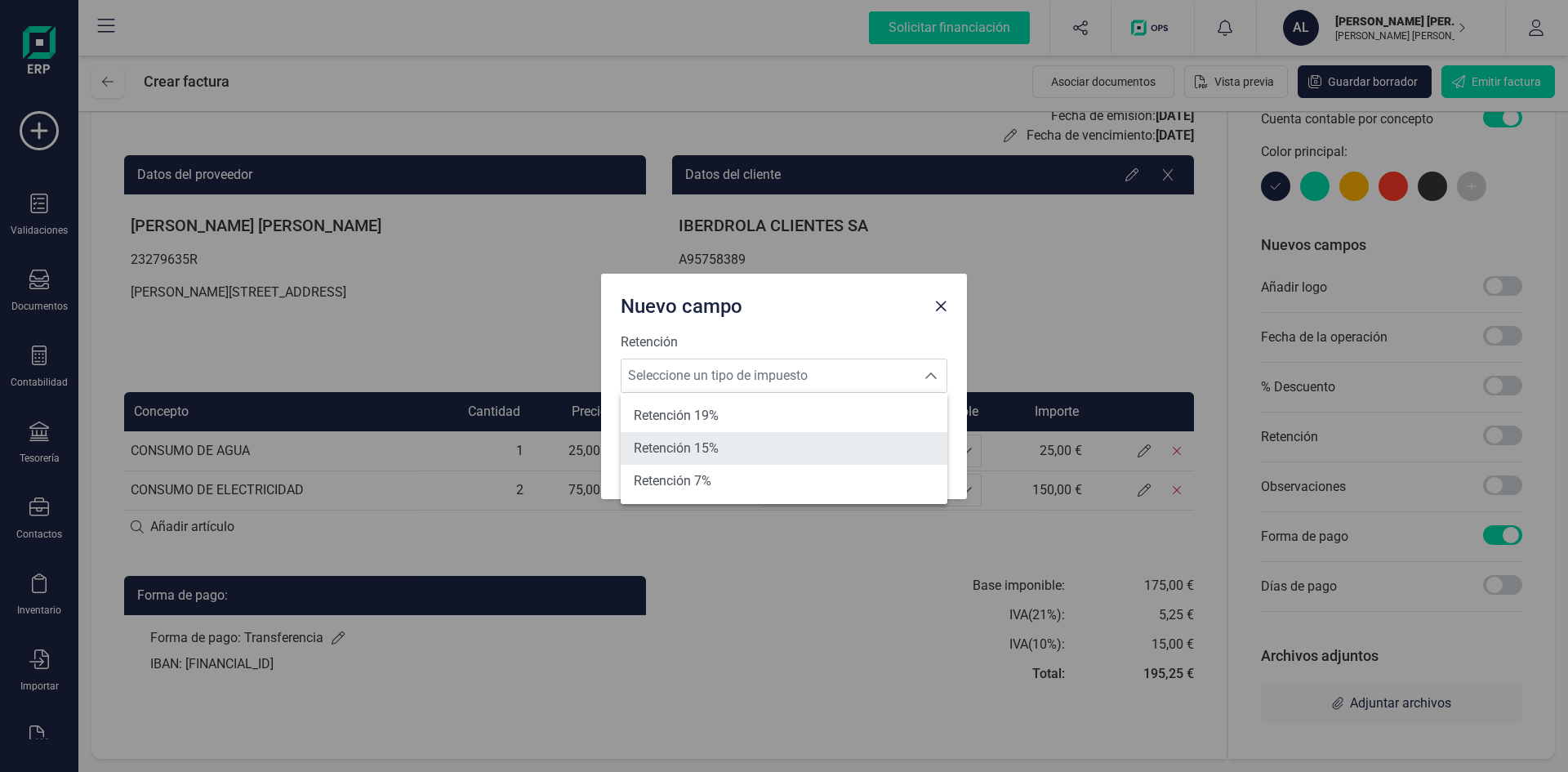
click at [683, 452] on span "Retención 15%" at bounding box center [676, 448] width 85 height 19
type input "15%"
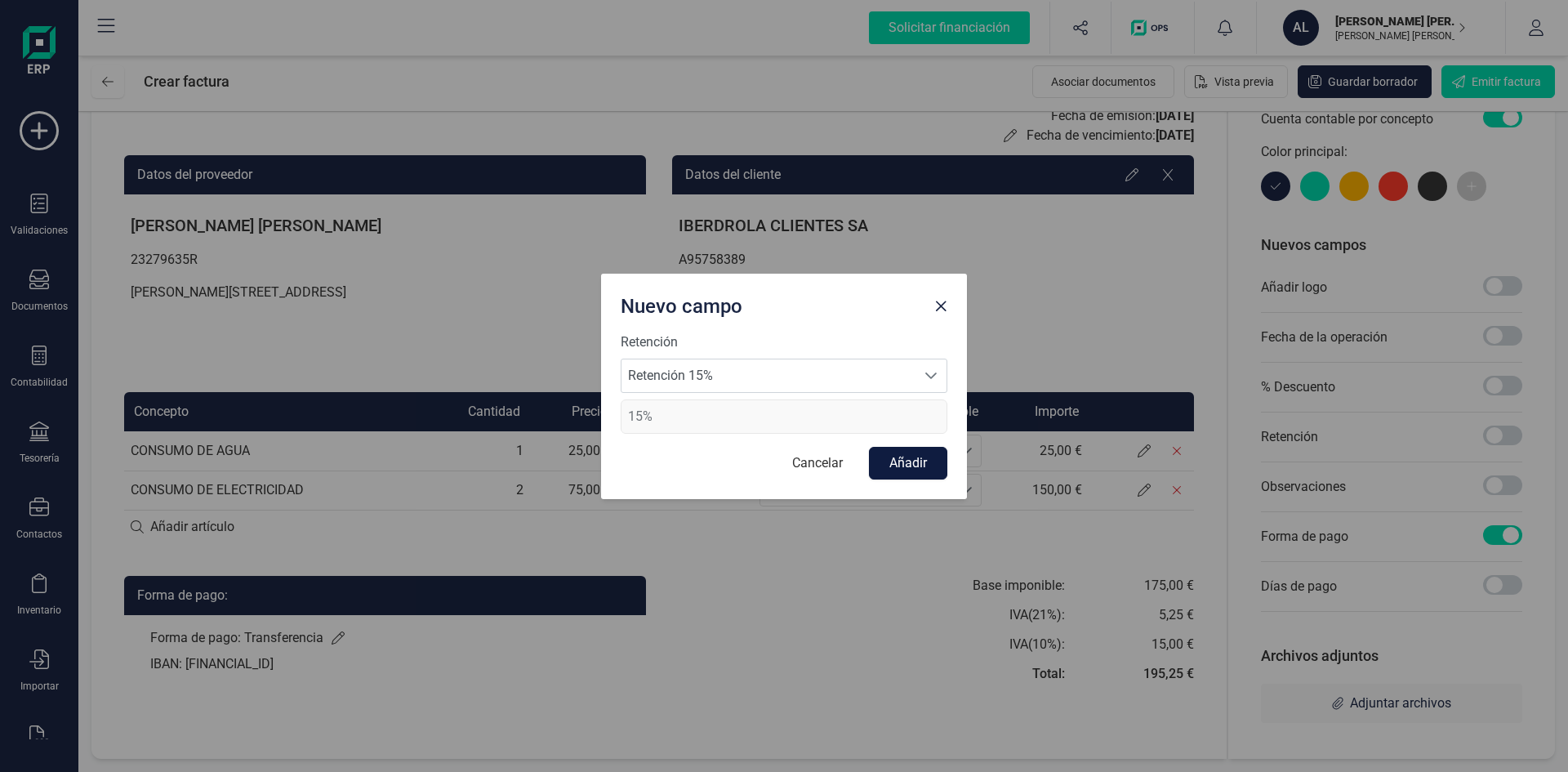
click at [917, 451] on button "Añadir" at bounding box center [908, 463] width 78 height 32
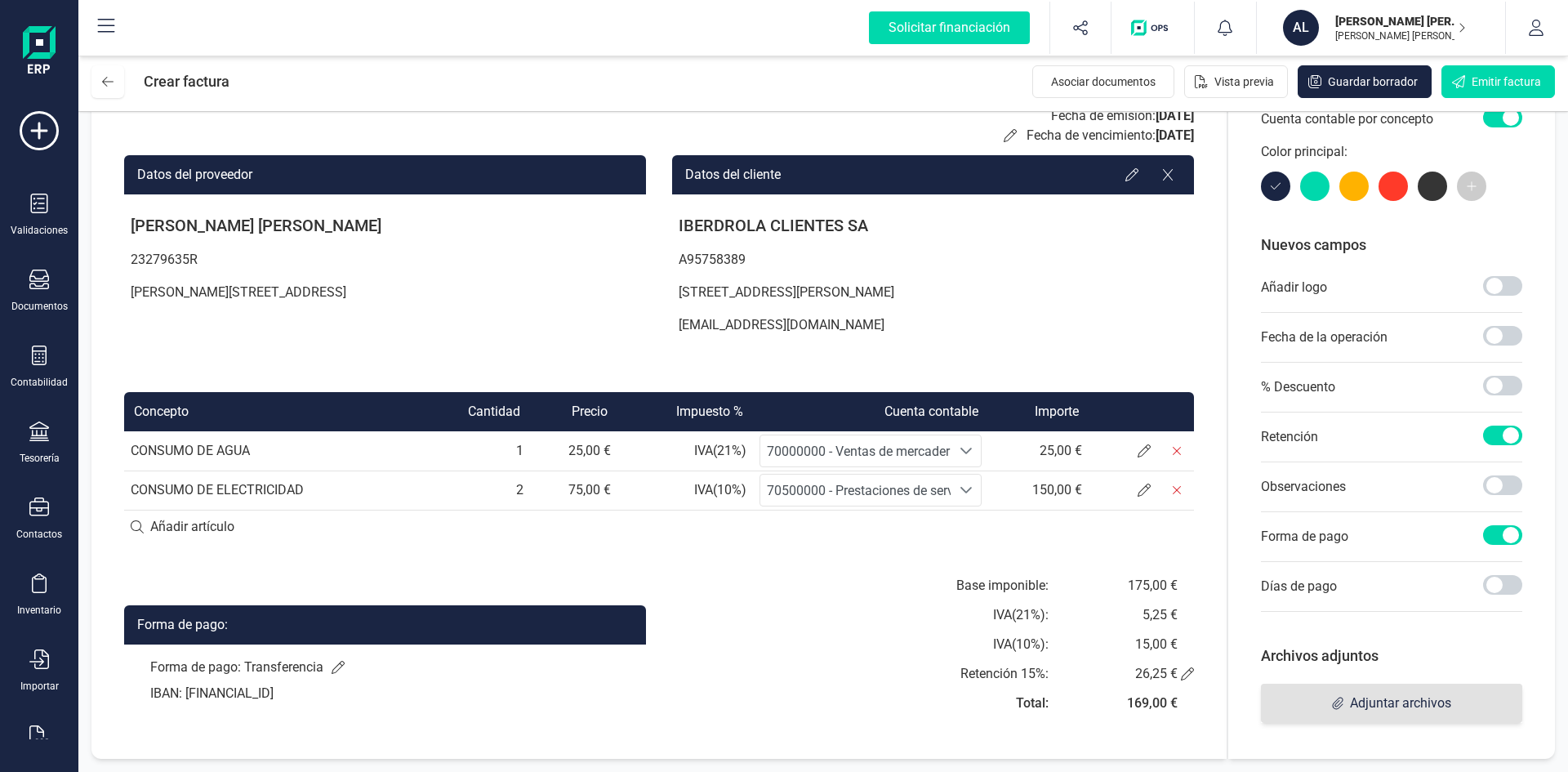
click at [1365, 713] on span "Adjuntar archivos" at bounding box center [1392, 703] width 261 height 39
click at [1386, 706] on span "Adjuntar archivos" at bounding box center [1401, 703] width 102 height 19
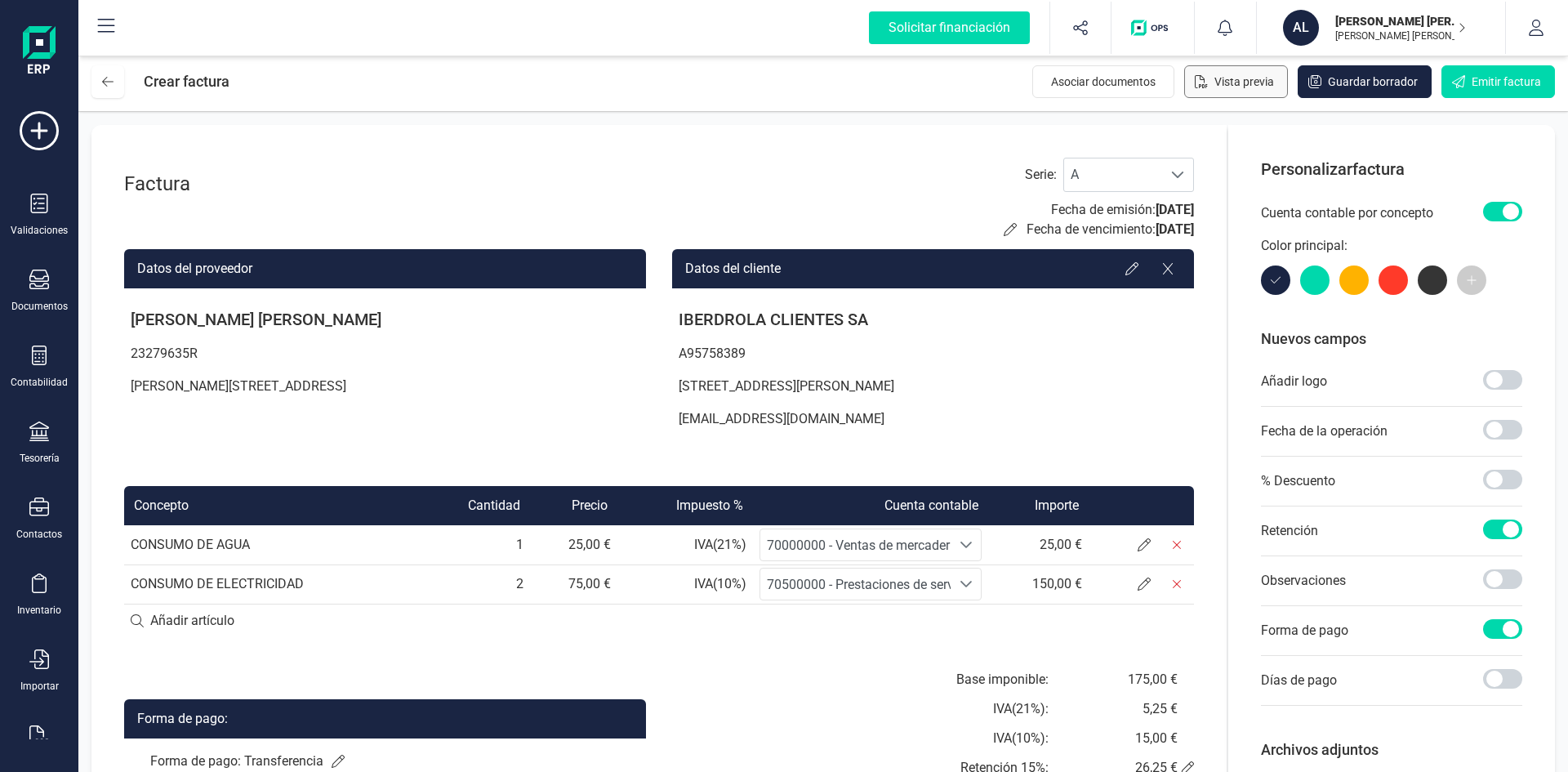
click at [1242, 81] on span "Vista previa" at bounding box center [1244, 82] width 60 height 17
click at [1081, 81] on span "Asociar documentos" at bounding box center [1103, 82] width 104 height 17
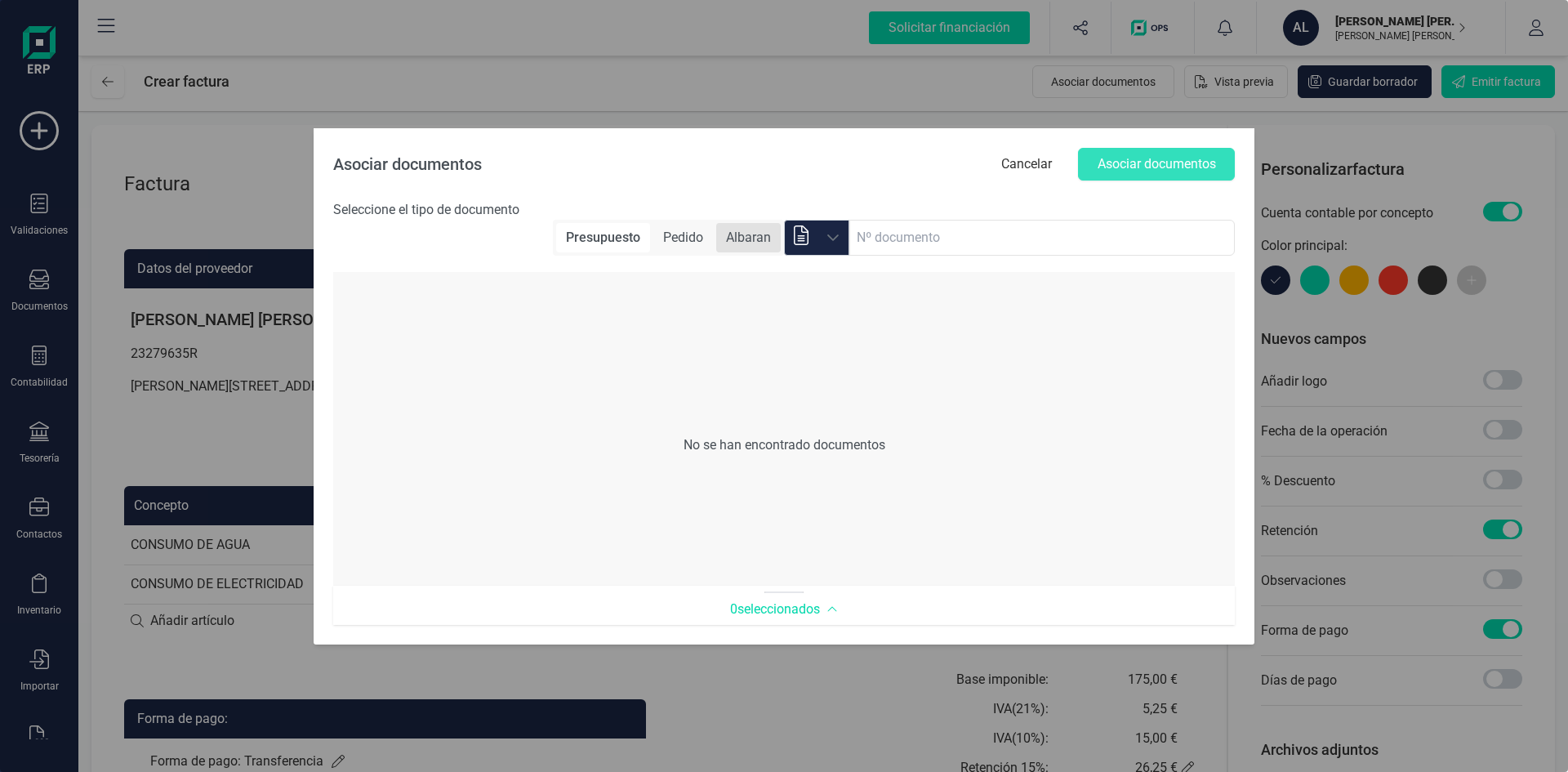
click at [745, 239] on span "Albaran" at bounding box center [749, 237] width 65 height 30
click at [676, 237] on span "Pedido" at bounding box center [681, 237] width 60 height 30
click at [620, 237] on span "Presupuesto" at bounding box center [603, 237] width 91 height 30
click at [697, 235] on span "Pedido" at bounding box center [683, 237] width 60 height 30
click at [721, 236] on span "Albaran" at bounding box center [749, 237] width 65 height 30
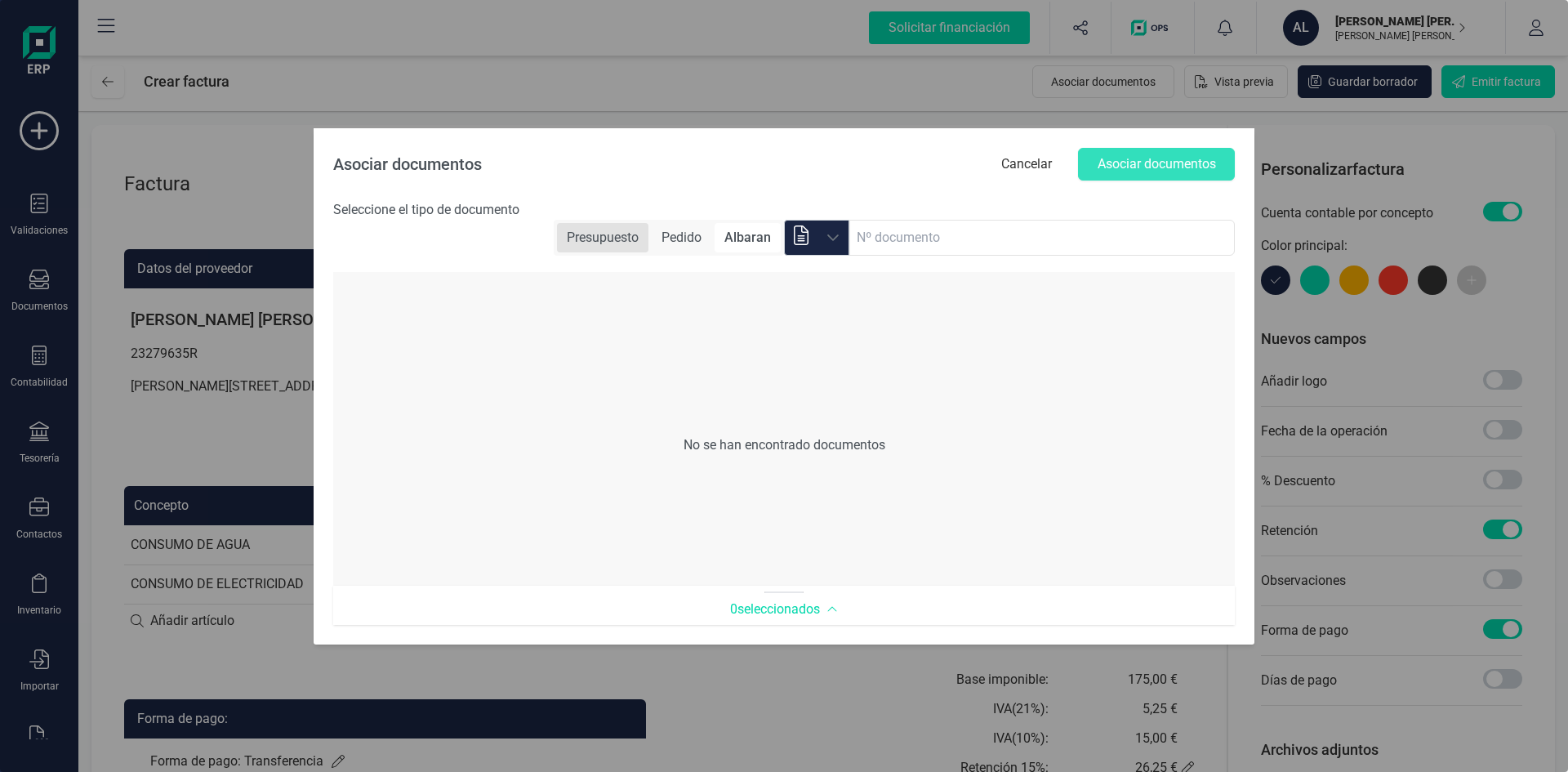
drag, startPoint x: 669, startPoint y: 238, endPoint x: 647, endPoint y: 237, distance: 22.0
click at [669, 238] on span "Pedido" at bounding box center [681, 237] width 60 height 30
click at [600, 242] on span "Presupuesto" at bounding box center [603, 237] width 91 height 30
click at [667, 244] on span "Pedido" at bounding box center [683, 237] width 60 height 30
click at [714, 240] on div "Presupuesto Pedido Albaran" at bounding box center [669, 237] width 230 height 36
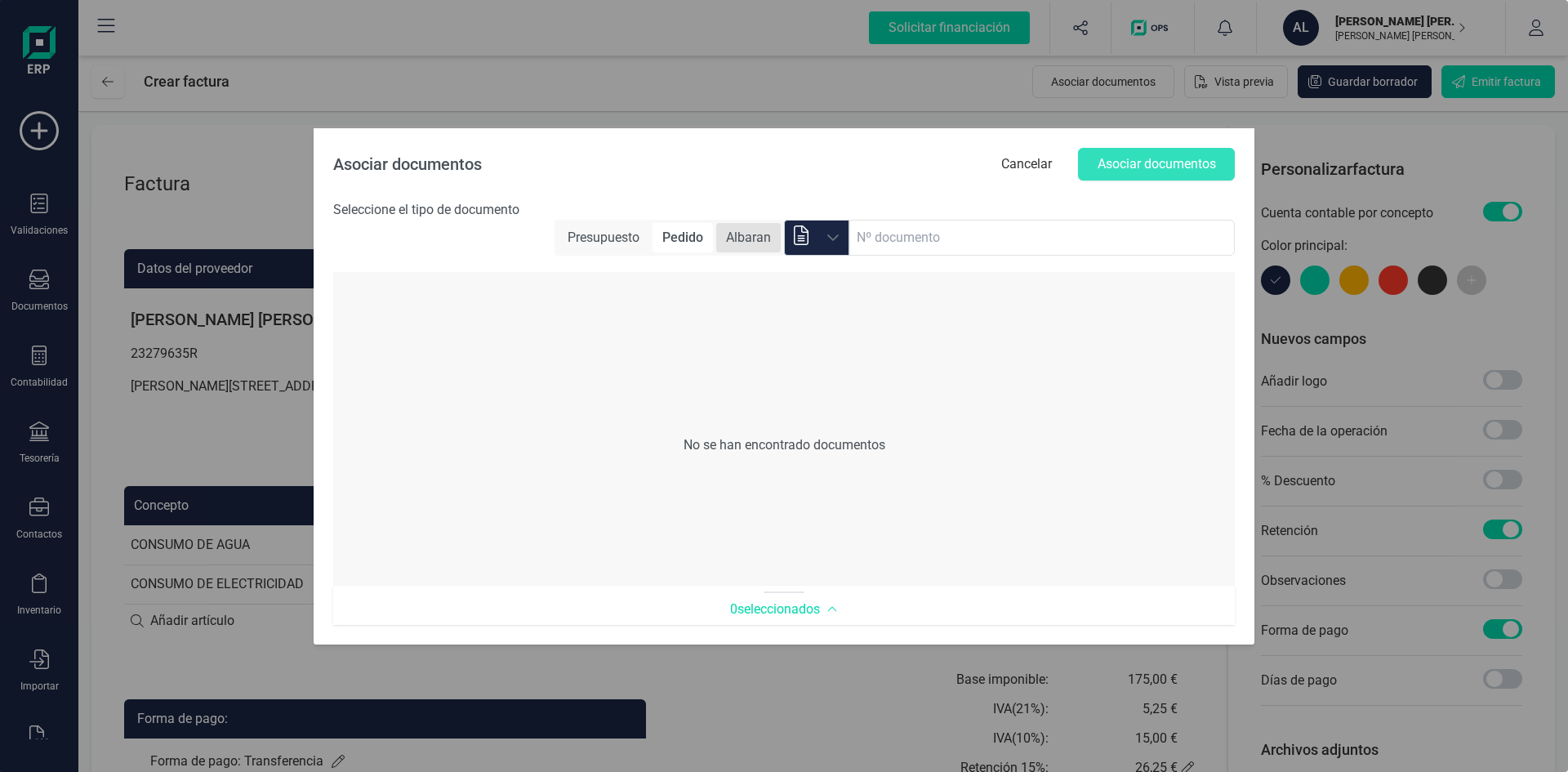
click at [753, 244] on span "Albaran" at bounding box center [749, 237] width 65 height 30
click at [685, 238] on span "Pedido" at bounding box center [681, 237] width 60 height 30
click at [735, 245] on span "Albaran" at bounding box center [749, 237] width 65 height 30
click at [744, 239] on span "Albaran" at bounding box center [748, 237] width 66 height 30
click at [802, 240] on icon at bounding box center [801, 235] width 19 height 19
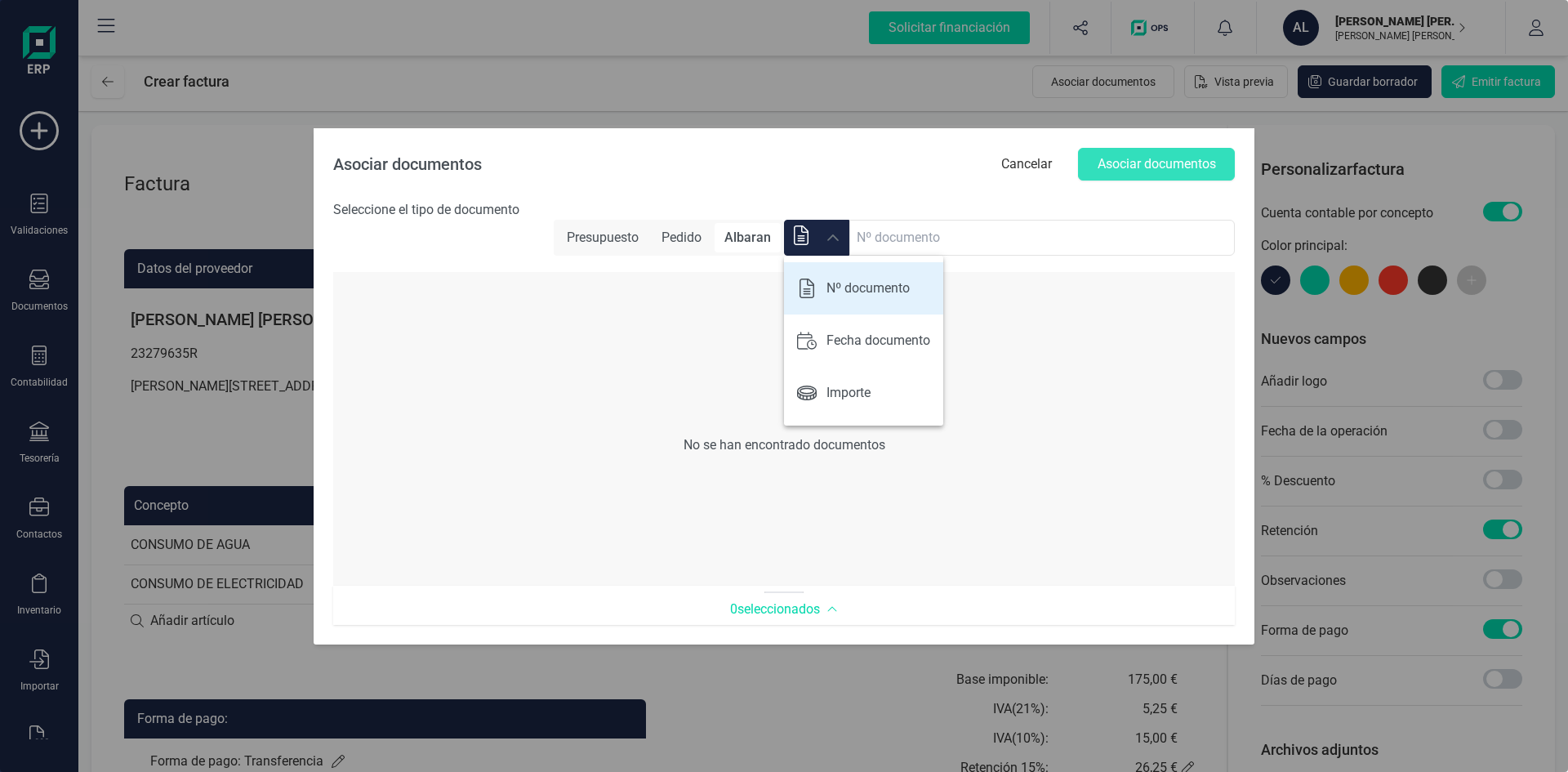
click at [706, 365] on div "No se han encontrado documentos" at bounding box center [784, 445] width 902 height 314
click at [1026, 168] on button "Cancelar" at bounding box center [1027, 163] width 83 height 32
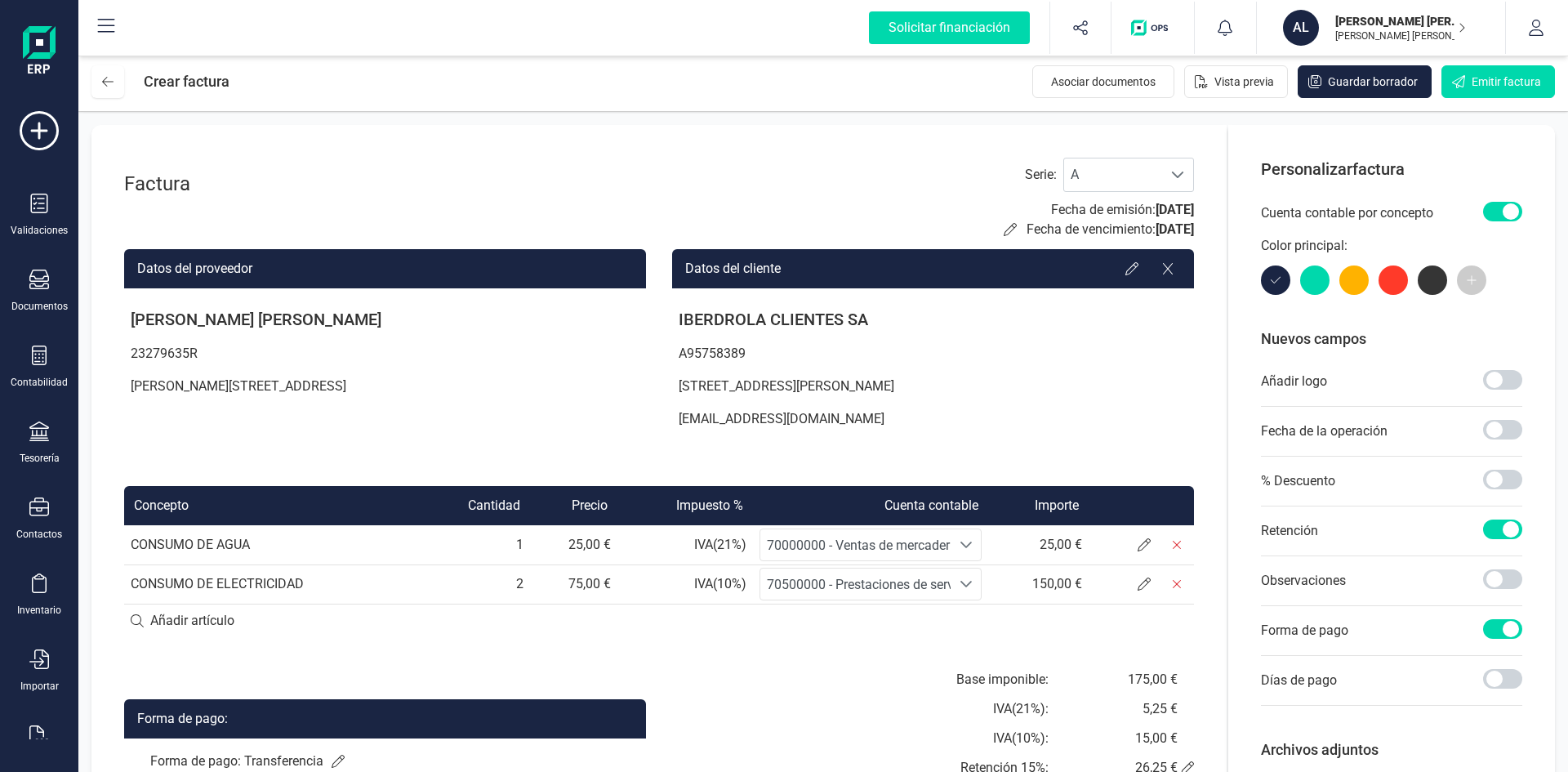
click at [849, 320] on p "IBERDROLA CLIENTES SA" at bounding box center [933, 319] width 522 height 36
click at [1130, 266] on icon at bounding box center [1132, 269] width 13 height 13
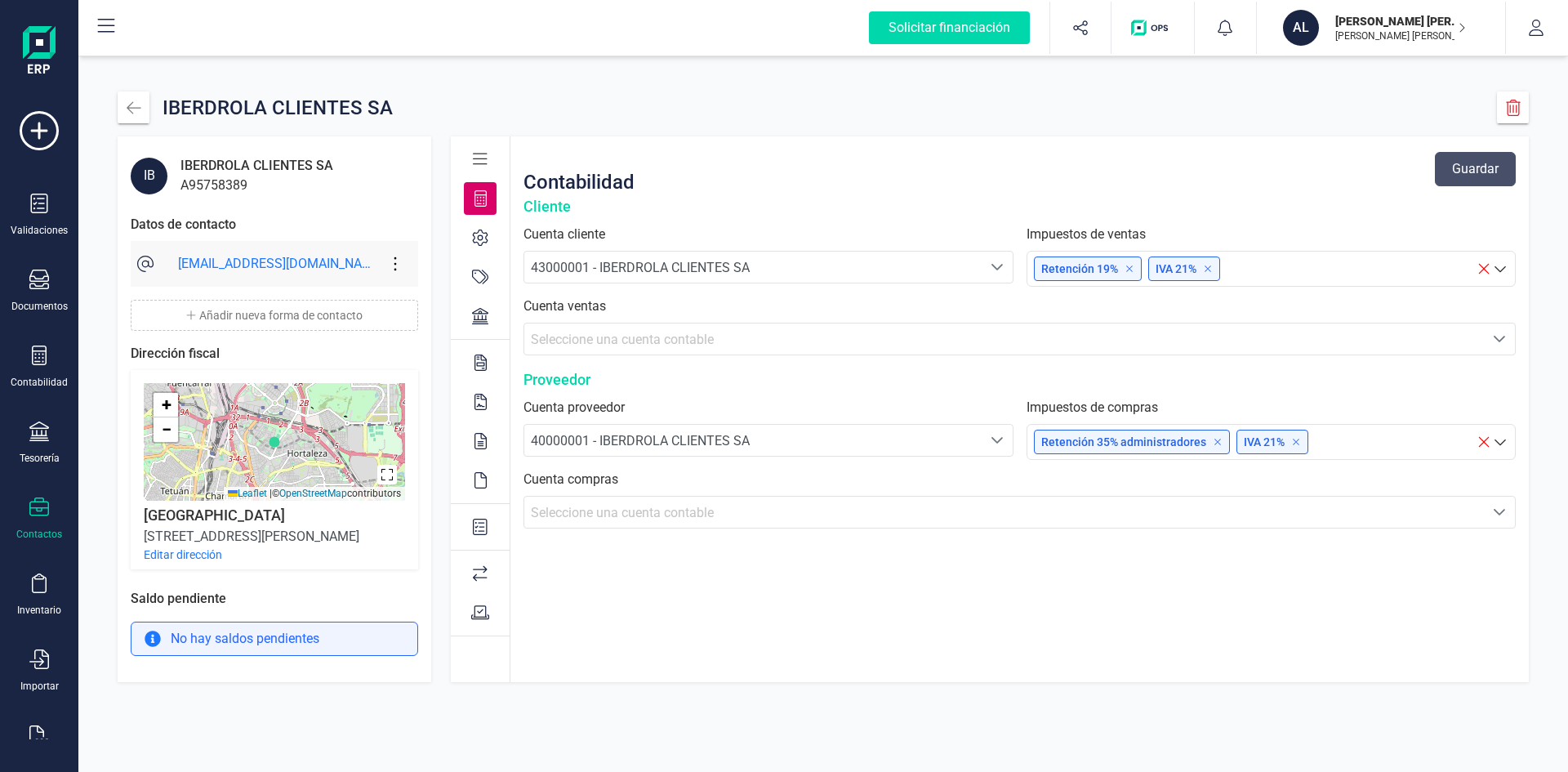
click at [286, 464] on div "+ − Leaflet | © OpenStreetMap contributors" at bounding box center [274, 441] width 261 height 117
click at [380, 471] on button "button" at bounding box center [387, 474] width 19 height 19
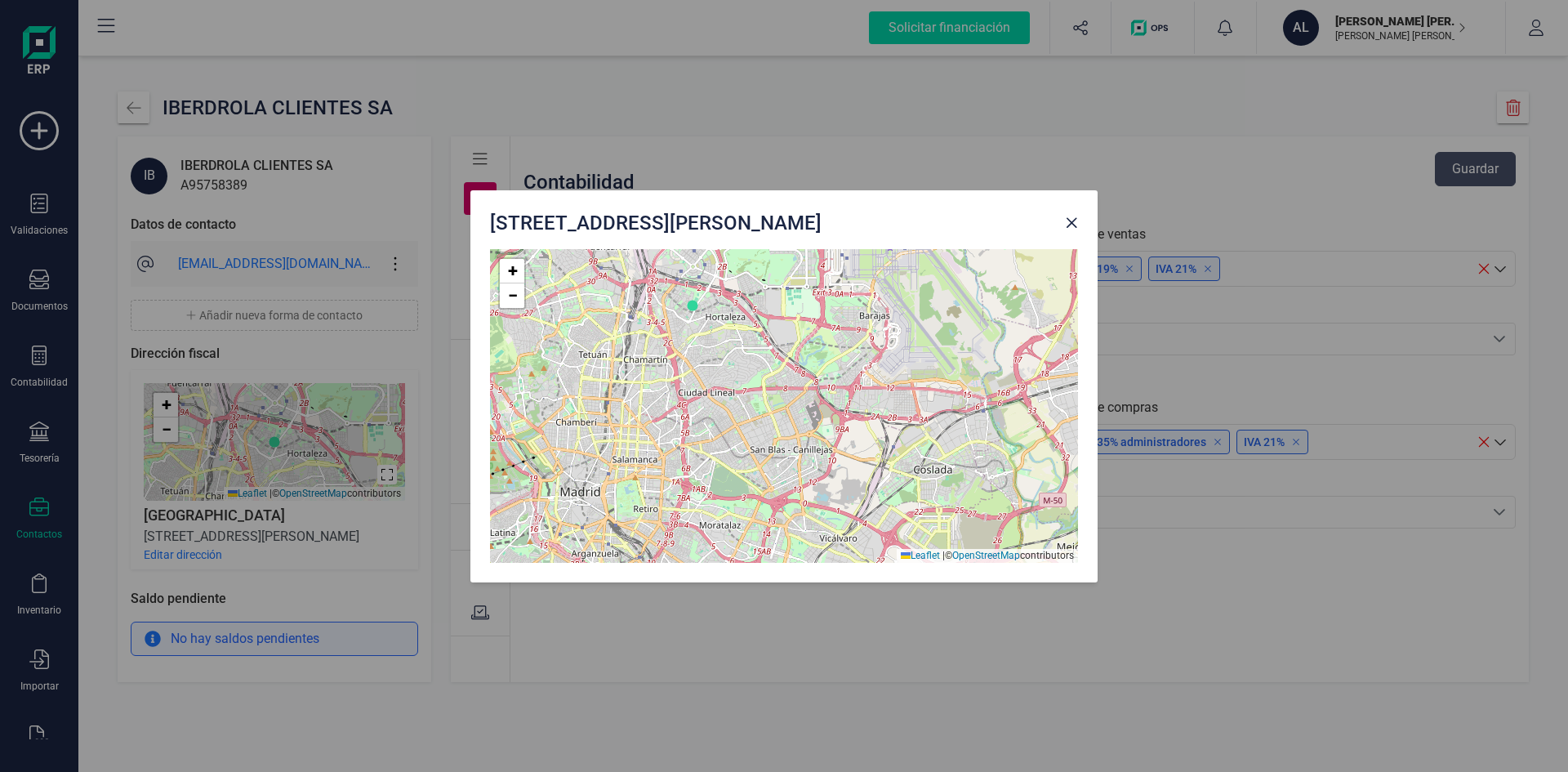
drag, startPoint x: 850, startPoint y: 452, endPoint x: 771, endPoint y: 377, distance: 108.9
click at [765, 350] on div "+ − Leaflet | © OpenStreetMap contributors" at bounding box center [784, 406] width 588 height 314
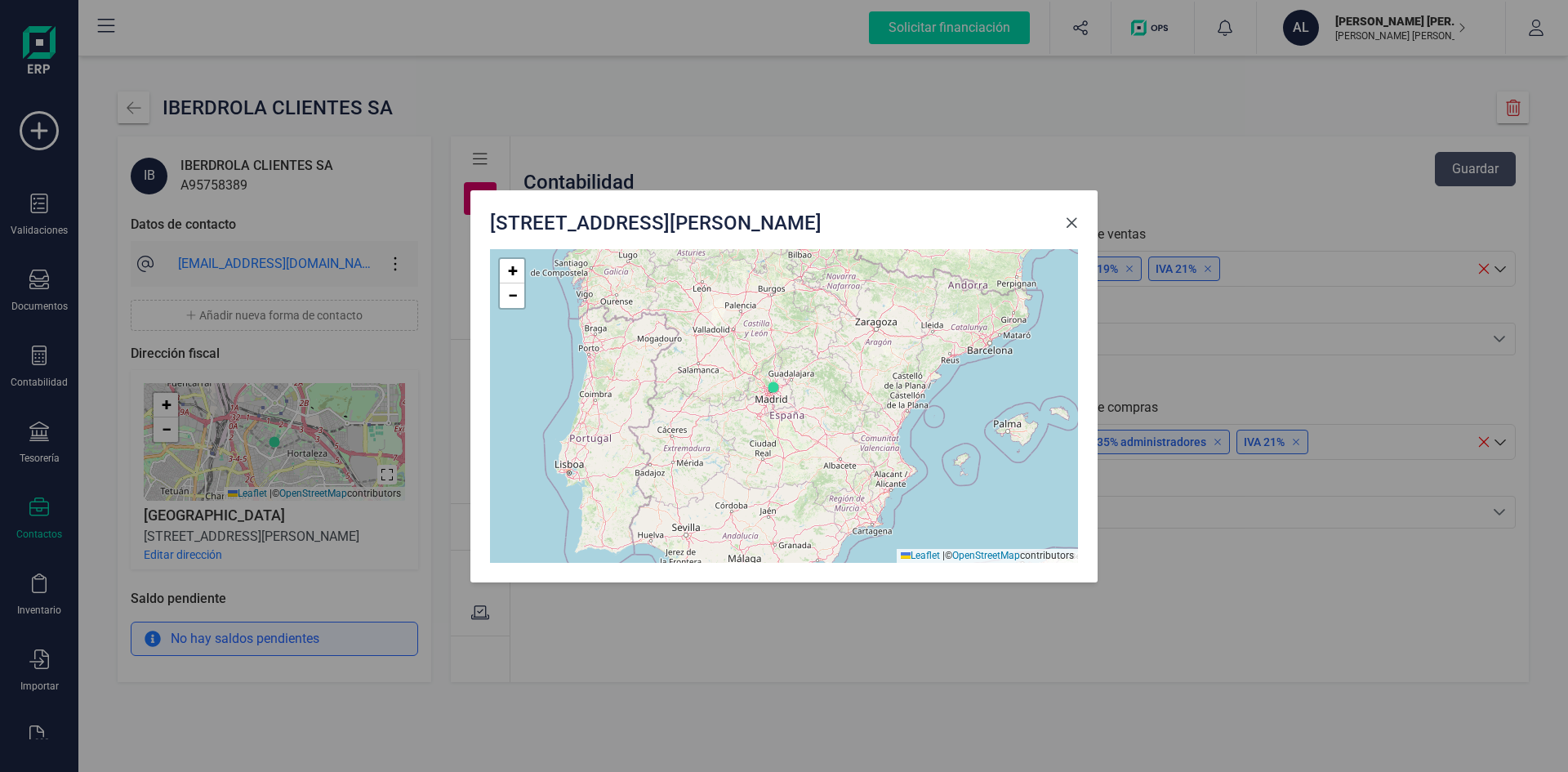
click at [1075, 225] on span "Close" at bounding box center [1072, 223] width 13 height 13
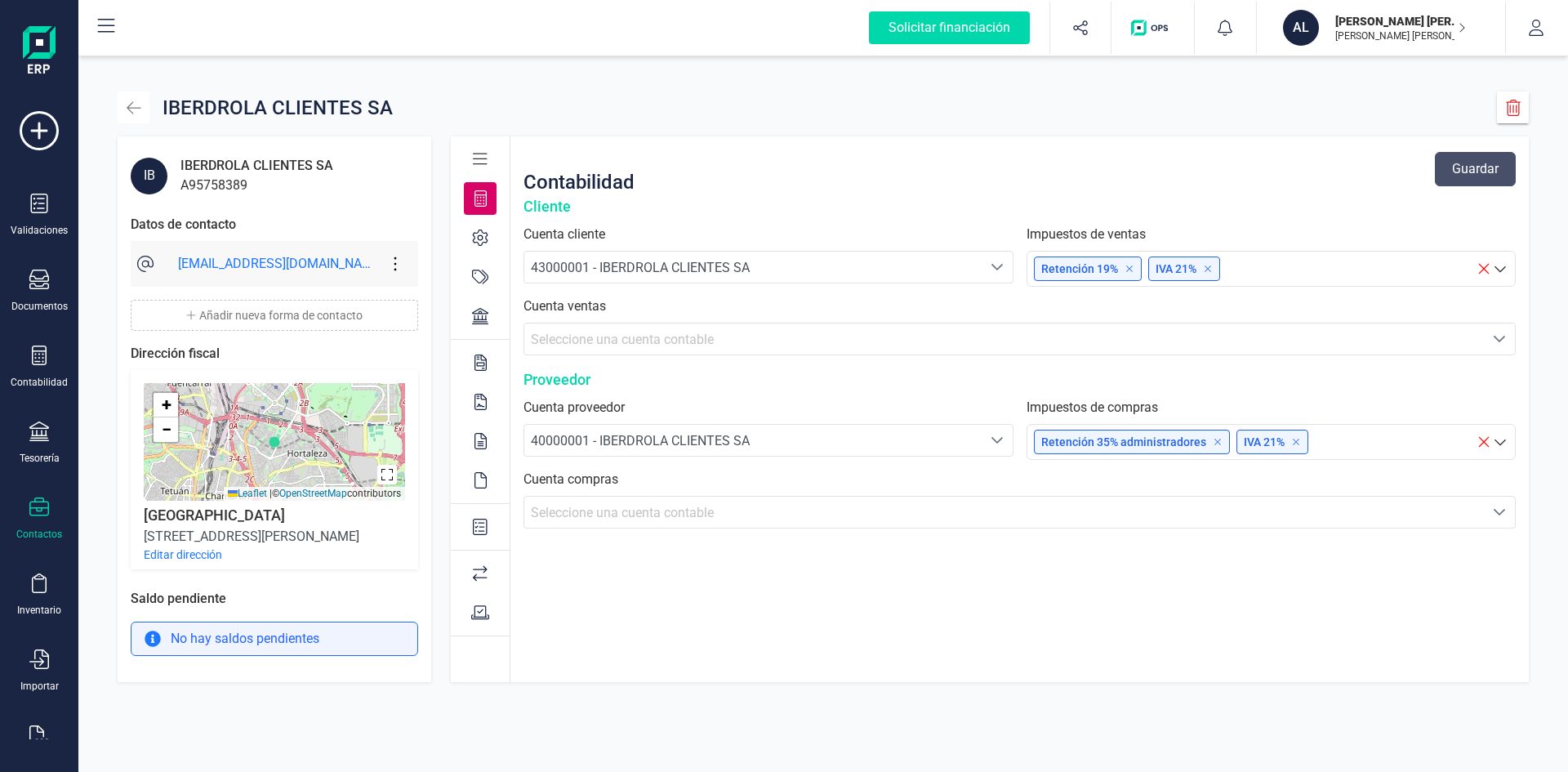
click at [131, 103] on icon "button" at bounding box center [134, 108] width 17 height 17
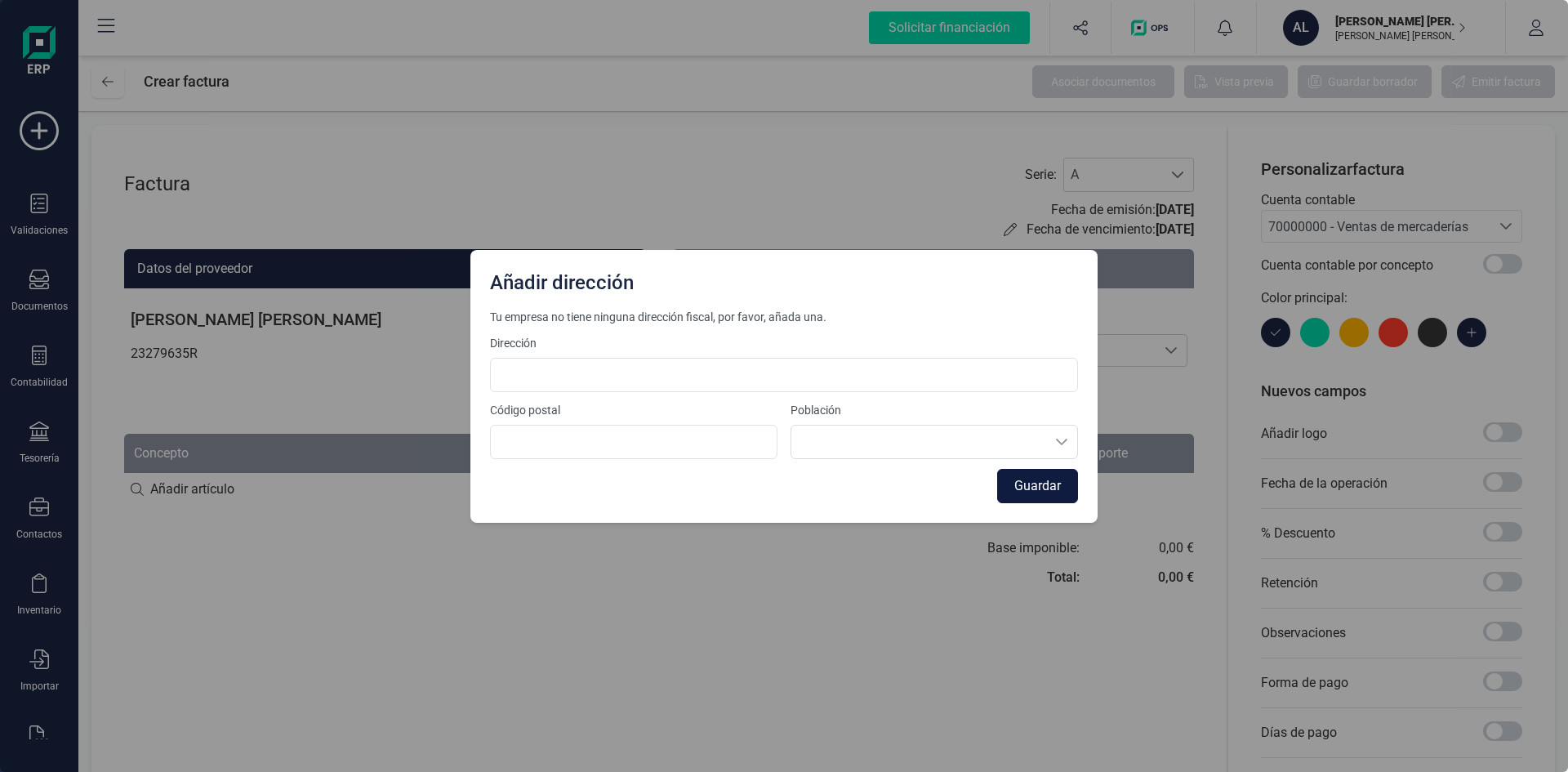
click at [1039, 489] on button "Guardar" at bounding box center [1038, 486] width 81 height 34
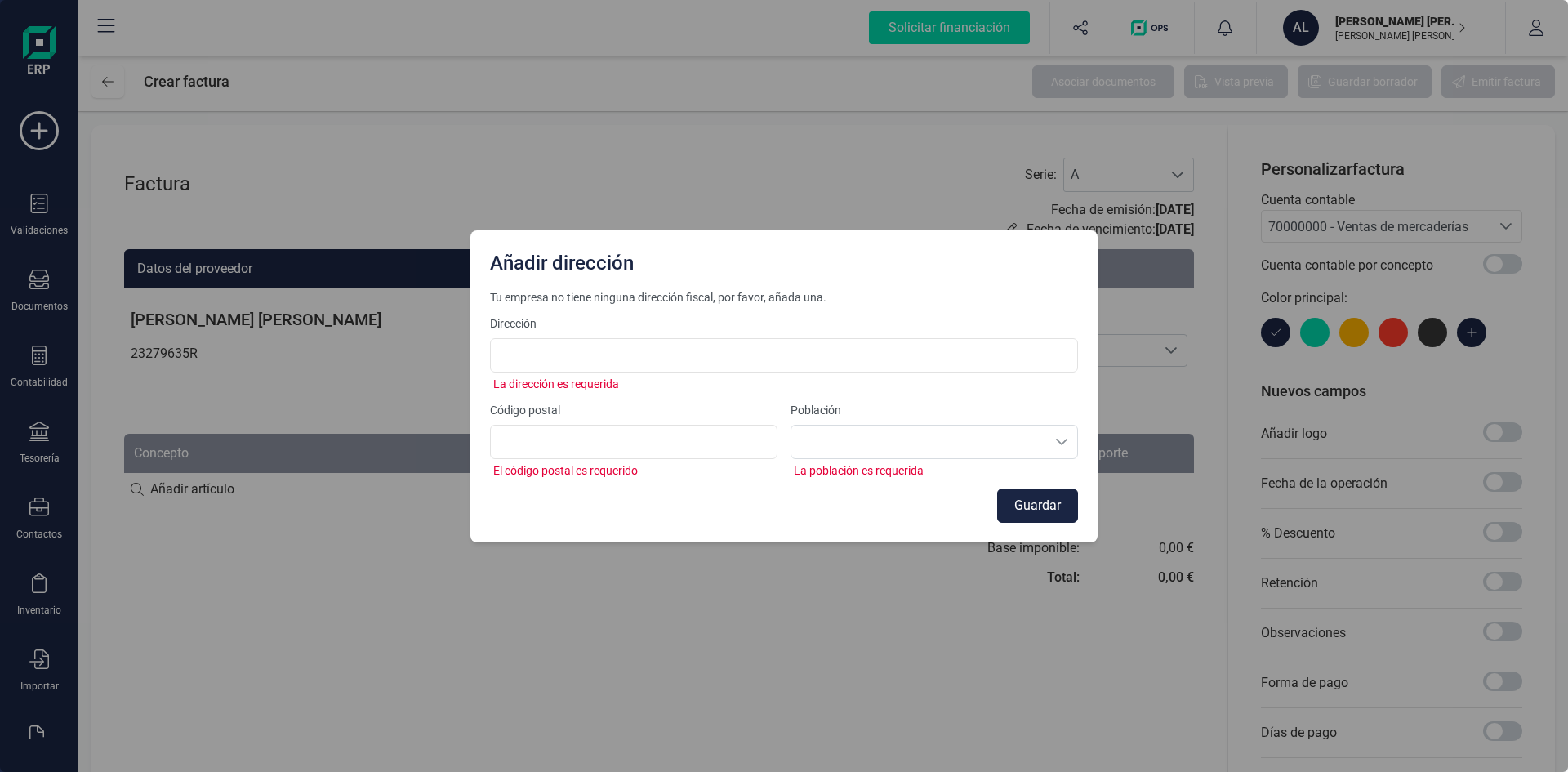
click at [846, 95] on div "Añadir dirección Tu empresa no tiene ninguna dirección fiscal, por favor, añada…" at bounding box center [784, 386] width 1568 height 772
drag, startPoint x: 762, startPoint y: 160, endPoint x: 752, endPoint y: 160, distance: 10.0
click at [754, 161] on div "Añadir dirección Tu empresa no tiene ninguna dirección fiscal, por favor, añada…" at bounding box center [784, 386] width 1568 height 772
click at [743, 160] on div "Añadir dirección Tu empresa no tiene ninguna dirección fiscal, por favor, añada…" at bounding box center [784, 386] width 1568 height 772
drag, startPoint x: 462, startPoint y: 540, endPoint x: 468, endPoint y: 546, distance: 8.5
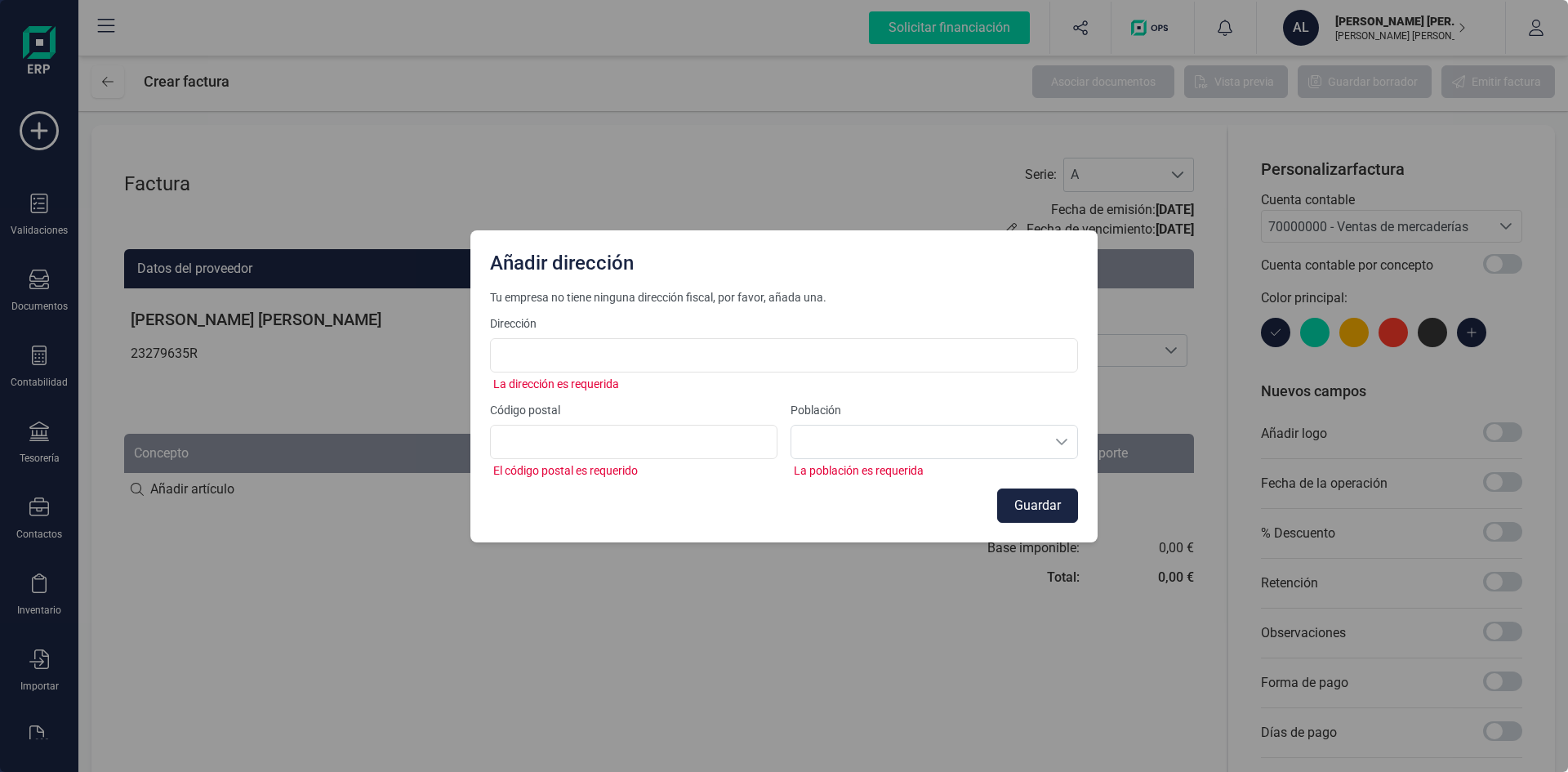
click at [464, 540] on div "Añadir dirección Tu empresa no tiene ninguna dirección fiscal, por favor, añada…" at bounding box center [784, 386] width 1568 height 772
click at [501, 576] on div "Añadir dirección Tu empresa no tiene ninguna dirección fiscal, por favor, añada…" at bounding box center [784, 386] width 1568 height 772
drag, startPoint x: 874, startPoint y: 620, endPoint x: 881, endPoint y: 622, distance: 7.3
click at [875, 624] on div "Añadir dirección Tu empresa no tiene ninguna dirección fiscal, por favor, añada…" at bounding box center [784, 386] width 1568 height 772
drag, startPoint x: 887, startPoint y: 392, endPoint x: 874, endPoint y: 381, distance: 17.0
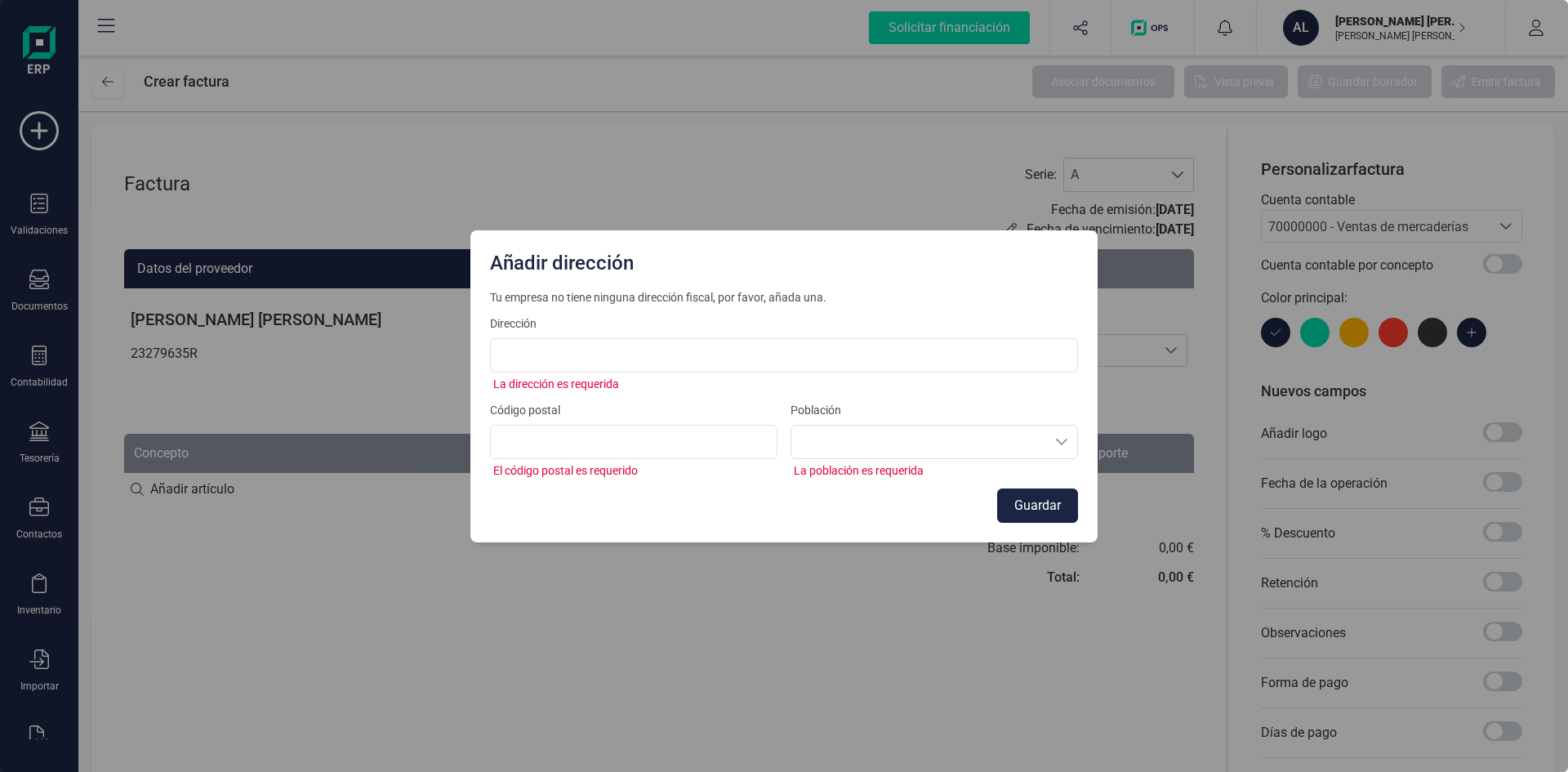
click at [878, 389] on div "Tu empresa no tiene ninguna dirección fiscal, por favor, añada una. Dirección L…" at bounding box center [784, 405] width 588 height 234
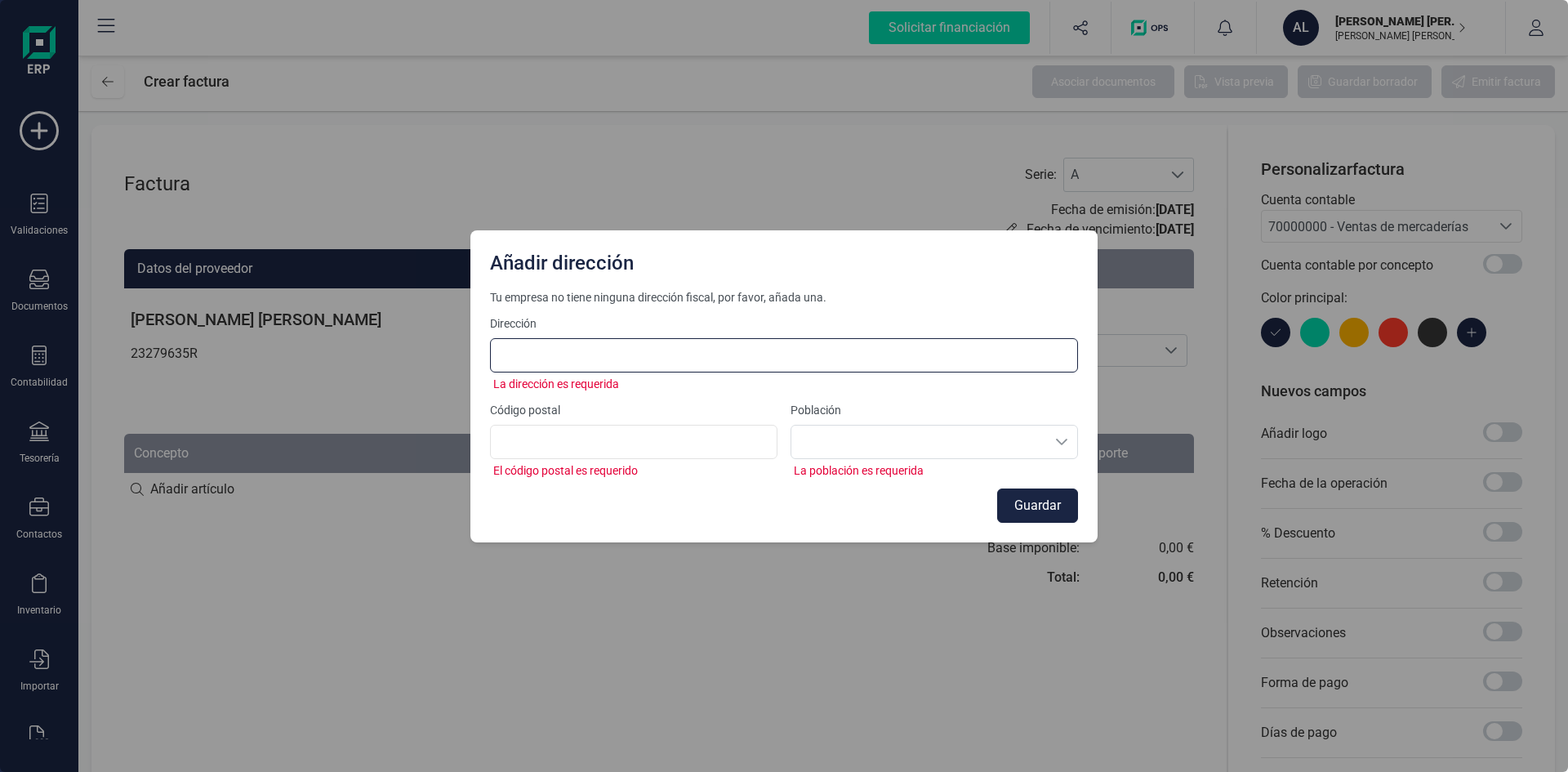
click at [659, 340] on input at bounding box center [784, 355] width 588 height 34
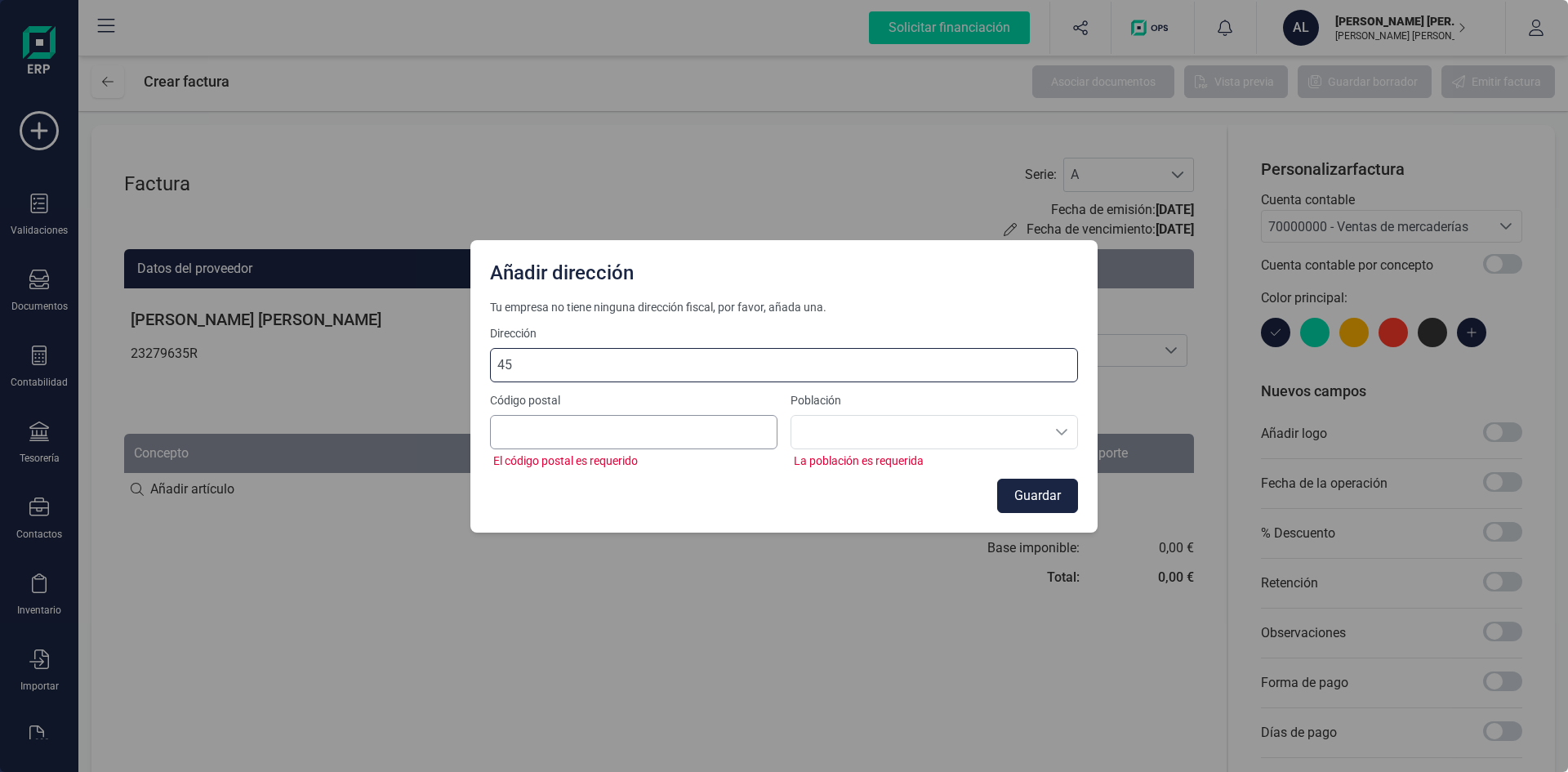
type input "45"
click at [596, 437] on input at bounding box center [633, 431] width 287 height 34
type input "645"
click at [870, 436] on div at bounding box center [934, 431] width 287 height 34
click at [954, 435] on div at bounding box center [934, 431] width 287 height 34
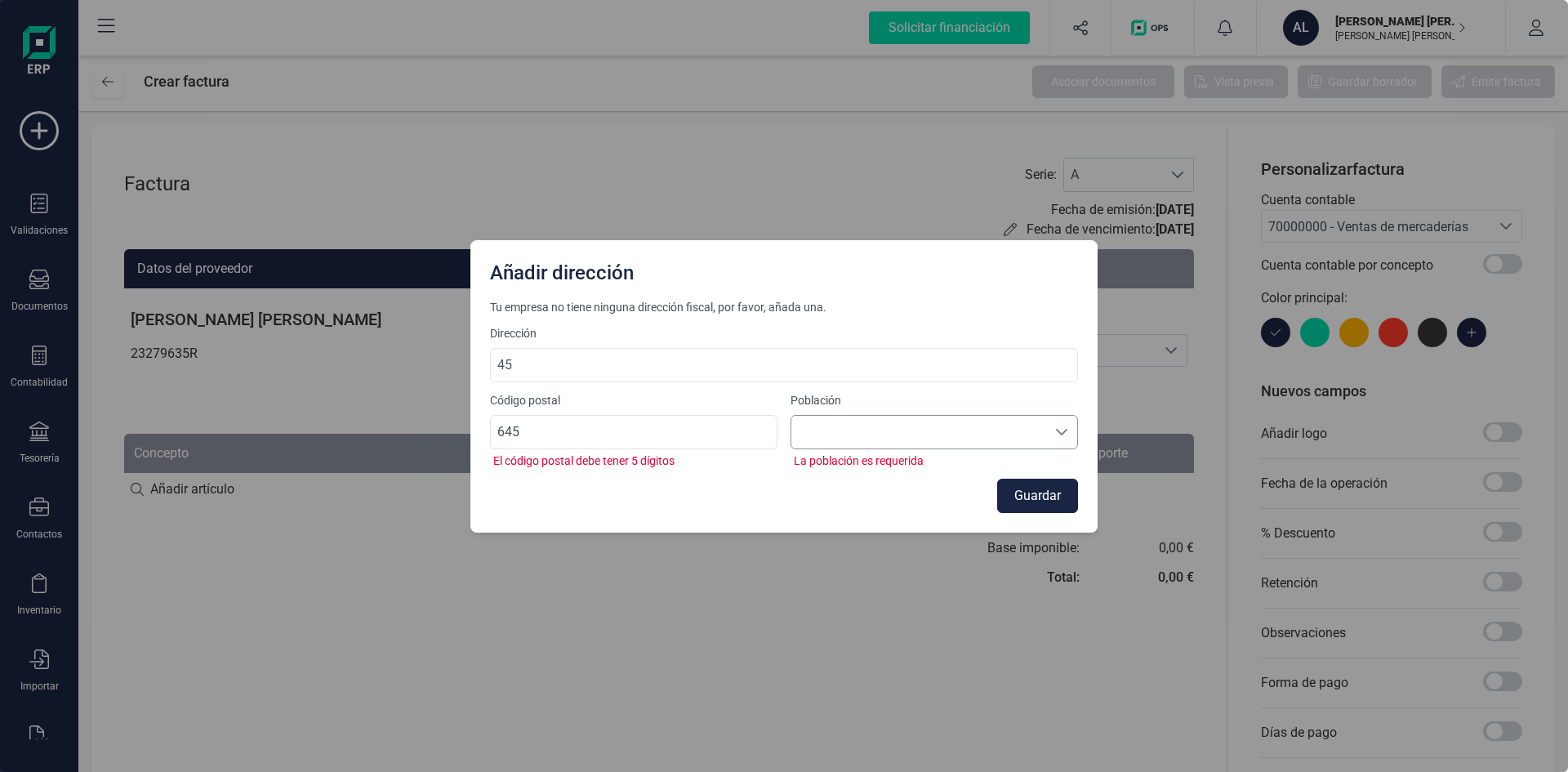
click at [908, 432] on div at bounding box center [934, 431] width 287 height 34
drag, startPoint x: 896, startPoint y: 476, endPoint x: 1032, endPoint y: 515, distance: 141.5
click at [914, 493] on div "Tu empresa no tiene ninguna dirección fiscal, por favor, añada una. Dirección 4…" at bounding box center [784, 406] width 588 height 214
click at [1067, 514] on div "Tu empresa no tiene ninguna dirección fiscal, por favor, añada una. Dirección 4…" at bounding box center [784, 416] width 627 height 234
click at [1066, 503] on button "Guardar" at bounding box center [1038, 495] width 81 height 34
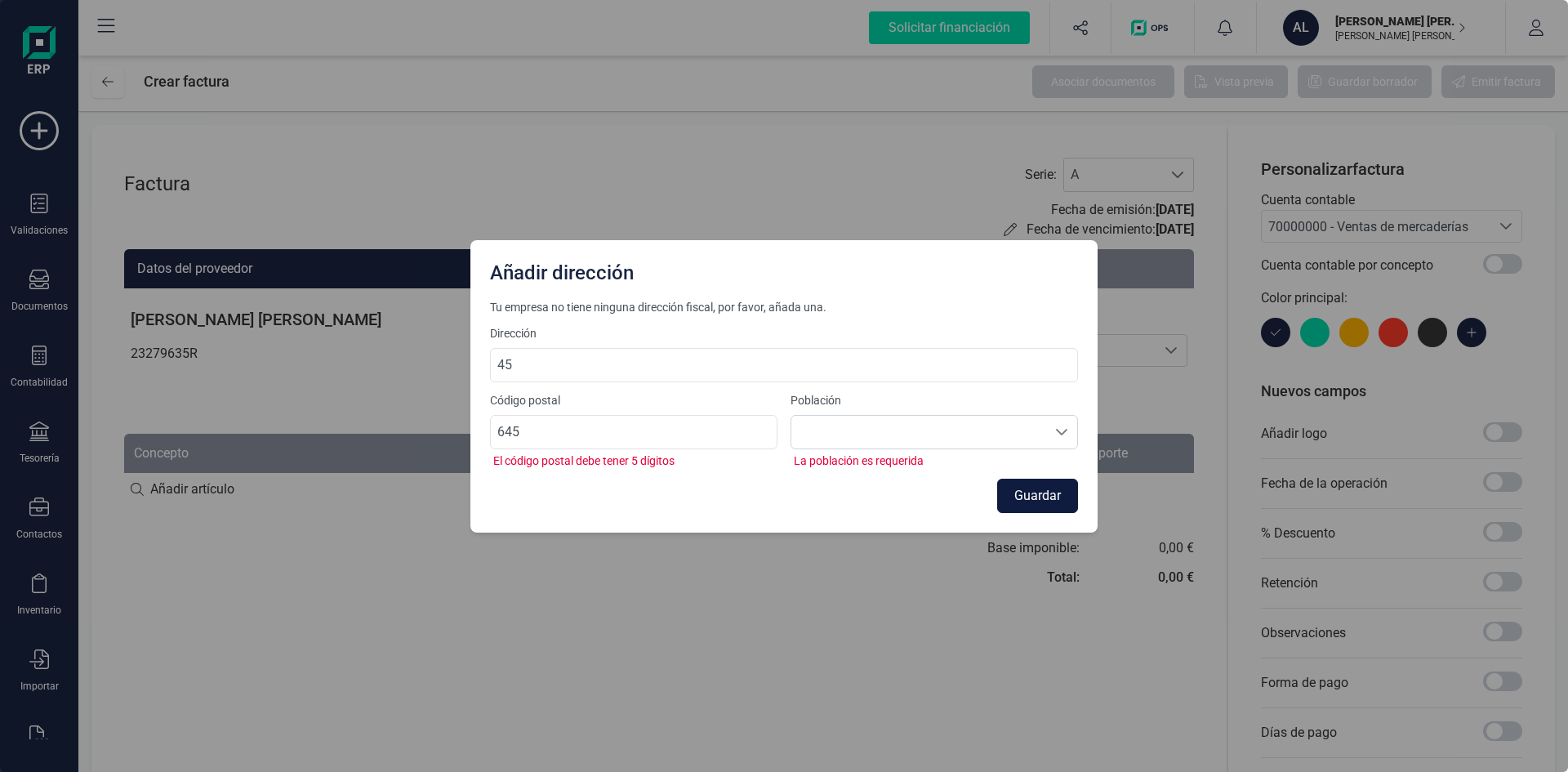
click at [1002, 500] on button "Guardar" at bounding box center [1038, 495] width 81 height 34
click at [839, 240] on div "Añadir dirección" at bounding box center [784, 270] width 627 height 59
click at [840, 228] on div "Añadir dirección Tu empresa no tiene ninguna dirección fiscal, por favor, añada…" at bounding box center [784, 386] width 1568 height 772
click at [838, 227] on div "Añadir dirección Tu empresa no tiene ninguna dirección fiscal, por favor, añada…" at bounding box center [784, 386] width 1568 height 772
click at [407, 174] on div "Añadir dirección Tu empresa no tiene ninguna dirección fiscal, por favor, añada…" at bounding box center [784, 386] width 1568 height 772
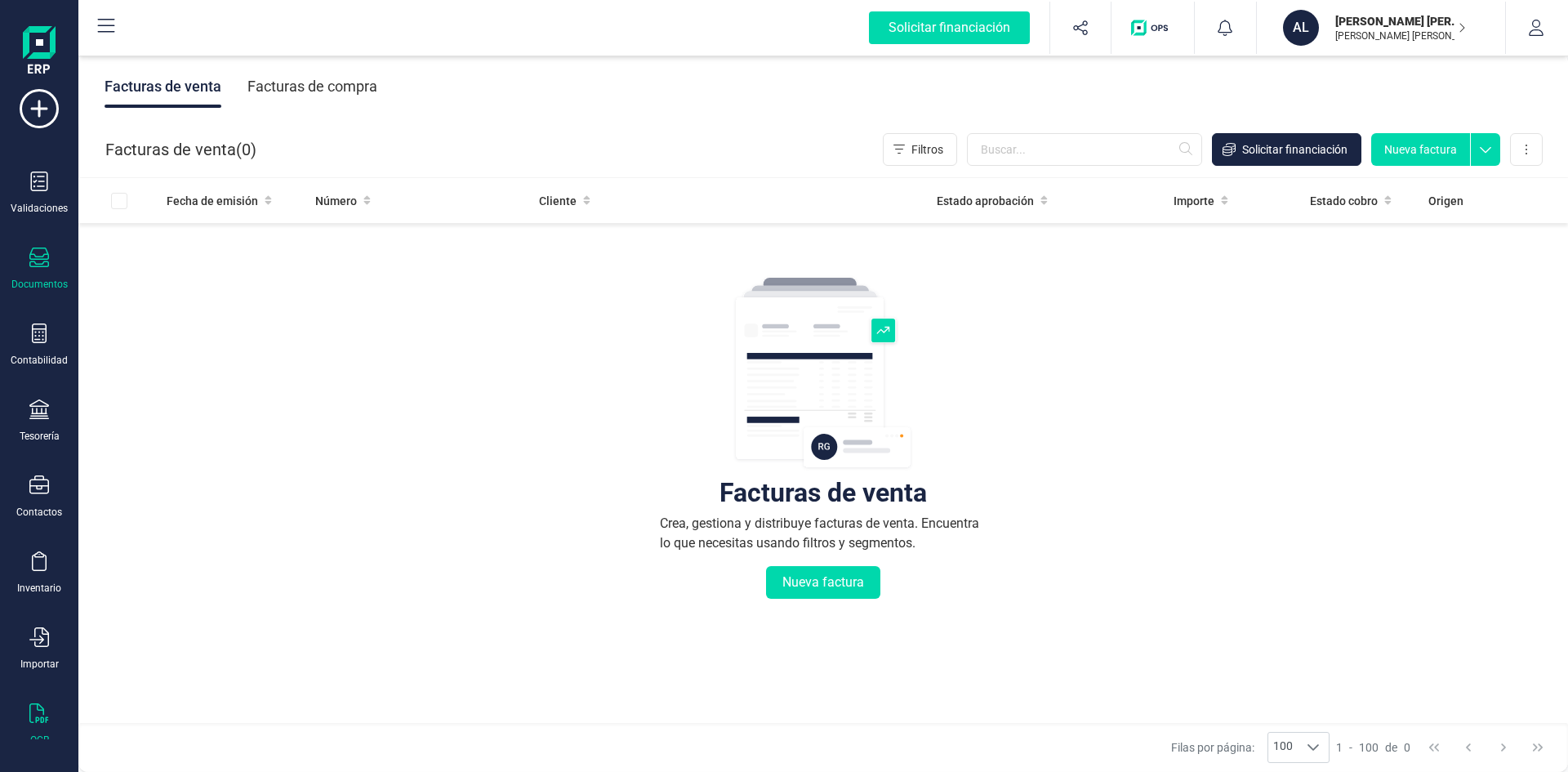
scroll to position [42, 0]
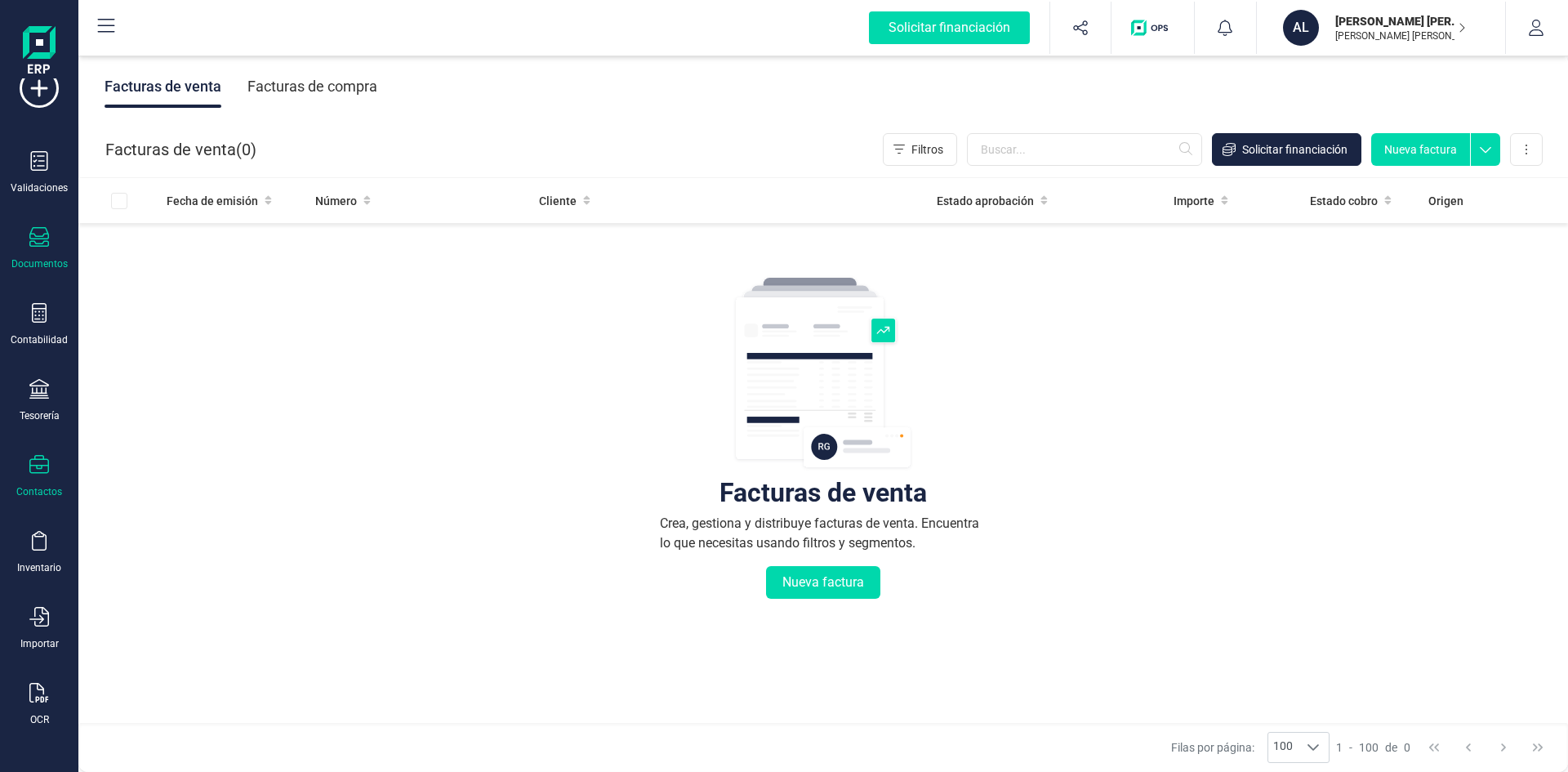
click at [25, 485] on div "Contactos" at bounding box center [40, 491] width 46 height 13
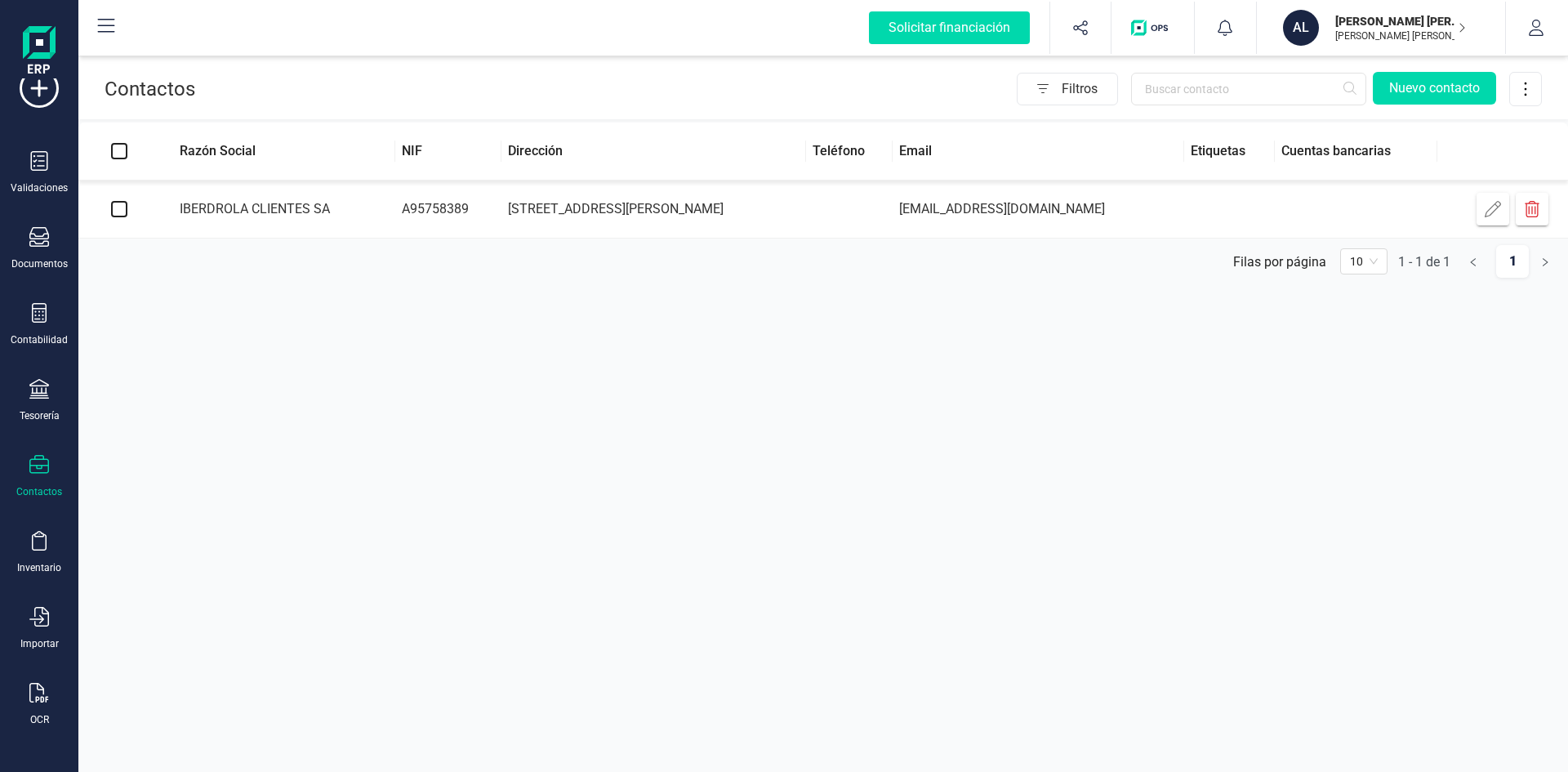
click at [240, 206] on td "IBERDROLA CLIENTES SA" at bounding box center [277, 209] width 235 height 58
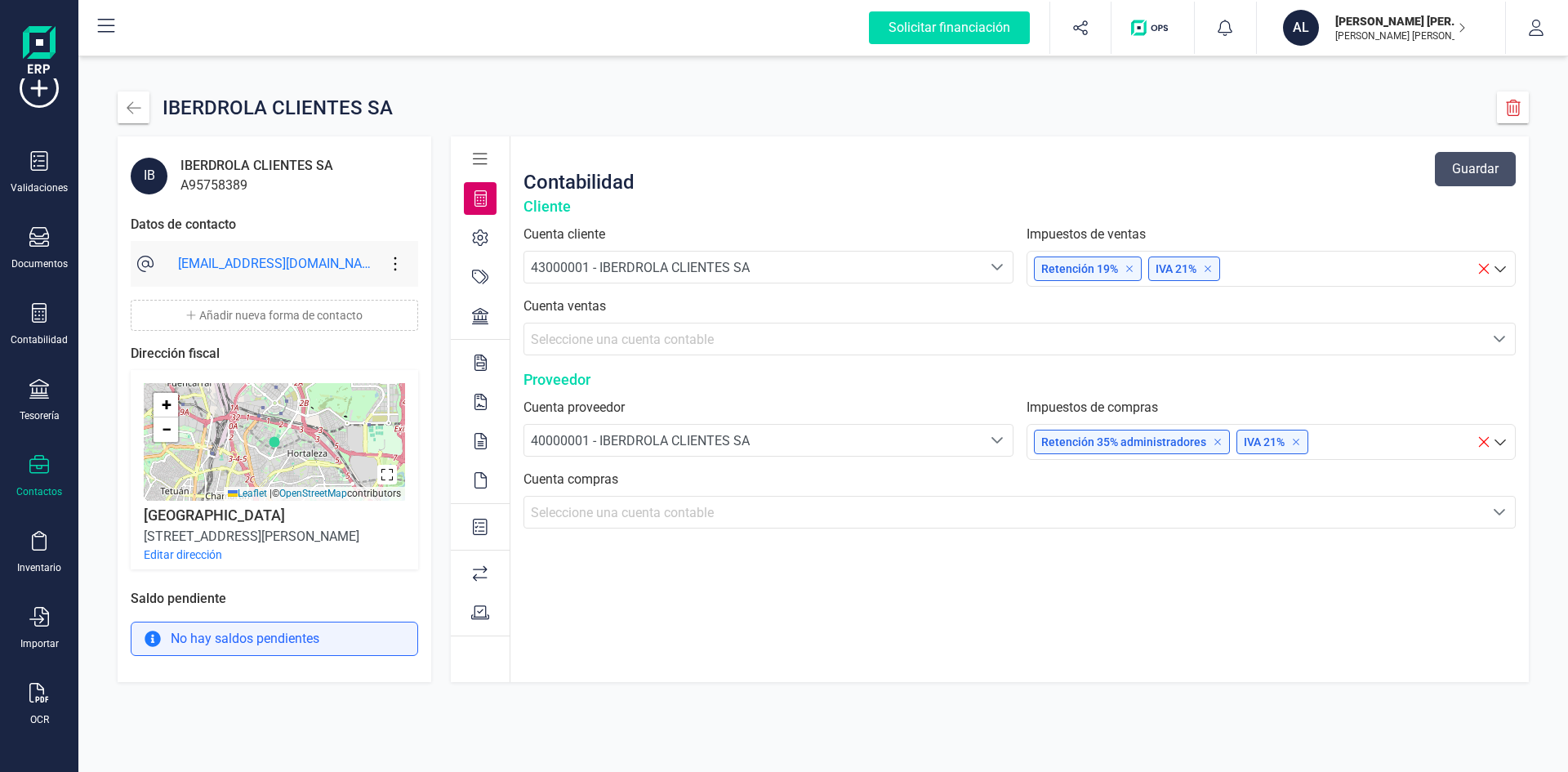
click at [392, 264] on icon at bounding box center [395, 263] width 31 height 18
click at [1010, 527] on div "Seleccione una cuenta Seleccione una cuenta contable" at bounding box center [1019, 512] width 993 height 32
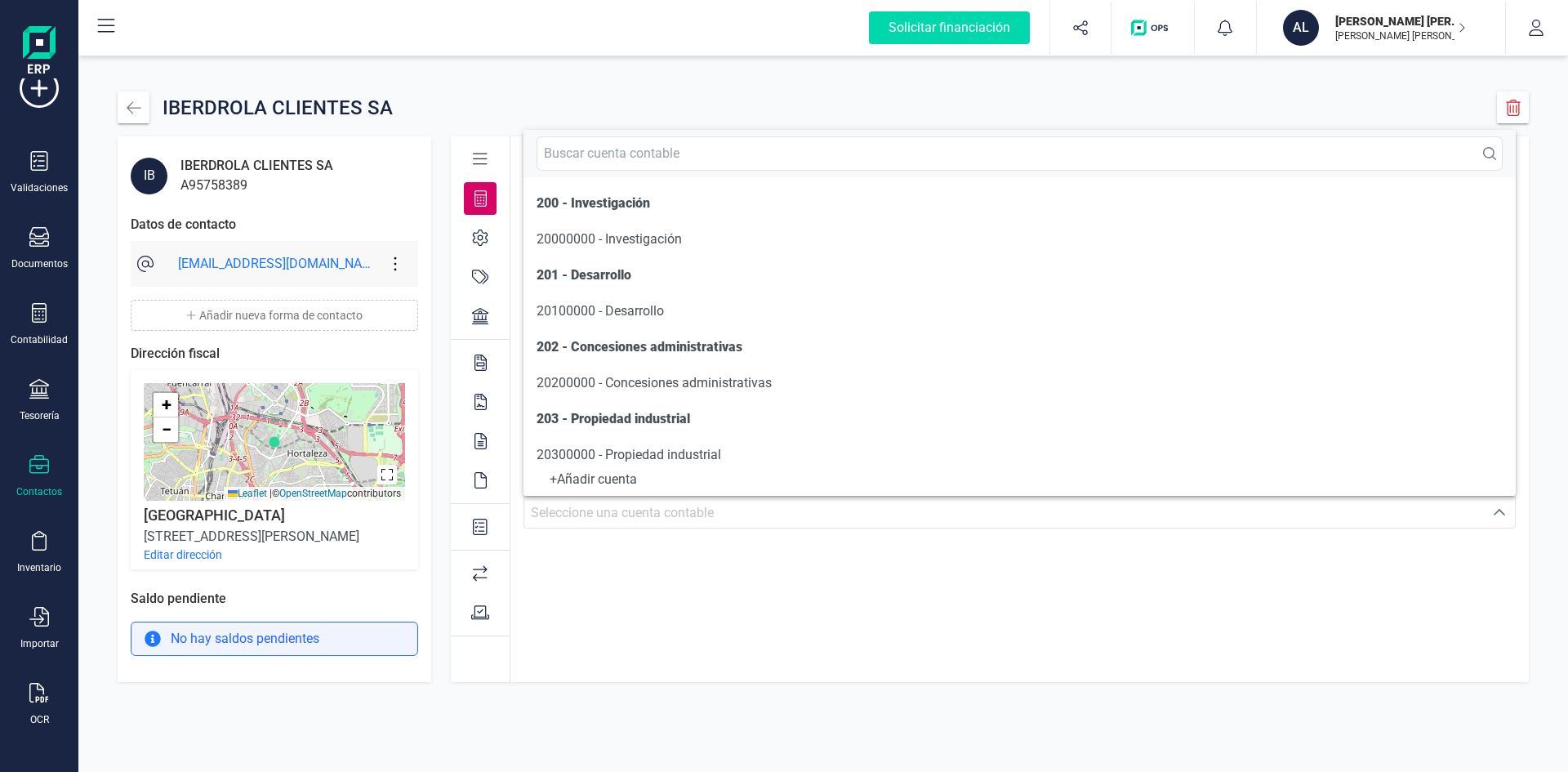
scroll to position [8, 0]
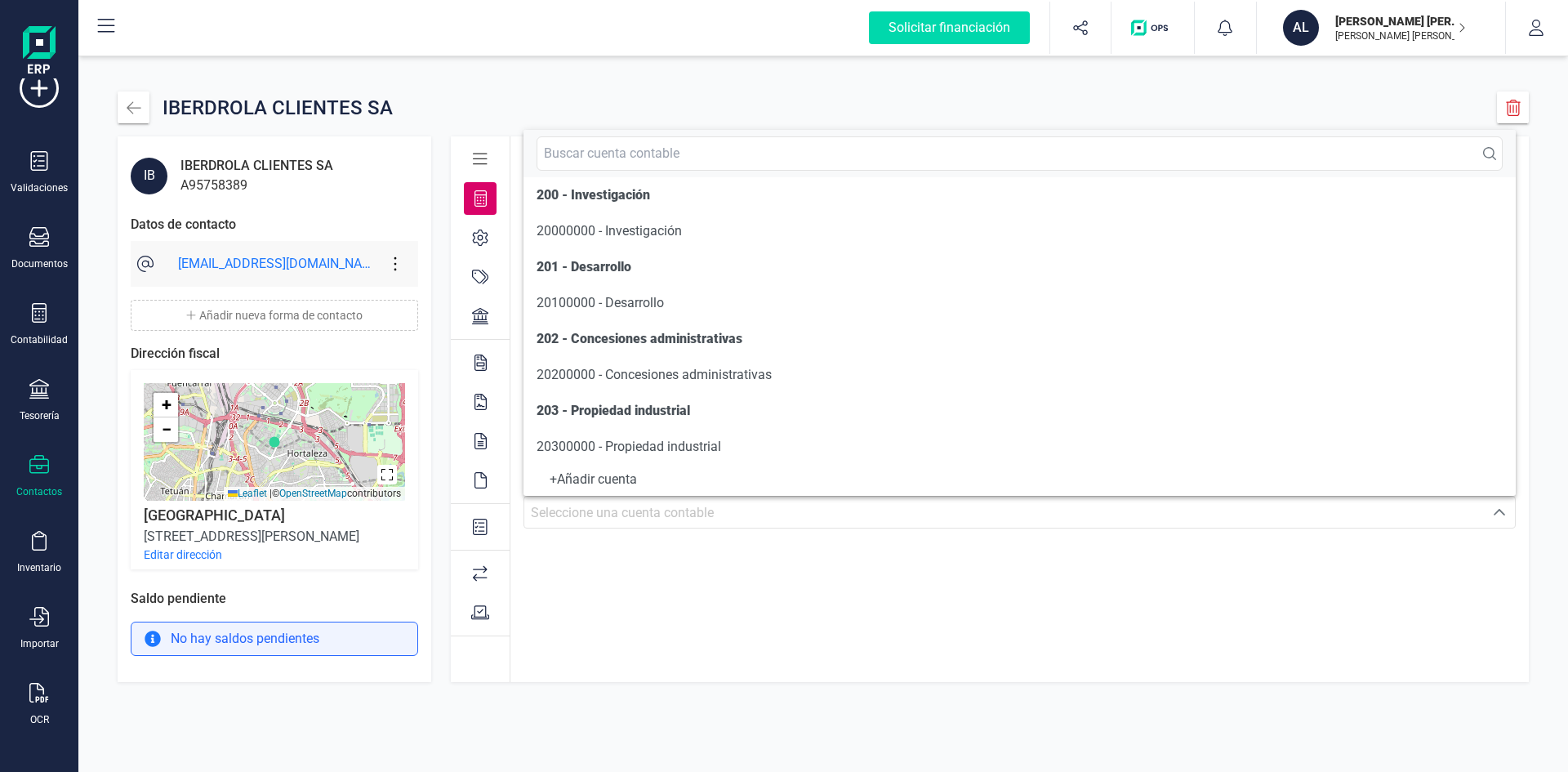
click at [1409, 518] on div "Seleccione una cuenta contable" at bounding box center [1004, 513] width 947 height 19
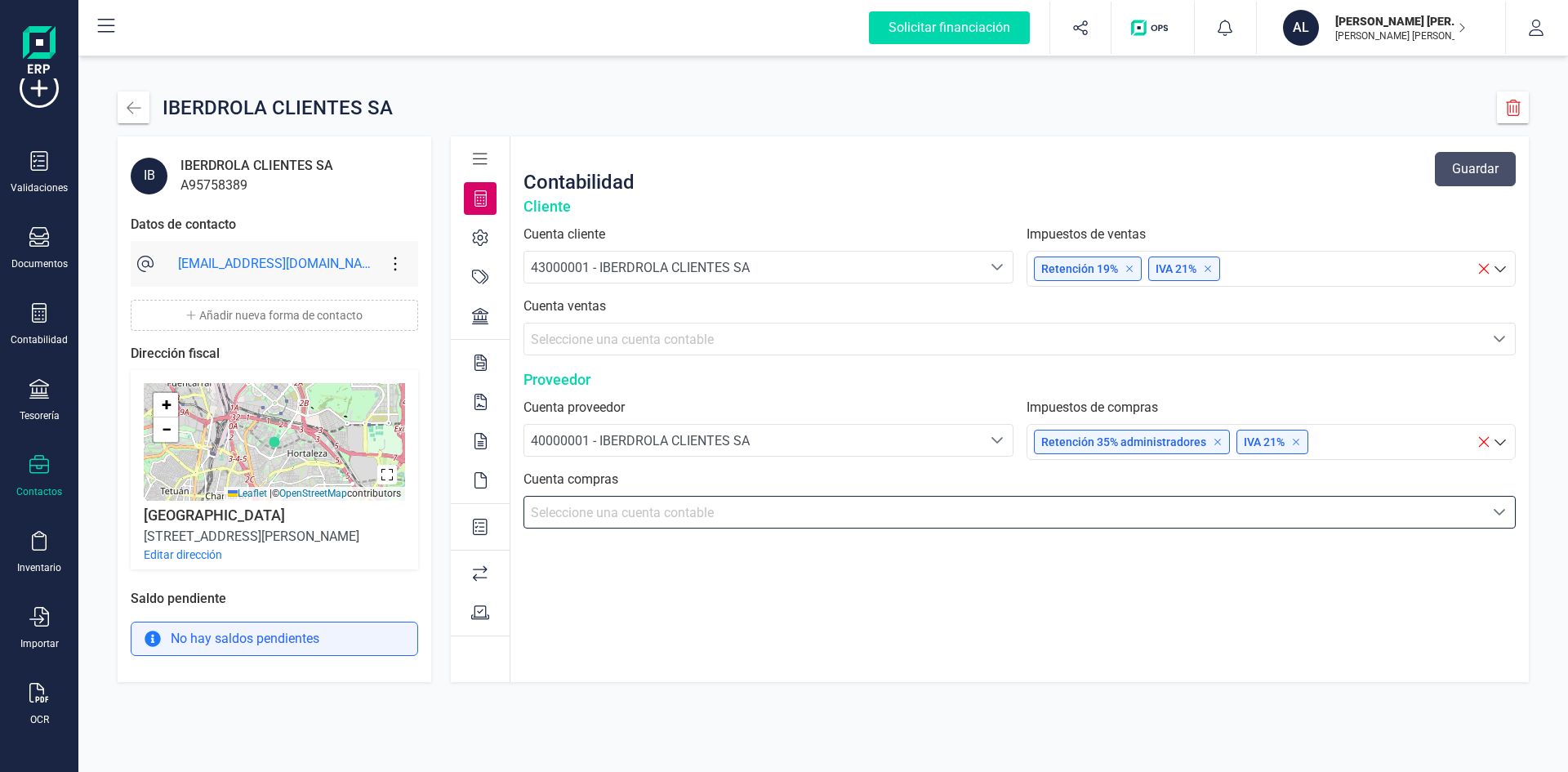
click at [1504, 438] on icon at bounding box center [1501, 442] width 17 height 17
click at [1050, 726] on div "IBERDROLA CLIENTES SA IB IBERDROLA CLIENTES SA A95758389 Datos de contacto iber…" at bounding box center [823, 386] width 1490 height 772
click at [1149, 438] on p "Retención 35% administradores" at bounding box center [1132, 442] width 181 height 17
drag, startPoint x: 1144, startPoint y: 669, endPoint x: 1150, endPoint y: 659, distance: 11.7
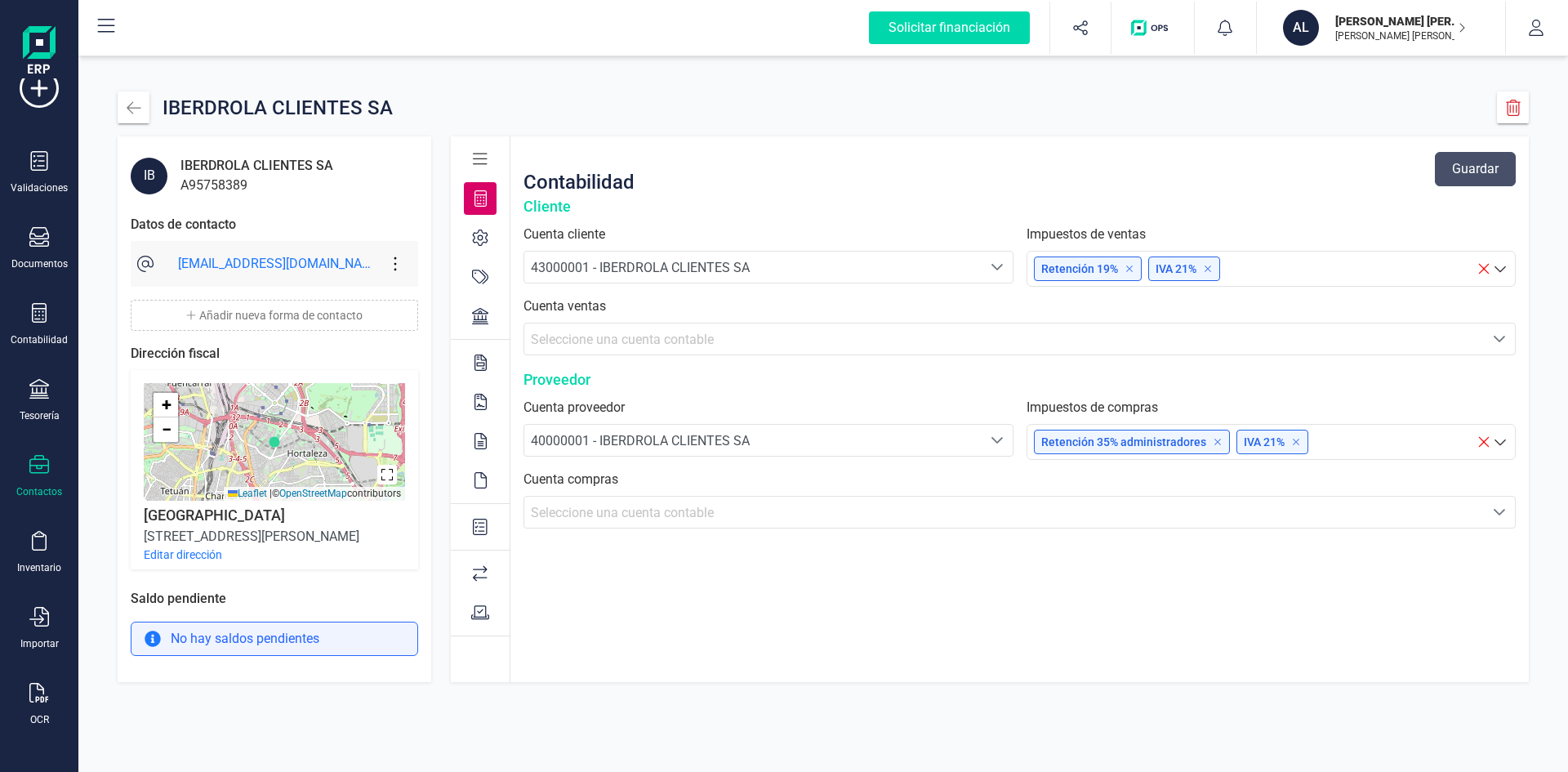
click at [1148, 662] on div "Contabilidad Guardar Cliente Cuenta cliente 43000001 - IBERDROLA CLIENTES SA 43…" at bounding box center [1019, 409] width 1019 height 546
click at [1218, 440] on icon at bounding box center [1218, 441] width 10 height 10
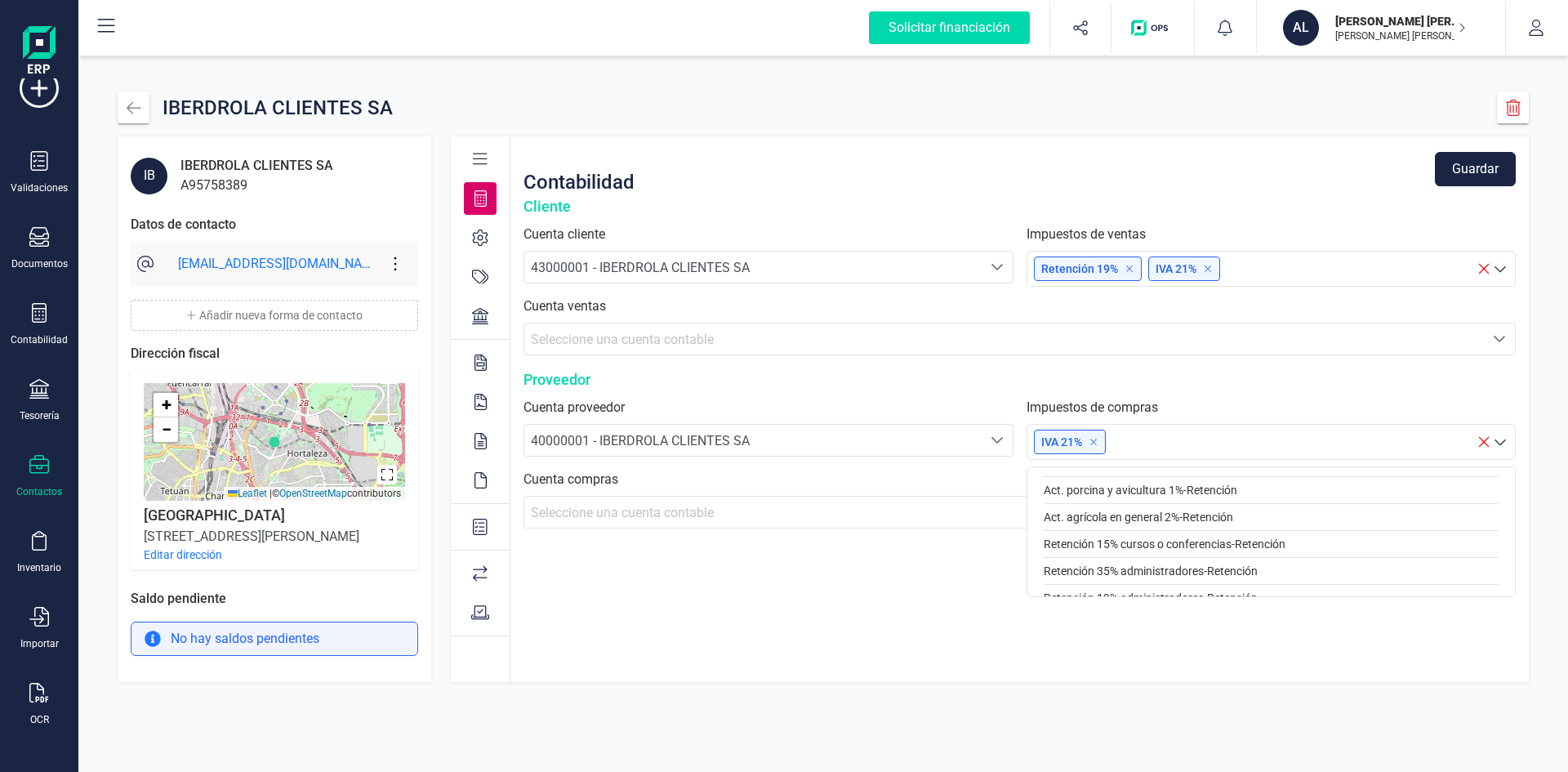
scroll to position [0, 0]
click at [815, 642] on div "Contabilidad Guardar Cliente Cuenta cliente 43000001 - IBERDROLA CLIENTES SA 43…" at bounding box center [1019, 409] width 1019 height 546
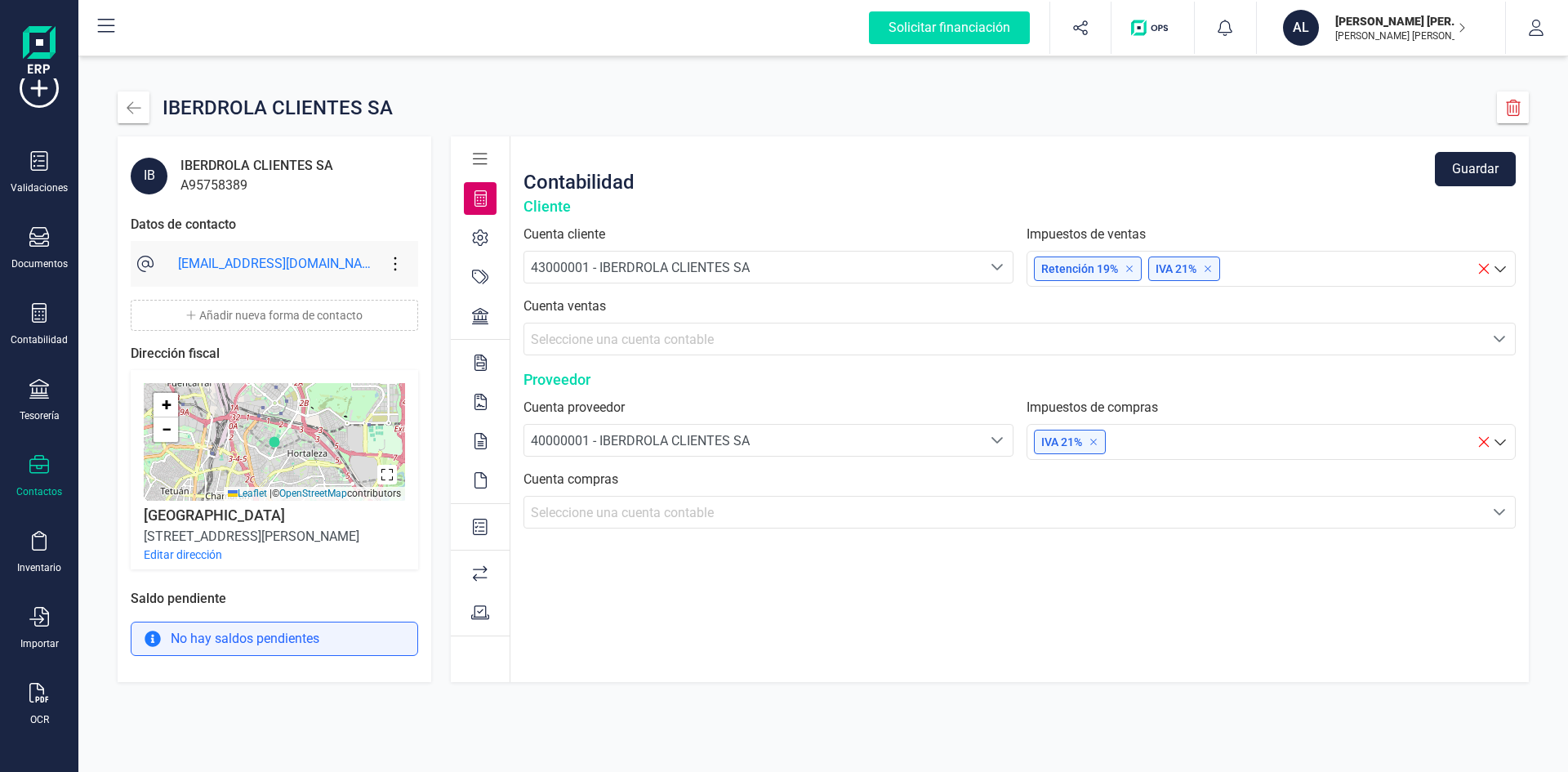
click at [1116, 305] on label "Cuenta ventas" at bounding box center [1019, 306] width 993 height 19
click at [476, 236] on icon at bounding box center [480, 238] width 17 height 17
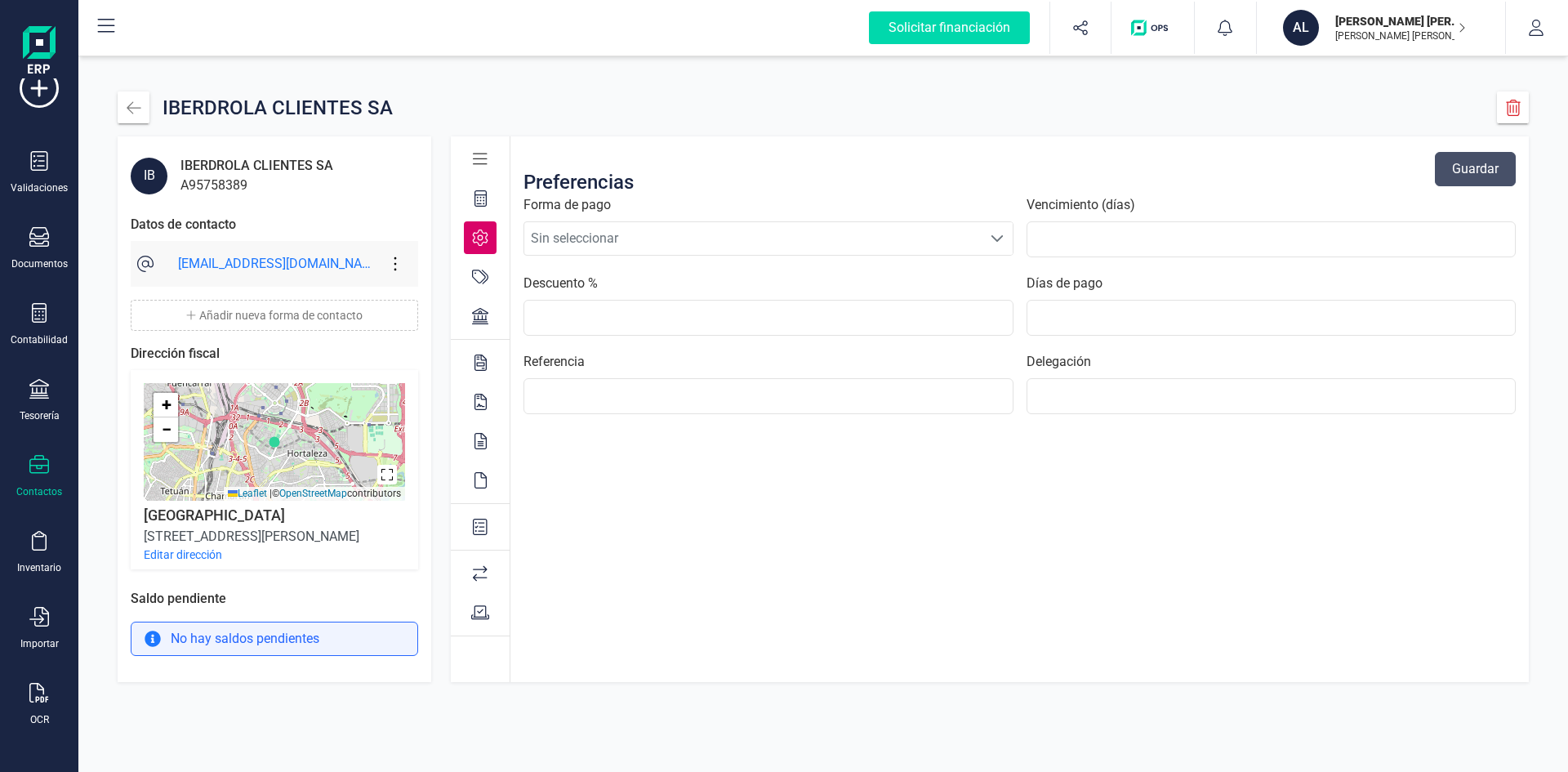
click at [566, 239] on span "Sin seleccionar" at bounding box center [753, 238] width 457 height 32
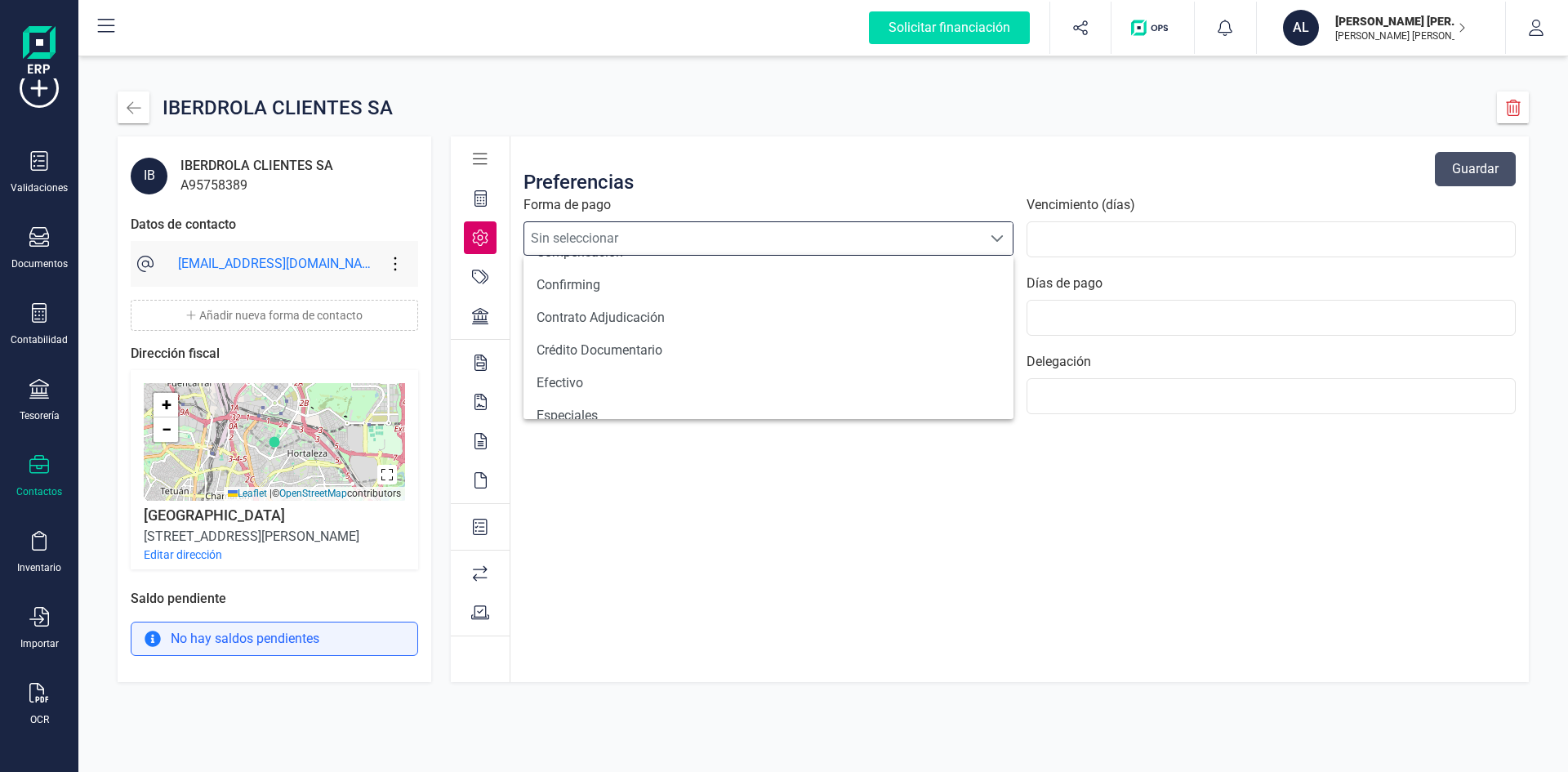
scroll to position [163, 0]
click at [692, 521] on div "Preferencias Guardar Forma de pago Sin seleccionar Sin seleccionar Vencimiento …" at bounding box center [1019, 409] width 1019 height 546
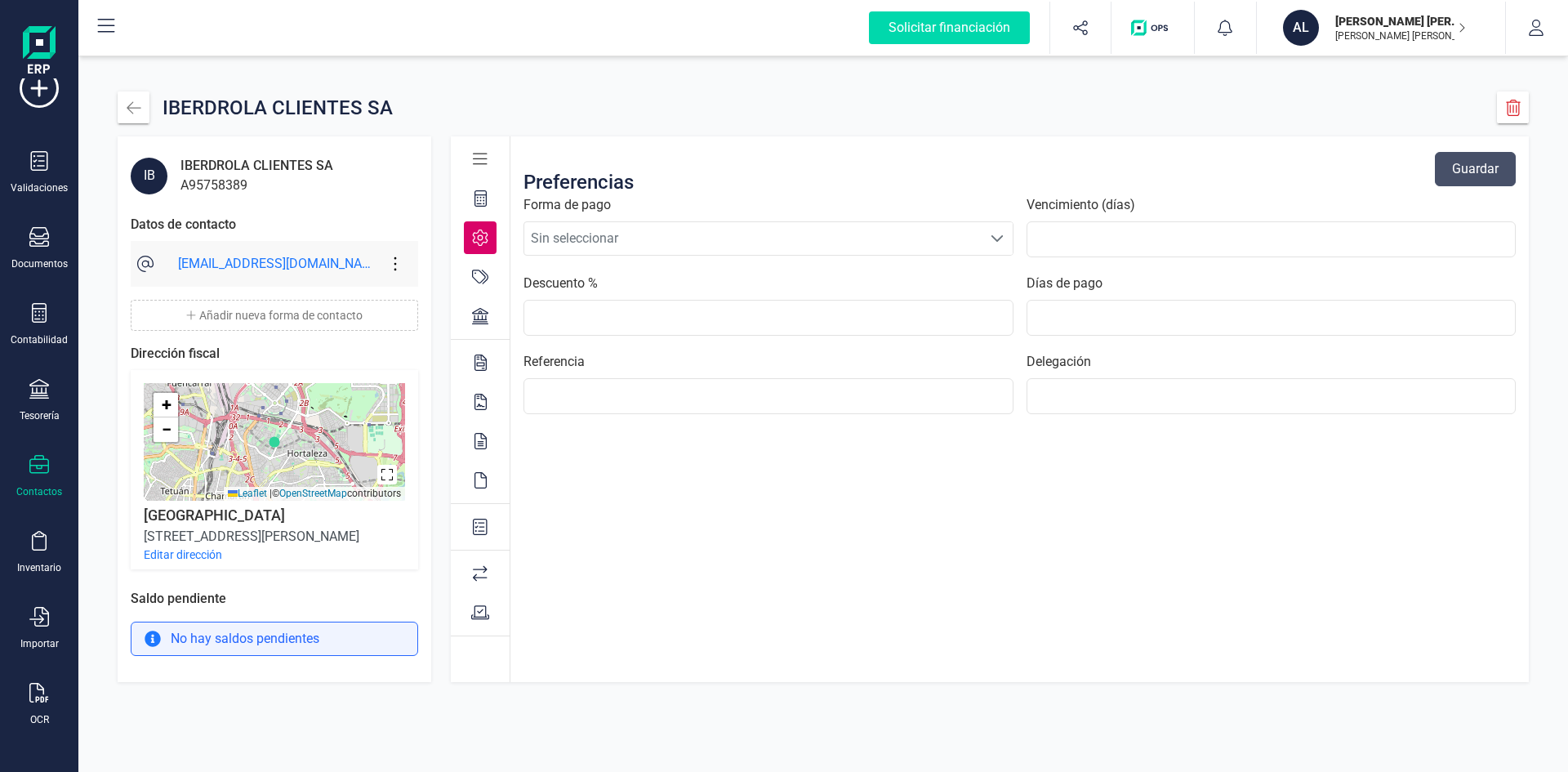
click at [481, 276] on icon at bounding box center [480, 277] width 17 height 17
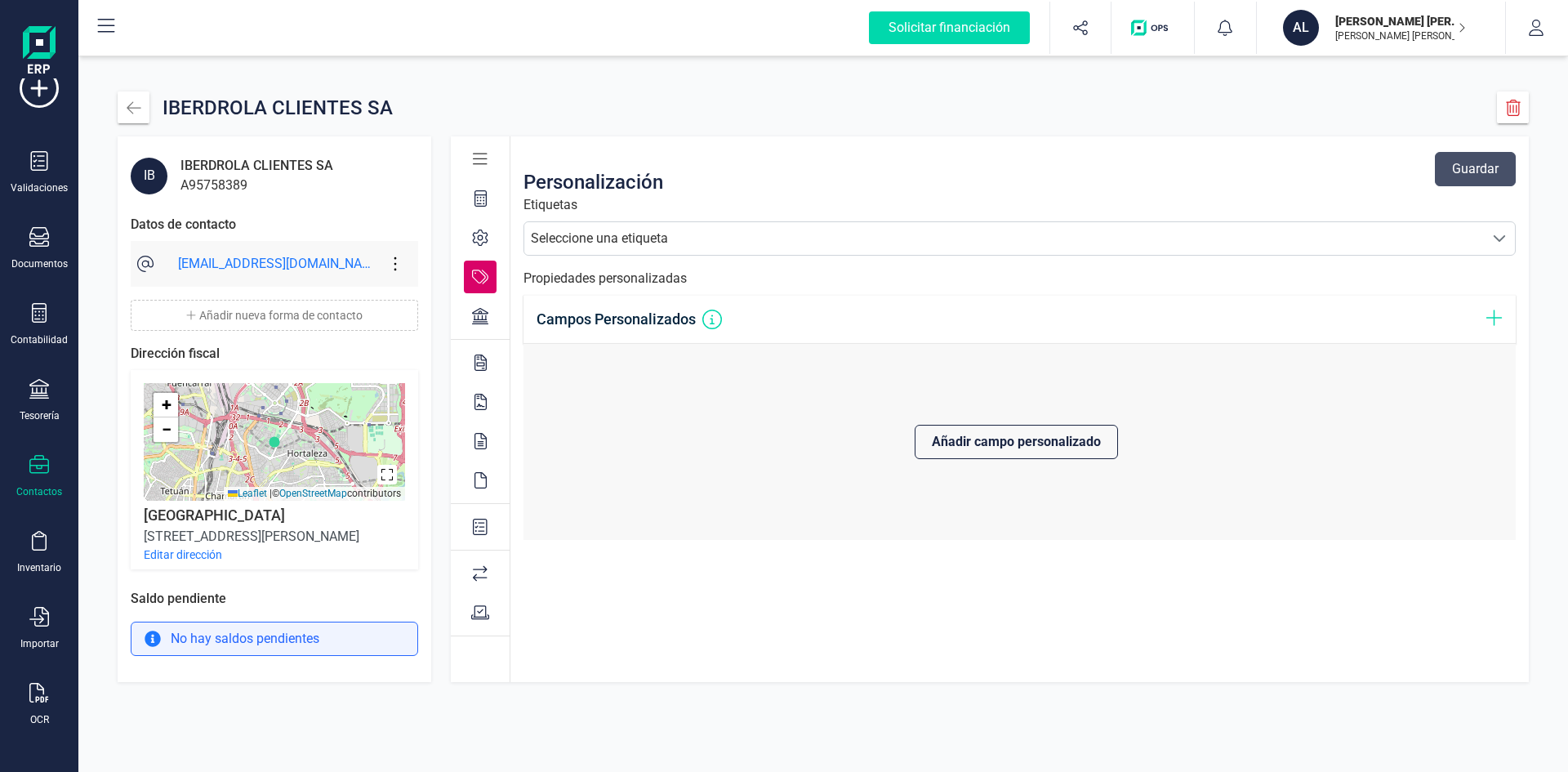
click at [626, 246] on div "Seleccione una etiqueta" at bounding box center [599, 238] width 138 height 19
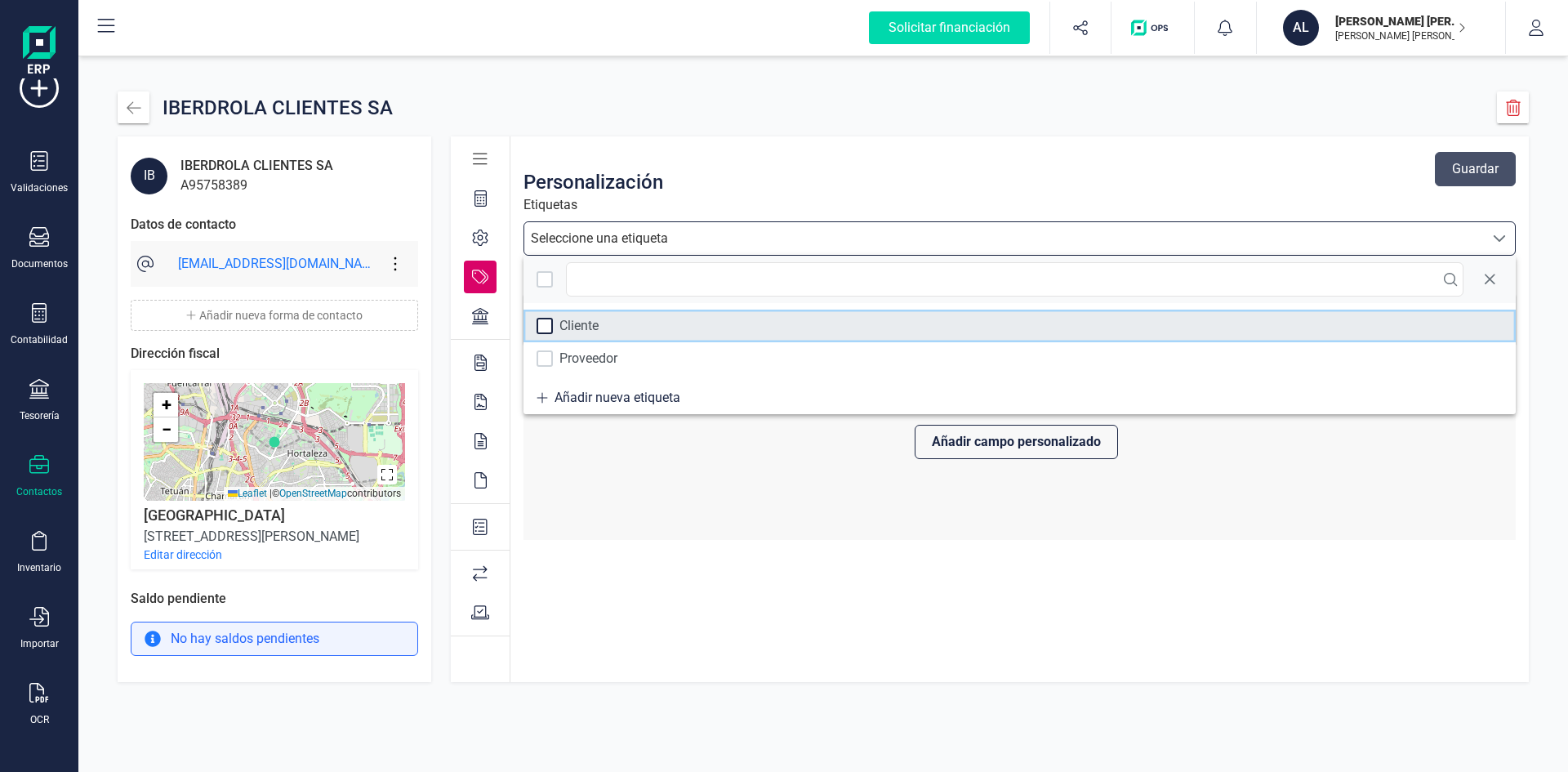
click at [549, 328] on div at bounding box center [545, 326] width 17 height 17
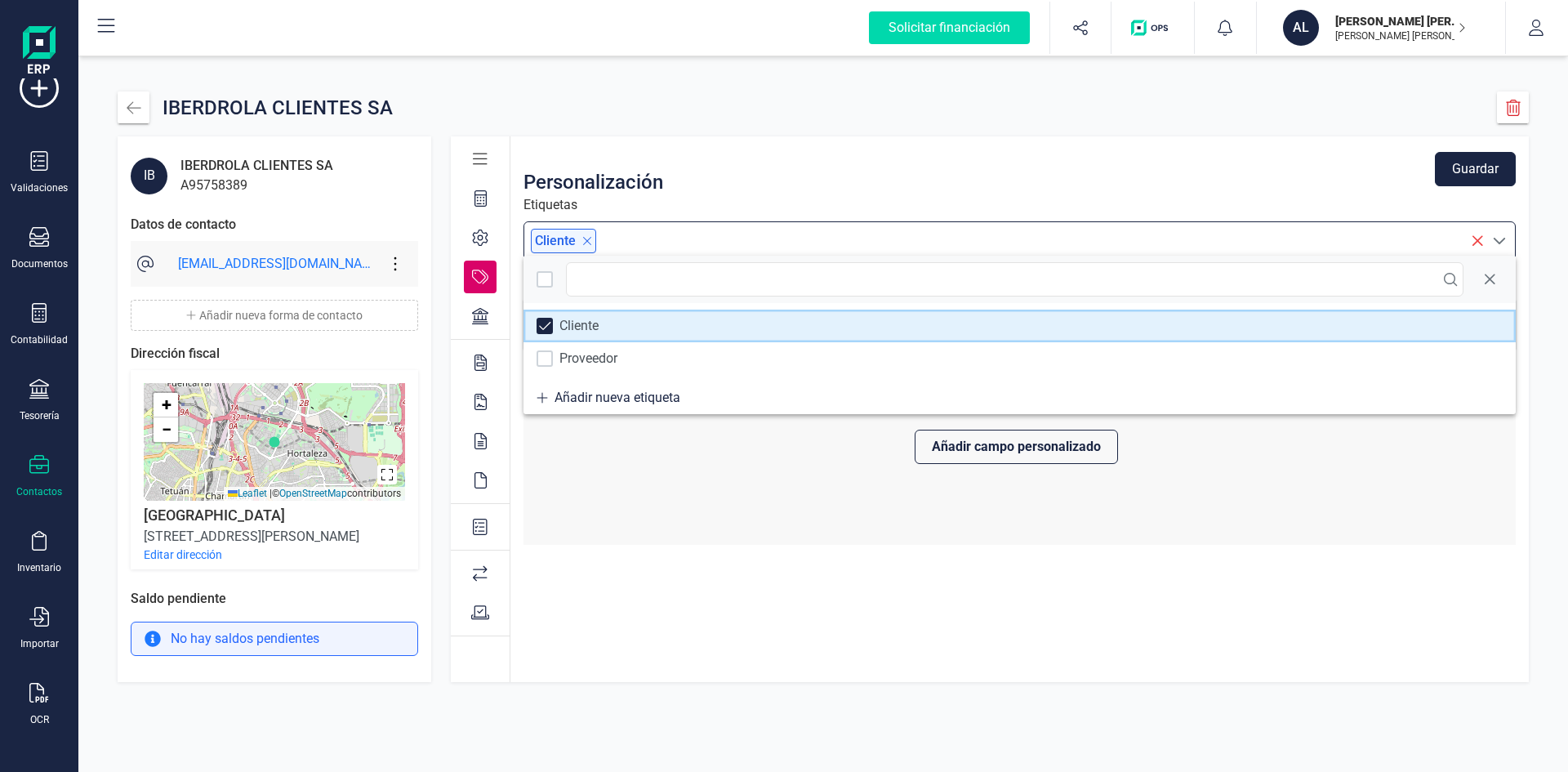
click at [545, 328] on span at bounding box center [545, 326] width 12 height 11
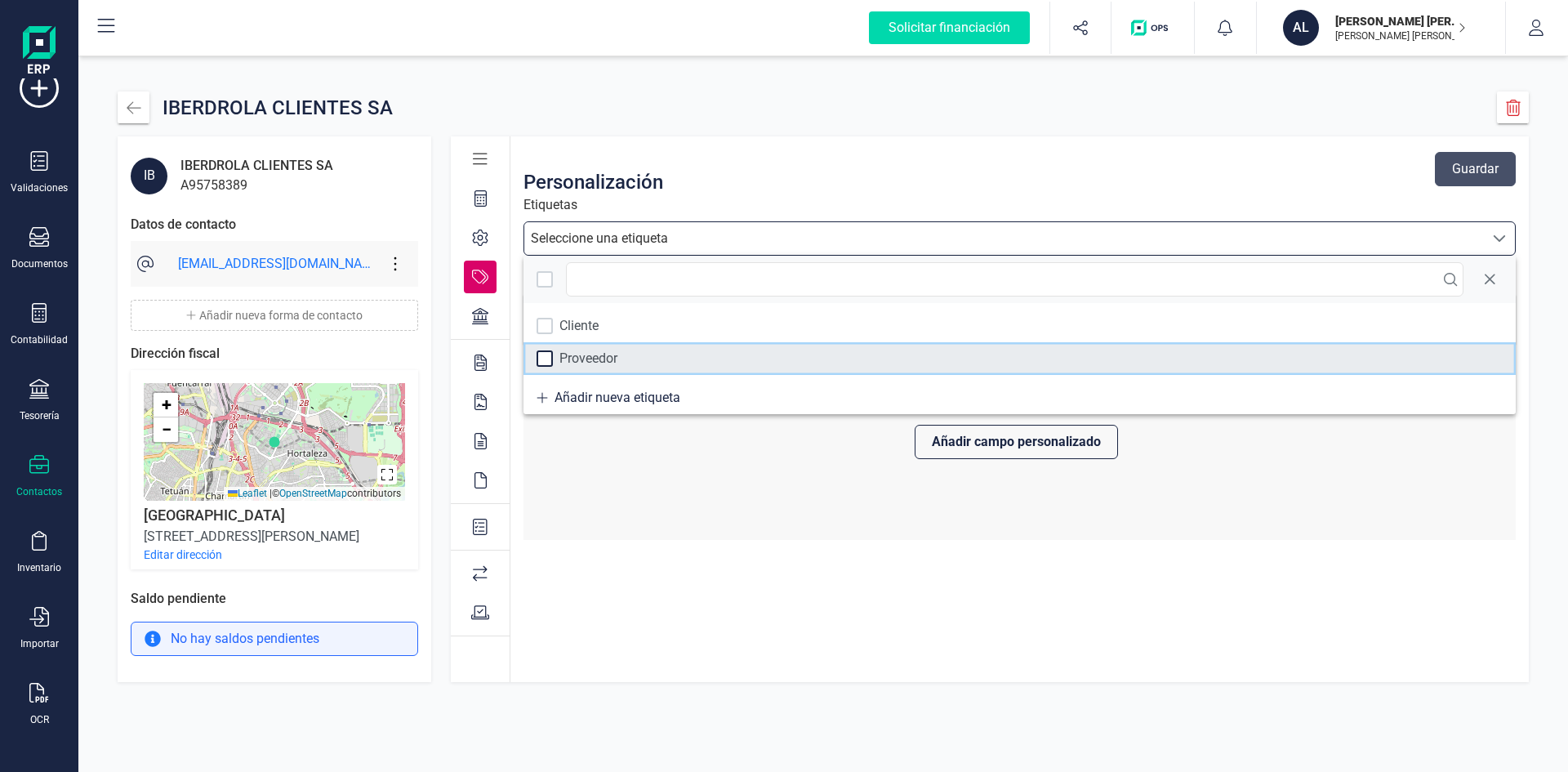
click at [552, 351] on div at bounding box center [545, 358] width 17 height 17
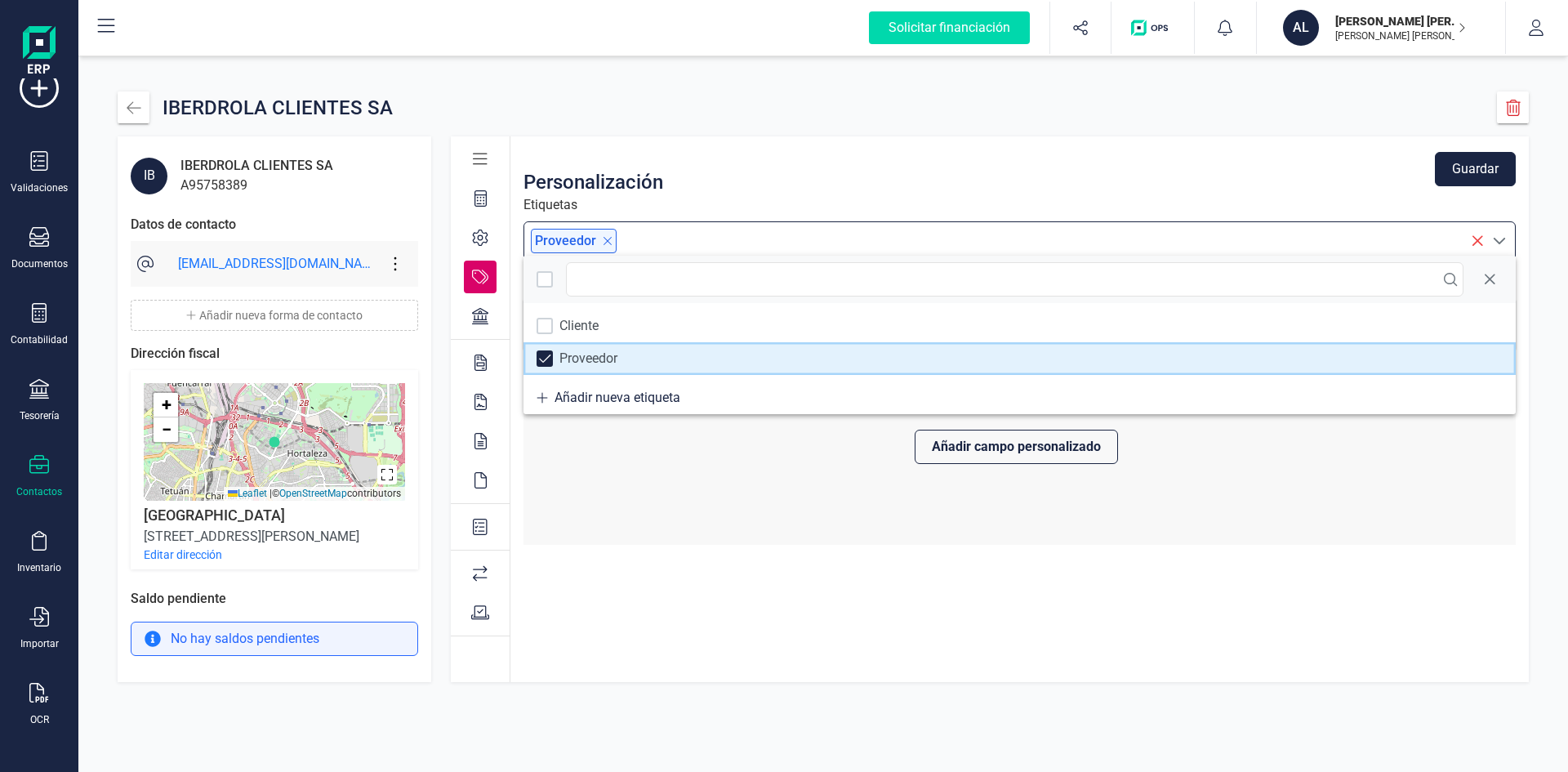
click at [549, 357] on span at bounding box center [545, 358] width 12 height 11
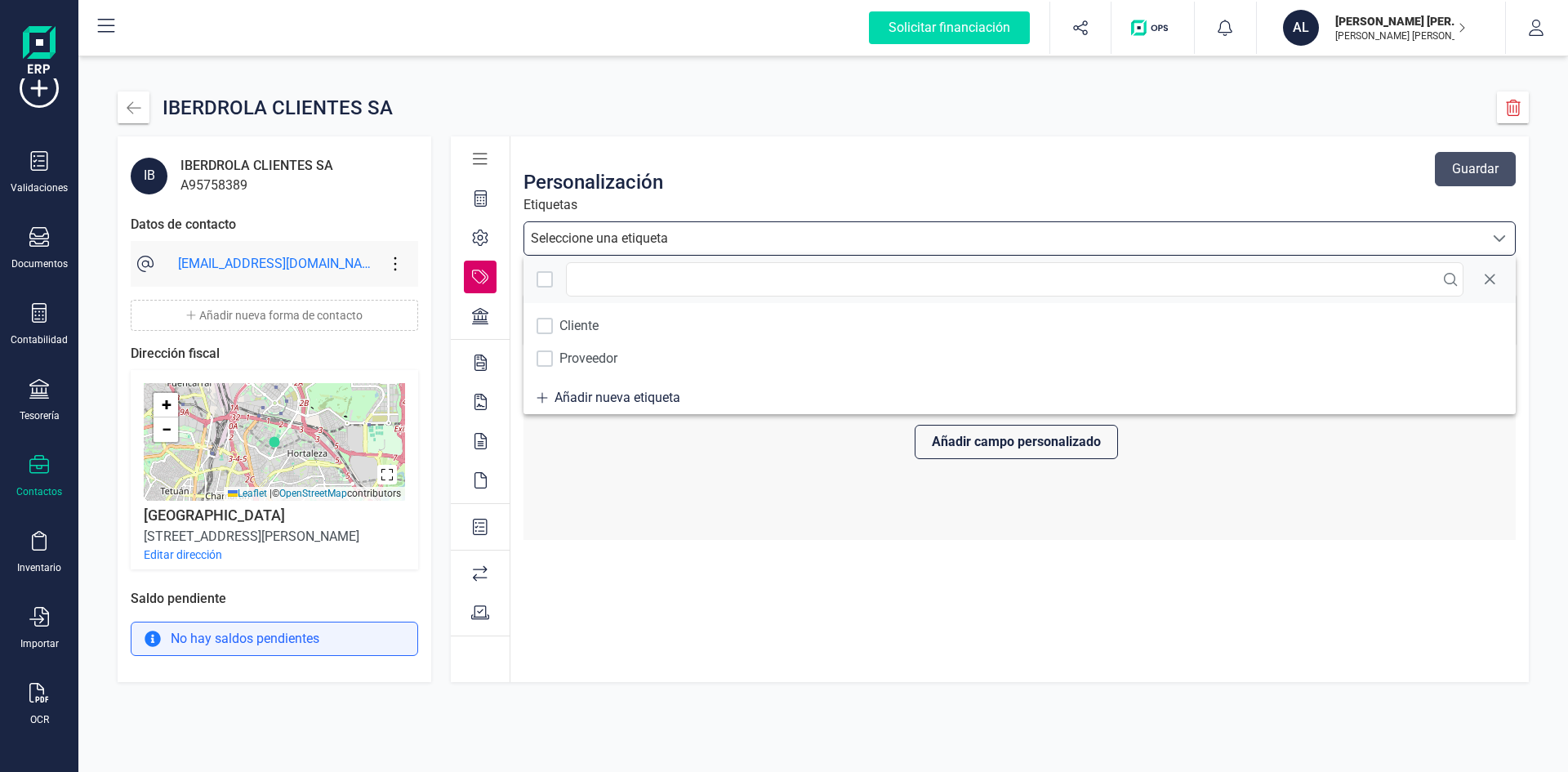
click at [671, 197] on div "Etiquetas Seleccione una etiqueta" at bounding box center [1019, 224] width 993 height 60
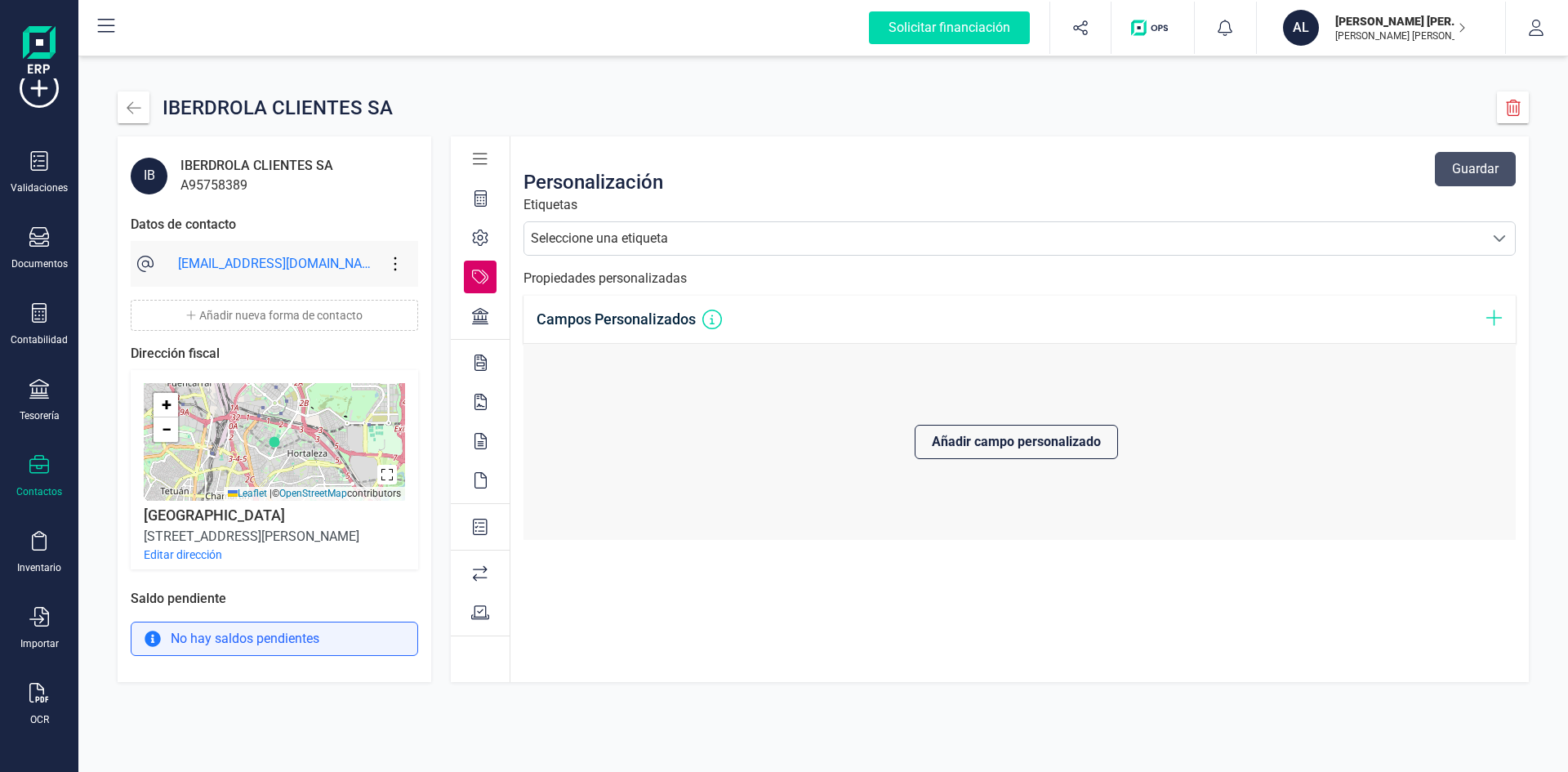
click at [468, 314] on div at bounding box center [479, 316] width 32 height 32
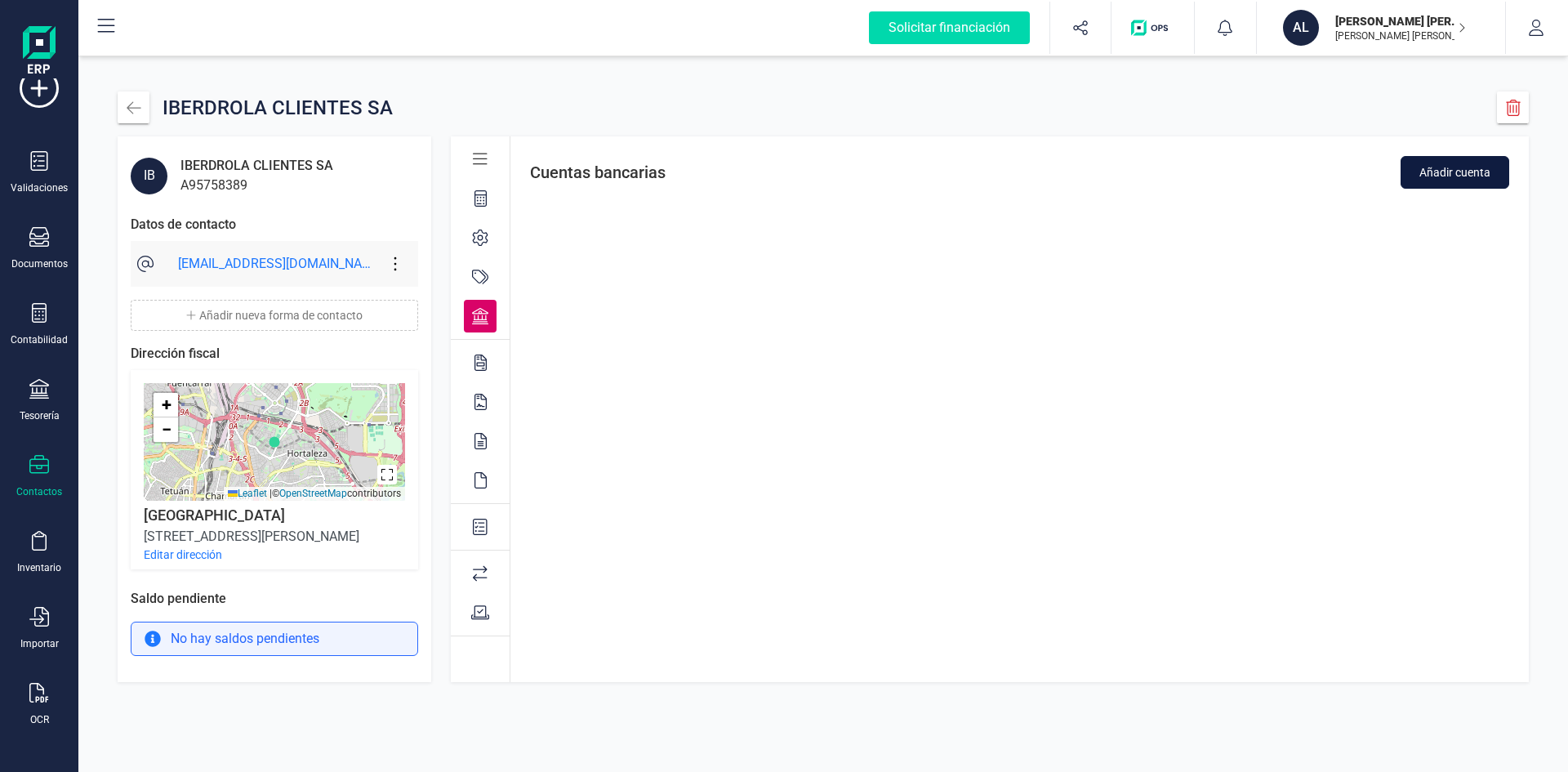
click at [1443, 175] on span "Añadir cuenta" at bounding box center [1454, 173] width 71 height 17
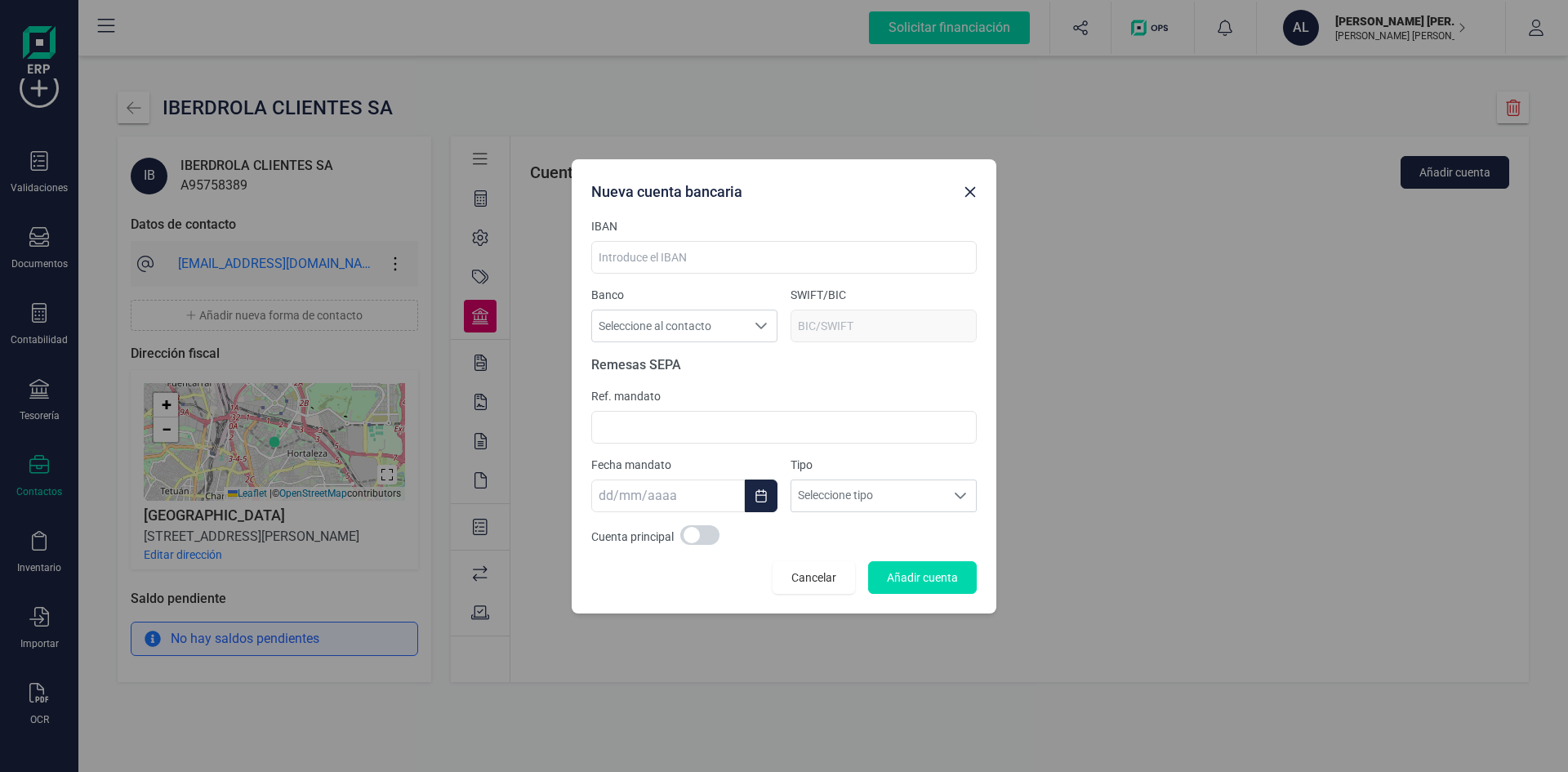
click at [977, 195] on button "button" at bounding box center [971, 192] width 26 height 26
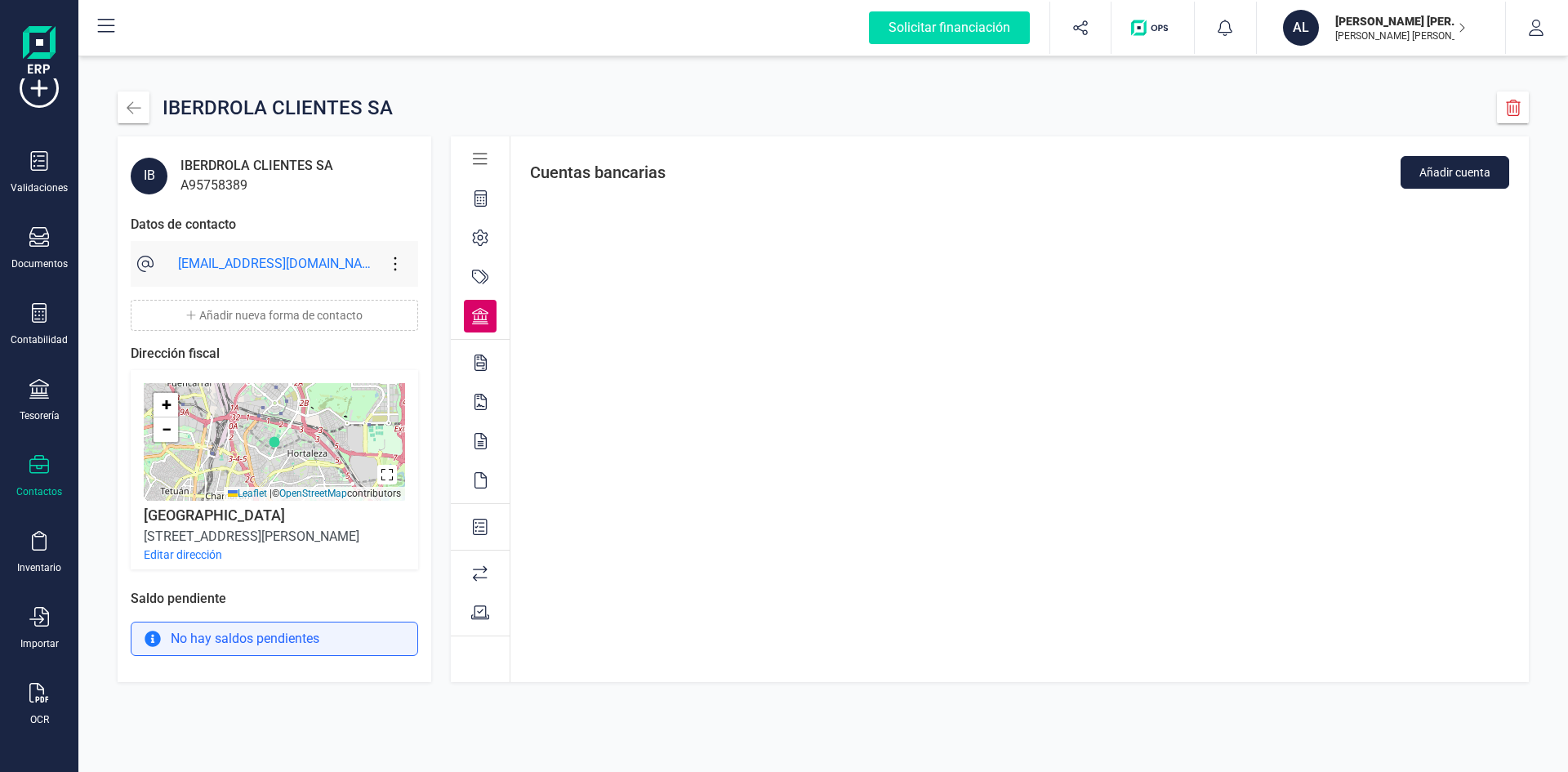
click at [487, 365] on div at bounding box center [479, 362] width 32 height 32
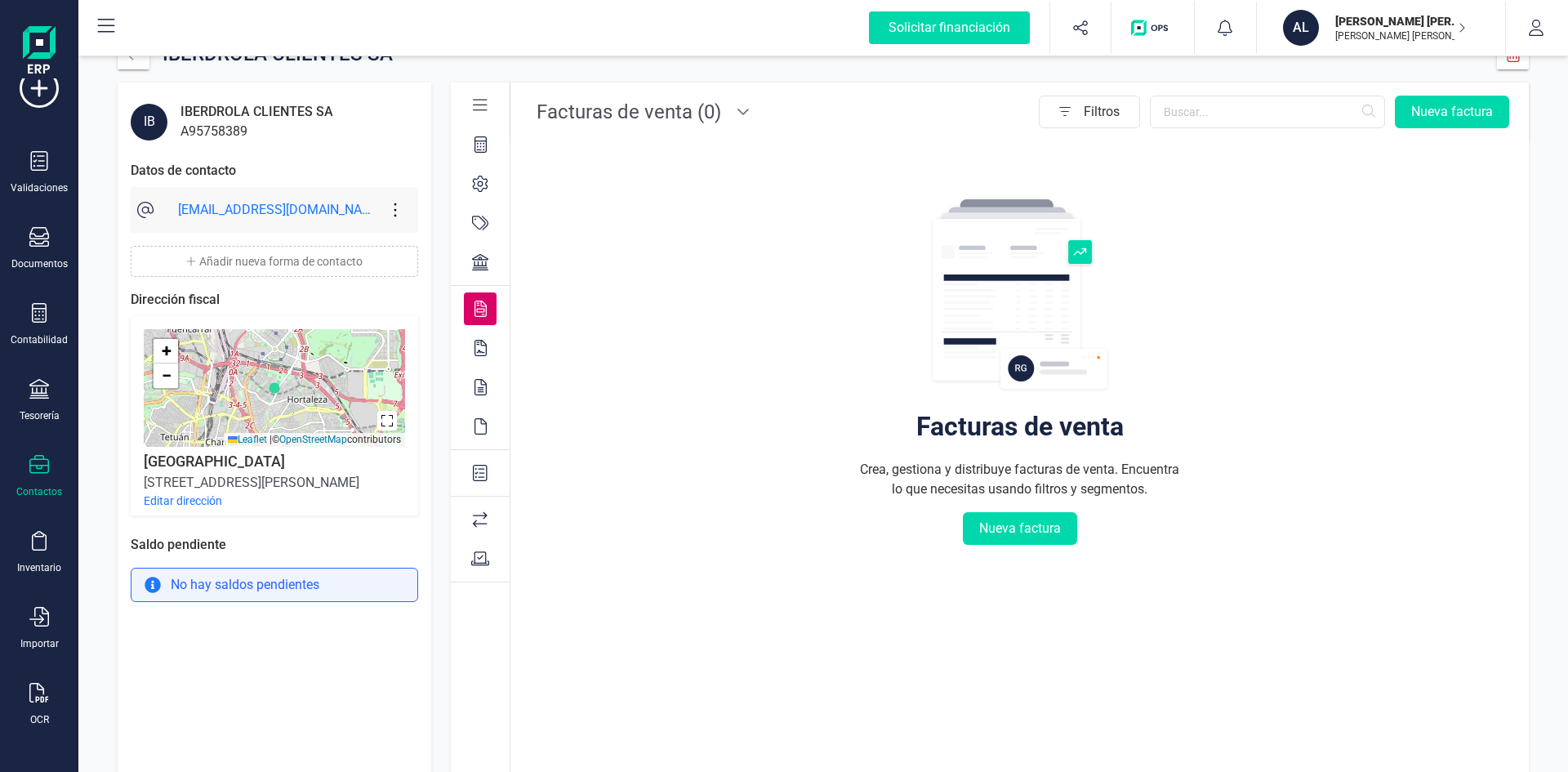
scroll to position [0, 0]
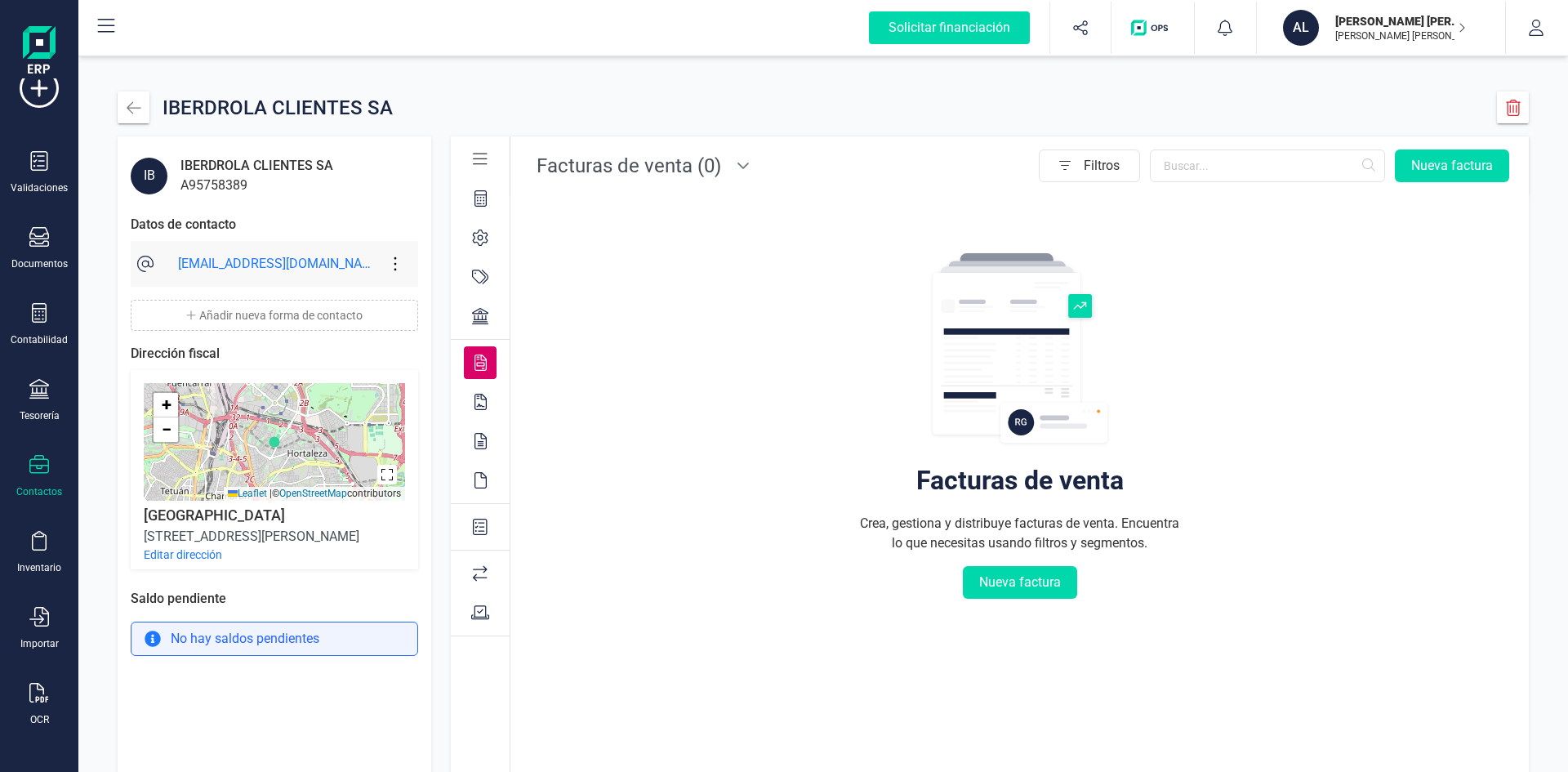
click at [479, 398] on icon at bounding box center [480, 402] width 12 height 17
click at [482, 360] on icon at bounding box center [480, 363] width 12 height 17
click at [479, 405] on icon at bounding box center [480, 402] width 12 height 17
click at [484, 435] on icon at bounding box center [480, 441] width 12 height 17
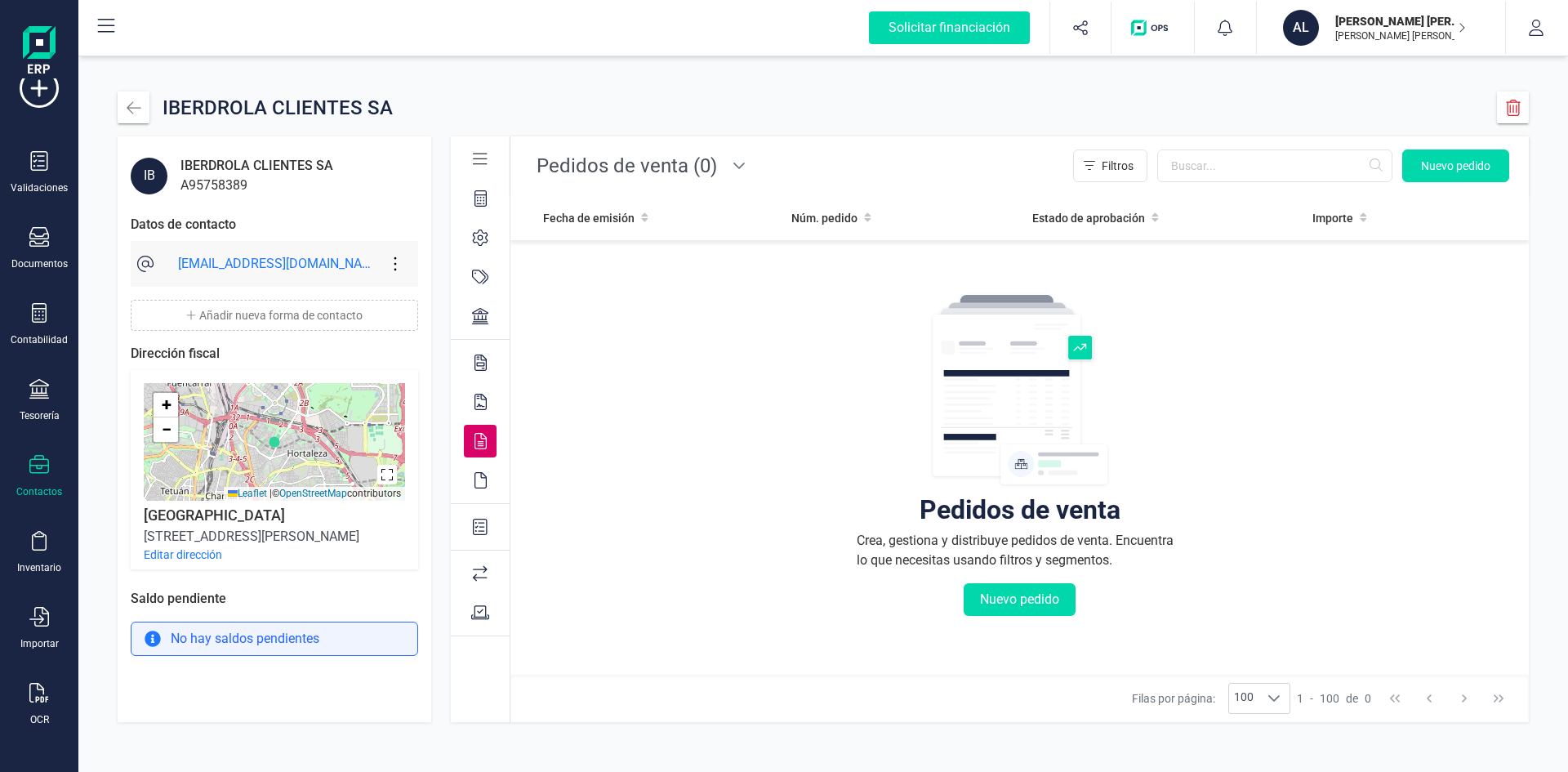
click at [484, 477] on icon at bounding box center [480, 480] width 12 height 17
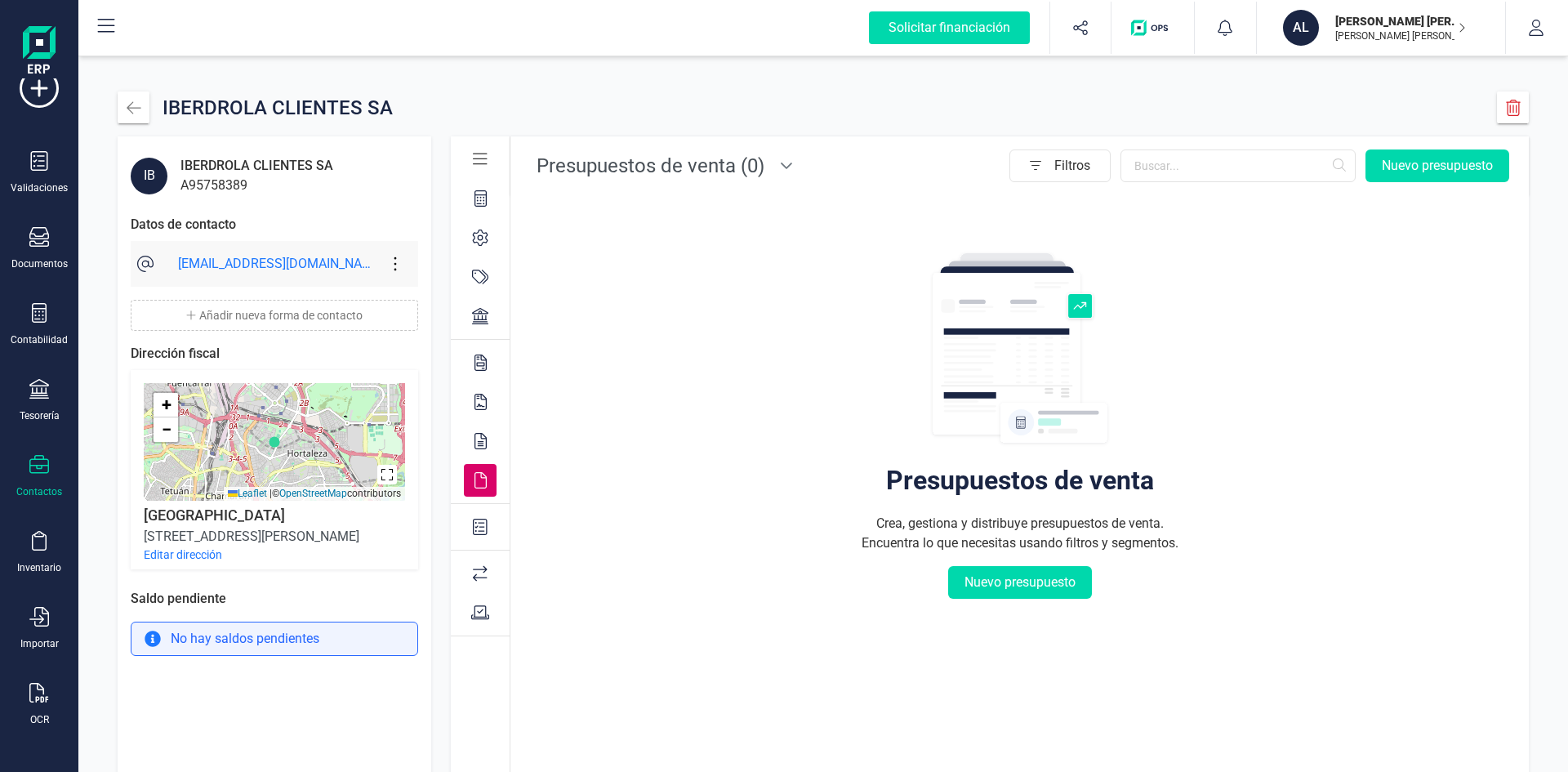
click at [483, 512] on div at bounding box center [479, 526] width 32 height 32
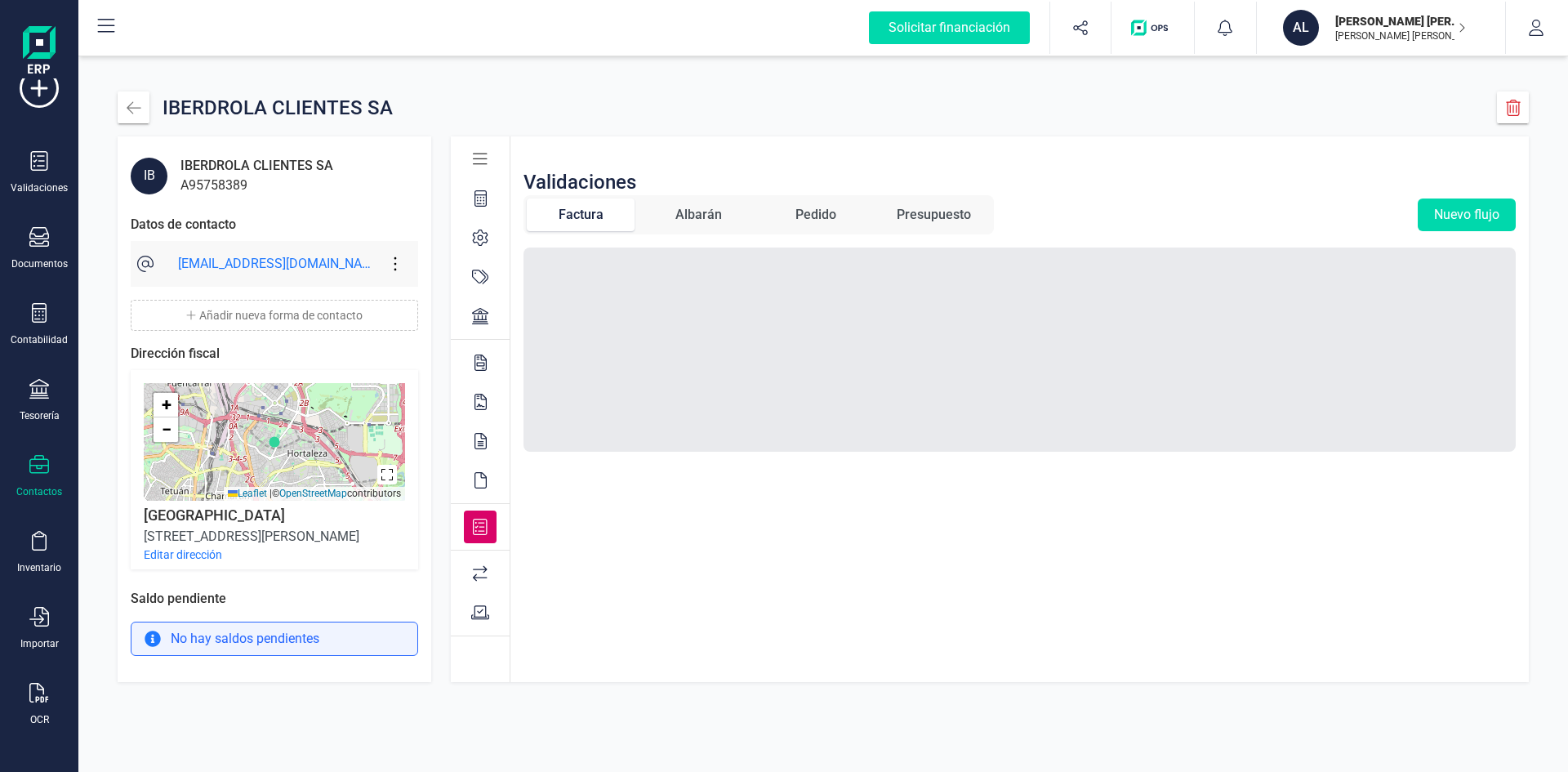
click at [723, 205] on span "Albarán" at bounding box center [698, 214] width 108 height 32
click at [850, 212] on span "Pedido" at bounding box center [815, 214] width 108 height 32
click at [931, 212] on div "Presupuesto" at bounding box center [934, 214] width 74 height 19
click at [594, 209] on div "Factura" at bounding box center [581, 214] width 45 height 19
click at [469, 574] on div at bounding box center [479, 573] width 32 height 32
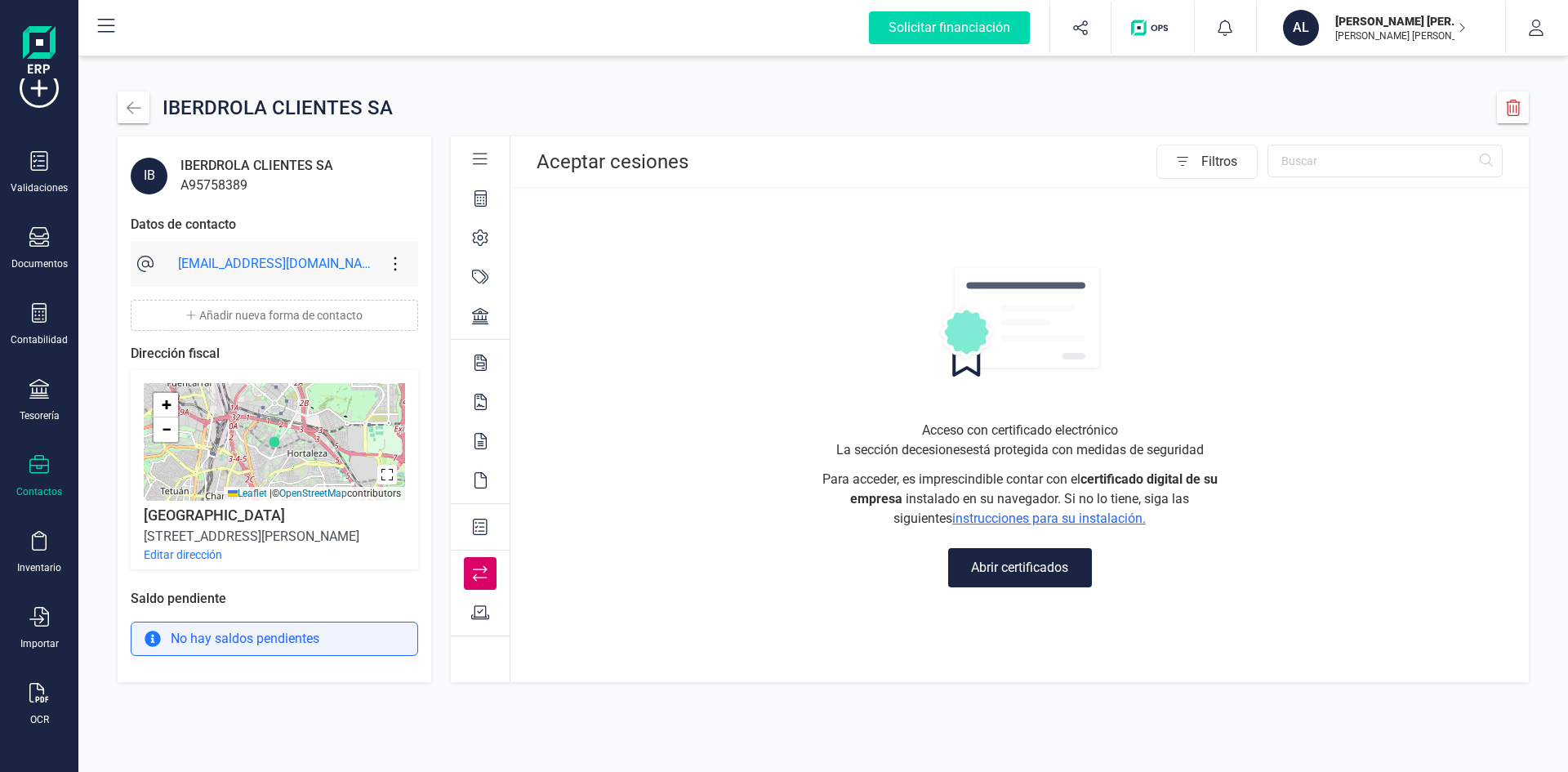
click at [488, 613] on icon at bounding box center [480, 613] width 18 height 17
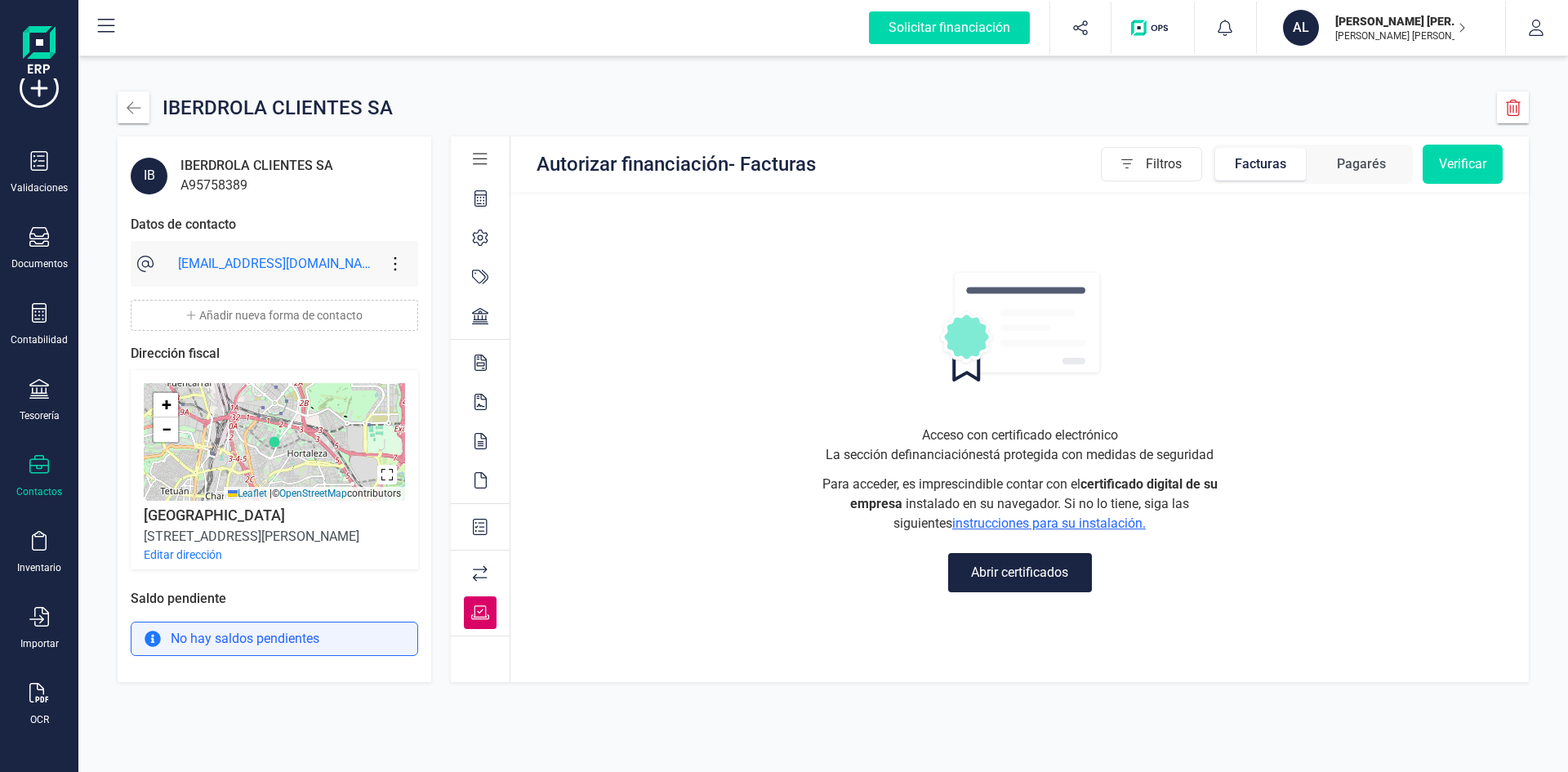
click at [478, 584] on div at bounding box center [479, 573] width 32 height 32
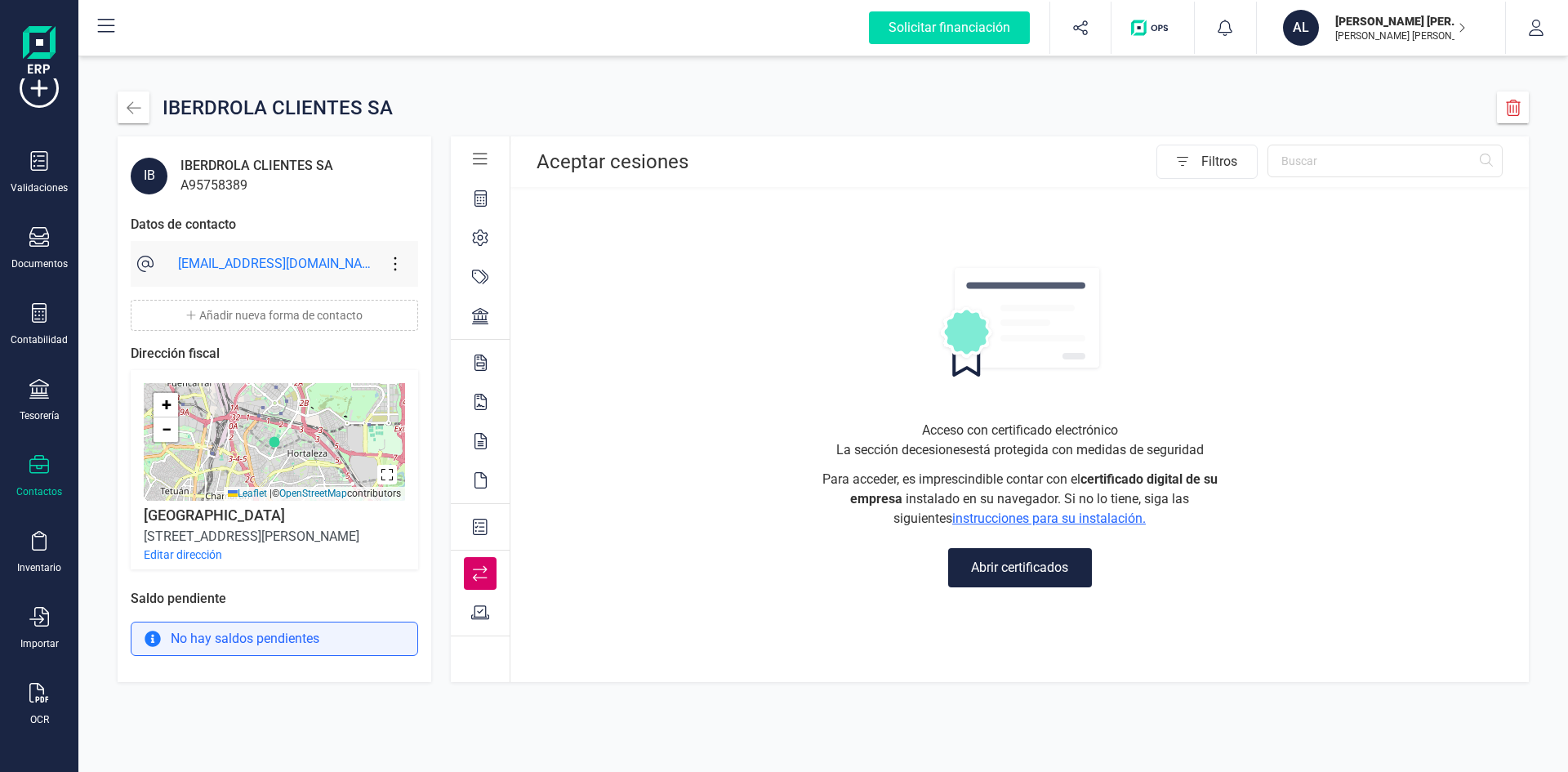
click at [471, 609] on icon at bounding box center [480, 613] width 18 height 17
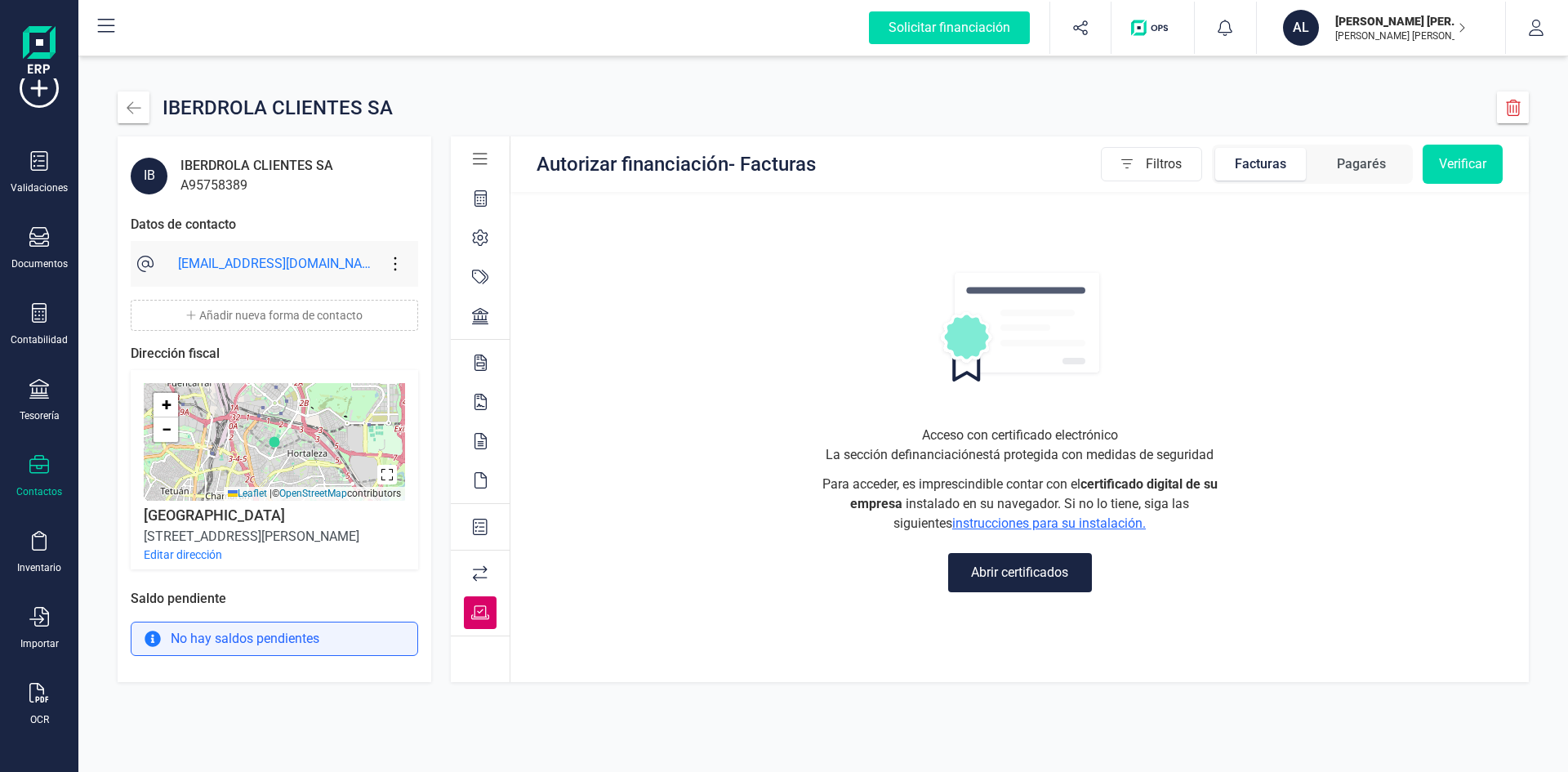
click at [477, 574] on icon at bounding box center [480, 573] width 15 height 17
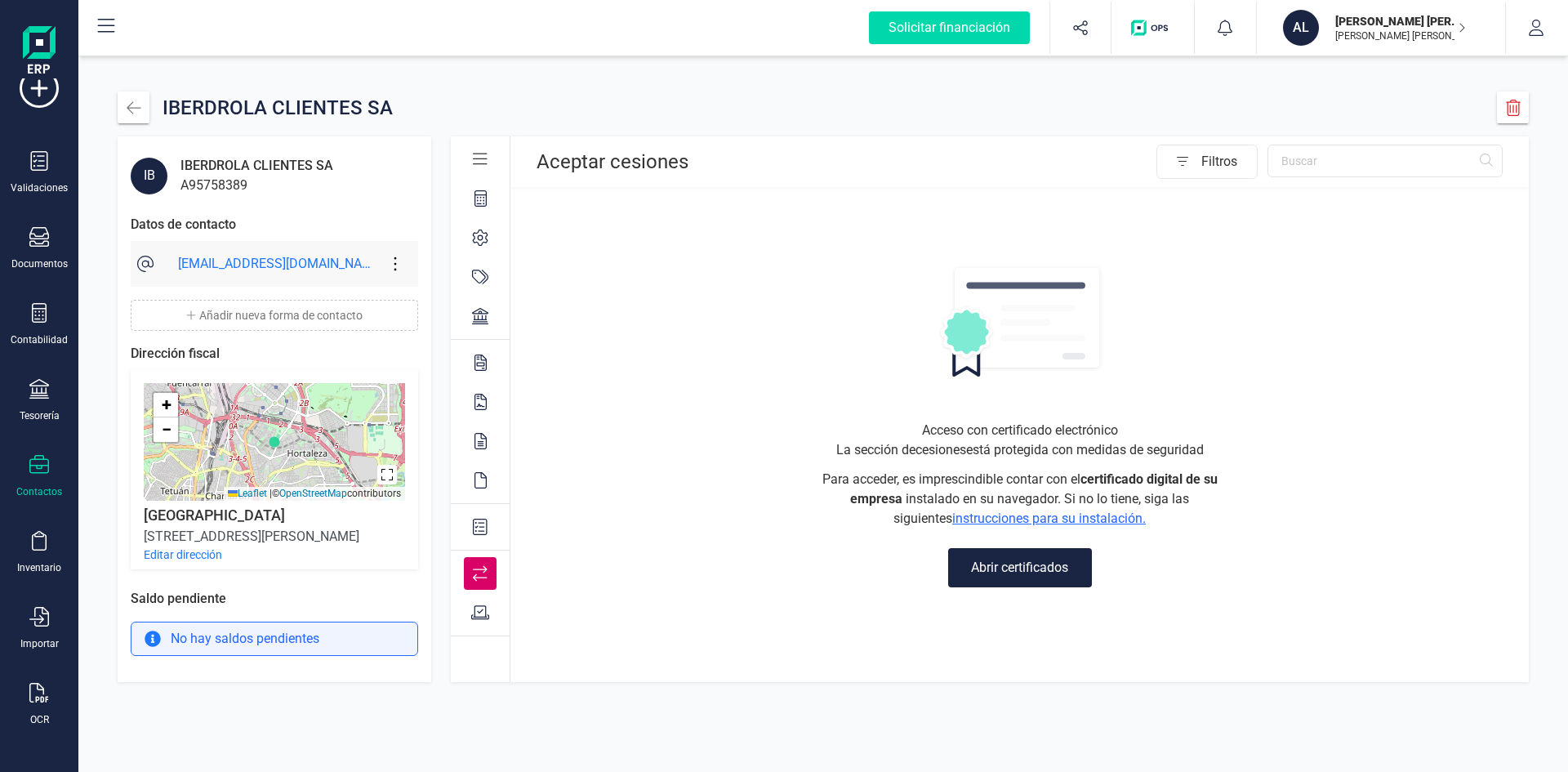
click at [481, 602] on div at bounding box center [479, 612] width 32 height 32
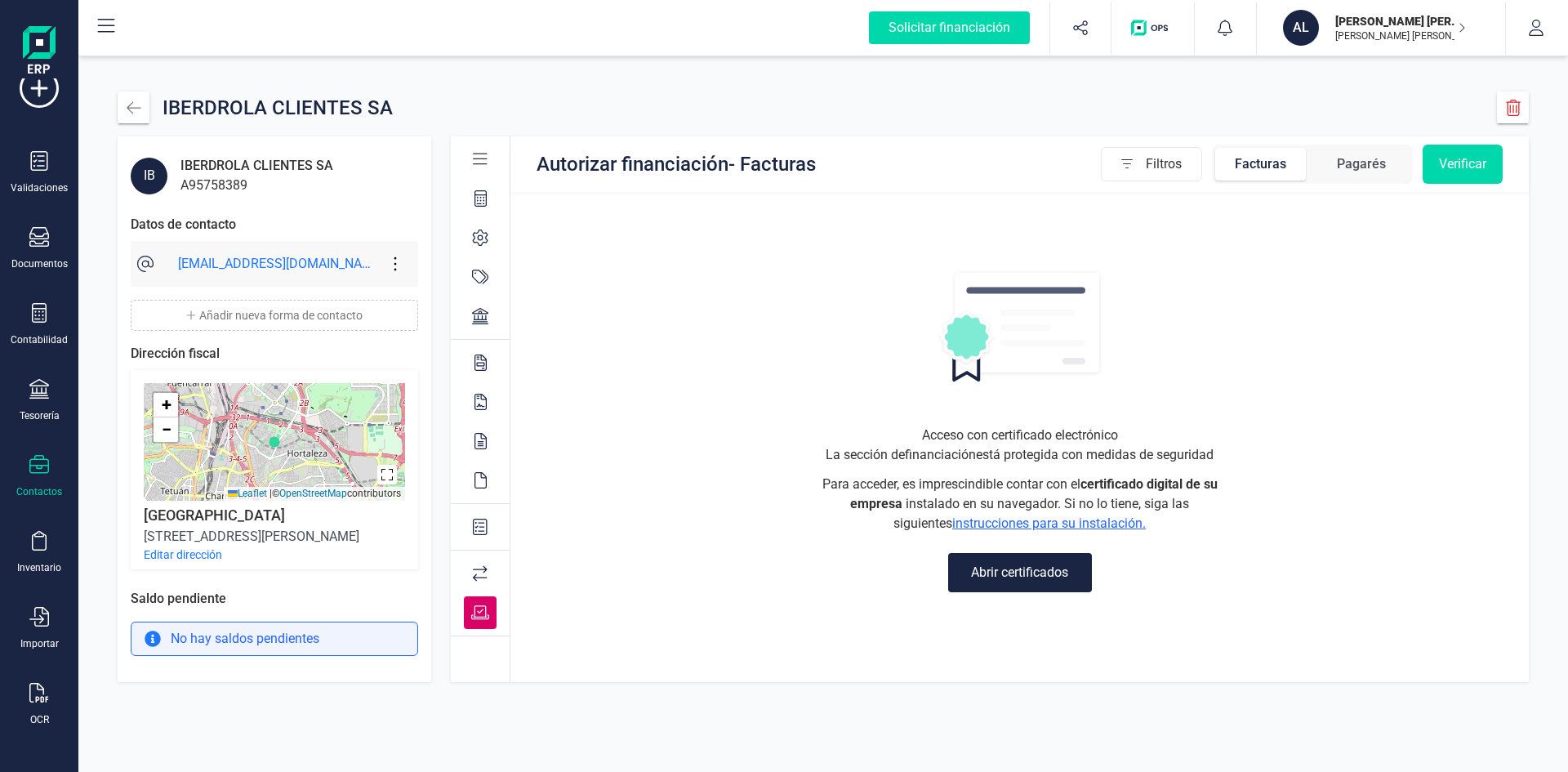
click at [485, 577] on icon at bounding box center [480, 573] width 15 height 16
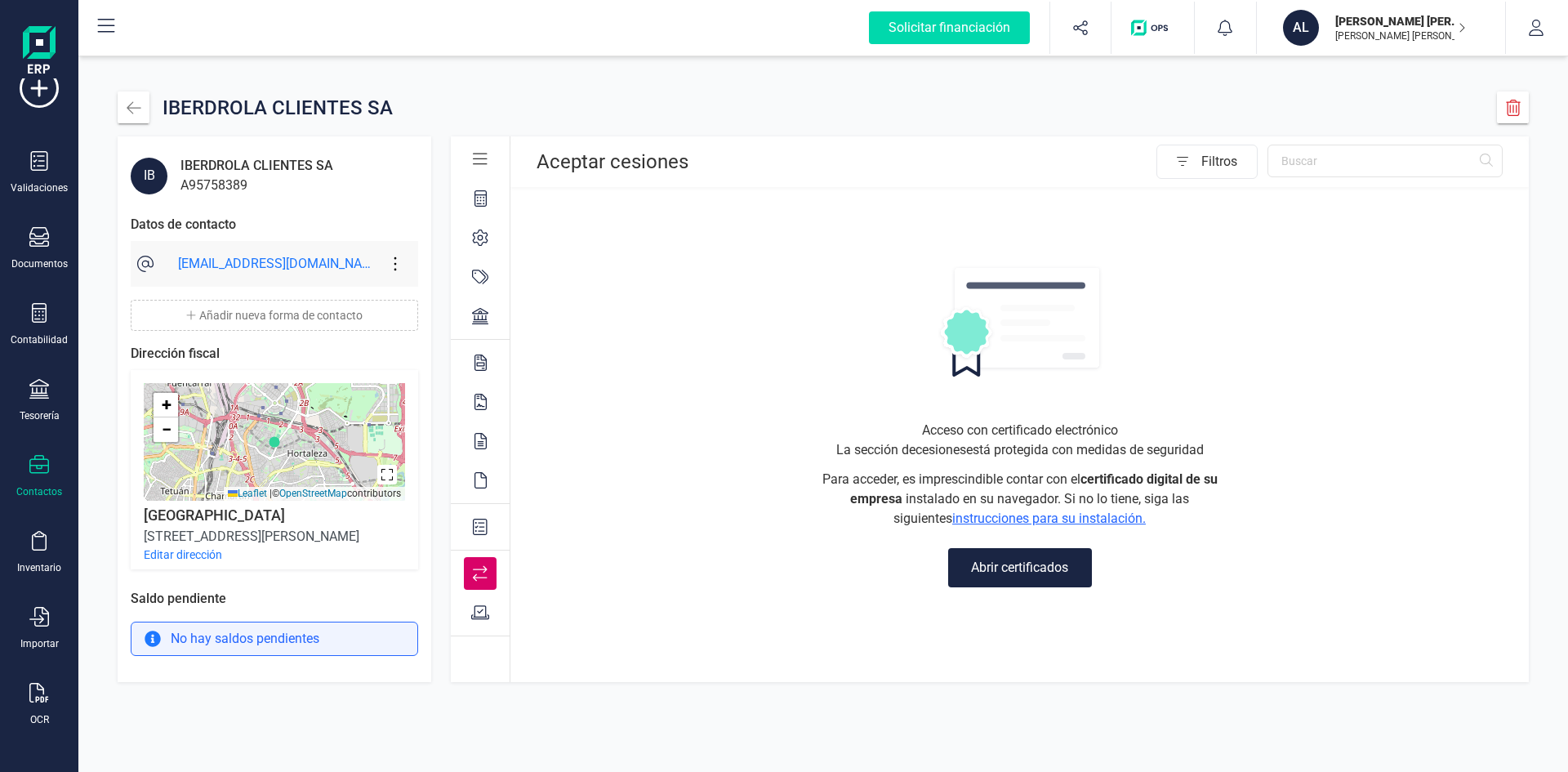
click at [477, 602] on div at bounding box center [479, 612] width 32 height 32
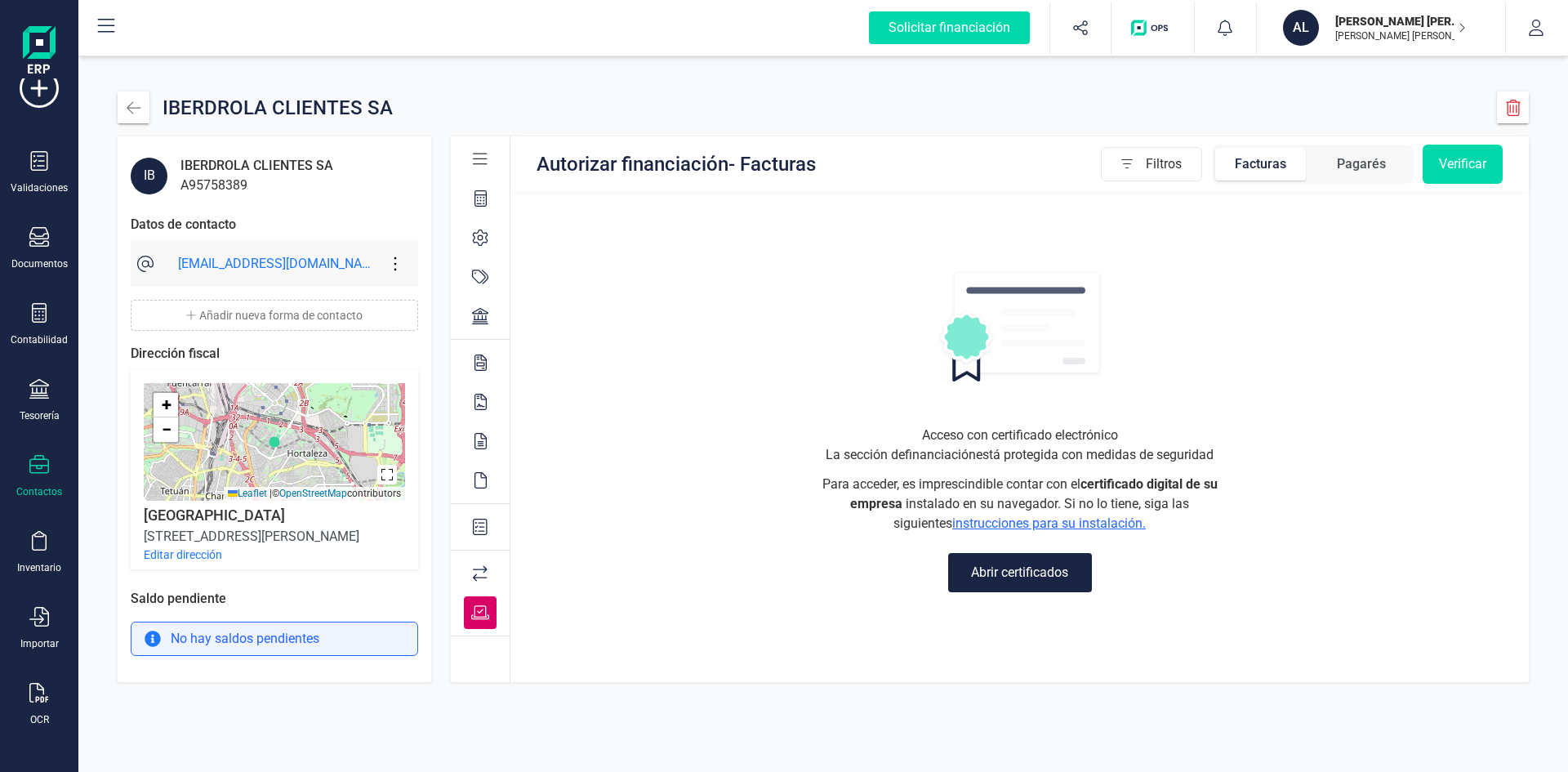
click at [480, 573] on icon at bounding box center [480, 573] width 15 height 17
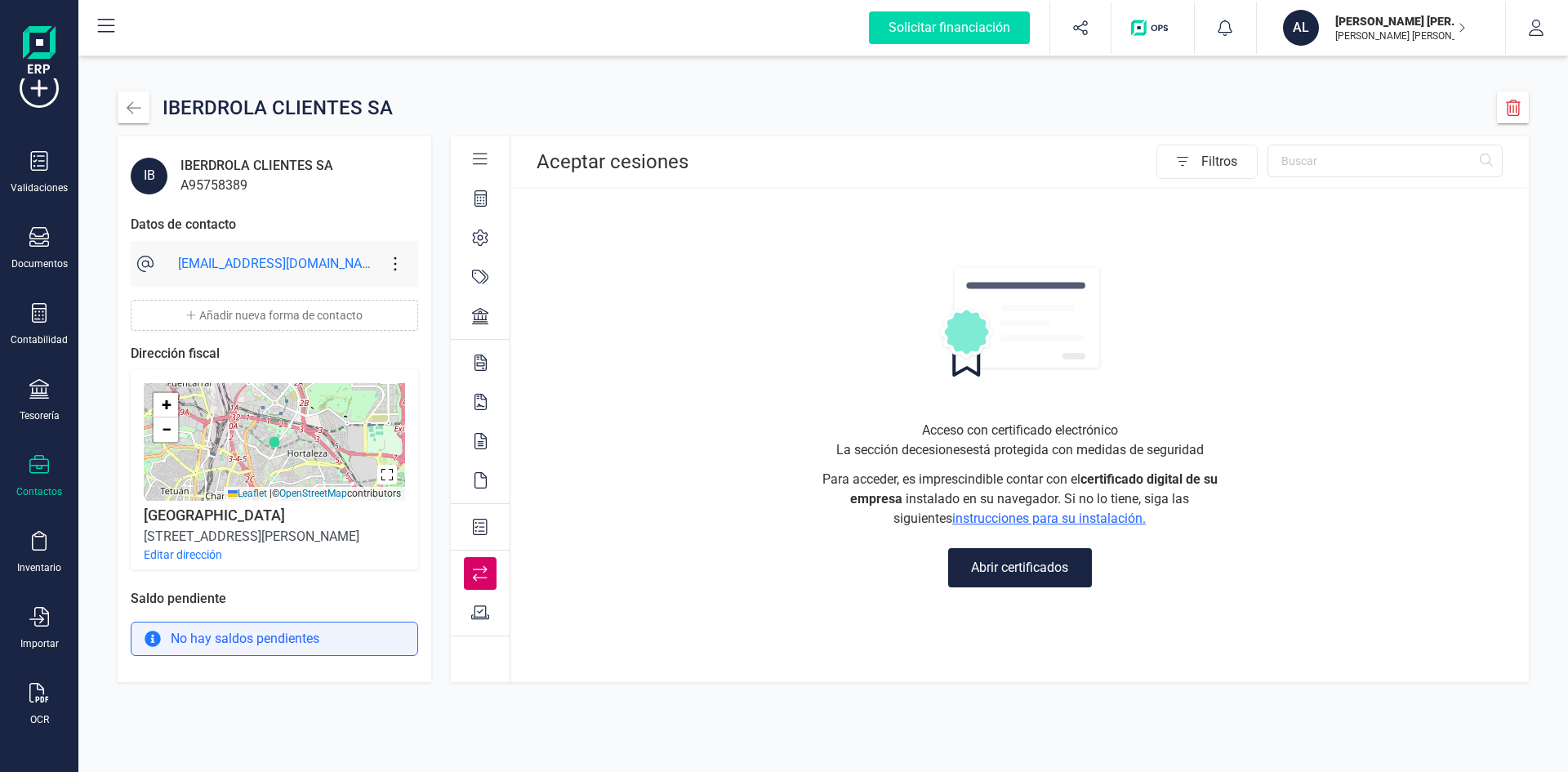
click at [480, 608] on icon at bounding box center [480, 613] width 18 height 17
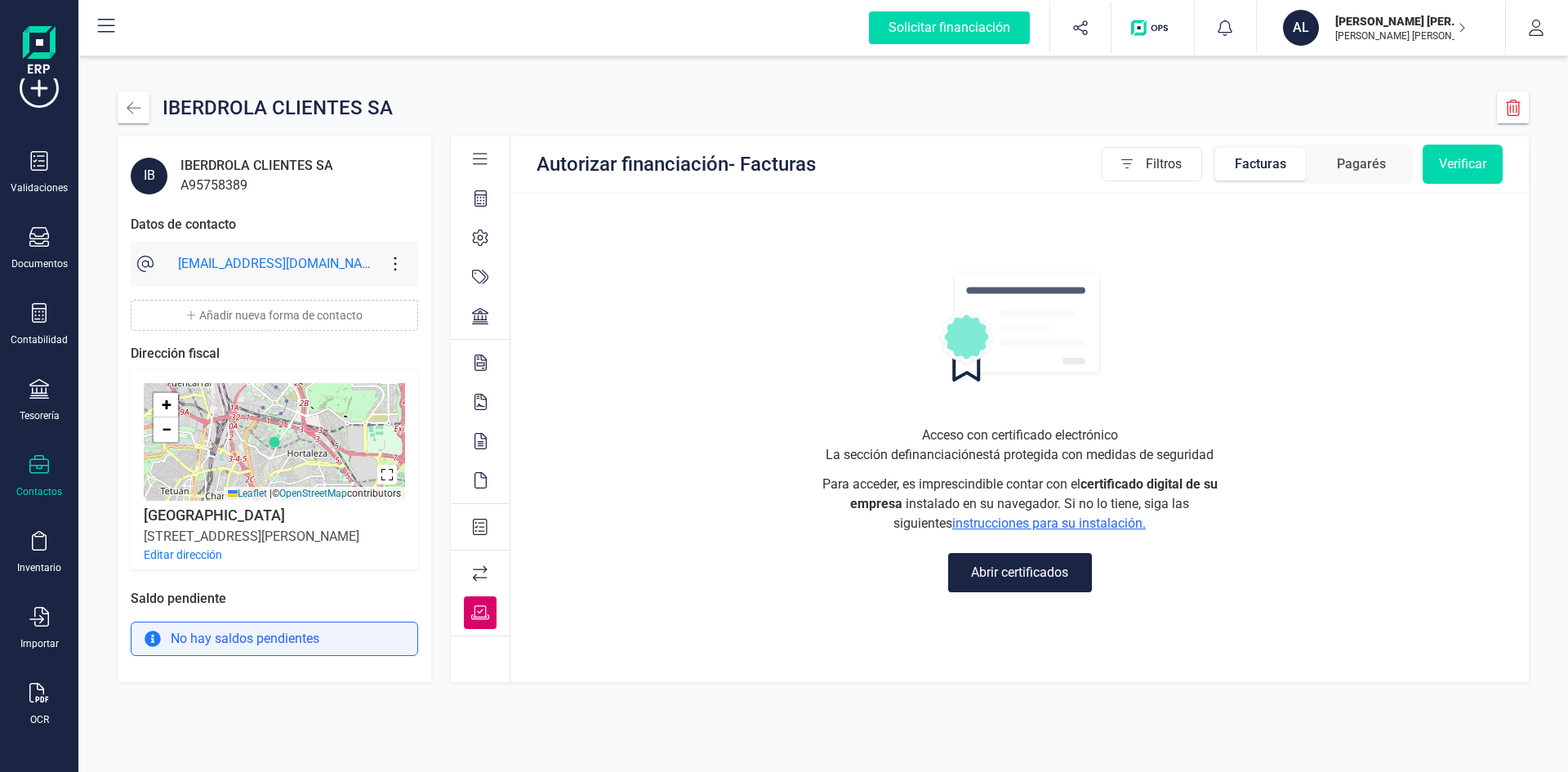
click at [486, 569] on icon at bounding box center [480, 573] width 15 height 16
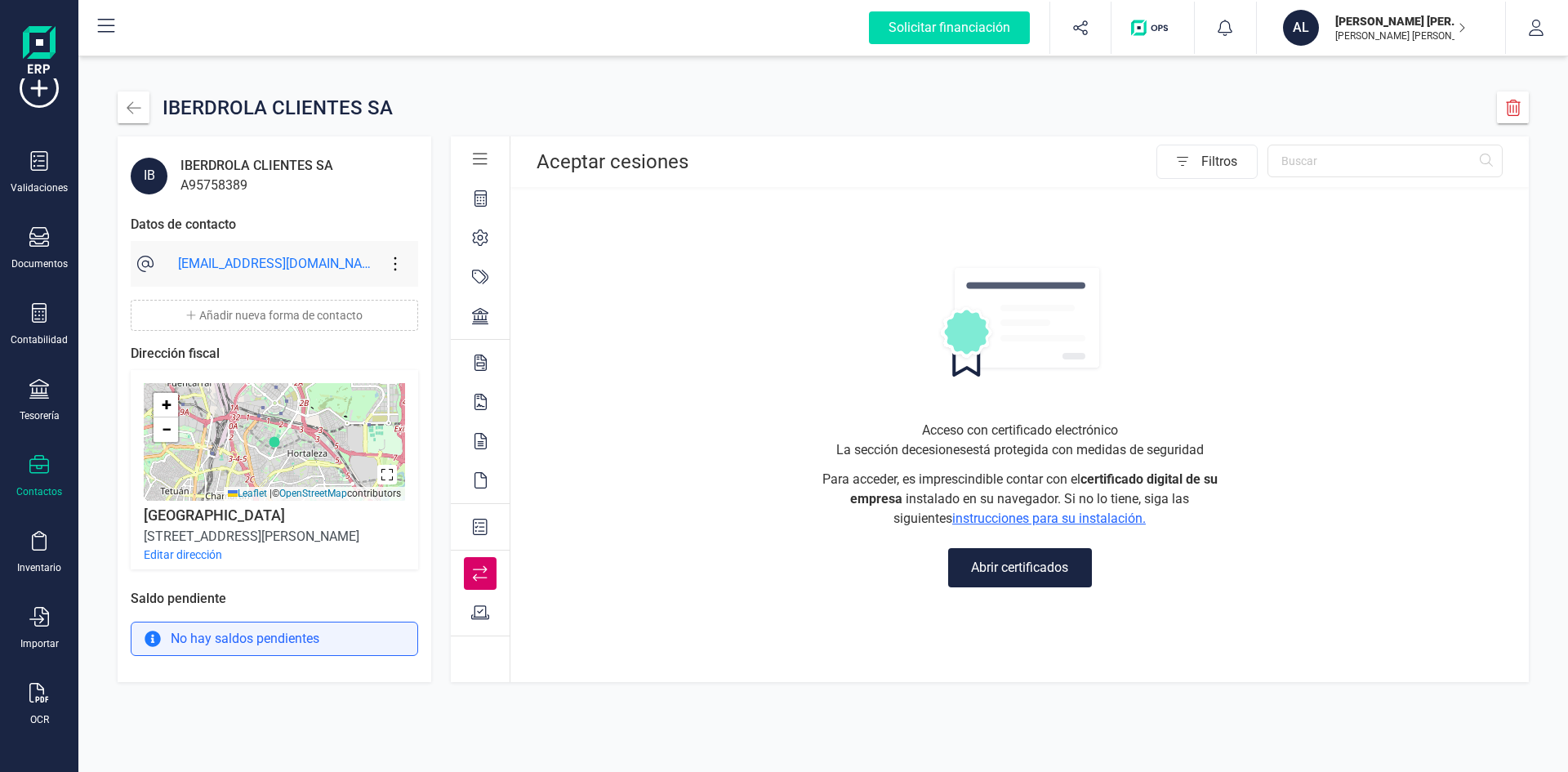
click at [479, 603] on div at bounding box center [479, 612] width 32 height 32
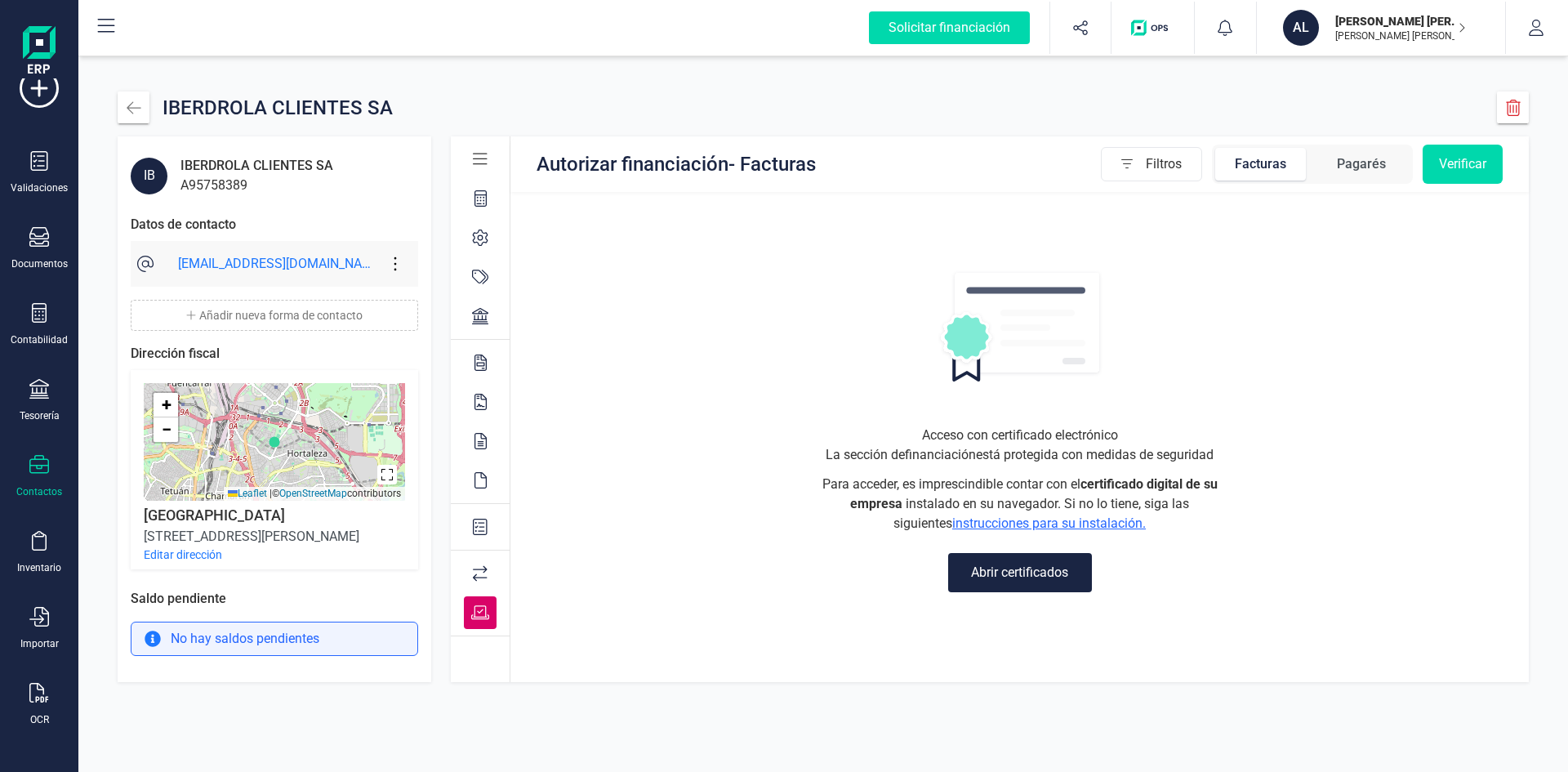
click at [1352, 173] on div "Pagarés" at bounding box center [1361, 163] width 49 height 19
click at [1274, 171] on div "Facturas" at bounding box center [1260, 163] width 52 height 19
click at [1332, 173] on span "Pagarés" at bounding box center [1361, 163] width 90 height 32
click at [480, 568] on icon at bounding box center [480, 573] width 15 height 17
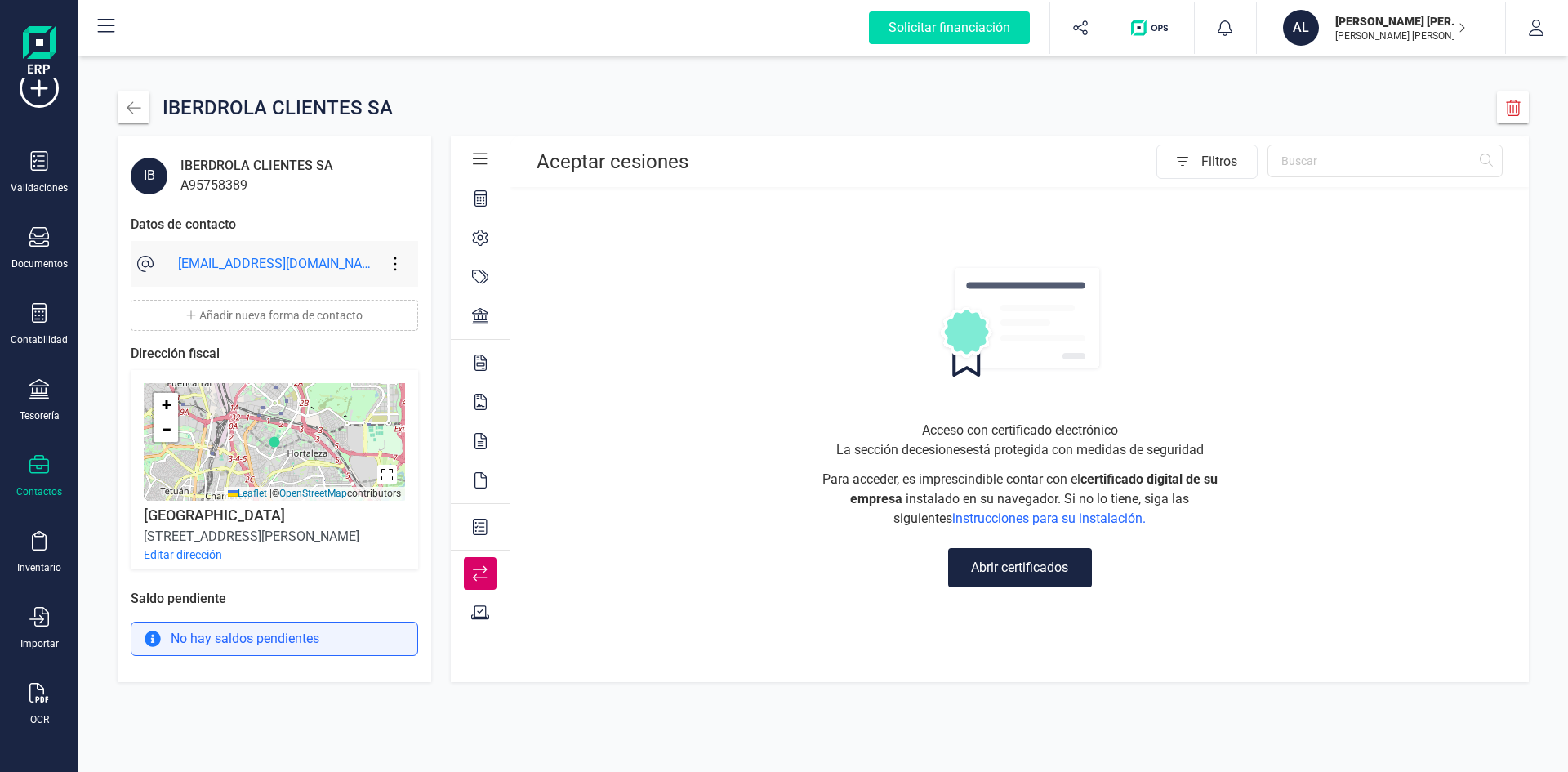
click at [480, 502] on div at bounding box center [480, 425] width 59 height 158
click at [469, 385] on div at bounding box center [480, 425] width 59 height 158
click at [480, 322] on icon at bounding box center [480, 316] width 17 height 17
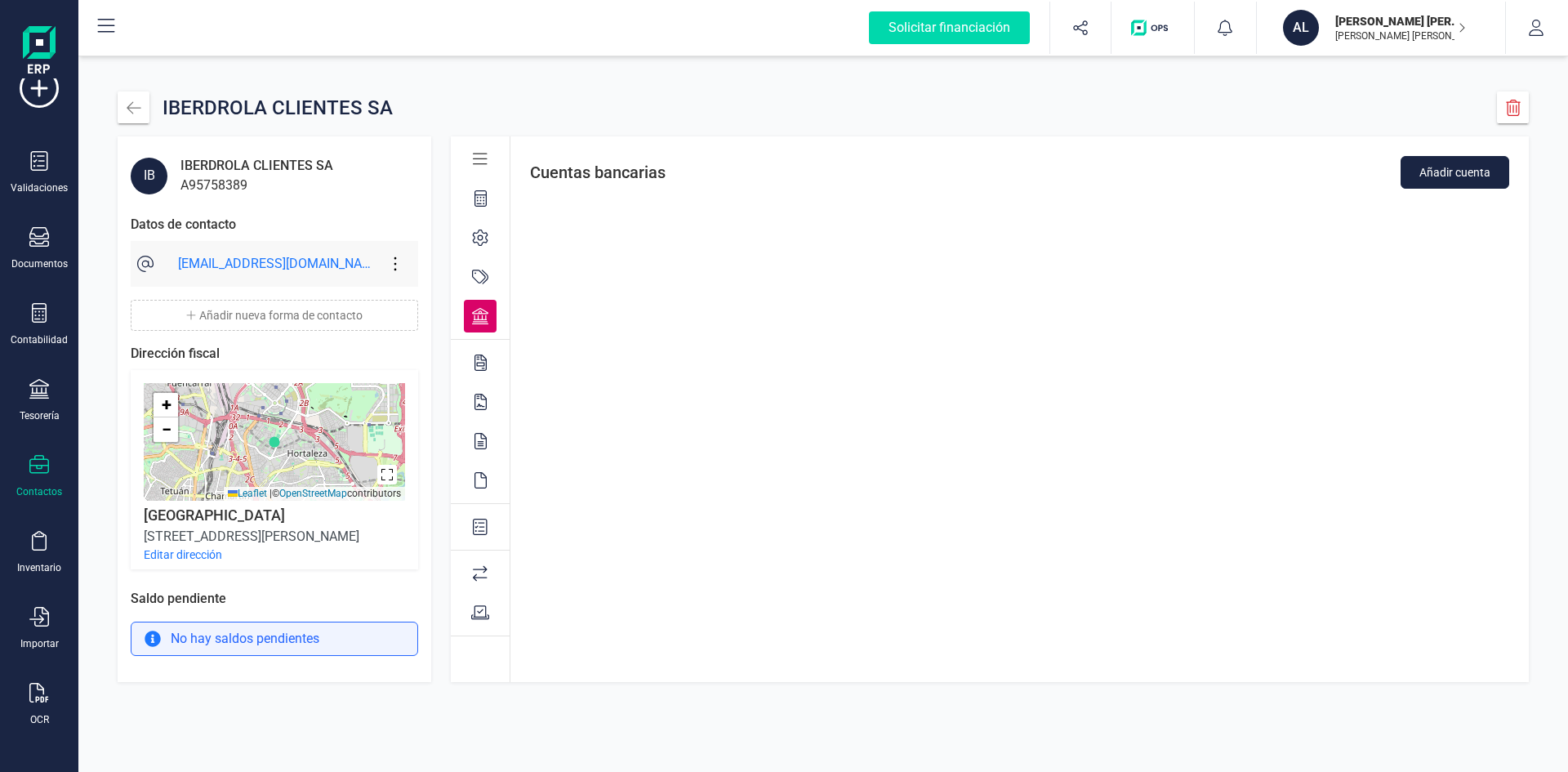
click at [475, 201] on icon at bounding box center [480, 199] width 12 height 17
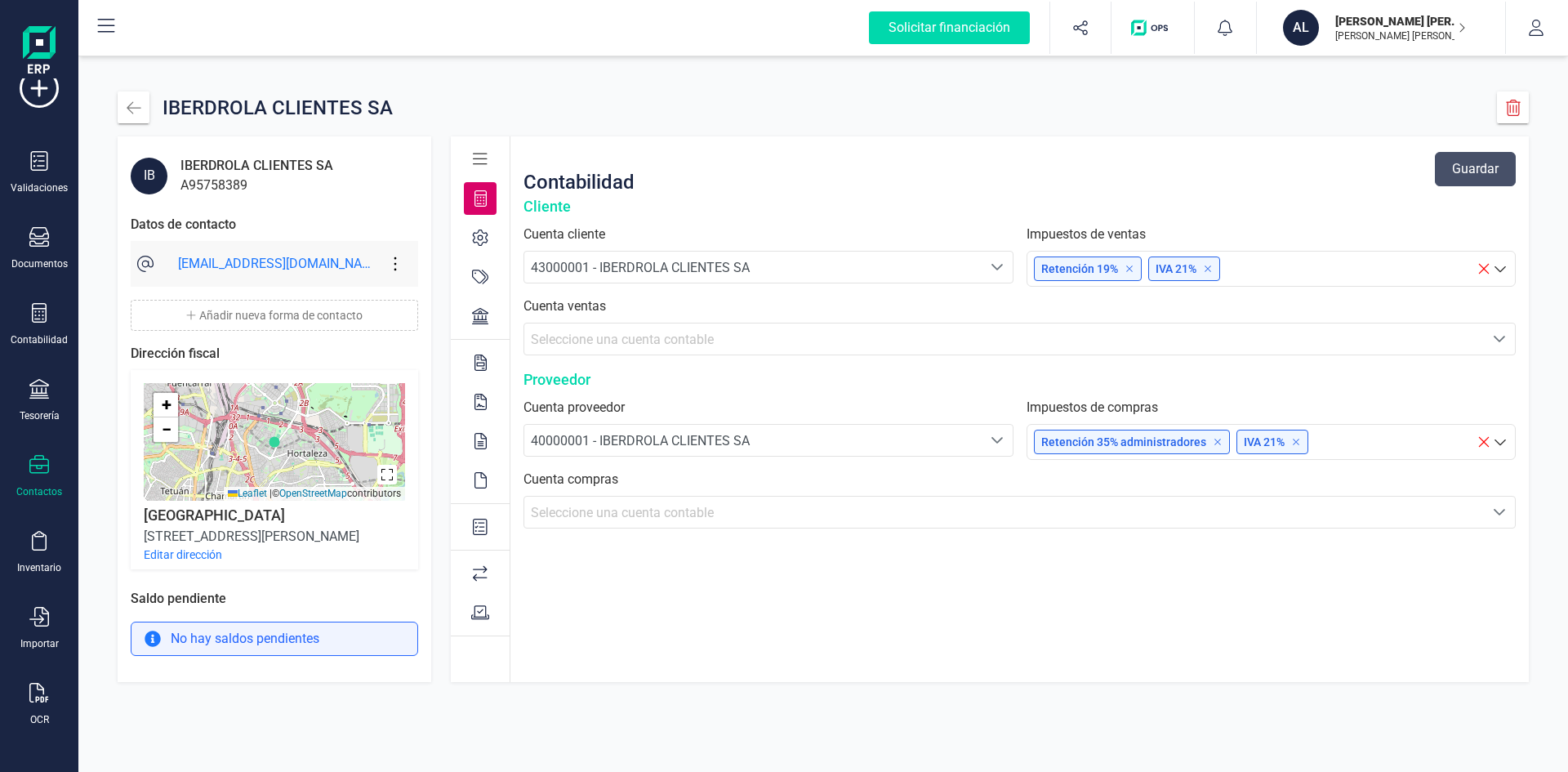
click at [474, 171] on div at bounding box center [479, 159] width 32 height 32
click at [478, 160] on icon at bounding box center [480, 160] width 15 height 17
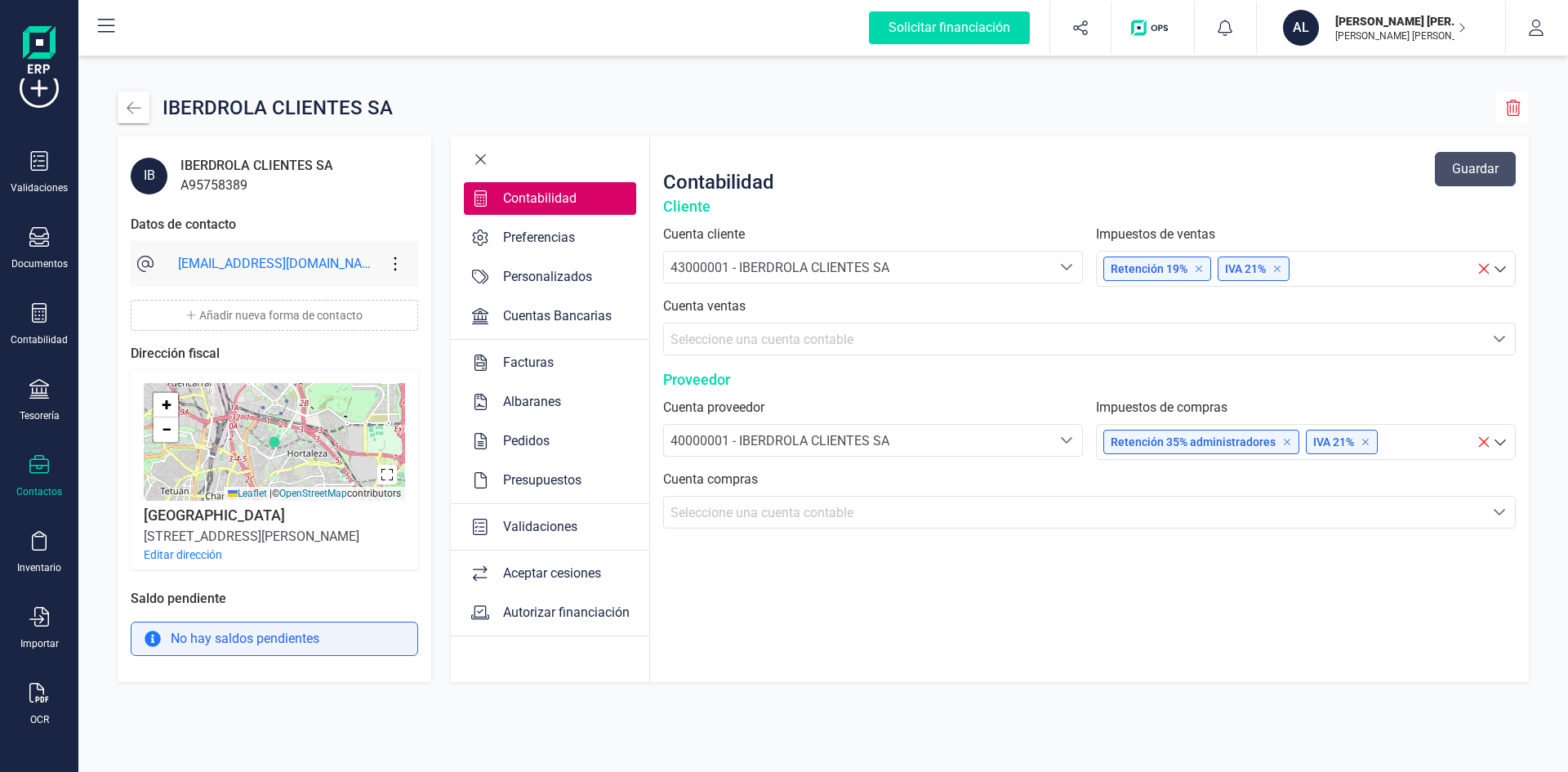
click at [1502, 104] on button "button" at bounding box center [1513, 107] width 31 height 31
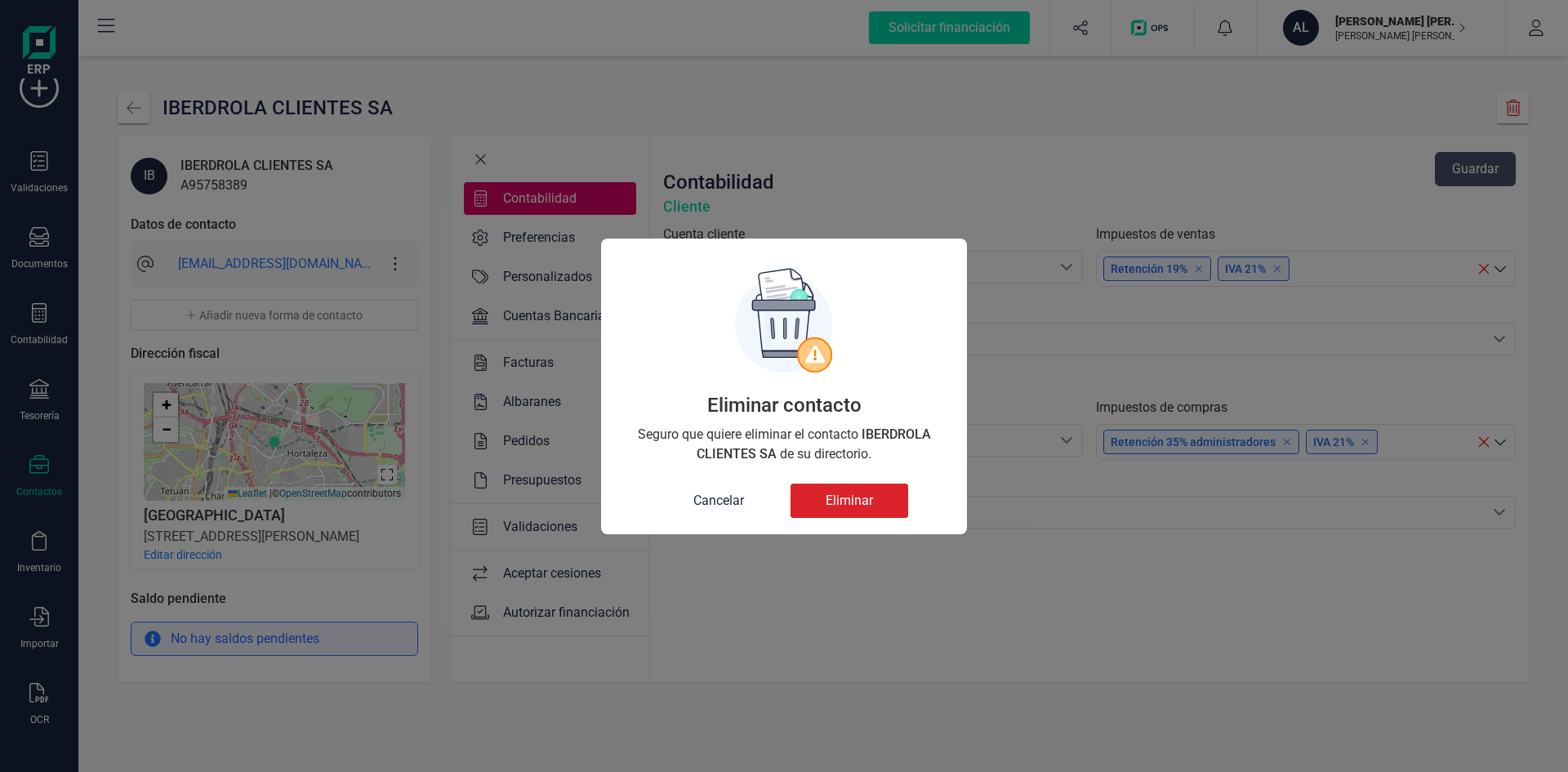
click at [834, 501] on button "Eliminar" at bounding box center [849, 501] width 117 height 34
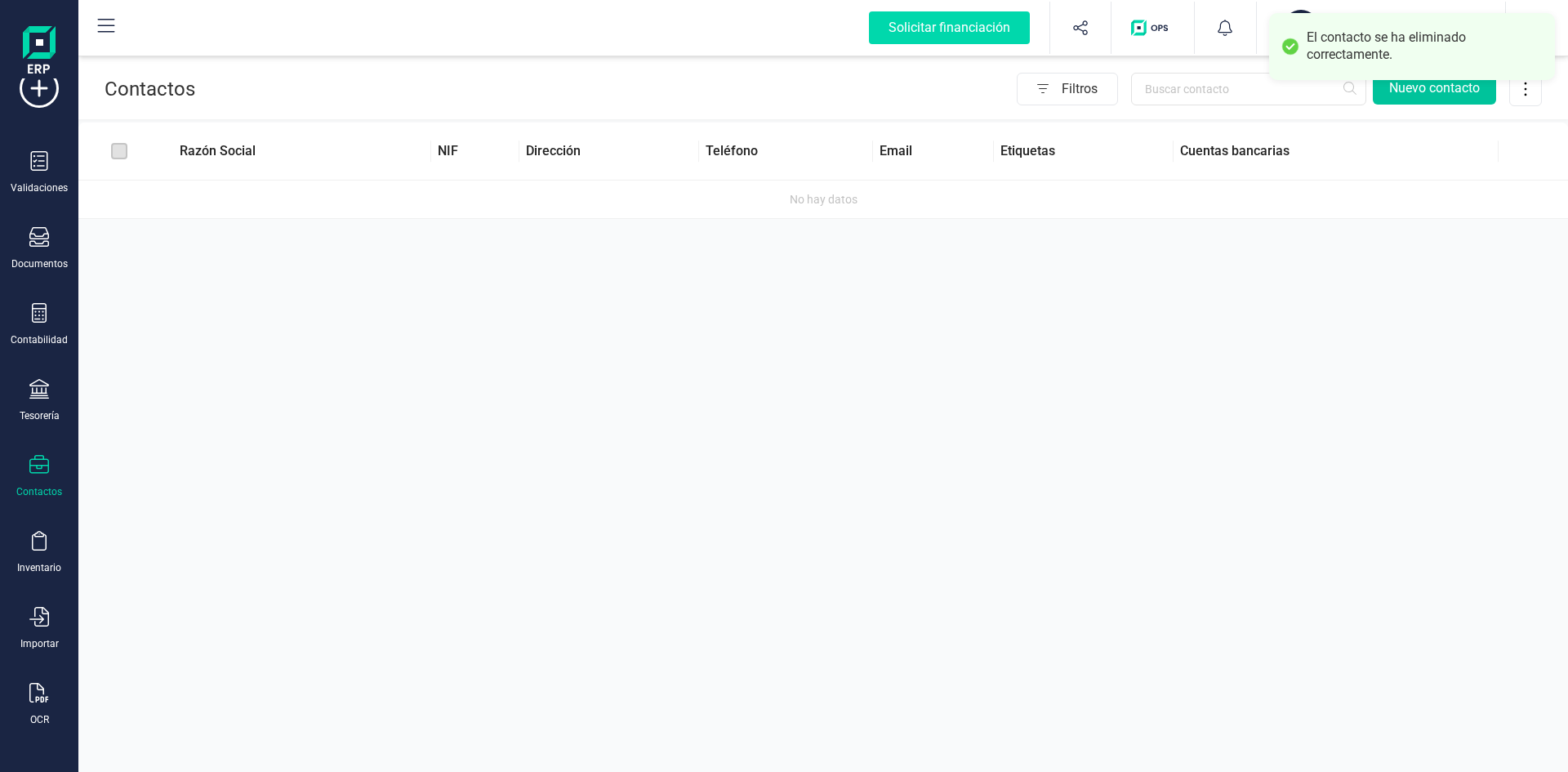
click at [1405, 297] on div "Contactos Filtros Nuevo contacto Razón Social NIF Dirección Teléfono Email Etiq…" at bounding box center [823, 386] width 1490 height 772
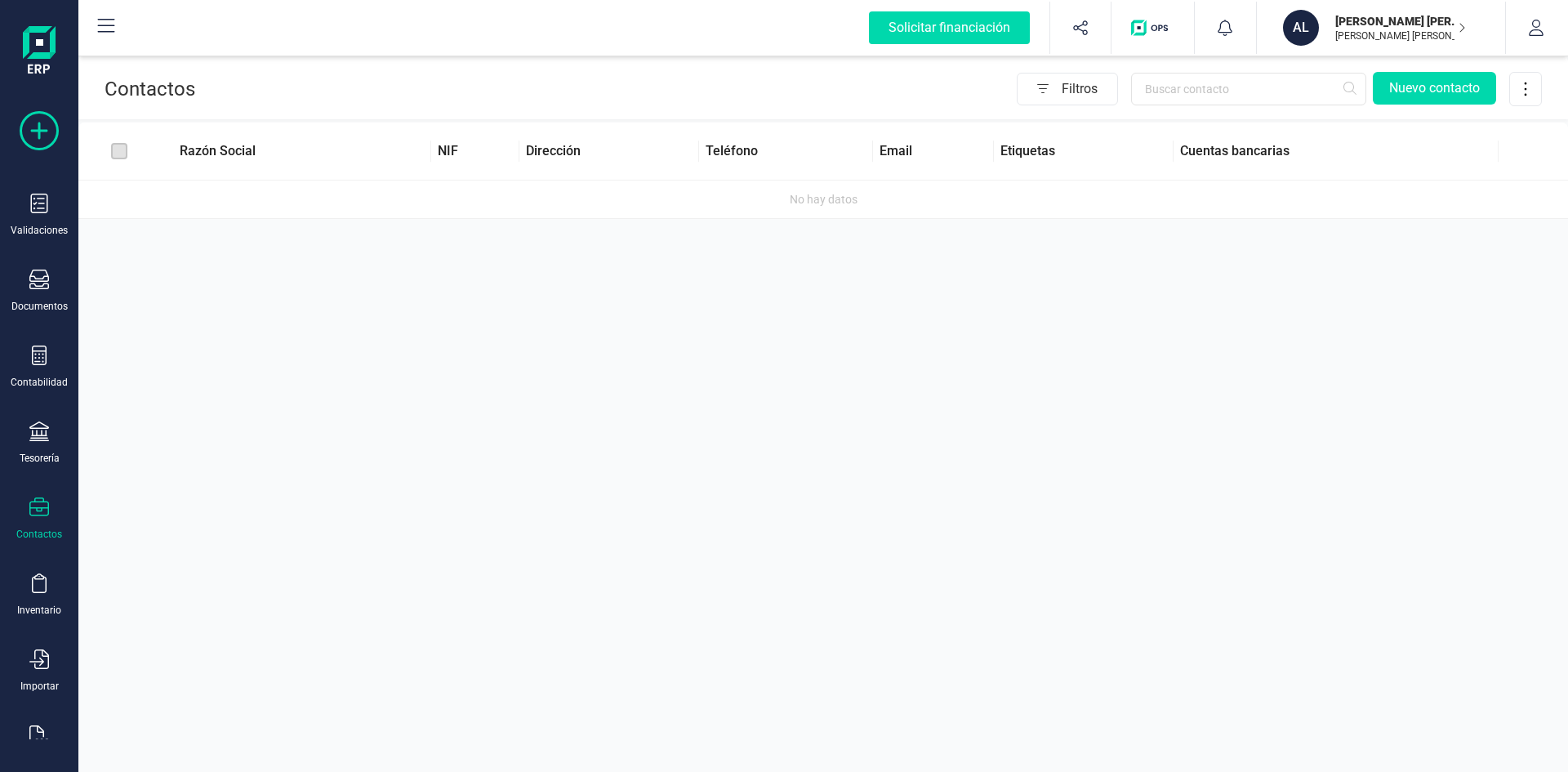
click at [35, 146] on icon at bounding box center [39, 130] width 39 height 39
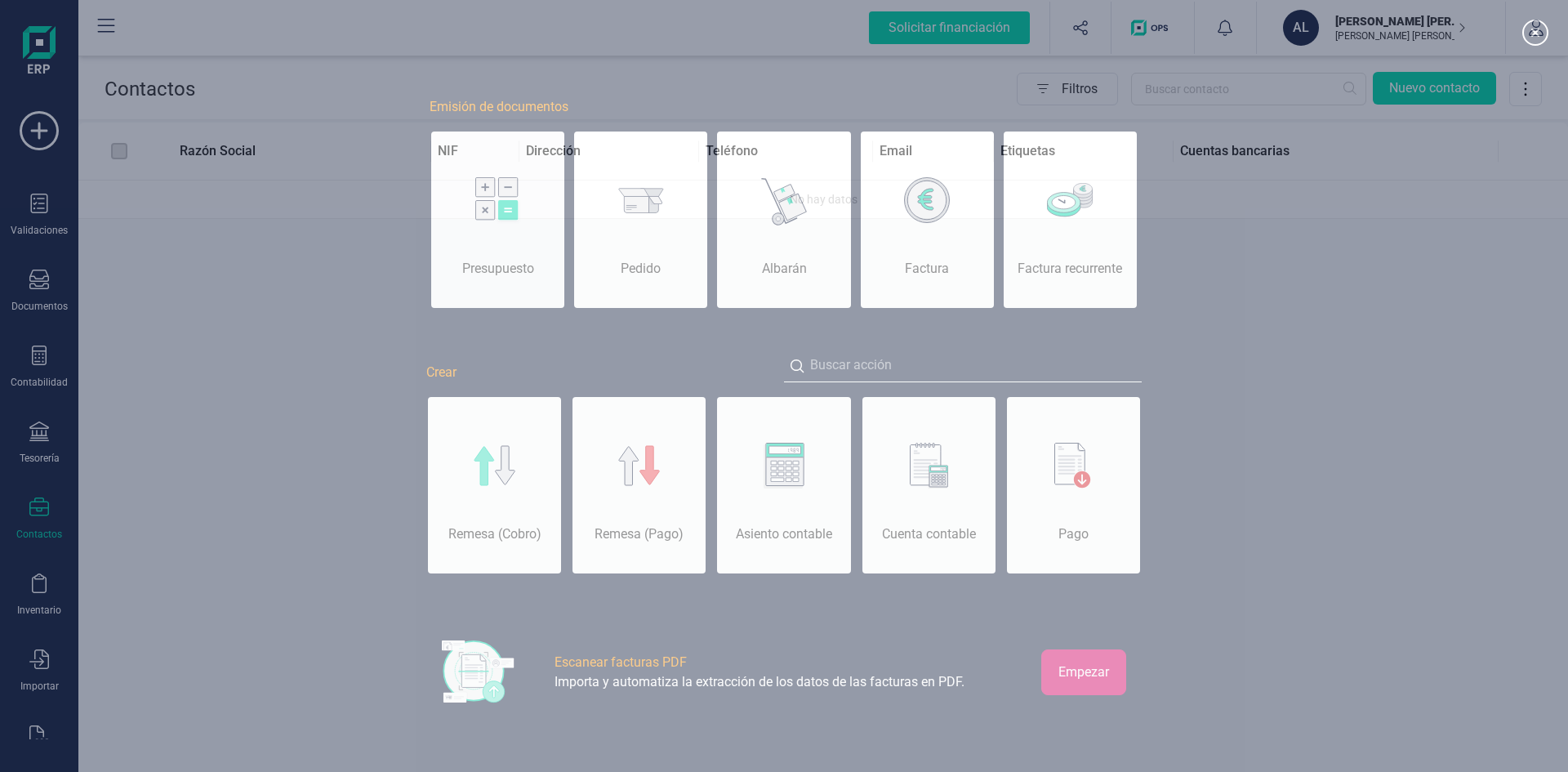
scroll to position [0, 81]
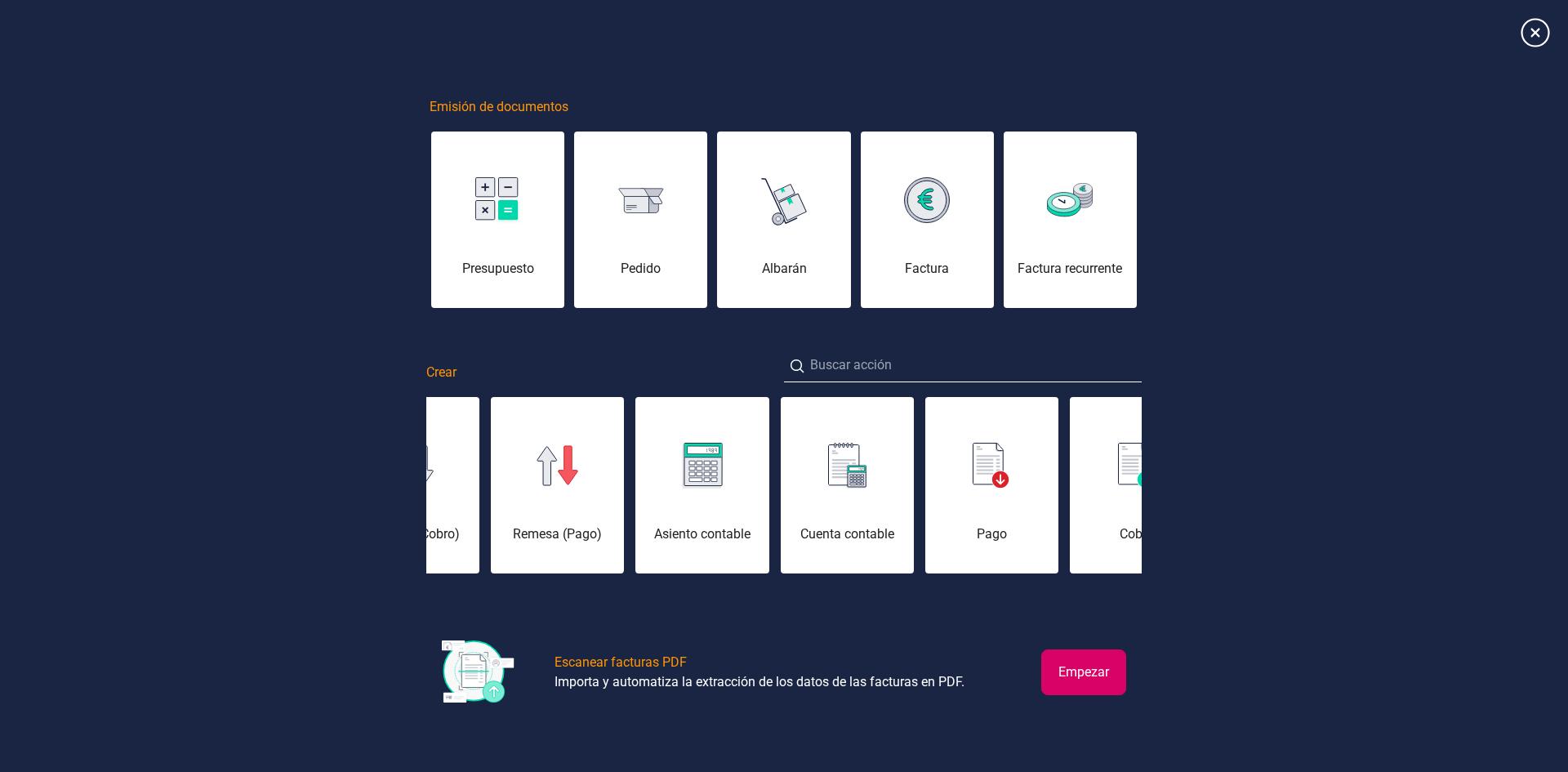
click at [1537, 29] on icon at bounding box center [1535, 31] width 29 height 29
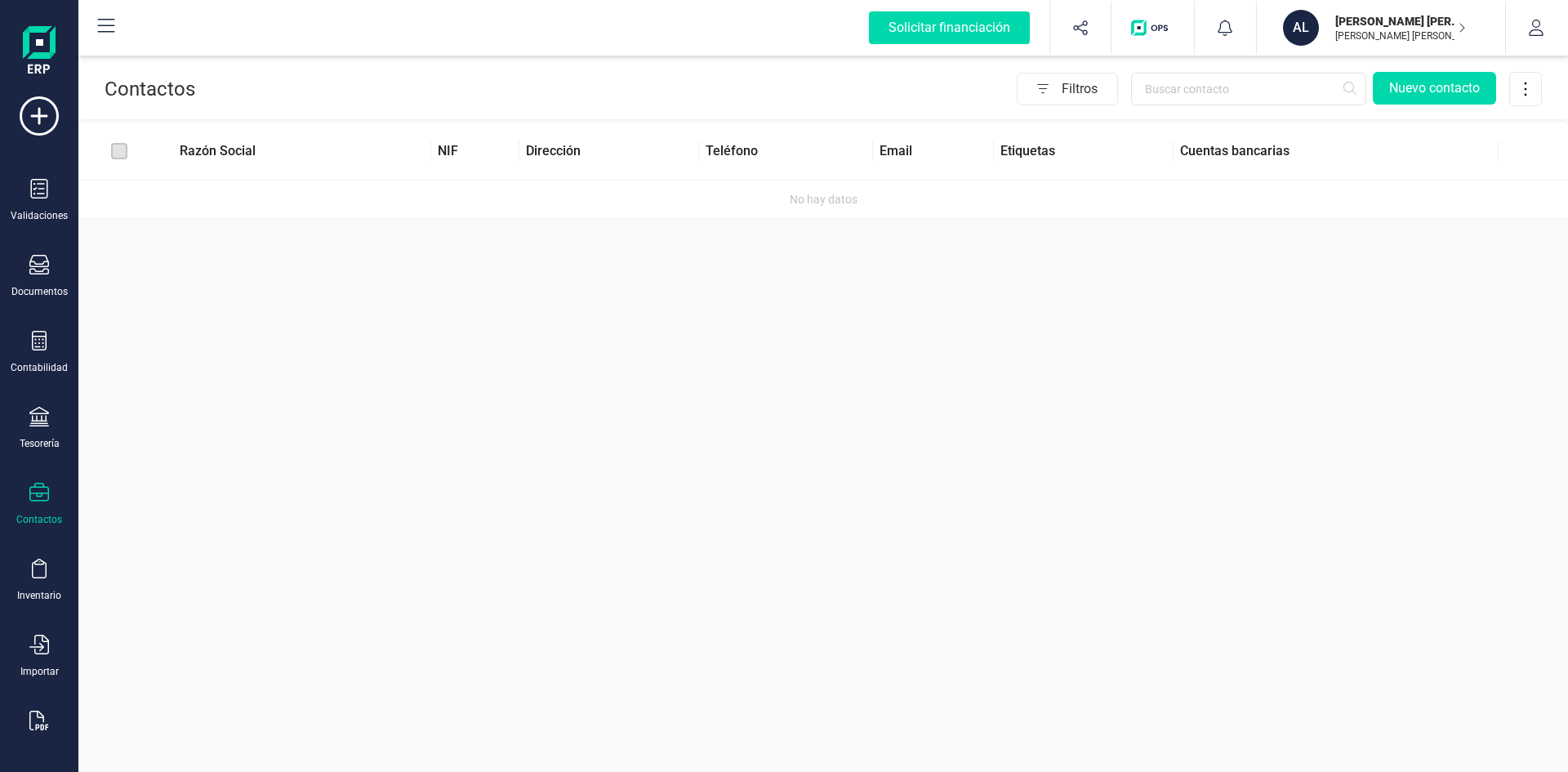
scroll to position [0, 0]
click at [43, 444] on div at bounding box center [39, 433] width 19 height 24
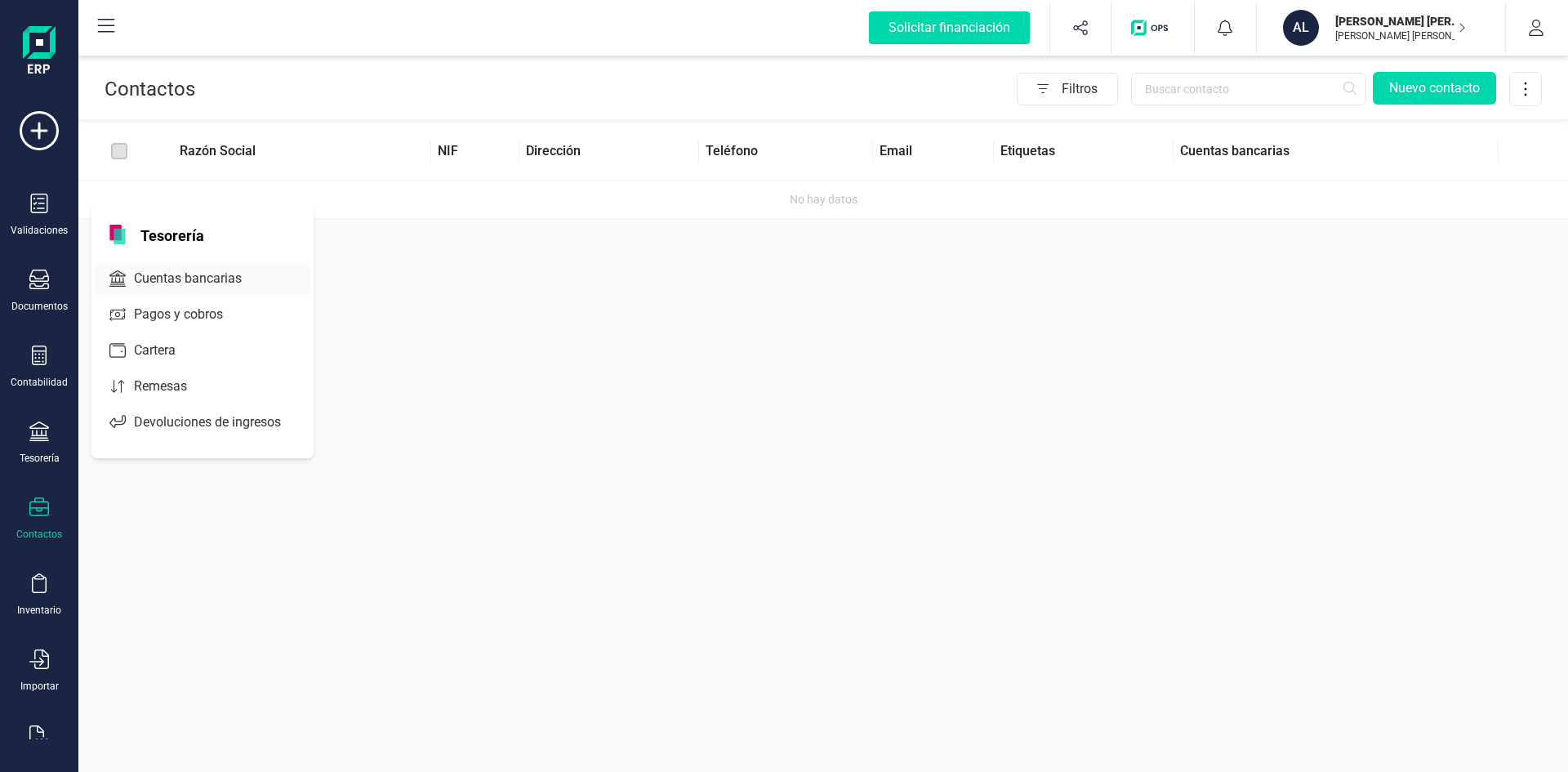
click at [166, 273] on span "Cuentas bancarias" at bounding box center [199, 278] width 144 height 19
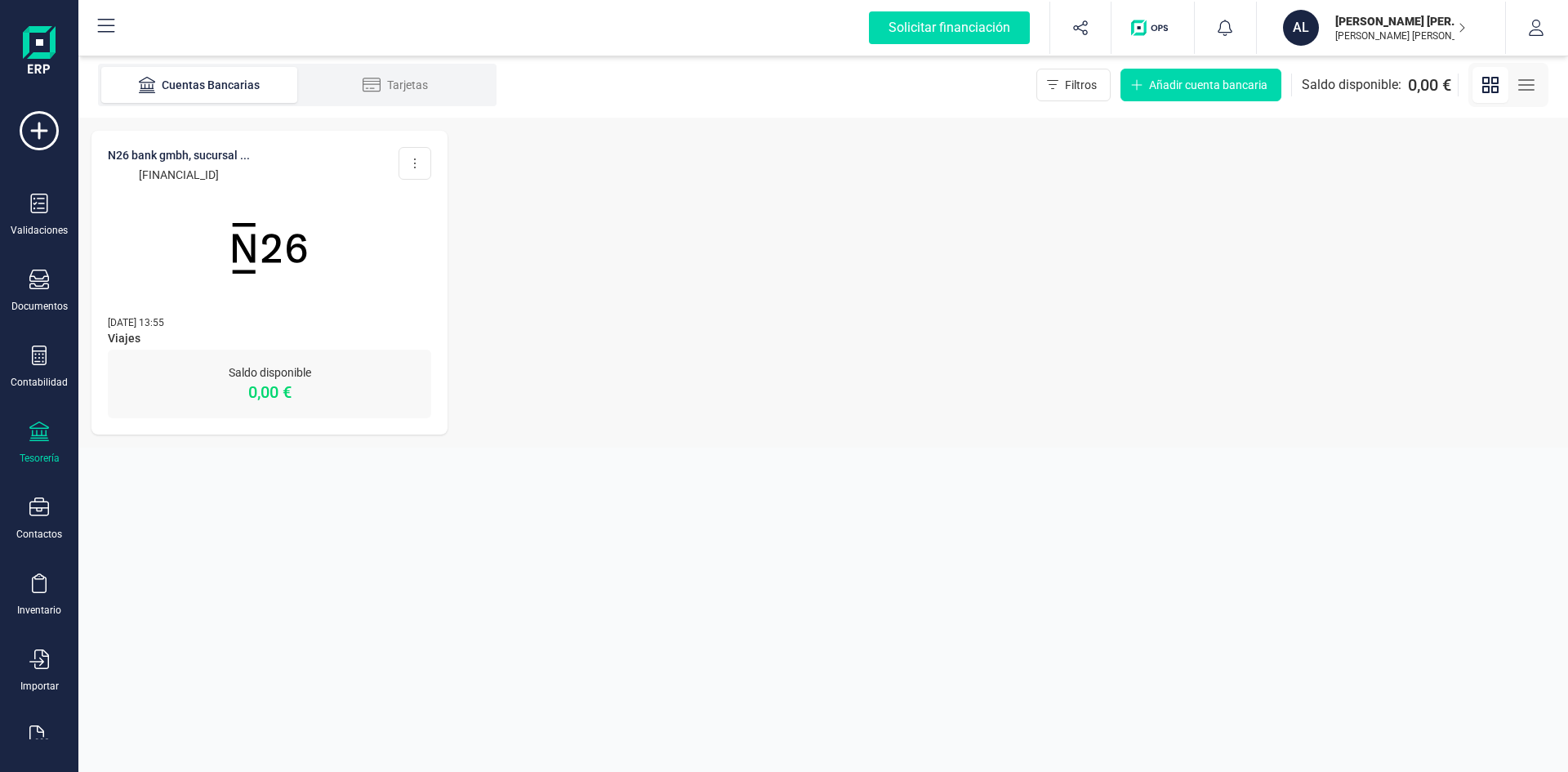
click at [249, 394] on p "0,00 €" at bounding box center [270, 392] width 323 height 23
click at [54, 215] on div "Validaciones" at bounding box center [39, 215] width 66 height 43
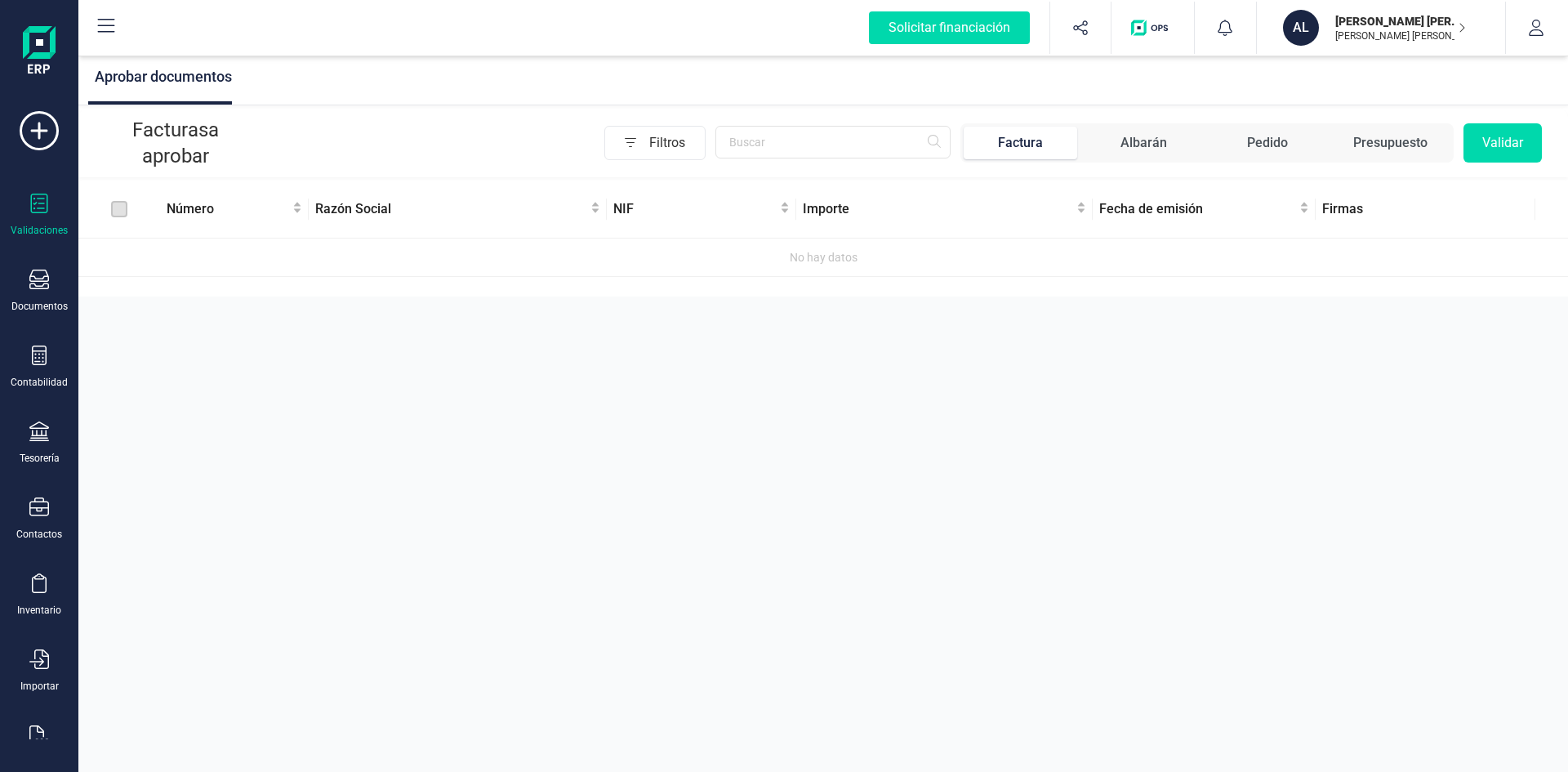
click at [6, 295] on div "Solicitar financiación Validaciones Documentos Documentos Presupuestos Pedidos …" at bounding box center [39, 386] width 78 height 772
click at [39, 293] on div at bounding box center [39, 282] width 19 height 24
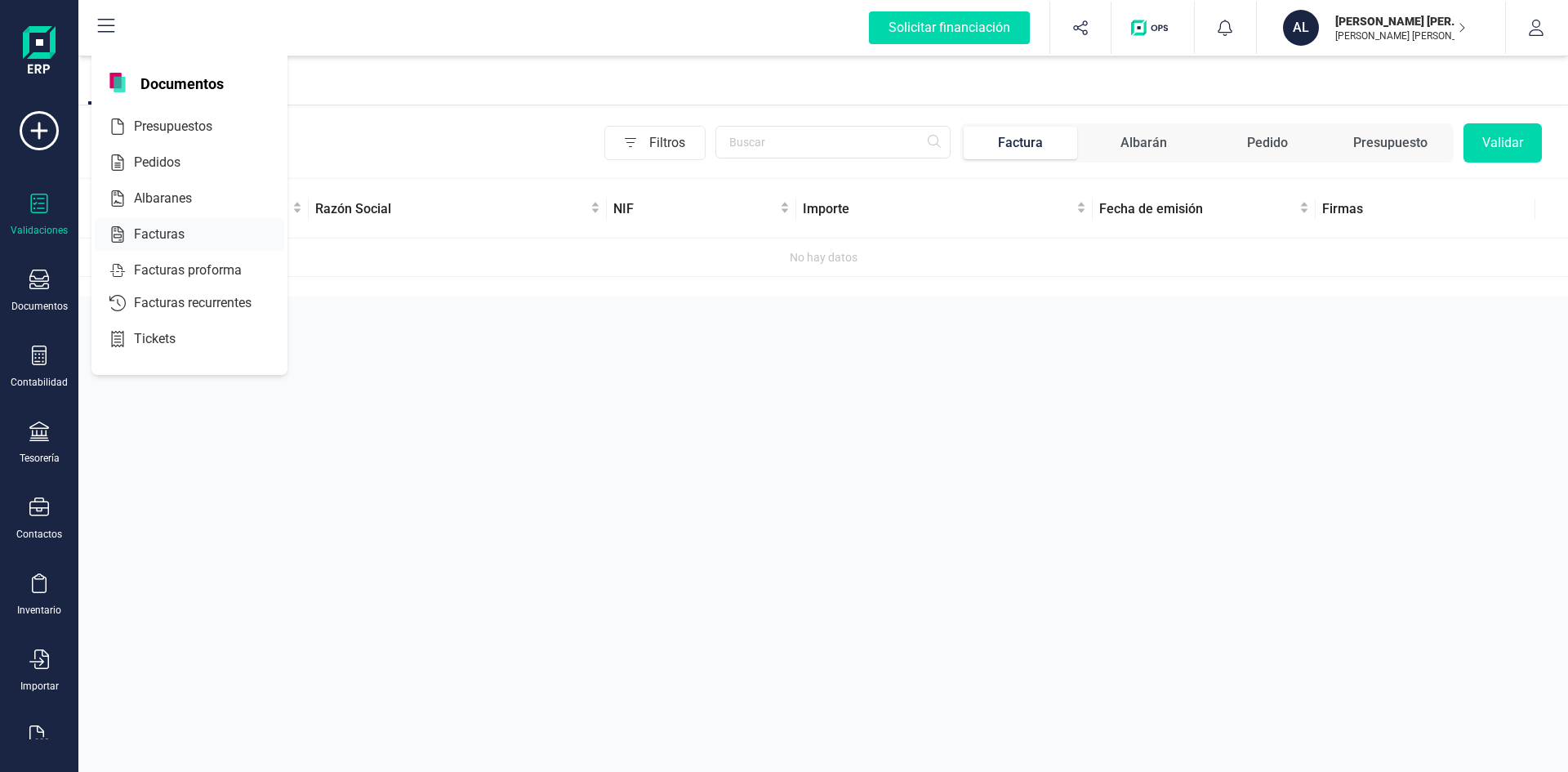
click at [168, 236] on span "Facturas" at bounding box center [171, 234] width 87 height 19
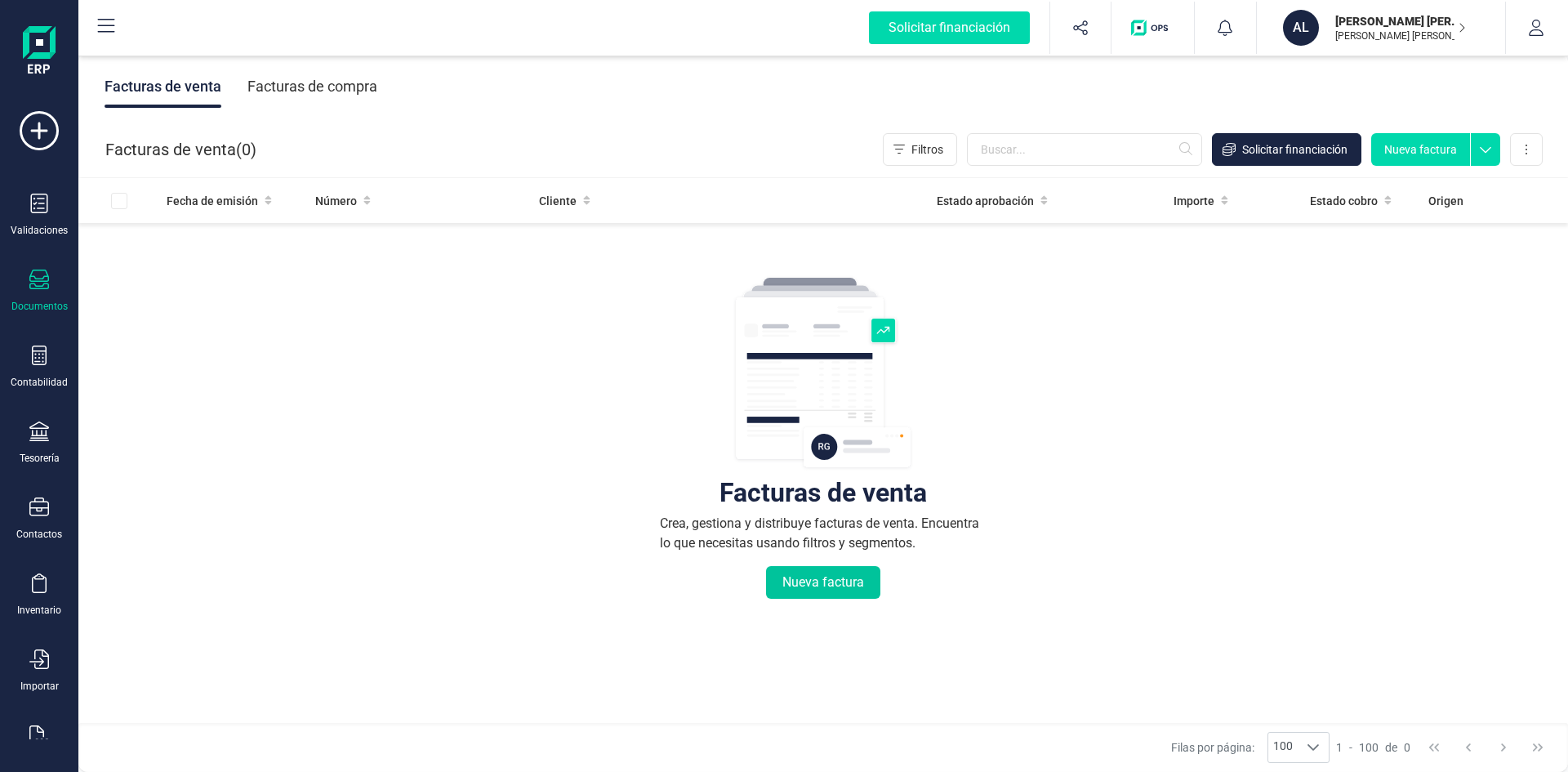
click at [838, 581] on button "Nueva factura" at bounding box center [824, 582] width 115 height 32
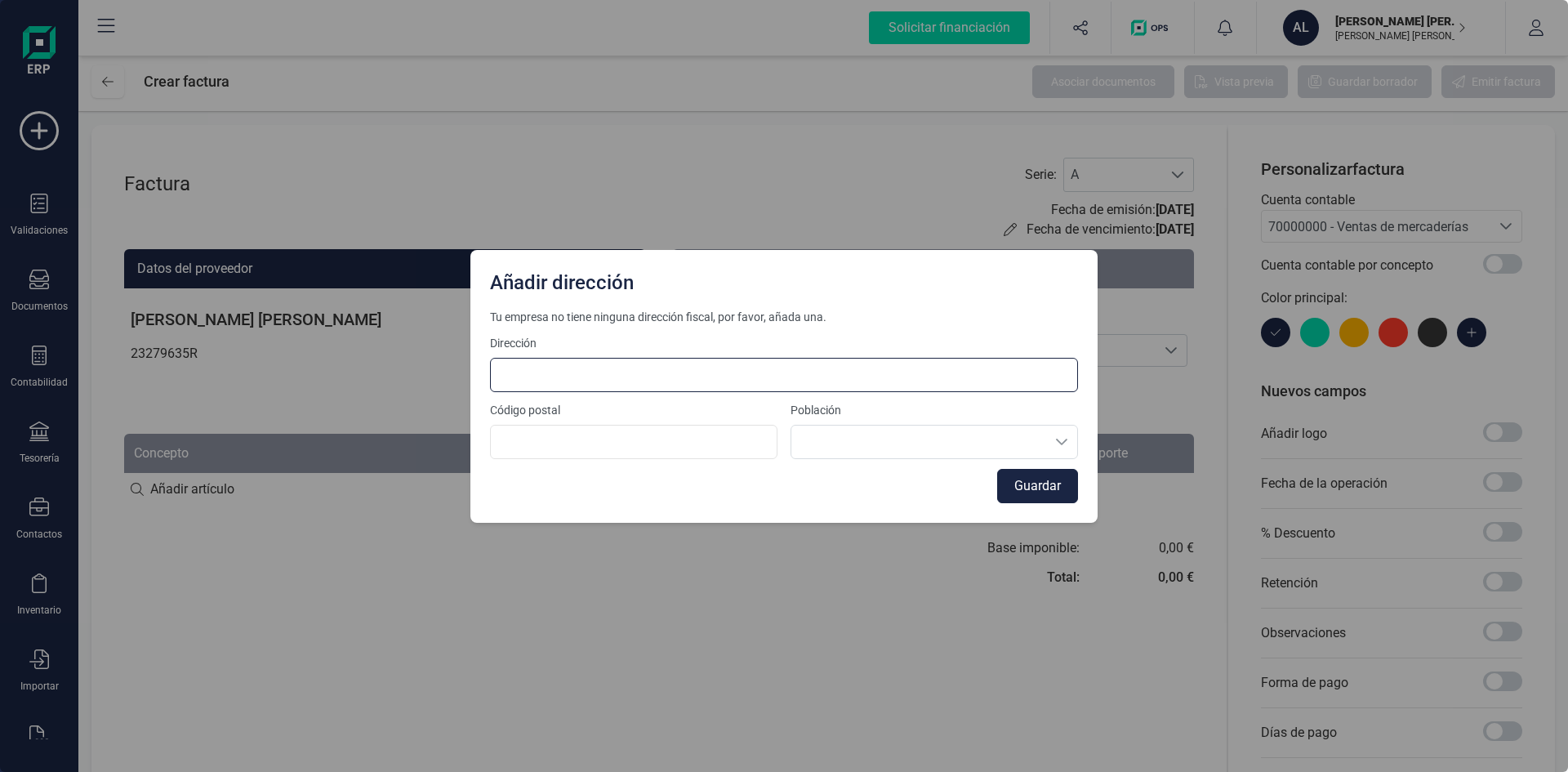
click at [506, 368] on input at bounding box center [784, 374] width 588 height 34
type input "c"
type input "Calle Aniceto, 42"
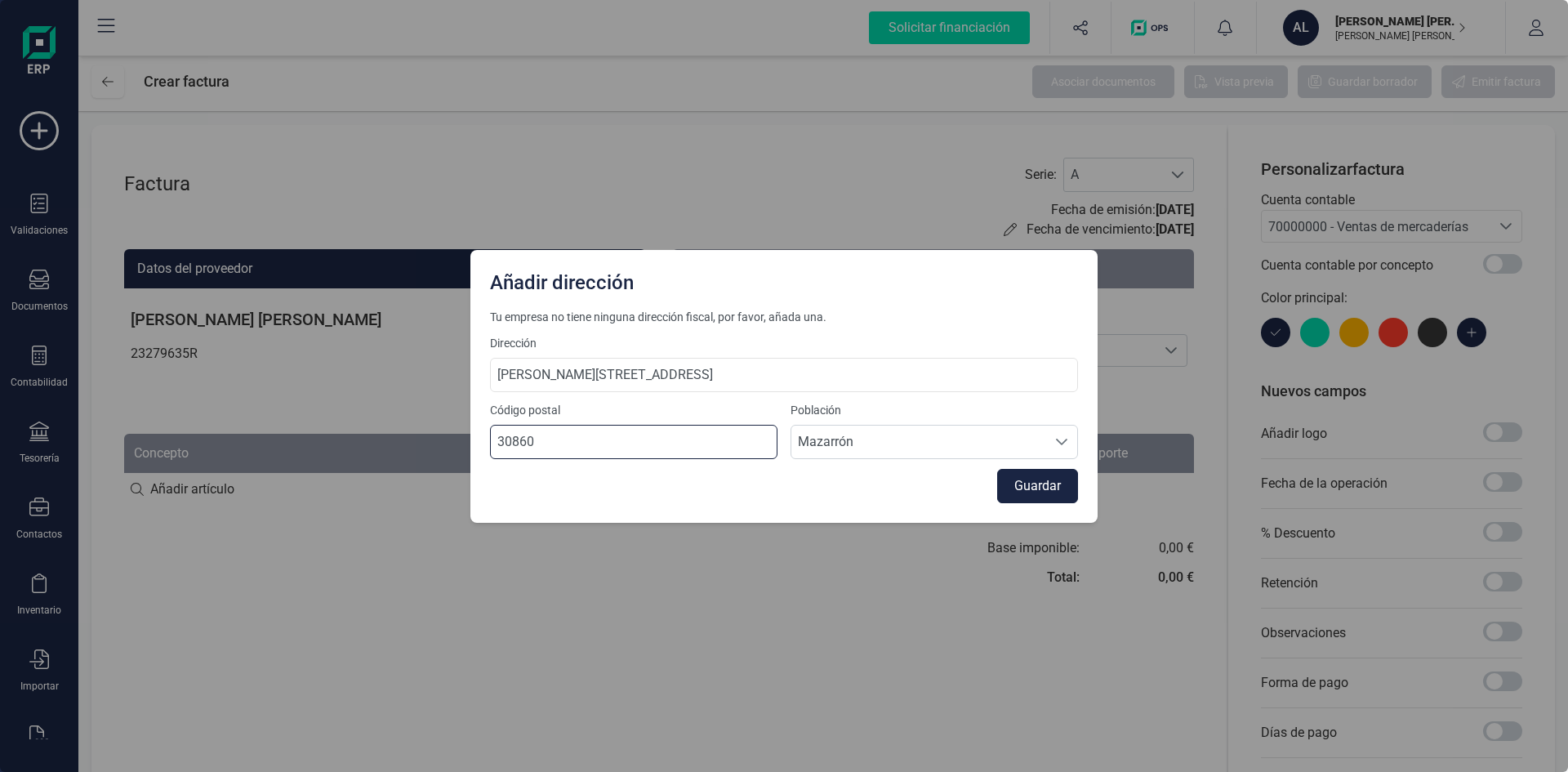
type input "30860"
click at [1020, 488] on button "Guardar" at bounding box center [1038, 486] width 81 height 34
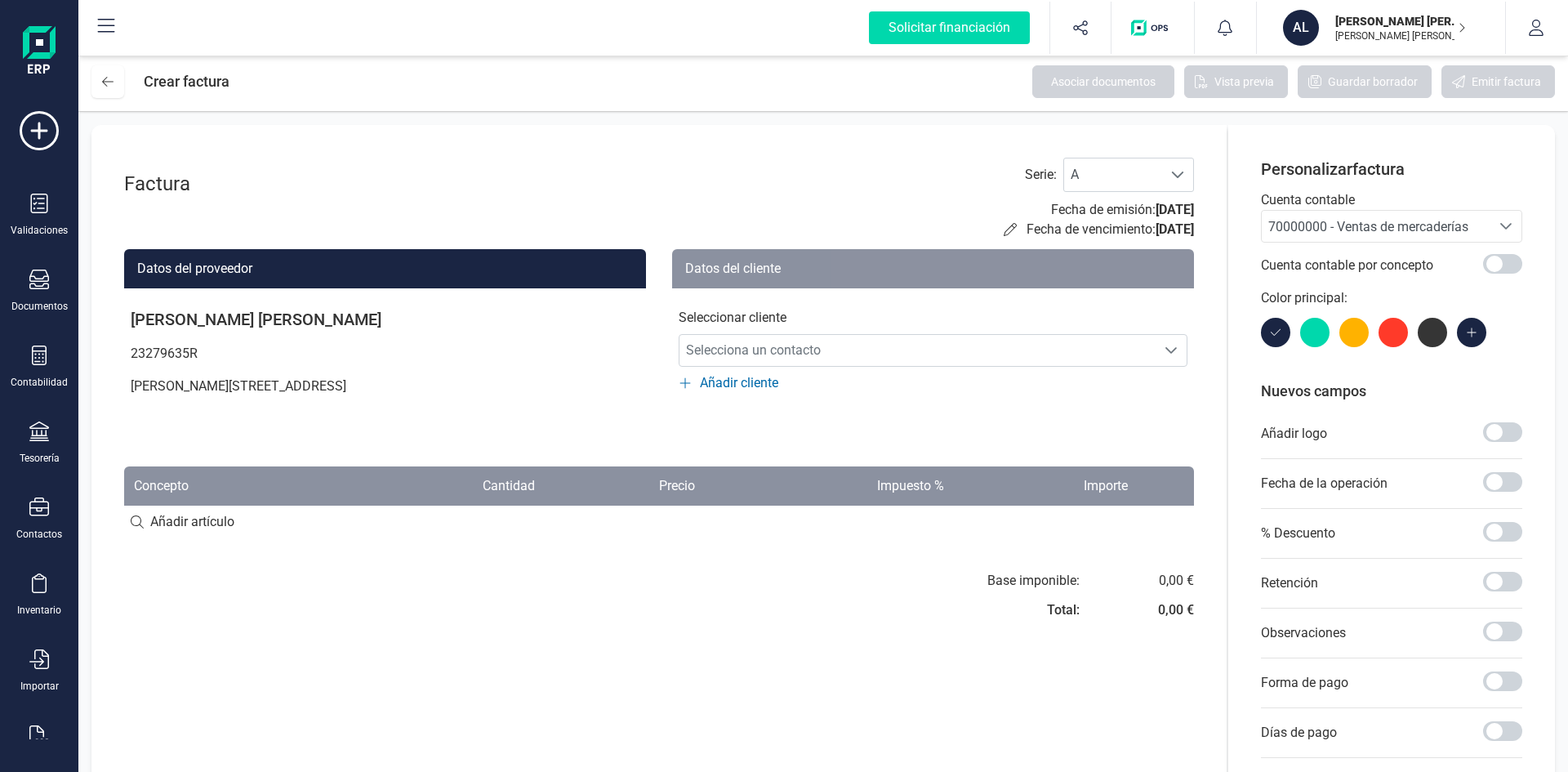
click at [686, 380] on icon at bounding box center [685, 383] width 13 height 13
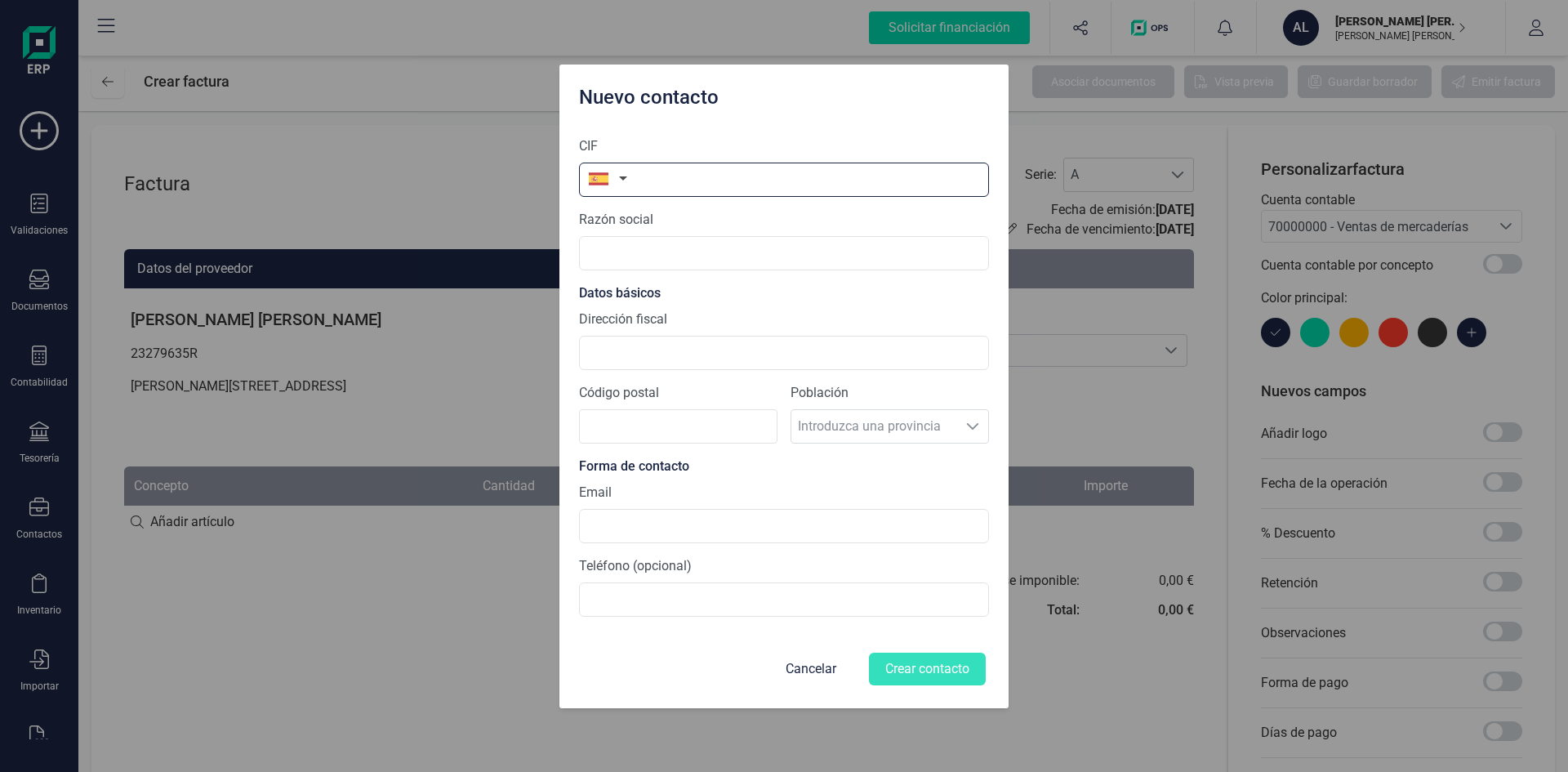
click at [696, 184] on input "text" at bounding box center [784, 179] width 410 height 34
type input "G"
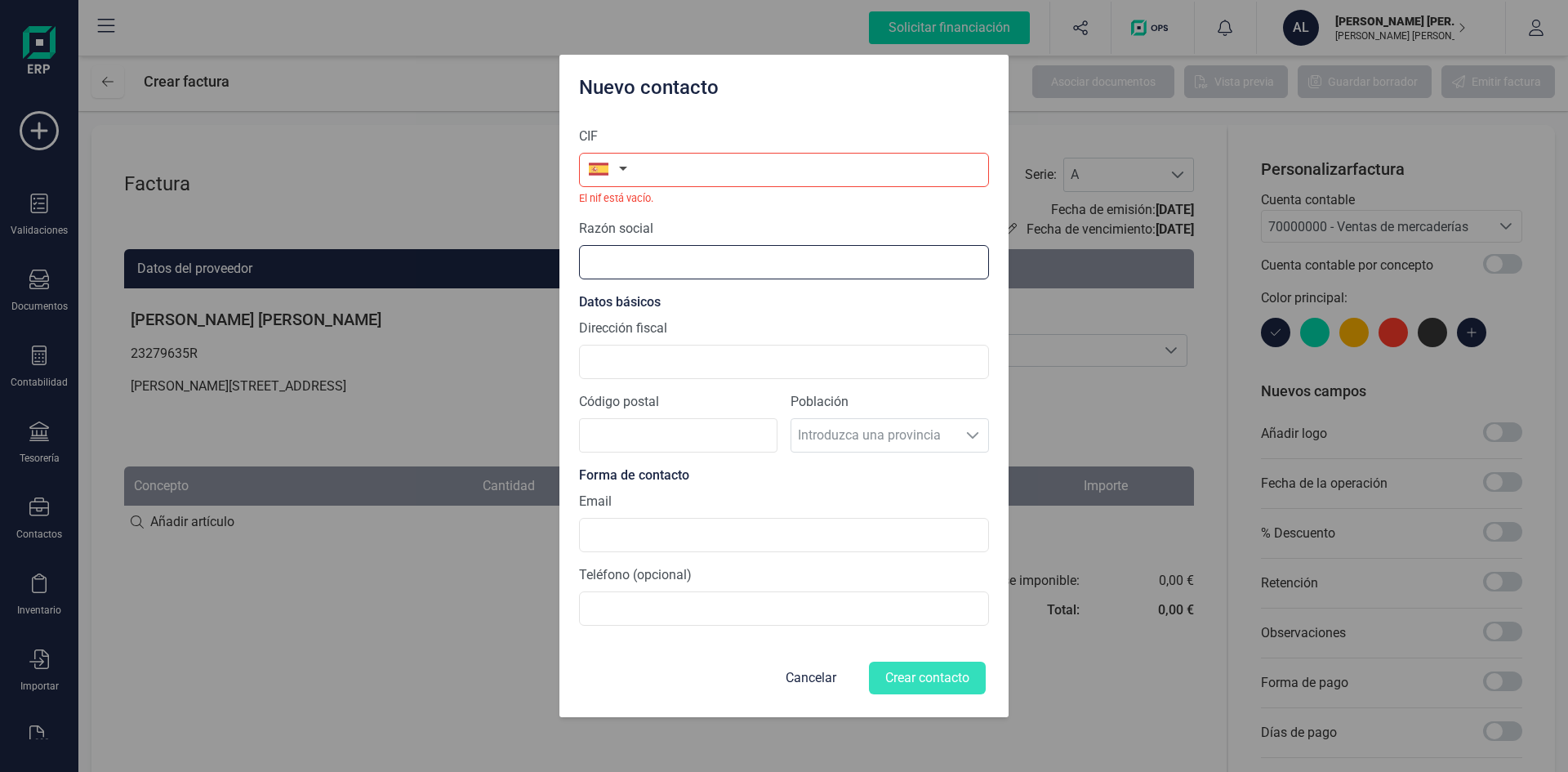
type input "G"
type input "S"
click at [635, 386] on section "CIF El nif está vacío. Razón social Genma Sanchez Nereu Datos básicos Dirección…" at bounding box center [784, 376] width 410 height 525
click at [687, 377] on input "Dirección fiscal" at bounding box center [784, 361] width 410 height 34
click at [652, 170] on input "text" at bounding box center [784, 169] width 410 height 34
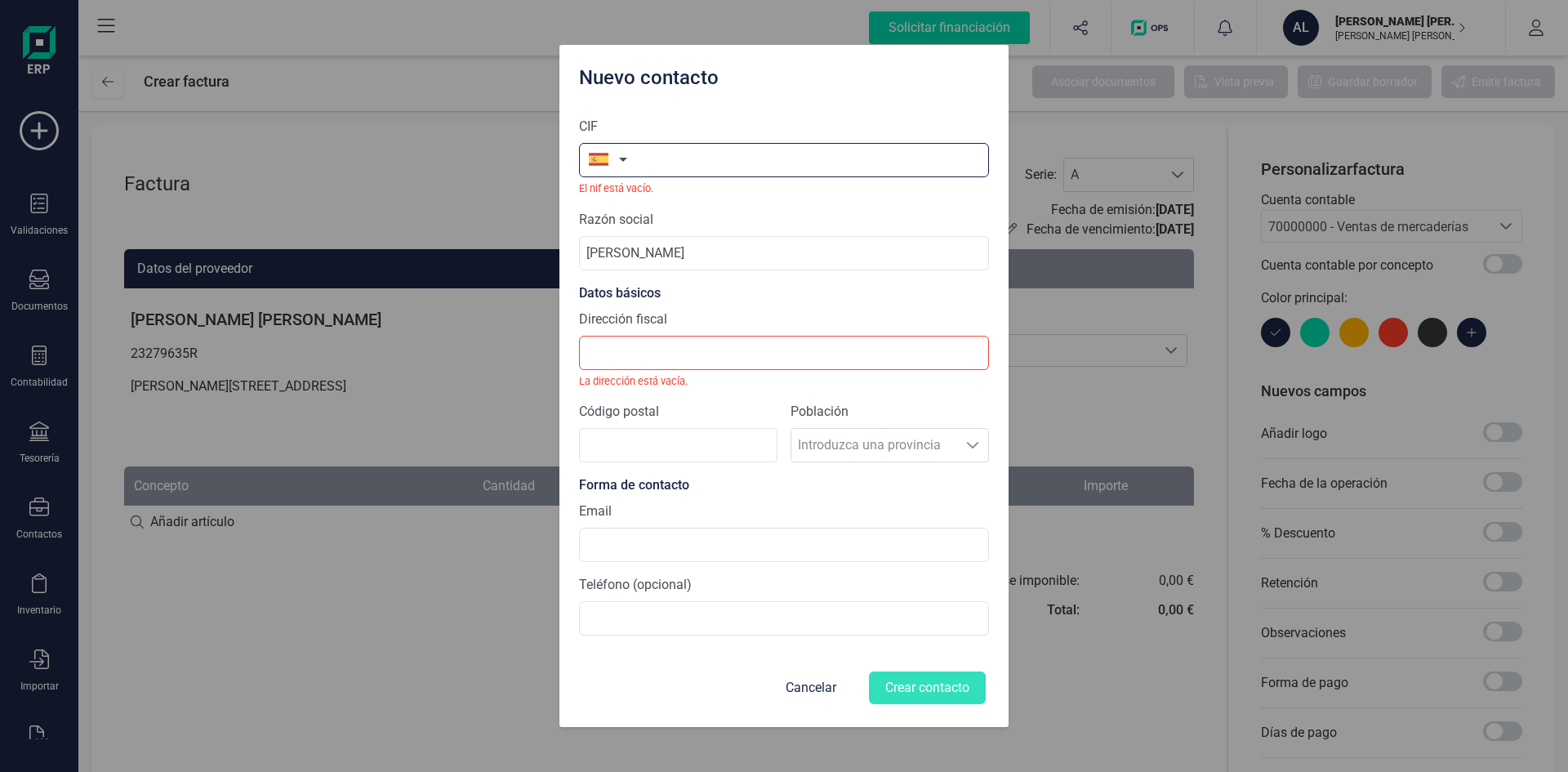
click at [681, 173] on input "text" at bounding box center [784, 160] width 410 height 34
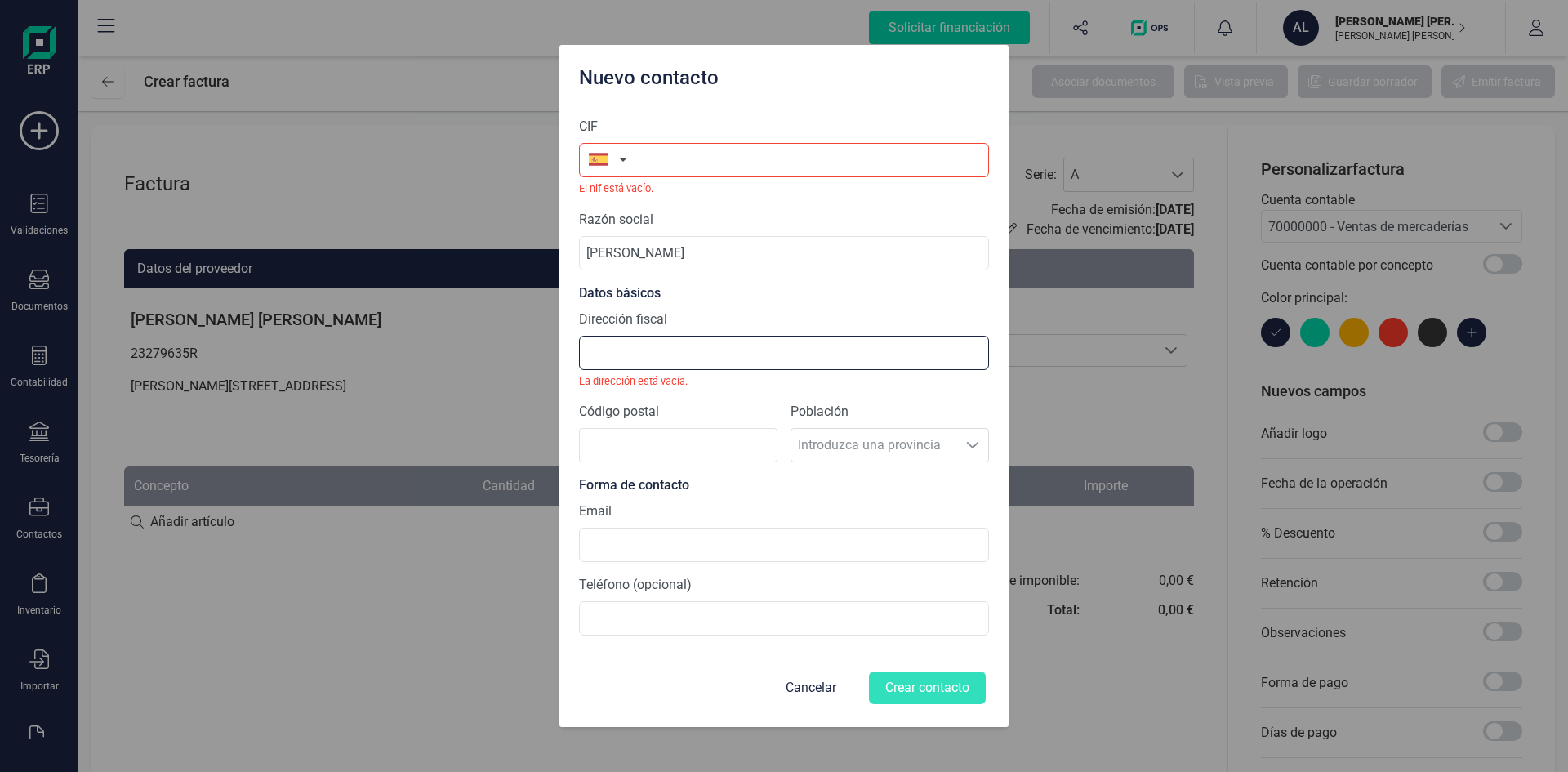
click at [669, 364] on input "Dirección fiscal" at bounding box center [784, 353] width 410 height 34
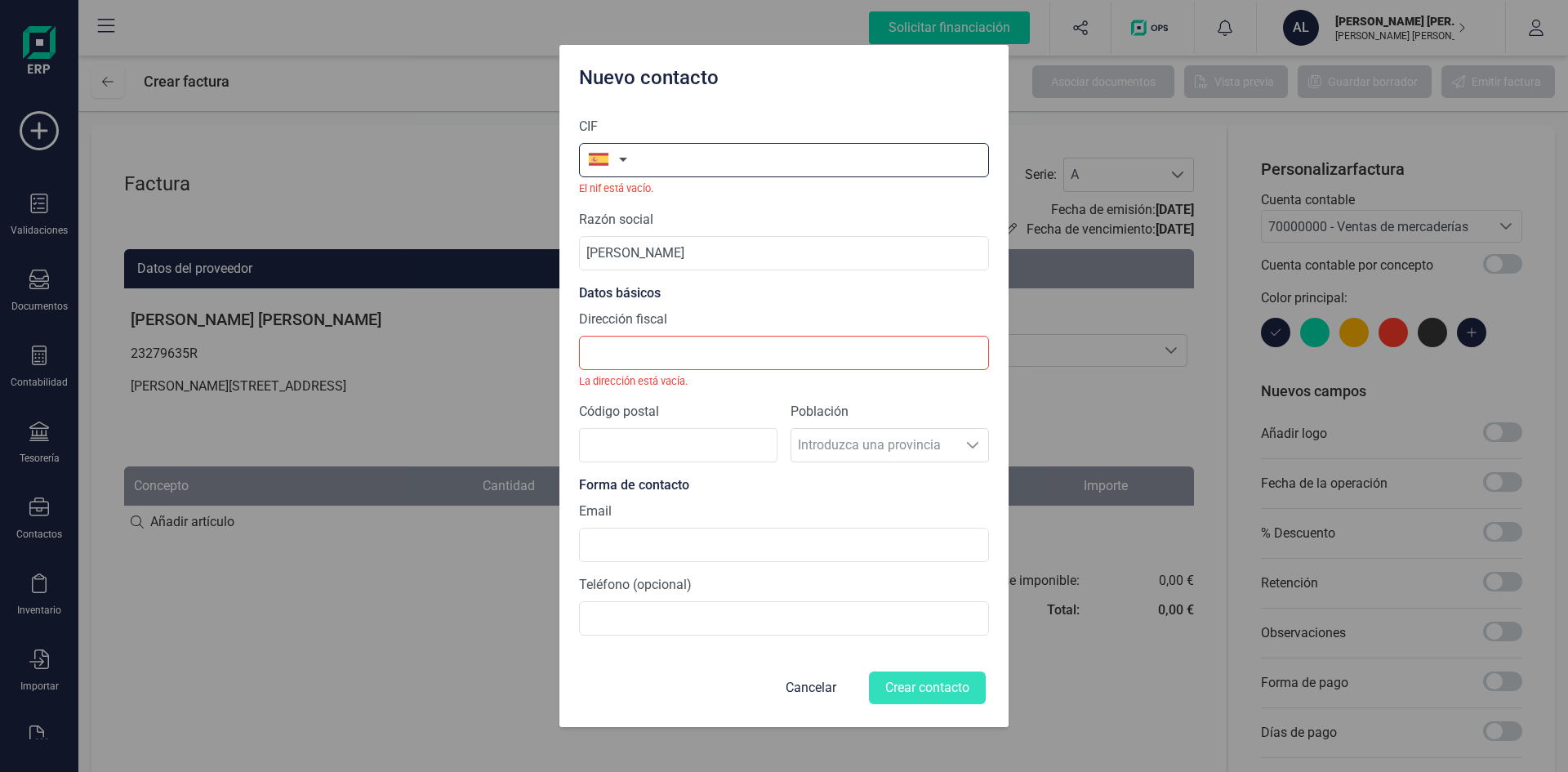
click at [696, 159] on input "text" at bounding box center [784, 160] width 410 height 34
drag, startPoint x: 768, startPoint y: 266, endPoint x: 544, endPoint y: 234, distance: 226.3
click at [544, 234] on div "Nuevo contacto CIF El nif está vacío. Razón social Genma Sanchez Nereu Datos bá…" at bounding box center [784, 386] width 1568 height 772
click at [807, 260] on input "Genma Sanchez Nereu" at bounding box center [784, 253] width 410 height 34
click at [803, 258] on input "Genma Sanchez Nereu" at bounding box center [784, 253] width 410 height 34
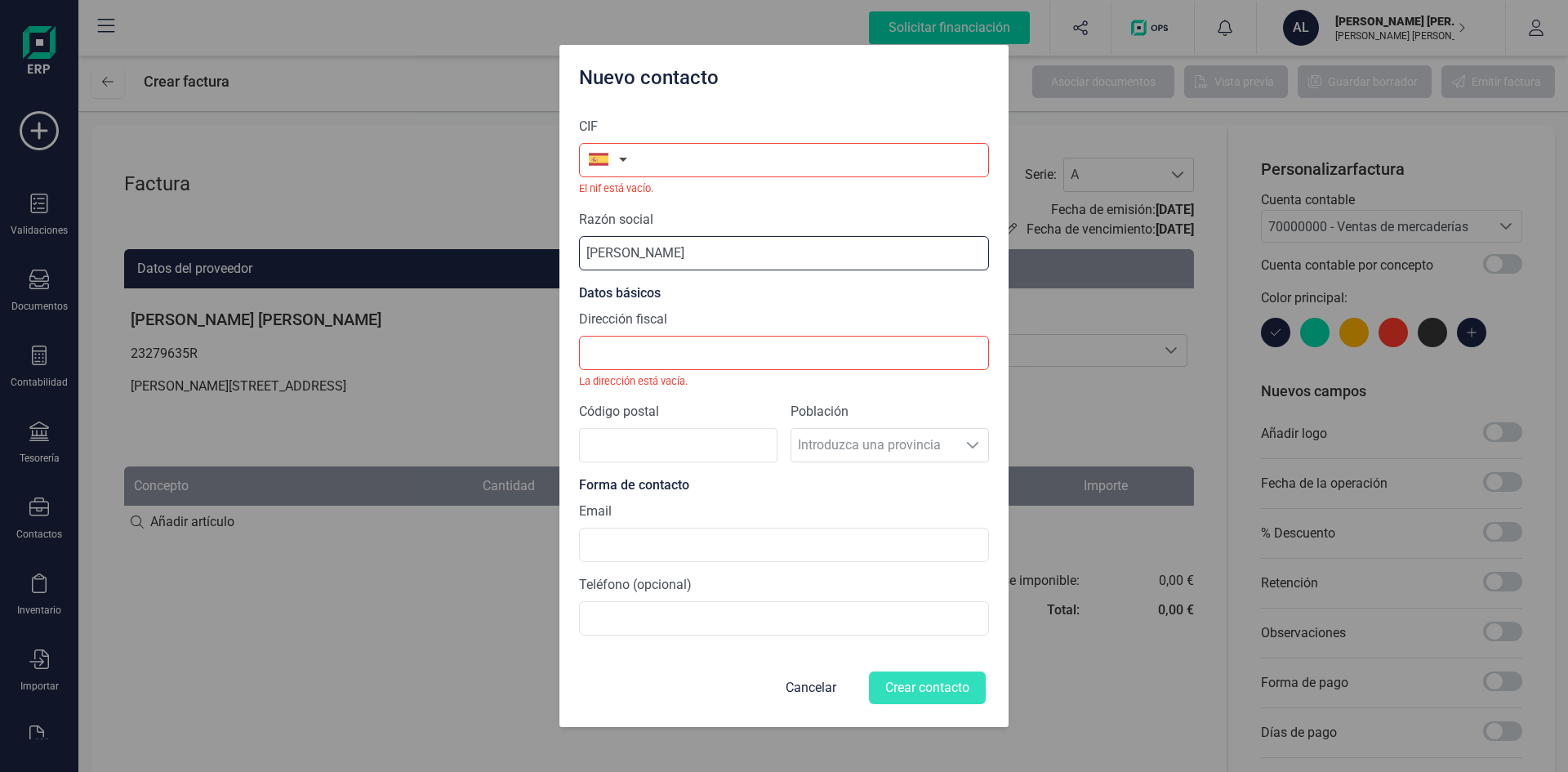
click at [731, 258] on input "Genma Sanchez Nereu" at bounding box center [784, 253] width 410 height 34
drag, startPoint x: 736, startPoint y: 256, endPoint x: 536, endPoint y: 251, distance: 200.1
click at [536, 251] on div "Nuevo contacto CIF El nif está vacío. Razón social Genma Sanchez Nereu Datos bá…" at bounding box center [784, 386] width 1568 height 772
click at [636, 379] on small "La dirección está vacía." at bounding box center [784, 380] width 410 height 16
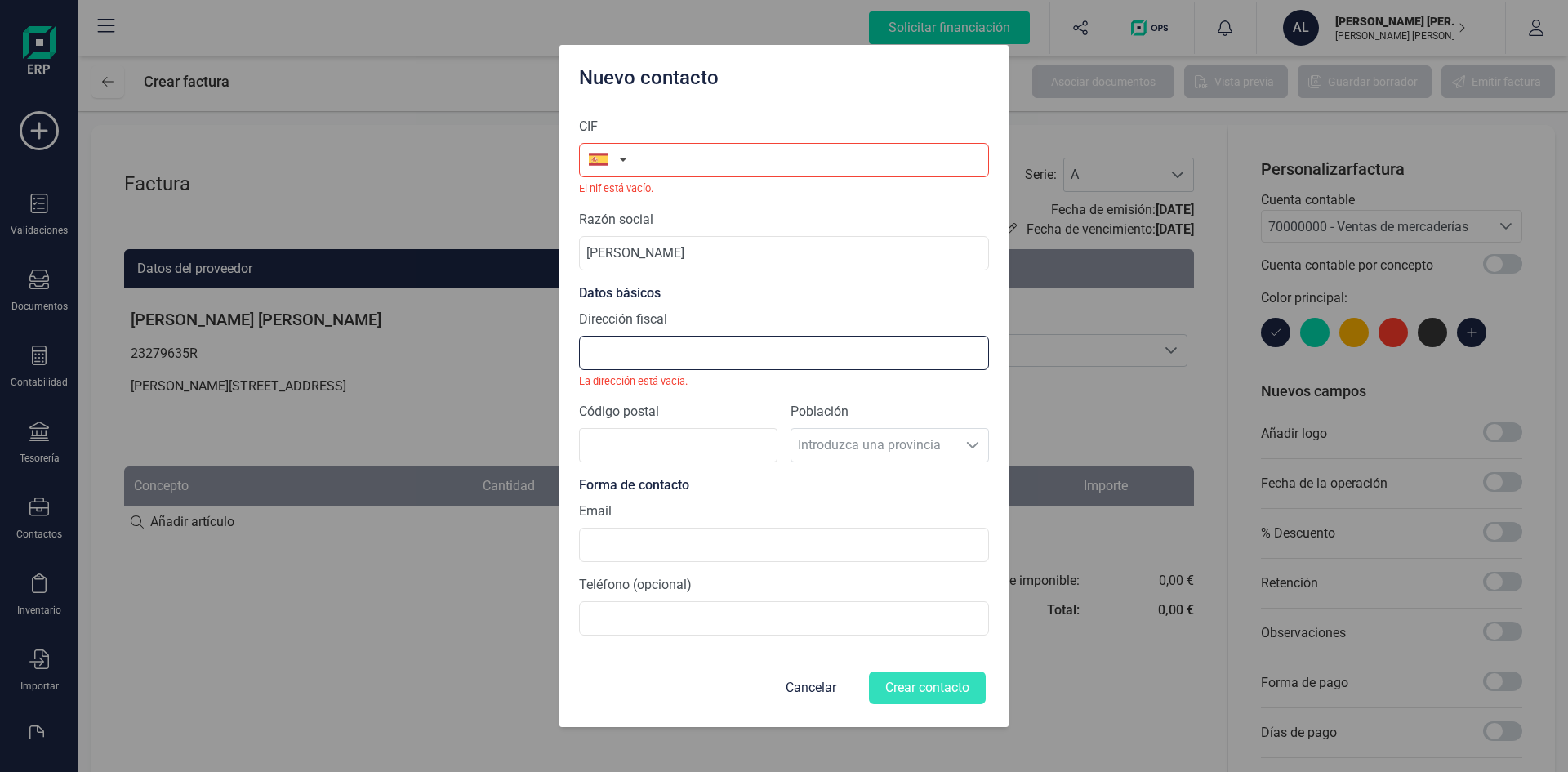
click at [641, 352] on input "Dirección fiscal" at bounding box center [784, 353] width 410 height 34
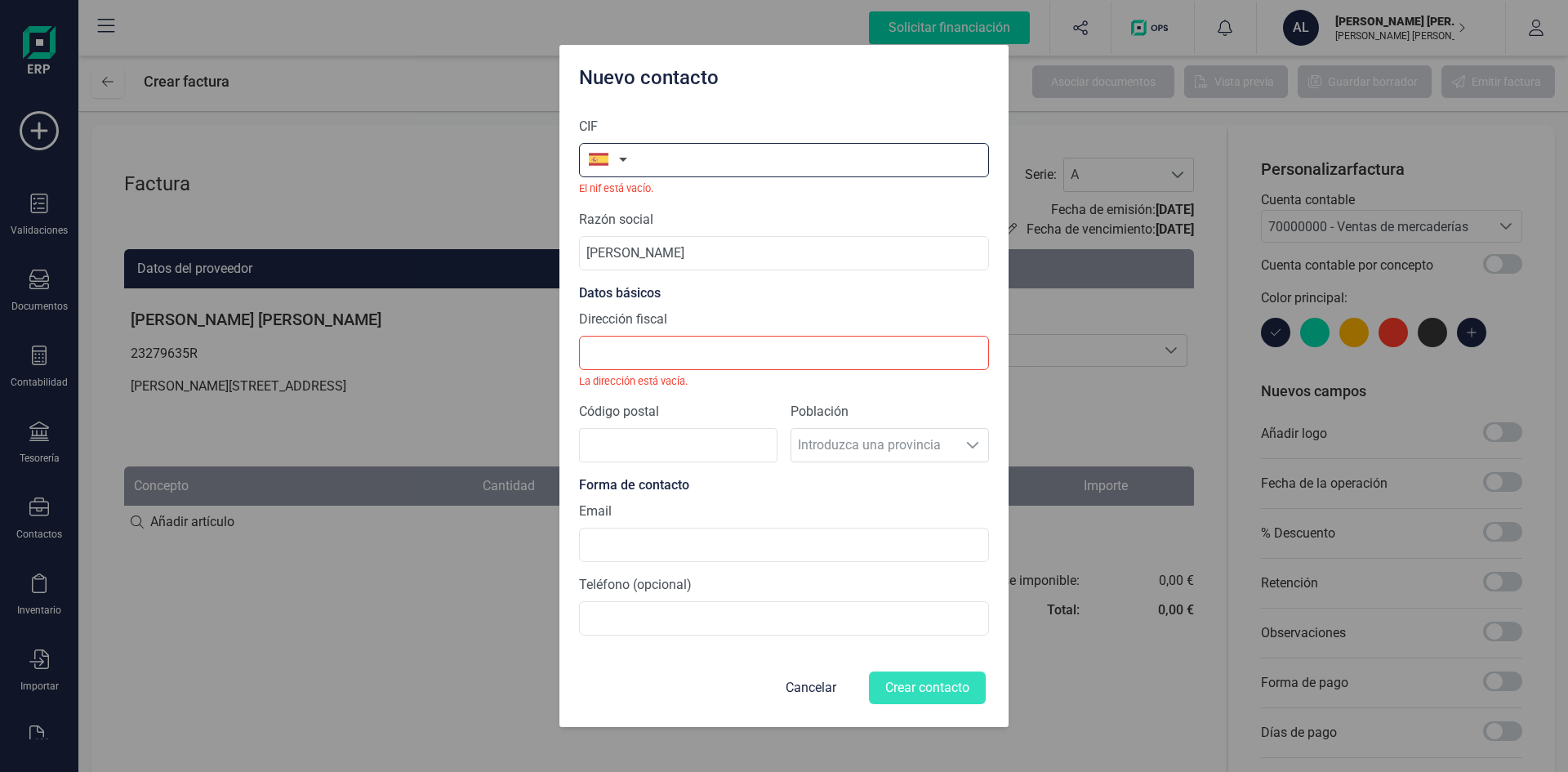
click at [668, 144] on input "text" at bounding box center [784, 160] width 410 height 34
drag, startPoint x: 764, startPoint y: 259, endPoint x: 490, endPoint y: 248, distance: 274.2
click at [490, 248] on div "Nuevo contacto CIF El nif está vacío. Razón social Genma Sanchez Nereu Datos bá…" at bounding box center [784, 386] width 1568 height 772
click at [769, 216] on div "Razón social Genma Sanchez Nereu" at bounding box center [784, 239] width 410 height 60
drag, startPoint x: 762, startPoint y: 249, endPoint x: 544, endPoint y: 228, distance: 219.0
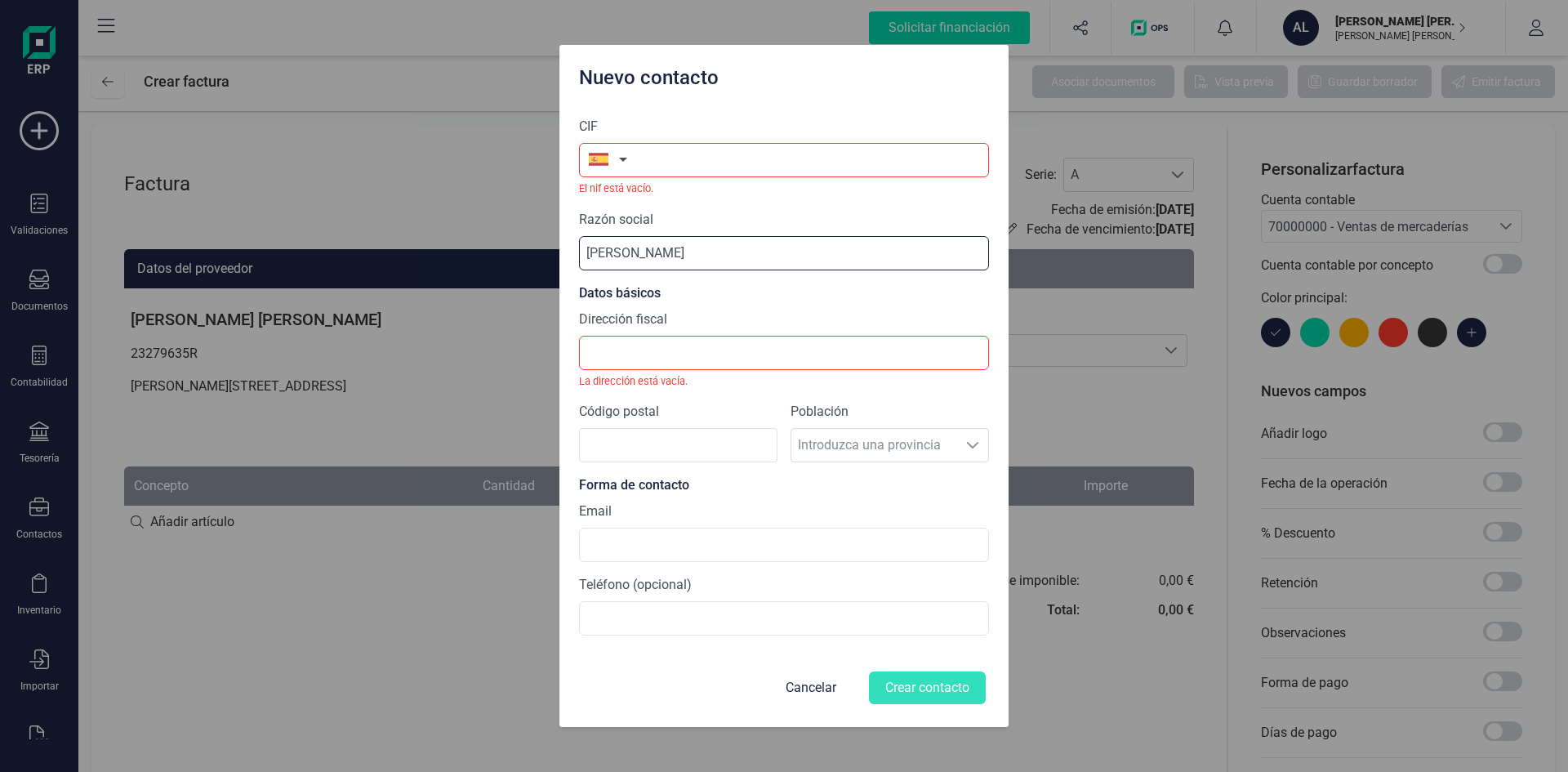
click at [544, 228] on div "Nuevo contacto CIF El nif está vacío. Razón social Genma Sanchez Nereu Datos bá…" at bounding box center [784, 386] width 1568 height 772
type input "Alvaro Bosque Simón"
click at [694, 171] on input "text" at bounding box center [784, 160] width 410 height 34
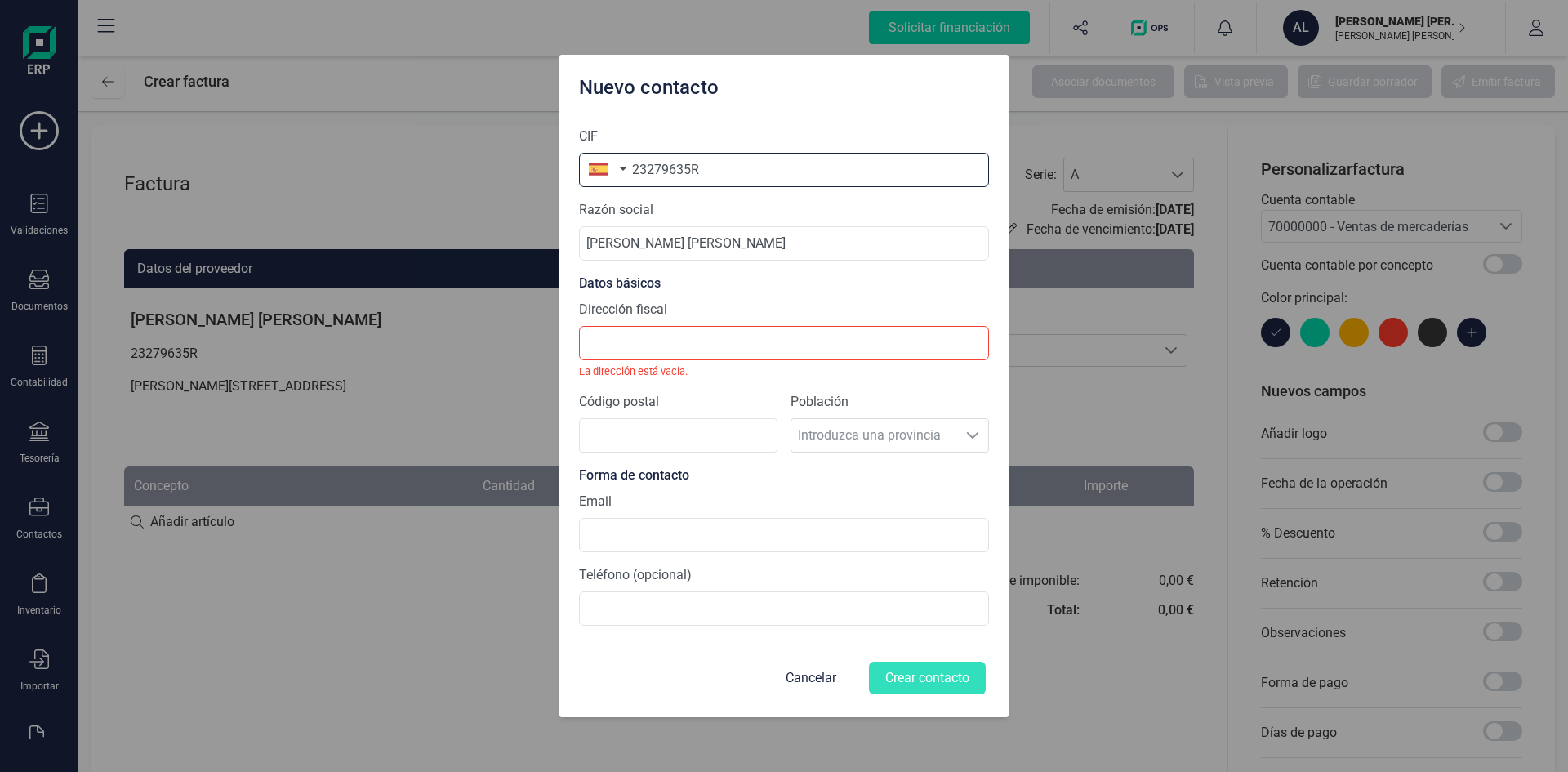
type input "23279635R"
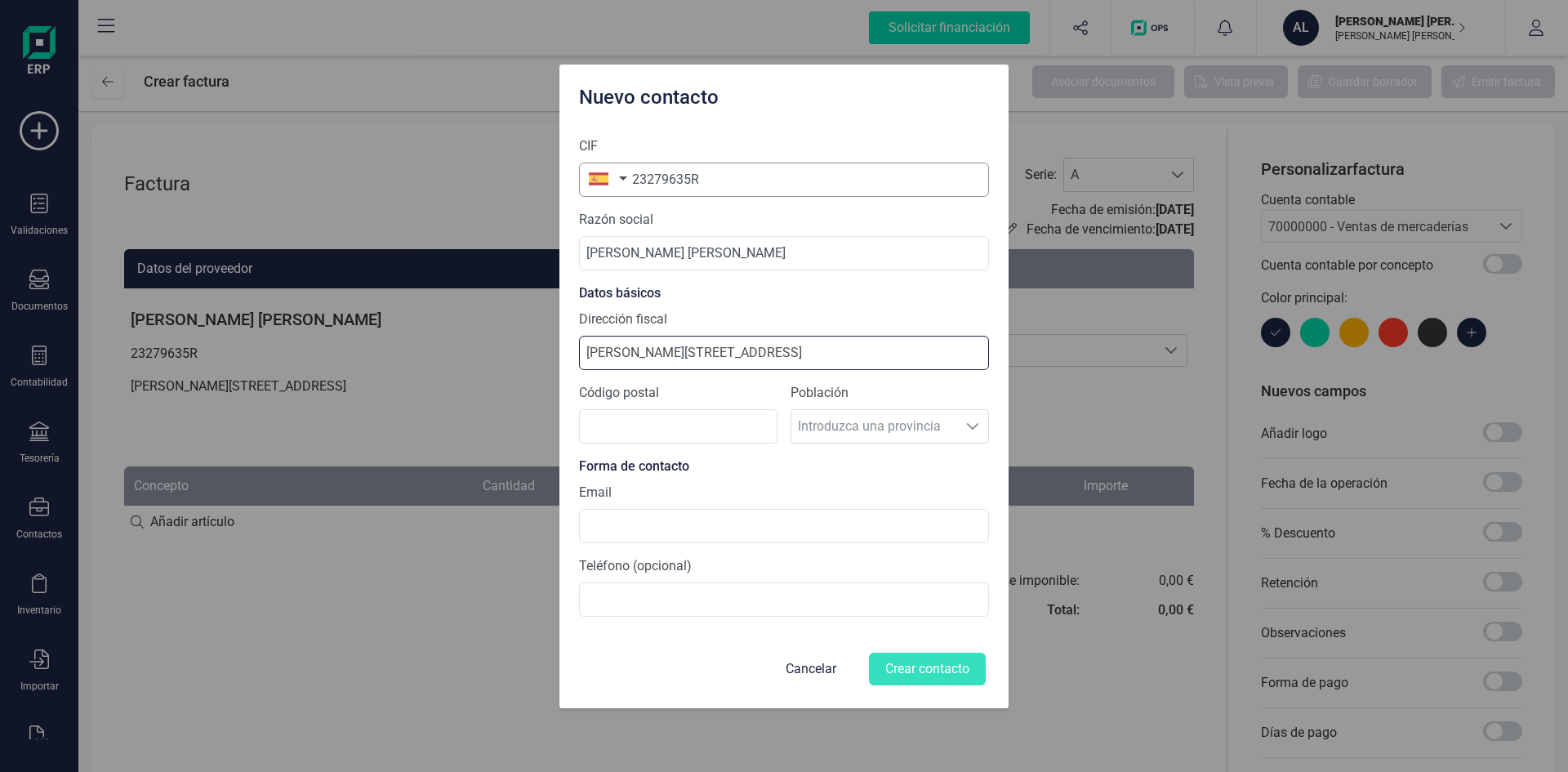
type input "Calle Aniceto, 42"
type input "30860"
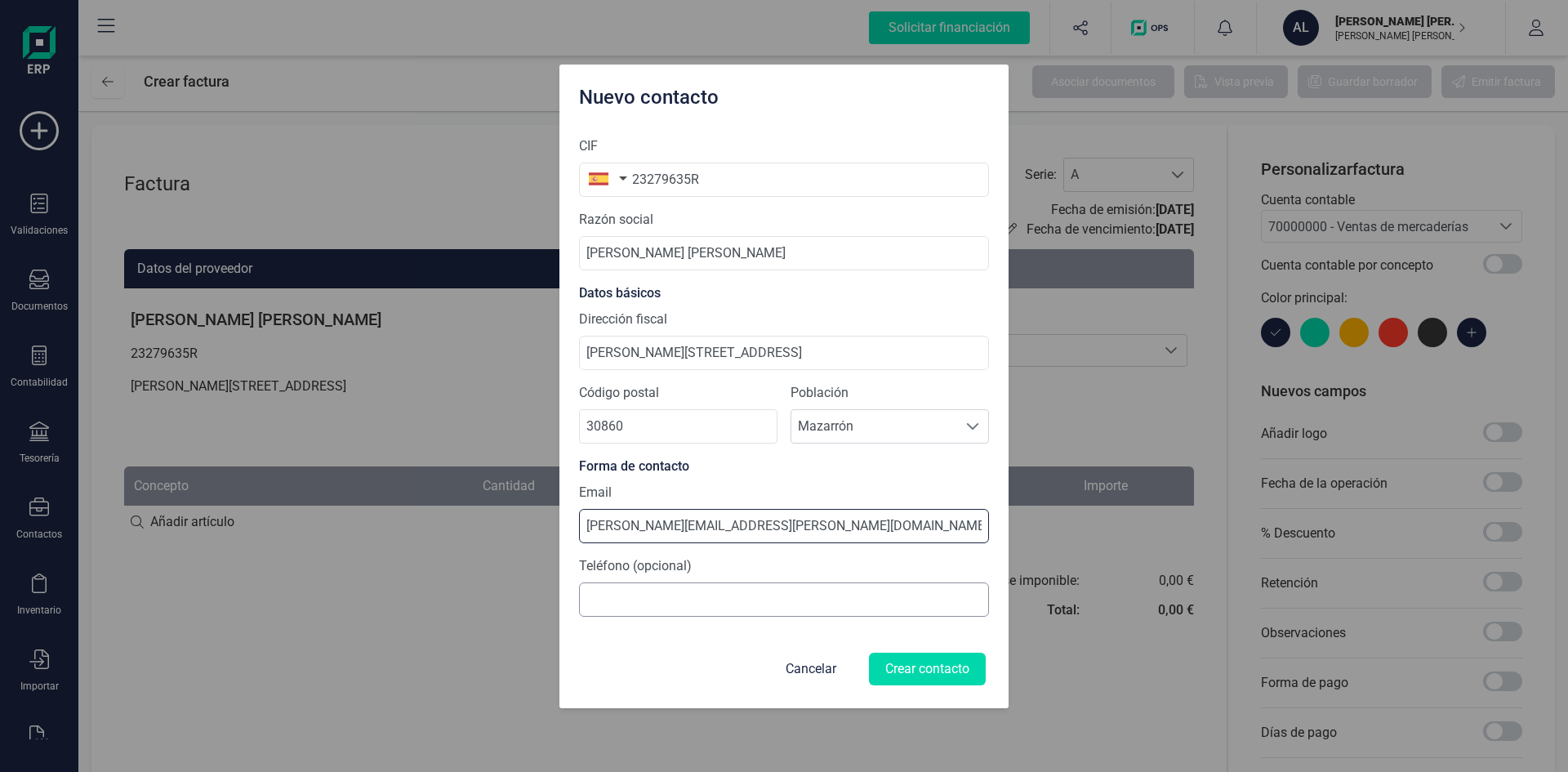
type input "alvaro.bosque.simon@gmail.com"
click at [631, 594] on input at bounding box center [784, 599] width 410 height 34
type input "6"
click at [929, 662] on button "Crear contacto" at bounding box center [927, 669] width 116 height 32
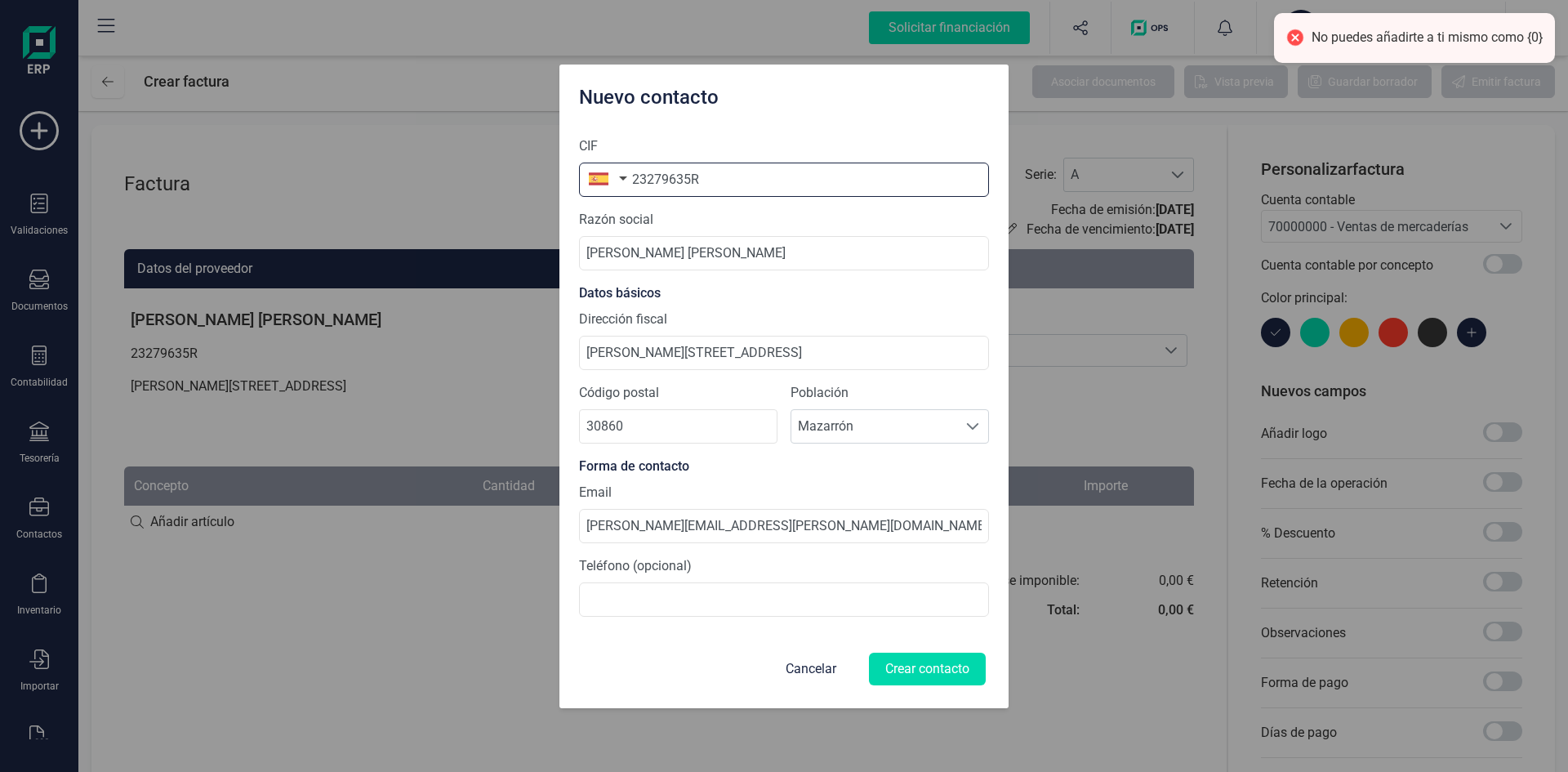
drag, startPoint x: 748, startPoint y: 183, endPoint x: 539, endPoint y: 172, distance: 209.3
click at [541, 163] on div "Nuevo contacto CIF 23279635R Razón social Alvaro Bosque Simón Datos básicos Dir…" at bounding box center [784, 386] width 1568 height 772
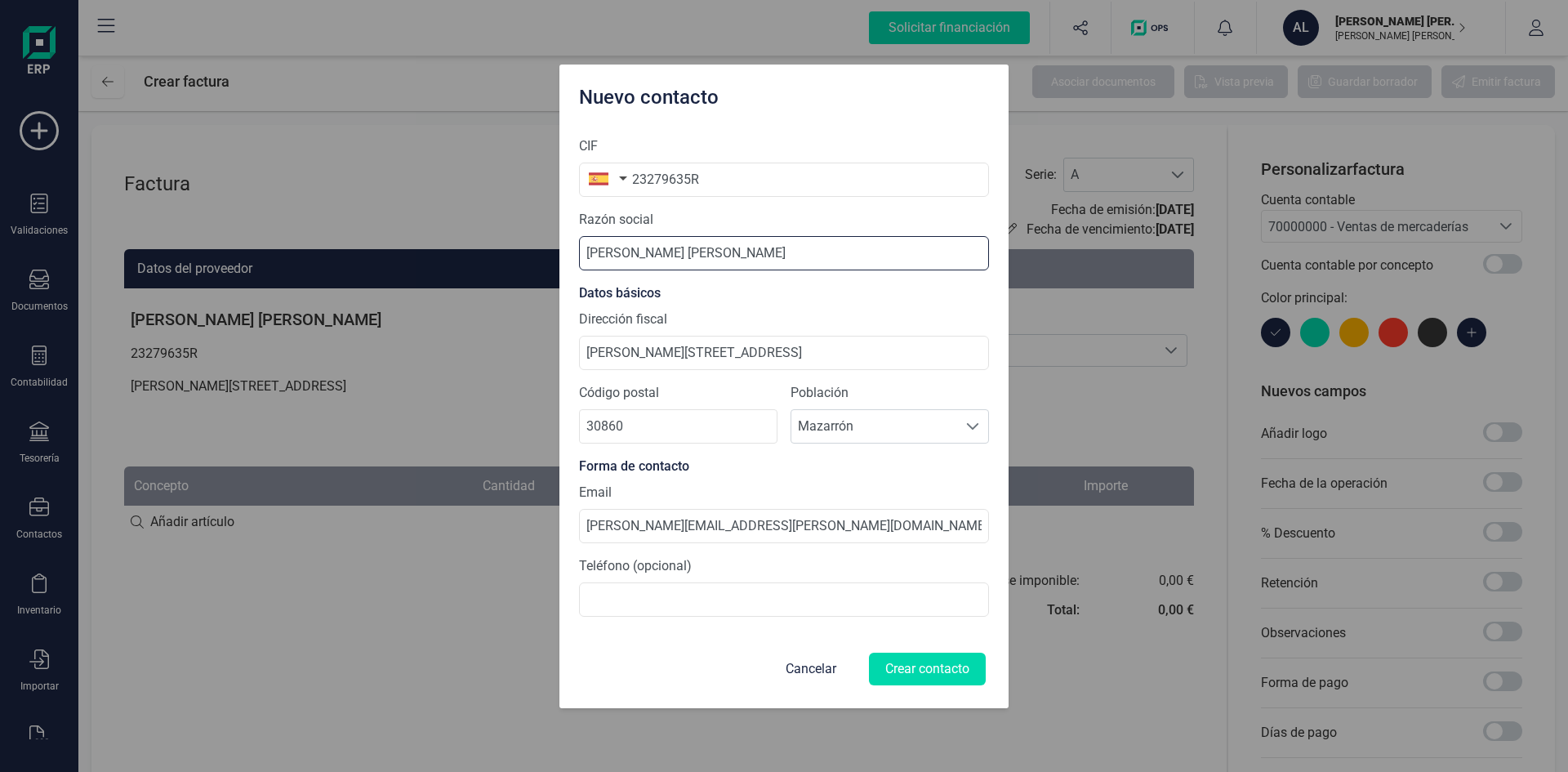
click at [718, 257] on input "Alvaro Bosque Simón" at bounding box center [784, 253] width 410 height 34
click at [806, 667] on button "Cancelar" at bounding box center [811, 669] width 90 height 39
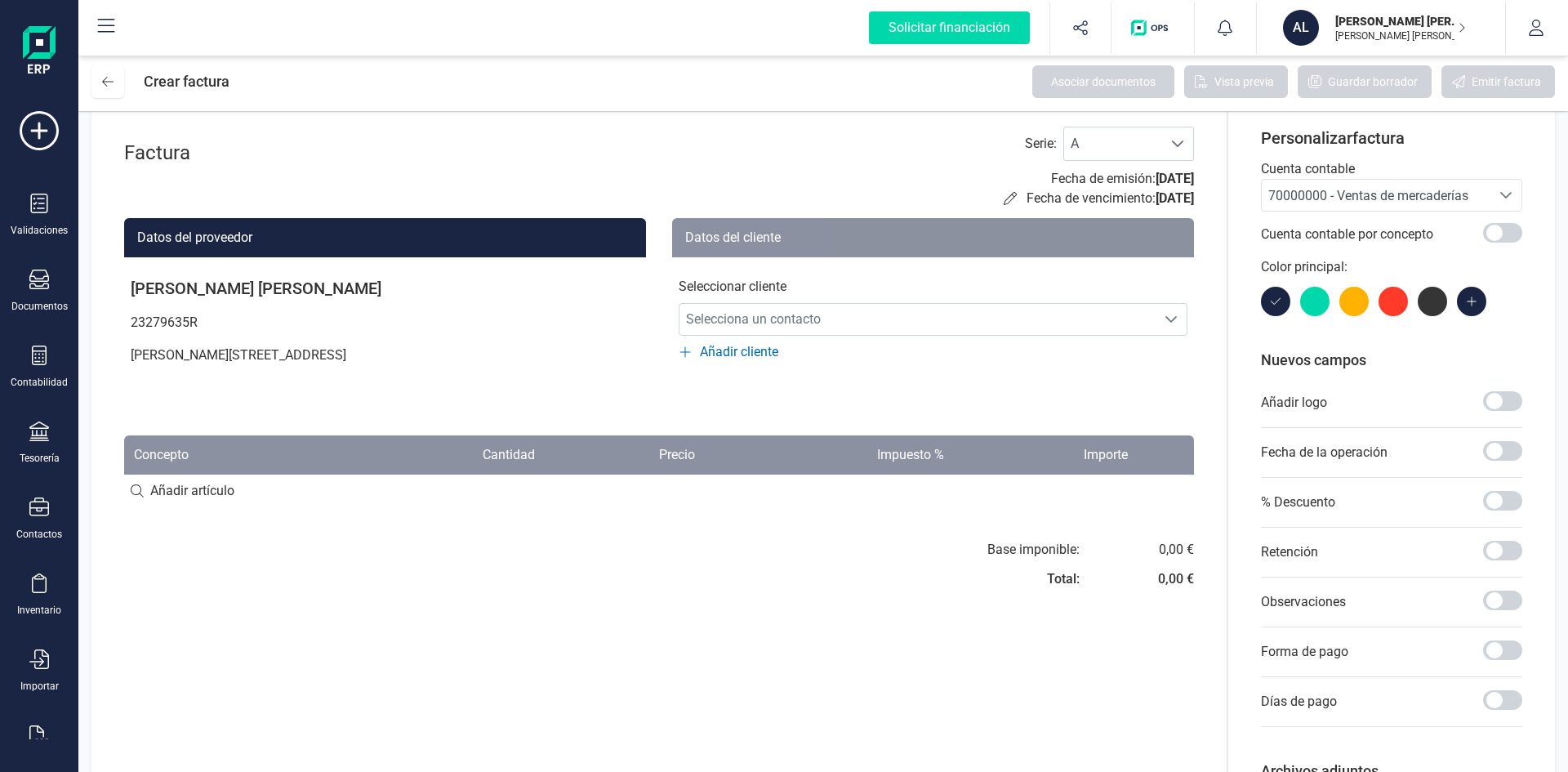
scroll to position [0, 0]
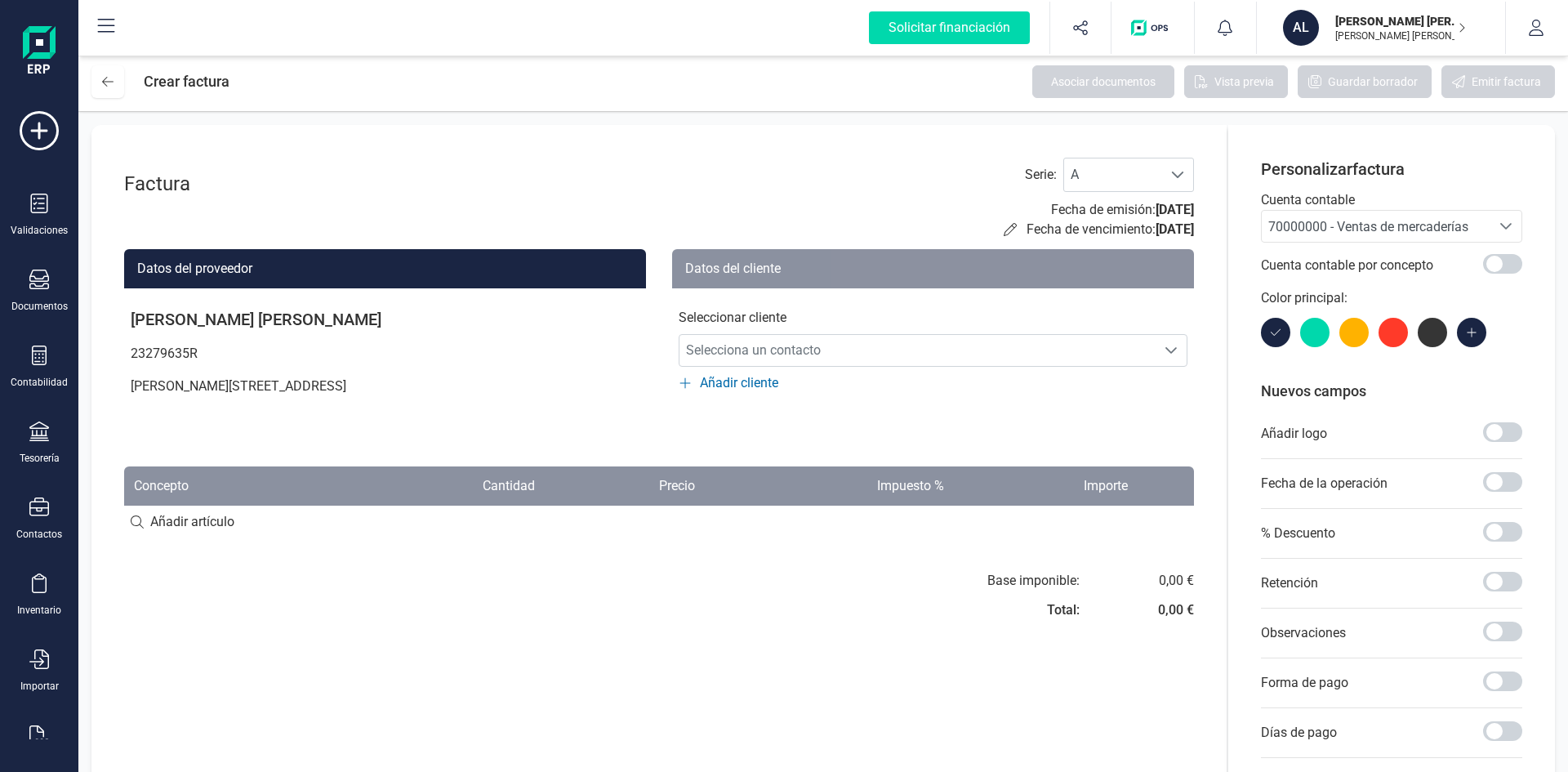
click at [514, 640] on div "Factura Serie : A A Fecha de emisión: 22/08/2025 Fecha de vencimiento: 22/08/20…" at bounding box center [659, 514] width 1136 height 780
click at [103, 87] on icon at bounding box center [108, 81] width 11 height 13
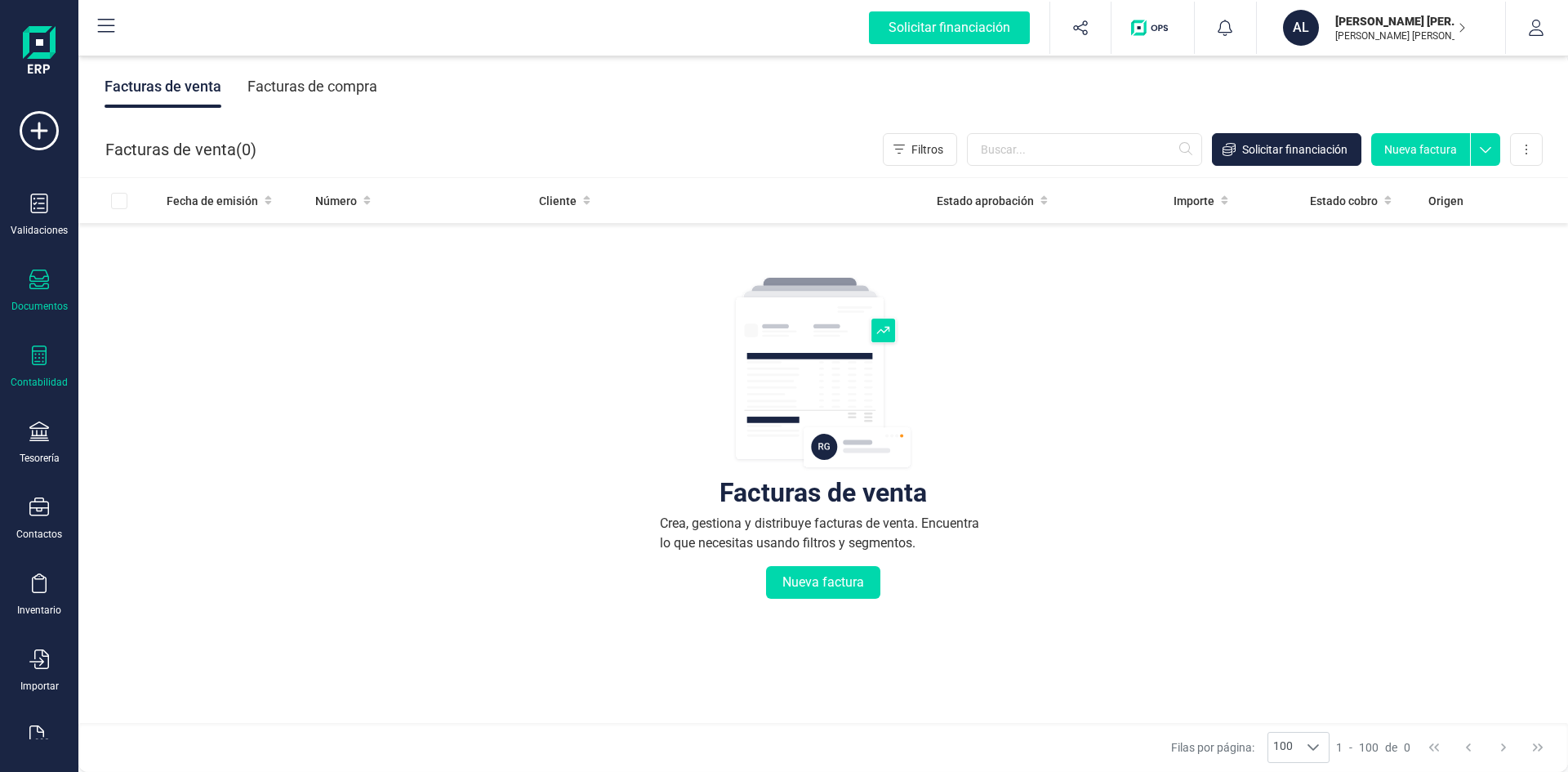
click at [42, 364] on icon at bounding box center [39, 355] width 19 height 19
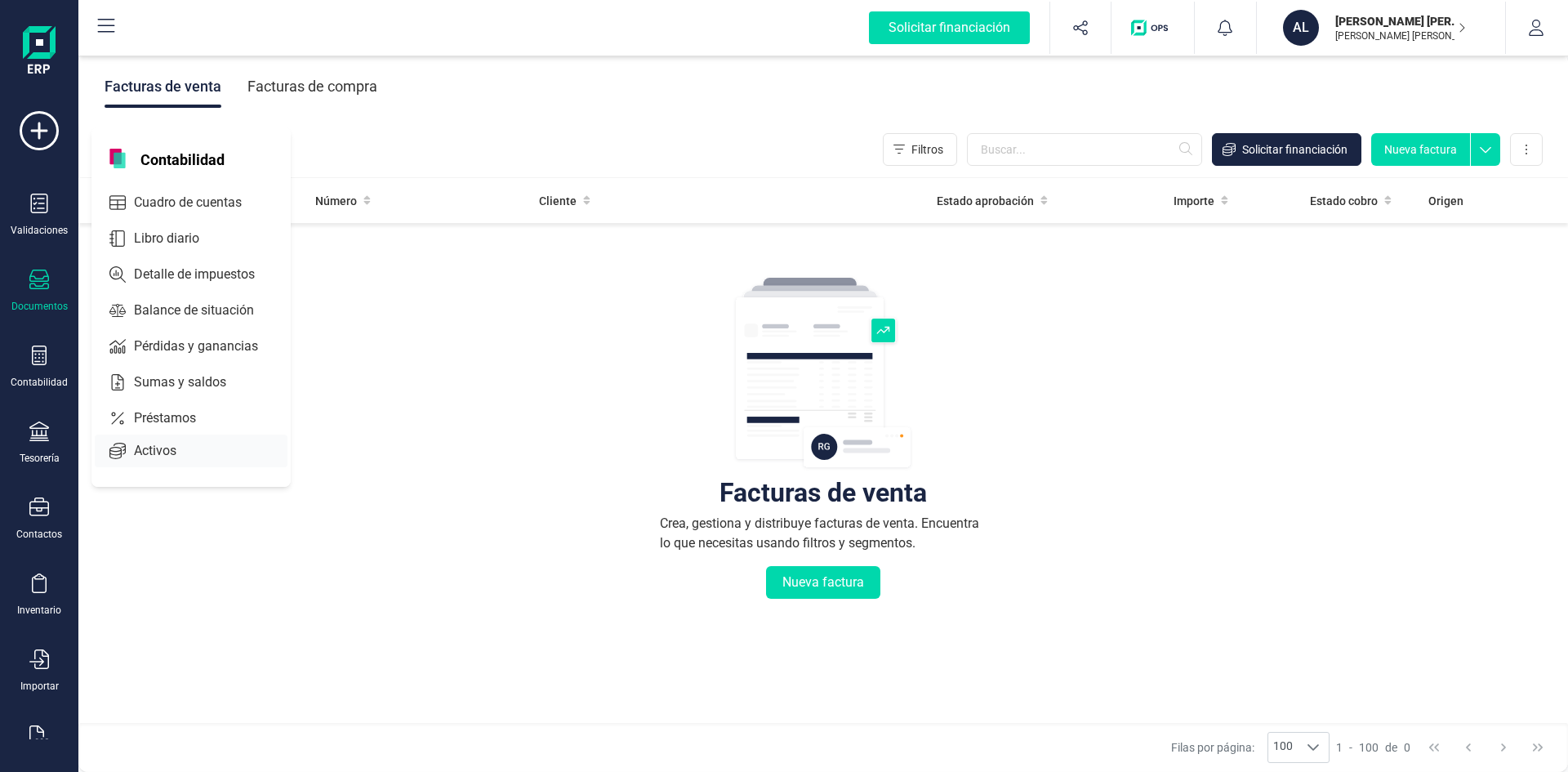
click at [156, 451] on span "Activos" at bounding box center [166, 451] width 78 height 19
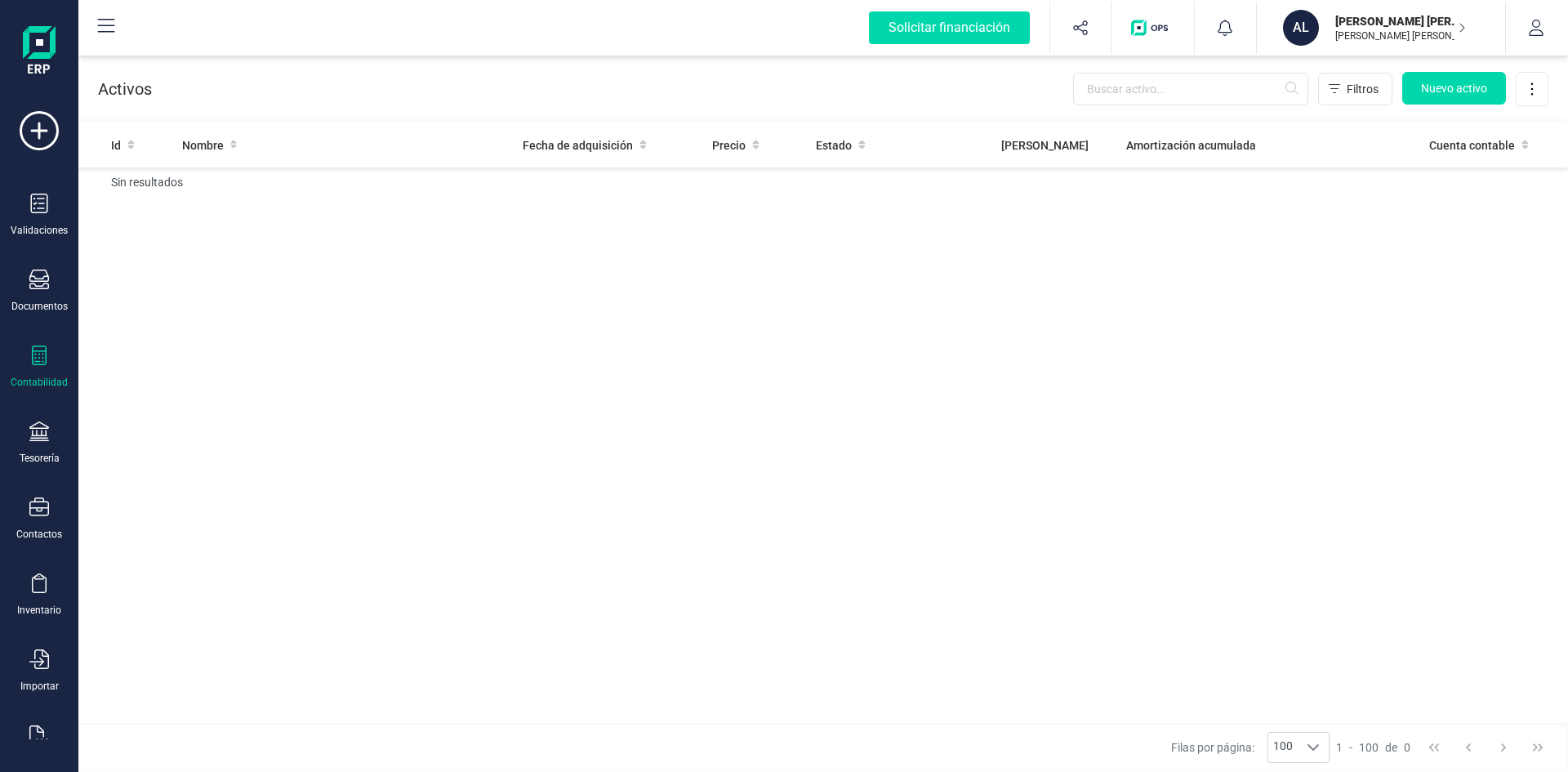
click at [52, 367] on div "Contabilidad" at bounding box center [39, 367] width 66 height 43
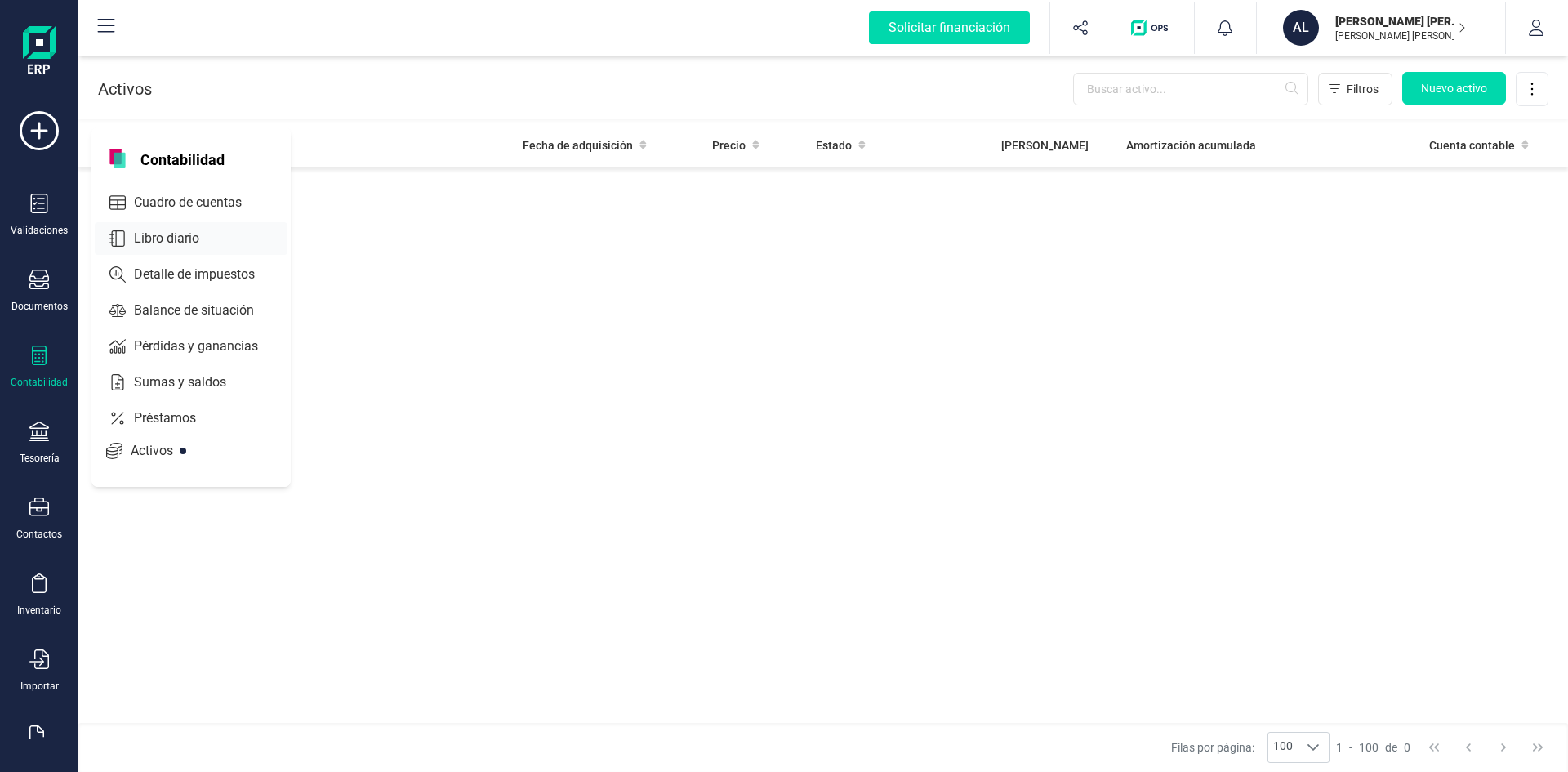
click at [179, 238] on span "Libro diario" at bounding box center [178, 238] width 102 height 19
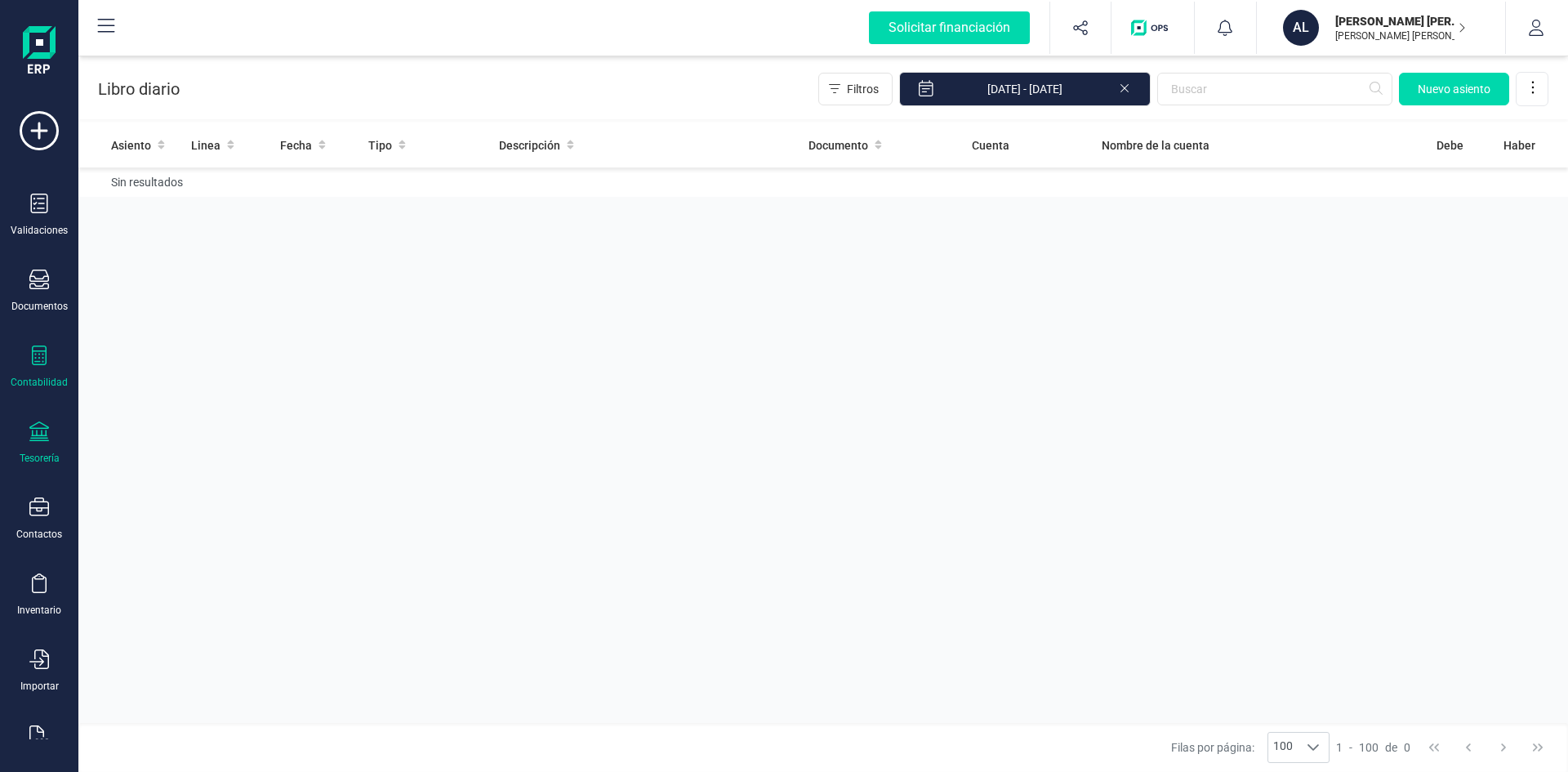
click at [39, 438] on icon at bounding box center [39, 430] width 19 height 19
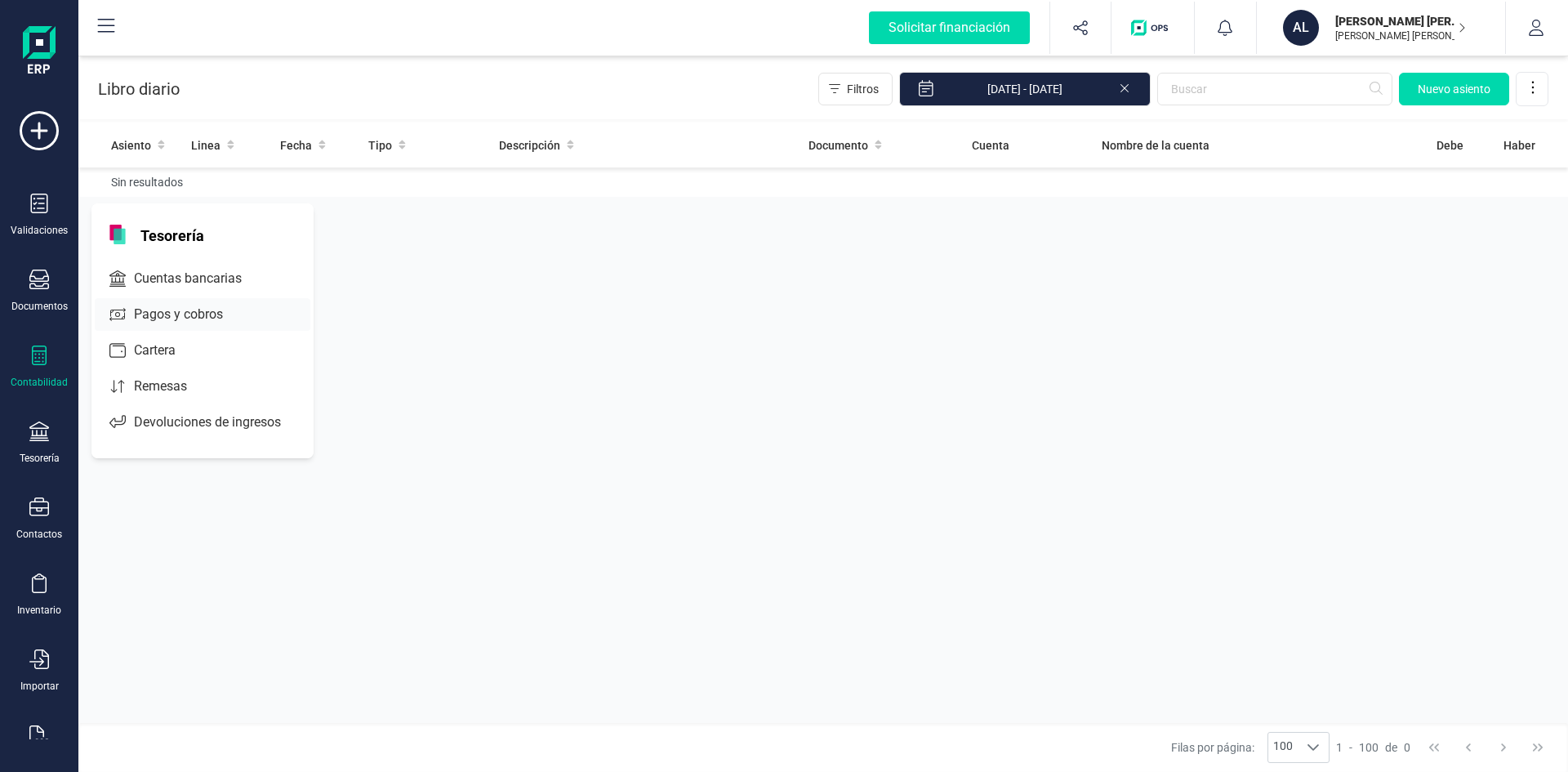
click at [163, 313] on span "Pagos y cobros" at bounding box center [189, 314] width 125 height 19
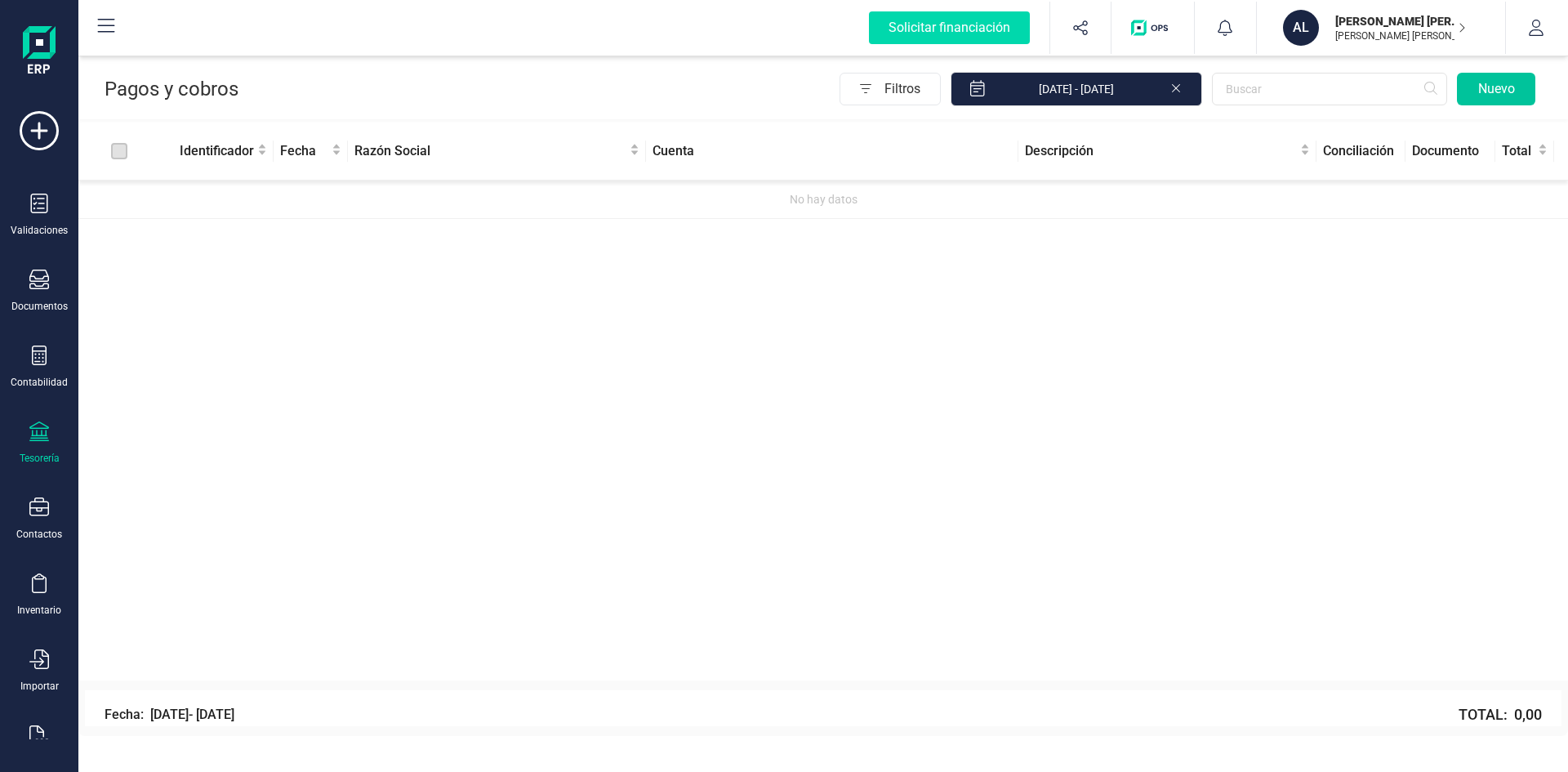
click at [1478, 95] on button "Nuevo" at bounding box center [1496, 89] width 78 height 32
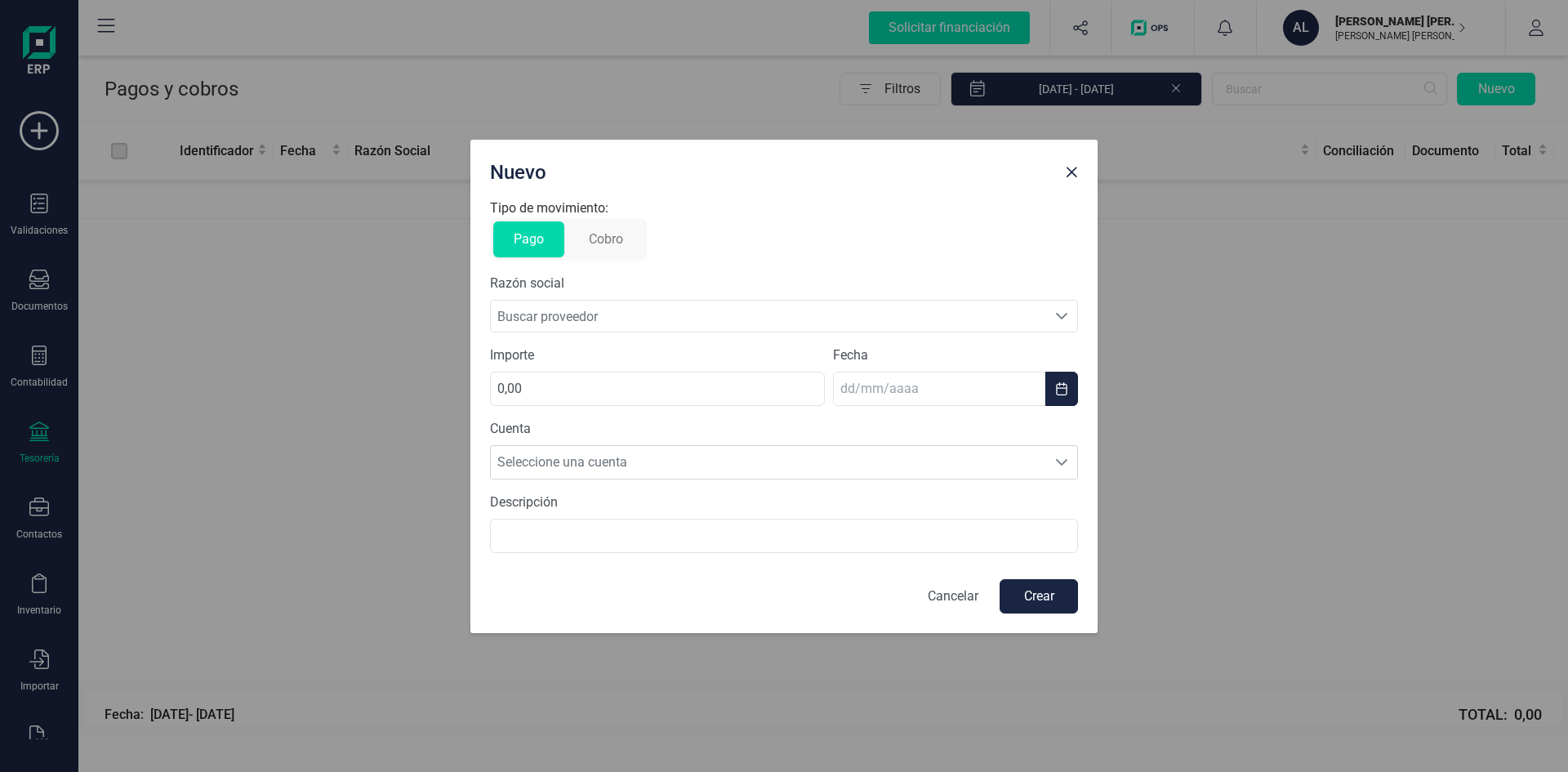
click at [616, 318] on span "Buscar proveedor" at bounding box center [769, 317] width 556 height 31
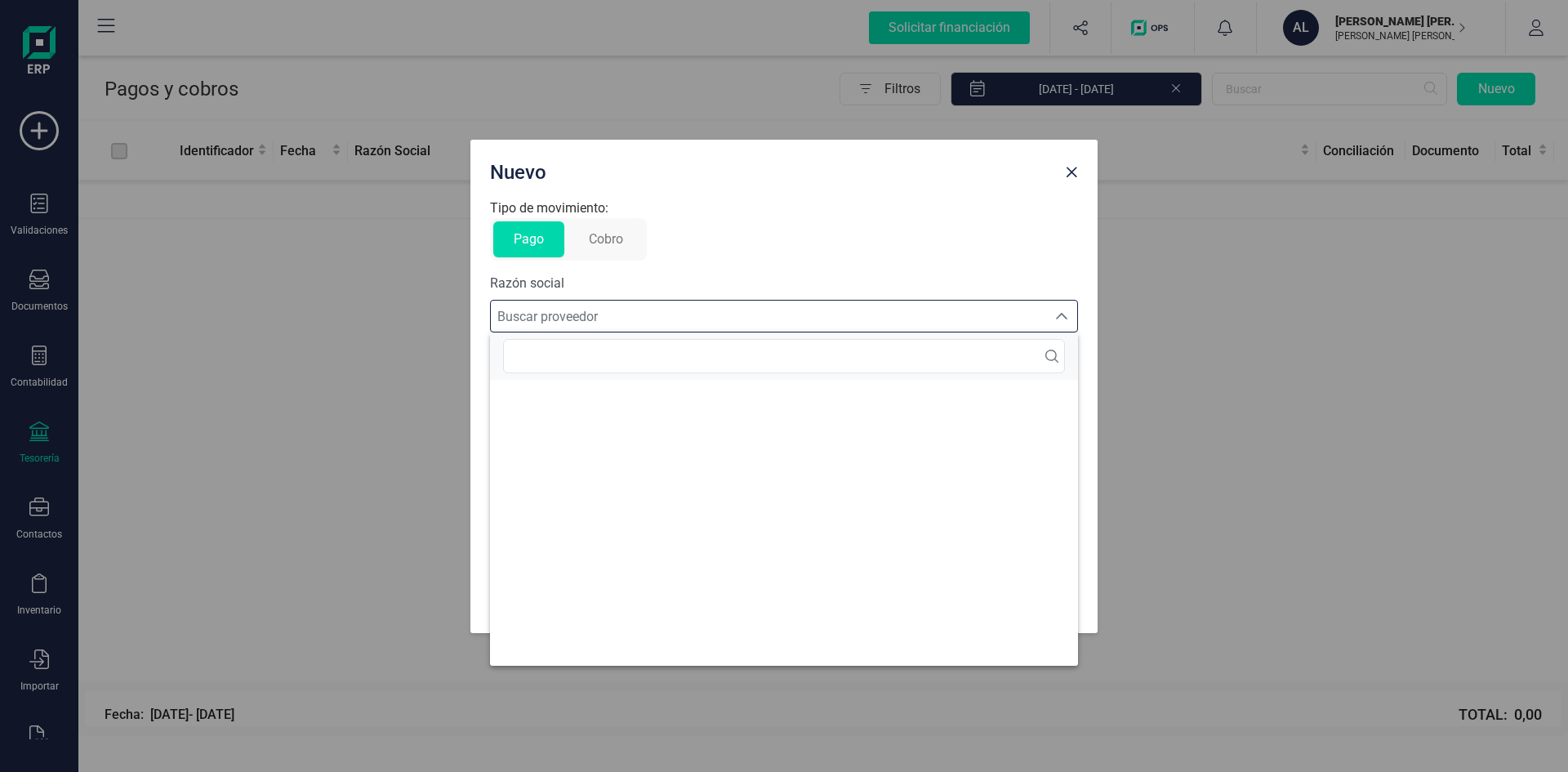
click at [616, 318] on span "Buscar proveedor" at bounding box center [769, 317] width 556 height 31
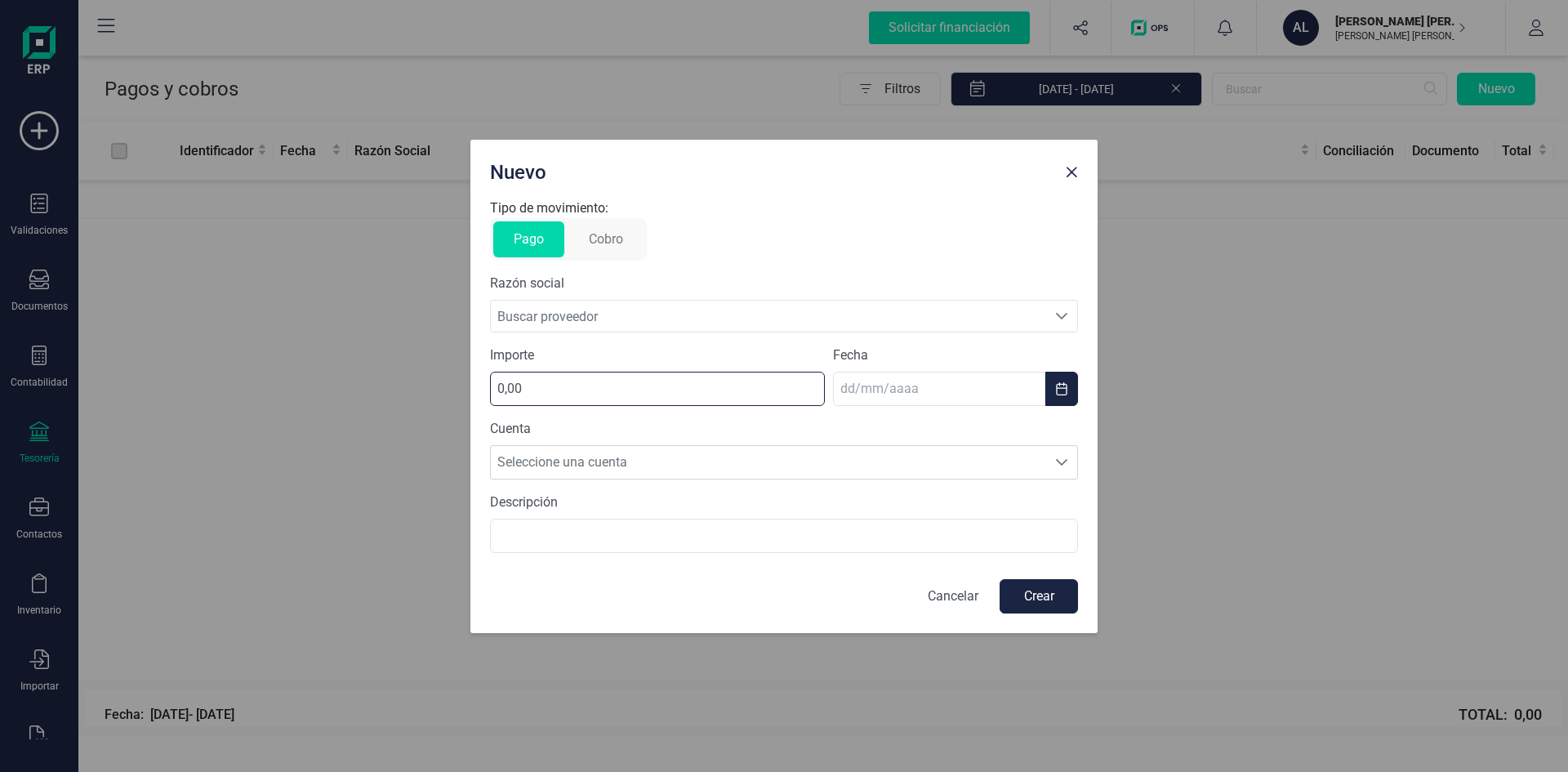
click at [612, 386] on input "0,00" at bounding box center [657, 388] width 335 height 34
click at [610, 308] on span "Buscar proveedor" at bounding box center [769, 317] width 556 height 31
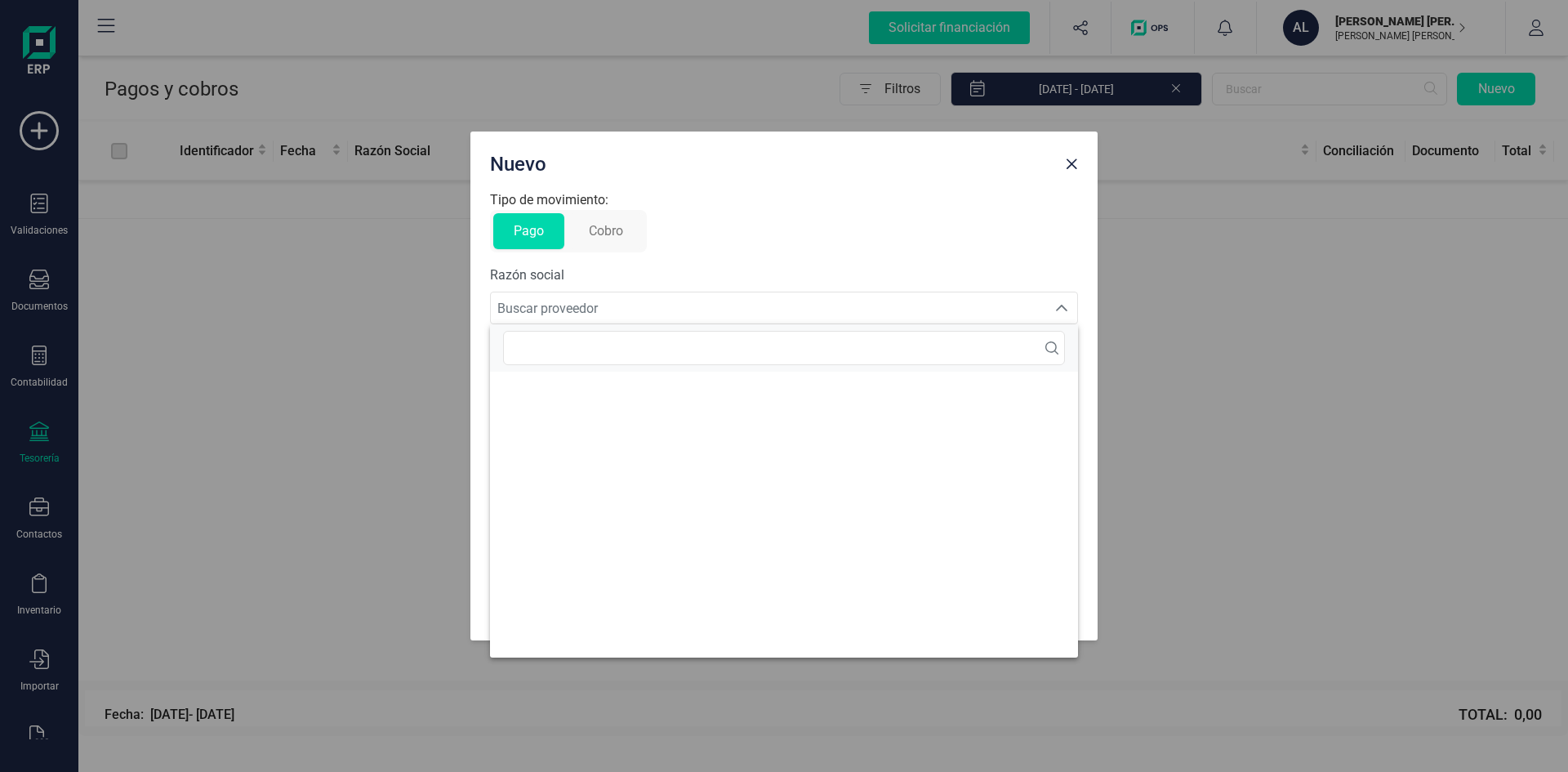
click at [610, 308] on span "Buscar proveedor" at bounding box center [769, 308] width 556 height 31
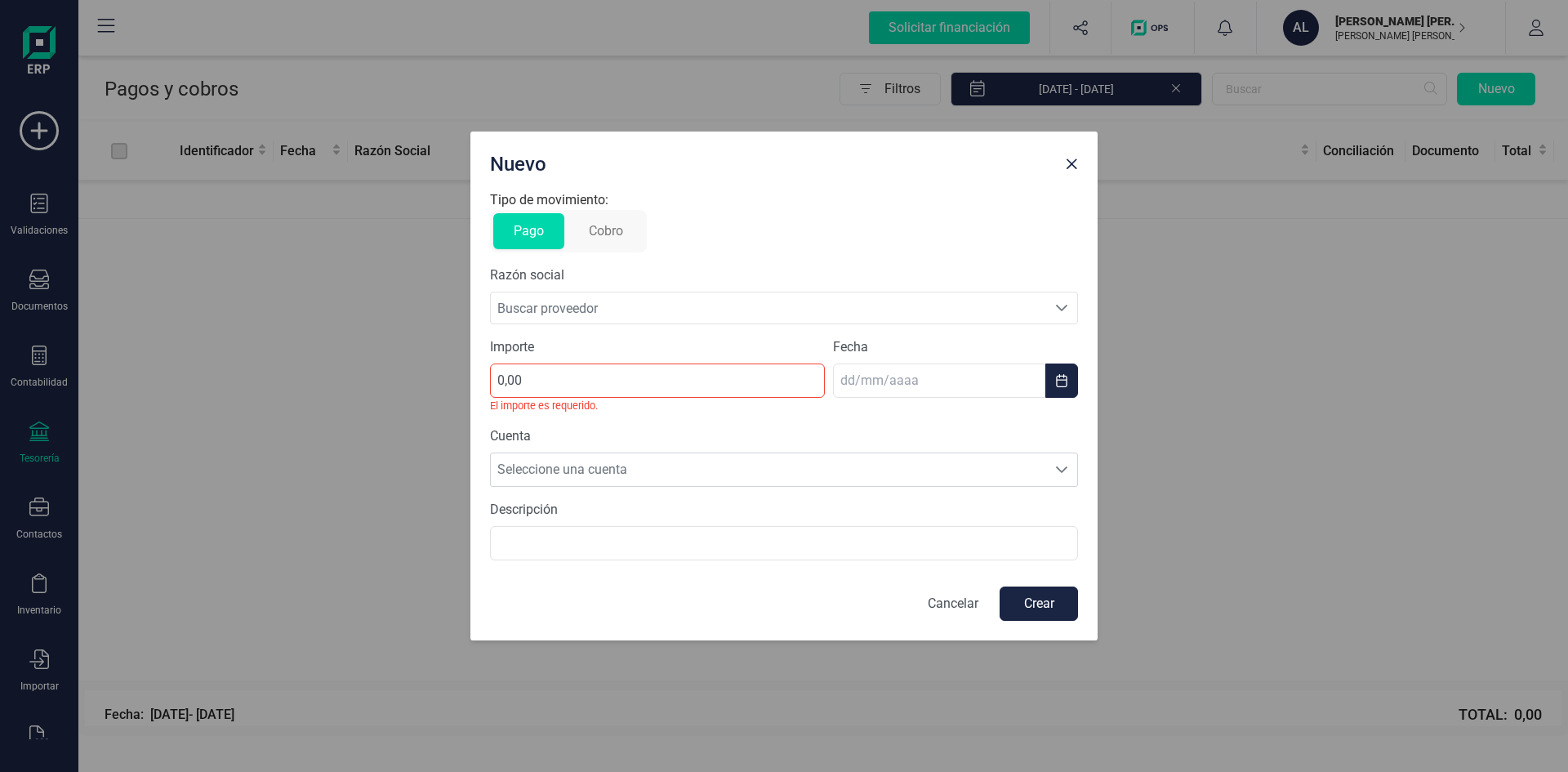
click at [584, 234] on button "Cobro" at bounding box center [606, 231] width 75 height 36
click at [544, 305] on span "Buscar cliente" at bounding box center [769, 308] width 556 height 31
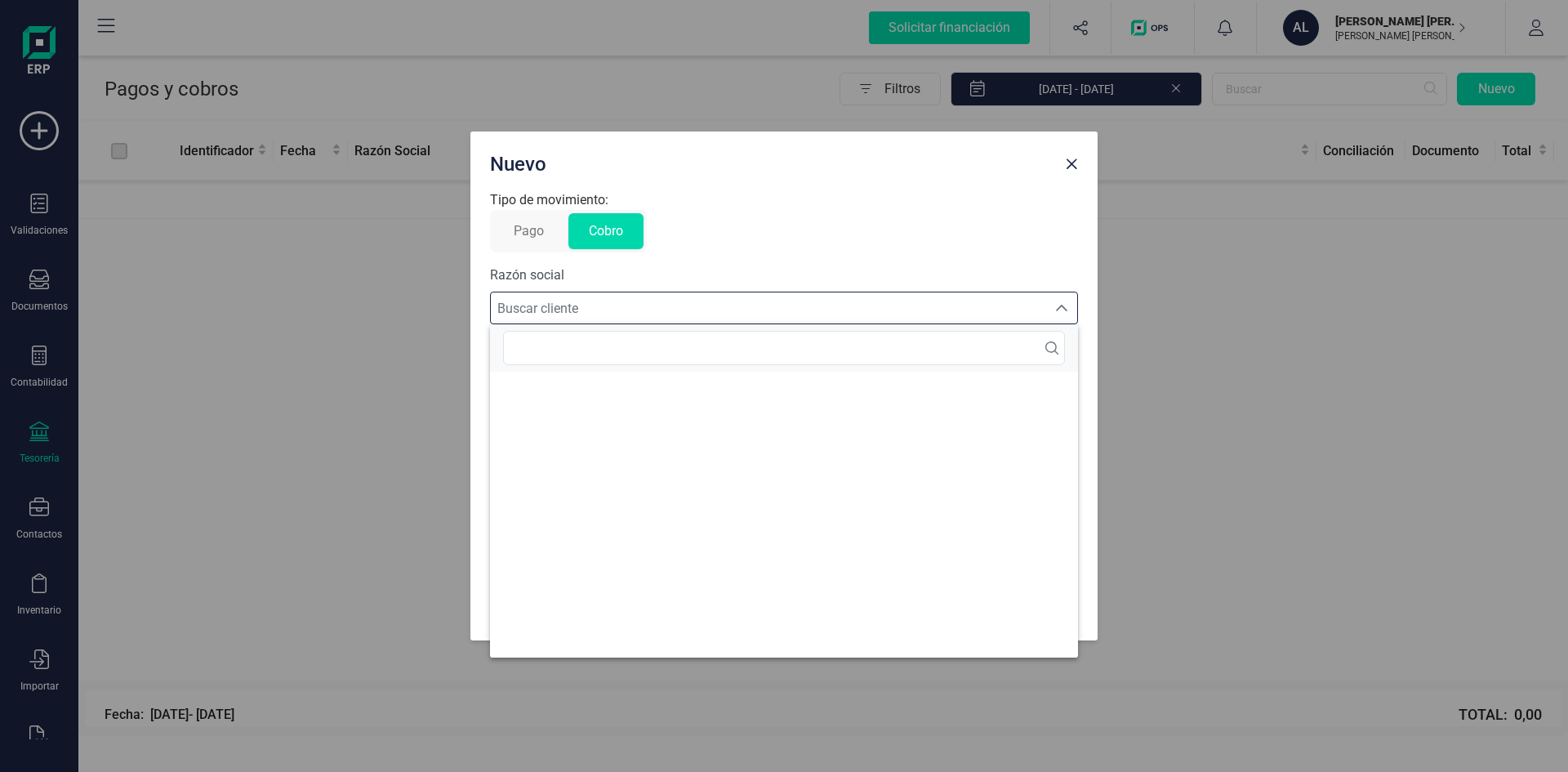
click at [545, 305] on span "Buscar cliente" at bounding box center [769, 308] width 556 height 31
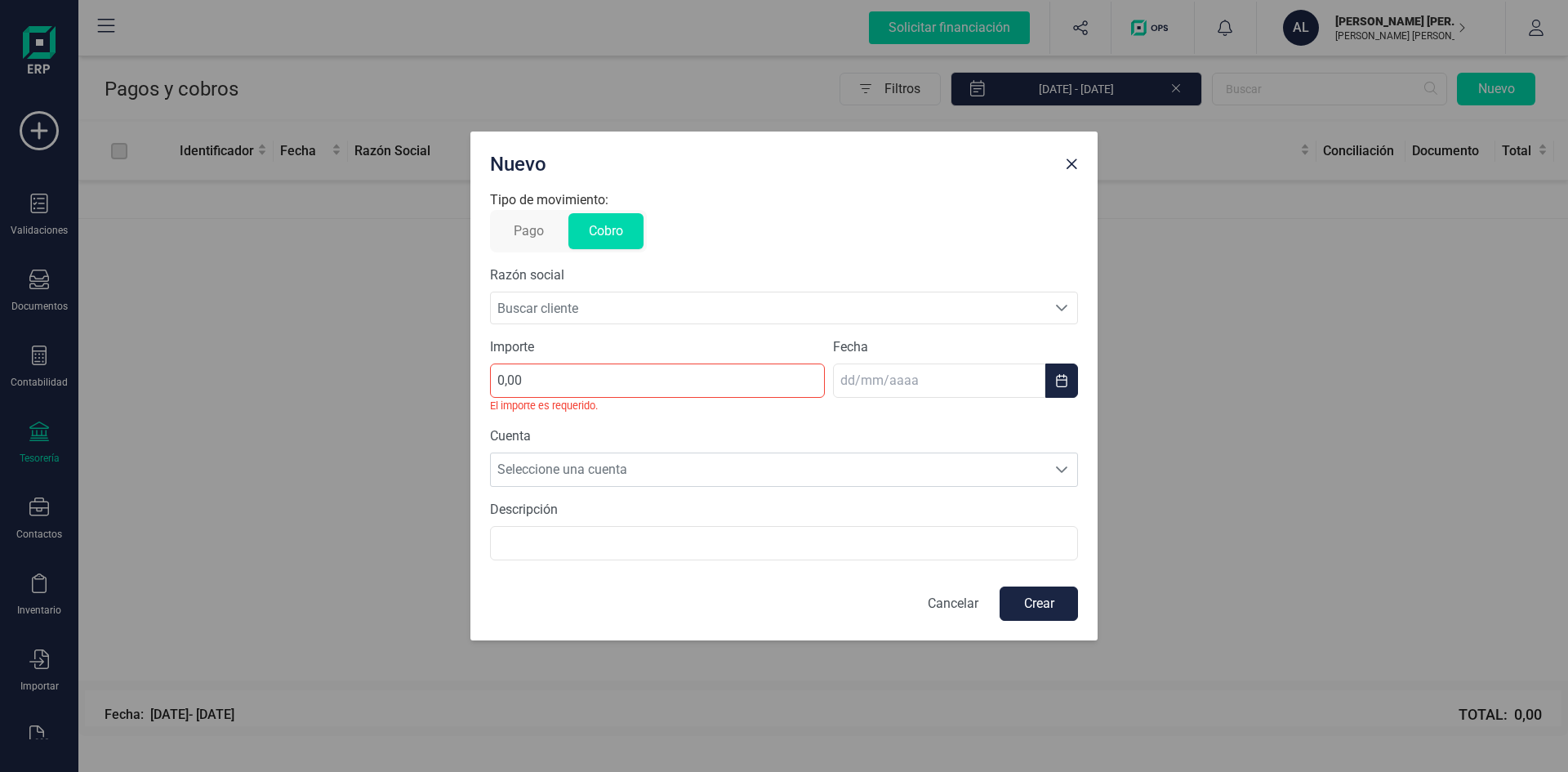
click at [513, 223] on button "Pago" at bounding box center [528, 231] width 71 height 36
click at [595, 237] on button "Cobro" at bounding box center [606, 231] width 75 height 36
click at [537, 233] on button "Pago" at bounding box center [528, 231] width 71 height 36
click at [606, 233] on button "Cobro" at bounding box center [606, 231] width 75 height 36
click at [520, 235] on button "Pago" at bounding box center [528, 231] width 71 height 36
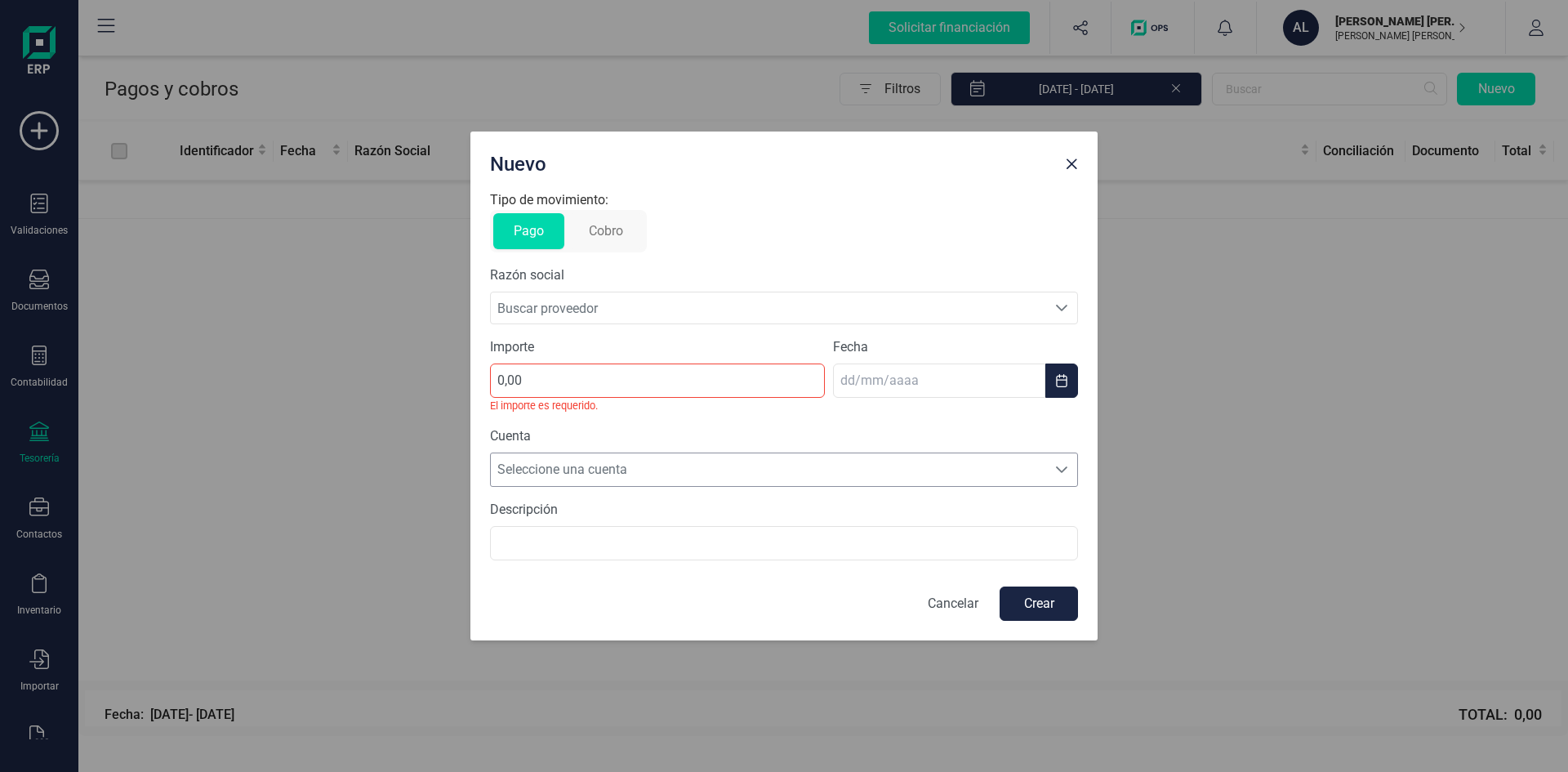
click at [553, 481] on span "Seleccione una cuenta" at bounding box center [769, 469] width 556 height 32
click at [554, 471] on span "Seleccione una cuenta" at bounding box center [769, 469] width 556 height 32
click at [572, 547] on input "text" at bounding box center [784, 543] width 588 height 34
click at [570, 547] on input "text" at bounding box center [784, 543] width 588 height 34
click at [549, 449] on div "Cuenta Seleccione una cuenta Seleccione una cuenta" at bounding box center [784, 456] width 588 height 60
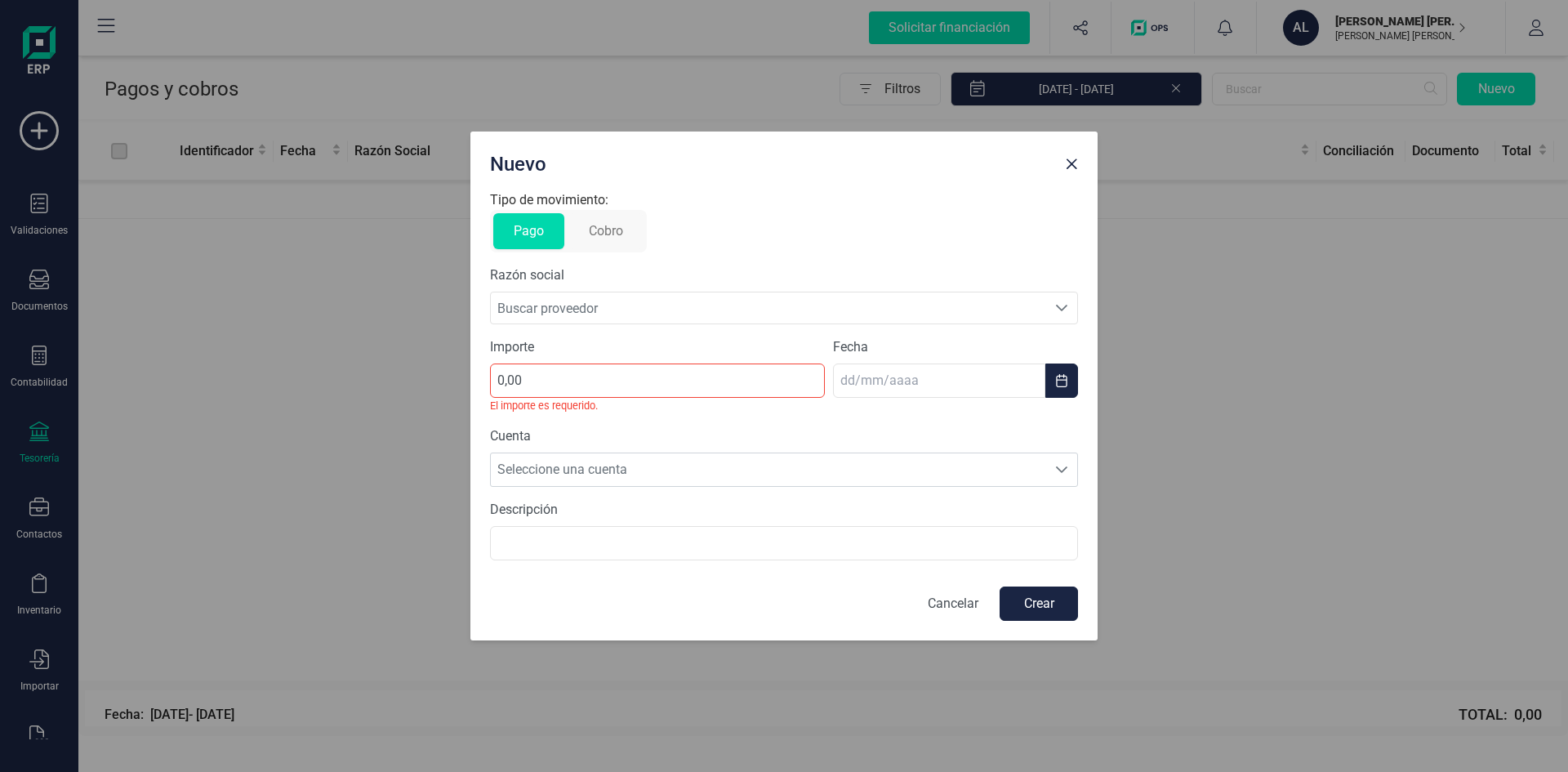
click at [935, 599] on p "Cancelar" at bounding box center [953, 603] width 51 height 19
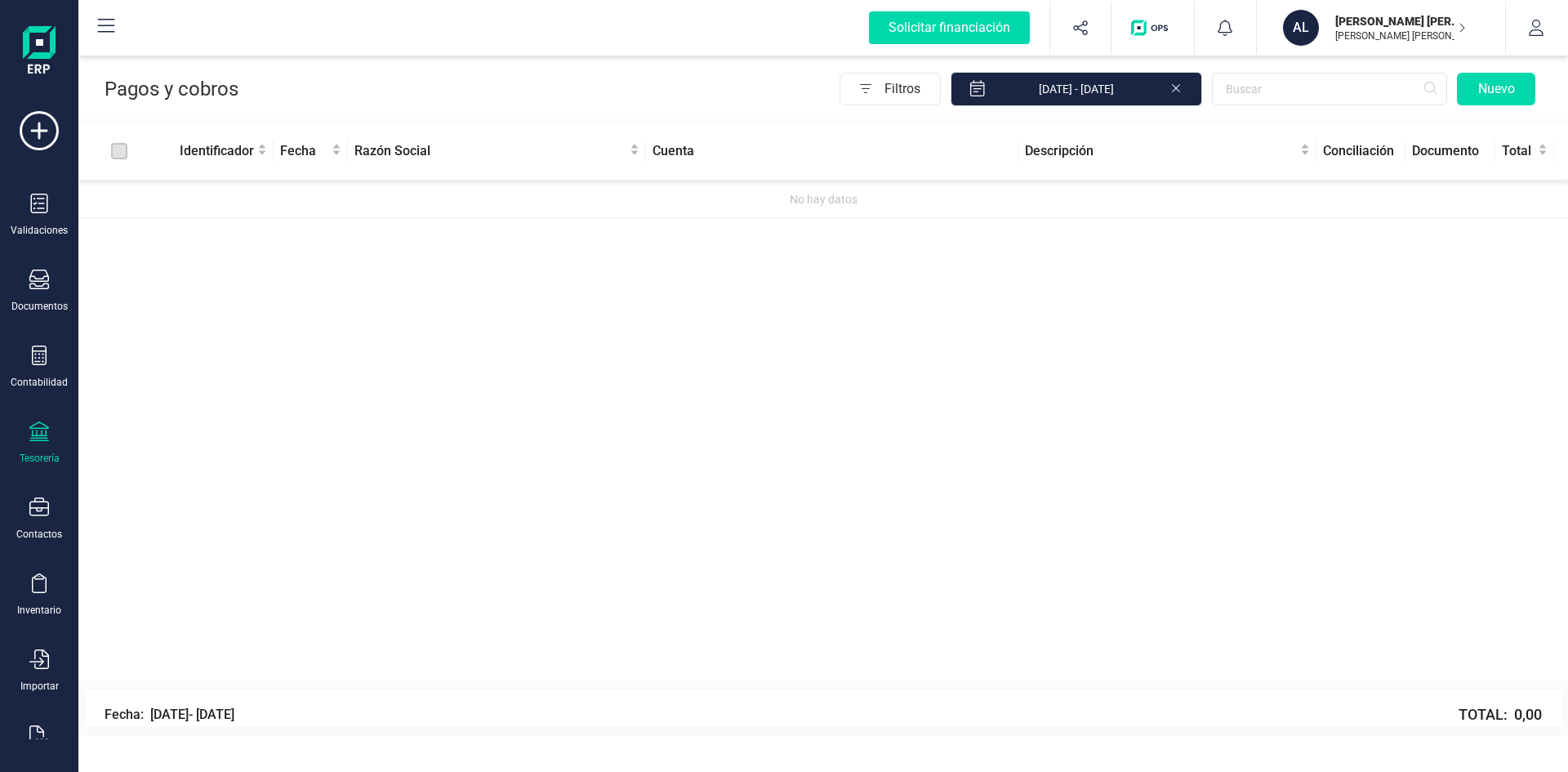
click at [49, 496] on div "Validaciones Documentos Documentos Presupuestos Pedidos Albaranes Facturas Fact…" at bounding box center [39, 446] width 66 height 670
click at [46, 503] on icon at bounding box center [39, 507] width 19 height 19
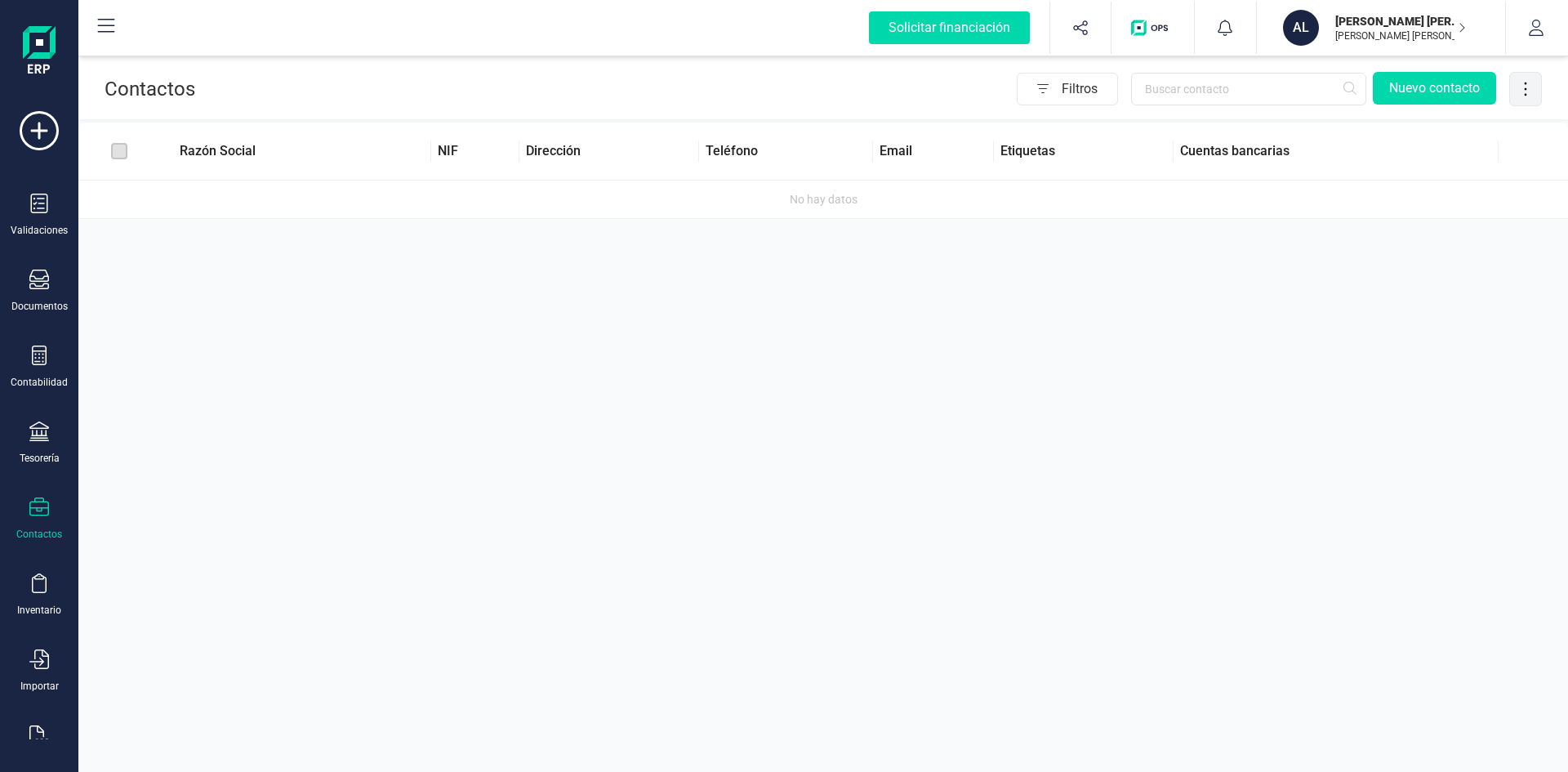
click at [1531, 88] on icon at bounding box center [1526, 89] width 31 height 18
click at [1530, 88] on icon at bounding box center [1526, 89] width 31 height 18
click at [362, 583] on div "Contactos Filtros Nuevo contacto Razón Social NIF Dirección Teléfono Email Etiq…" at bounding box center [823, 386] width 1490 height 772
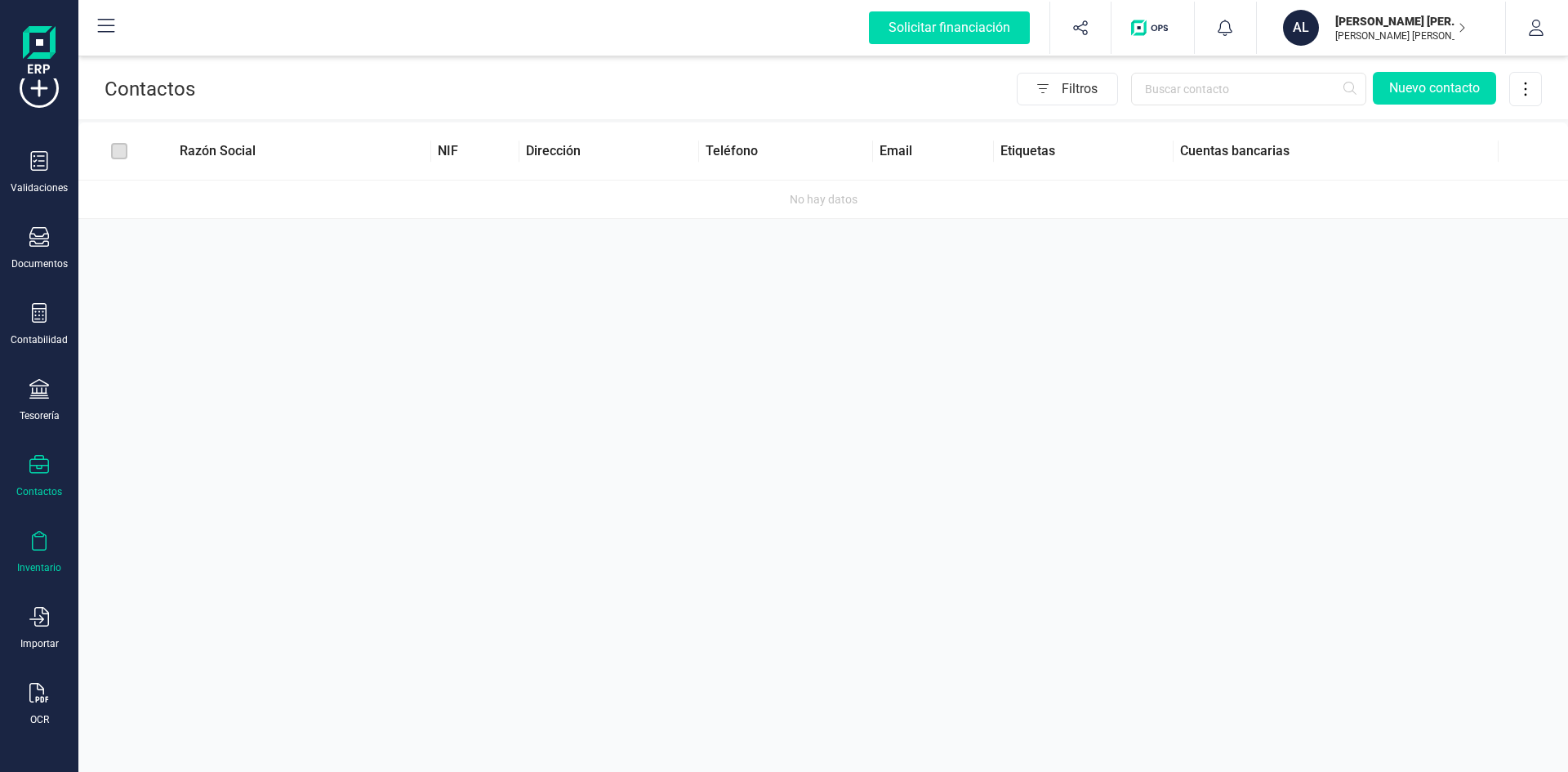
click at [43, 542] on icon at bounding box center [39, 540] width 19 height 19
click at [164, 428] on span "Artículos" at bounding box center [171, 430] width 87 height 19
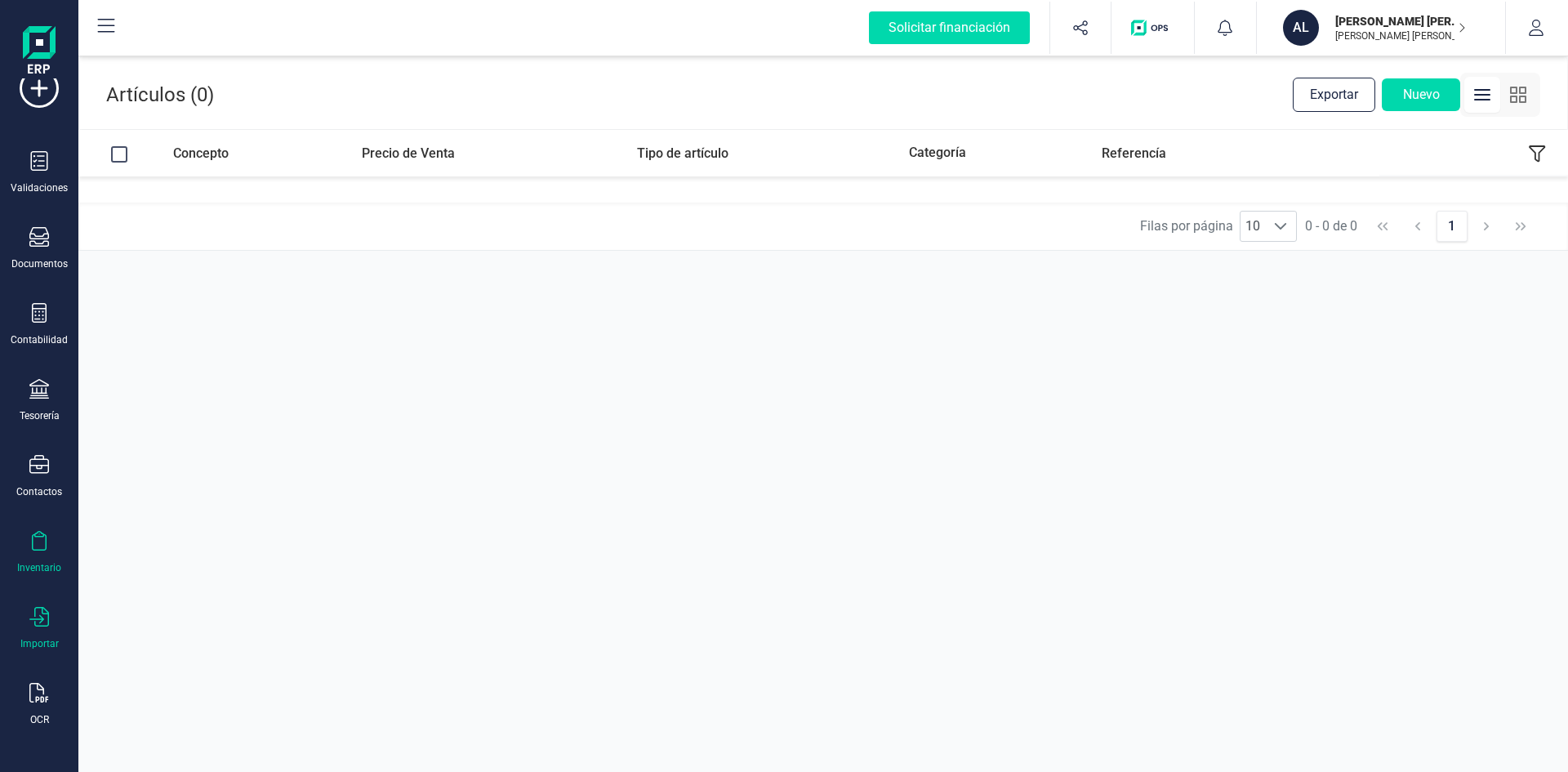
click at [50, 626] on div "Importar" at bounding box center [39, 628] width 66 height 43
click at [575, 562] on div "Artículos (0) Exportar Nuevo Concepto Precio de Venta Tipo de artículo Categorí…" at bounding box center [823, 412] width 1490 height 719
click at [46, 701] on icon at bounding box center [39, 693] width 18 height 19
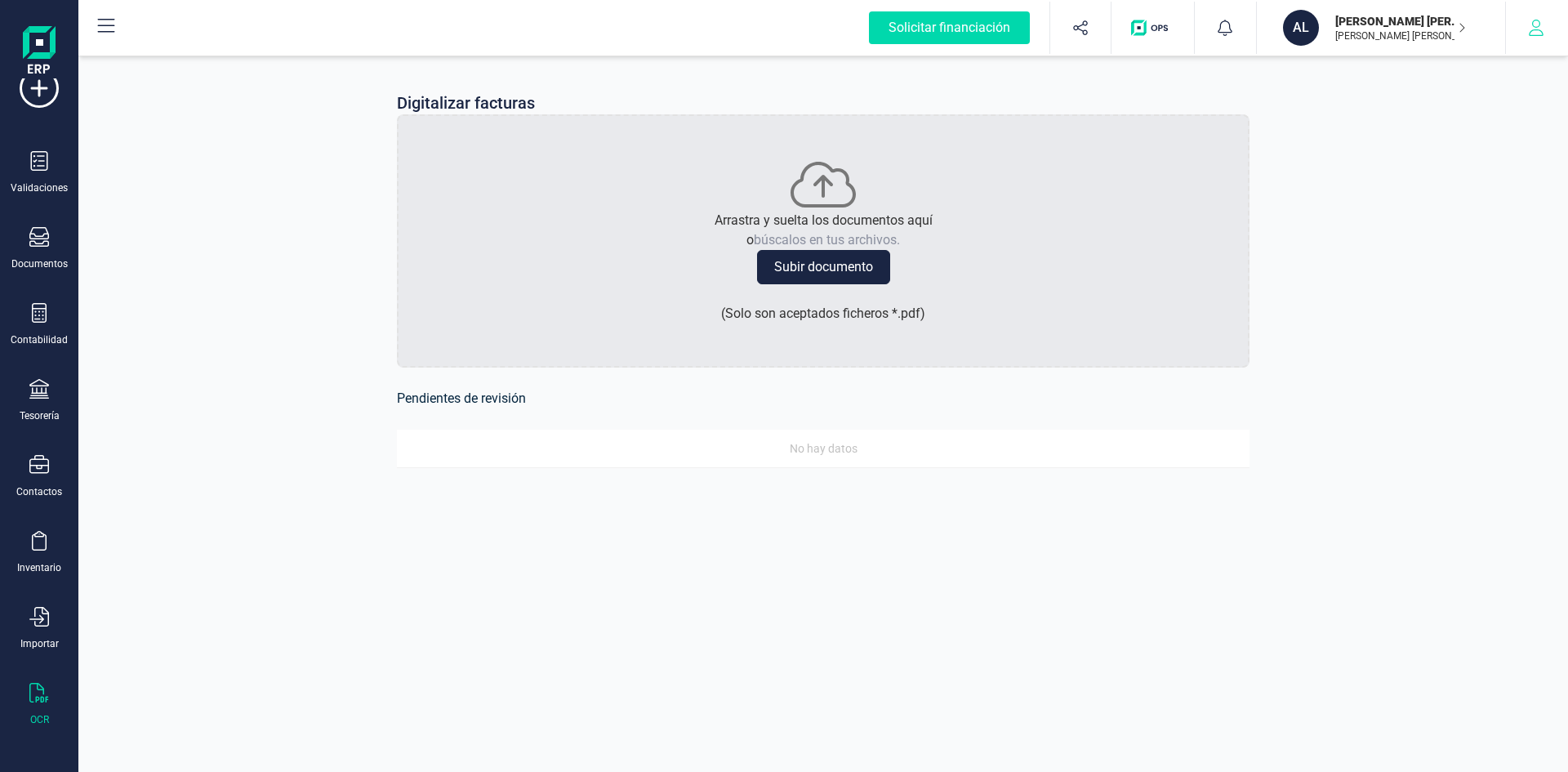
click at [1537, 22] on icon "button" at bounding box center [1537, 28] width 17 height 17
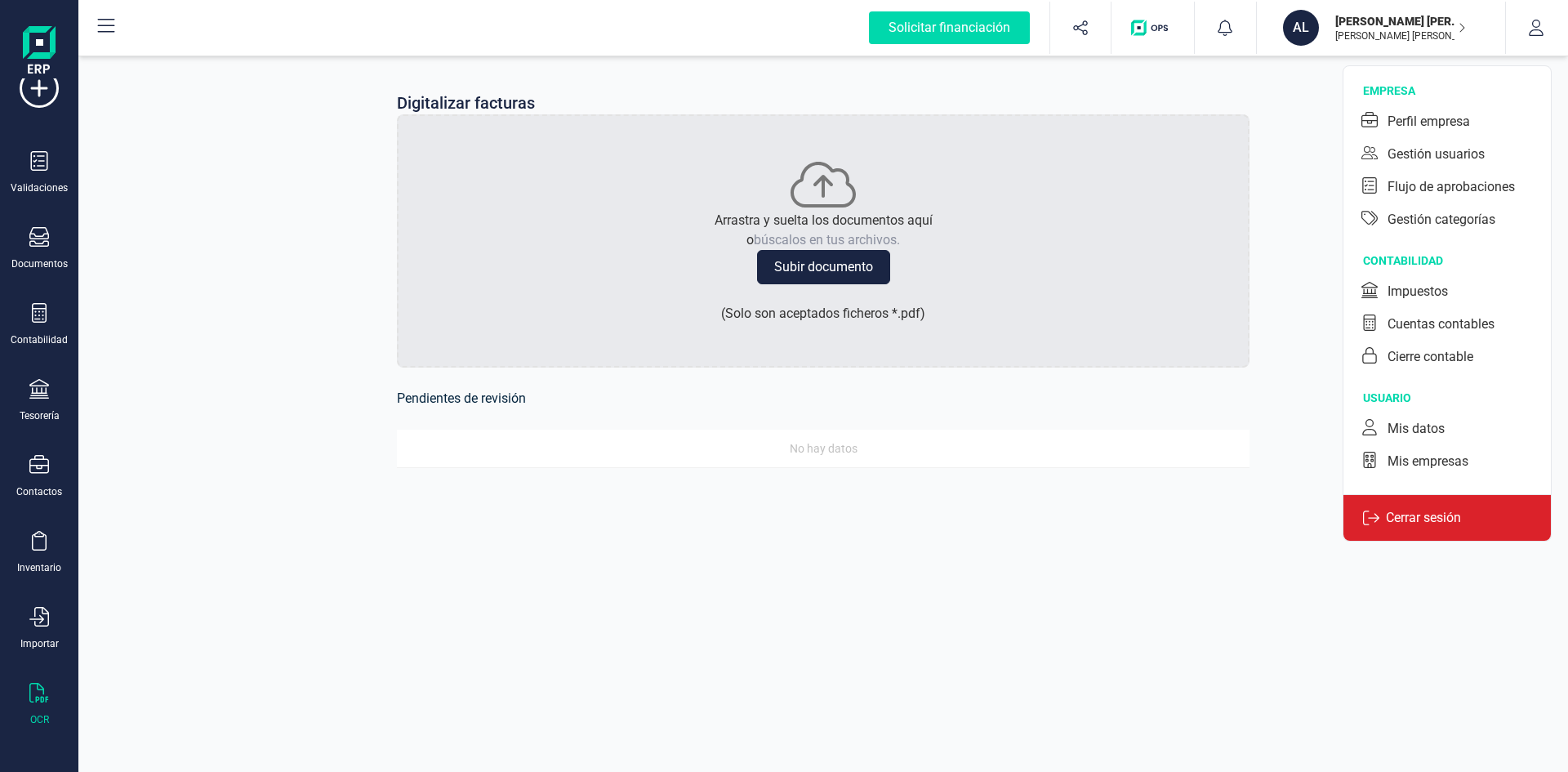
click at [1415, 518] on p "Cerrar sesión" at bounding box center [1424, 517] width 89 height 19
